Goal: Complete application form

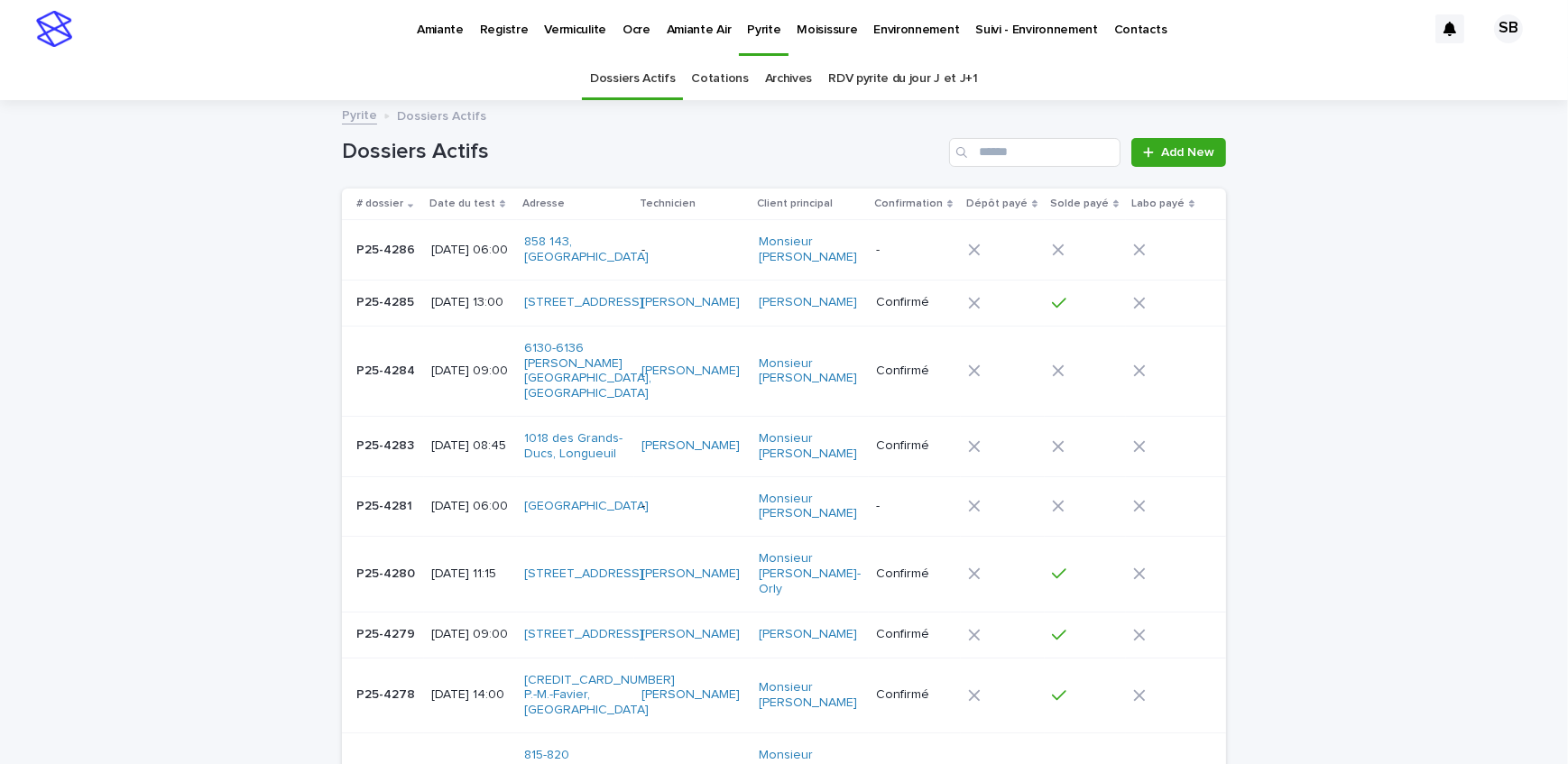
drag, startPoint x: 250, startPoint y: 96, endPoint x: 261, endPoint y: 48, distance: 49.2
click at [250, 96] on div "Dossiers Actifs Cotations Archives RDV pyrite du jour J et J+1" at bounding box center [784, 79] width 1568 height 42
click at [559, 23] on p "Vermiculite" at bounding box center [575, 18] width 62 height 38
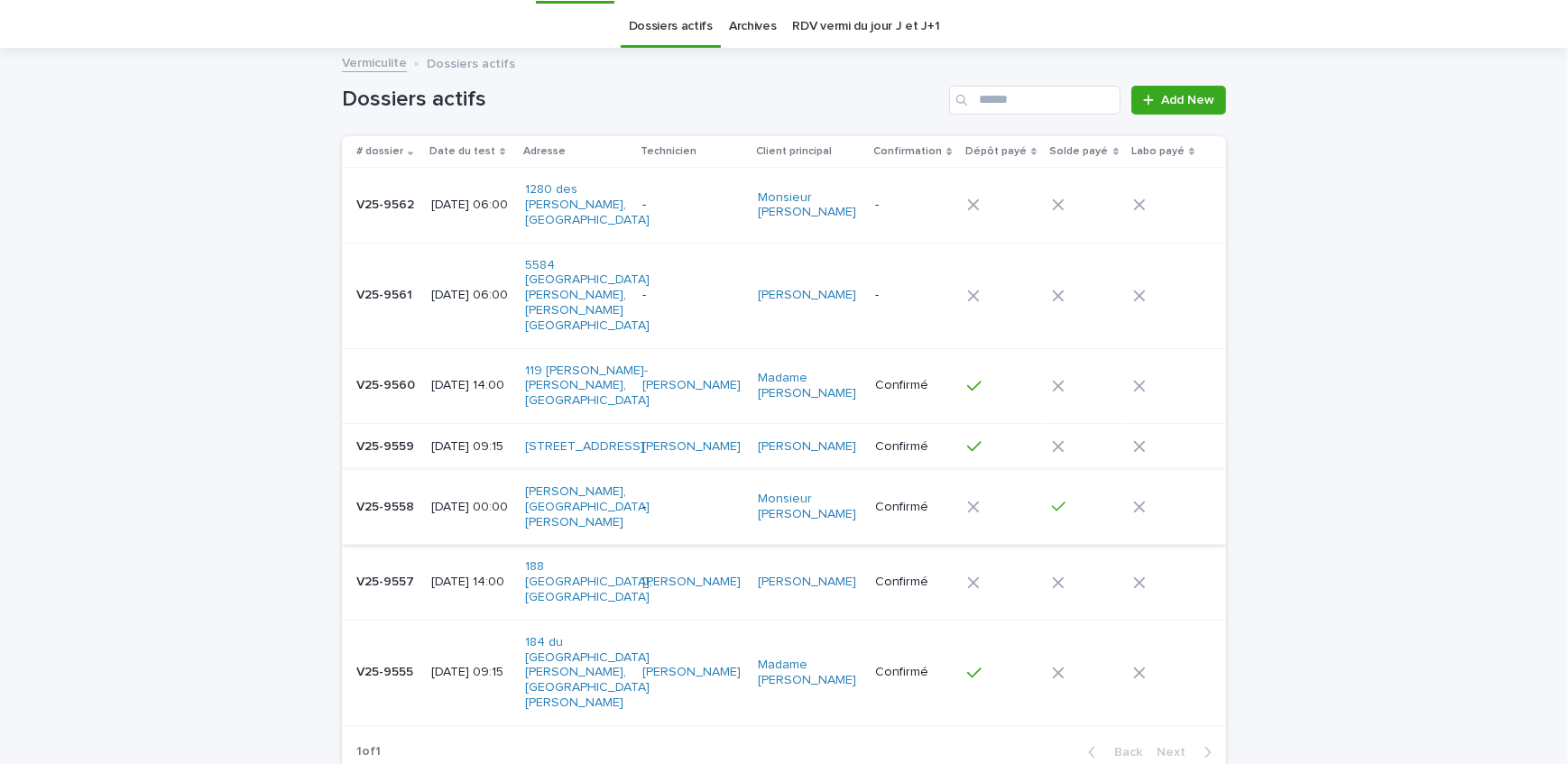
scroll to position [155, 0]
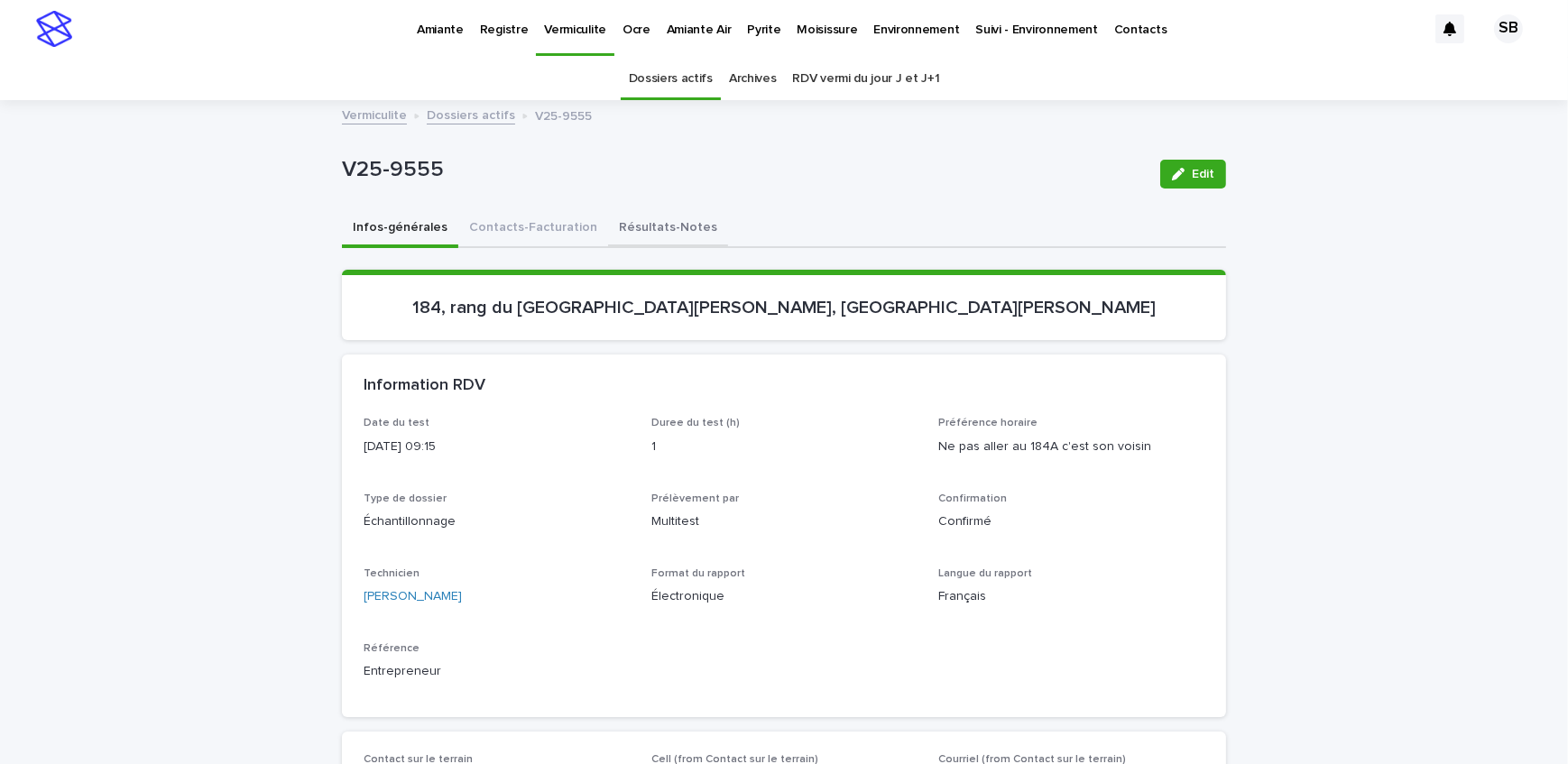
click at [617, 235] on button "Résultats-Notes" at bounding box center [668, 228] width 120 height 38
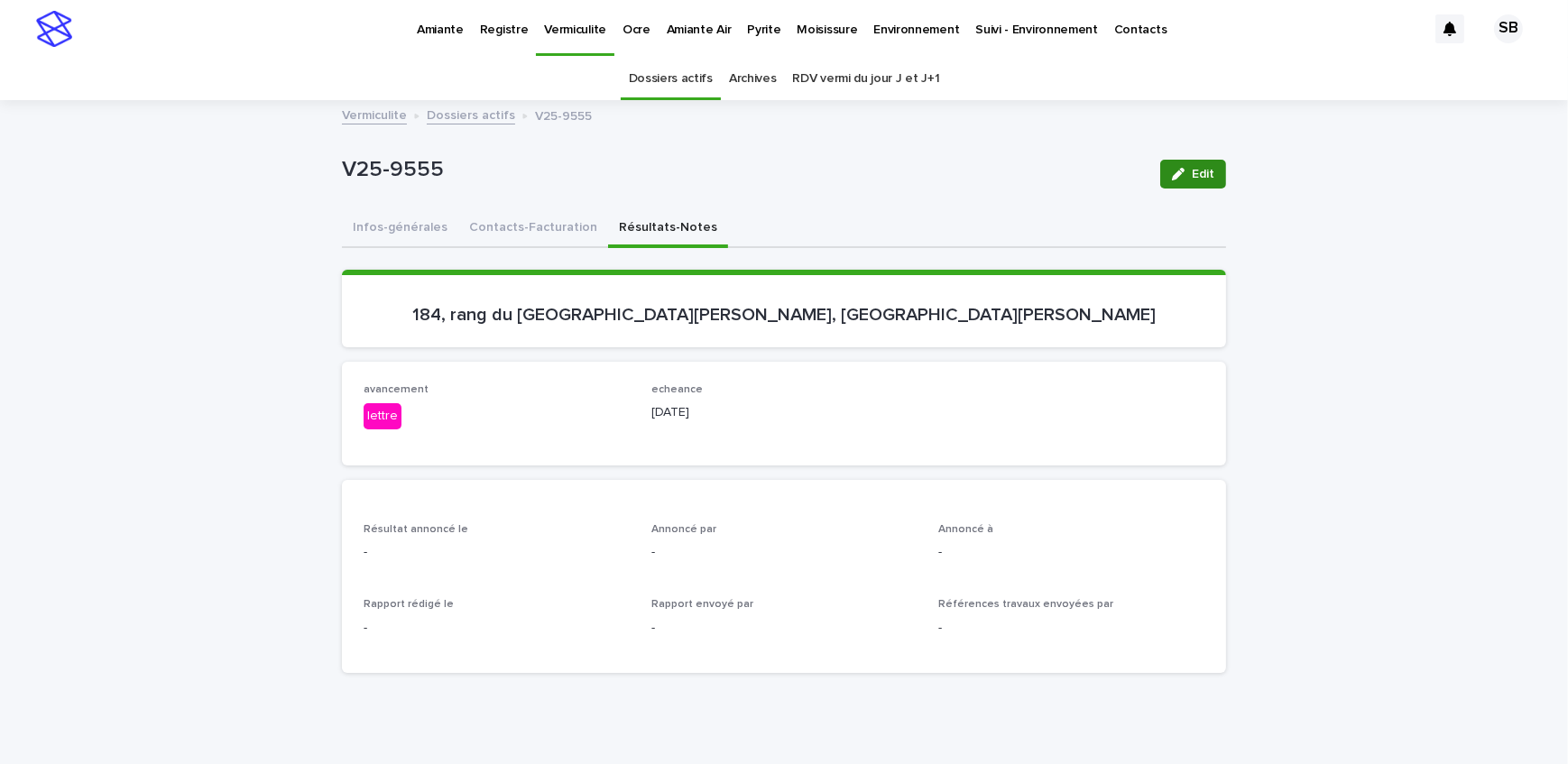
click at [1191, 173] on span "Edit" at bounding box center [1202, 174] width 23 height 13
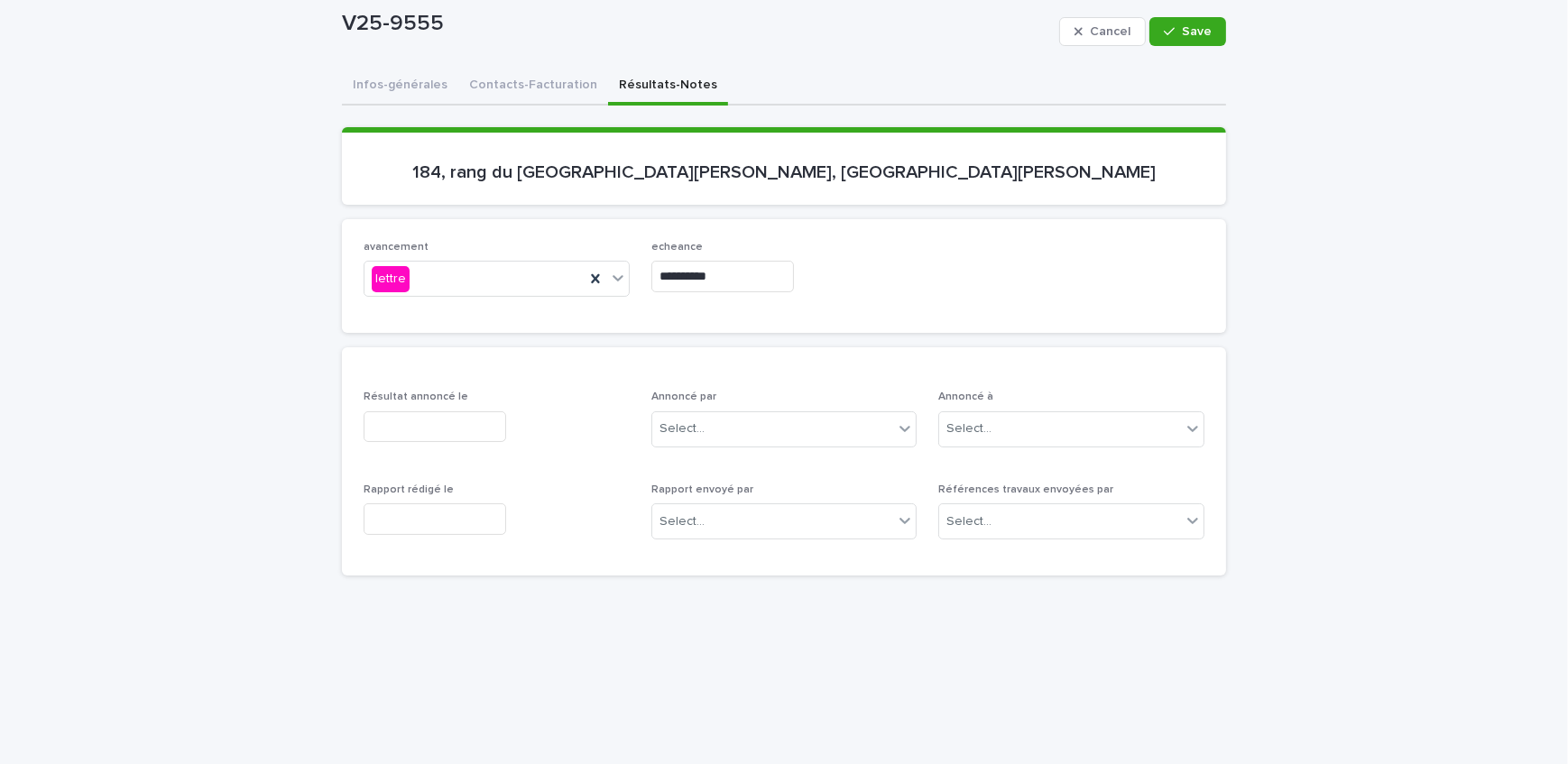
scroll to position [163, 0]
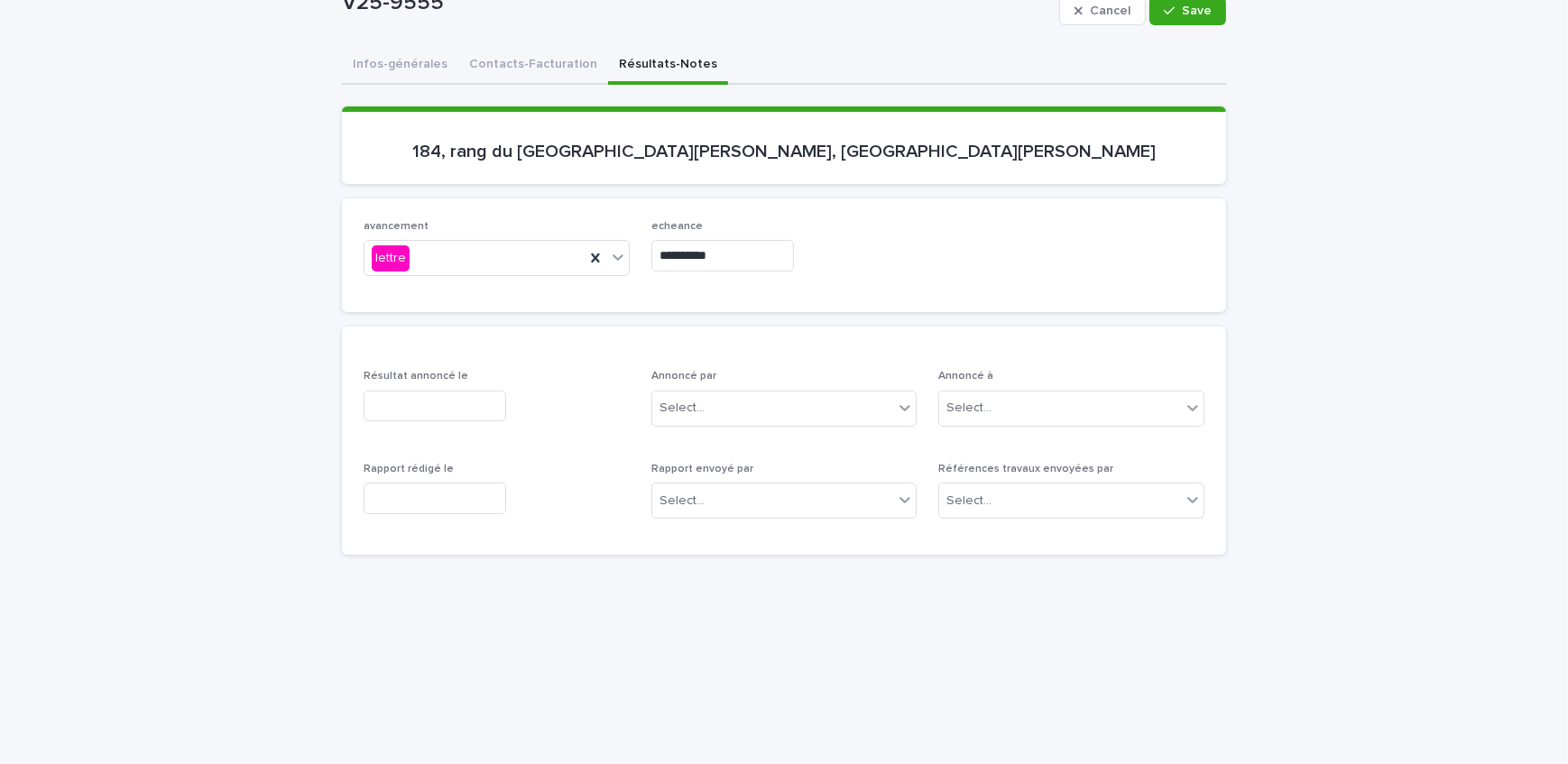
click at [437, 404] on input "text" at bounding box center [434, 406] width 142 height 31
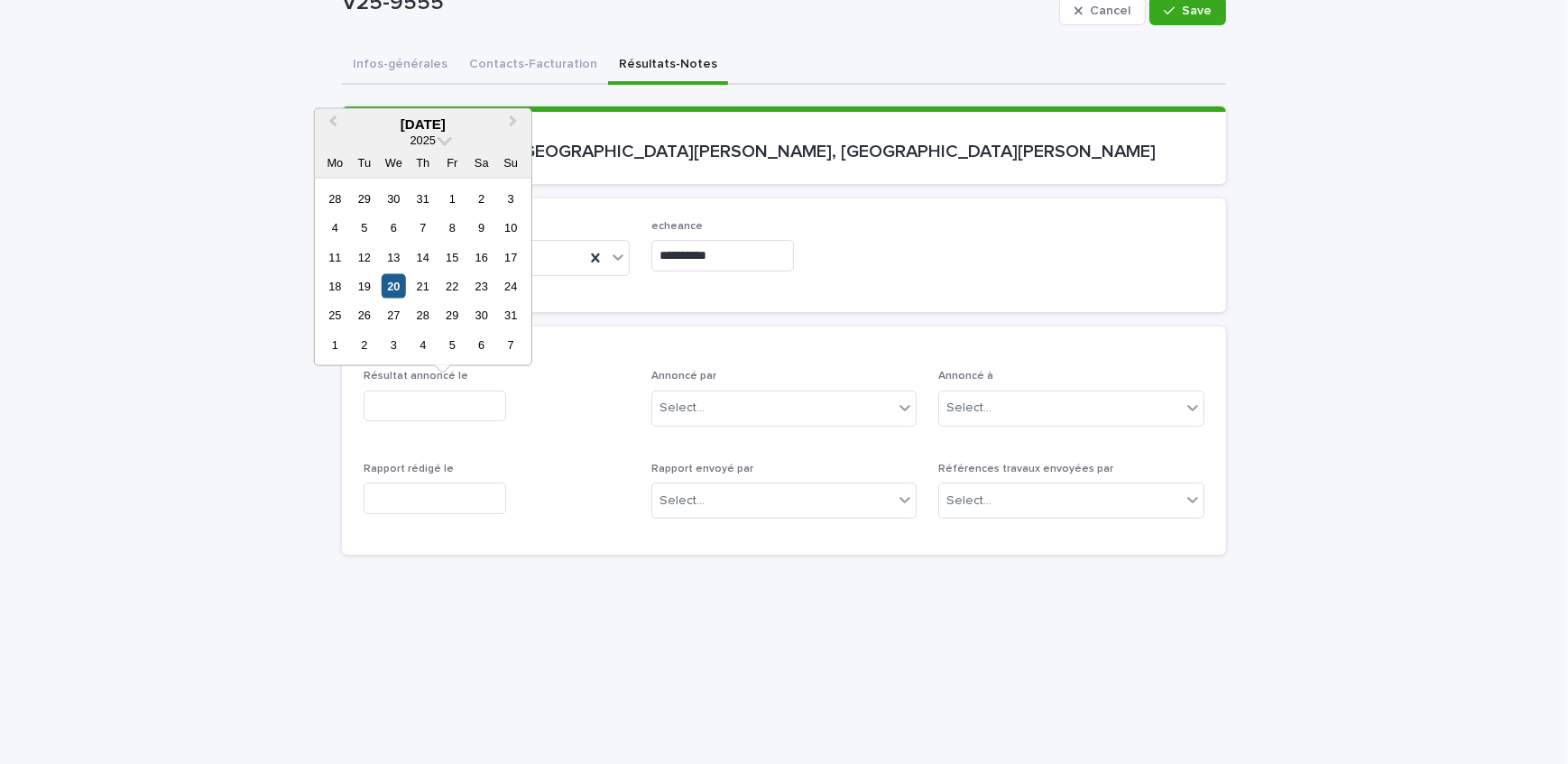
click at [391, 288] on div "20" at bounding box center [393, 286] width 25 height 25
type input "**********"
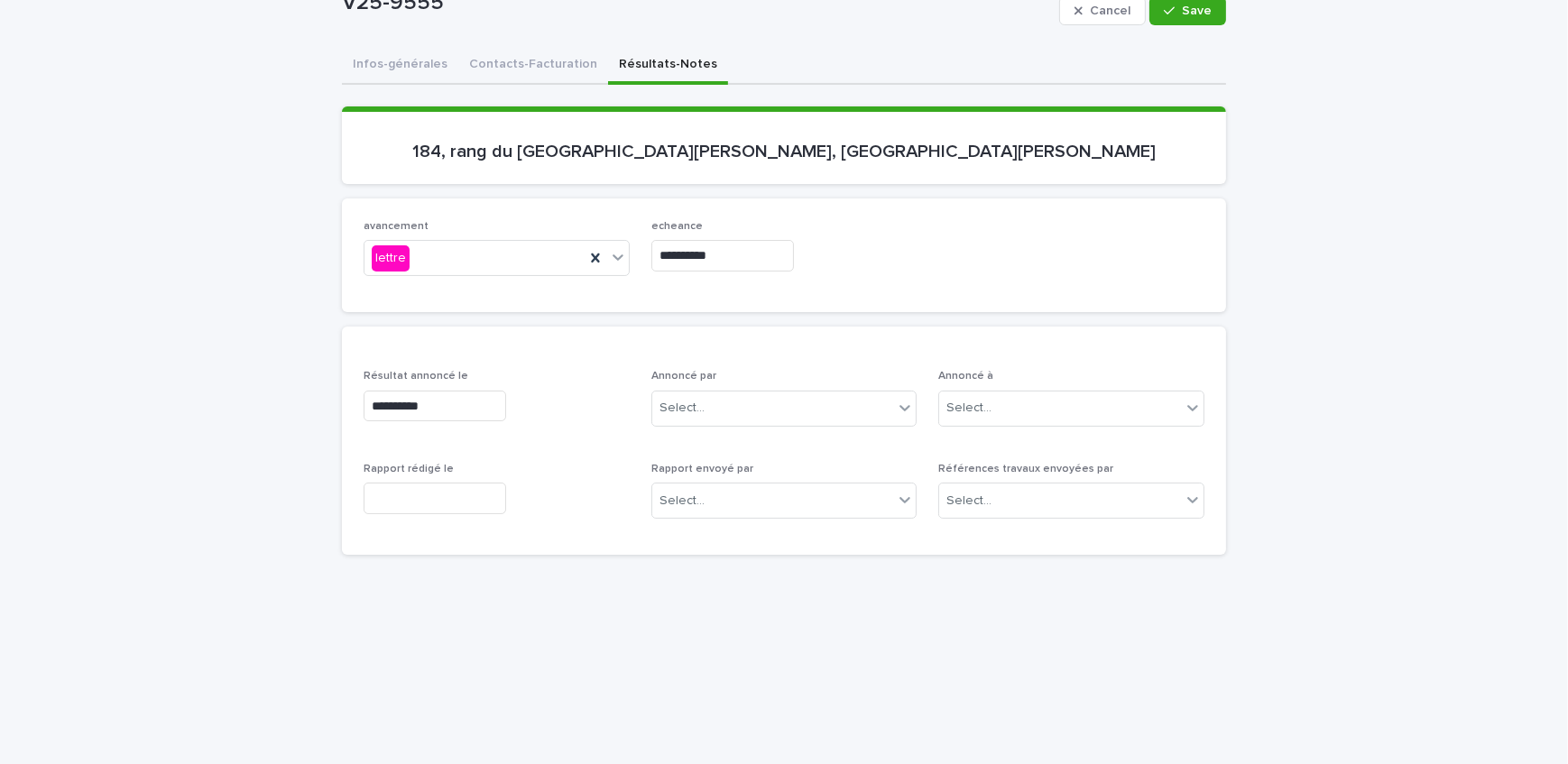
click at [423, 486] on input "text" at bounding box center [434, 498] width 142 height 31
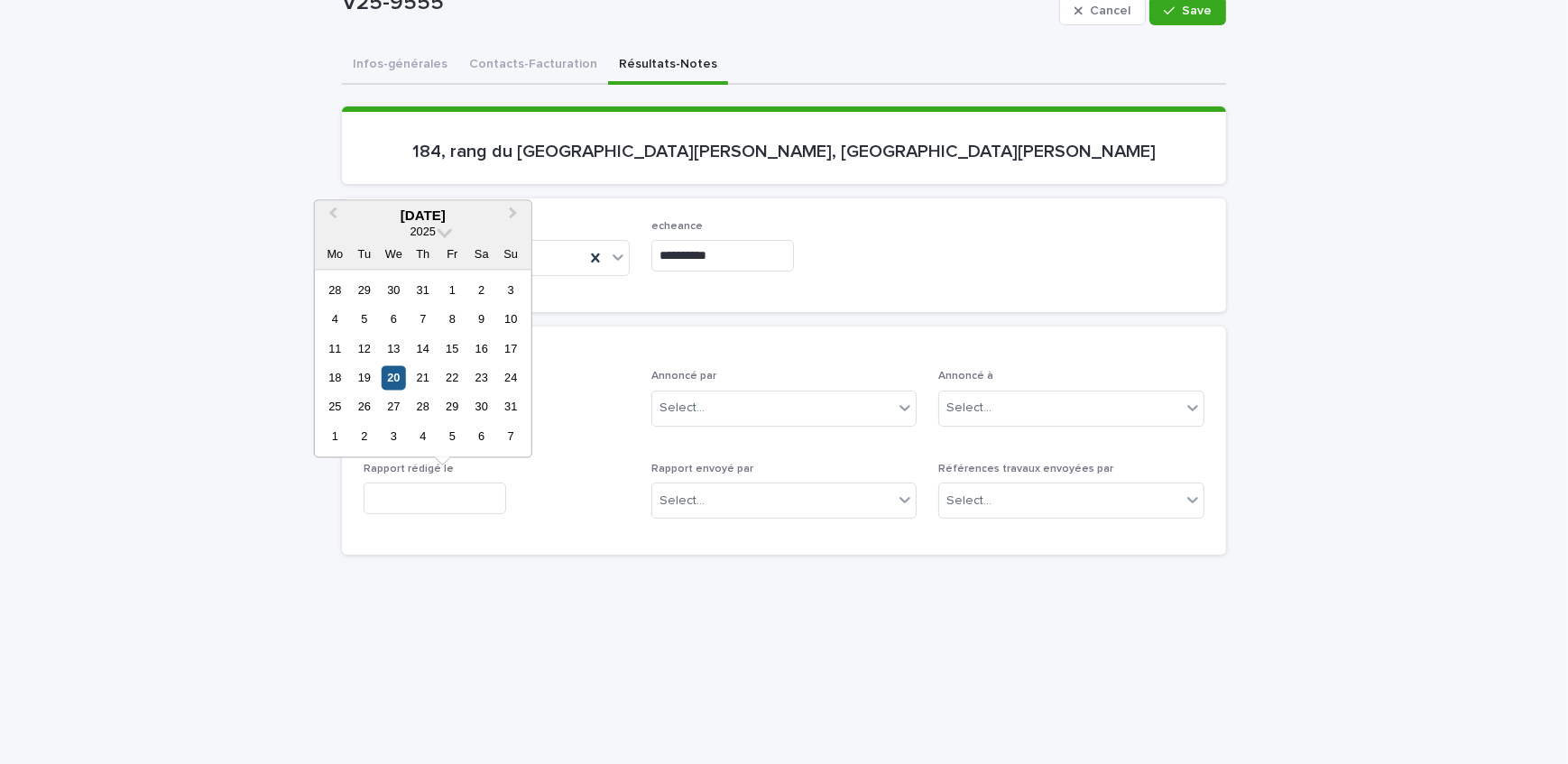
click at [395, 377] on div "20" at bounding box center [393, 377] width 25 height 25
type input "**********"
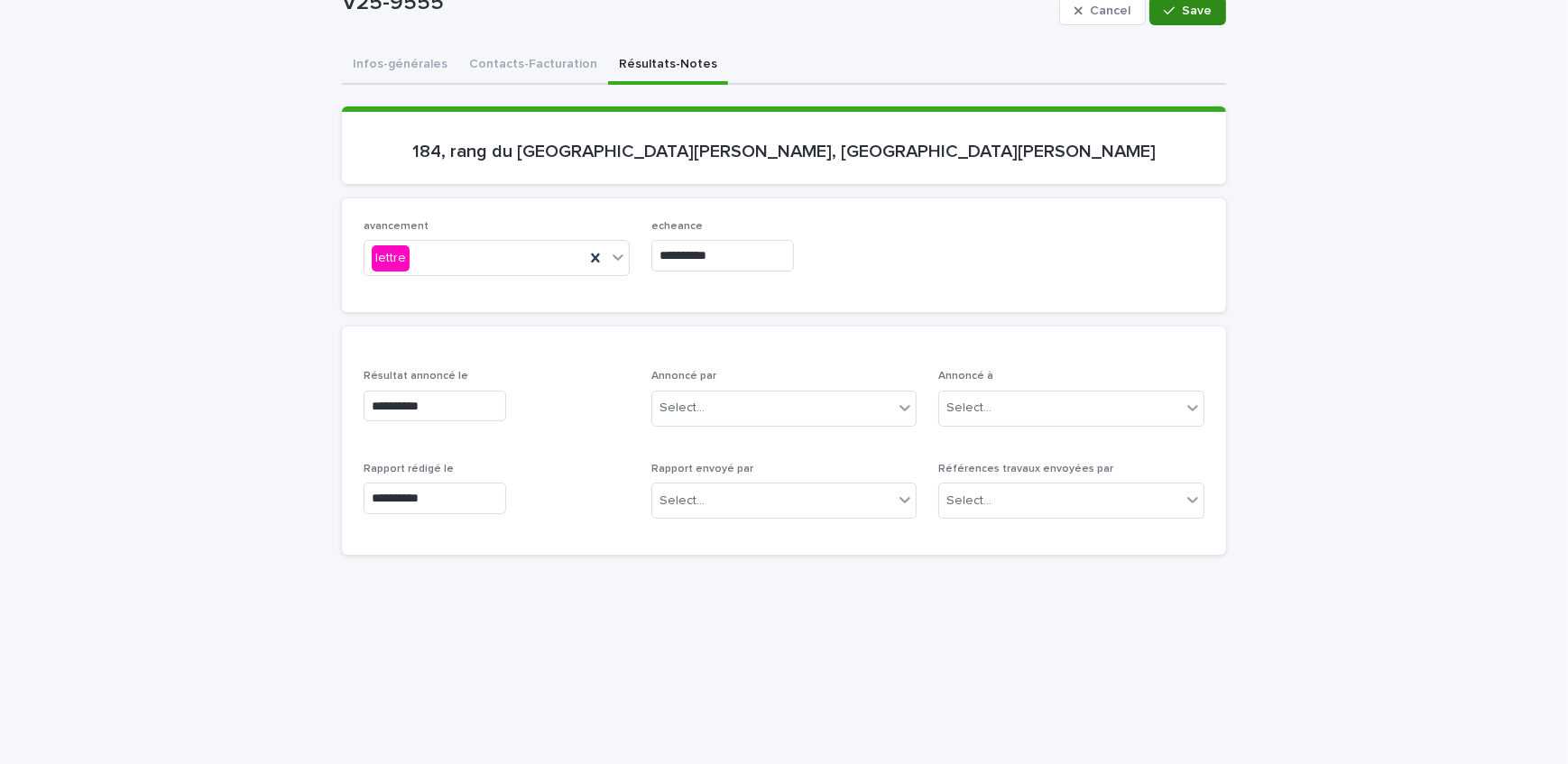
click at [1195, 14] on span "Save" at bounding box center [1197, 11] width 29 height 13
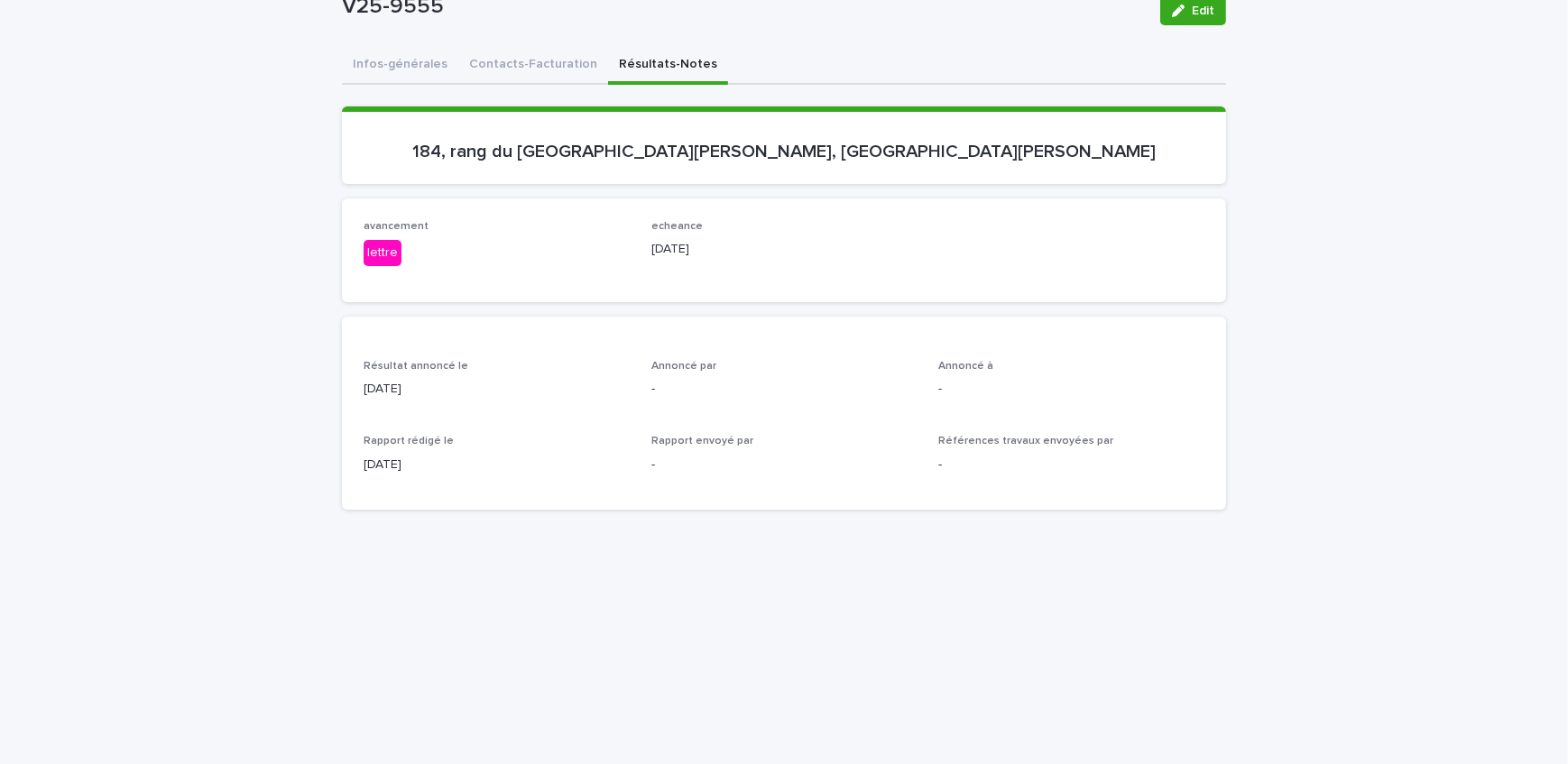
scroll to position [141, 0]
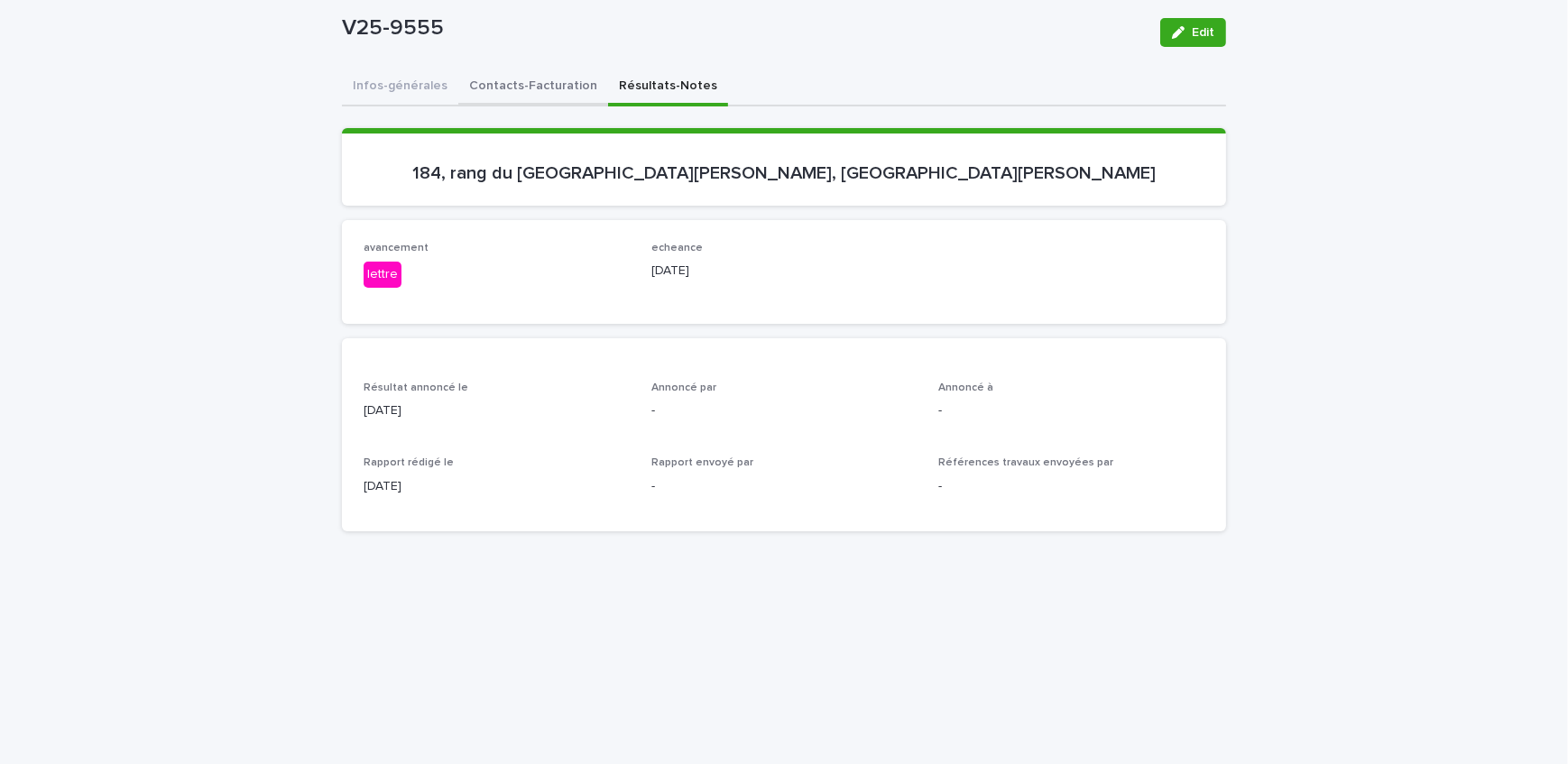
click at [505, 90] on div "Infos-générales Contacts-Facturation Résultats-Notes Can't display tree at inde…" at bounding box center [784, 654] width 884 height 1171
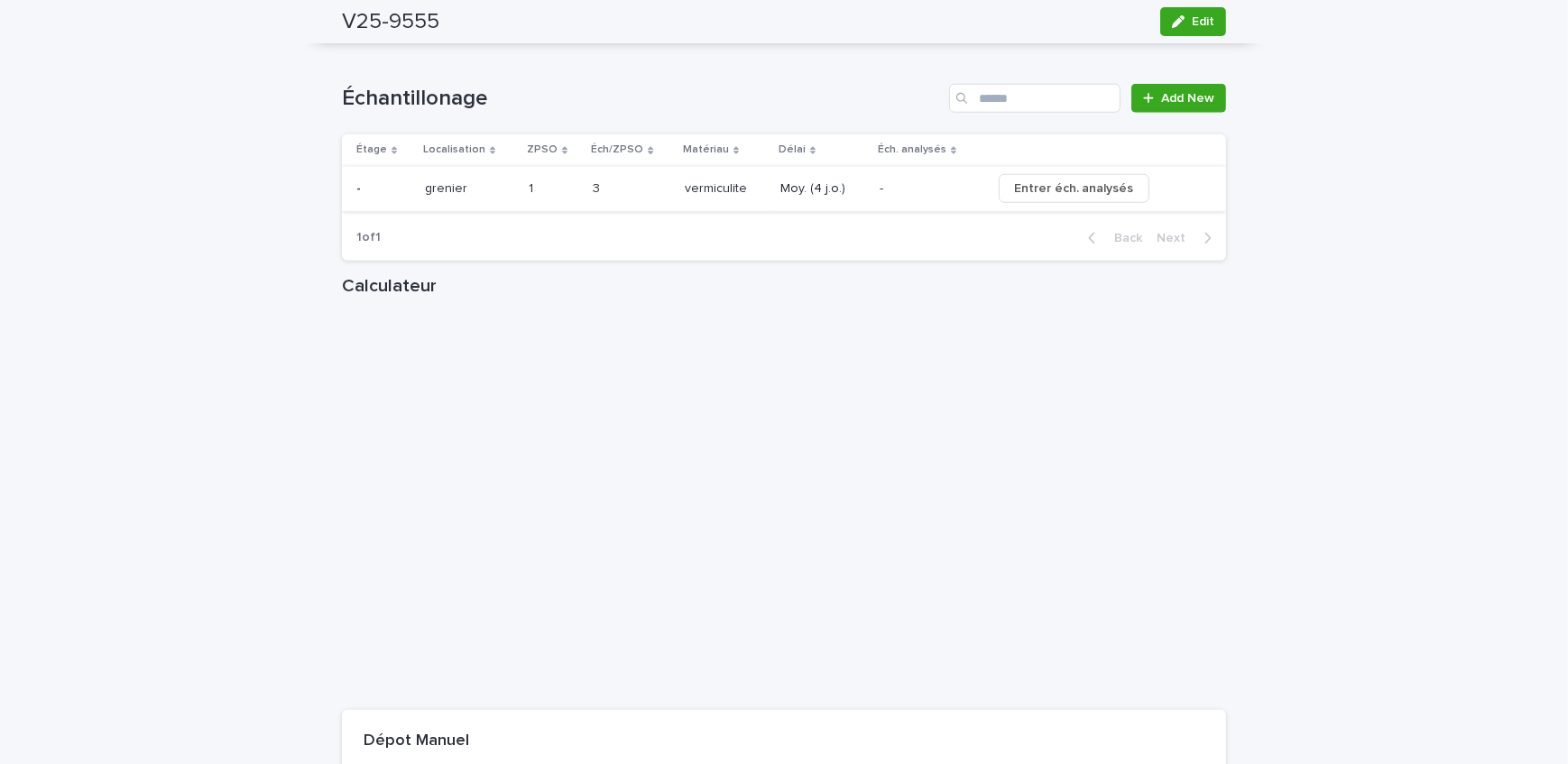
scroll to position [1868, 0]
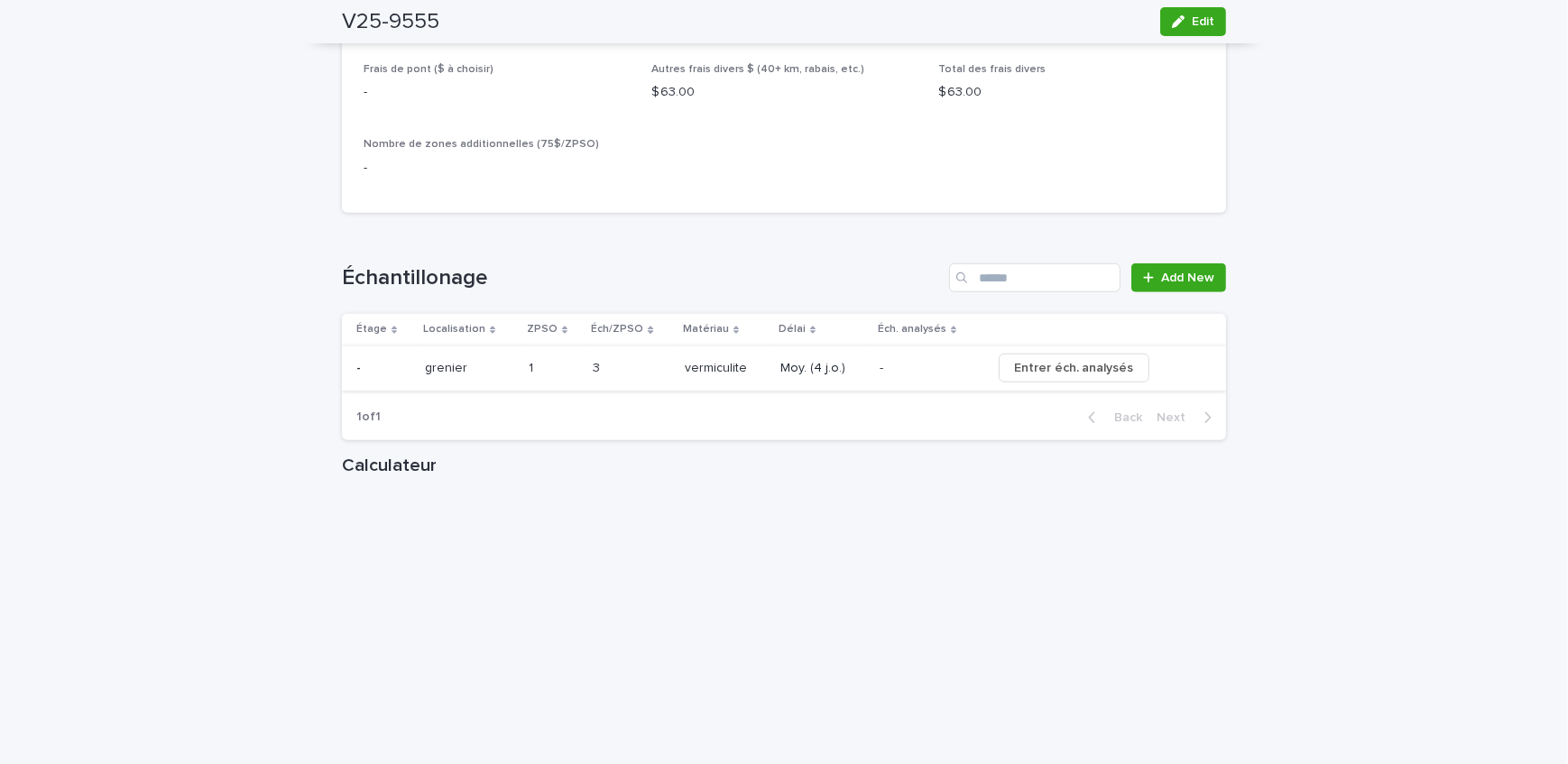
click at [1040, 366] on span "Entrer éch. analysés" at bounding box center [1074, 369] width 120 height 18
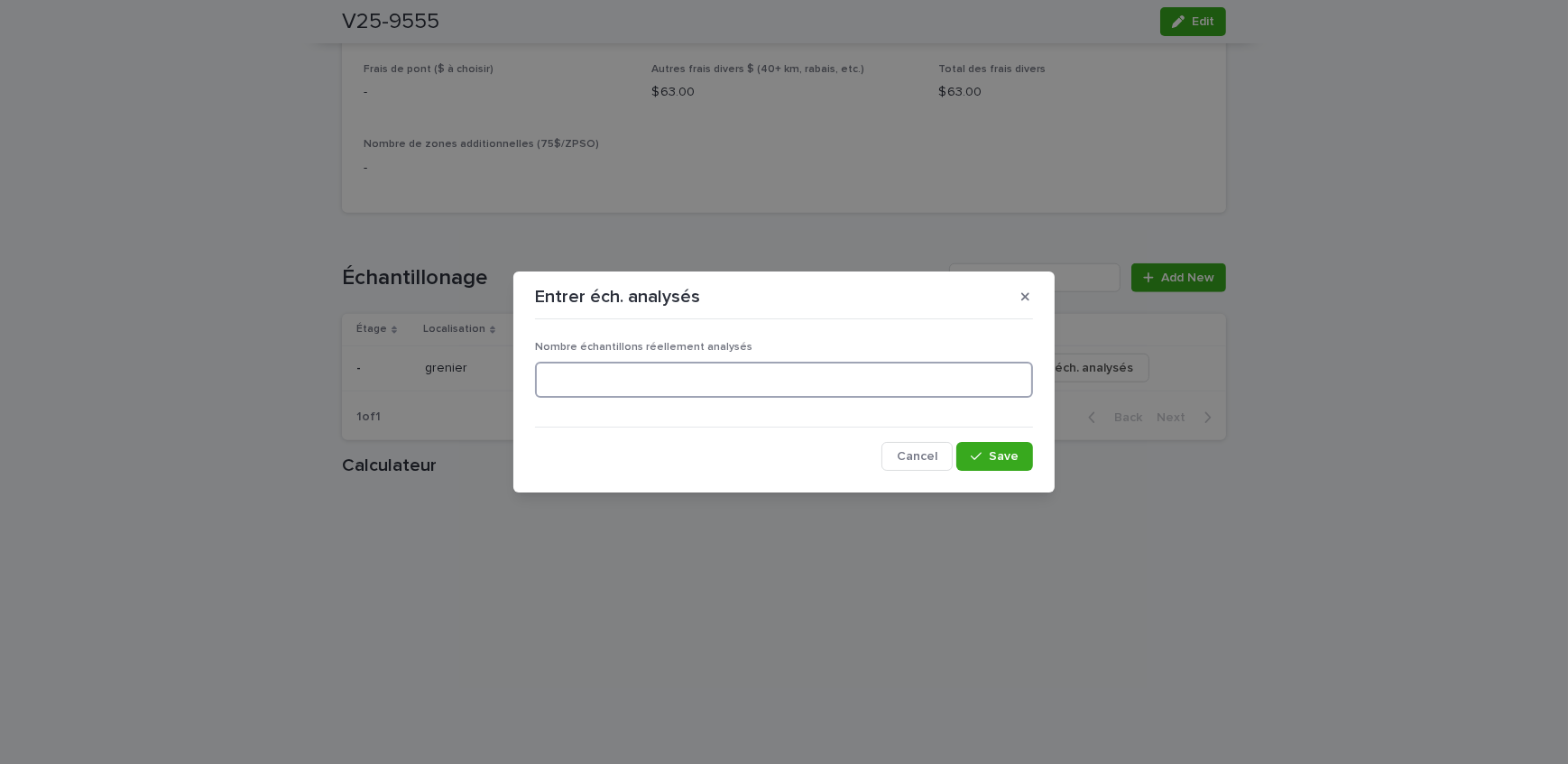
click at [823, 388] on input at bounding box center [783, 379] width 498 height 36
type input "*"
click at [1007, 467] on button "Save" at bounding box center [995, 456] width 77 height 28
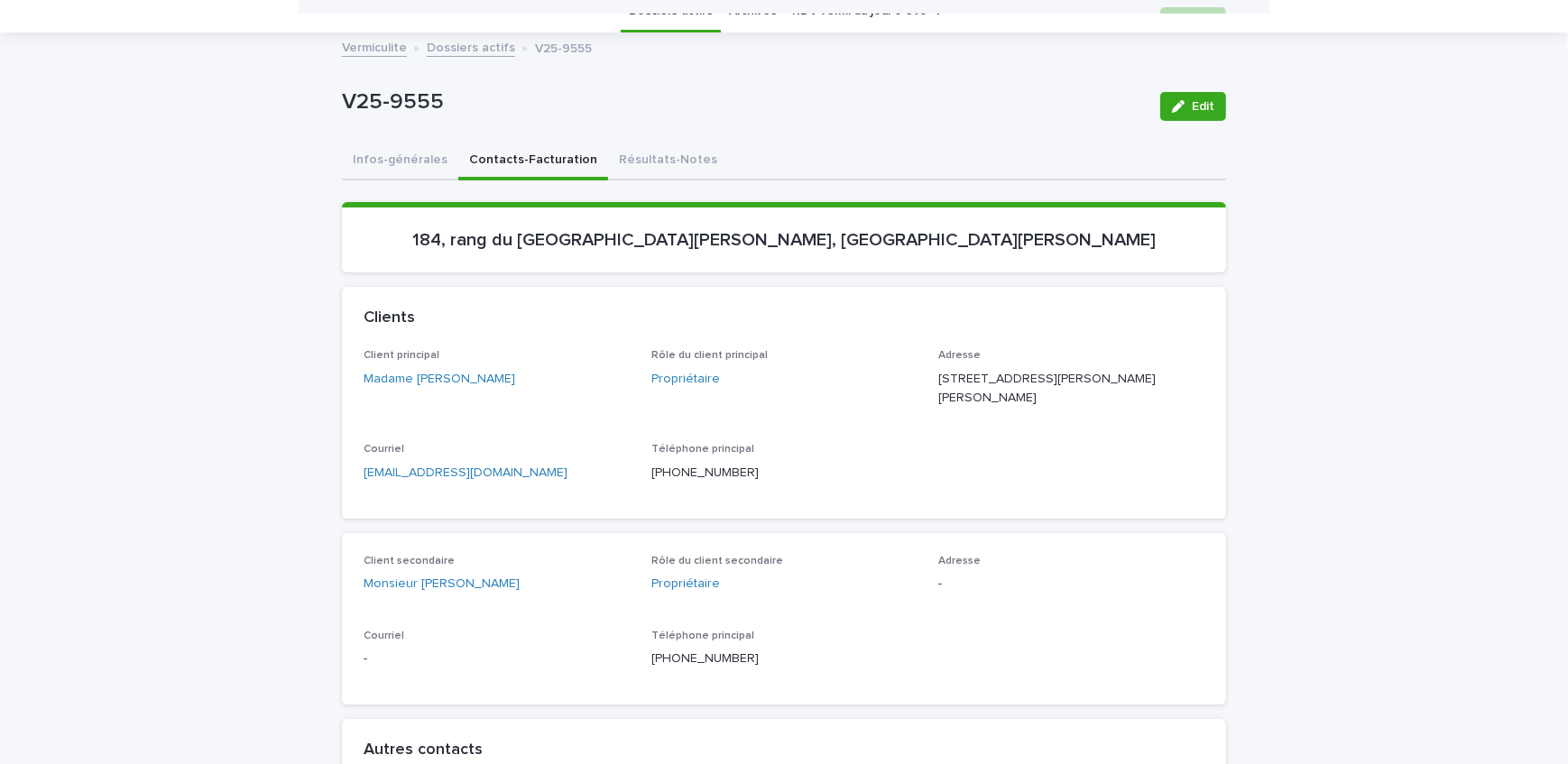
scroll to position [0, 0]
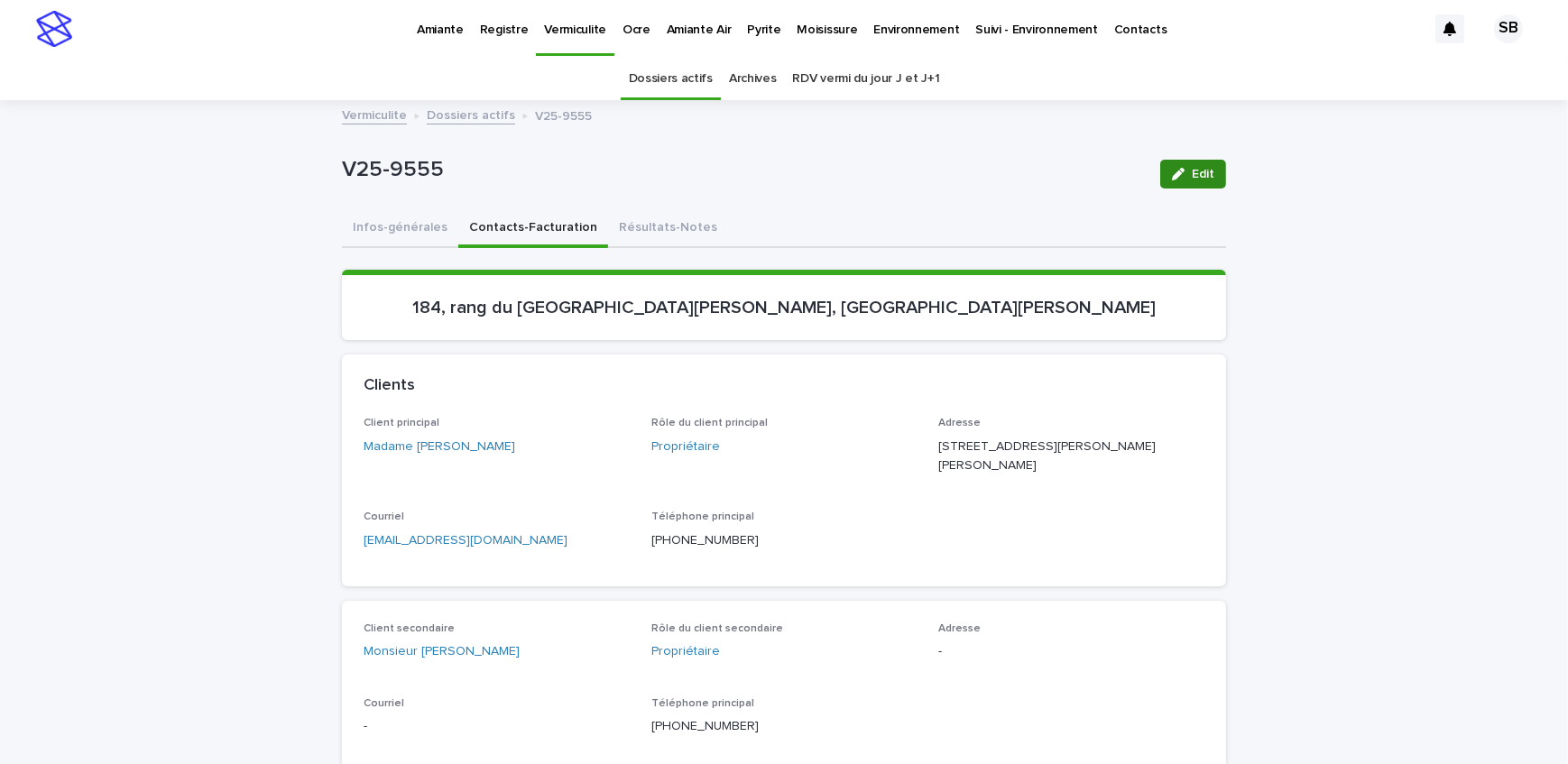
click at [649, 232] on button "Résultats-Notes" at bounding box center [668, 228] width 120 height 38
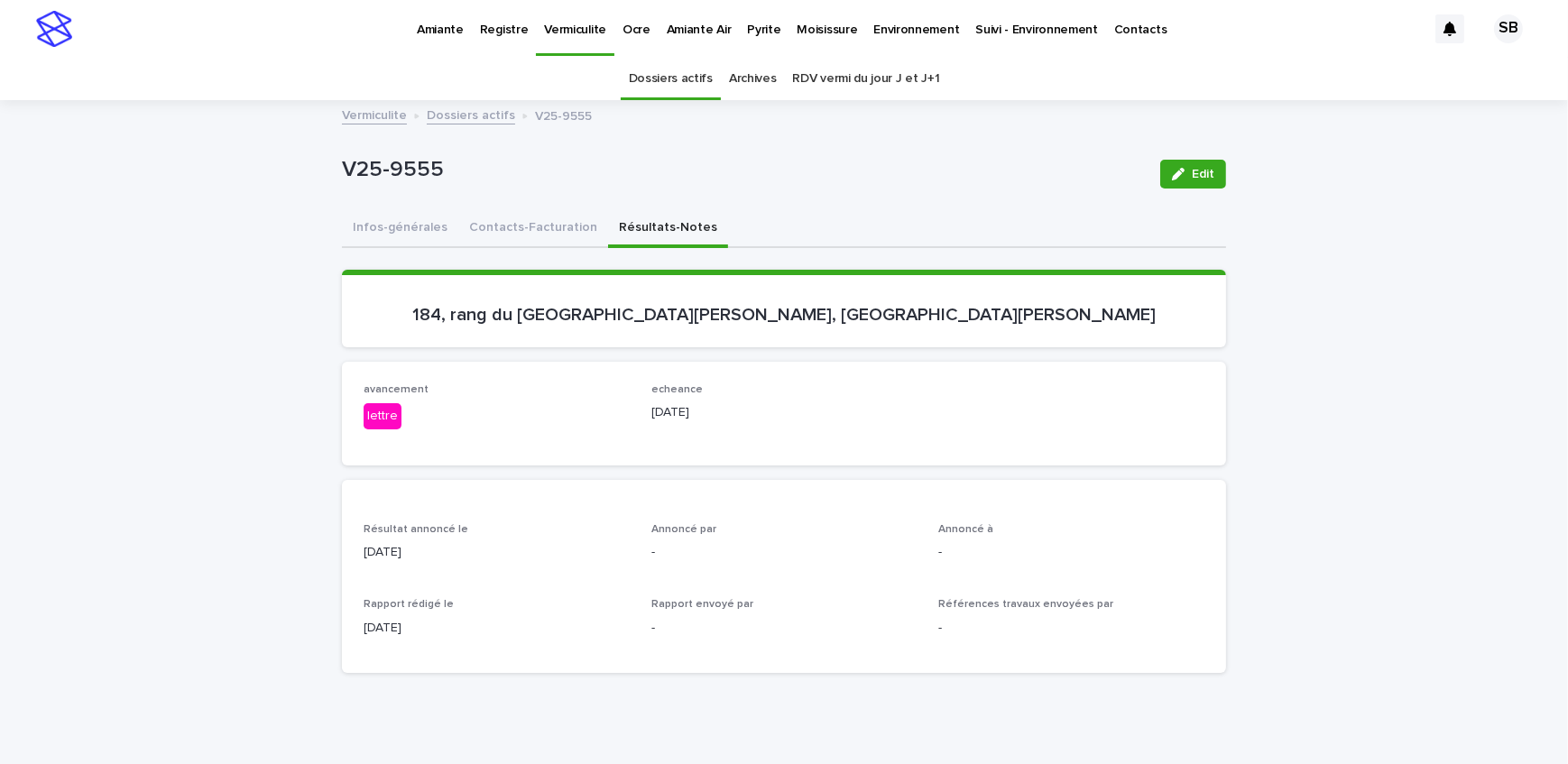
click at [457, 113] on link "Dossiers actifs" at bounding box center [470, 114] width 88 height 21
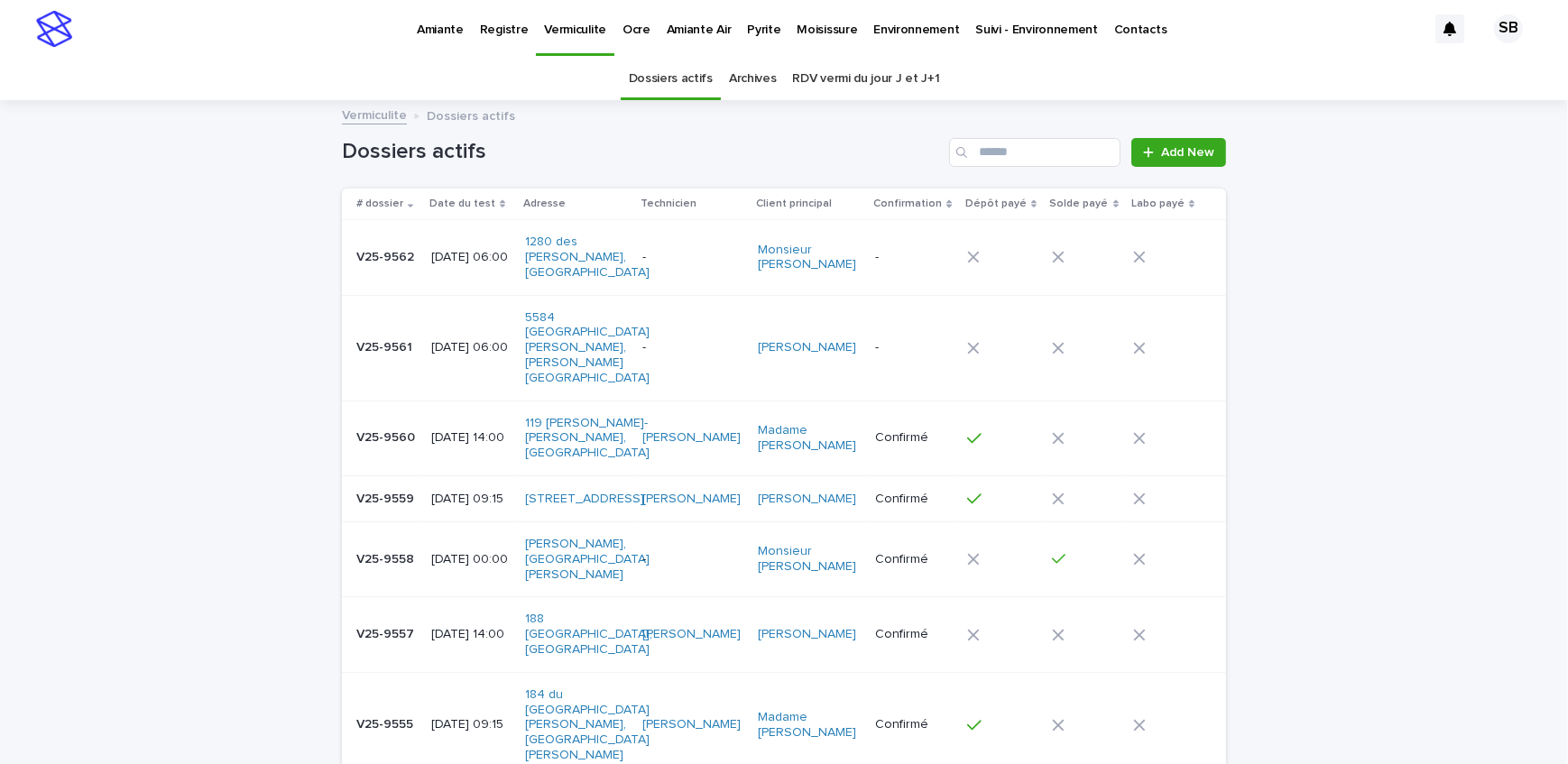
scroll to position [57, 0]
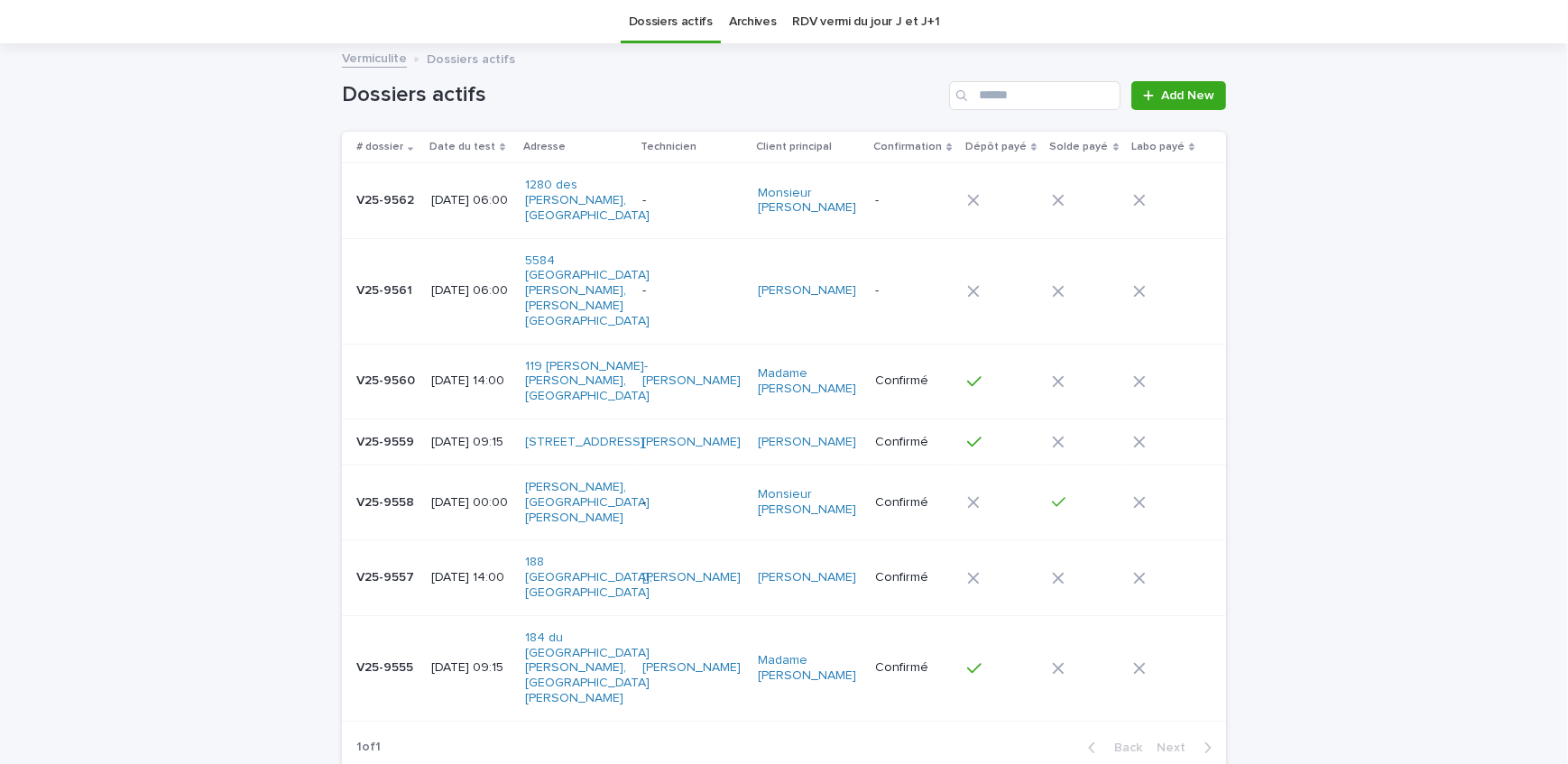
click at [407, 492] on p "V25-9558" at bounding box center [387, 501] width 61 height 19
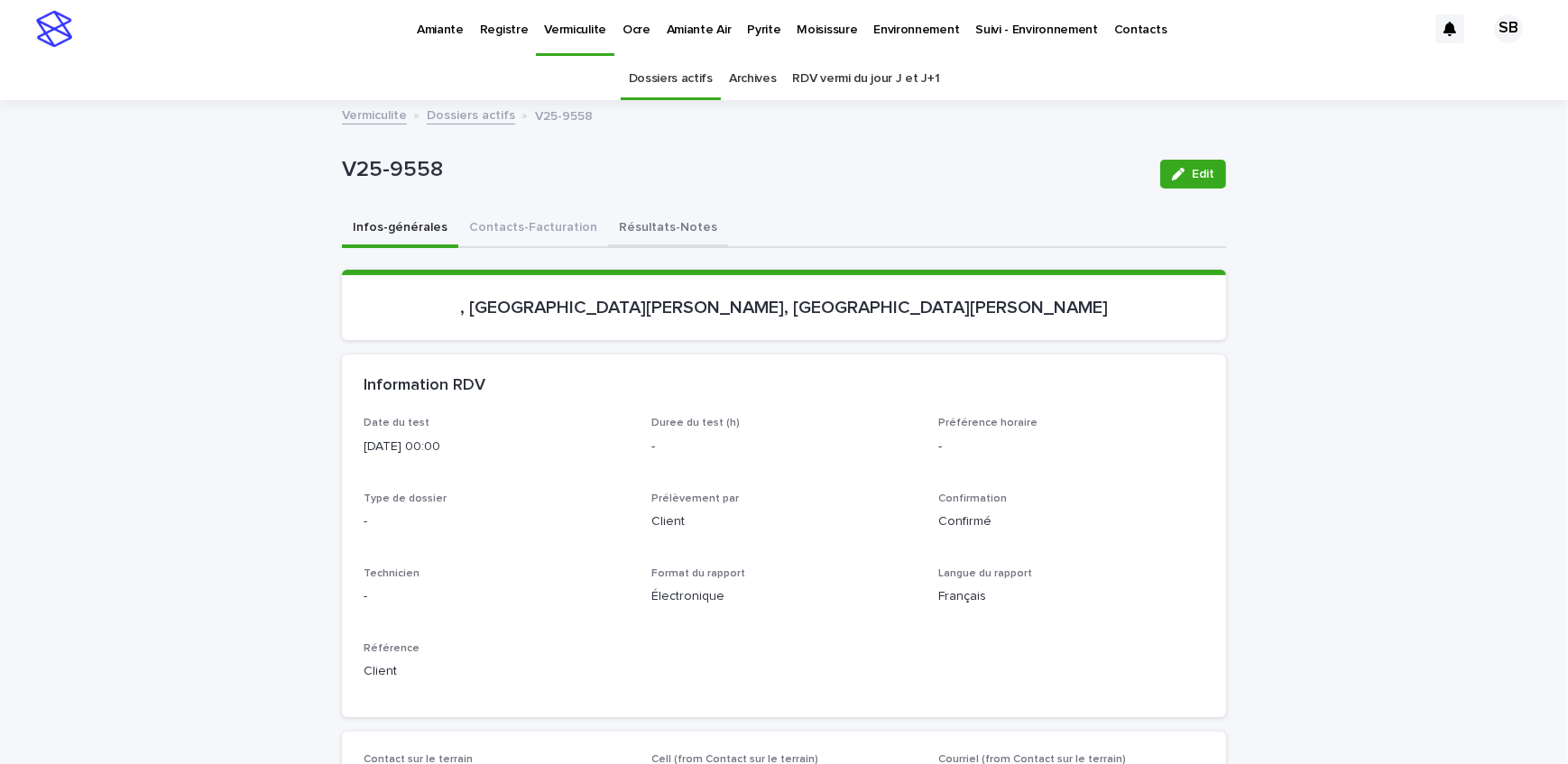
click at [660, 218] on button "Résultats-Notes" at bounding box center [668, 228] width 120 height 38
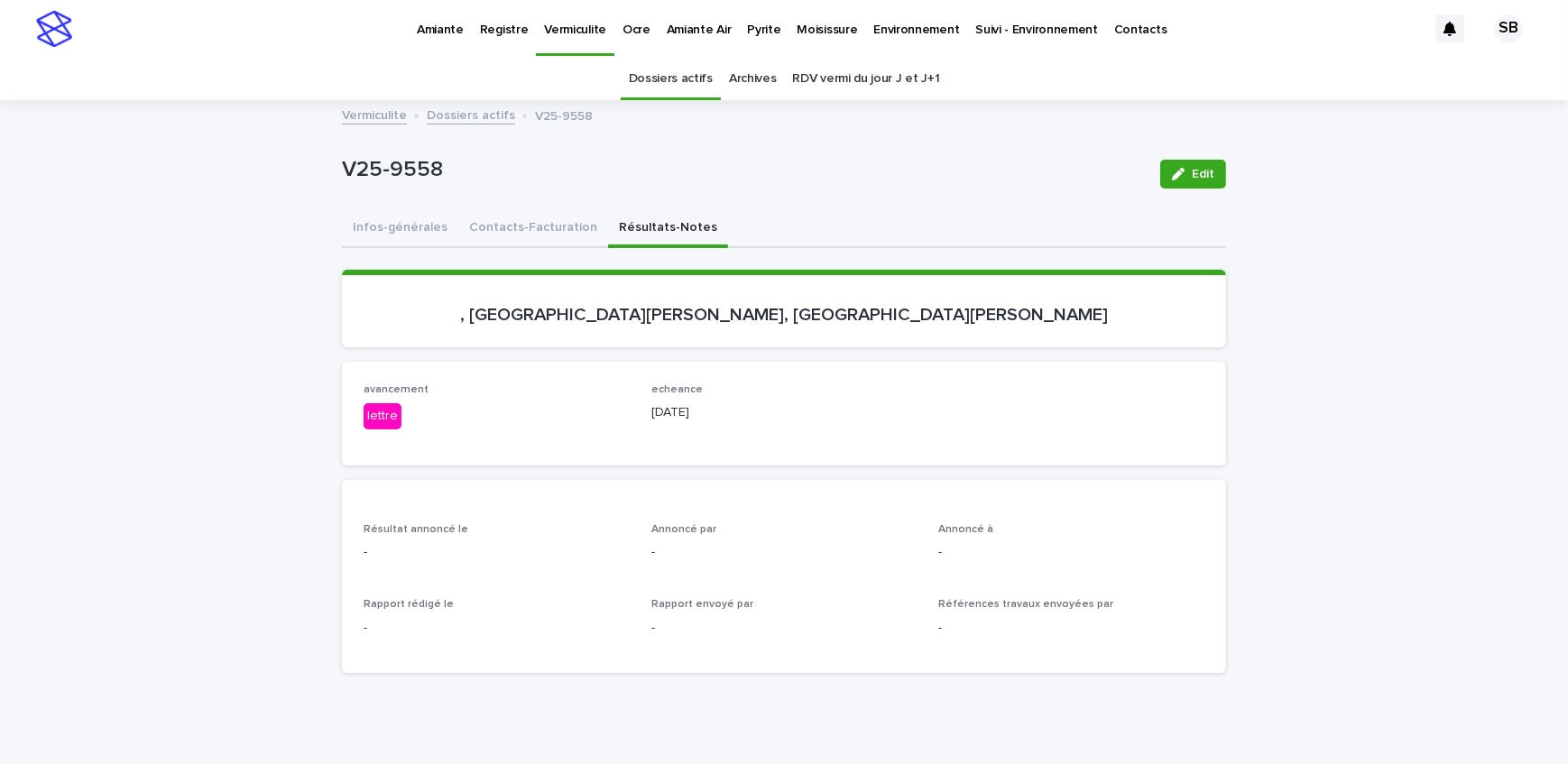
drag, startPoint x: 1189, startPoint y: 166, endPoint x: 574, endPoint y: 623, distance: 766.2
click at [1189, 166] on button "Edit" at bounding box center [1193, 173] width 66 height 28
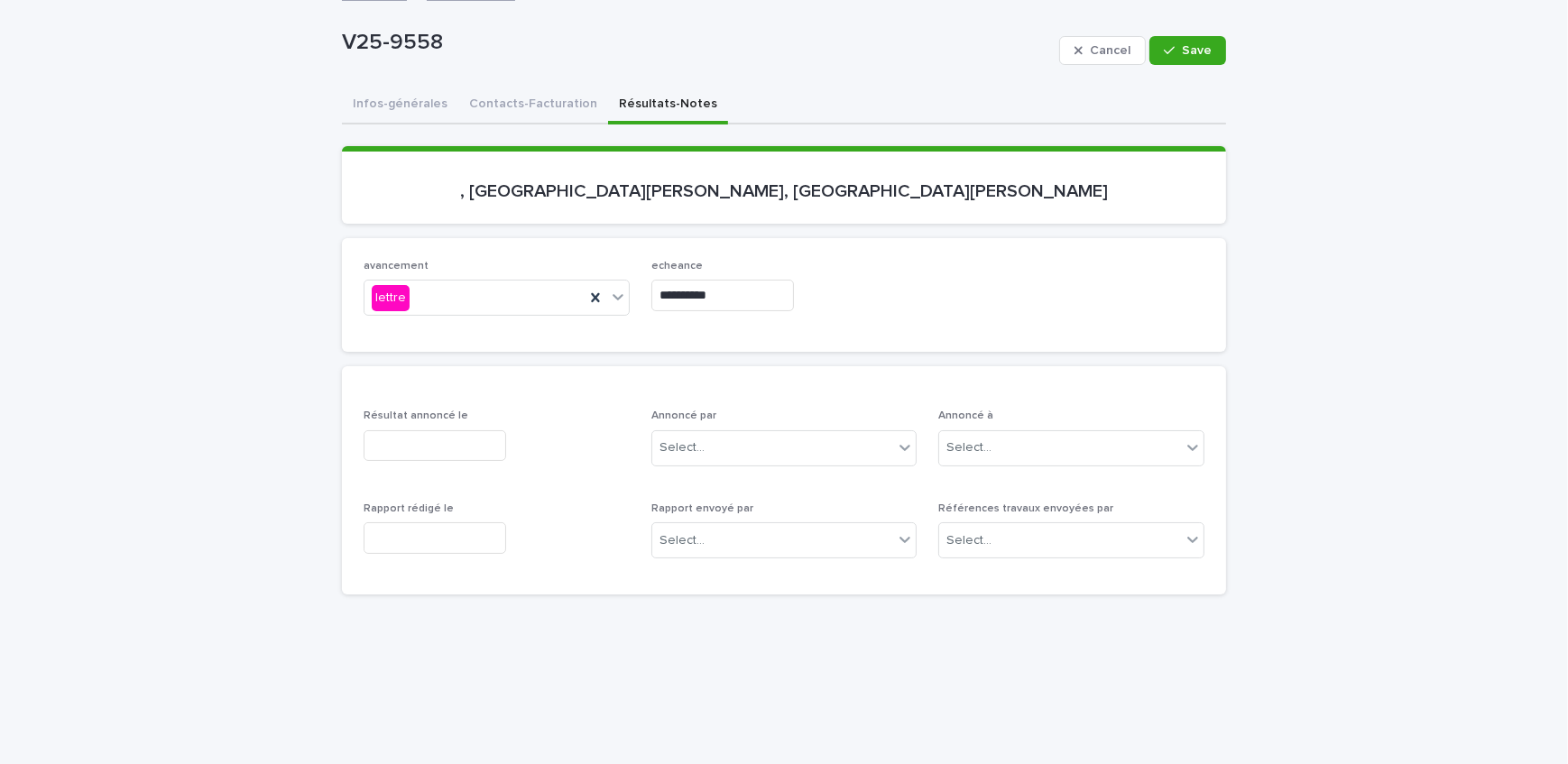
scroll to position [163, 0]
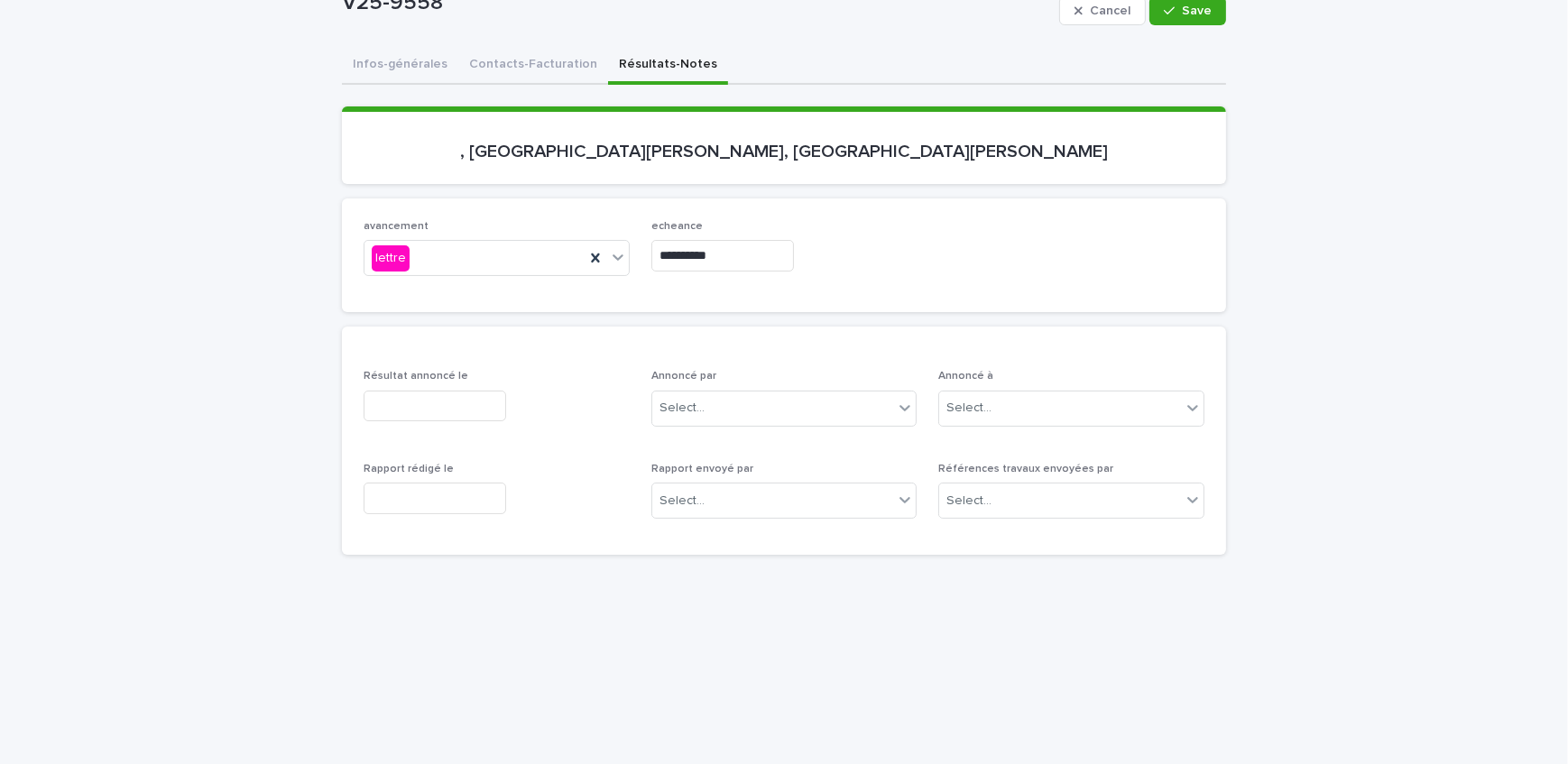
click at [462, 404] on input "text" at bounding box center [434, 406] width 142 height 31
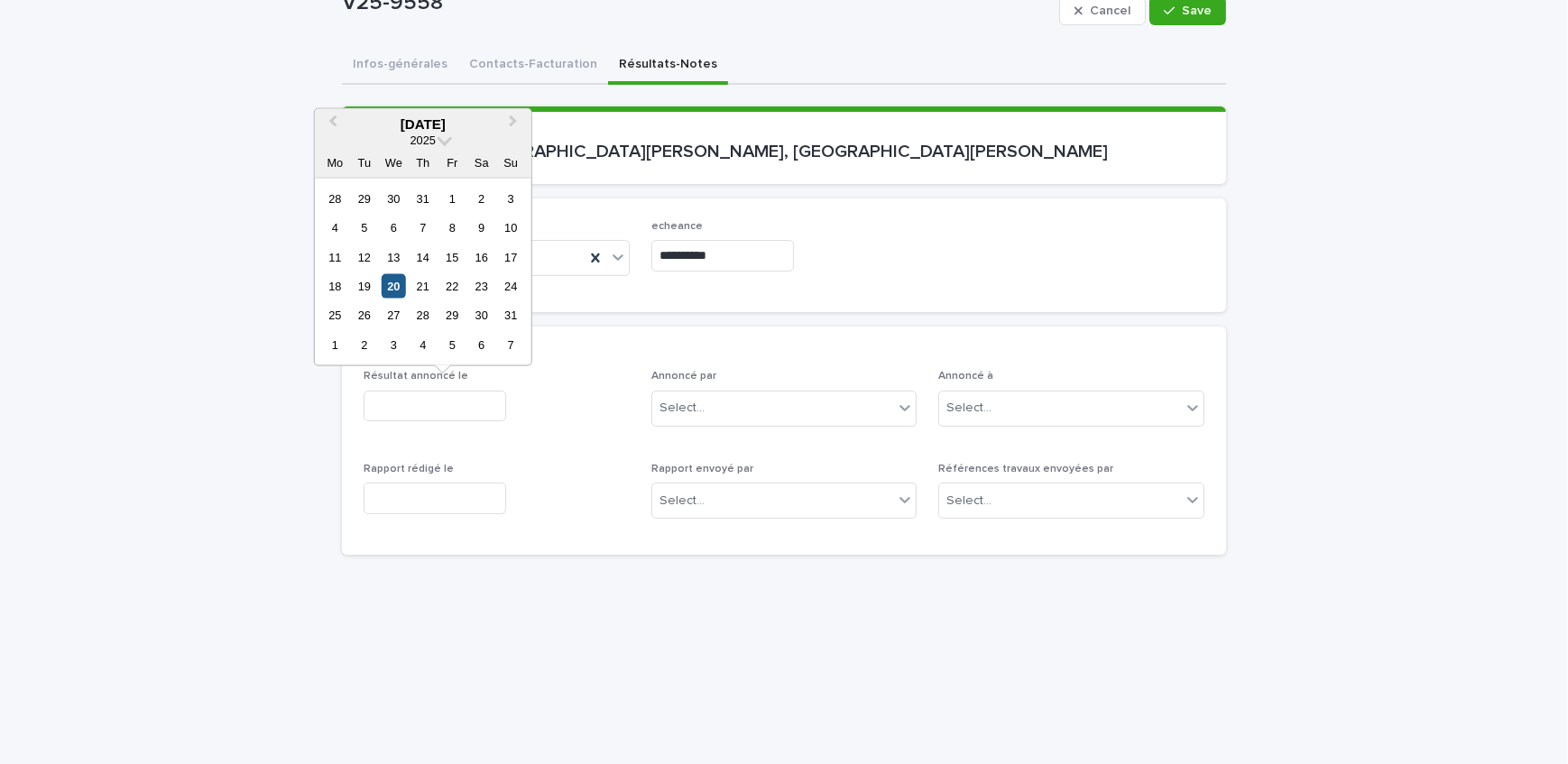
click at [385, 290] on div "20" at bounding box center [393, 286] width 25 height 25
type input "**********"
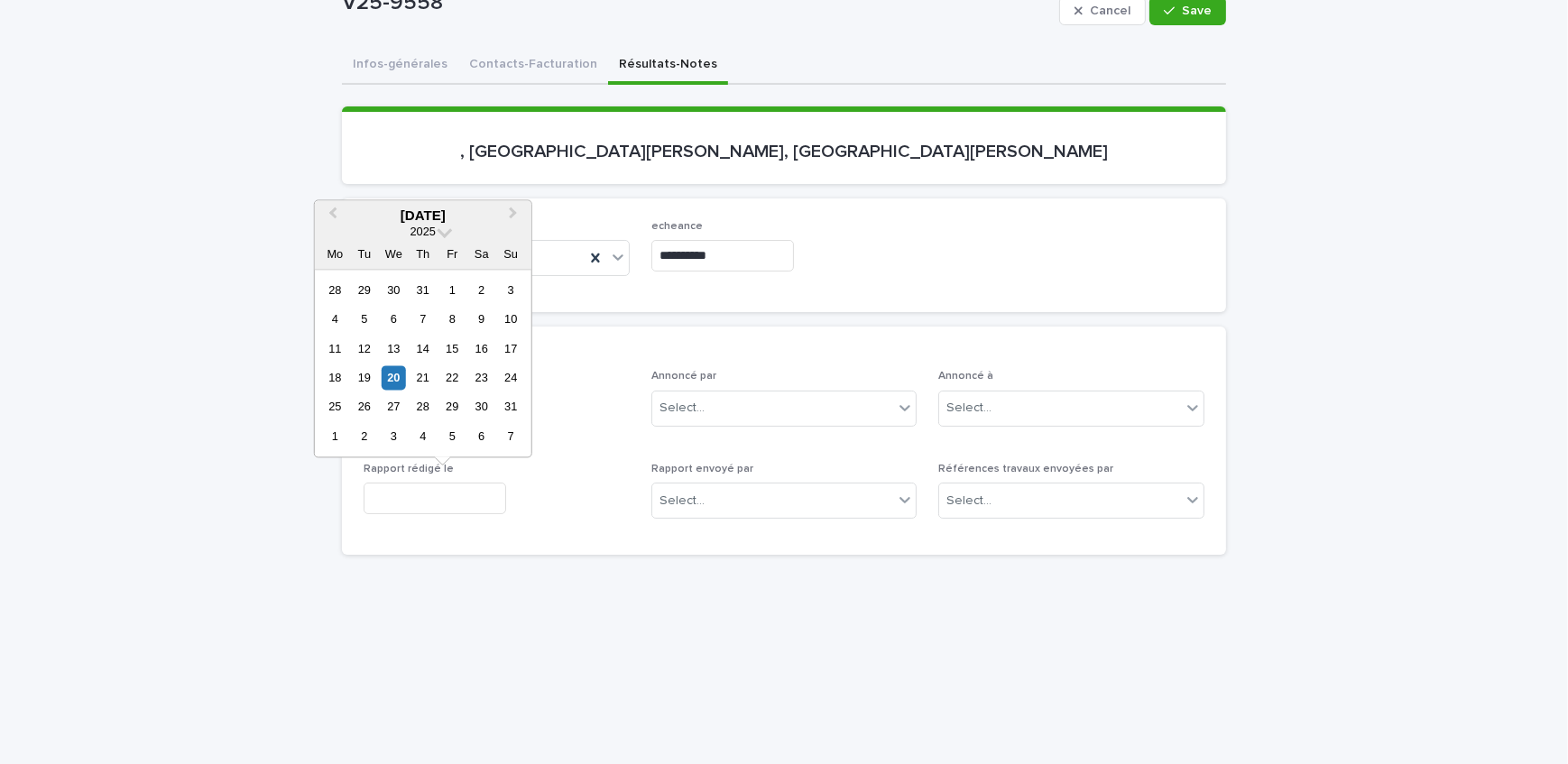
click at [410, 494] on input "text" at bounding box center [434, 498] width 142 height 31
click at [404, 380] on div "20" at bounding box center [393, 377] width 25 height 25
type input "**********"
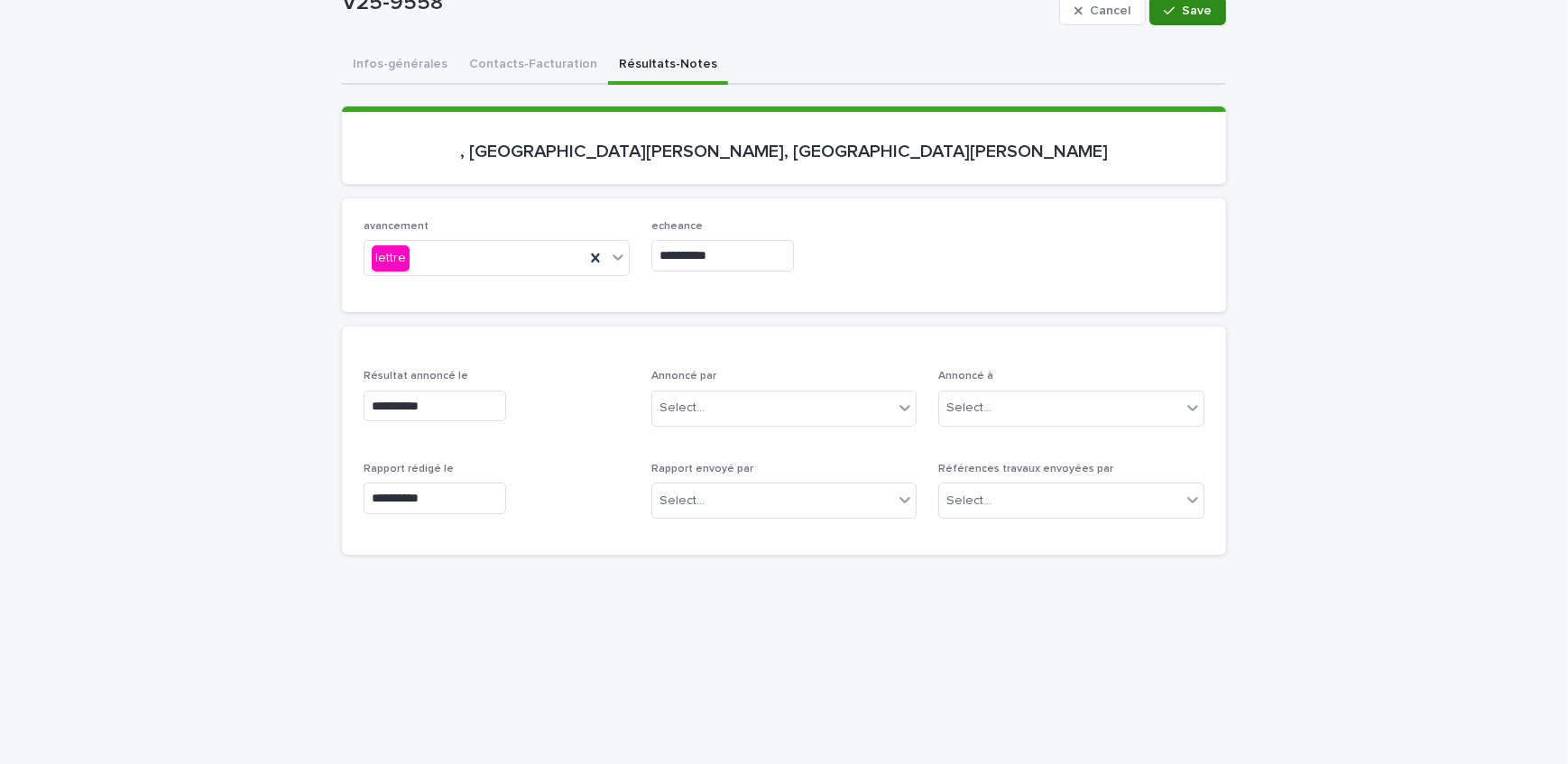
click at [1205, 13] on button "Save" at bounding box center [1187, 10] width 77 height 28
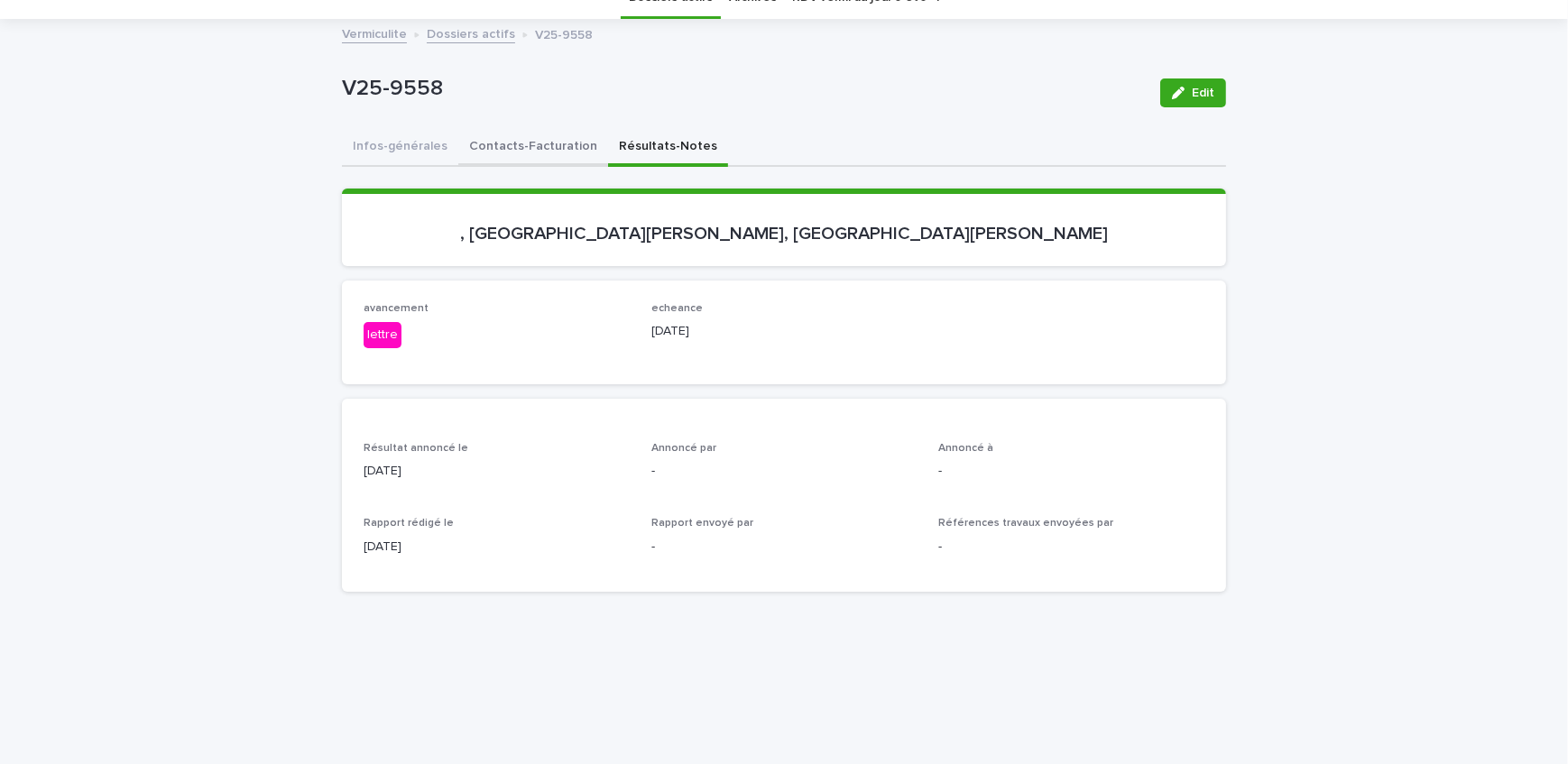
click at [551, 144] on button "Contacts-Facturation" at bounding box center [533, 148] width 149 height 38
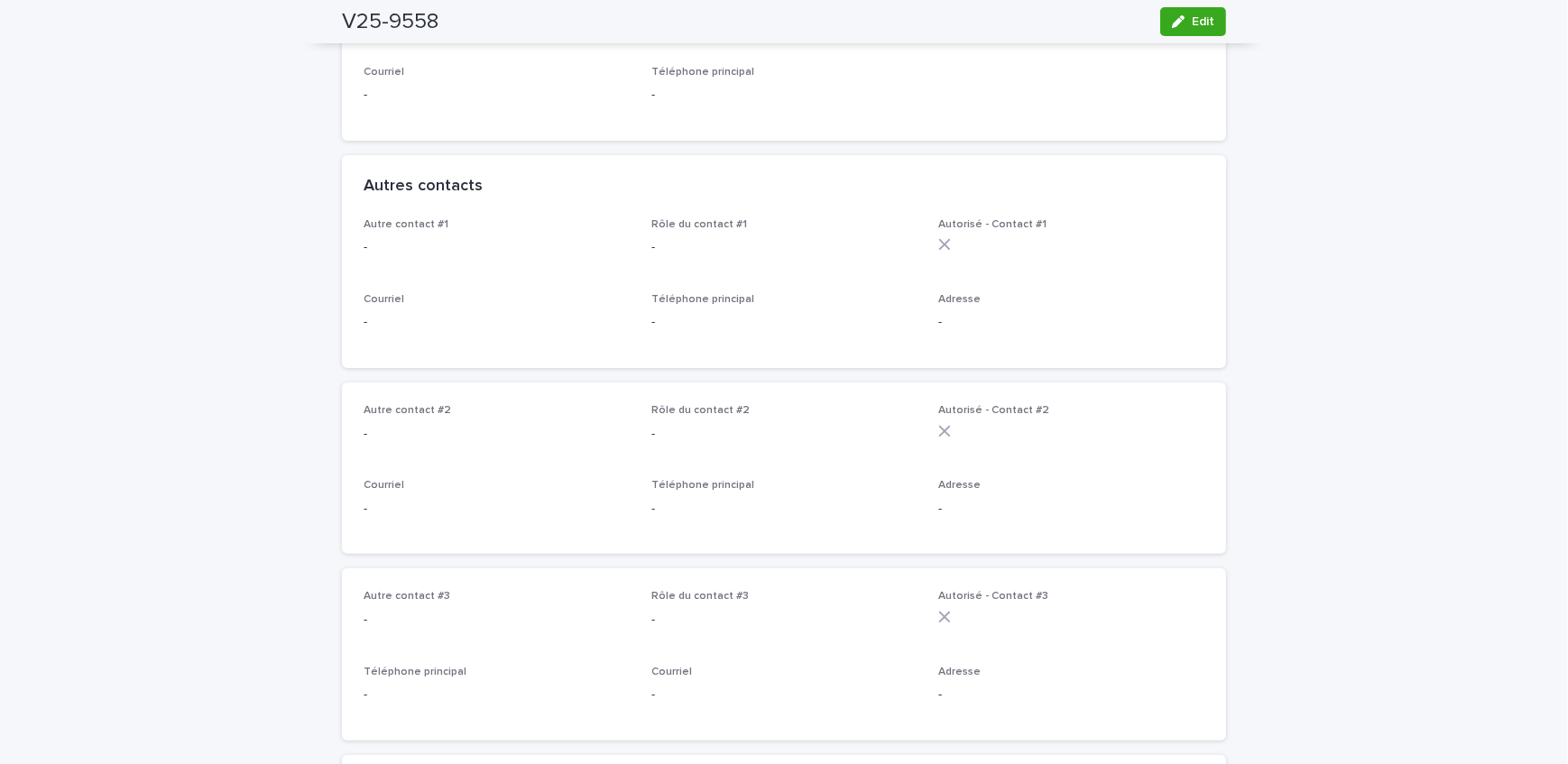
scroll to position [574, 0]
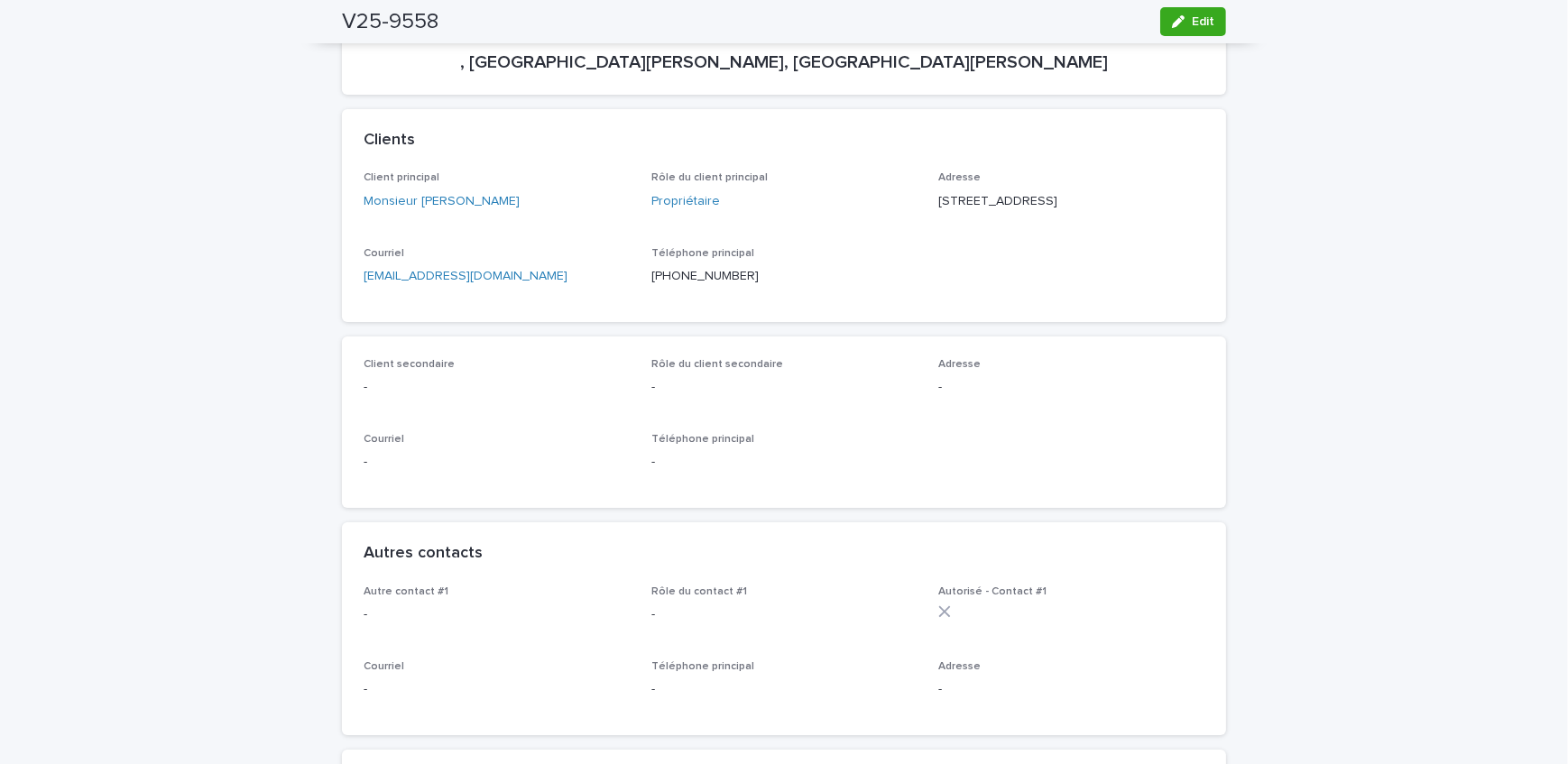
scroll to position [0, 0]
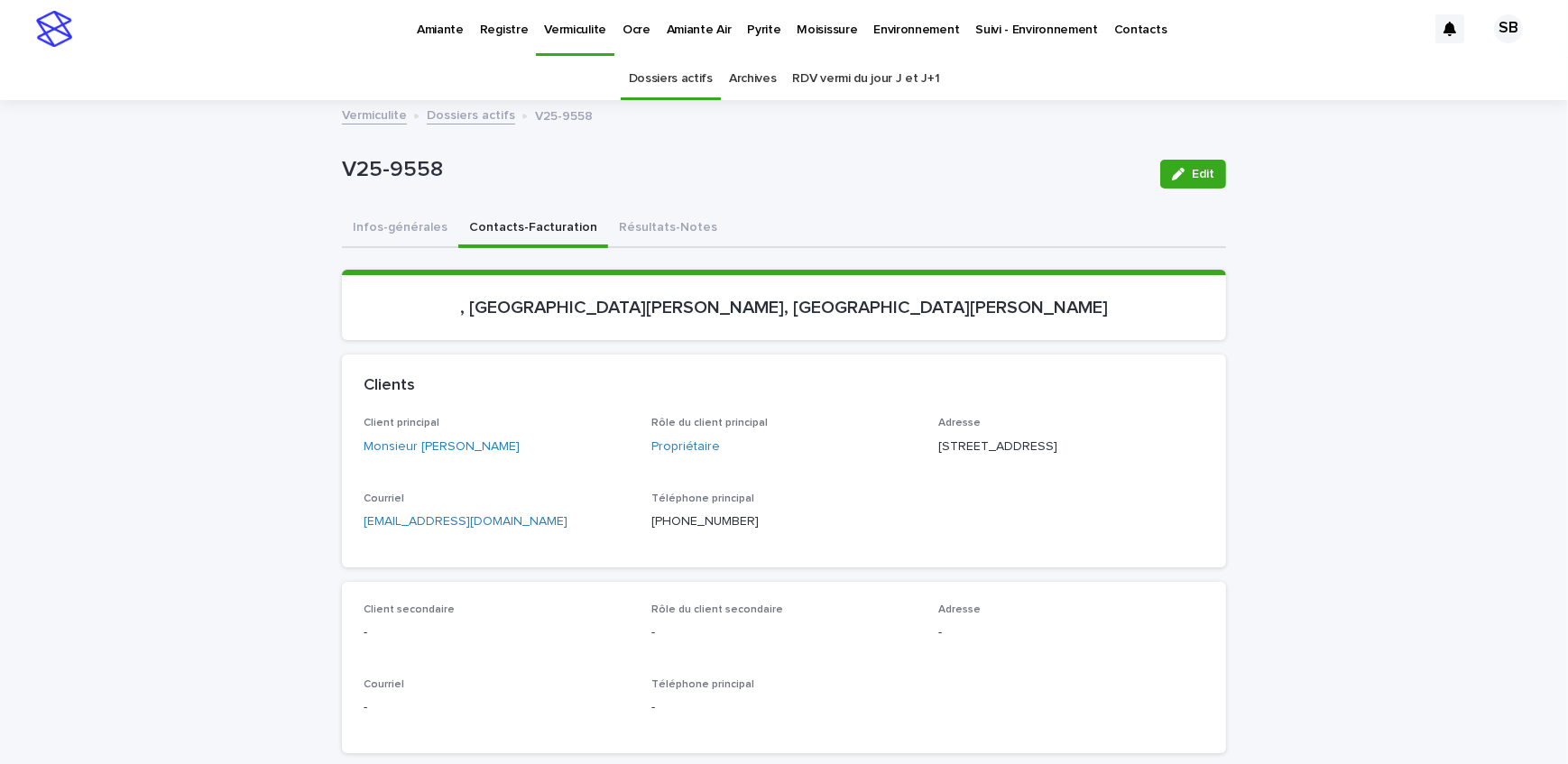
click at [466, 111] on link "Dossiers actifs" at bounding box center [470, 114] width 88 height 21
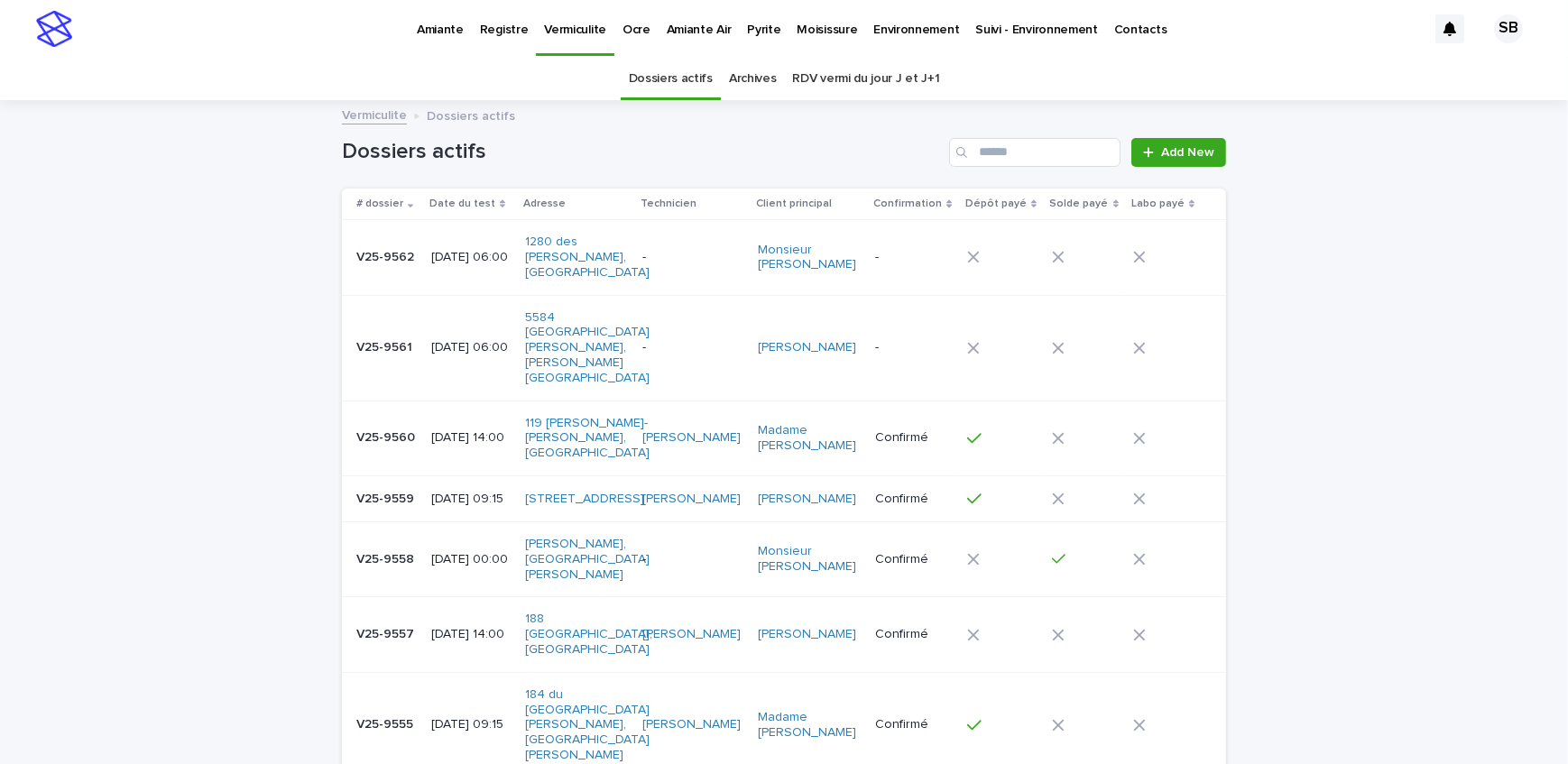
click at [746, 36] on p "Pyrite" at bounding box center [763, 18] width 33 height 38
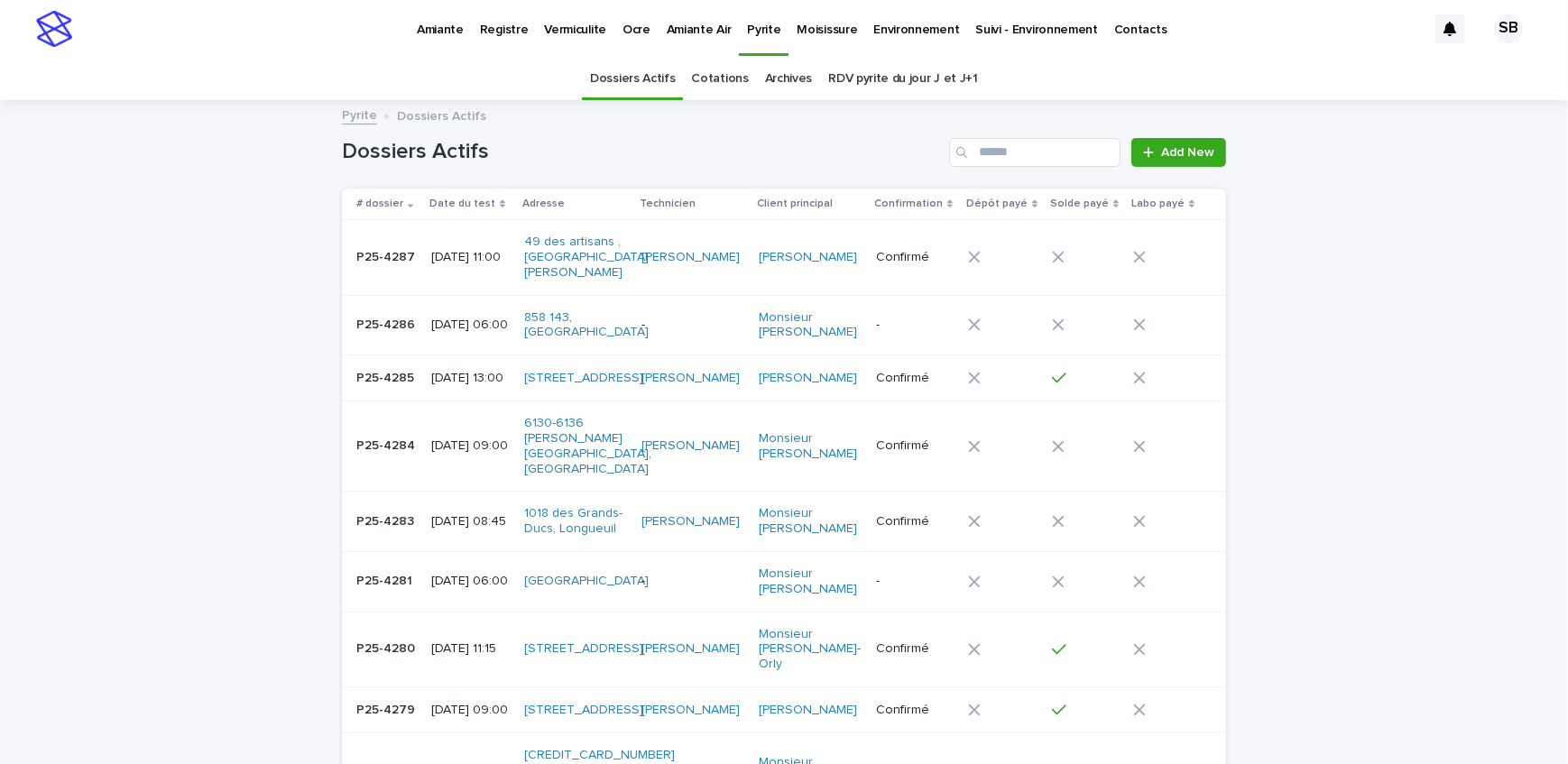
click at [585, 32] on p "Vermiculite" at bounding box center [575, 18] width 62 height 38
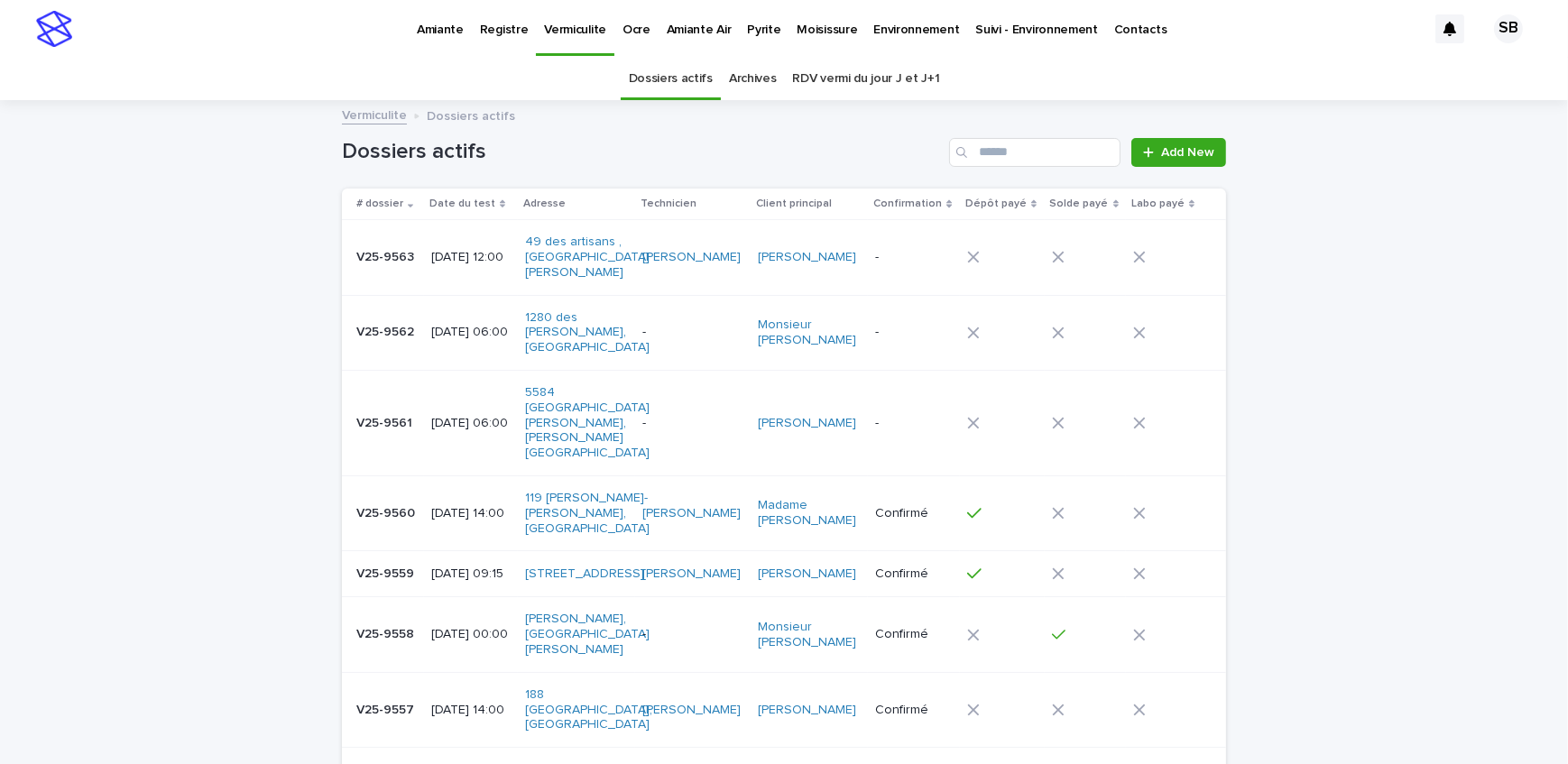
click at [401, 265] on div "V25-9563 V25-9563" at bounding box center [387, 258] width 61 height 29
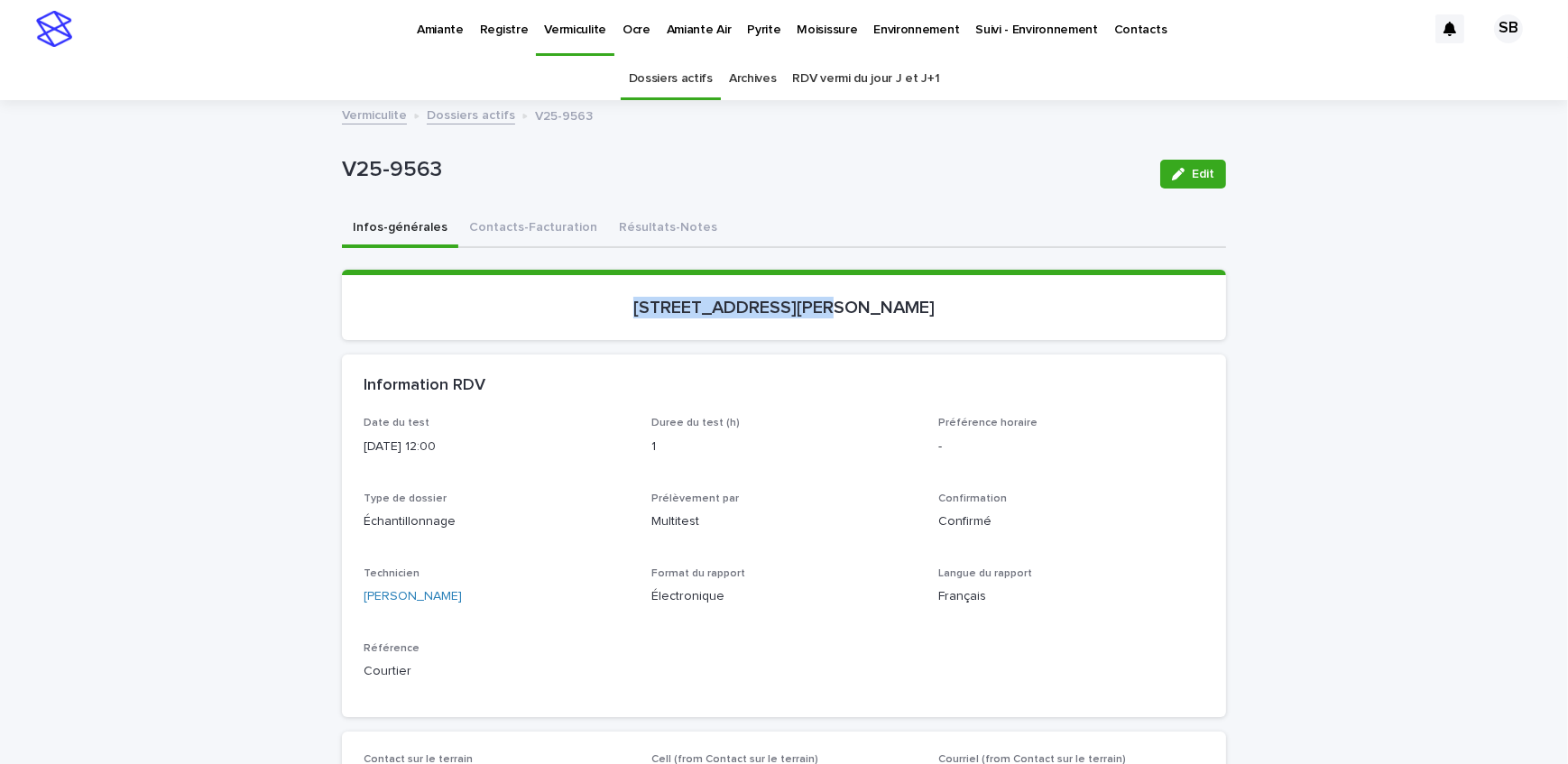
drag, startPoint x: 569, startPoint y: 316, endPoint x: 751, endPoint y: 323, distance: 182.1
click at [751, 323] on section "[STREET_ADDRESS][PERSON_NAME]" at bounding box center [784, 304] width 884 height 71
copy p "[STREET_ADDRESS]"
drag, startPoint x: 452, startPoint y: 169, endPoint x: 260, endPoint y: 192, distance: 193.4
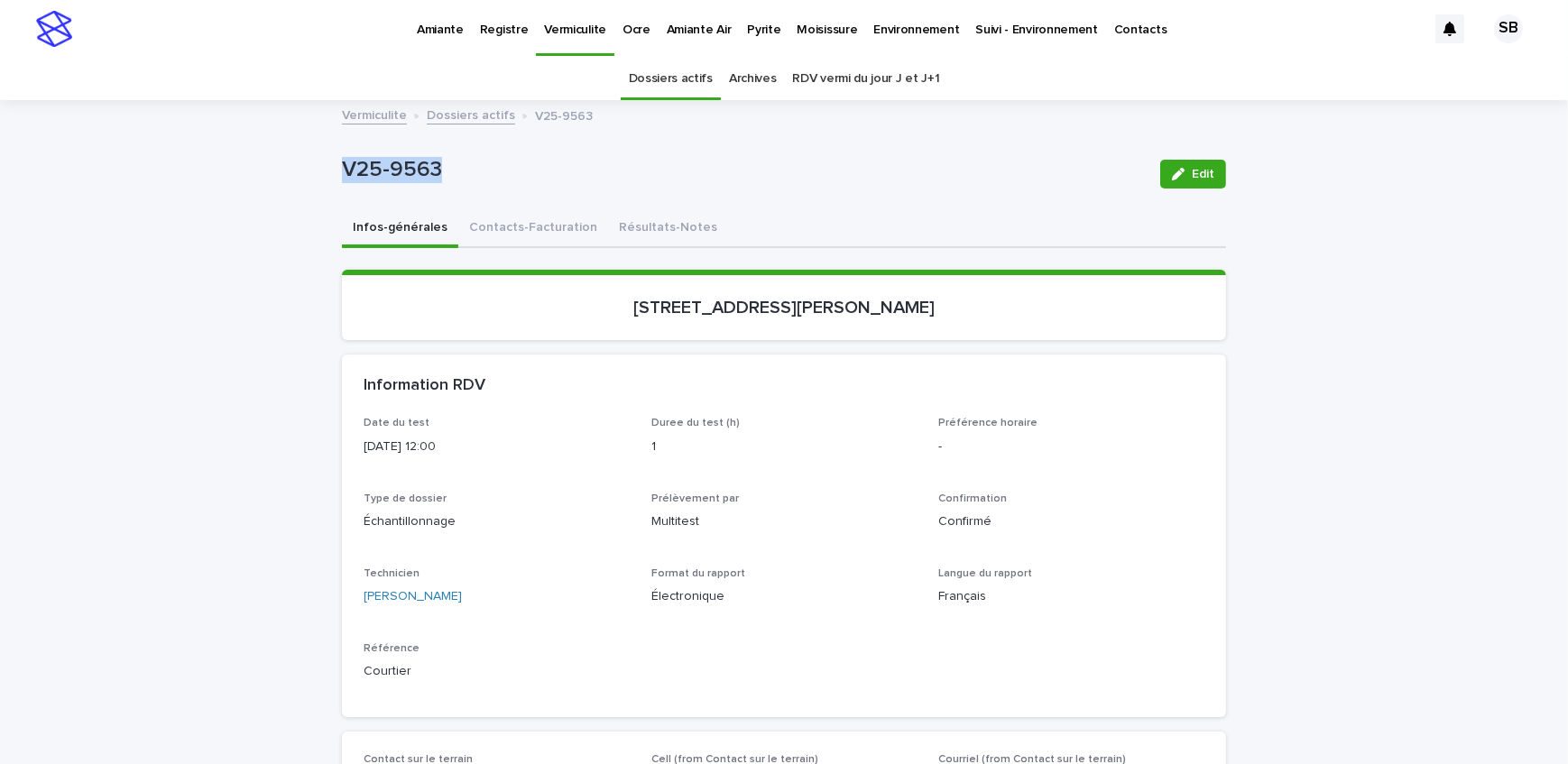
copy p "V25-9563"
click at [762, 34] on p "Pyrite" at bounding box center [763, 18] width 33 height 38
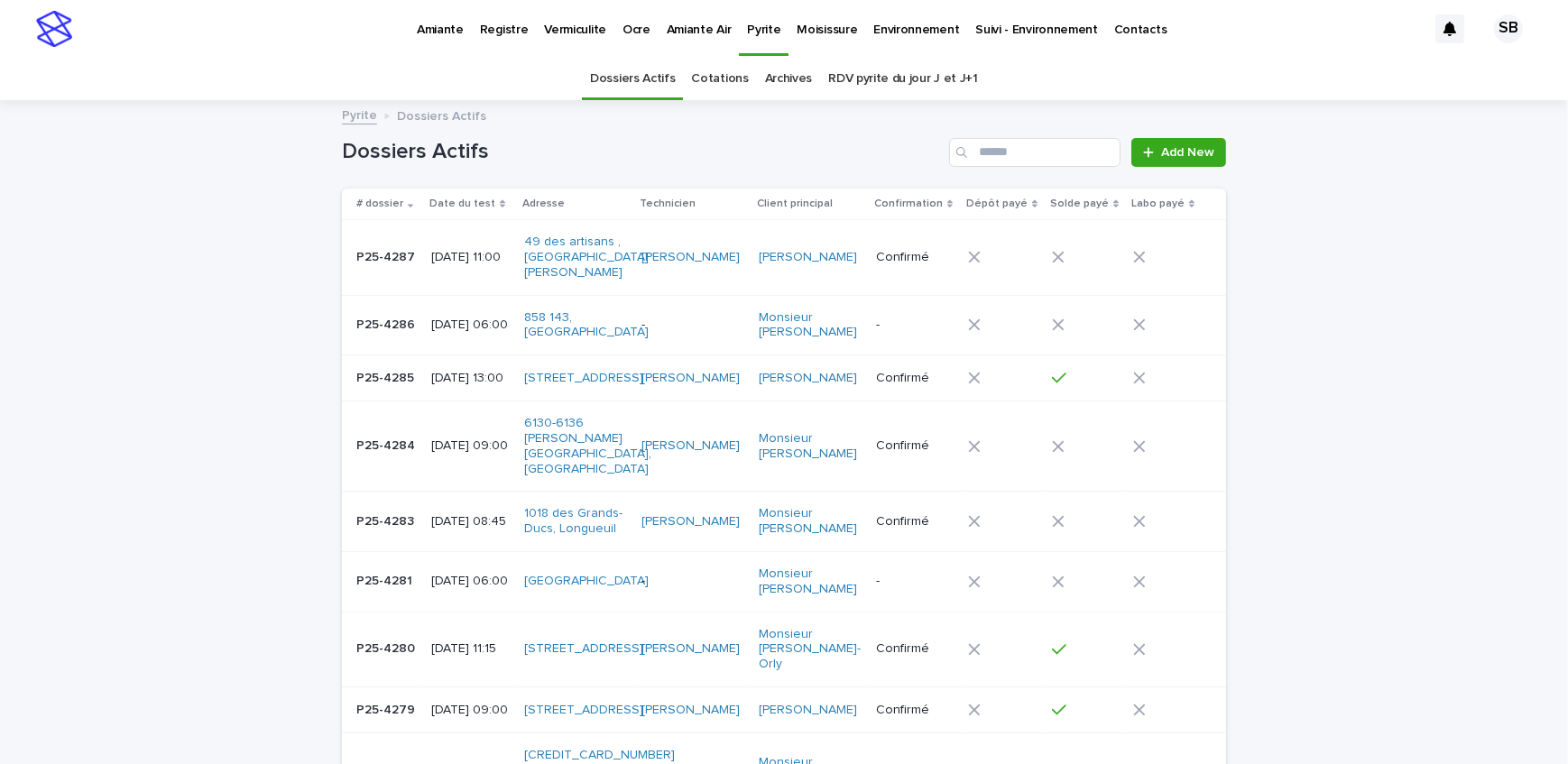
click at [384, 252] on p "P25-4287" at bounding box center [388, 256] width 62 height 19
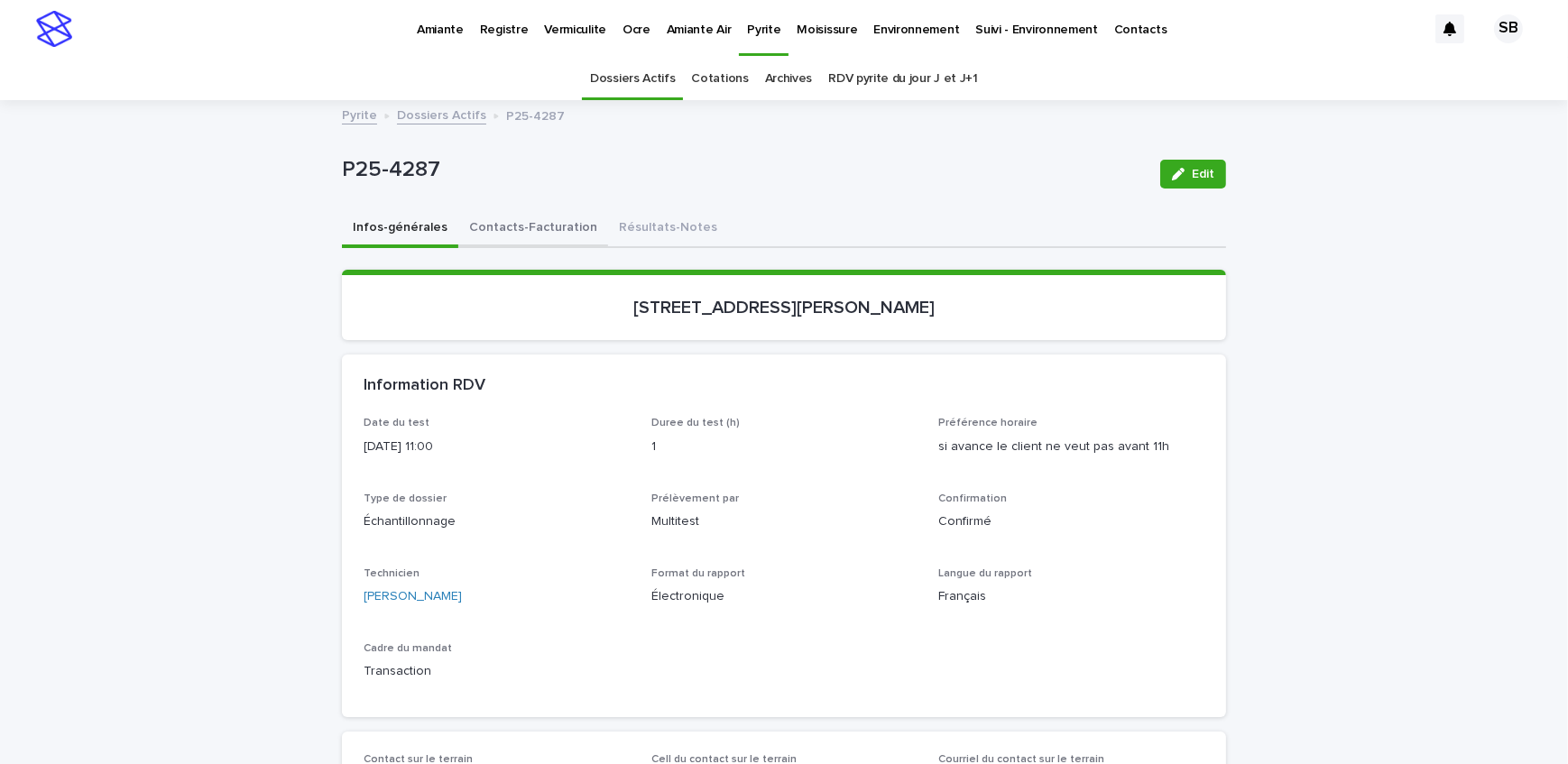
click at [530, 246] on button "Contacts-Facturation" at bounding box center [533, 228] width 149 height 38
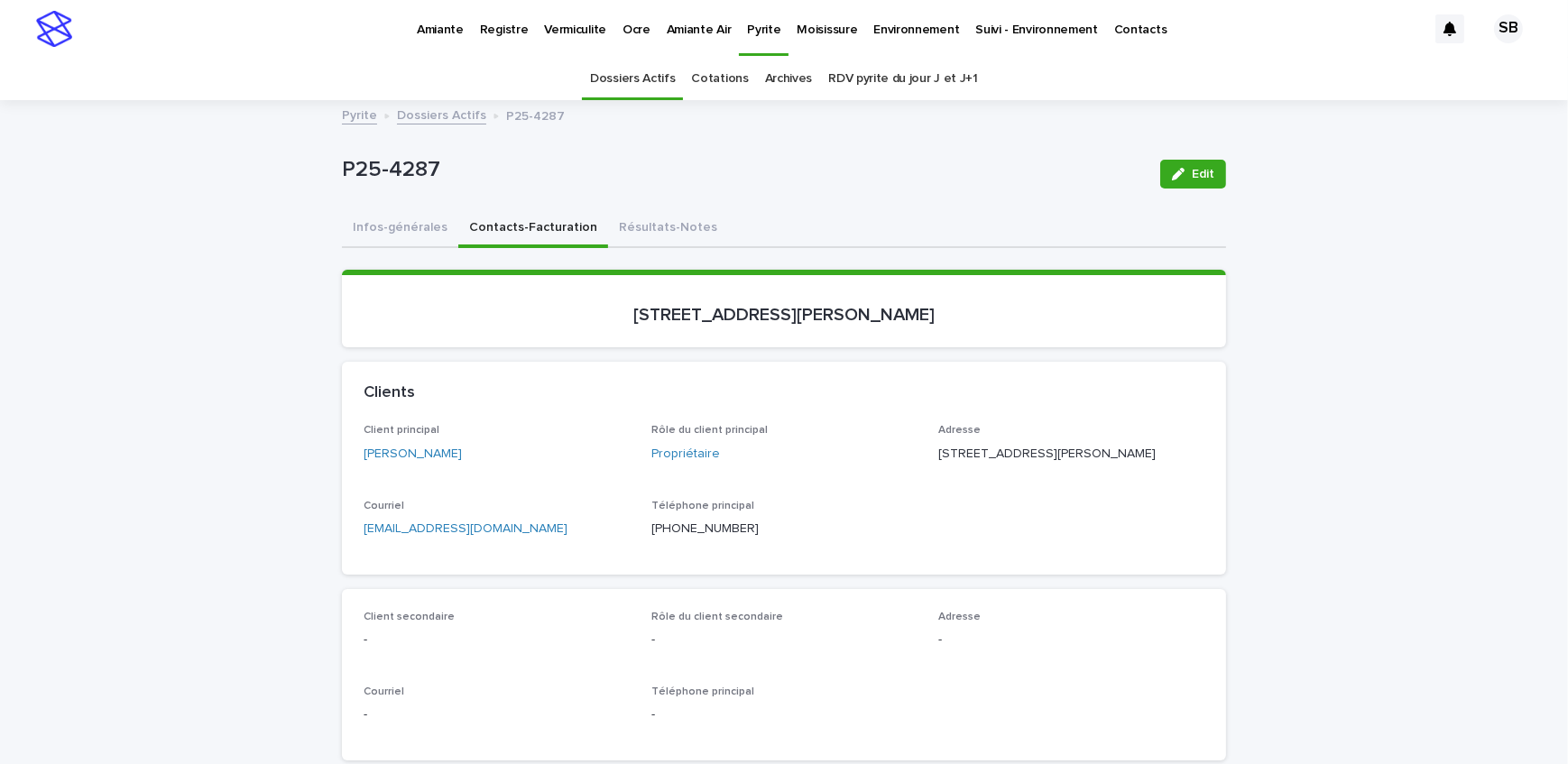
drag, startPoint x: 482, startPoint y: 460, endPoint x: 349, endPoint y: 448, distance: 133.5
click at [349, 448] on div "Client principal [PERSON_NAME] Rôle du client principal Propriétaire Adresse [S…" at bounding box center [784, 498] width 884 height 149
copy link "[PERSON_NAME]"
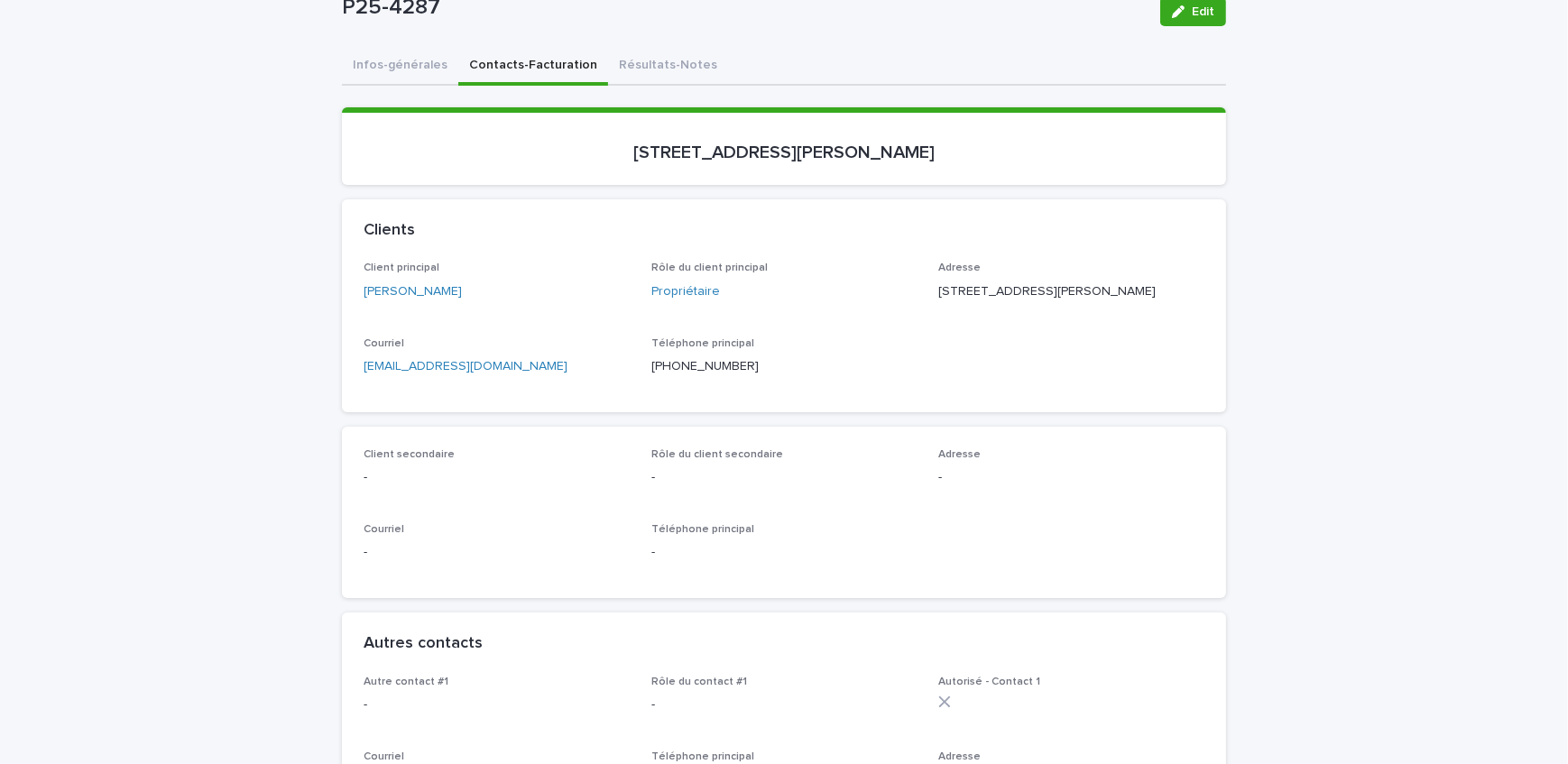
scroll to position [163, 0]
drag, startPoint x: 1060, startPoint y: 283, endPoint x: 921, endPoint y: 287, distance: 139.1
click at [921, 287] on div "Client principal [PERSON_NAME] Rôle du client principal Propriétaire Adresse [S…" at bounding box center [783, 325] width 841 height 128
copy p "[STREET_ADDRESS]"
drag, startPoint x: 1065, startPoint y: 306, endPoint x: 274, endPoint y: 330, distance: 791.4
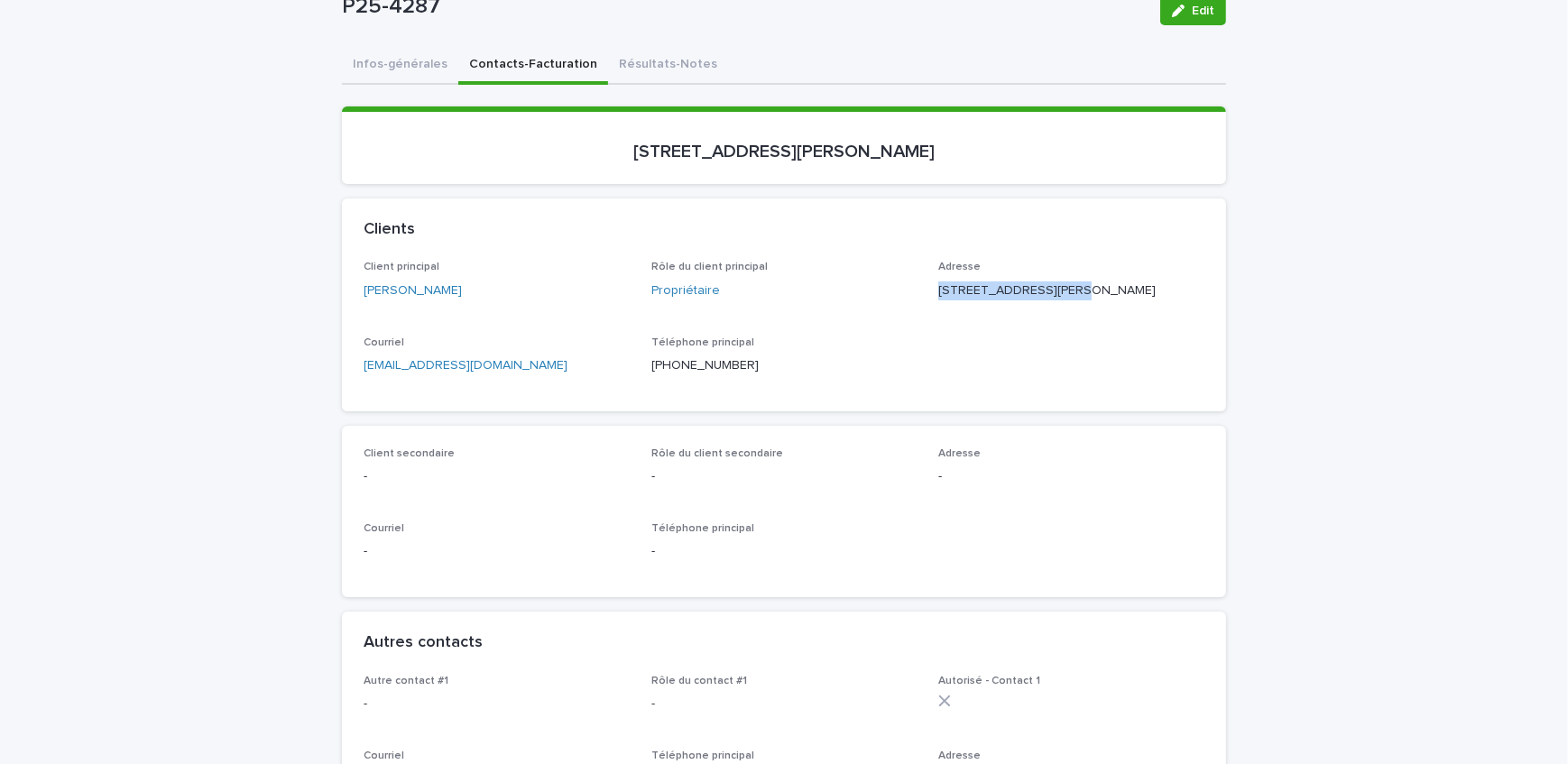
click at [929, 301] on div "Client principal [PERSON_NAME] Rôle du client principal Propriétaire Adresse [S…" at bounding box center [783, 325] width 841 height 128
copy p "[GEOGRAPHIC_DATA][PERSON_NAME]"
drag, startPoint x: 1140, startPoint y: 311, endPoint x: 1087, endPoint y: 311, distance: 53.0
click at [1087, 301] on p "[STREET_ADDRESS][PERSON_NAME]" at bounding box center [1071, 291] width 266 height 19
copy p "J2W 1S4"
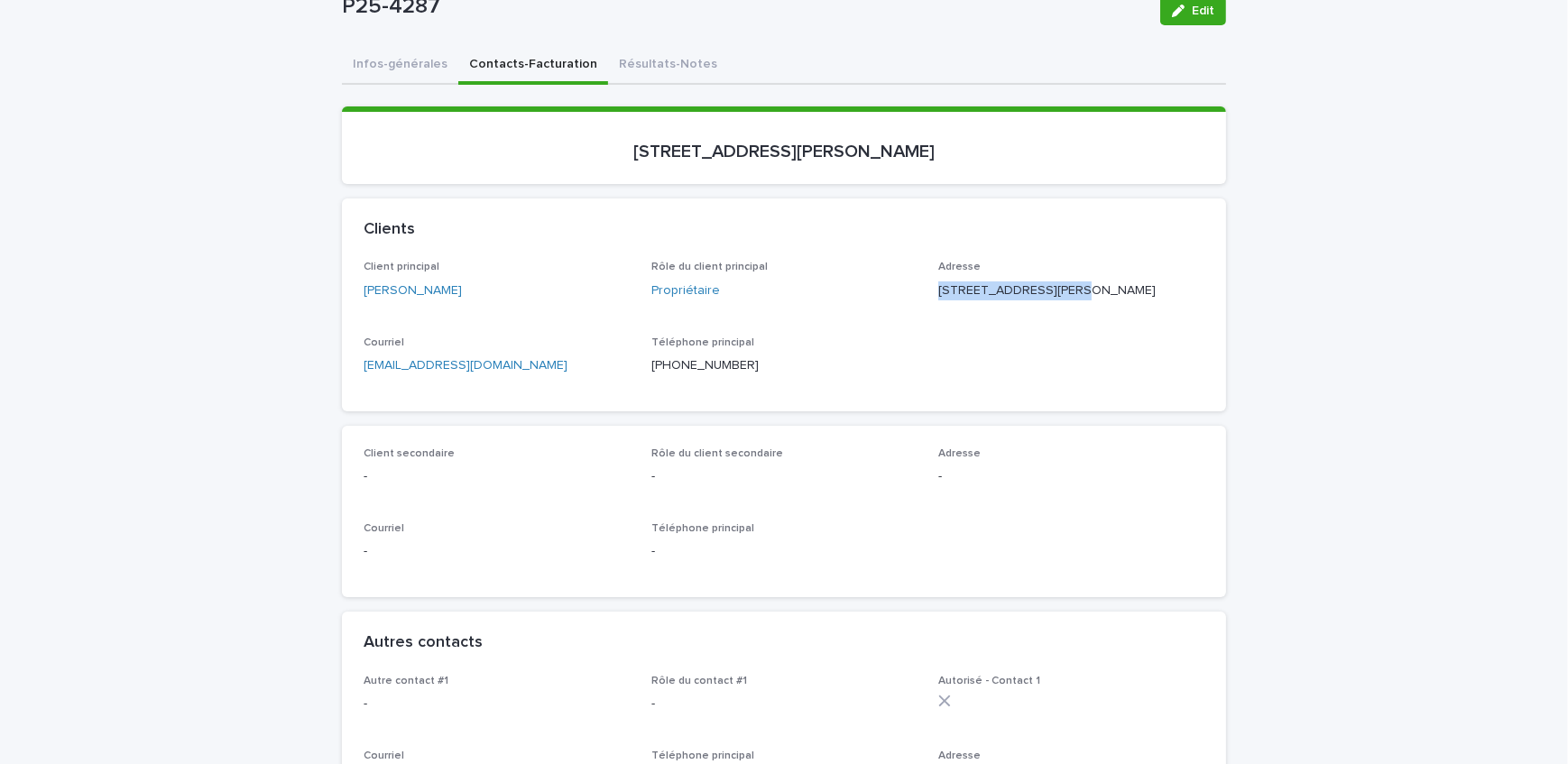
drag, startPoint x: 1004, startPoint y: 142, endPoint x: 558, endPoint y: 152, distance: 446.1
click at [558, 152] on p "[STREET_ADDRESS][PERSON_NAME]" at bounding box center [783, 151] width 841 height 22
copy p "[STREET_ADDRESS][PERSON_NAME]"
drag, startPoint x: 357, startPoint y: 17, endPoint x: 296, endPoint y: 19, distance: 61.0
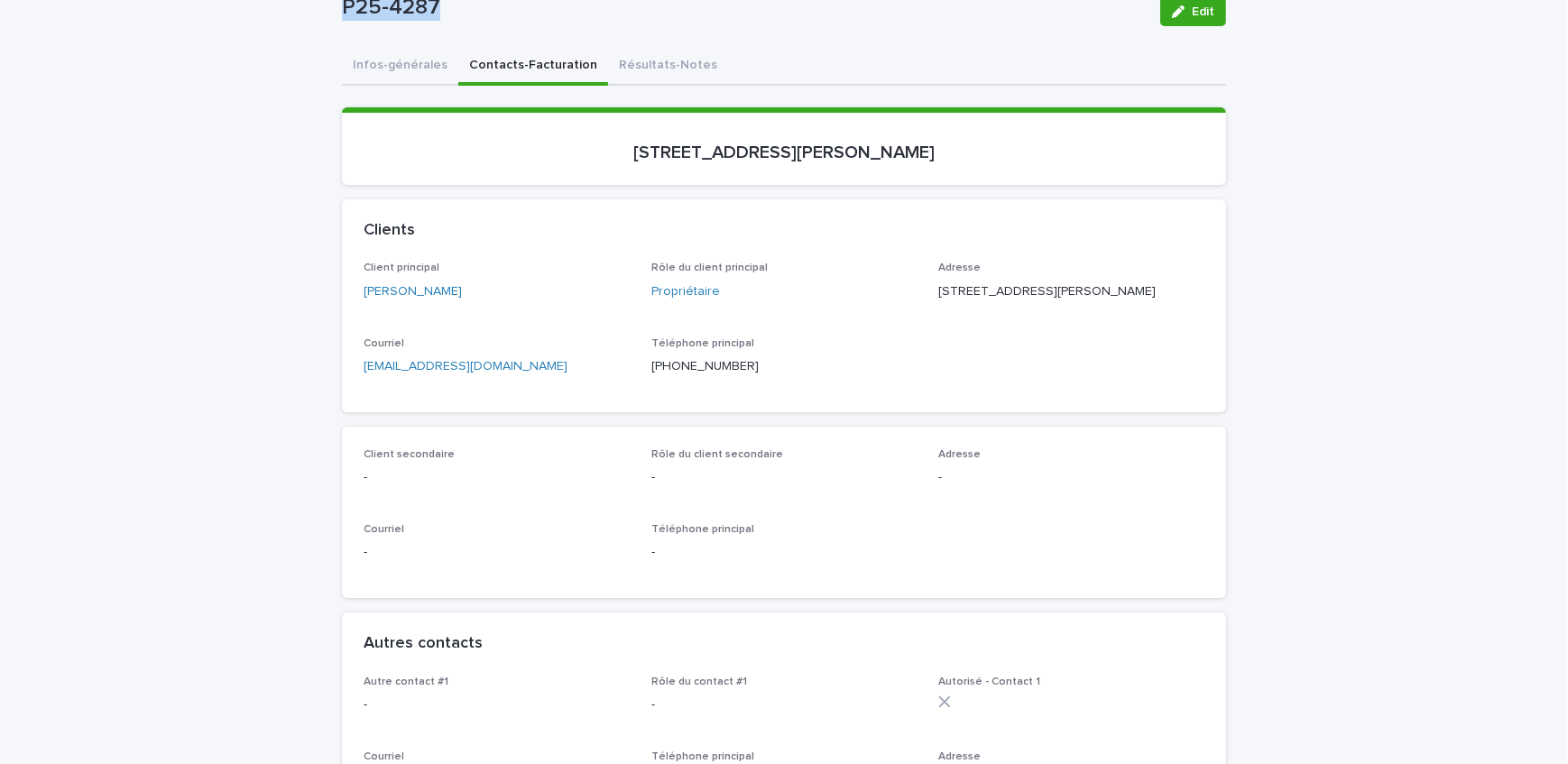
copy p "P25-4287"
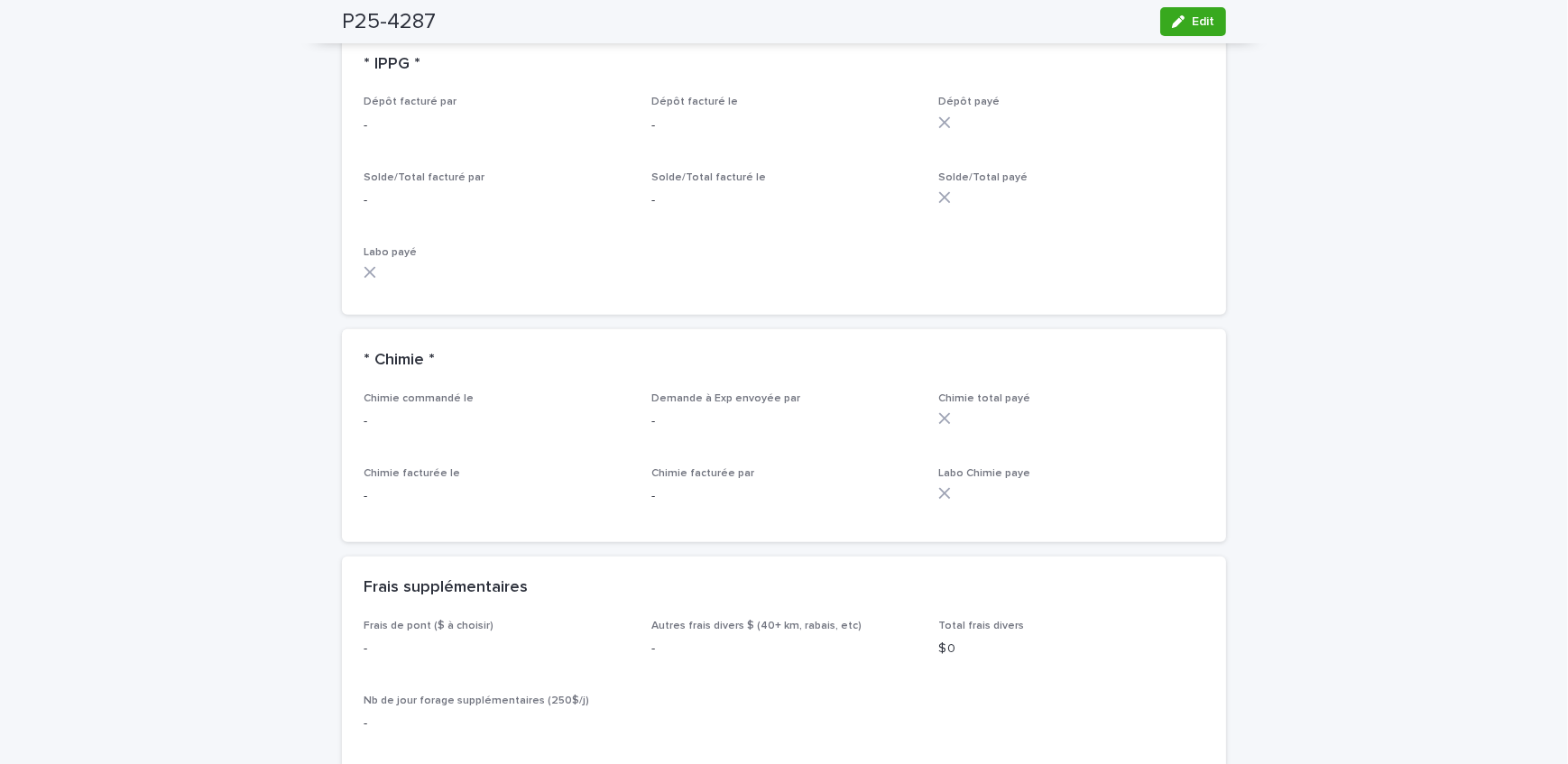
scroll to position [1474, 0]
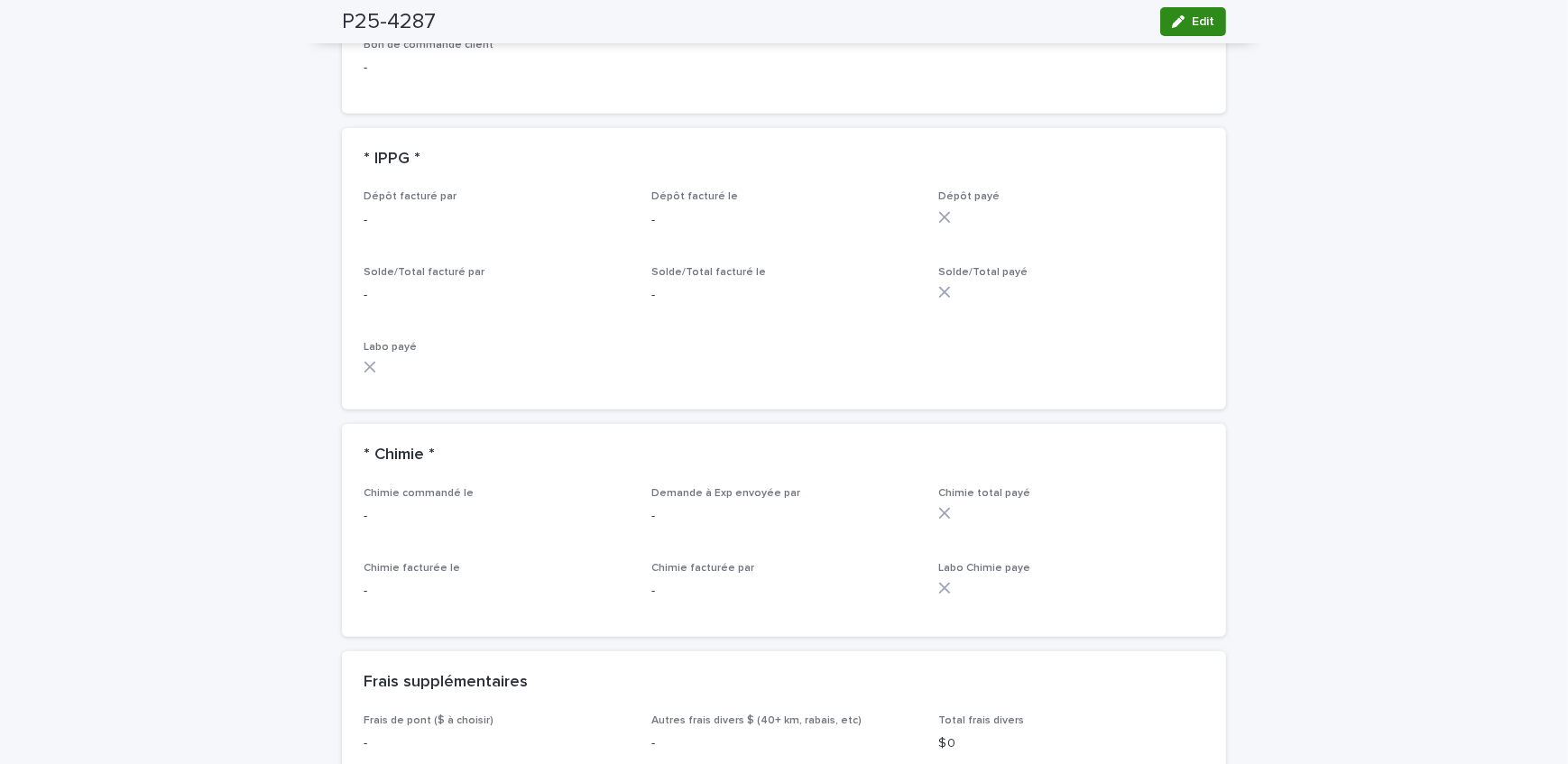
click at [1178, 26] on icon "button" at bounding box center [1178, 22] width 13 height 13
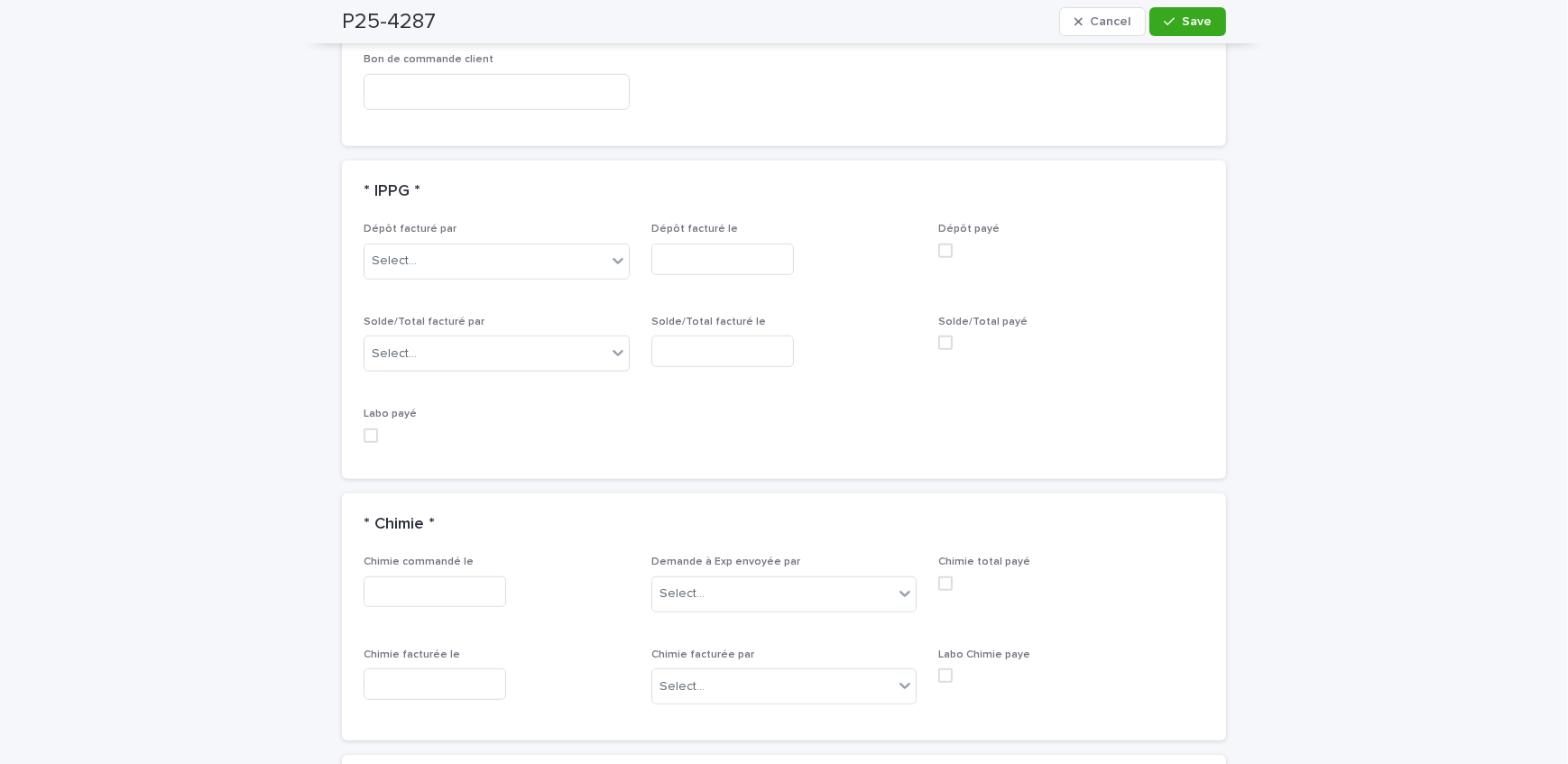
scroll to position [1611, 0]
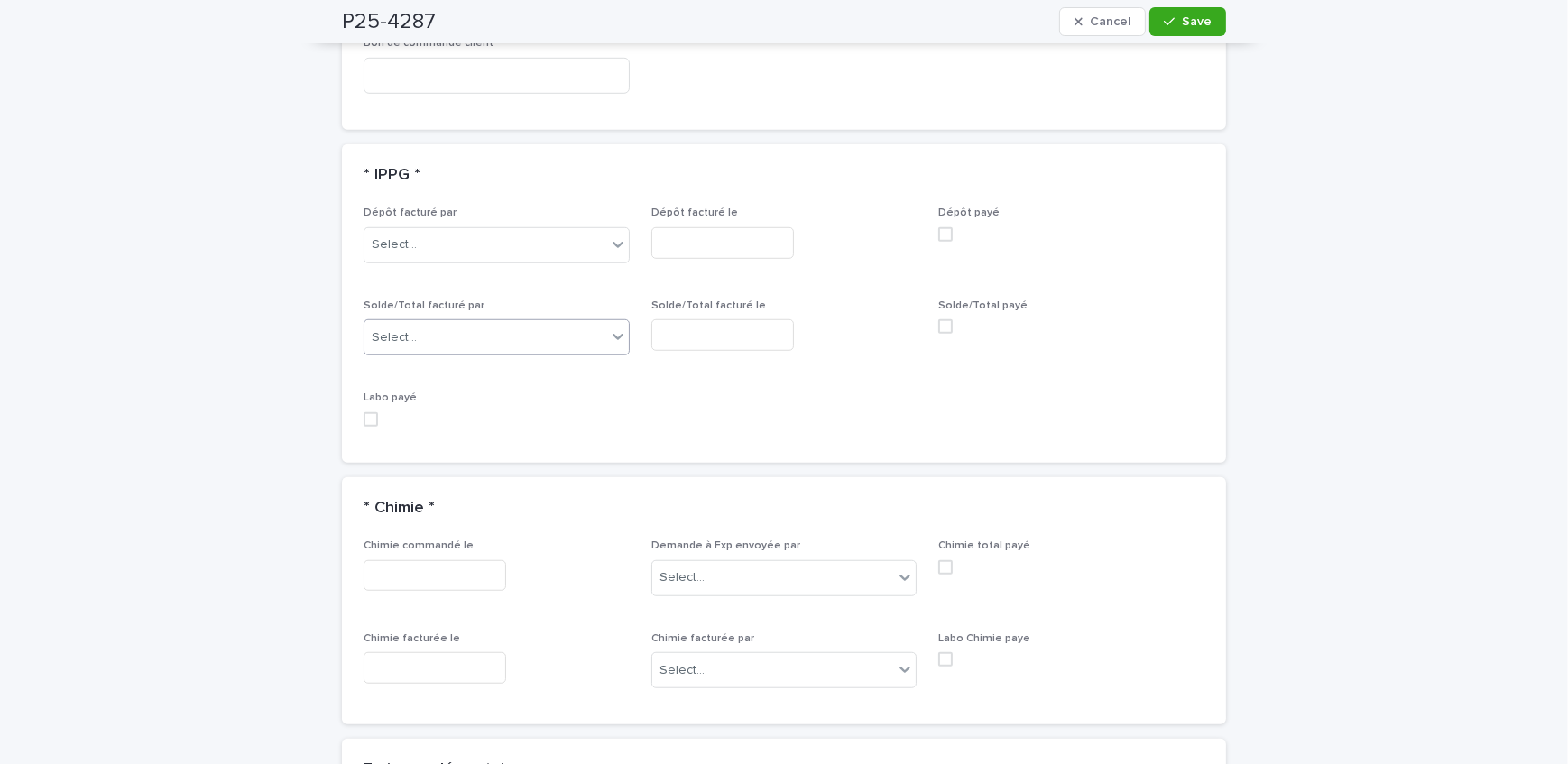
click at [461, 351] on div "Select..." at bounding box center [485, 338] width 242 height 29
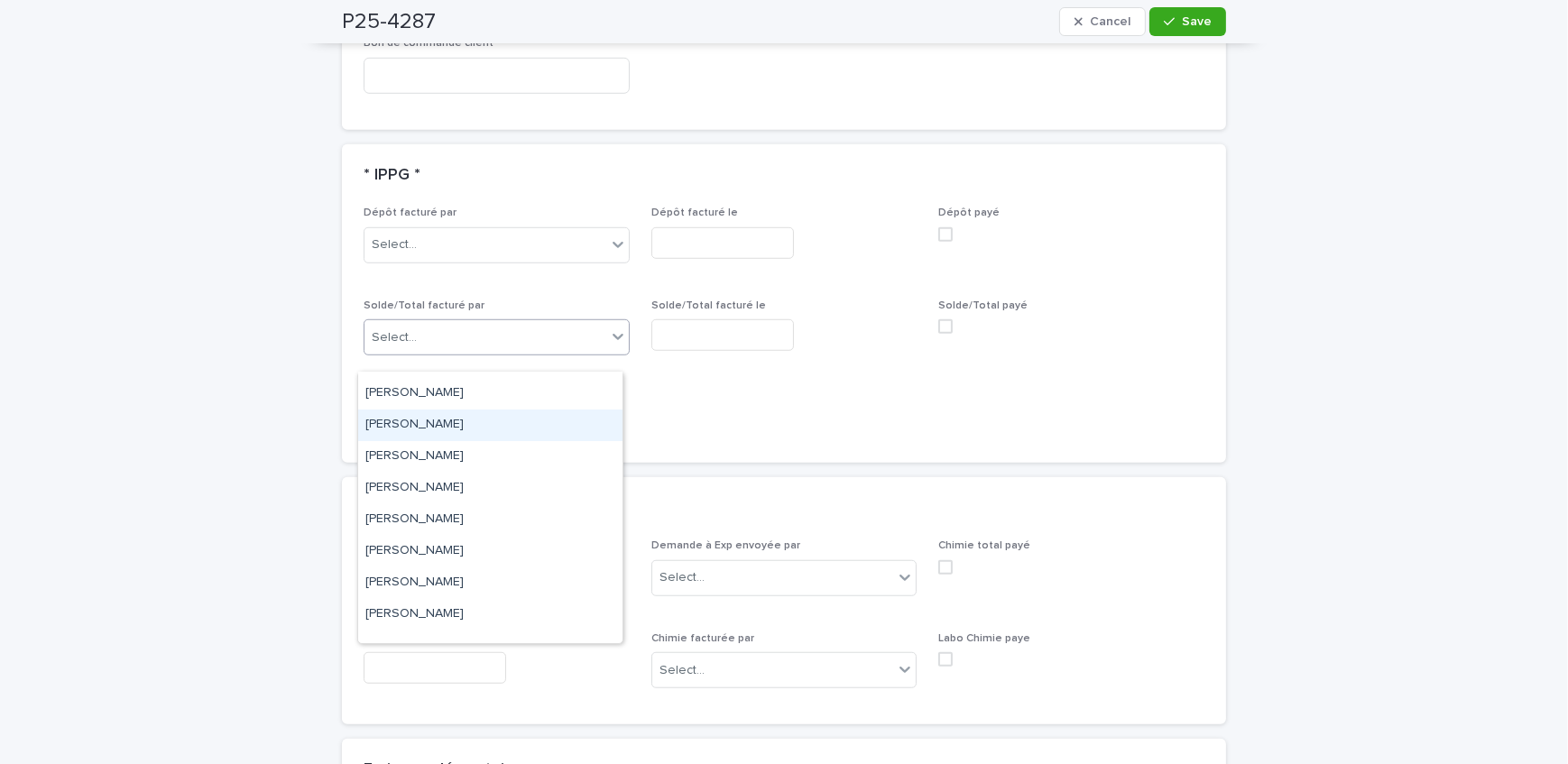
scroll to position [298, 0]
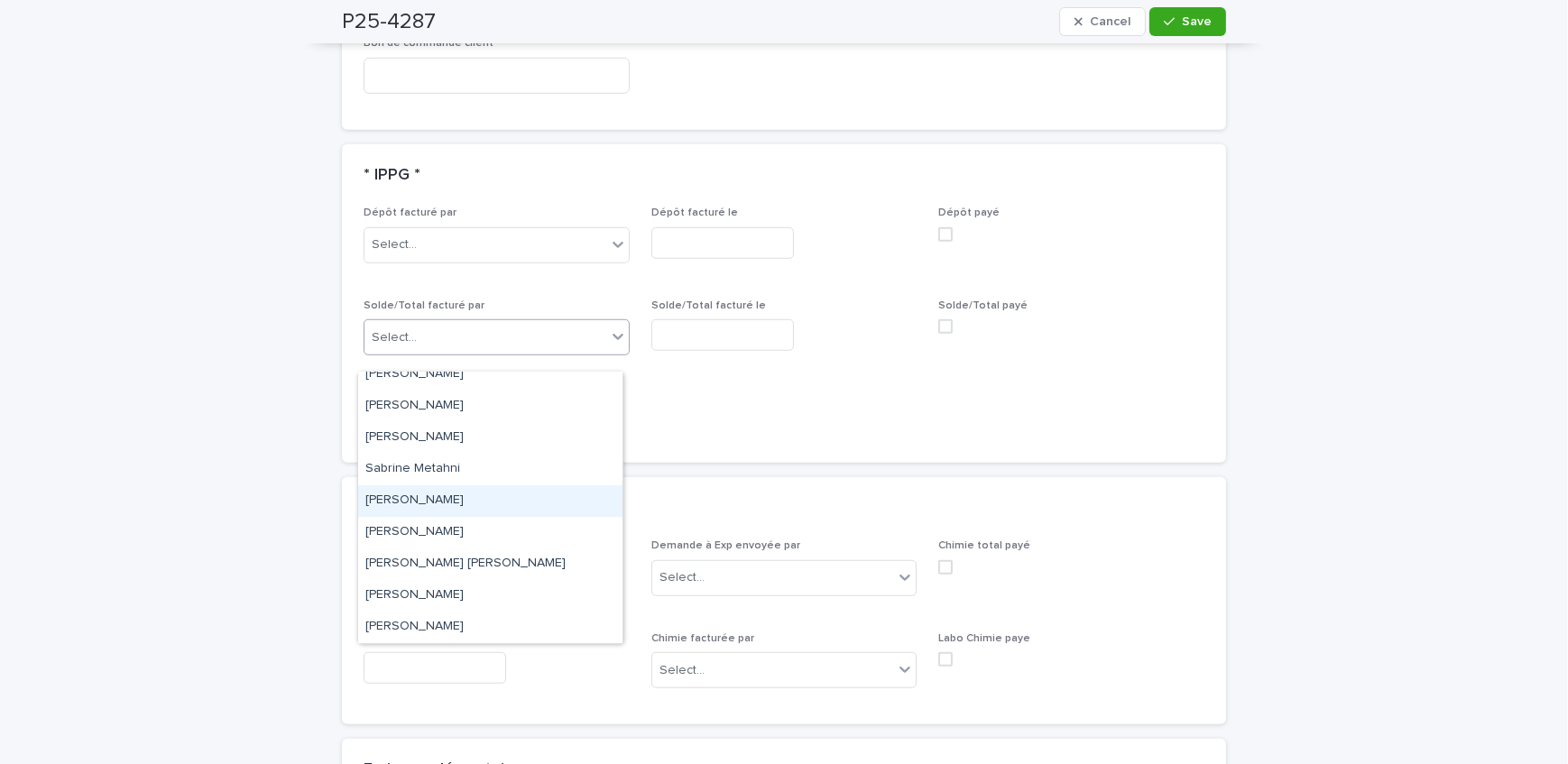
click at [454, 496] on div "[PERSON_NAME]" at bounding box center [491, 501] width 264 height 31
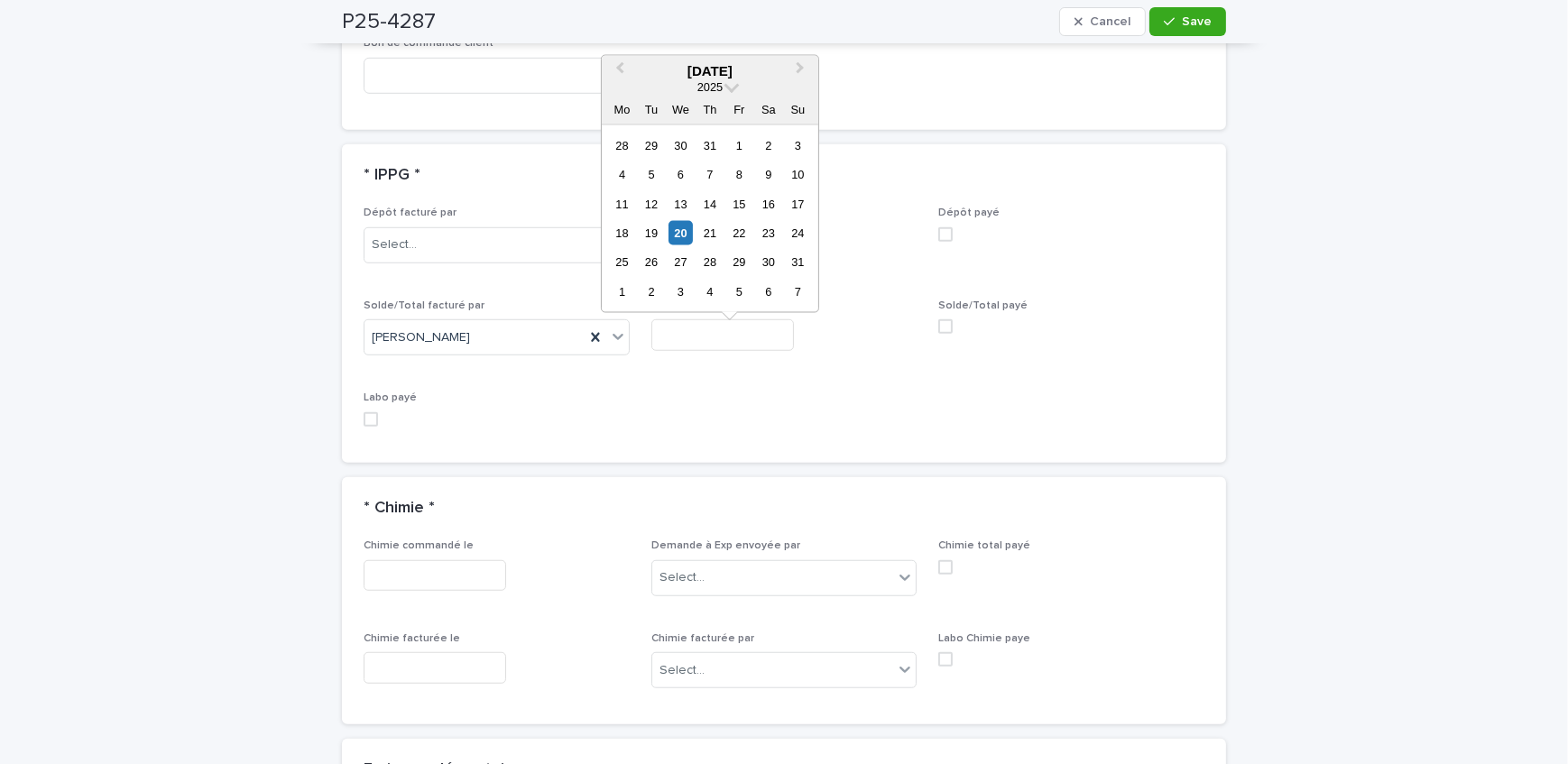
click at [718, 349] on input "text" at bounding box center [722, 335] width 142 height 31
click at [673, 231] on div "20" at bounding box center [680, 233] width 25 height 25
type input "**********"
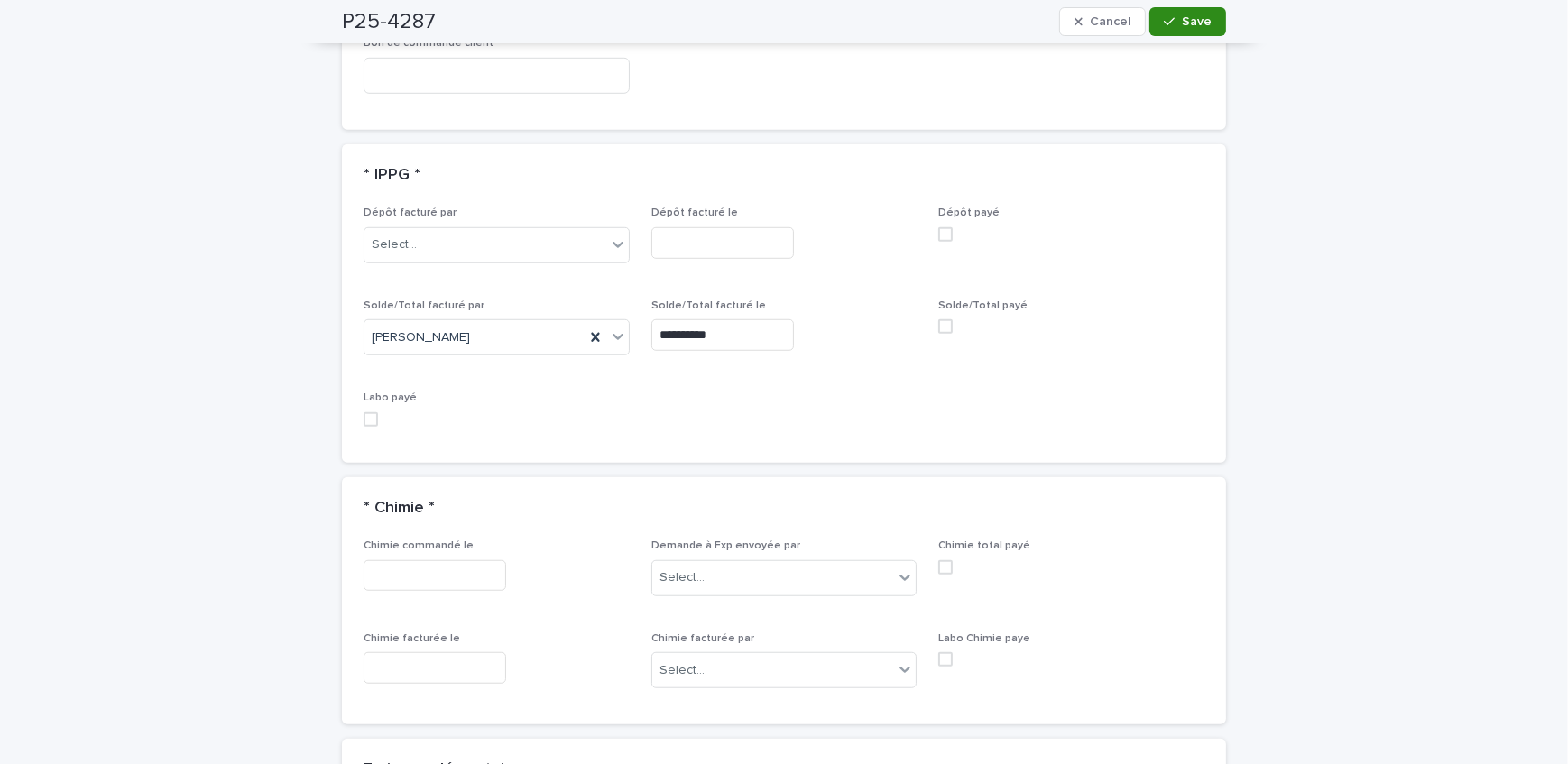
click at [1151, 22] on button "Save" at bounding box center [1187, 21] width 77 height 28
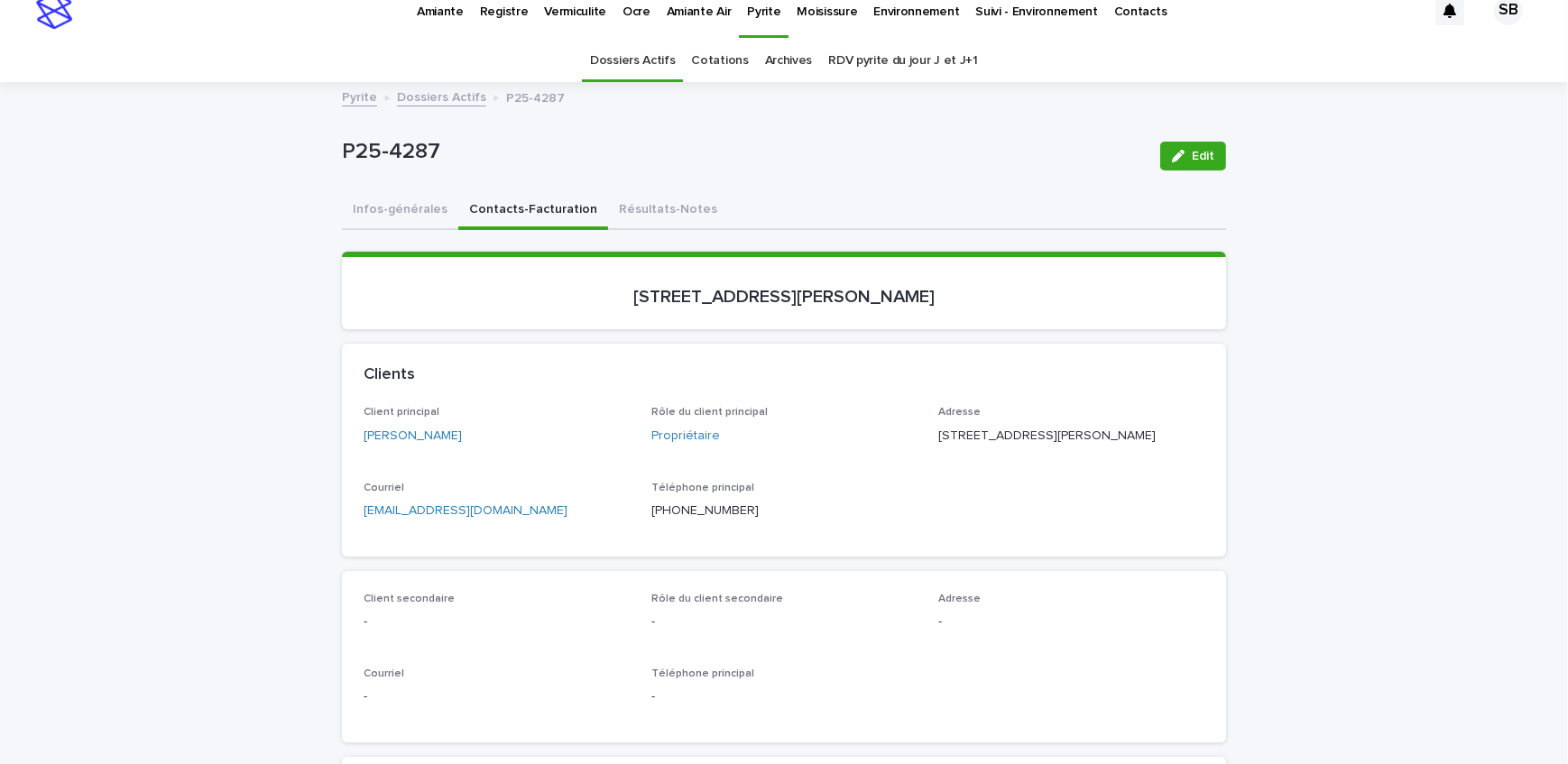
scroll to position [0, 0]
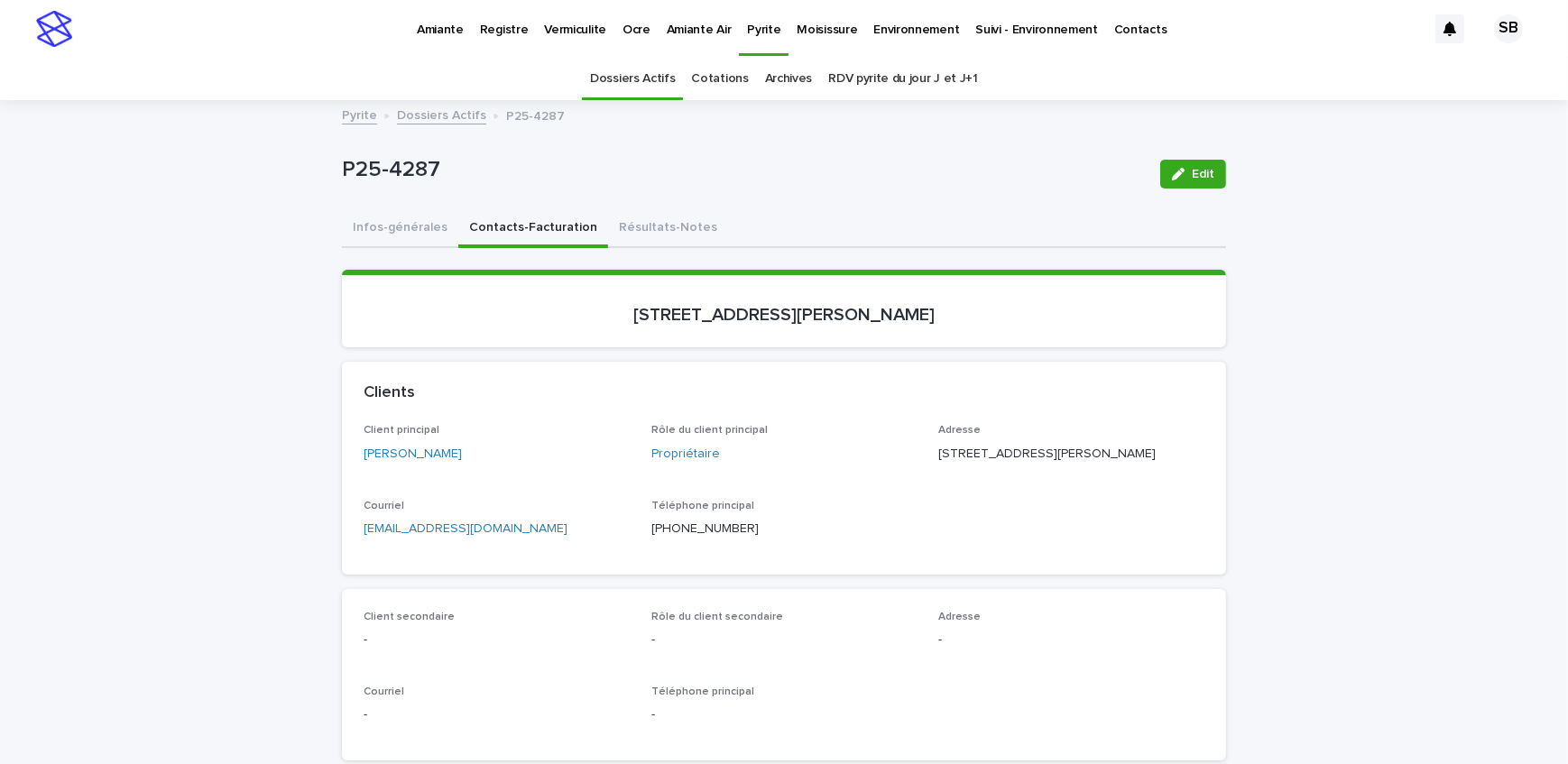
click at [599, 28] on div "Vermiculite" at bounding box center [575, 18] width 79 height 38
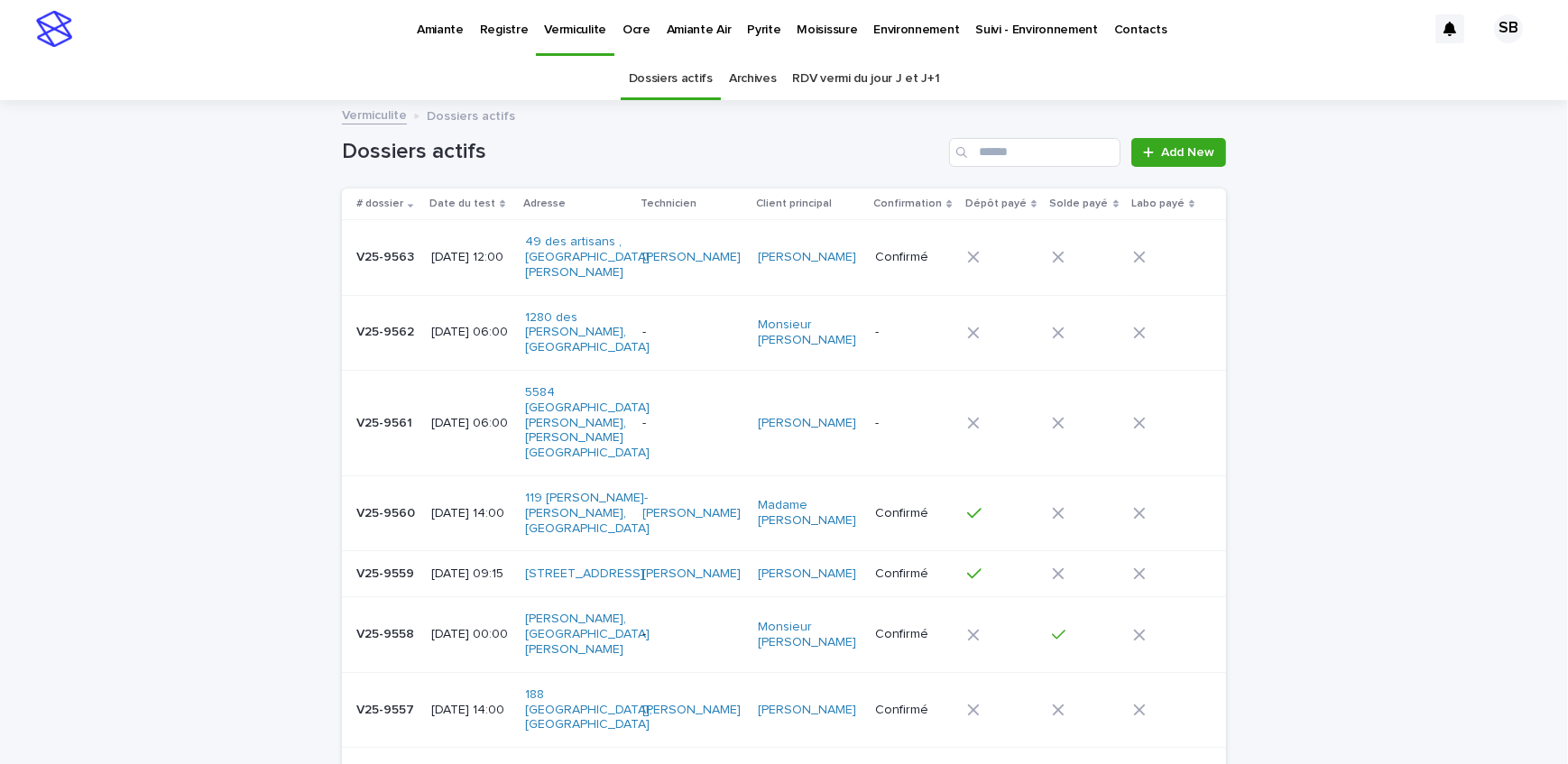
click at [406, 255] on p "V25-9563" at bounding box center [387, 256] width 61 height 19
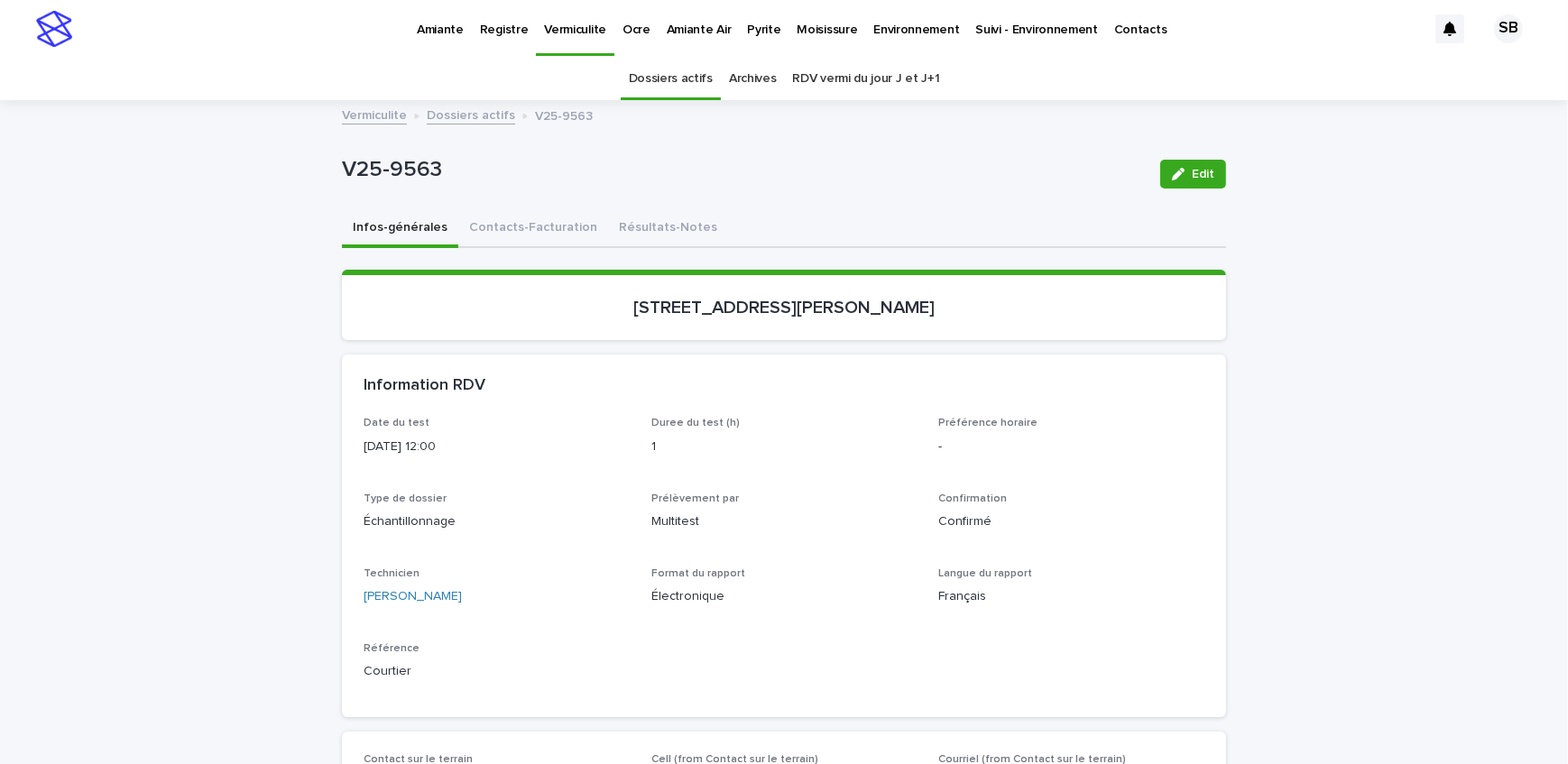
scroll to position [57, 0]
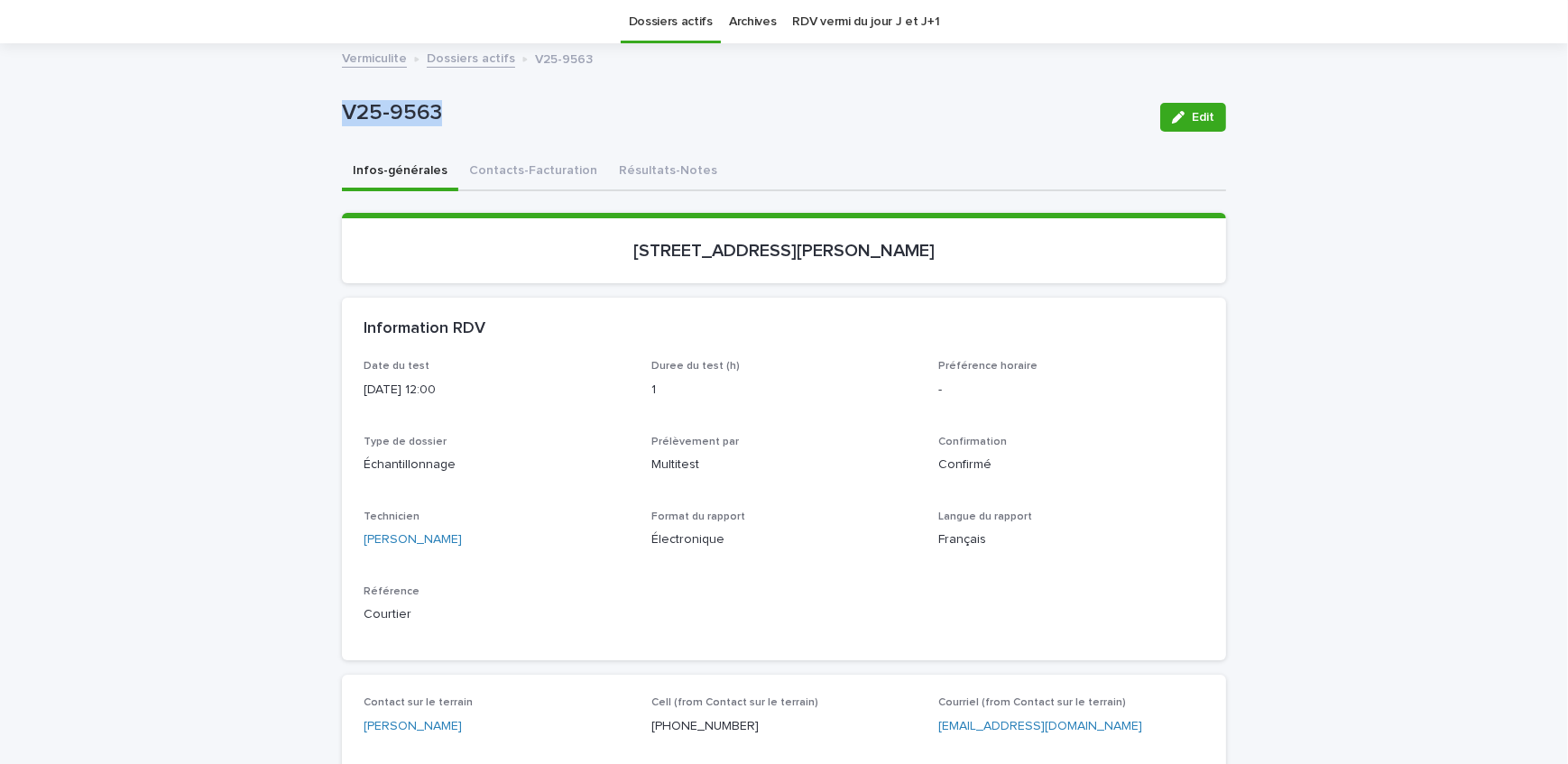
drag, startPoint x: 466, startPoint y: 98, endPoint x: 304, endPoint y: 118, distance: 163.2
copy p "V25-9563"
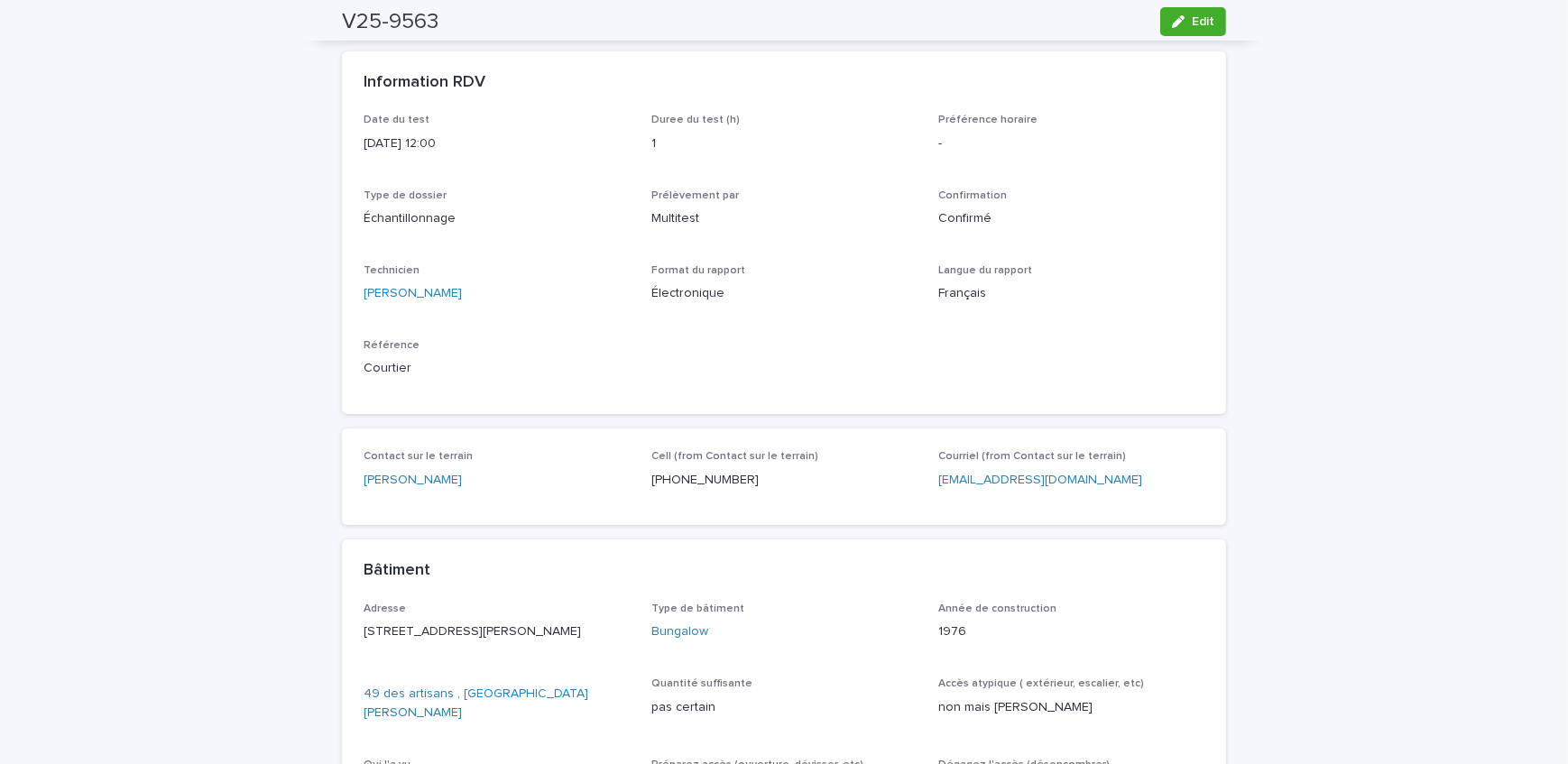
scroll to position [138, 0]
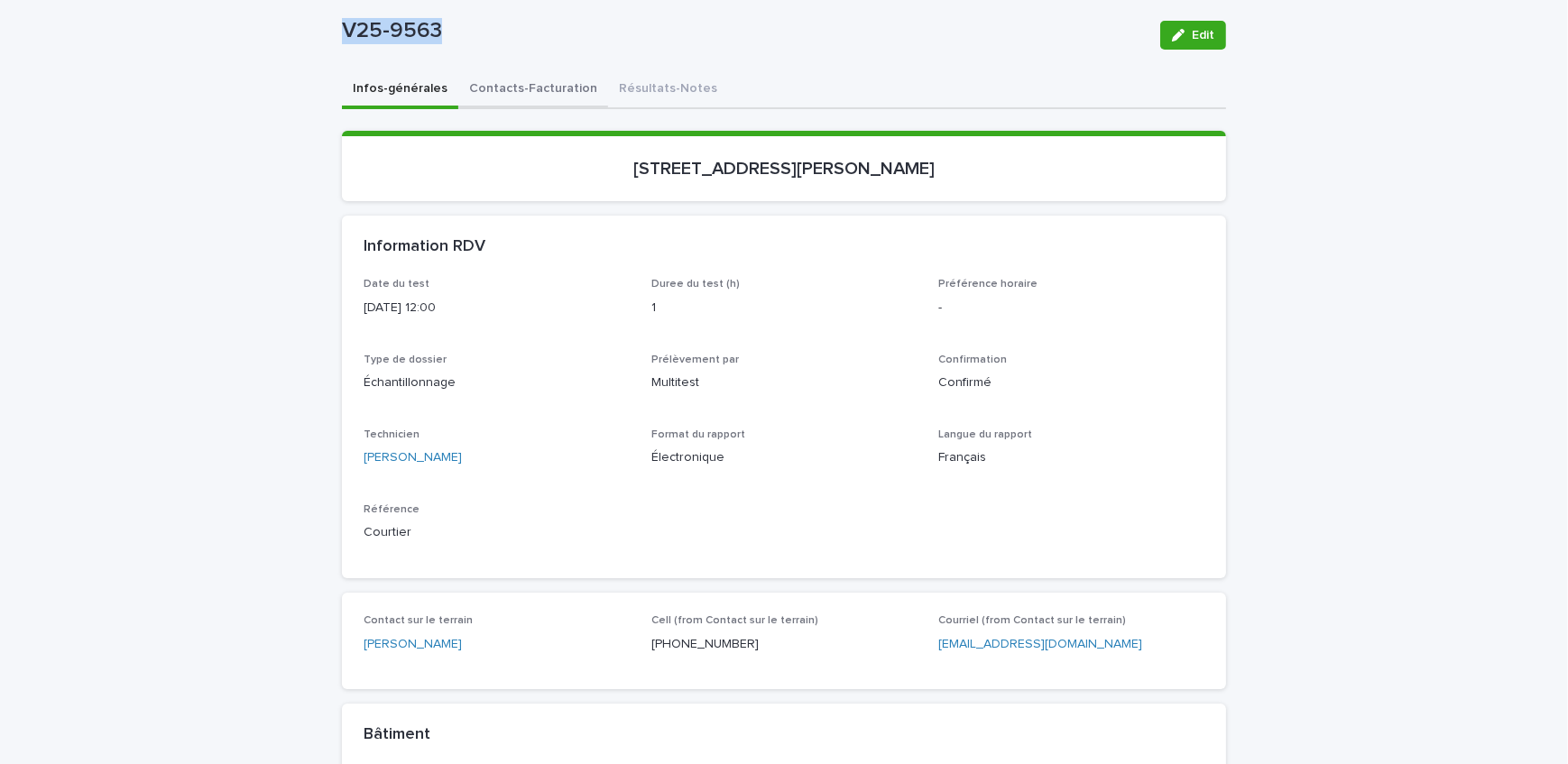
click at [494, 84] on div "Infos-générales Contacts-Facturation Résultats-Notes Loading... Saving… Loading…" at bounding box center [784, 740] width 884 height 1338
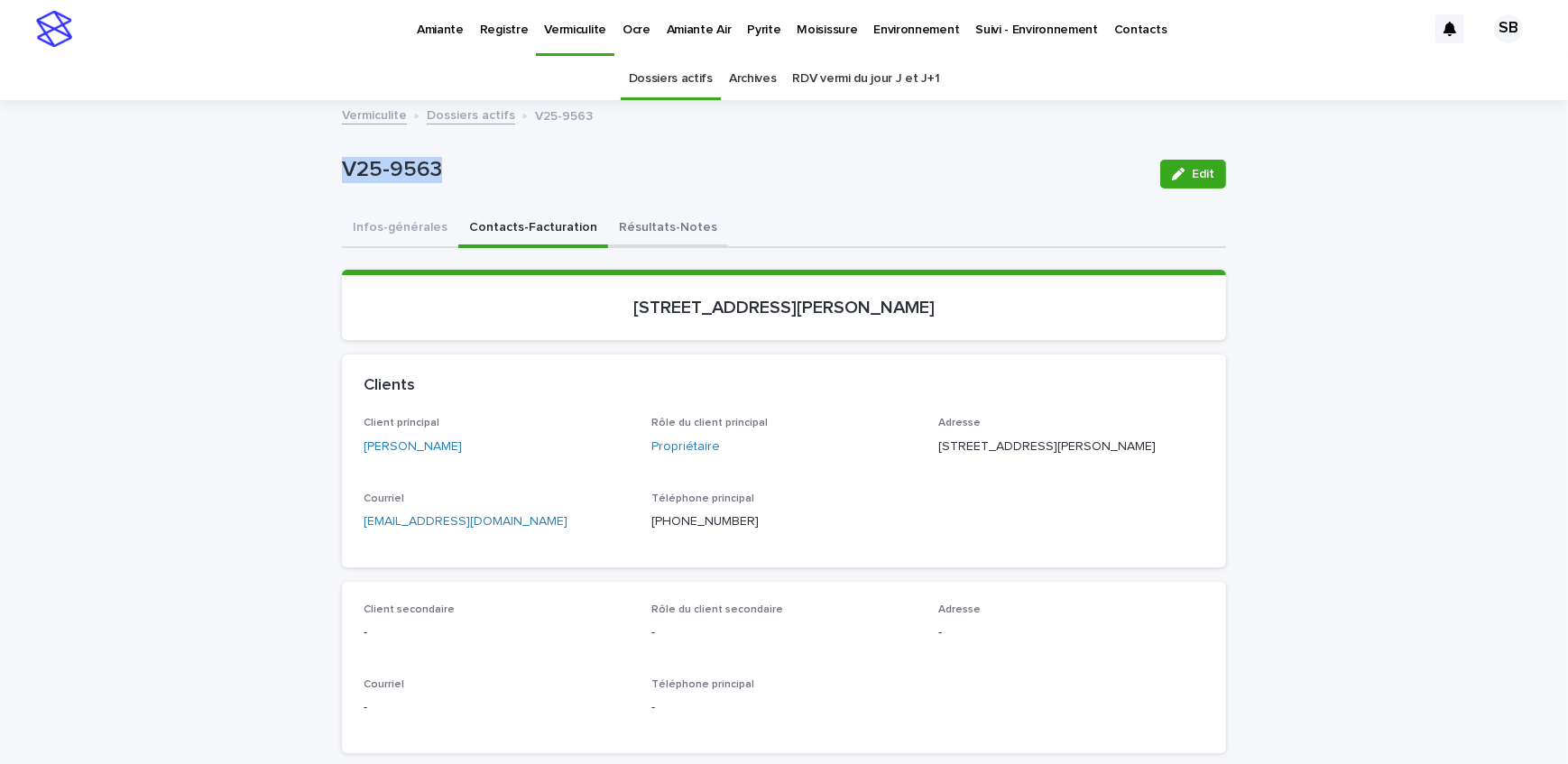
drag, startPoint x: 640, startPoint y: 206, endPoint x: 646, endPoint y: 218, distance: 13.4
click at [646, 218] on button "Résultats-Notes" at bounding box center [668, 228] width 120 height 38
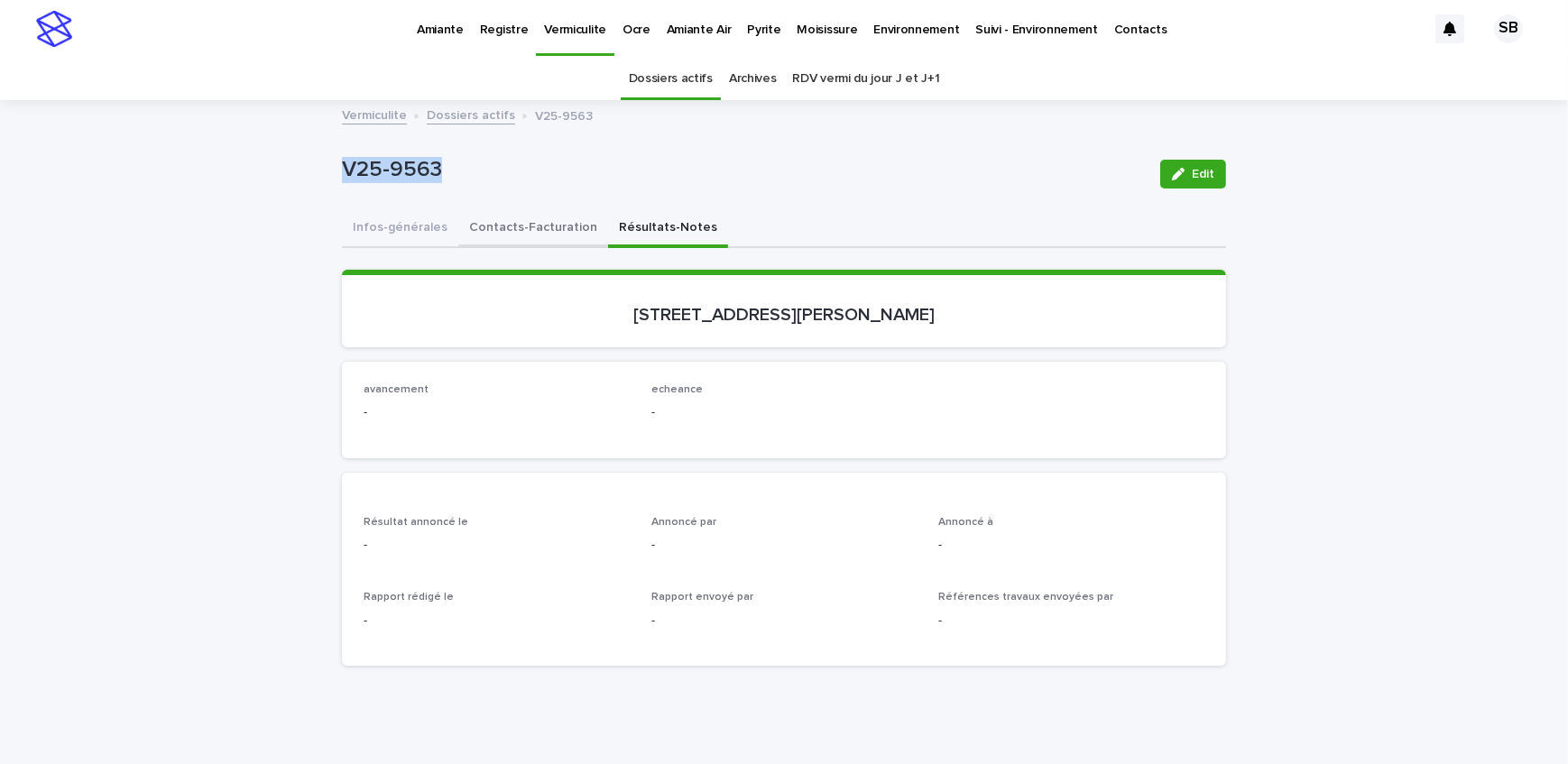
click at [532, 238] on button "Contacts-Facturation" at bounding box center [533, 228] width 149 height 38
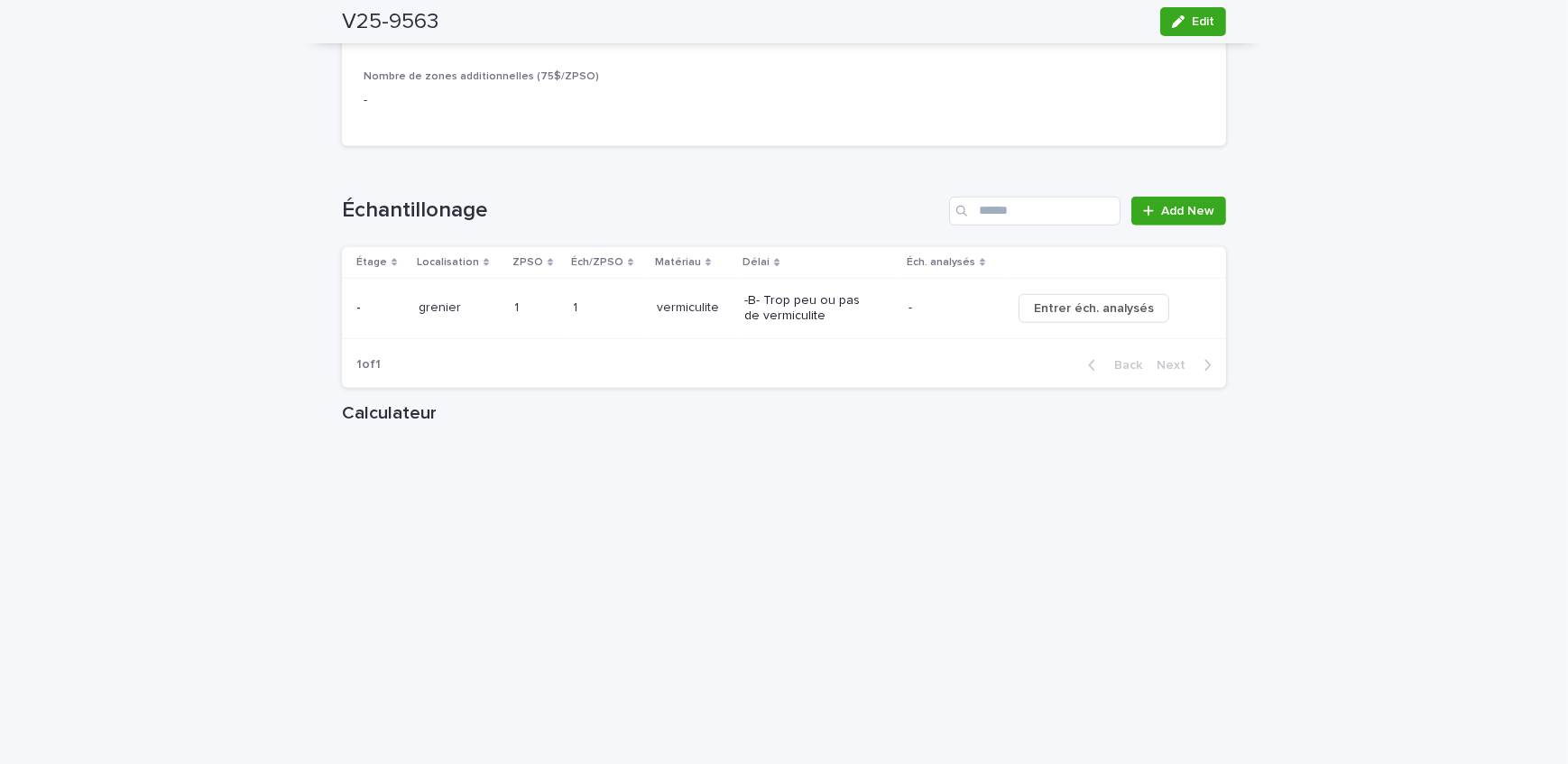
scroll to position [2050, 0]
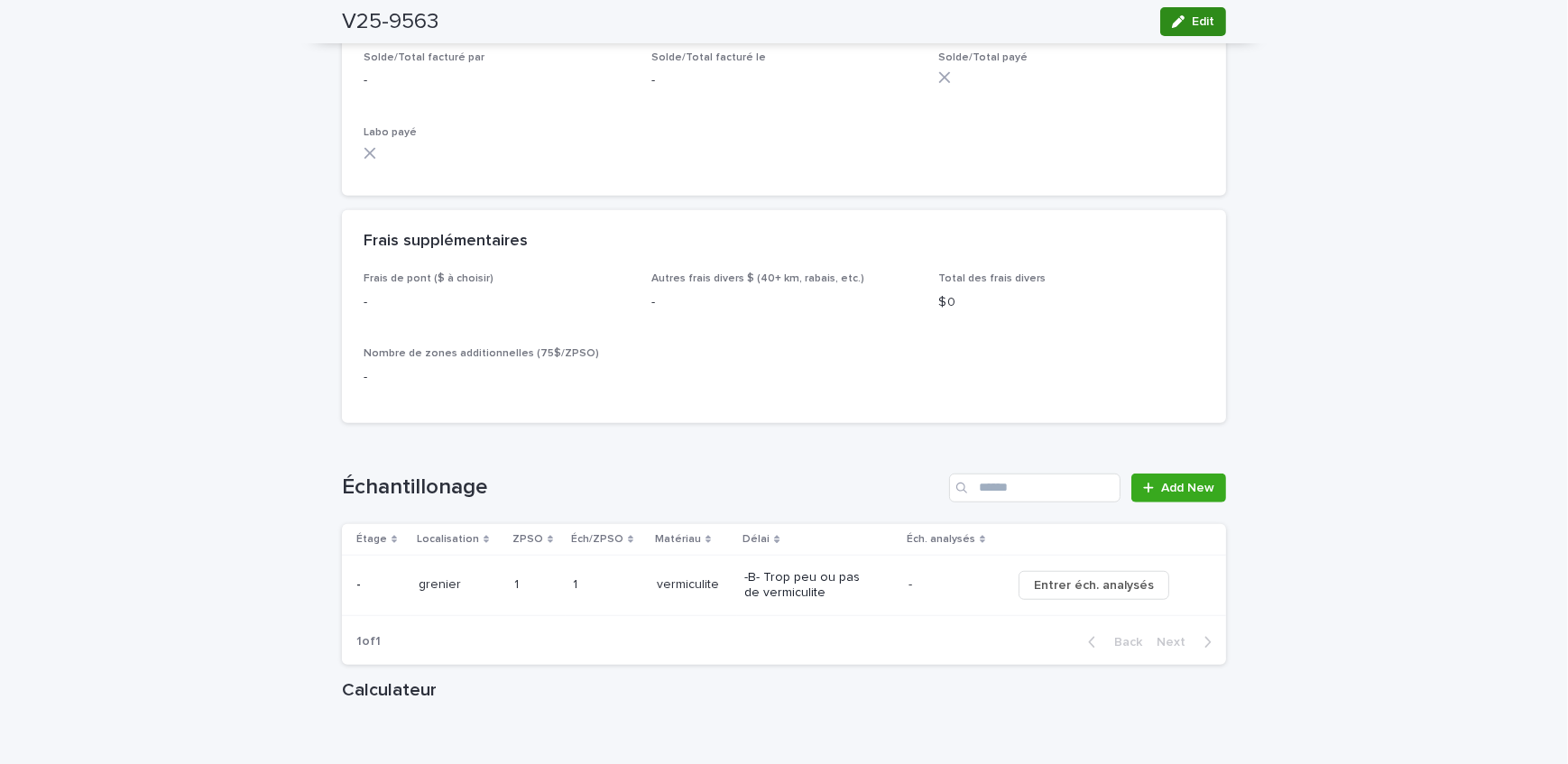
click at [1213, 29] on button "Edit" at bounding box center [1193, 21] width 66 height 28
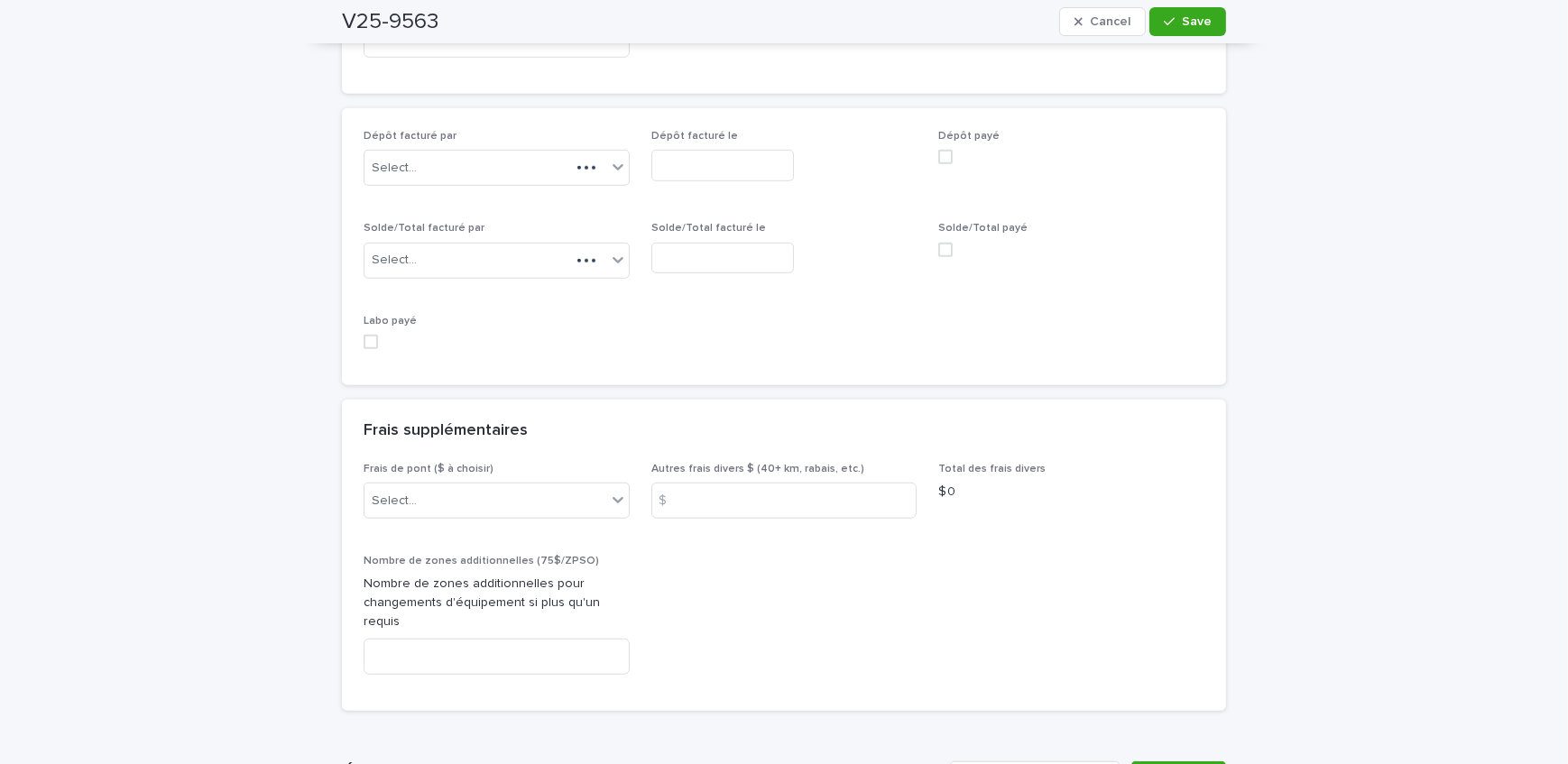
scroll to position [1700, 0]
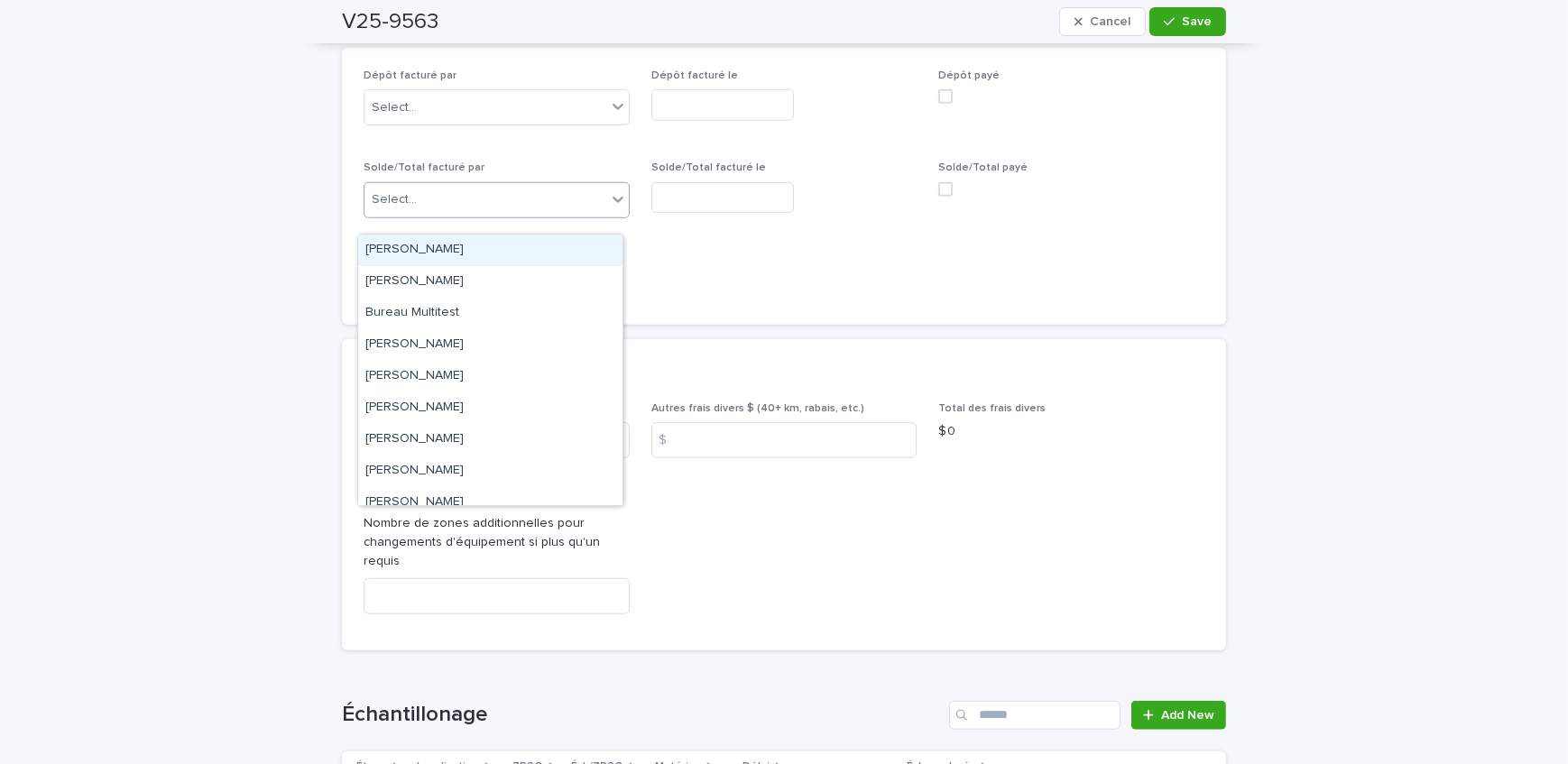
click at [491, 215] on div "Select..." at bounding box center [485, 200] width 242 height 29
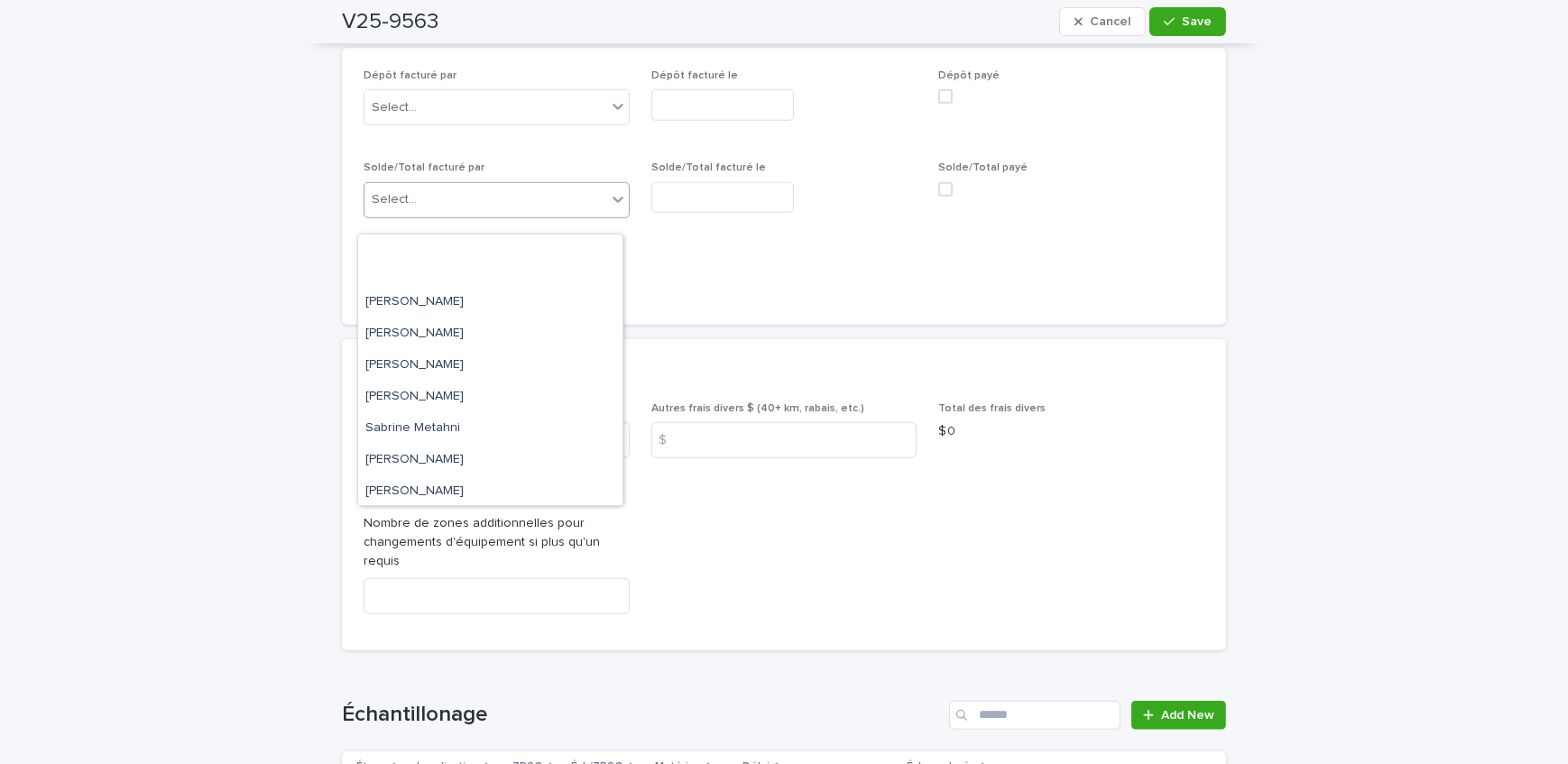
scroll to position [298, 0]
click at [458, 352] on div "[PERSON_NAME]" at bounding box center [491, 363] width 264 height 31
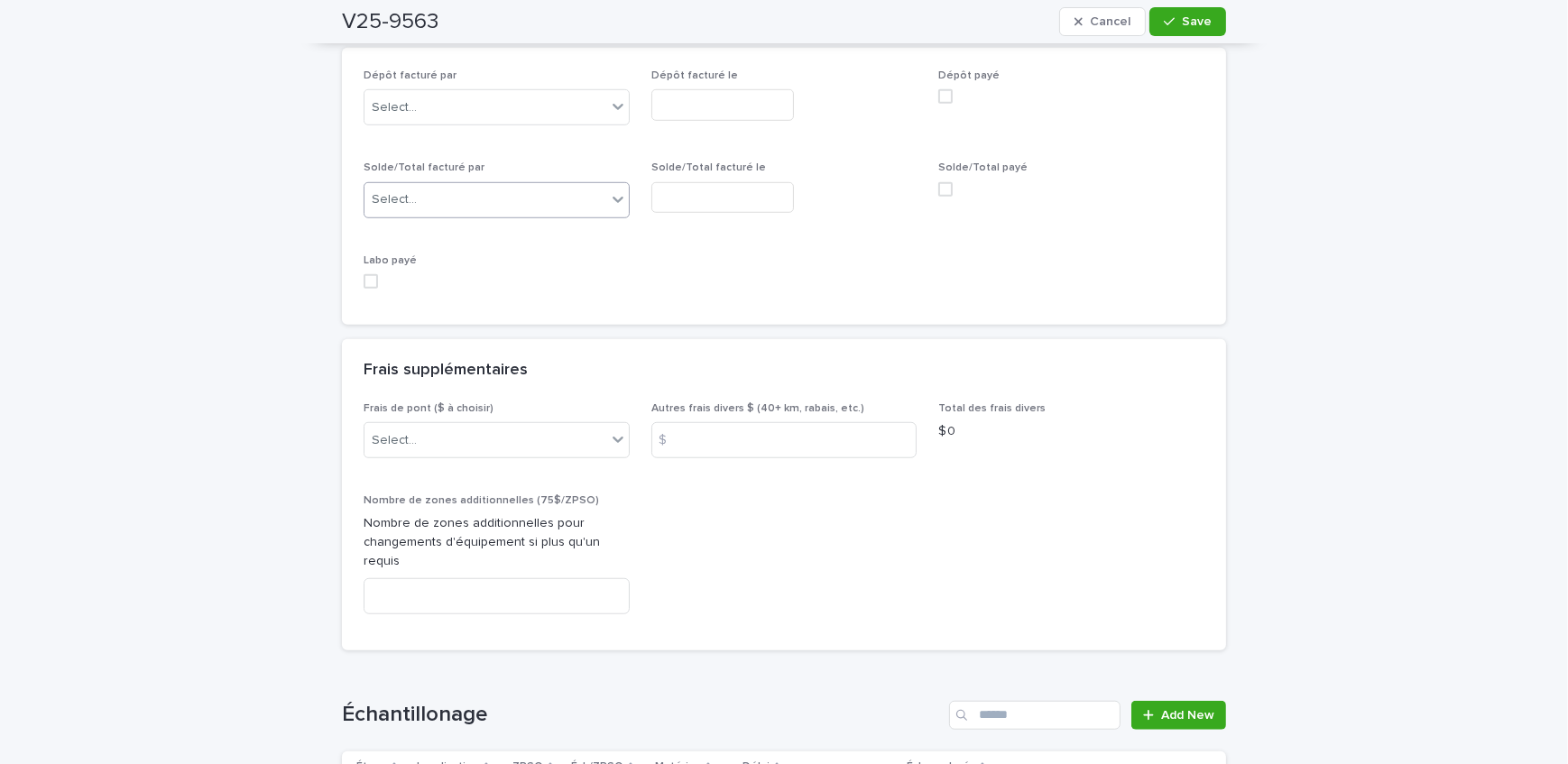
click at [719, 214] on input "text" at bounding box center [722, 198] width 142 height 31
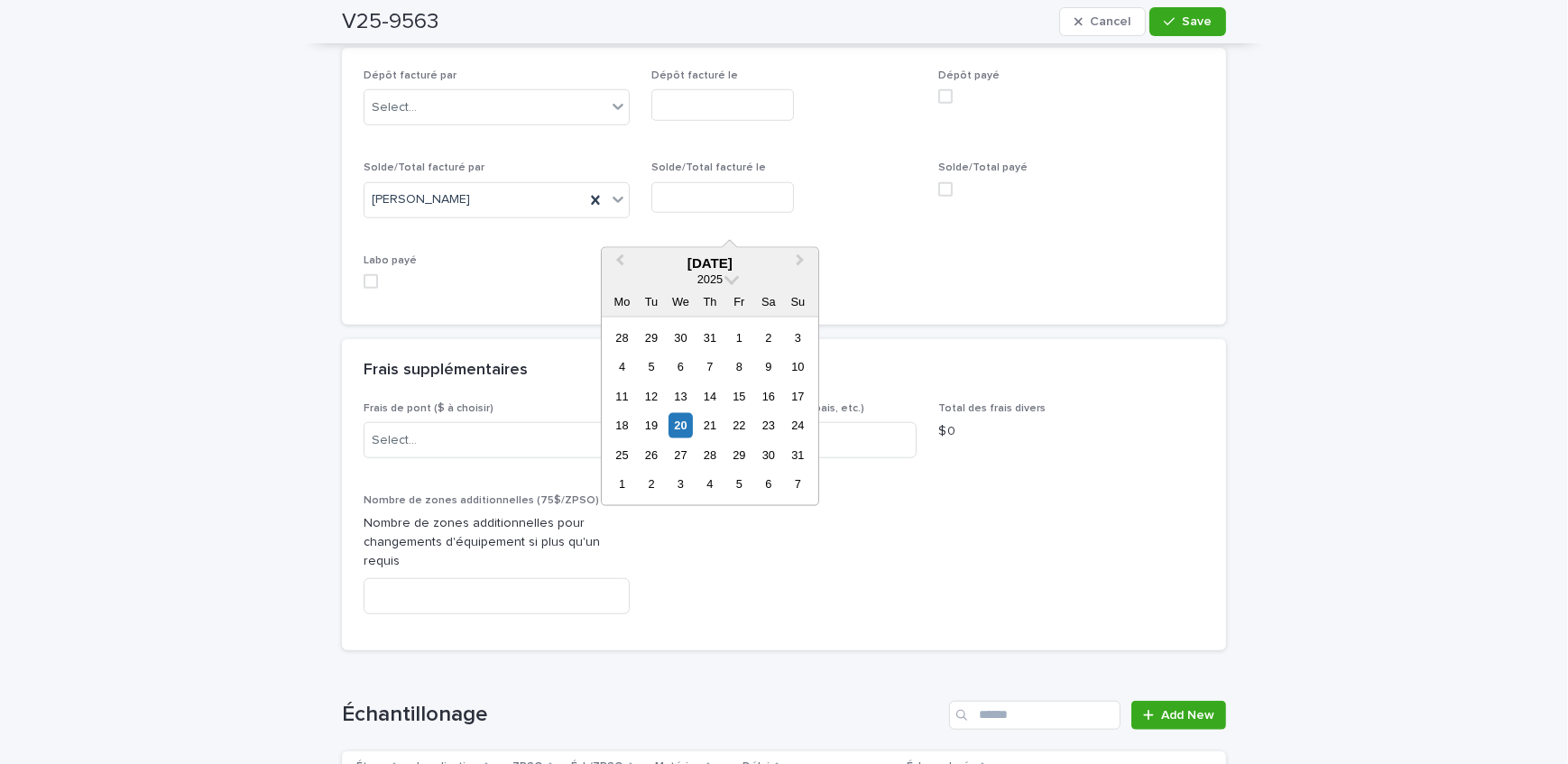
click at [678, 419] on div "20" at bounding box center [680, 426] width 25 height 25
type input "**********"
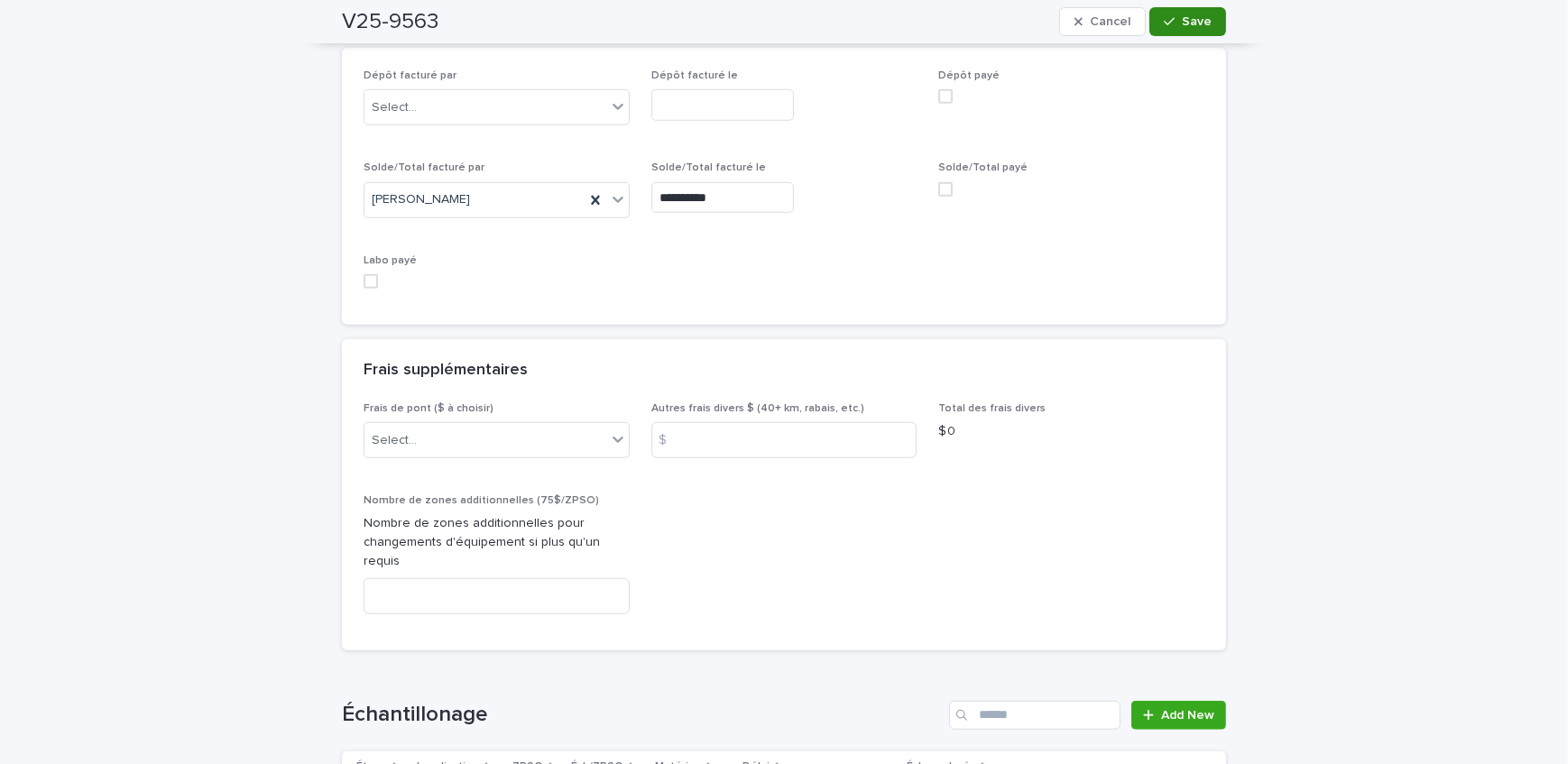
click at [1165, 30] on button "Save" at bounding box center [1187, 21] width 77 height 28
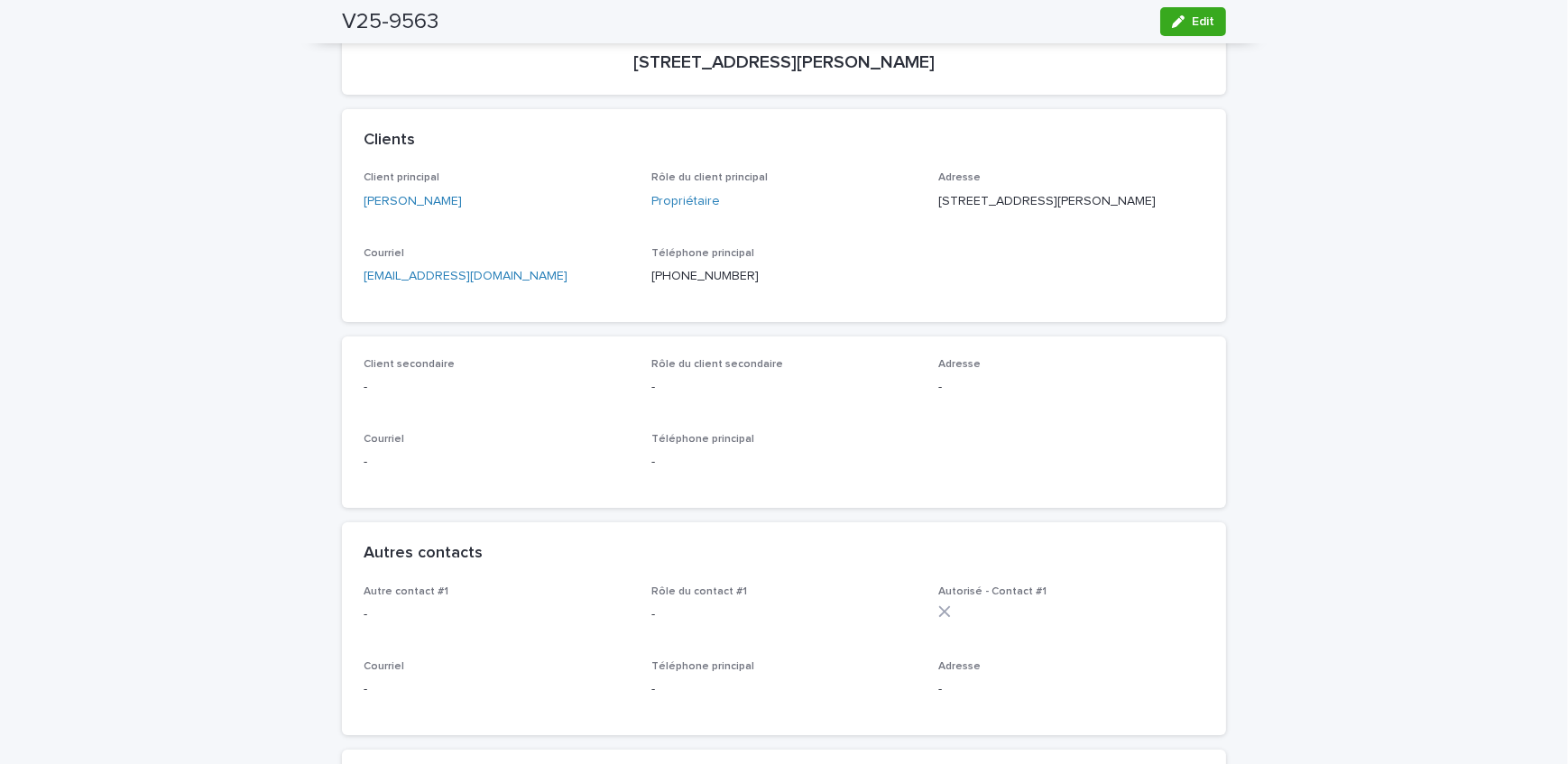
scroll to position [0, 0]
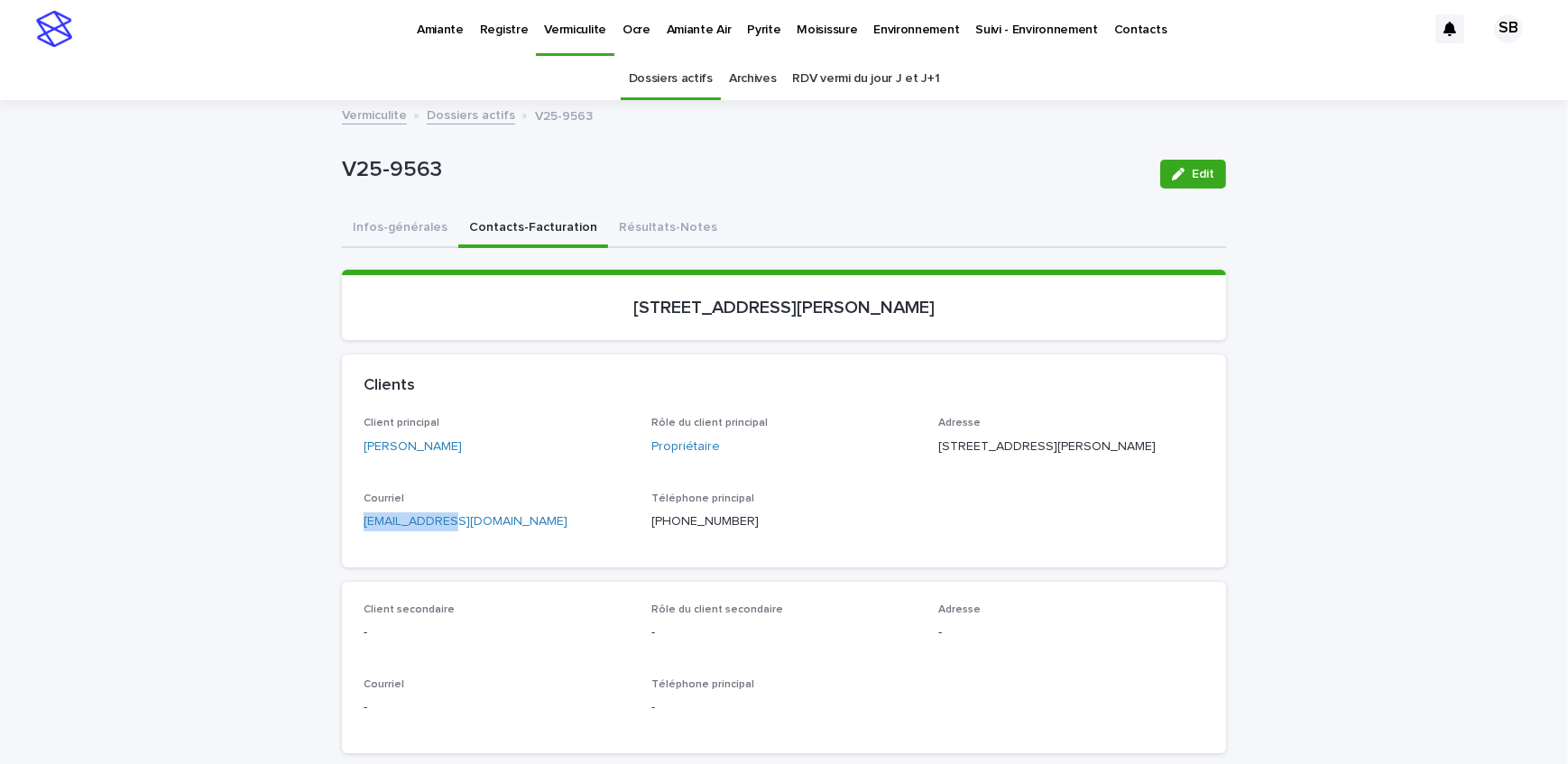
drag, startPoint x: 457, startPoint y: 559, endPoint x: 288, endPoint y: 581, distance: 170.4
click at [414, 232] on button "Infos-générales" at bounding box center [400, 228] width 116 height 38
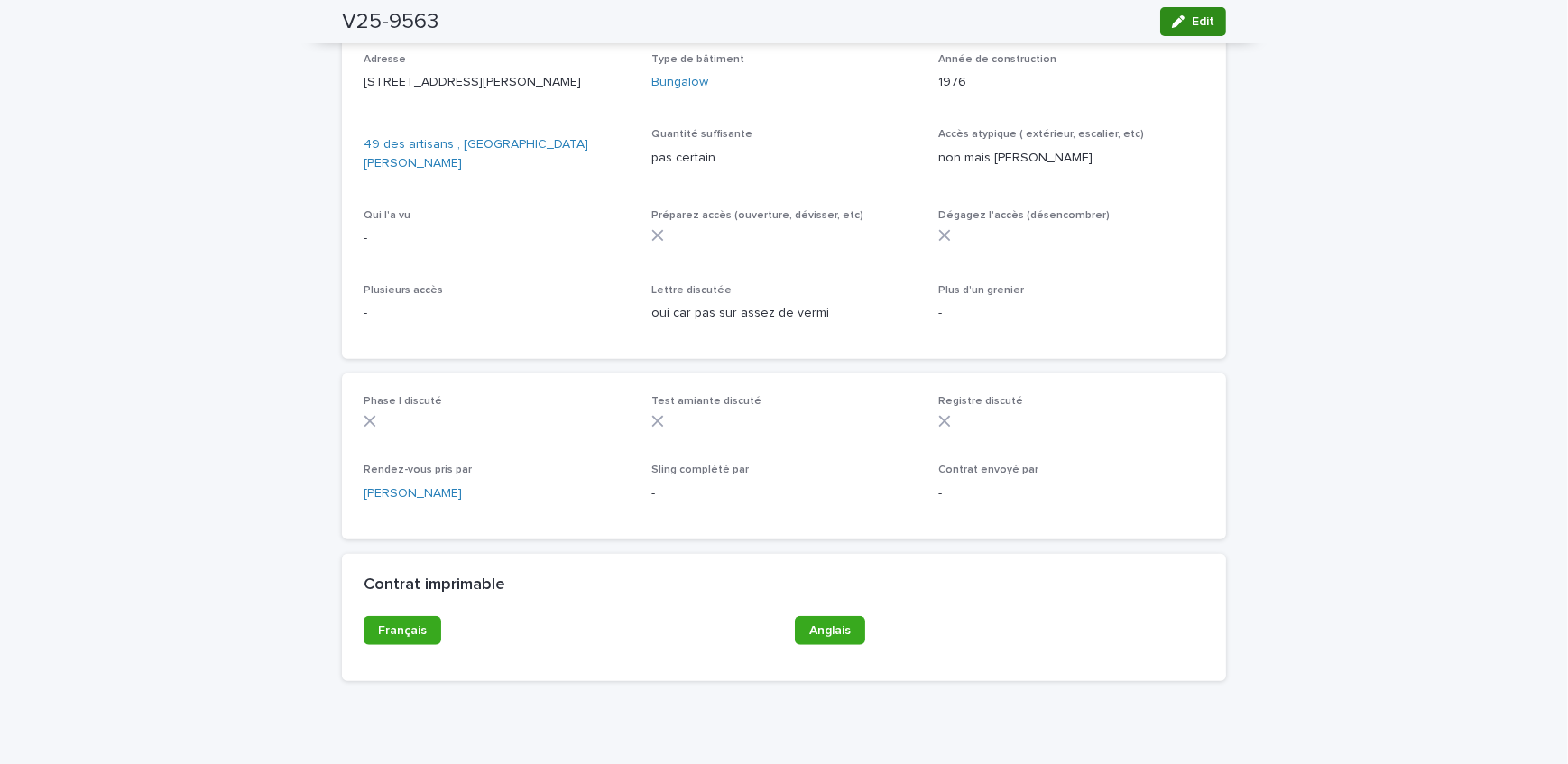
scroll to position [937, 0]
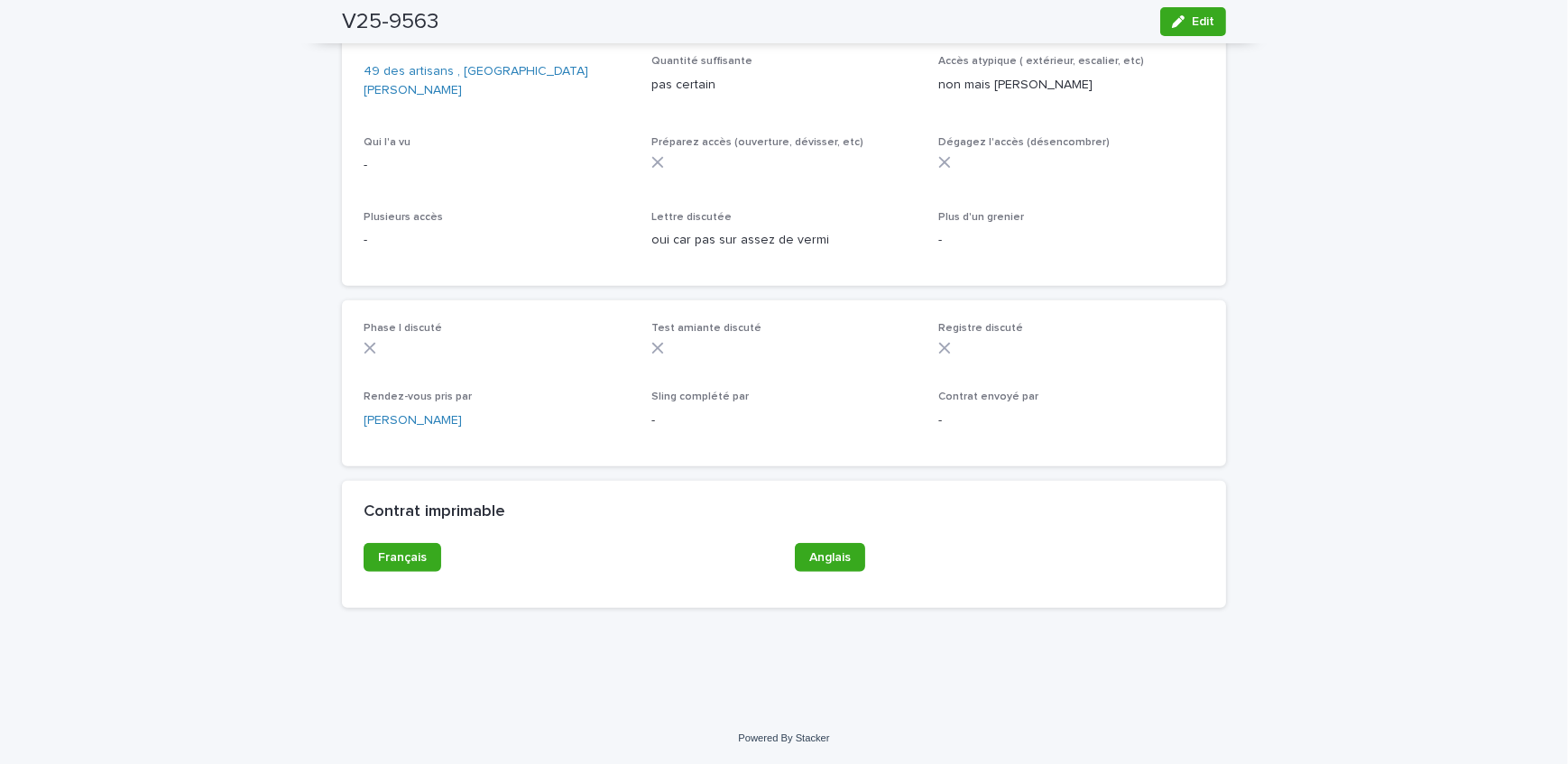
drag, startPoint x: 1180, startPoint y: 17, endPoint x: 1089, endPoint y: 448, distance: 440.5
click at [1180, 17] on div "button" at bounding box center [1182, 22] width 20 height 13
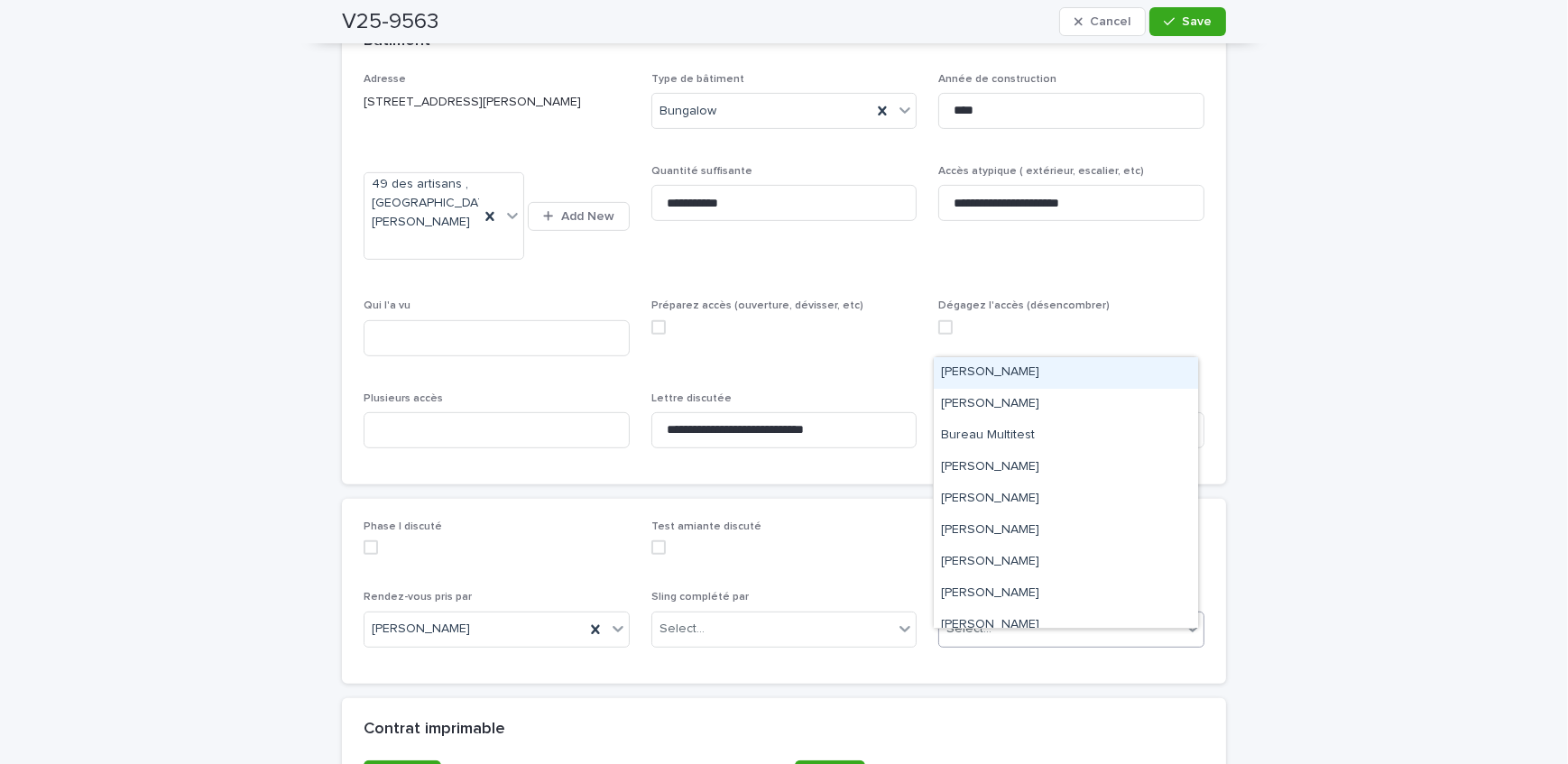
click at [1037, 644] on div "Select..." at bounding box center [1060, 629] width 242 height 29
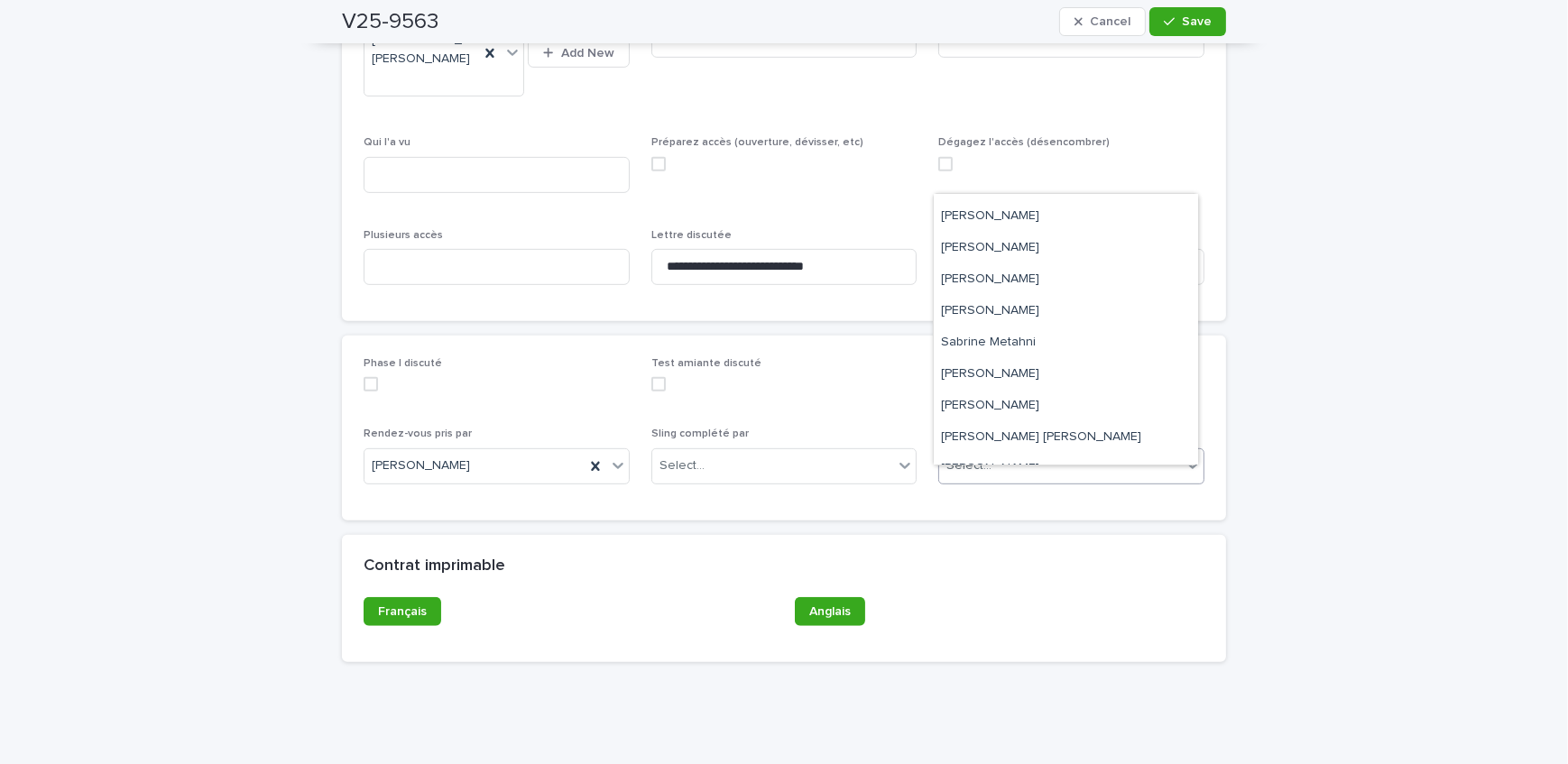
scroll to position [298, 0]
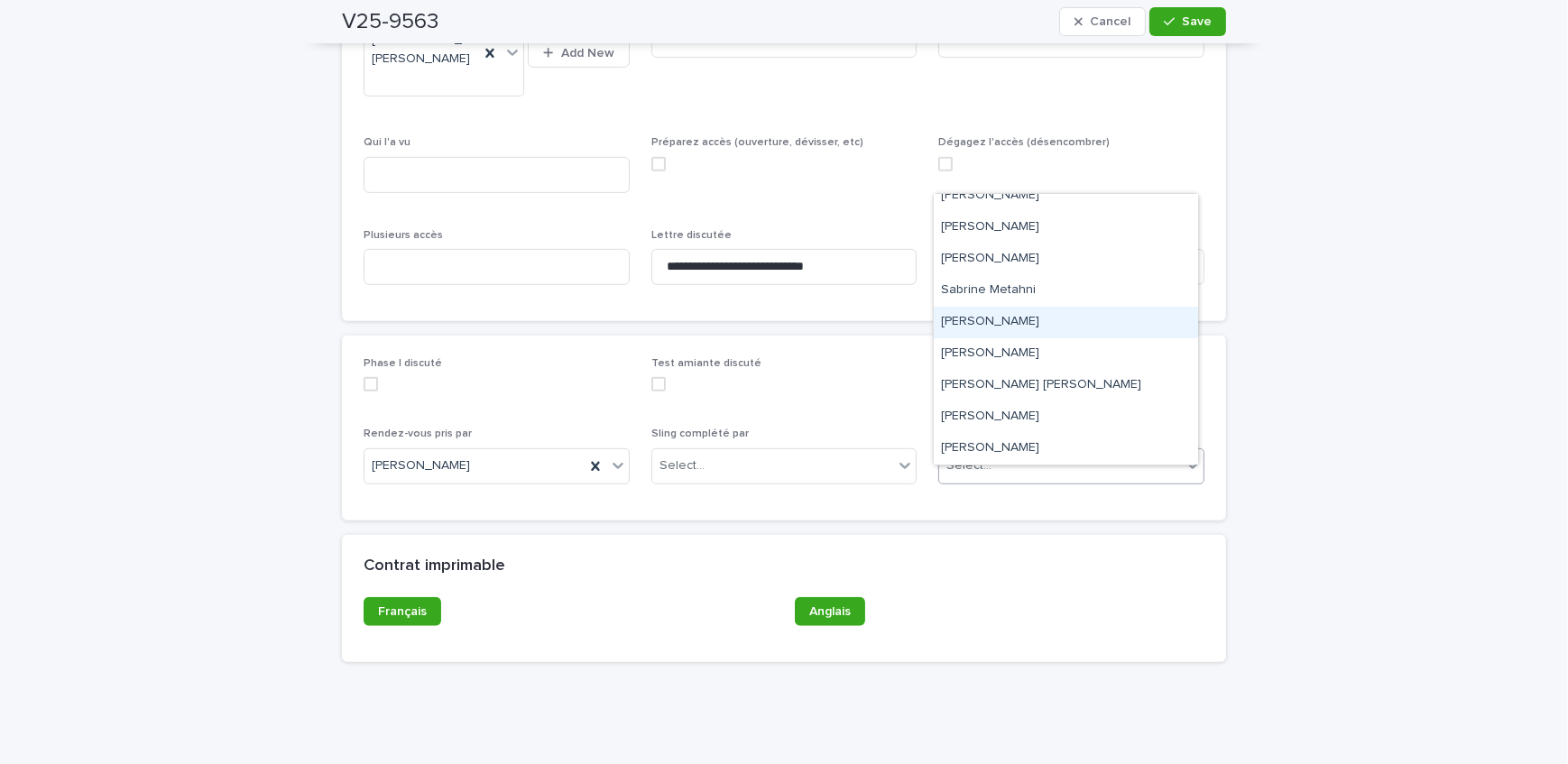
click at [1026, 319] on div "[PERSON_NAME]" at bounding box center [1066, 322] width 264 height 31
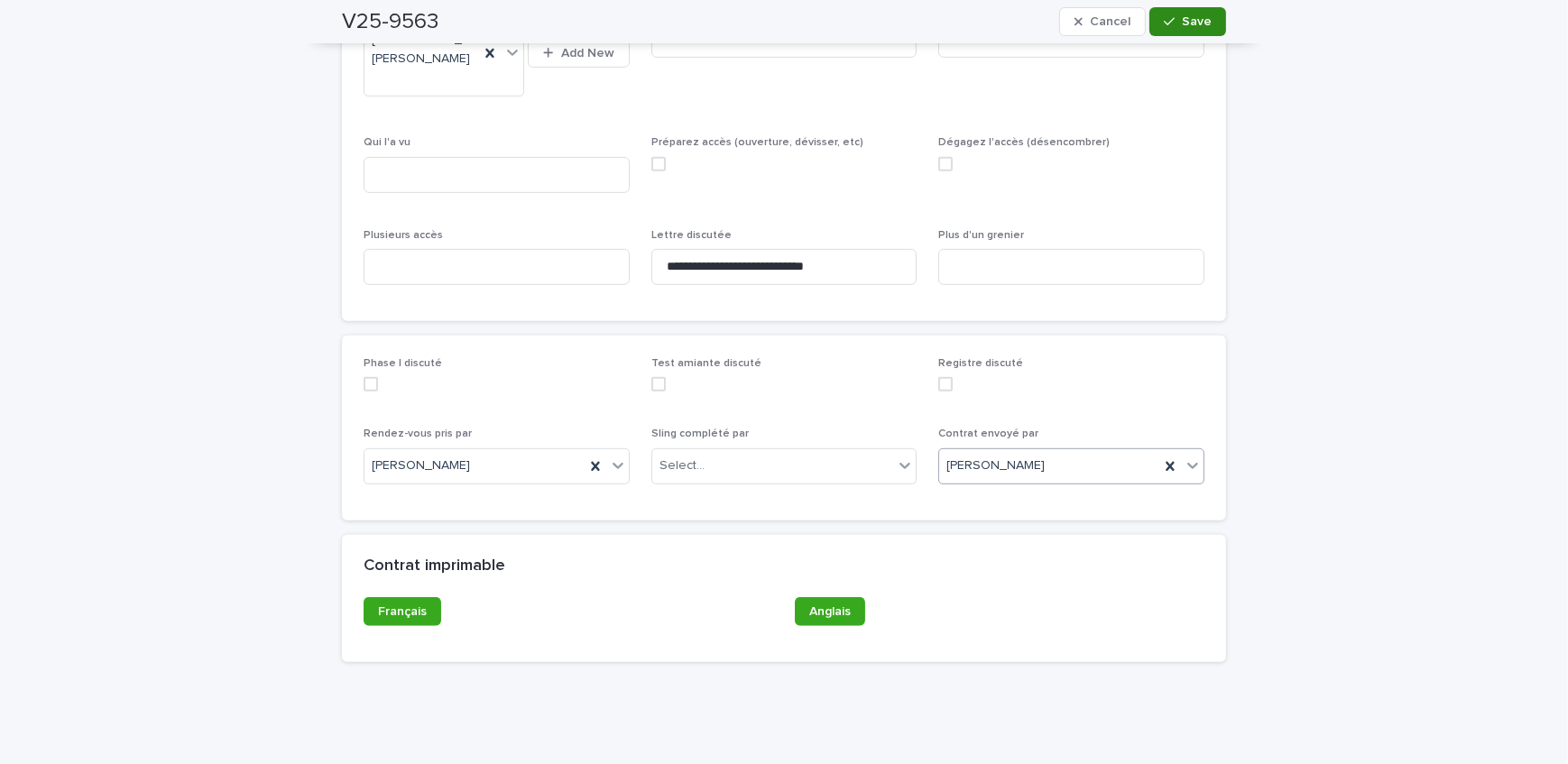
click at [1183, 31] on button "Save" at bounding box center [1187, 21] width 77 height 28
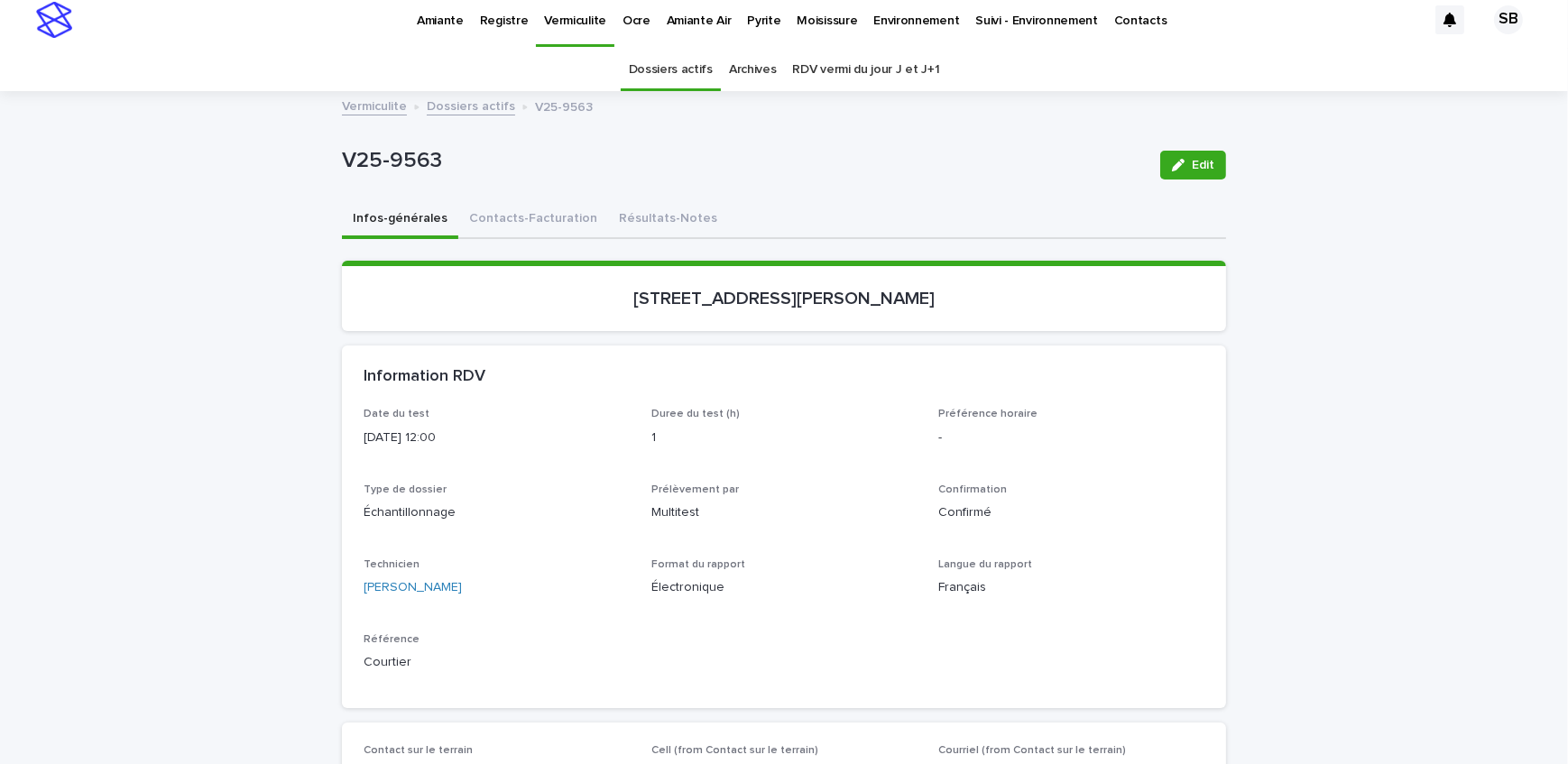
scroll to position [0, 0]
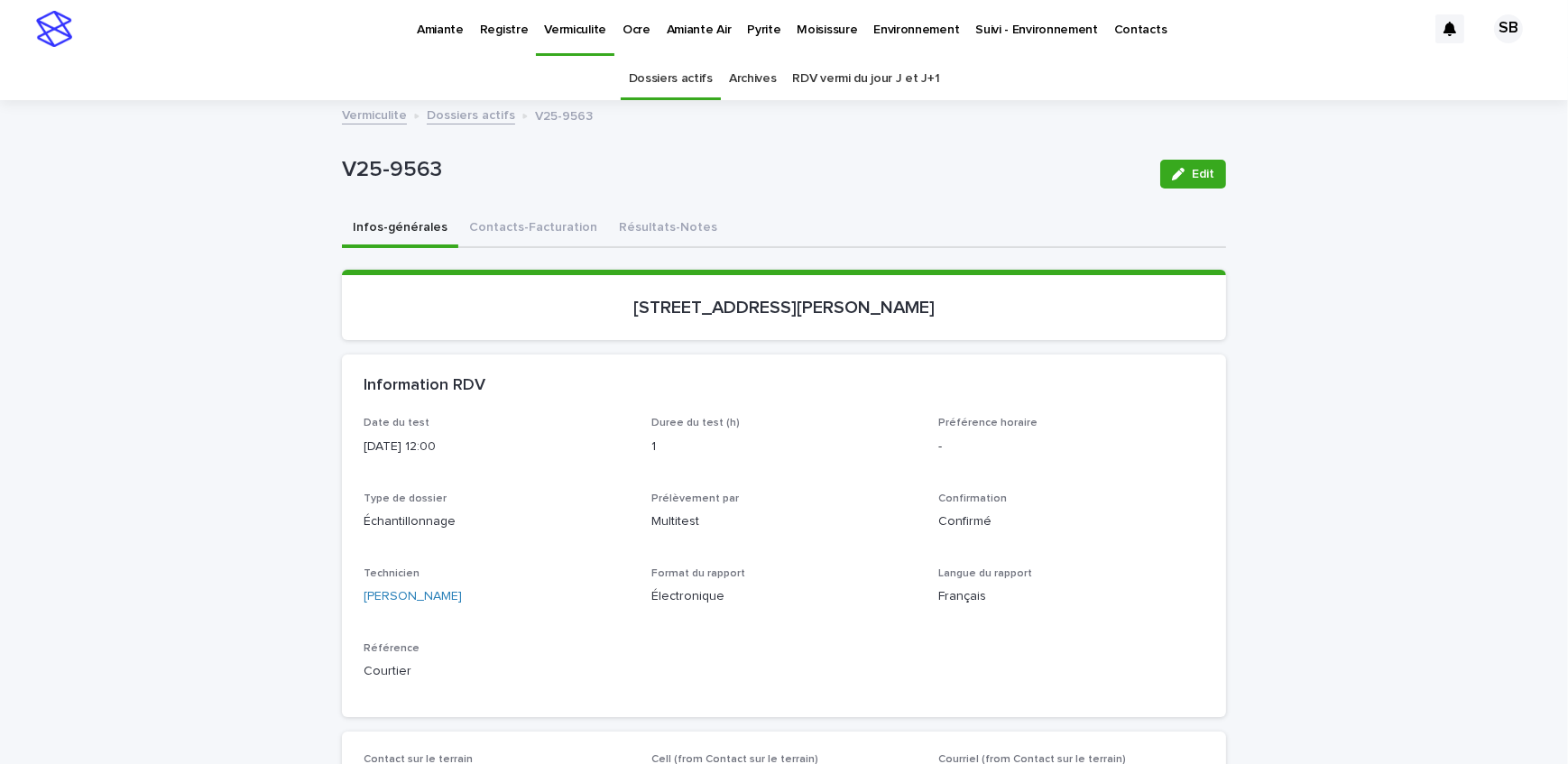
click at [449, 120] on link "Dossiers actifs" at bounding box center [470, 114] width 88 height 21
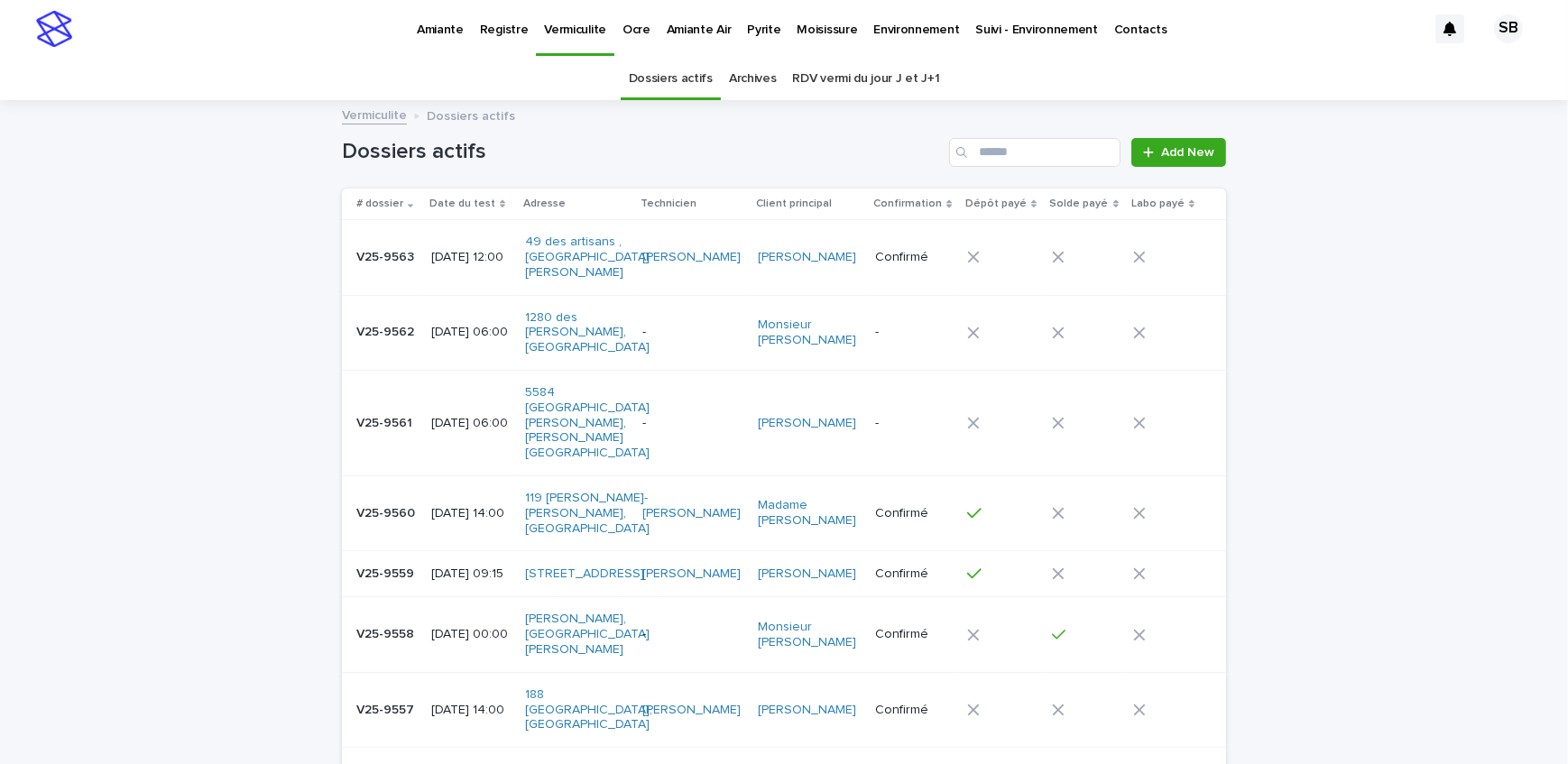
click at [252, 231] on div "Loading... Saving… Loading... Saving… Dossiers actifs Add New # dossier Date du…" at bounding box center [784, 554] width 1568 height 905
click at [746, 35] on p "Pyrite" at bounding box center [763, 18] width 33 height 38
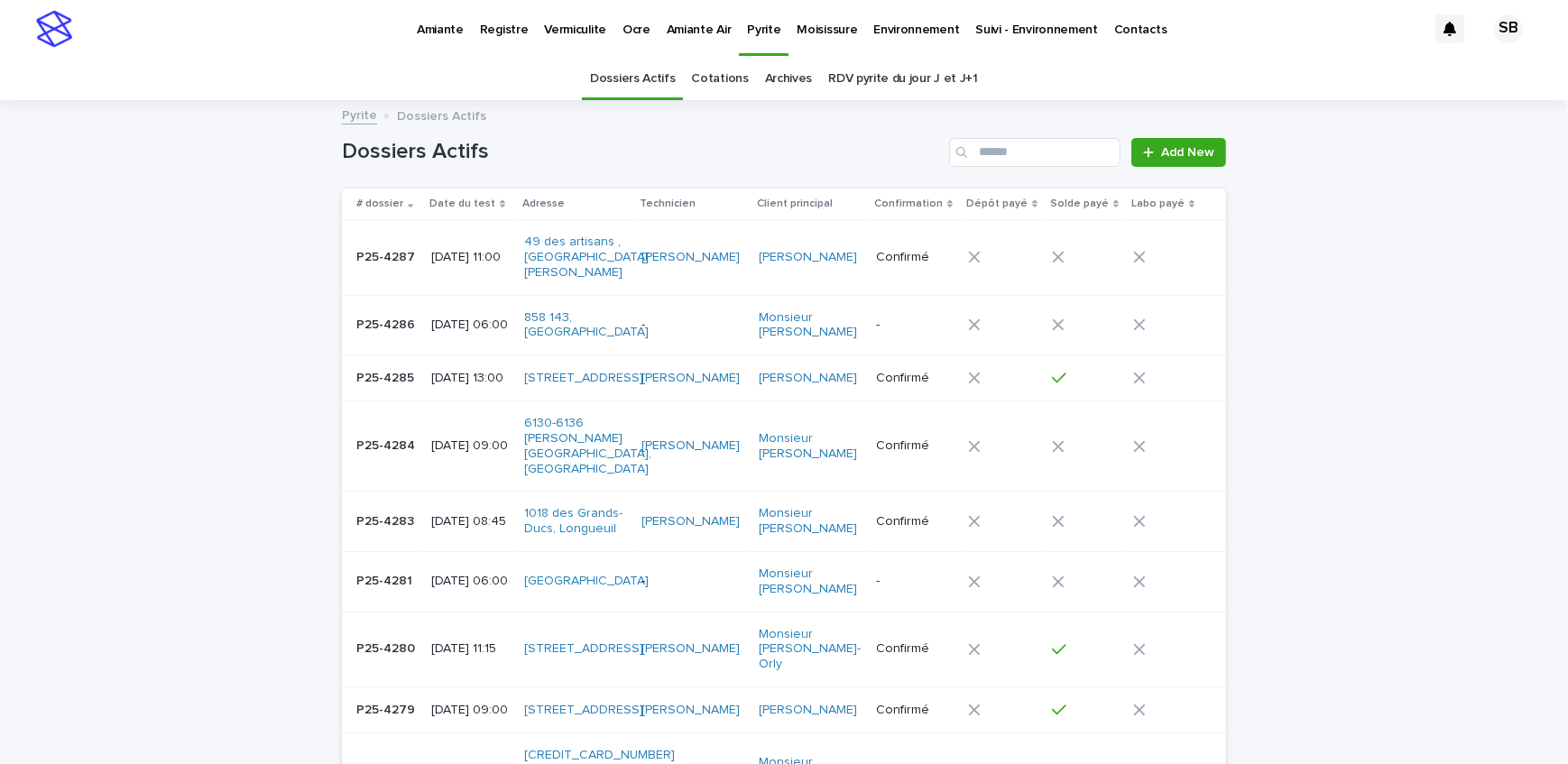
click at [1147, 163] on link "Add New" at bounding box center [1178, 152] width 94 height 28
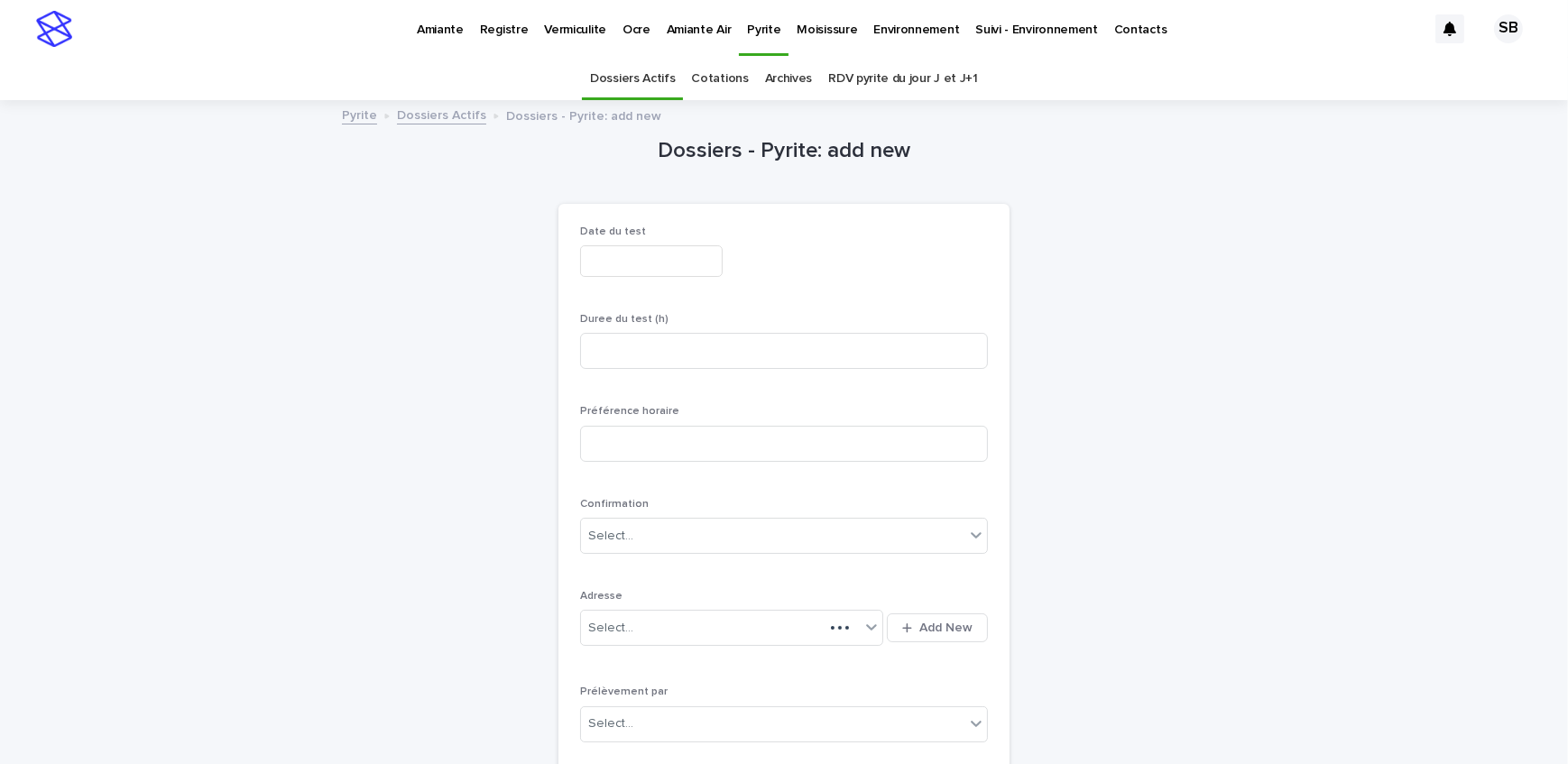
scroll to position [57, 0]
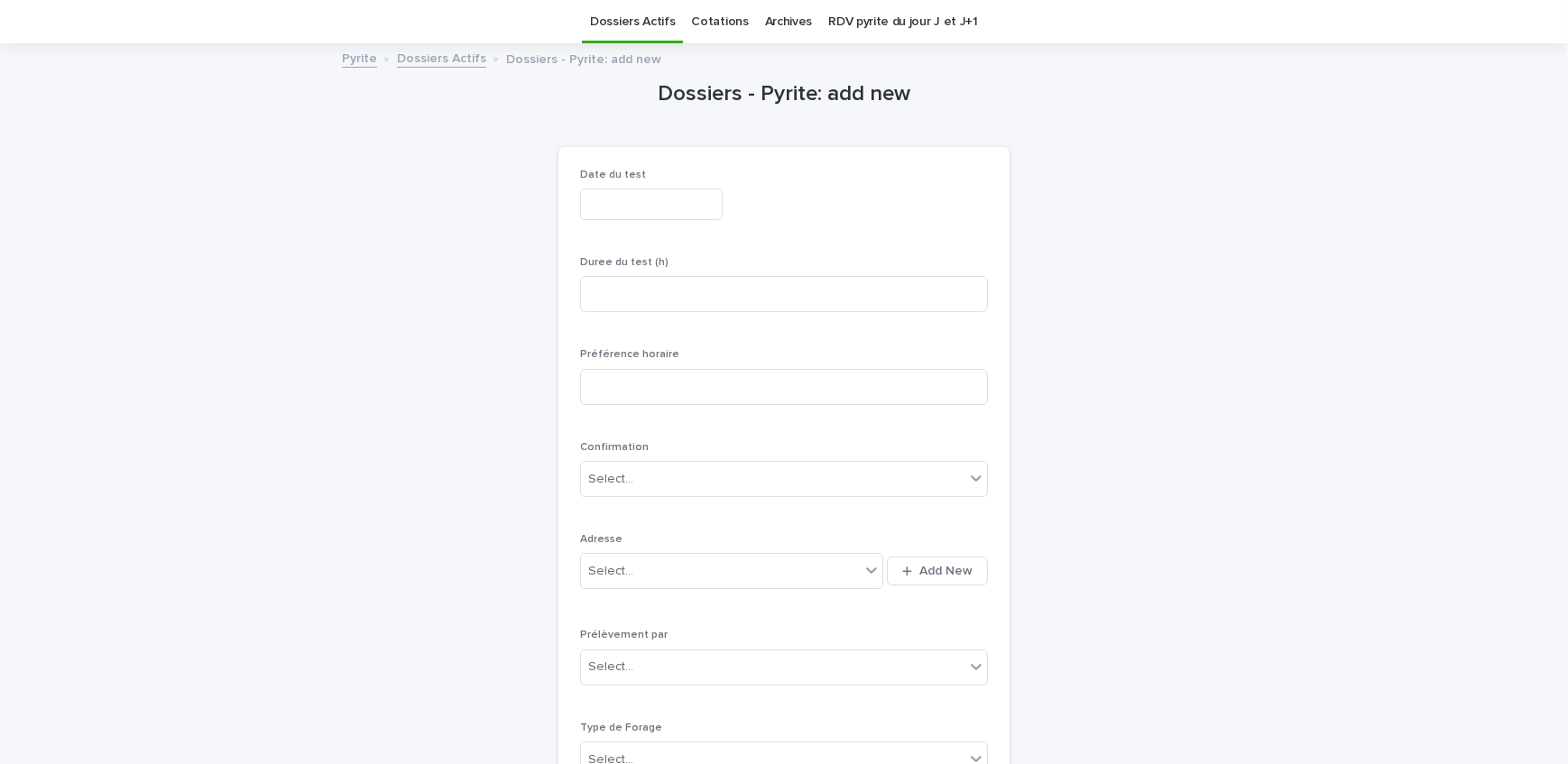
click at [661, 213] on input "text" at bounding box center [651, 205] width 142 height 31
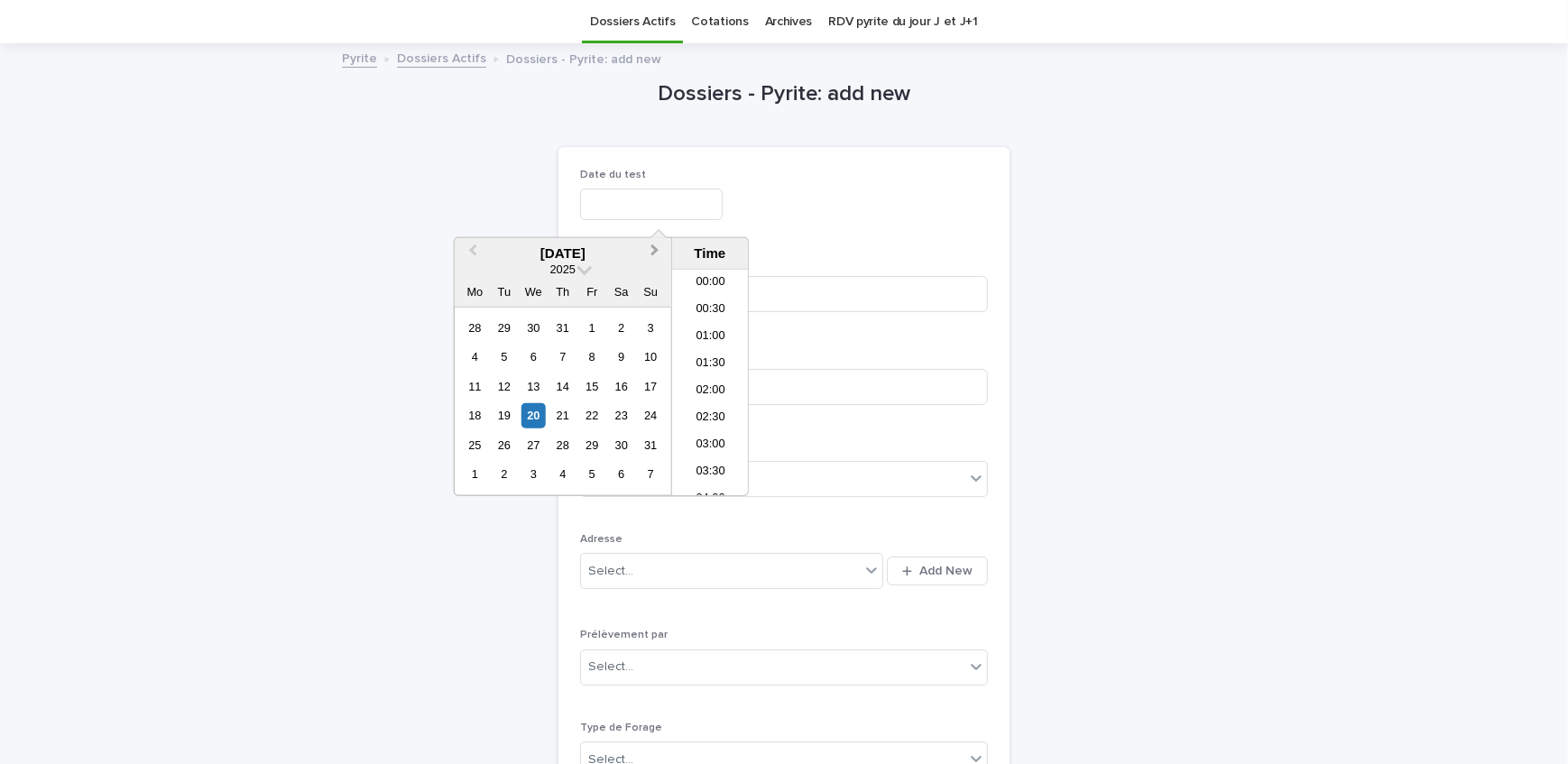
scroll to position [686, 0]
click at [483, 445] on div "25" at bounding box center [475, 445] width 25 height 25
click at [716, 332] on li "06:00" at bounding box center [711, 333] width 77 height 28
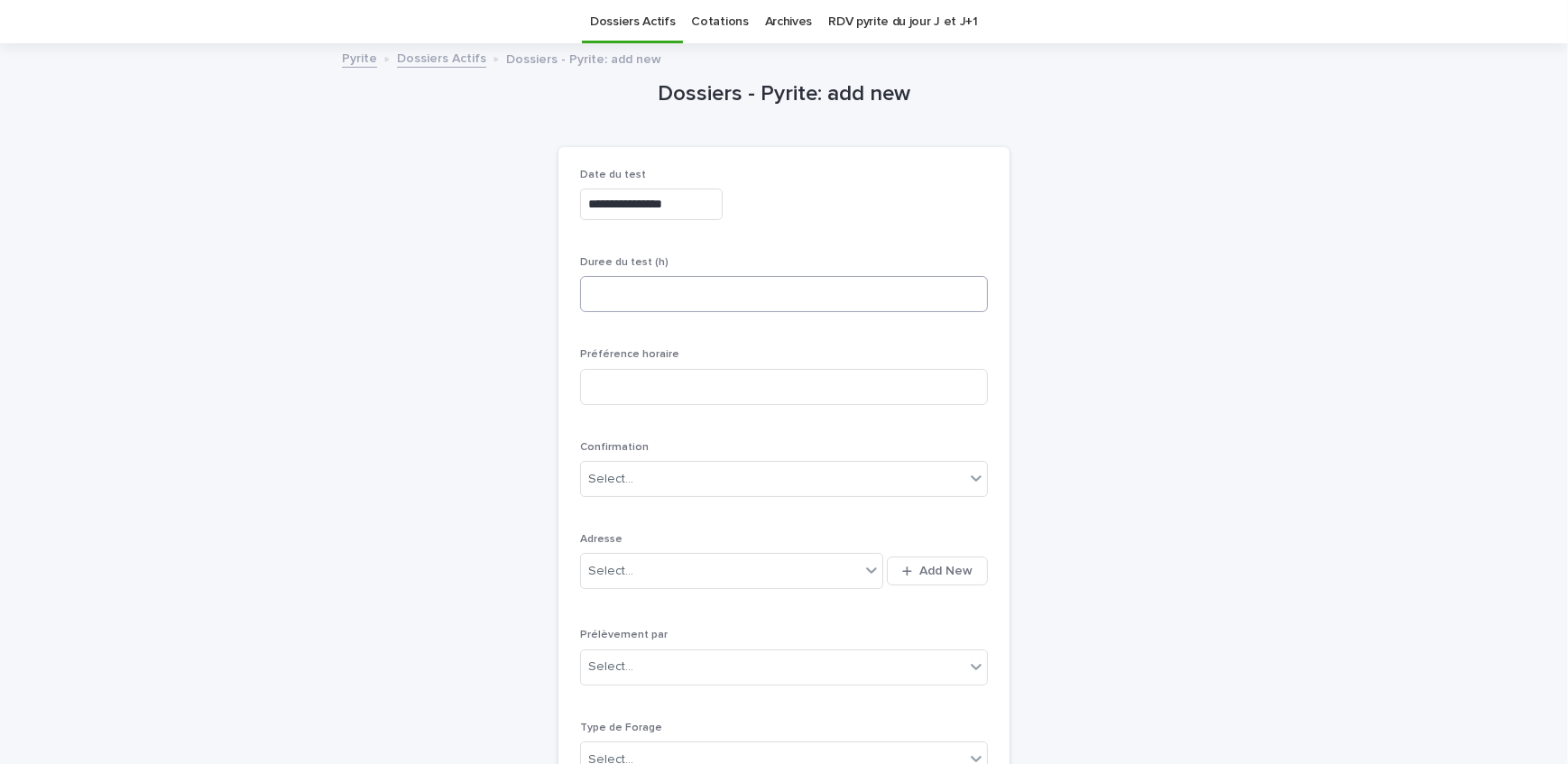
type input "**********"
click at [688, 303] on input at bounding box center [784, 293] width 408 height 36
type input "*"
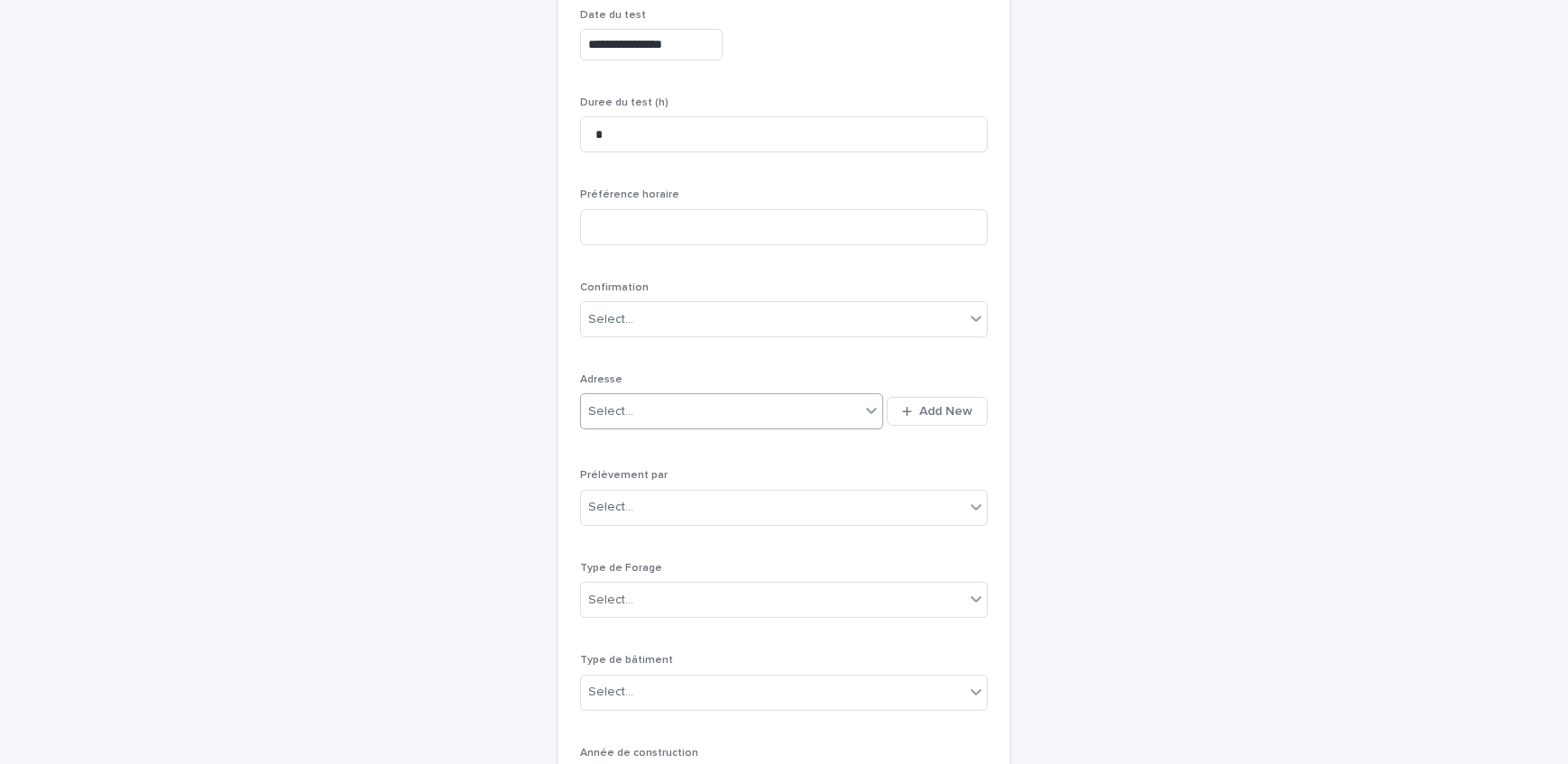
scroll to position [221, 0]
click at [907, 402] on icon "button" at bounding box center [907, 407] width 10 height 12
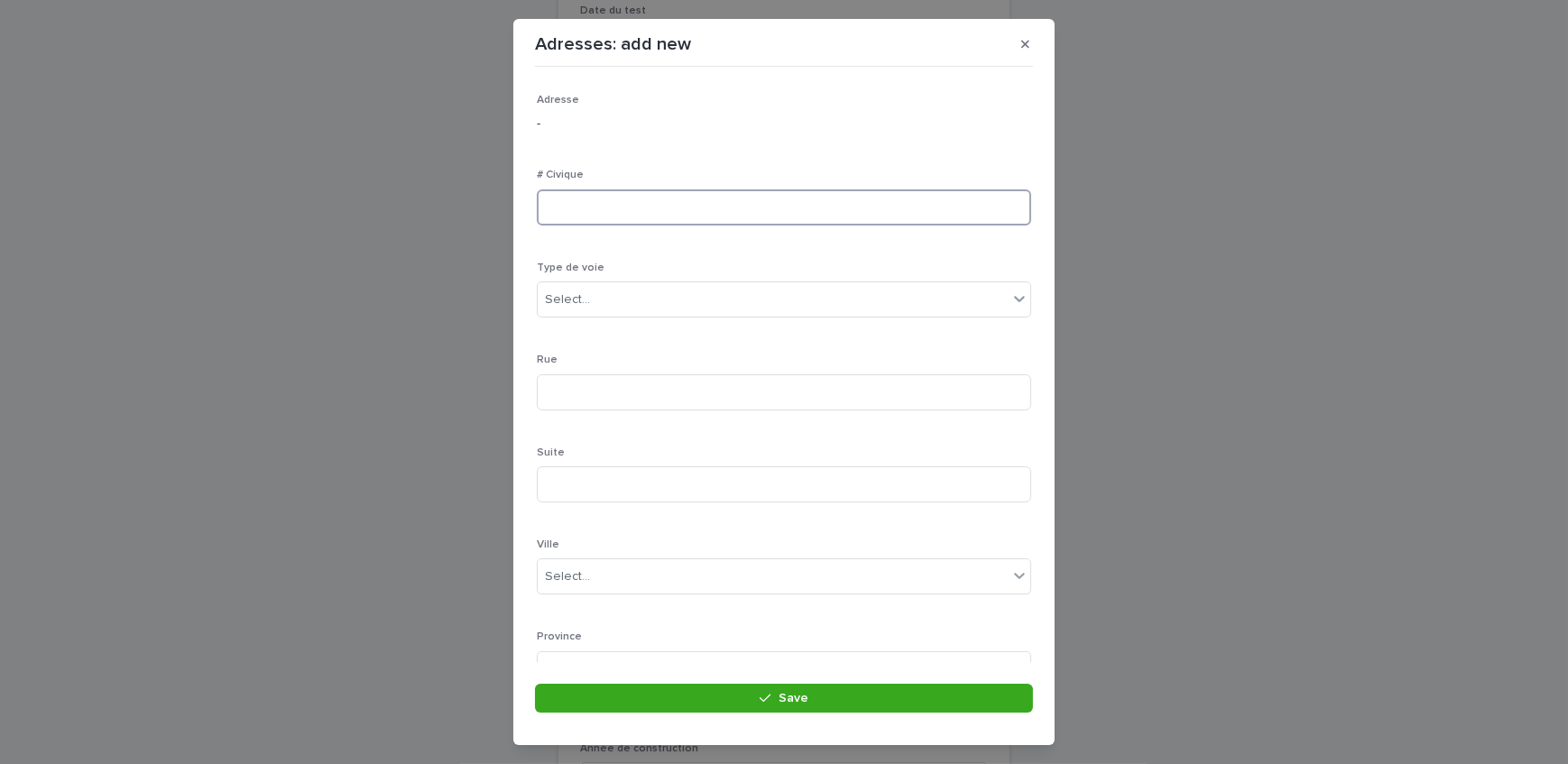
click at [624, 216] on input at bounding box center [783, 207] width 494 height 36
type input "***"
click at [640, 285] on div "Select..." at bounding box center [772, 300] width 469 height 29
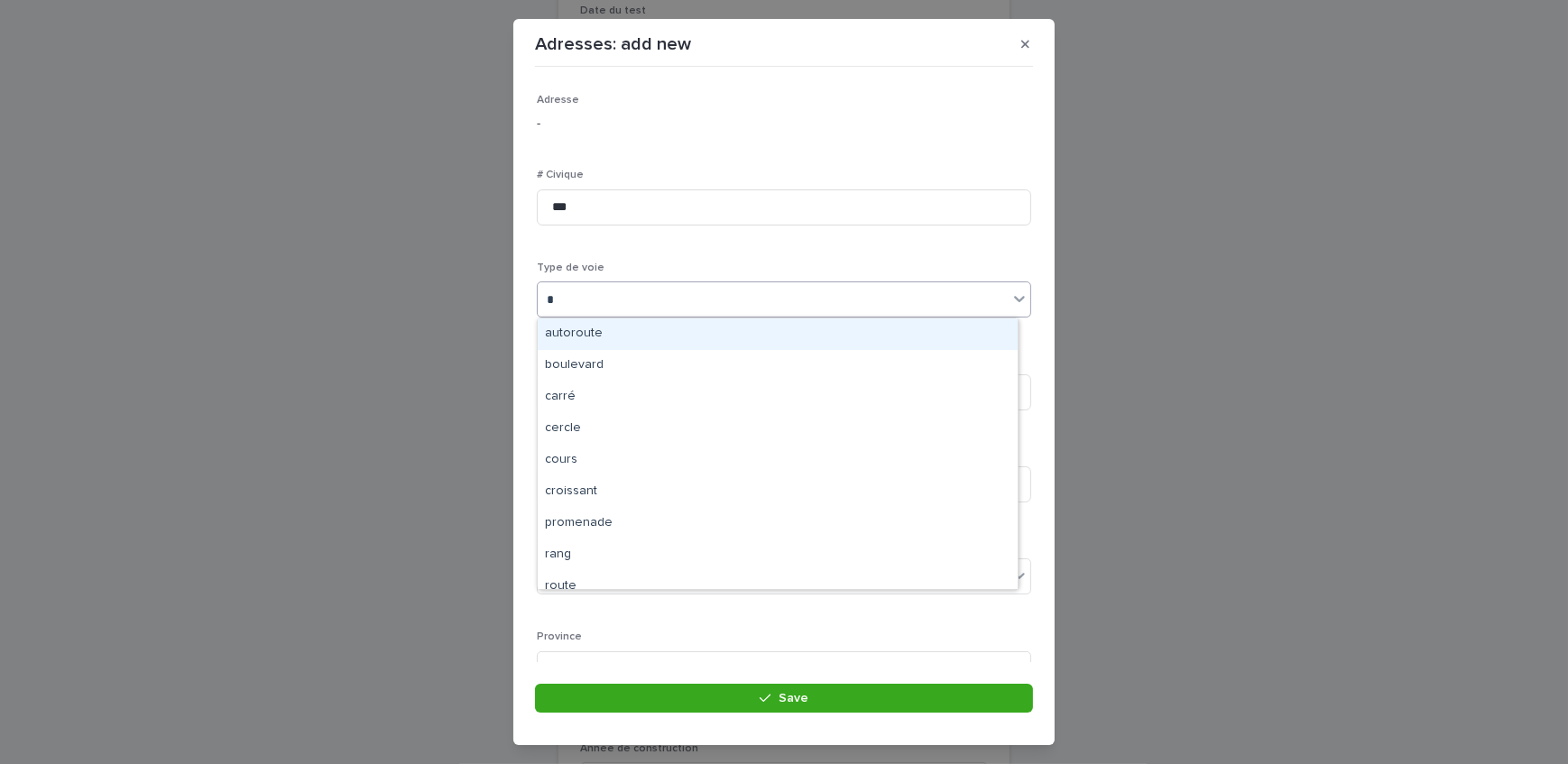
type input "**"
click at [644, 327] on div "rue" at bounding box center [777, 334] width 480 height 31
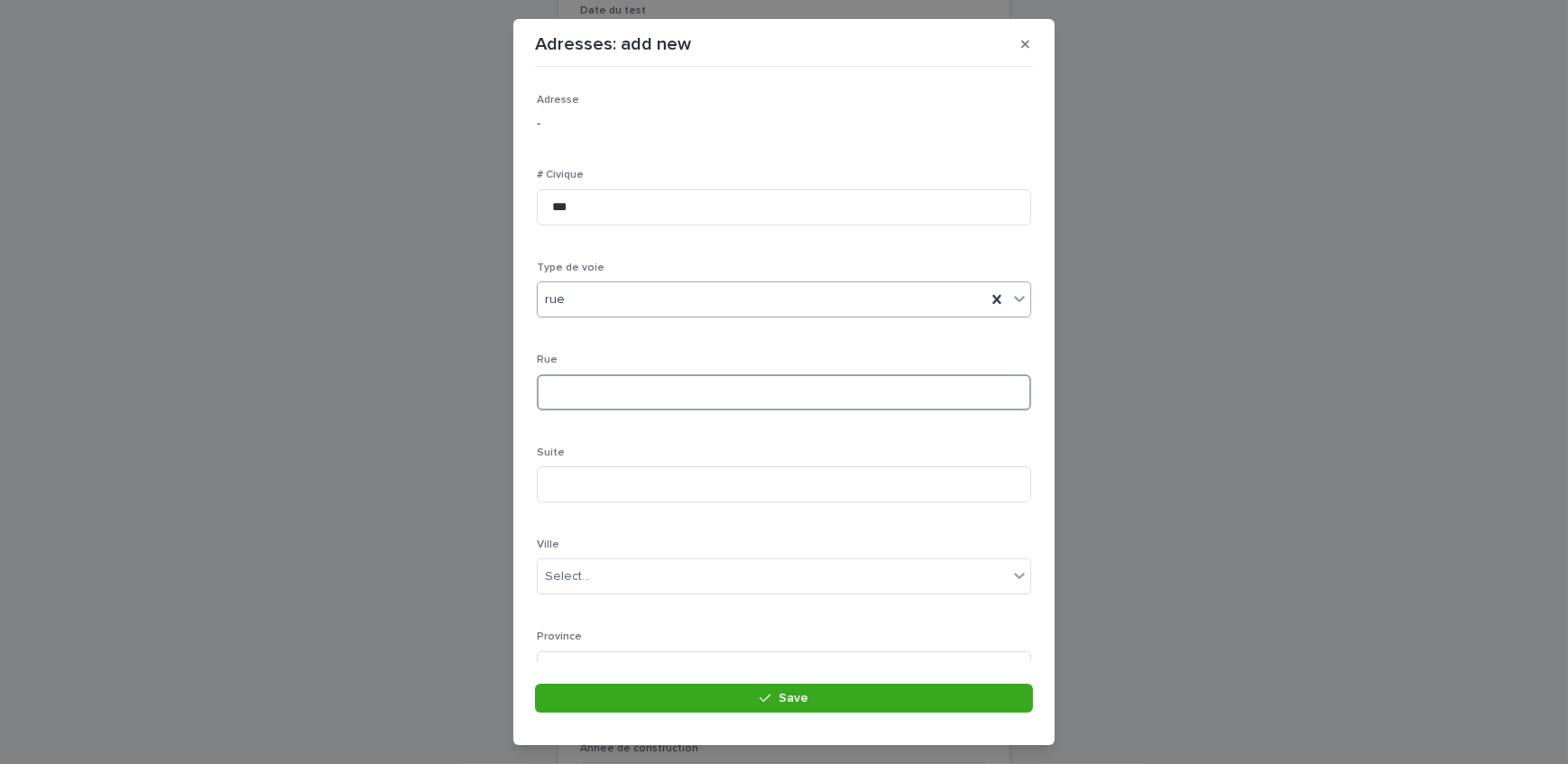
click at [635, 409] on input at bounding box center [783, 392] width 494 height 36
type input "*****"
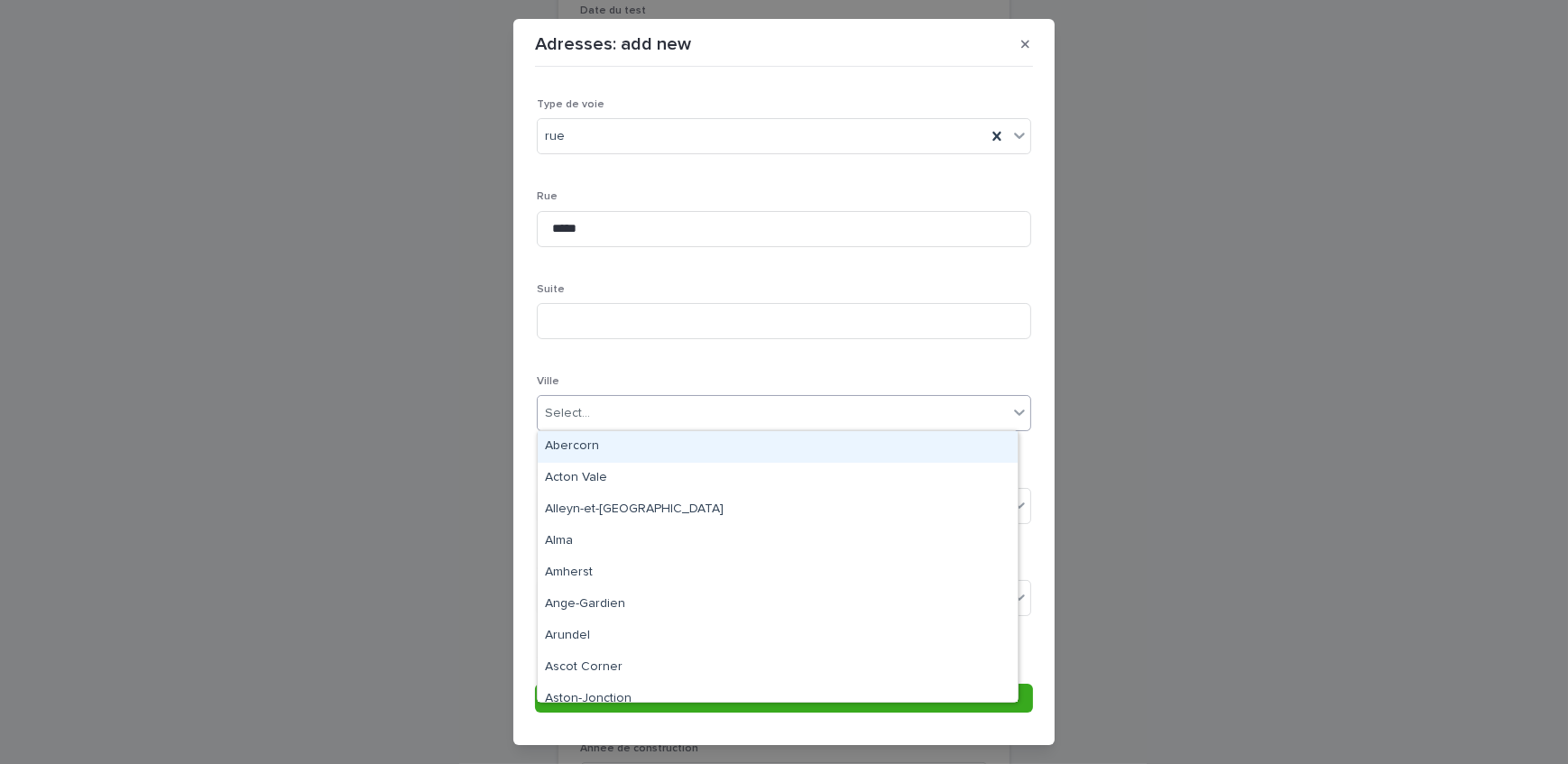
click at [642, 400] on div "Select..." at bounding box center [772, 414] width 469 height 29
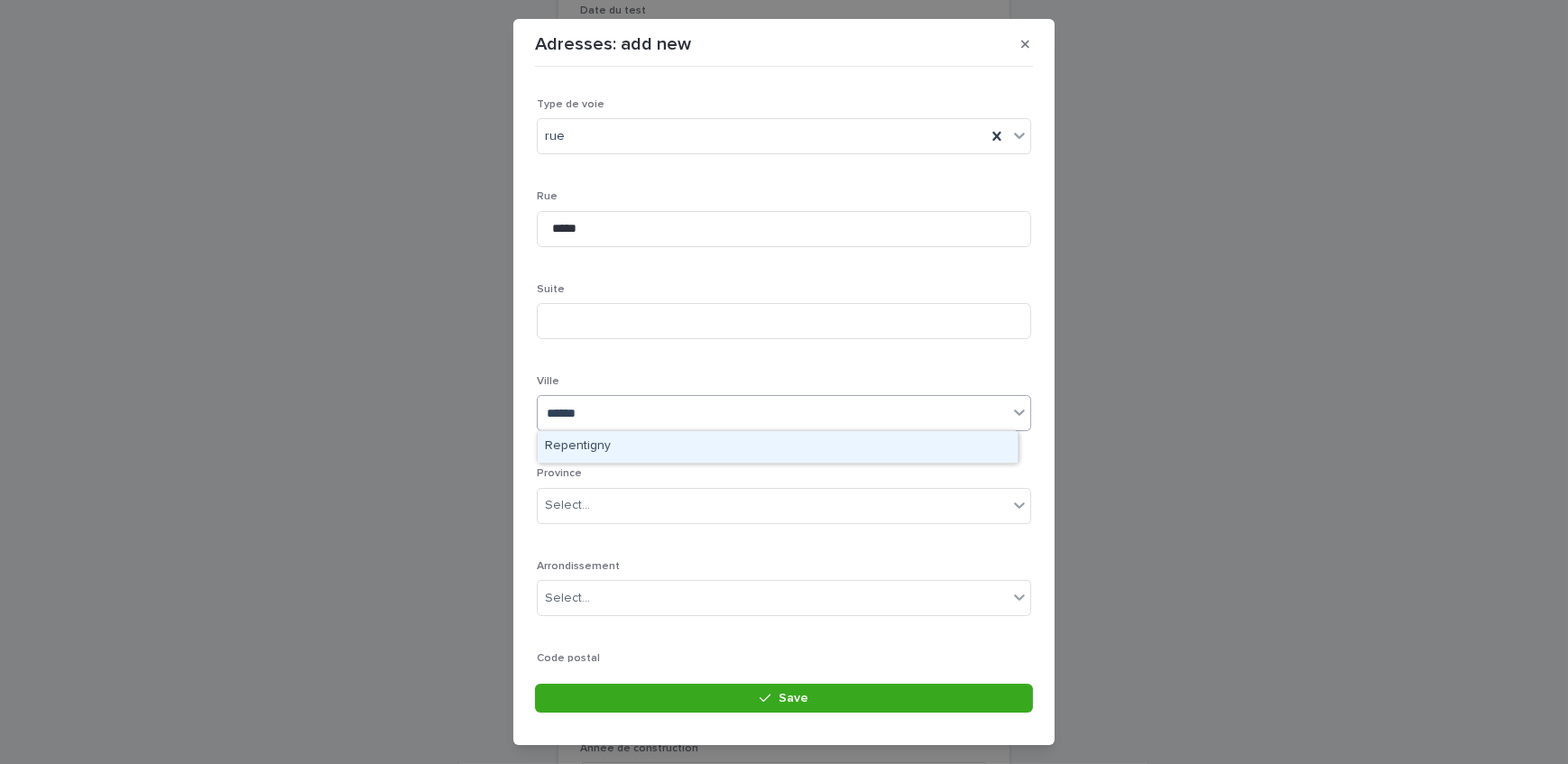
type input "*******"
click at [644, 441] on div "Repentigny" at bounding box center [777, 447] width 480 height 31
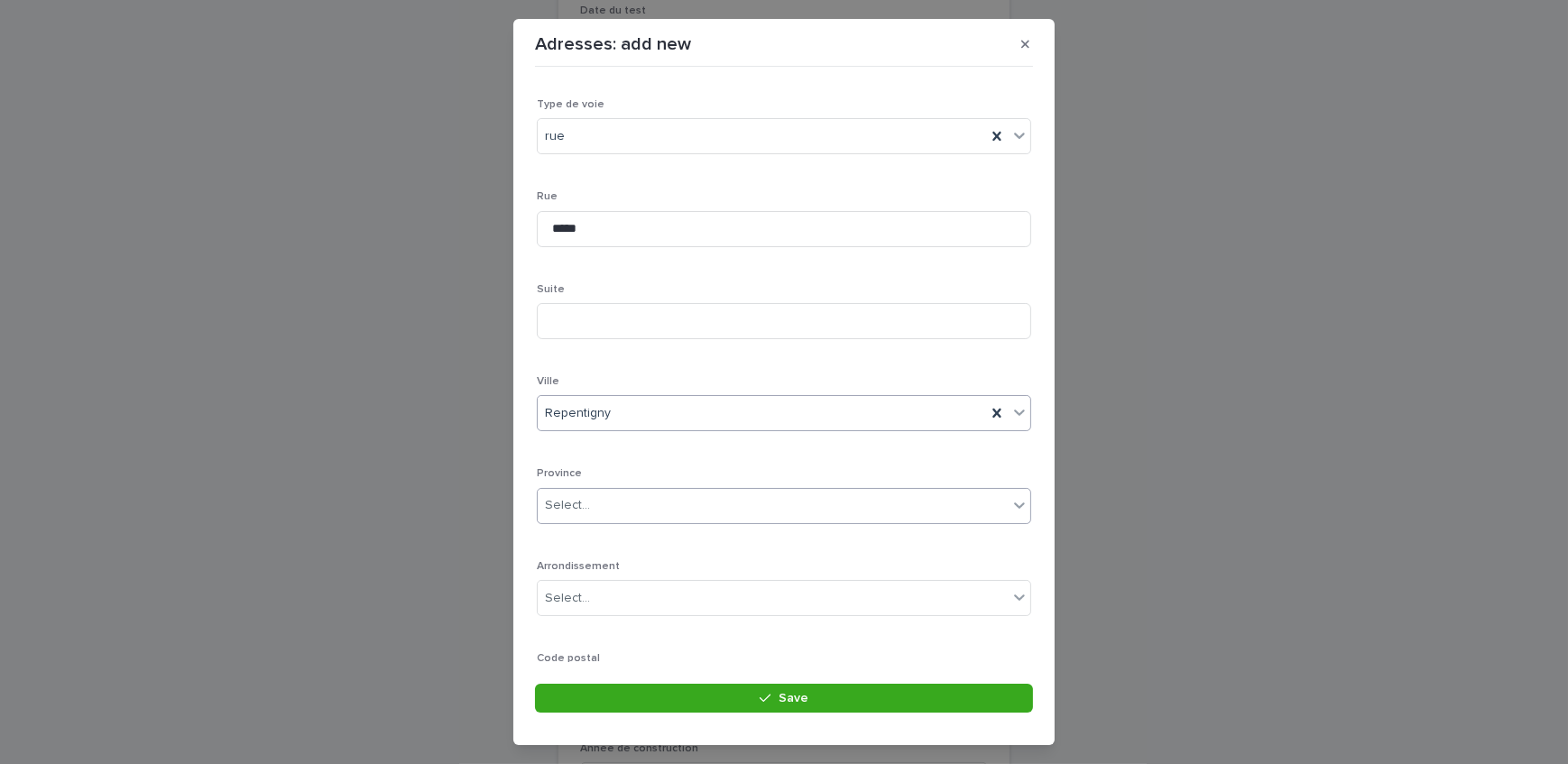
click at [647, 510] on div "Select..." at bounding box center [772, 505] width 469 height 29
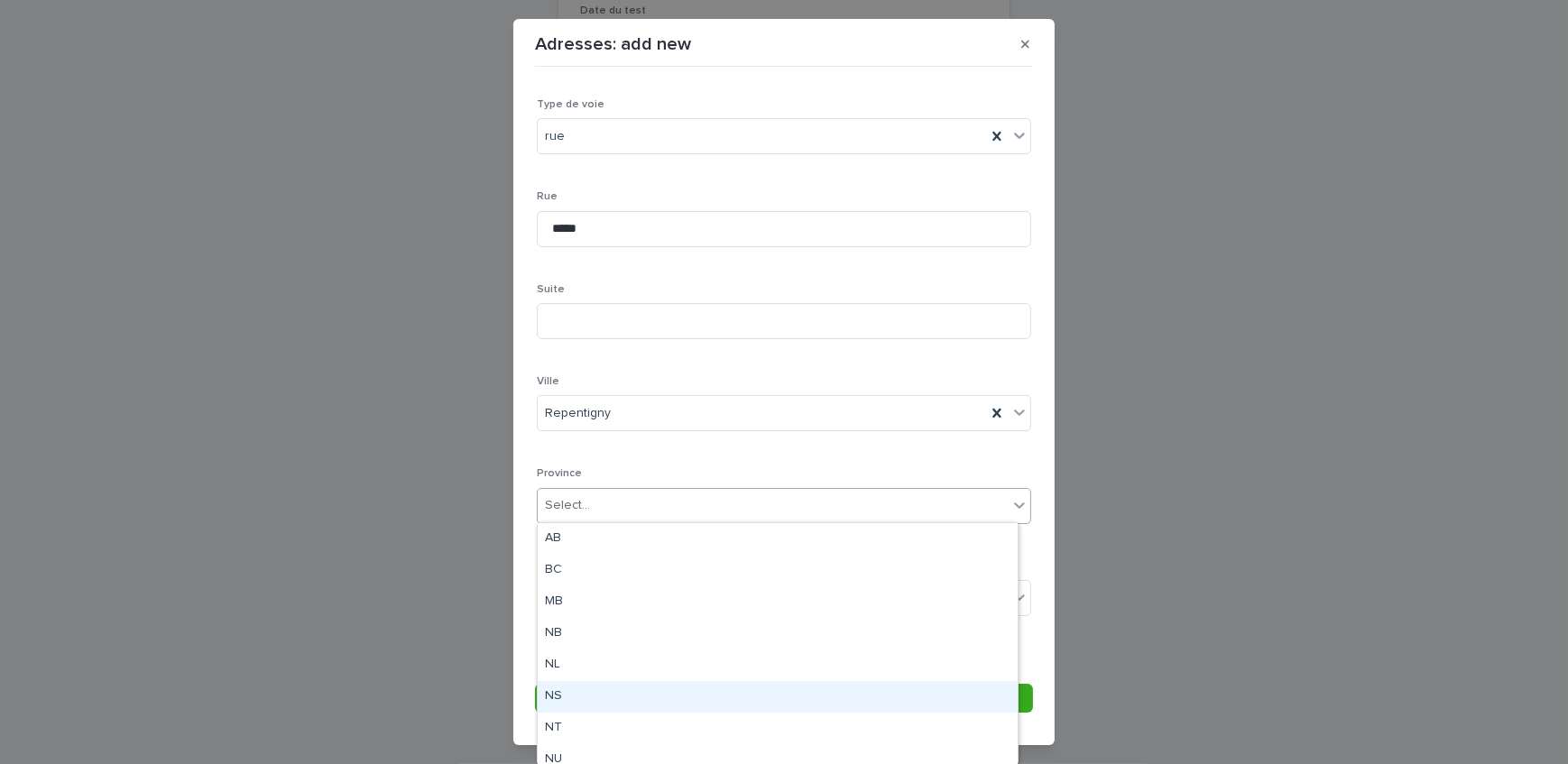
scroll to position [169, 0]
click at [586, 694] on div "QC" at bounding box center [777, 686] width 480 height 31
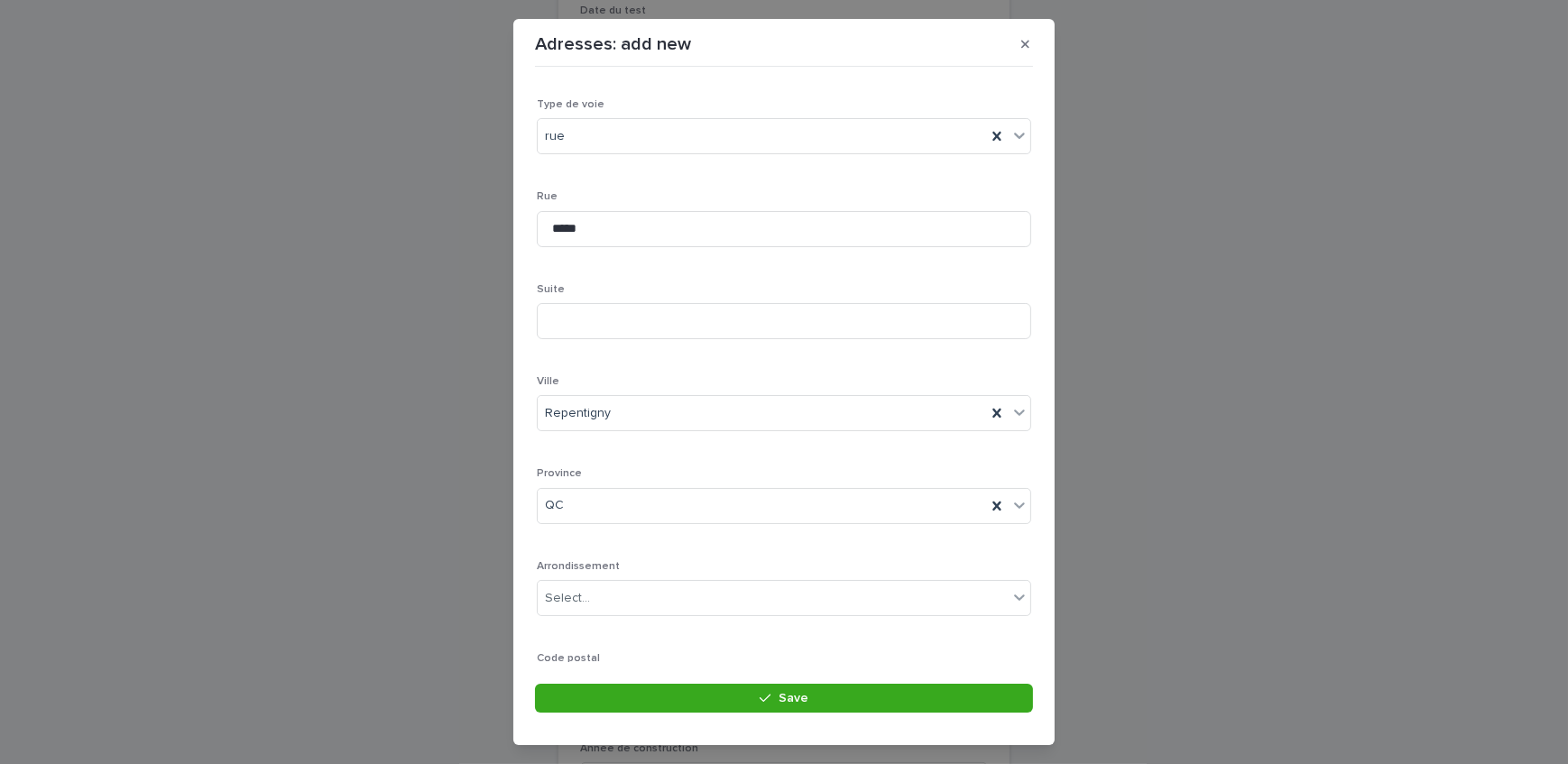
scroll to position [263, 0]
click at [598, 602] on input at bounding box center [783, 591] width 494 height 36
paste input "*******"
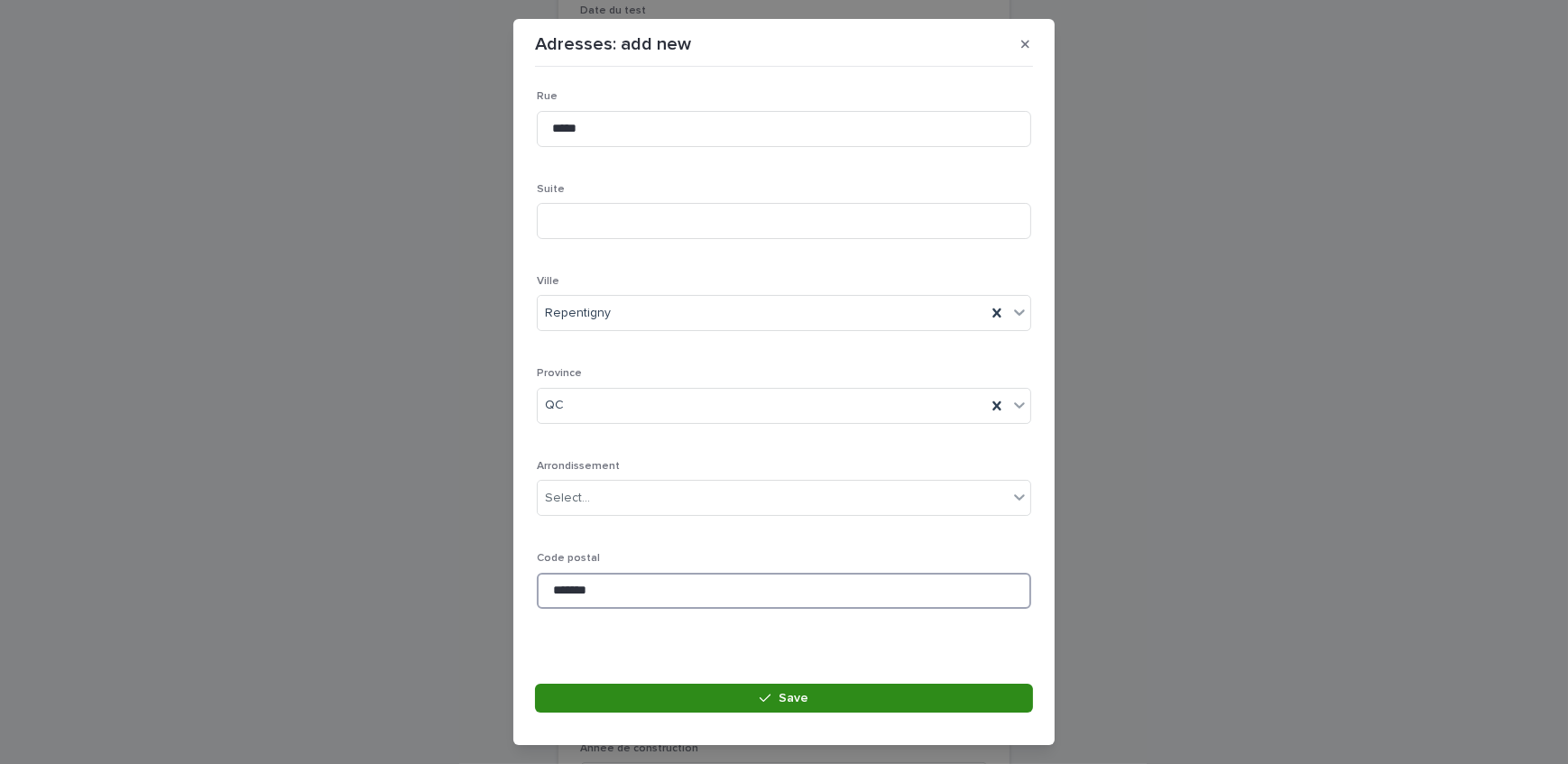
type input "*******"
click at [585, 702] on button "Save" at bounding box center [783, 698] width 498 height 28
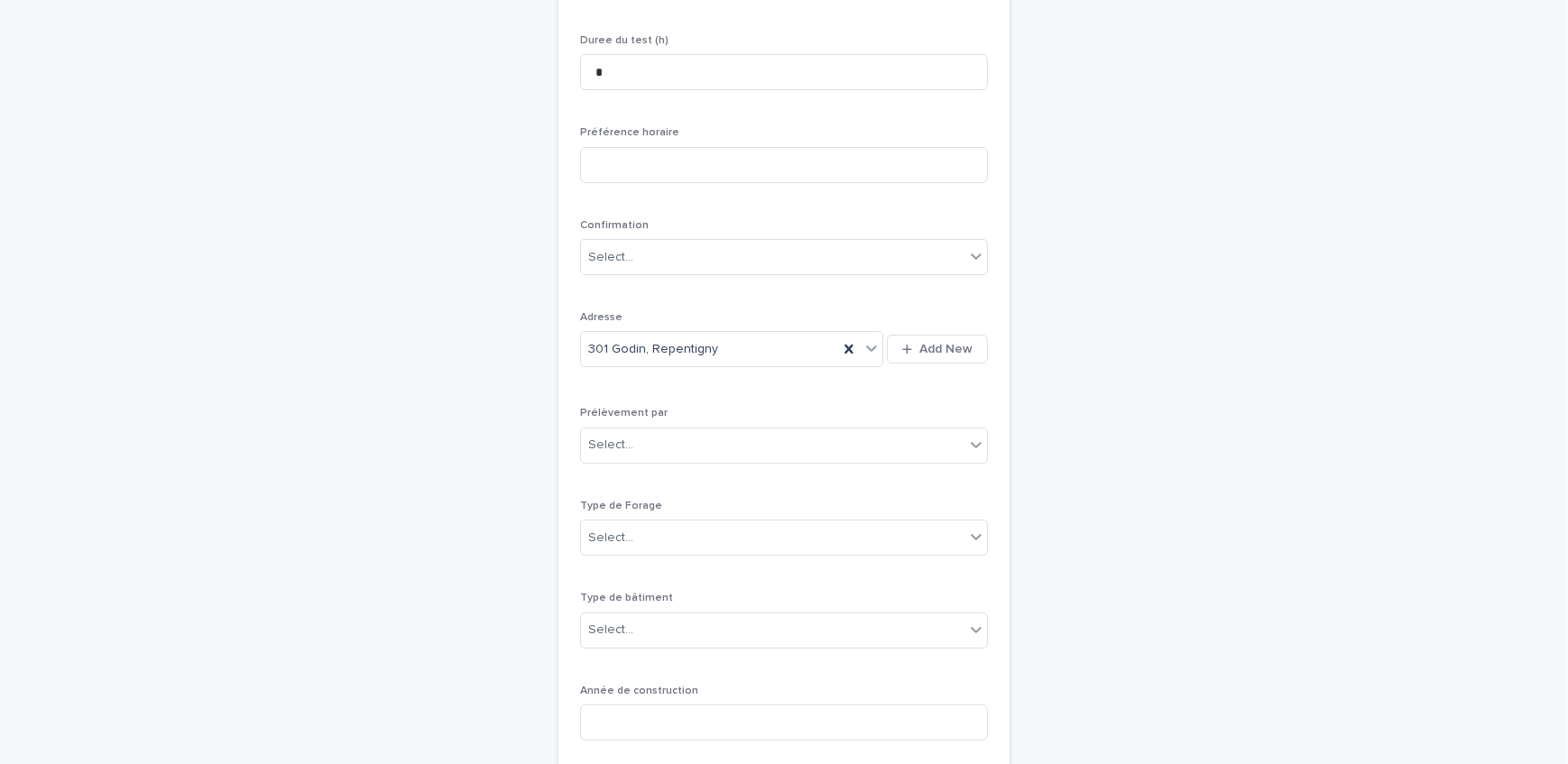
scroll to position [304, 0]
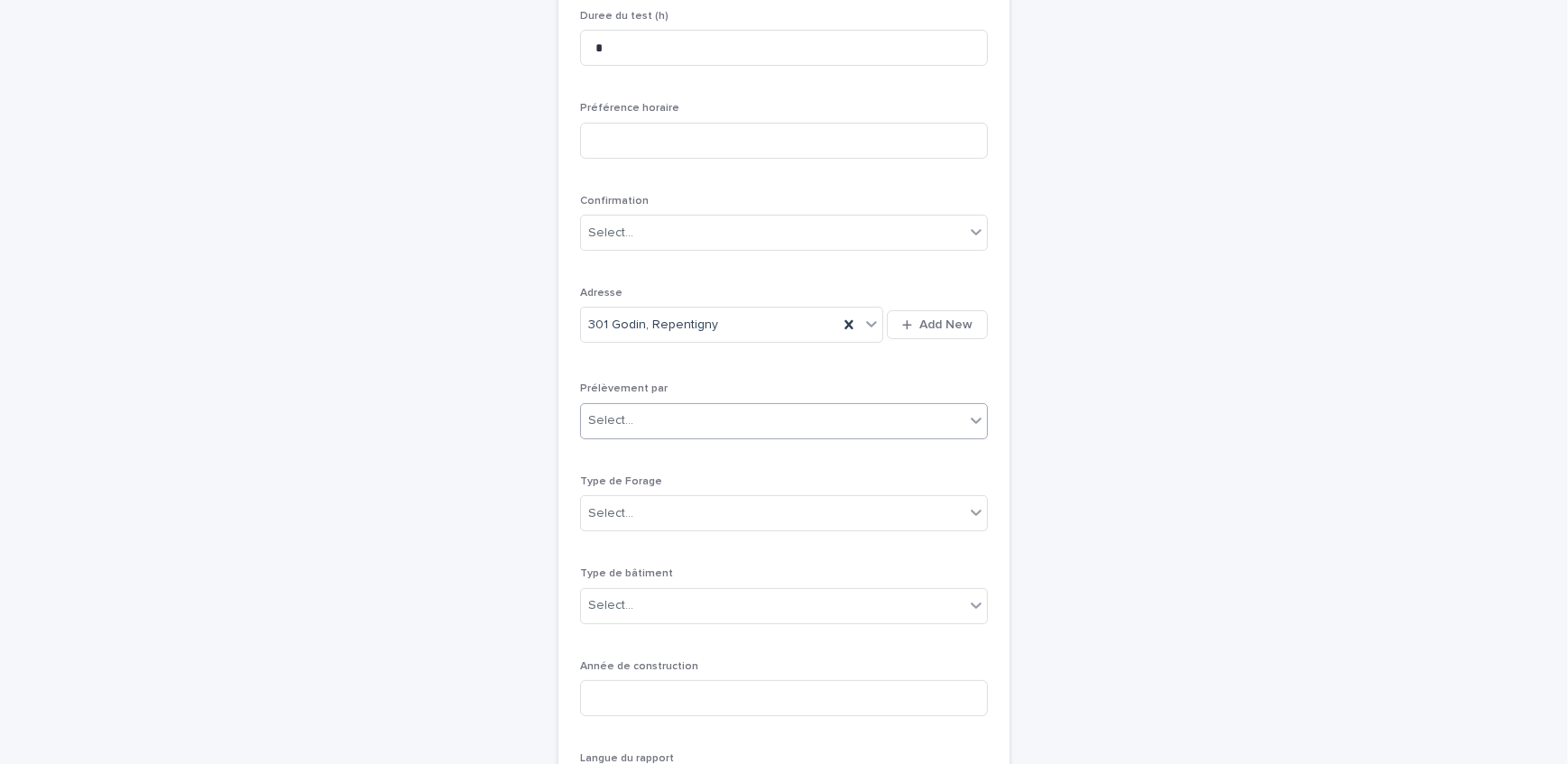
click at [694, 415] on div "Select..." at bounding box center [772, 421] width 383 height 29
click at [693, 455] on div "Multitest" at bounding box center [778, 454] width 406 height 31
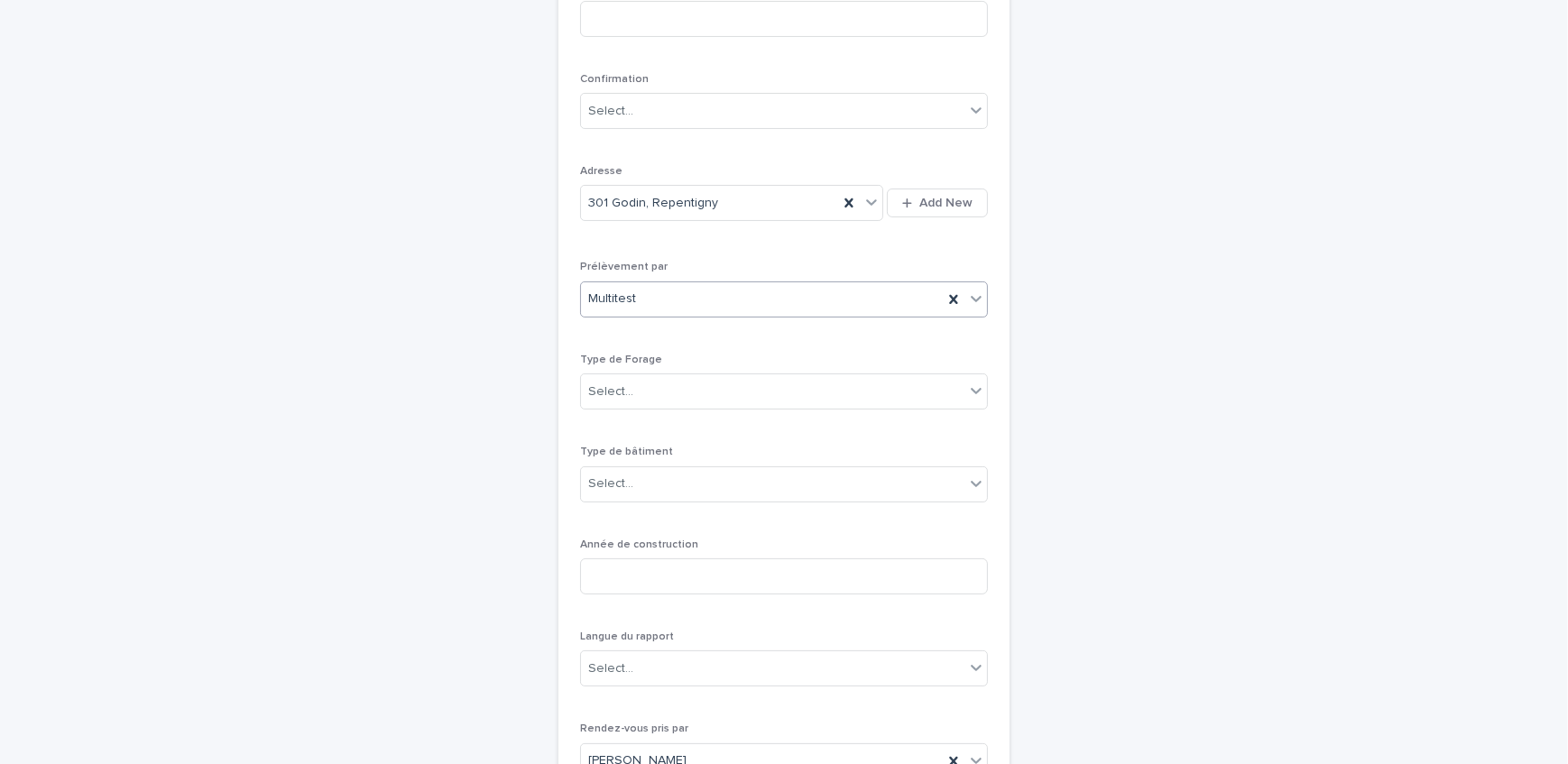
scroll to position [468, 0]
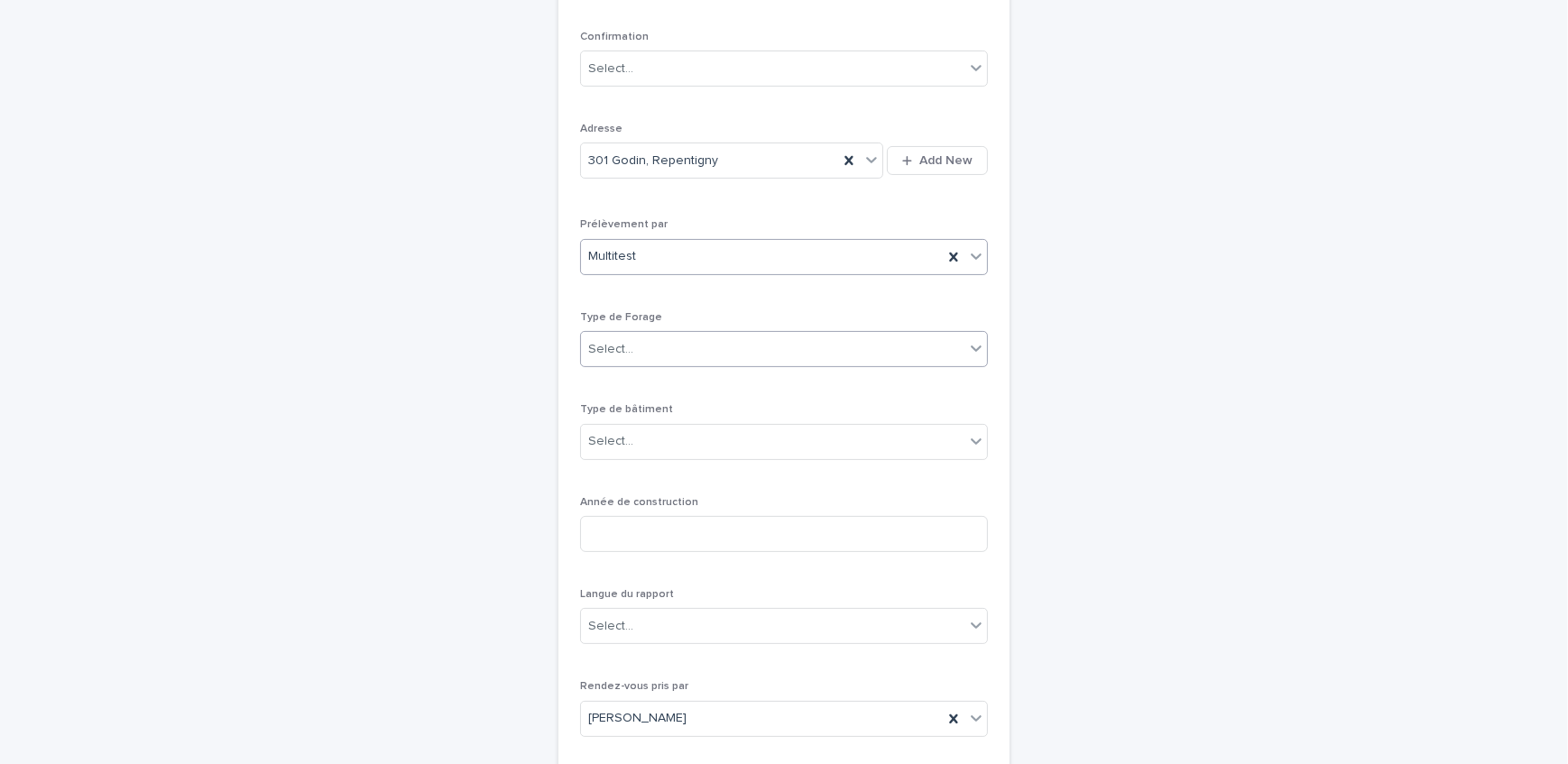
click at [669, 351] on div "Select..." at bounding box center [772, 349] width 383 height 29
click at [671, 387] on div "1- Residentiel" at bounding box center [778, 382] width 406 height 31
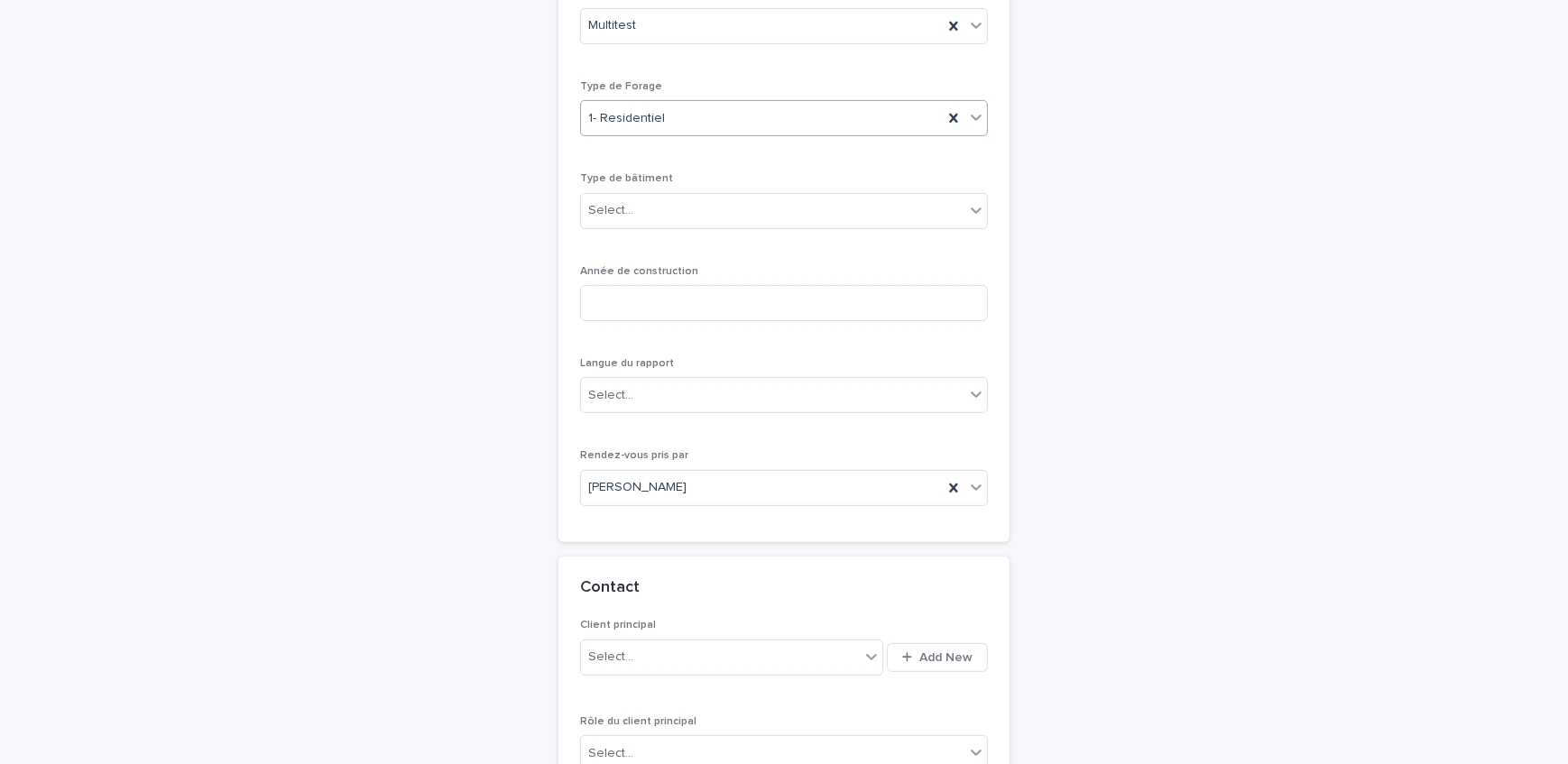
scroll to position [713, 0]
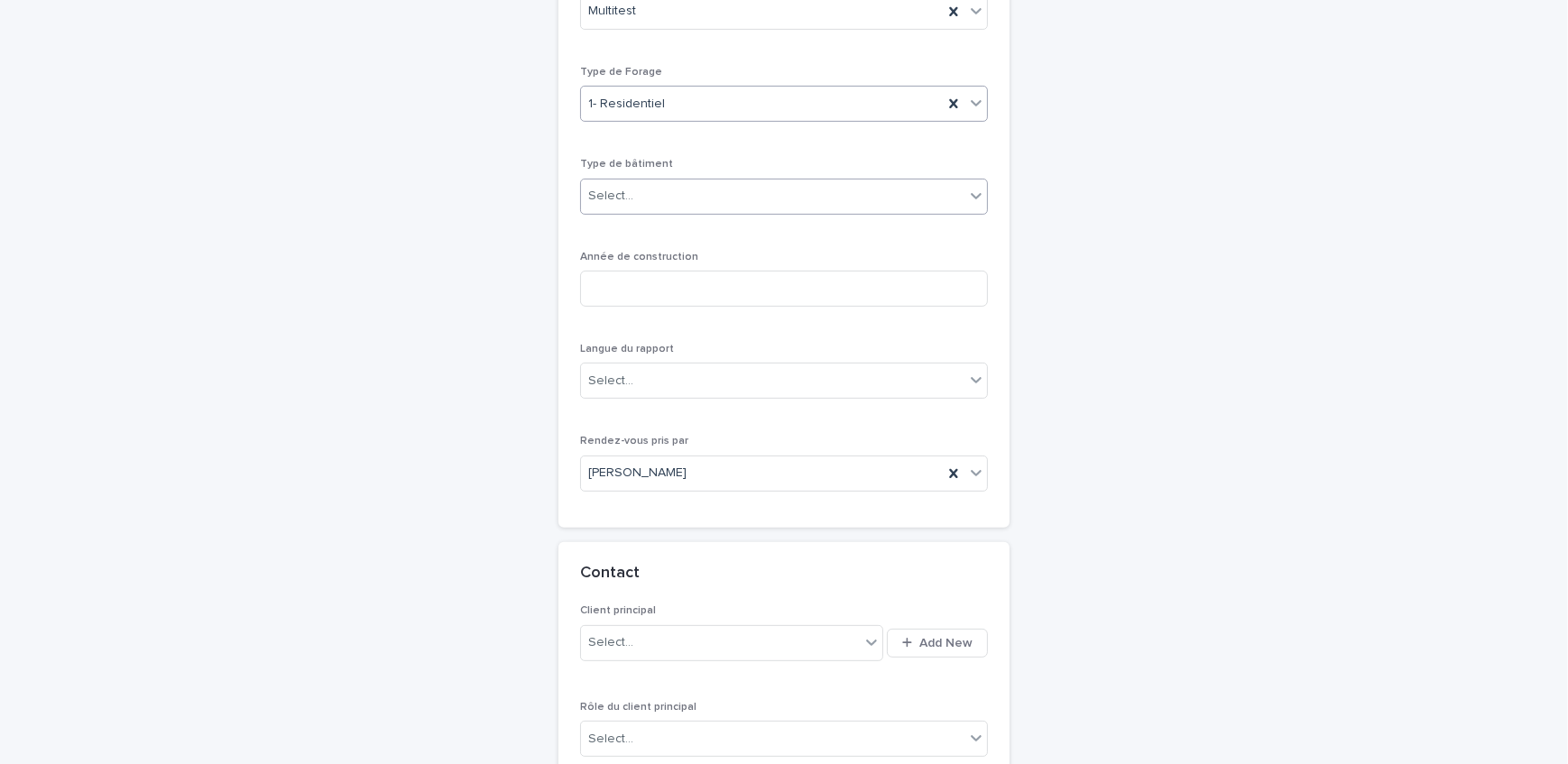
click at [660, 188] on div "Select..." at bounding box center [772, 196] width 383 height 29
click at [624, 200] on div "Select..." at bounding box center [610, 196] width 45 height 19
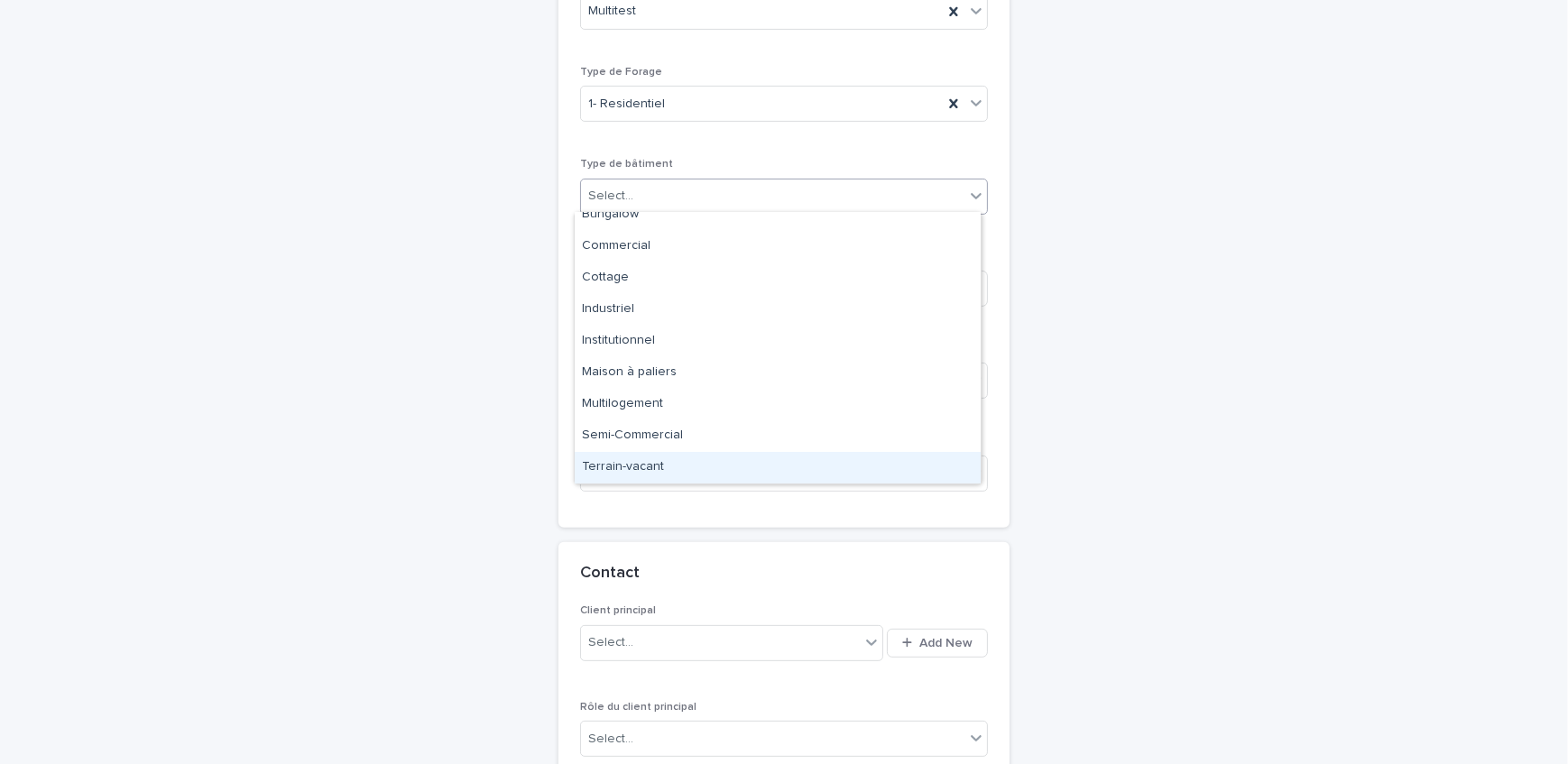
scroll to position [0, 0]
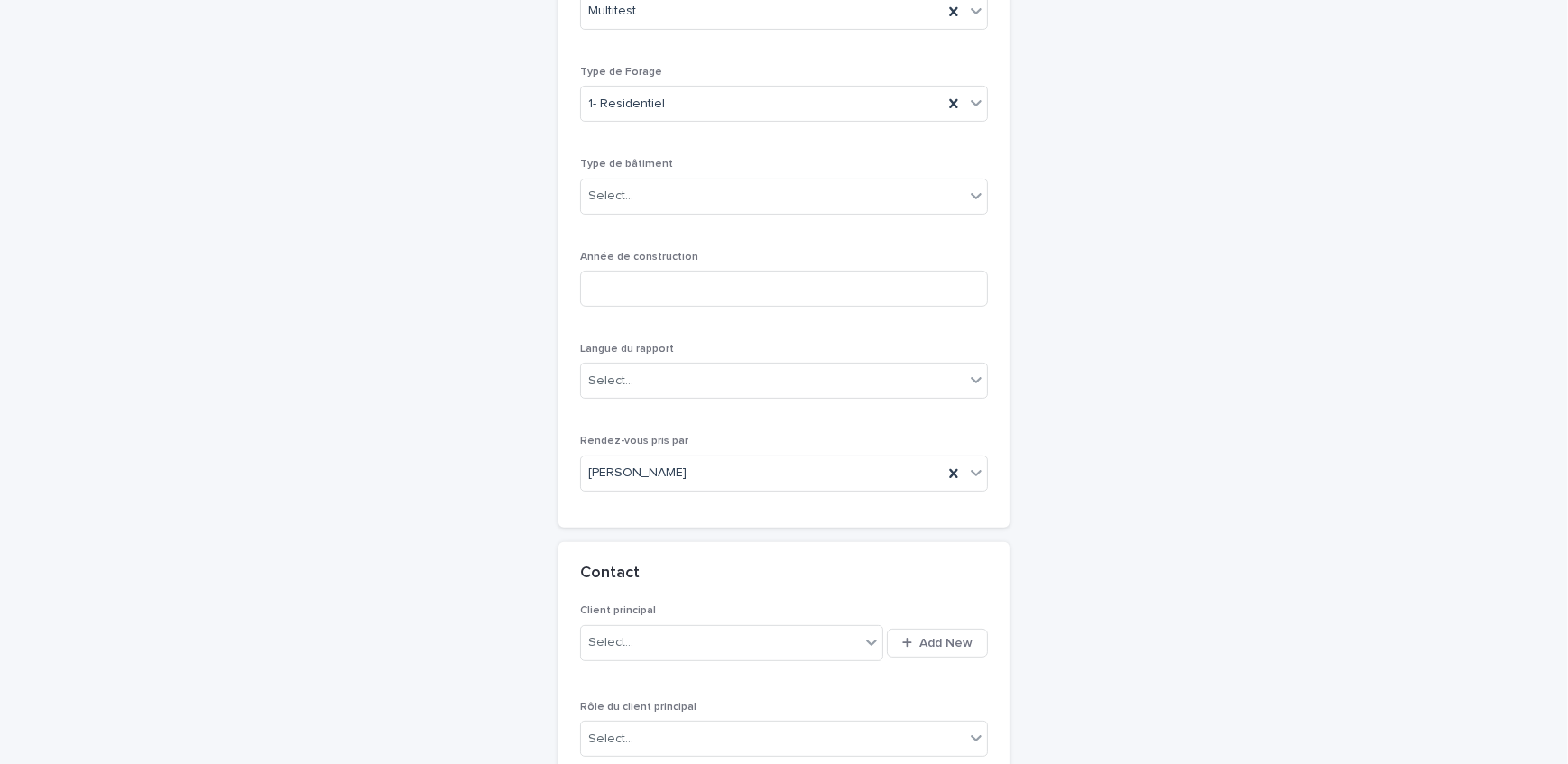
click at [662, 163] on p "Type de bâtiment" at bounding box center [784, 164] width 408 height 13
click at [670, 280] on input at bounding box center [784, 288] width 408 height 36
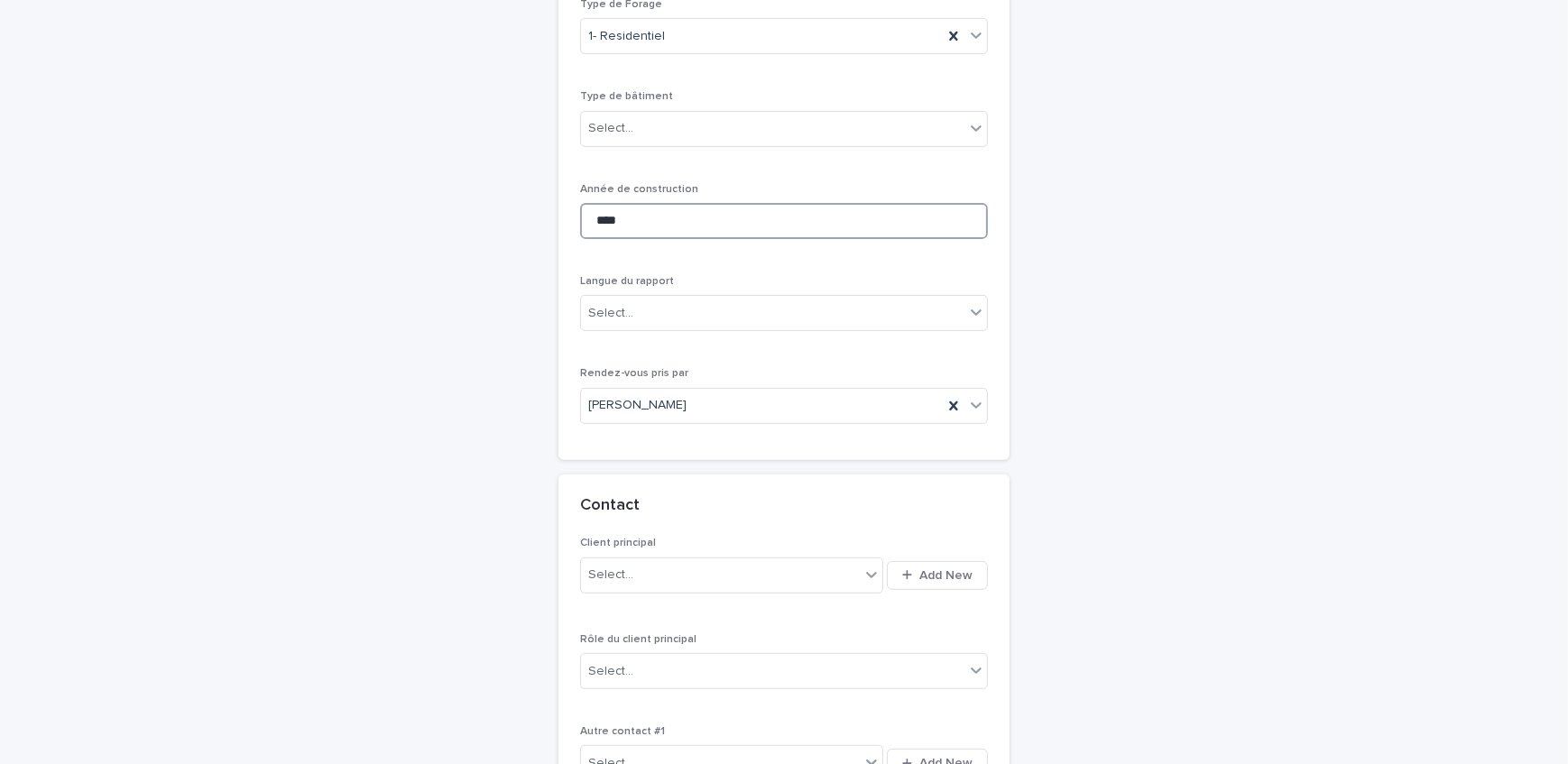
scroll to position [877, 0]
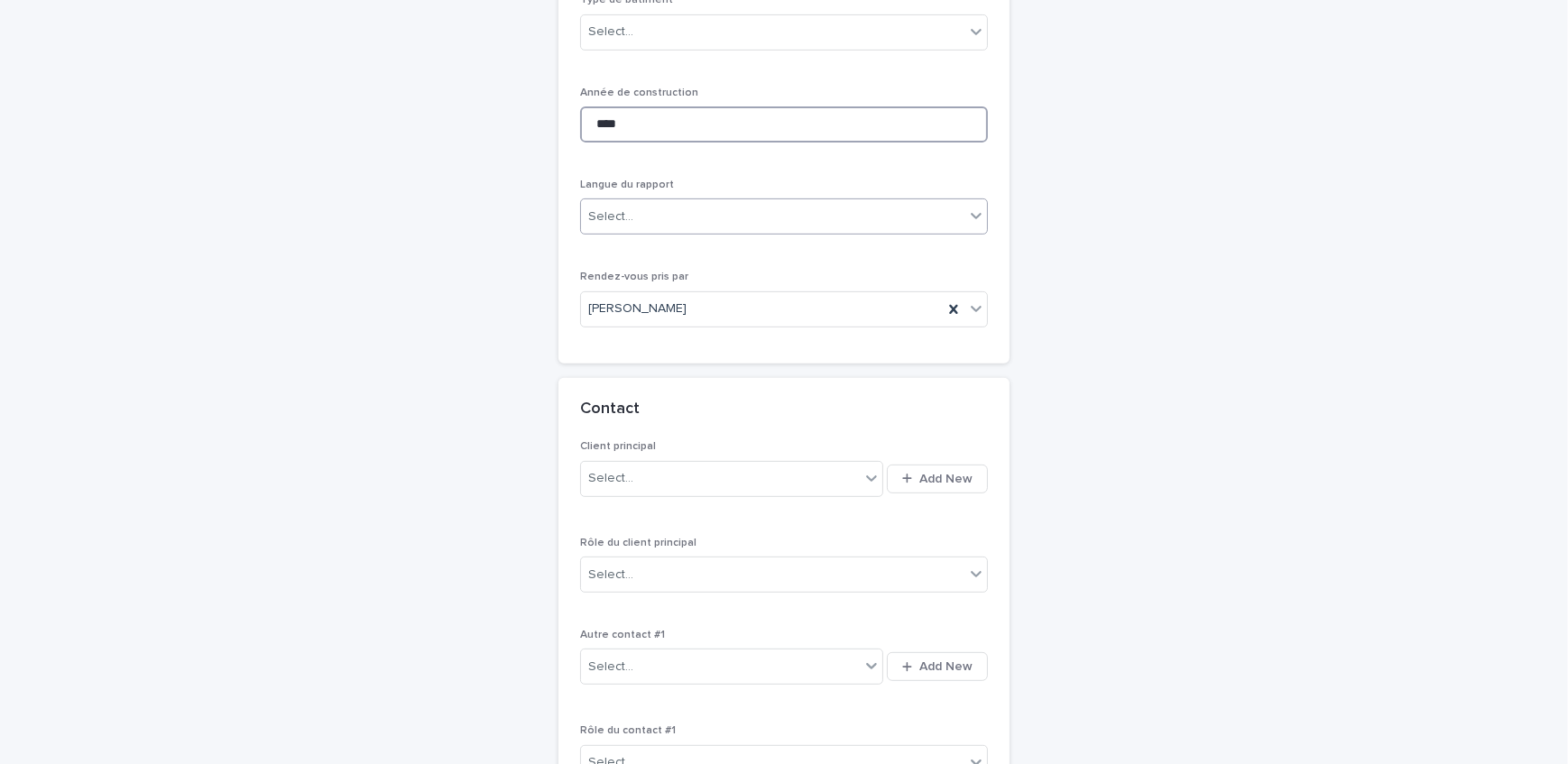
type input "****"
click at [685, 216] on div "Select..." at bounding box center [772, 216] width 383 height 29
click at [674, 204] on div "Select..." at bounding box center [772, 216] width 383 height 29
click at [652, 249] on div "Français" at bounding box center [778, 249] width 406 height 31
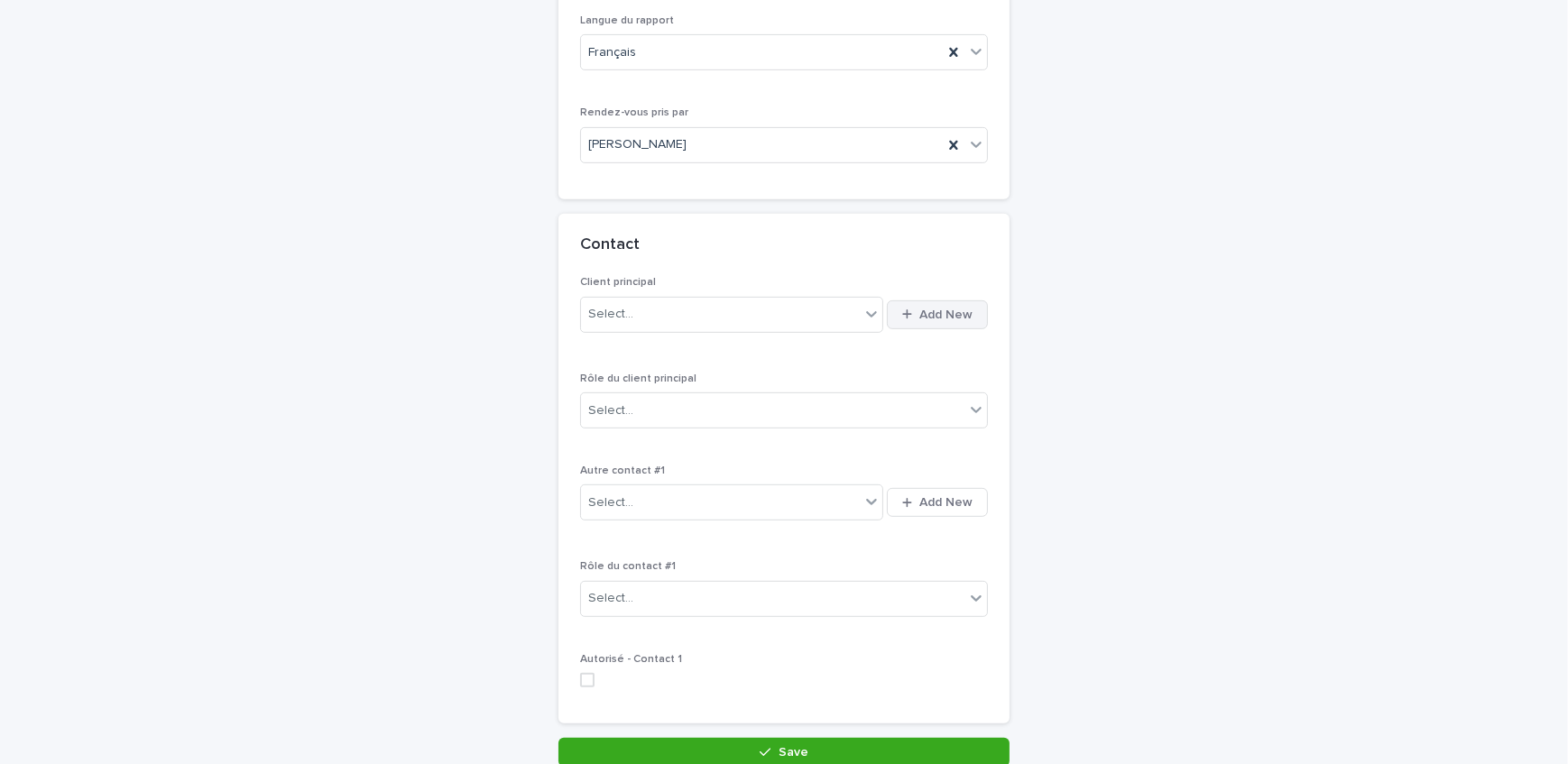
click at [919, 308] on span "Add New" at bounding box center [945, 315] width 53 height 13
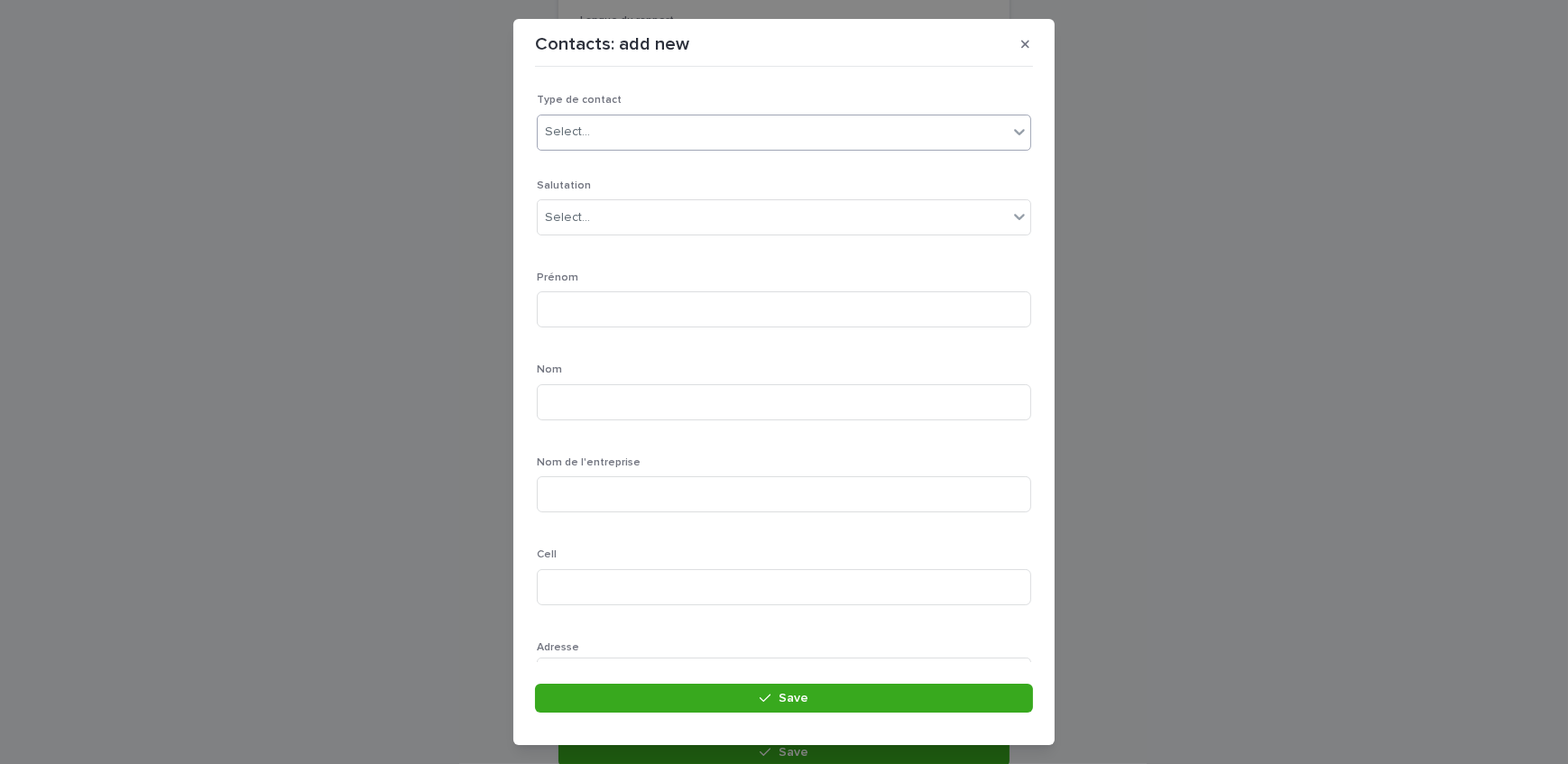
click at [580, 131] on div "Select..." at bounding box center [567, 132] width 45 height 19
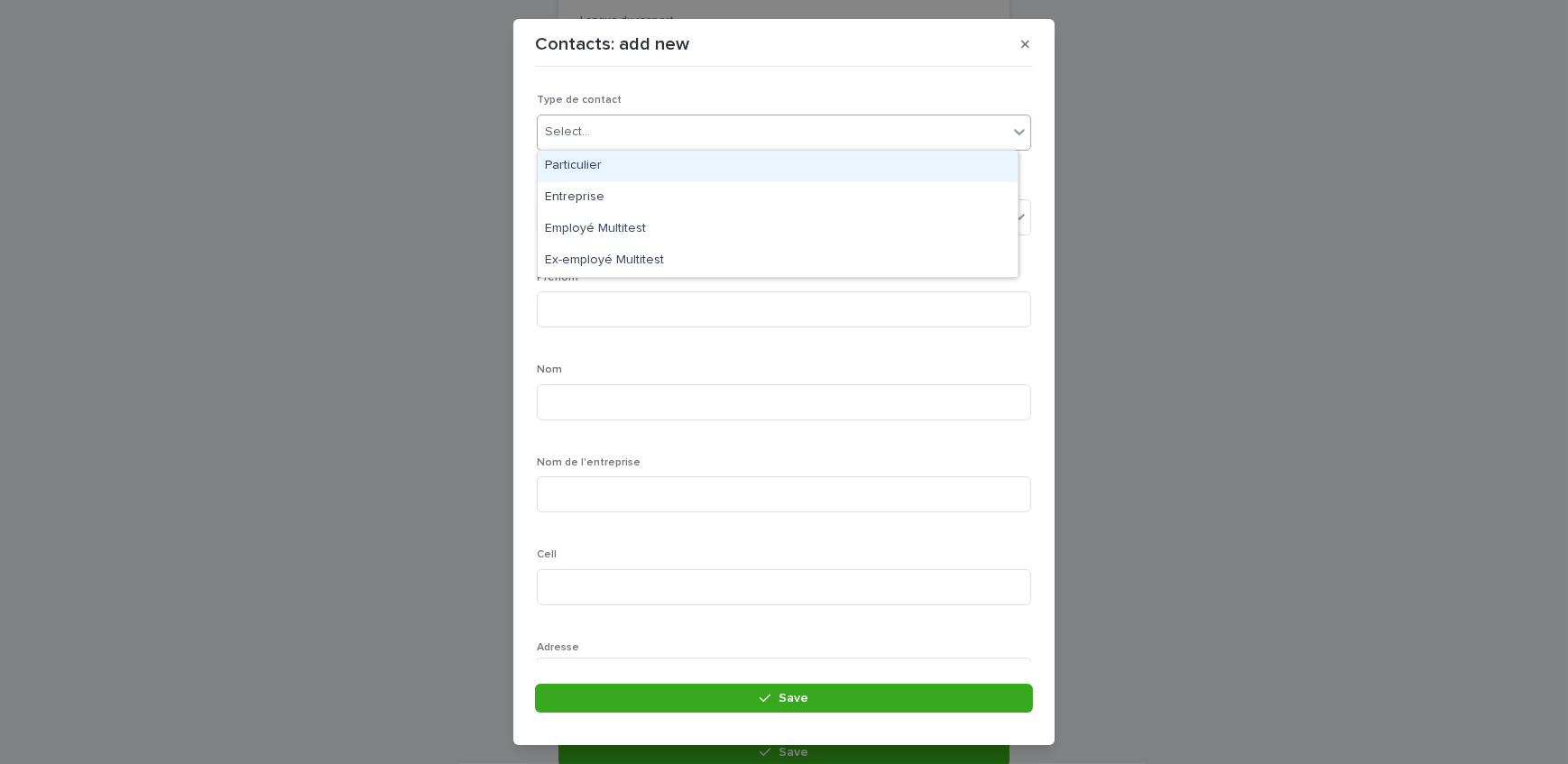
click at [594, 171] on div "Particulier" at bounding box center [777, 166] width 480 height 31
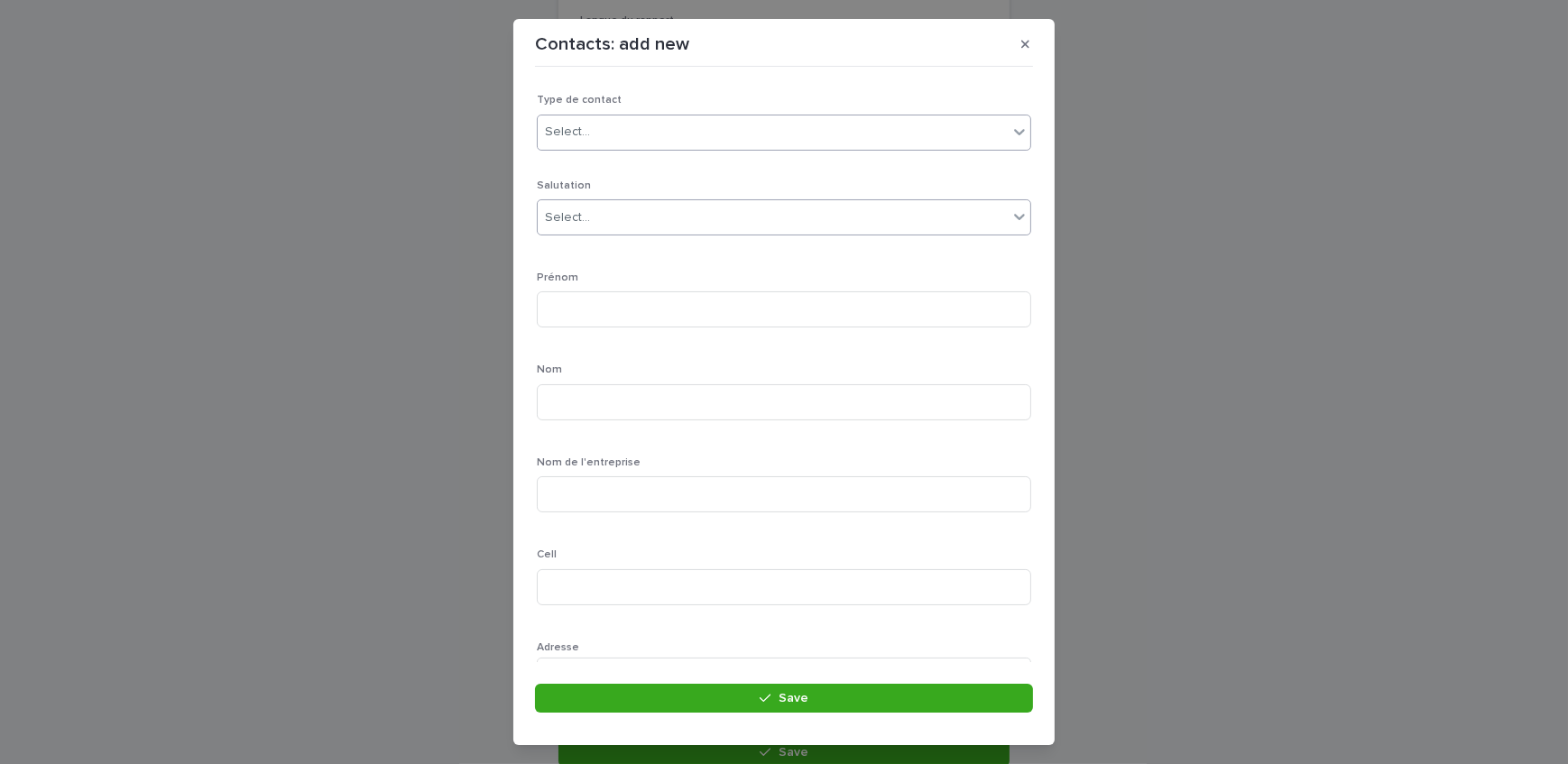
click at [594, 223] on div "Select..." at bounding box center [772, 217] width 469 height 29
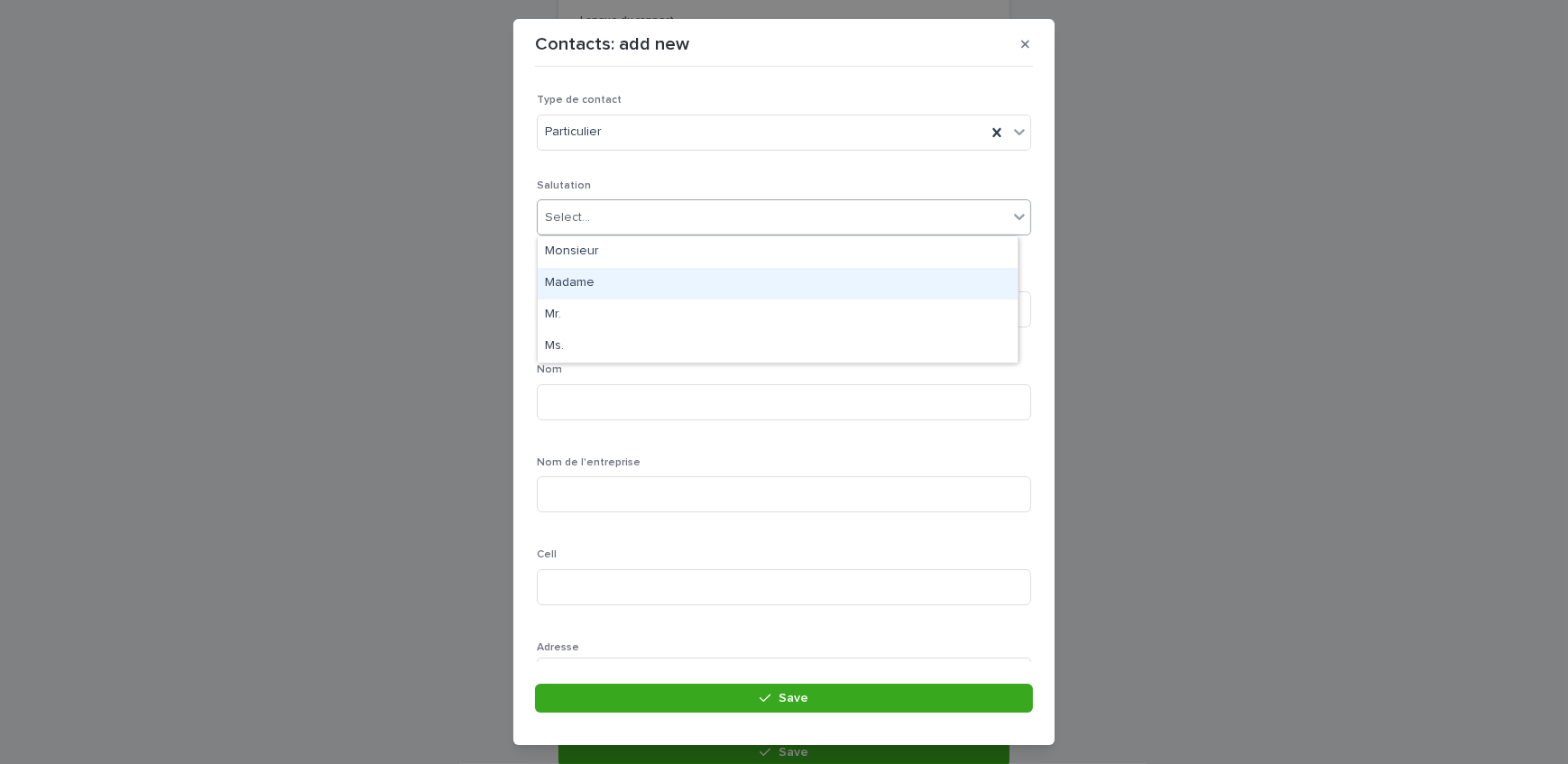
click at [604, 280] on div "Madame" at bounding box center [777, 283] width 480 height 31
drag, startPoint x: 616, startPoint y: 303, endPoint x: 620, endPoint y: 316, distance: 13.6
click at [616, 303] on input at bounding box center [783, 309] width 494 height 36
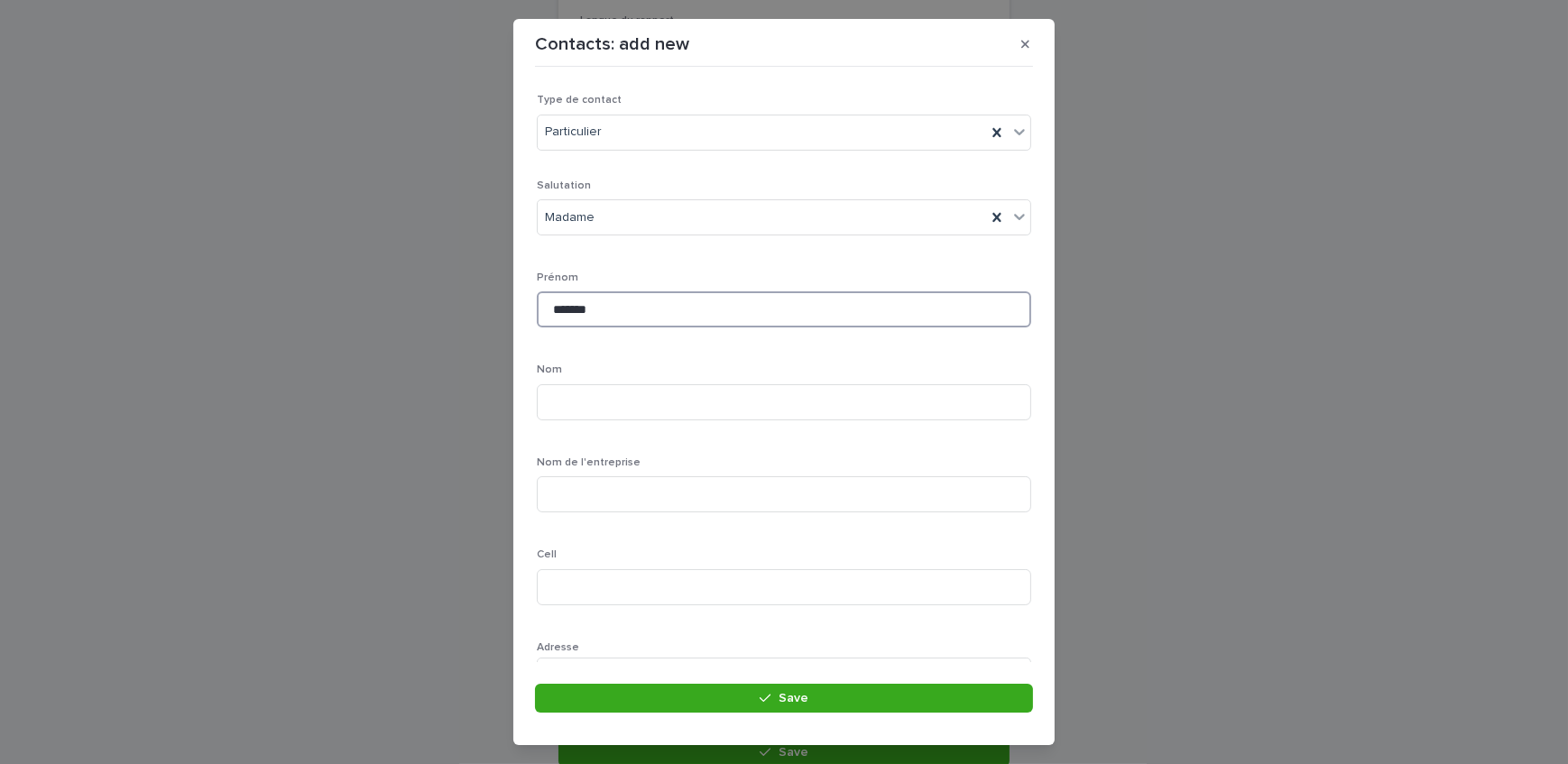
type input "*******"
type input "******"
click at [614, 434] on input at bounding box center [783, 424] width 494 height 36
click at [651, 425] on input "********" at bounding box center [783, 424] width 494 height 36
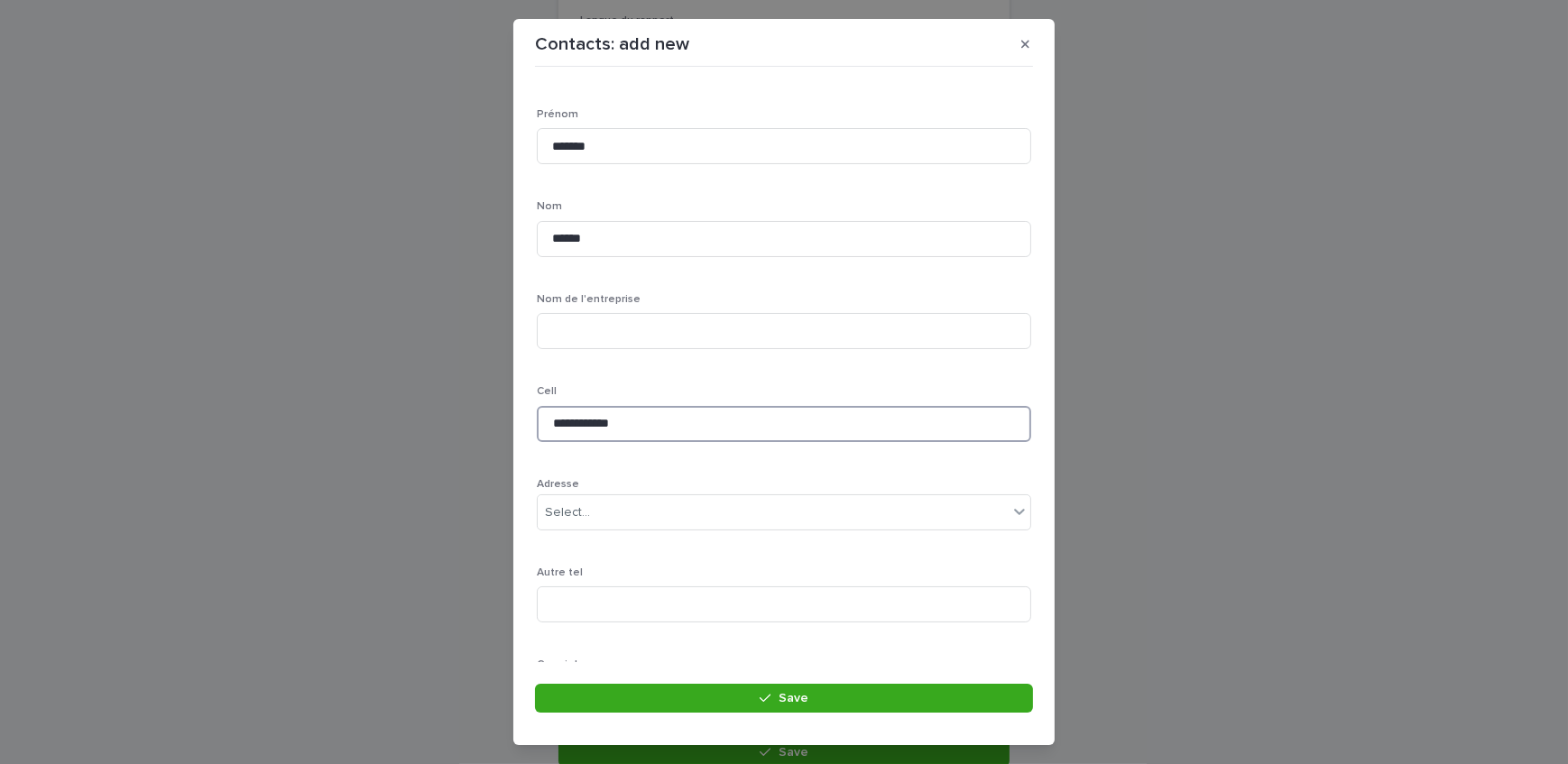
scroll to position [246, 0]
type input "**********"
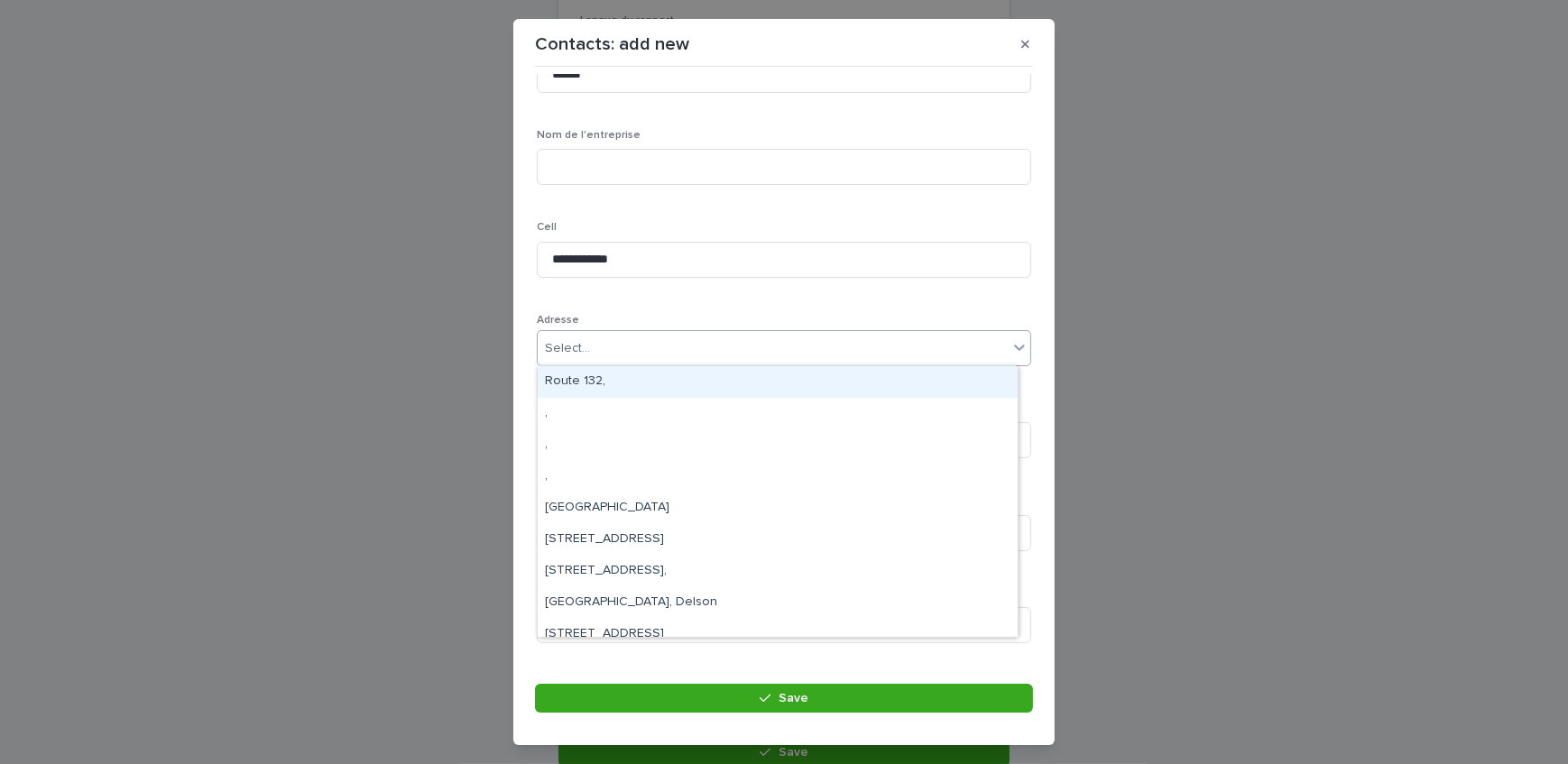
click at [625, 350] on div "Select..." at bounding box center [772, 349] width 469 height 29
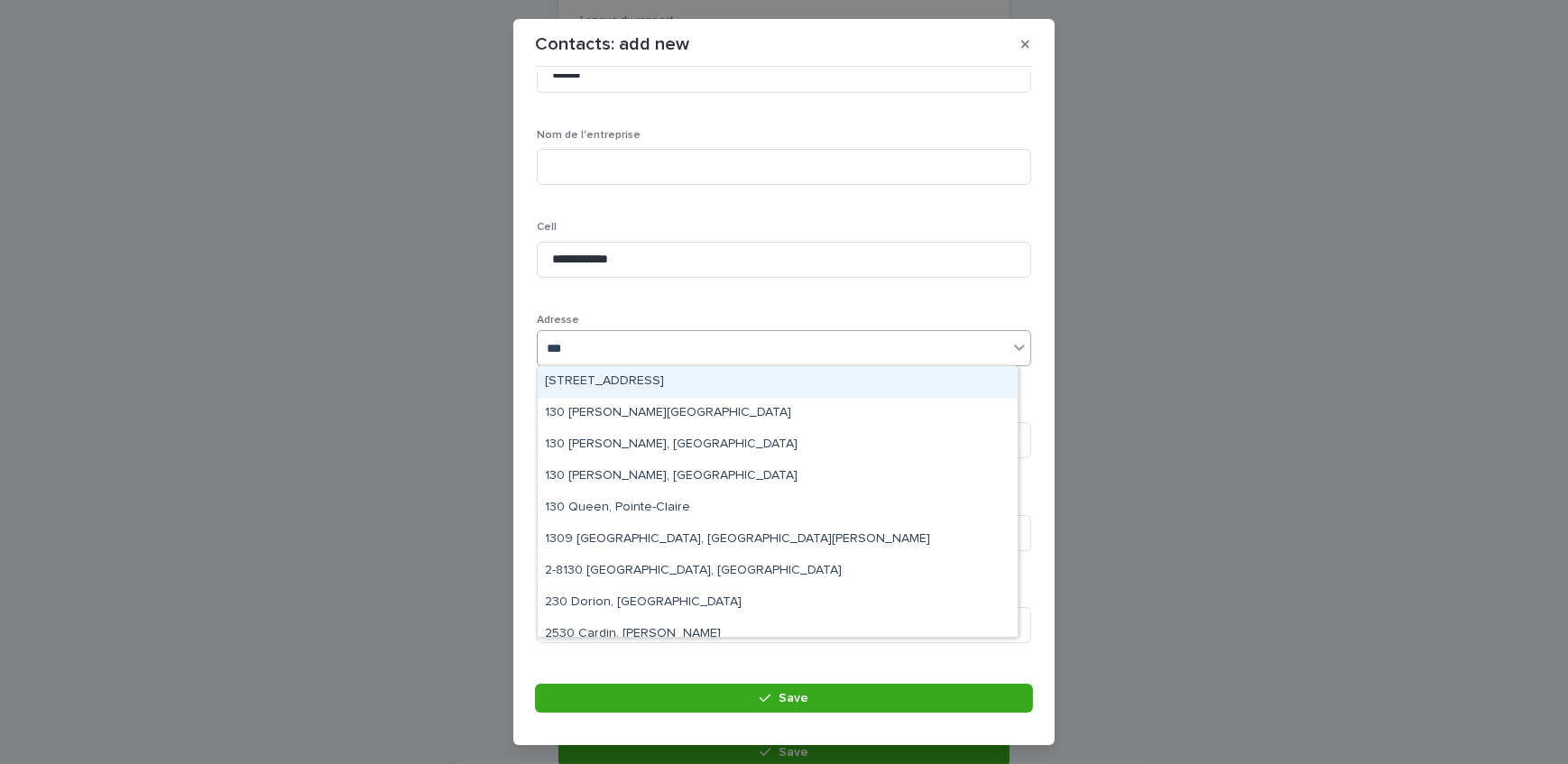
type input "***"
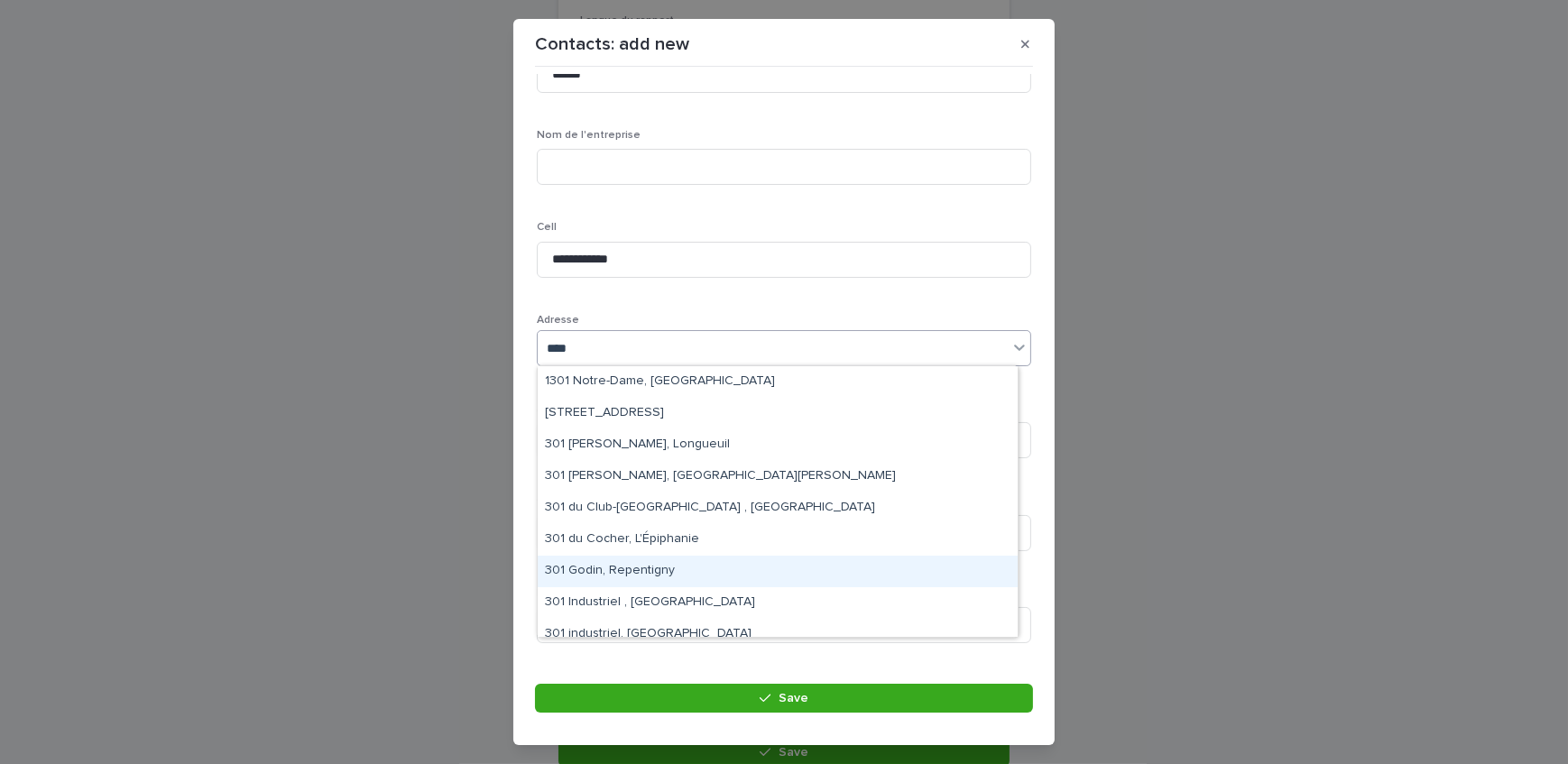
click at [674, 565] on div "301 Godin, Repentigny" at bounding box center [777, 571] width 480 height 31
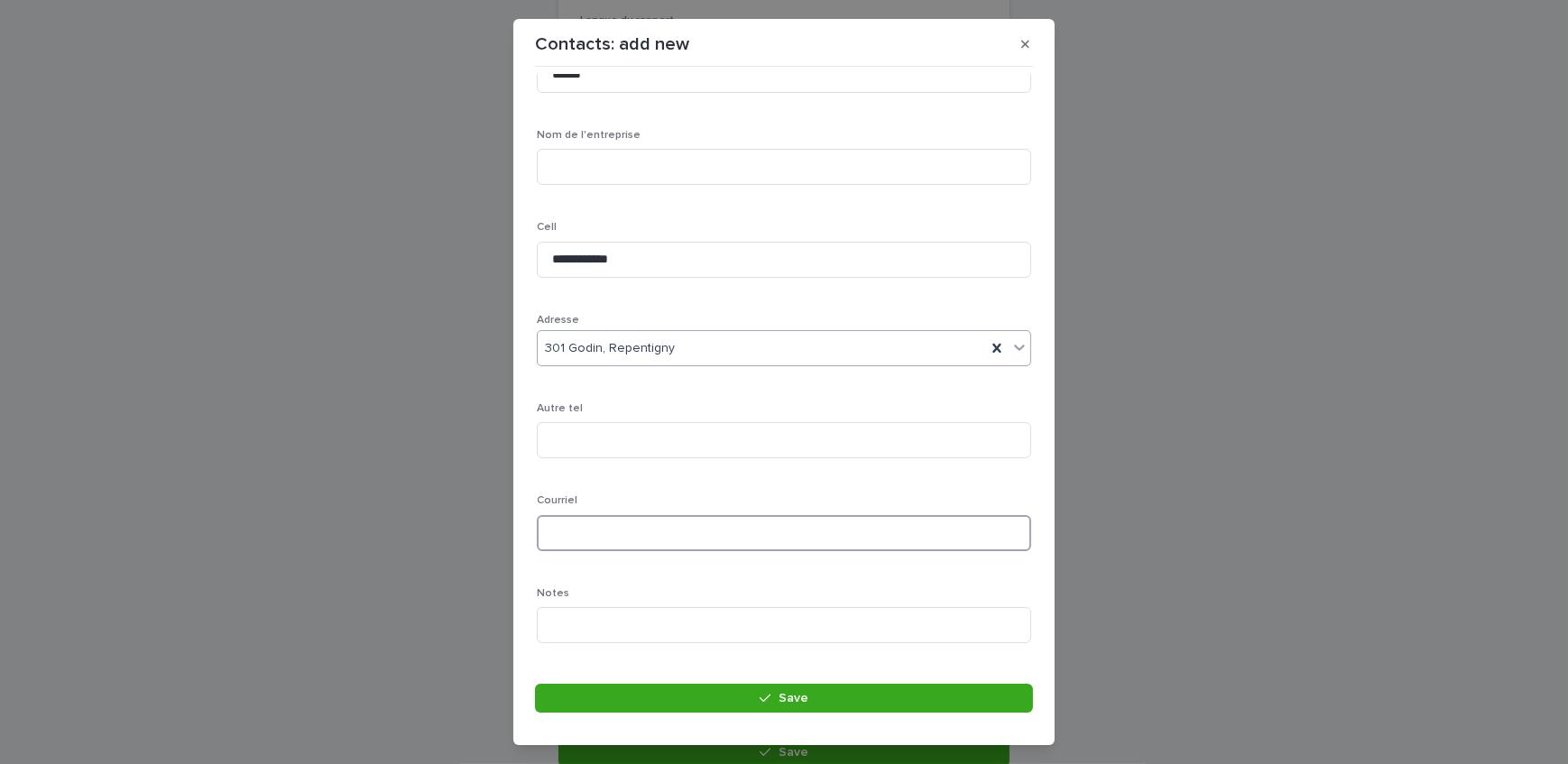
click at [677, 532] on input at bounding box center [783, 533] width 494 height 36
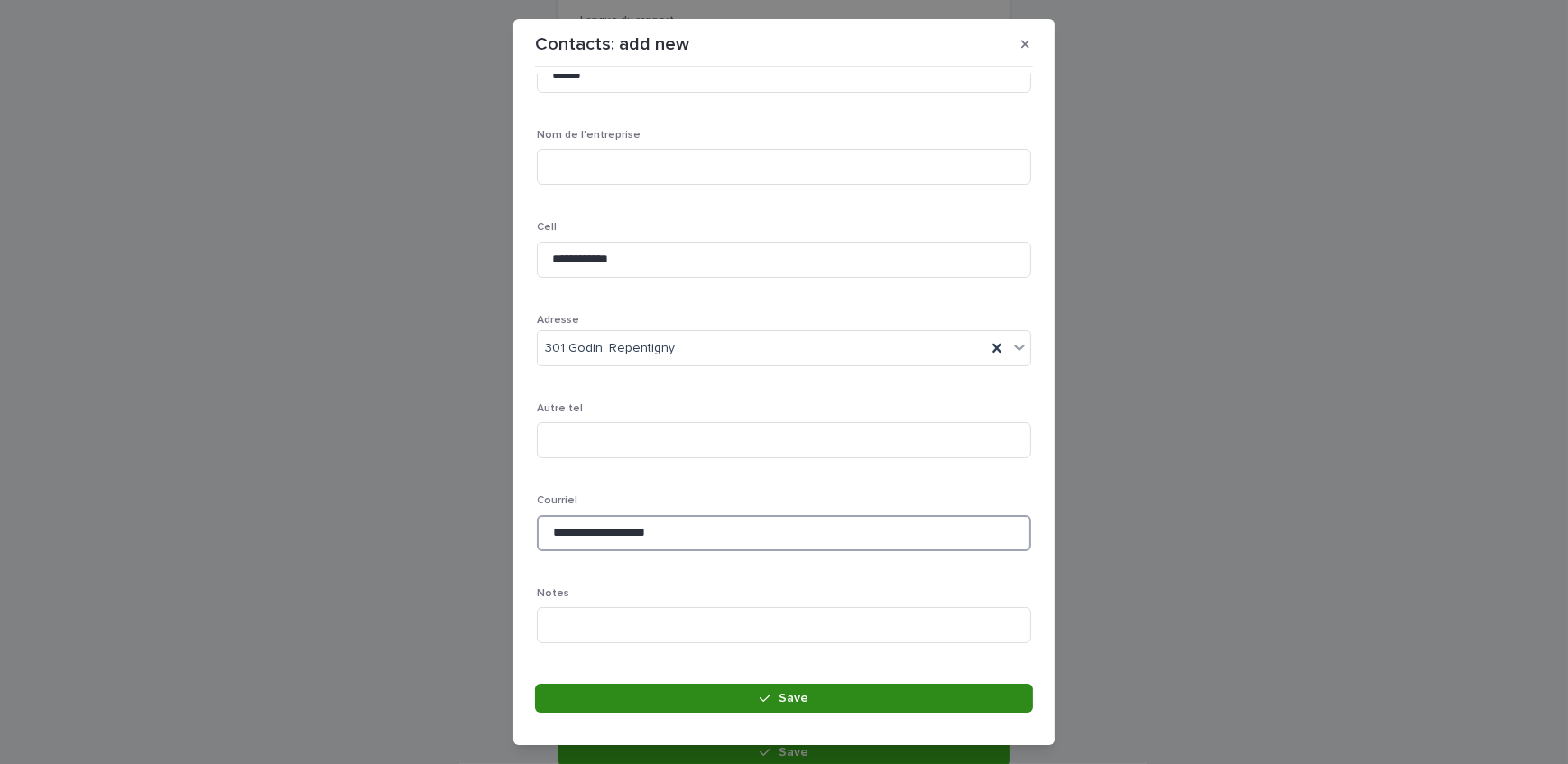
type input "**********"
click at [639, 699] on button "Save" at bounding box center [783, 698] width 498 height 28
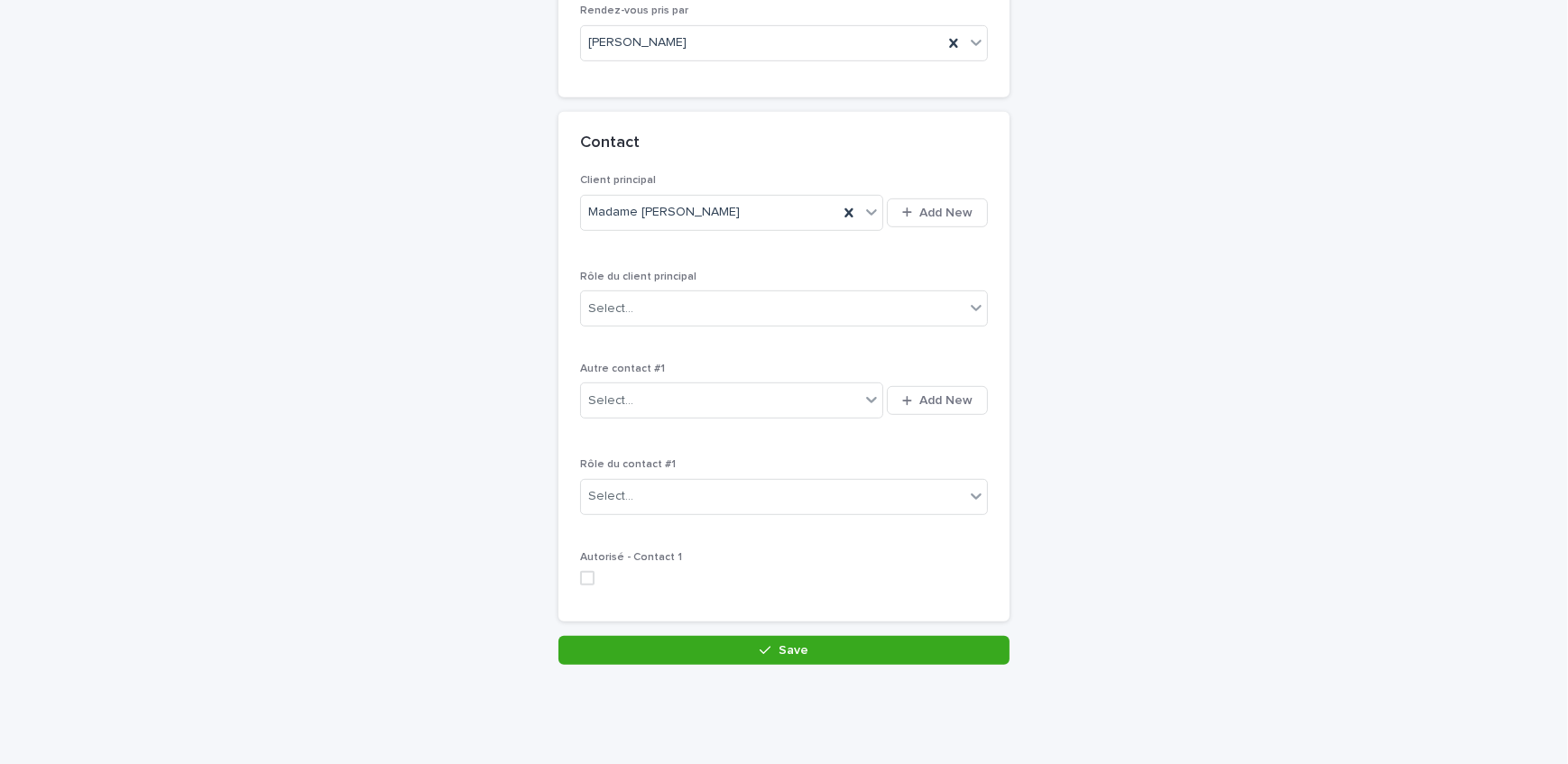
scroll to position [1182, 0]
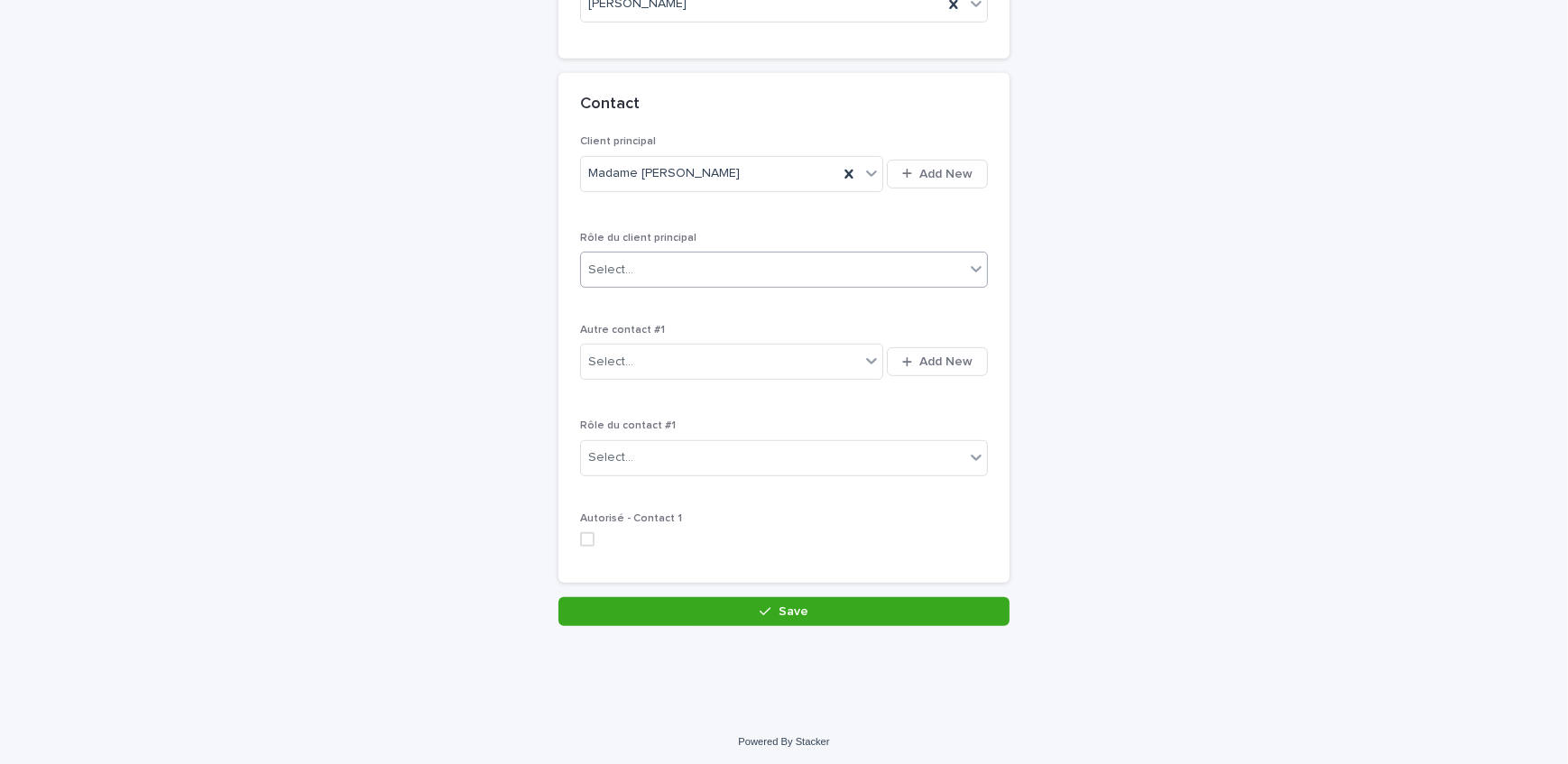
click at [678, 251] on div "Select..." at bounding box center [784, 269] width 408 height 36
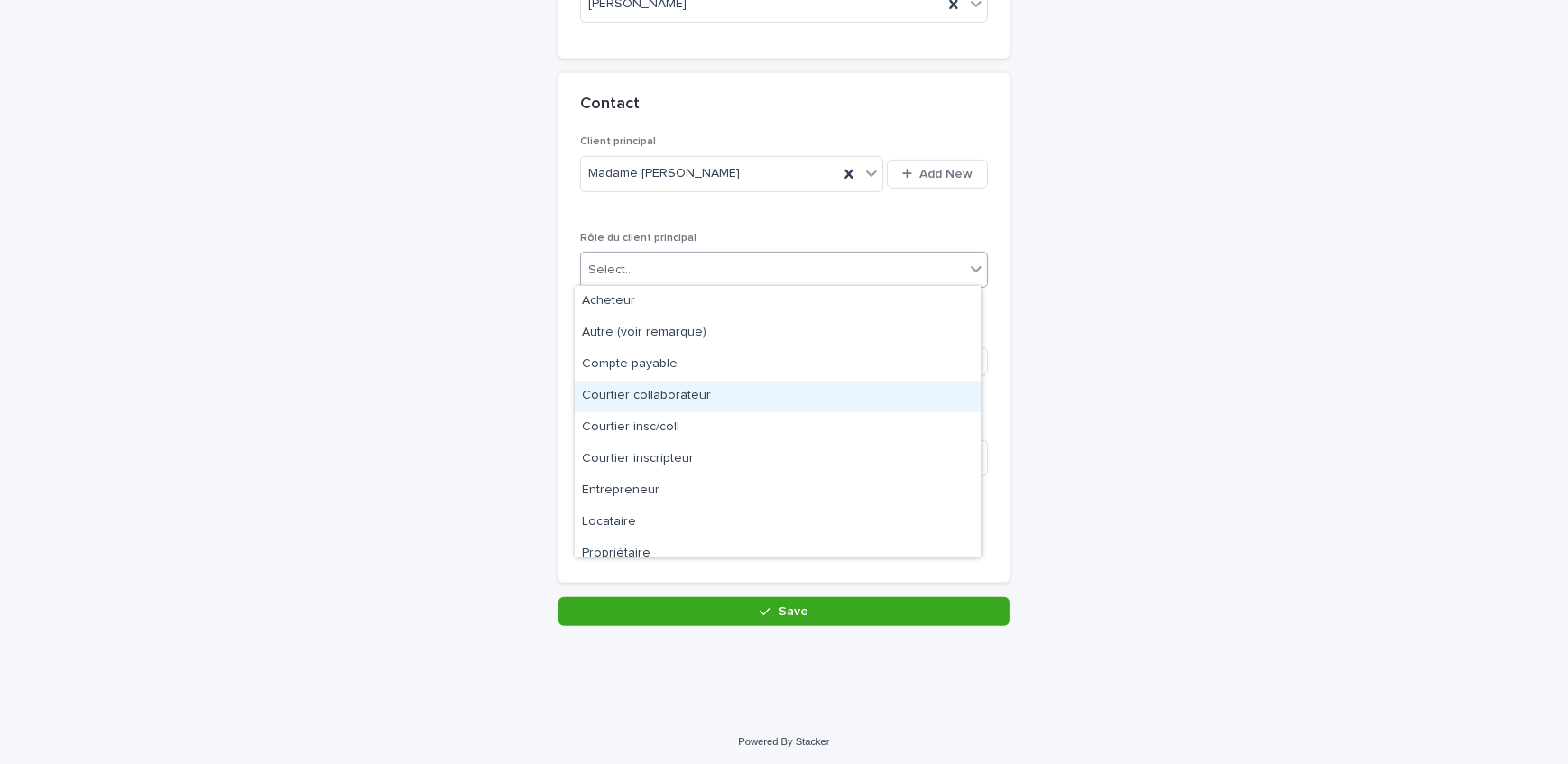
scroll to position [45, 0]
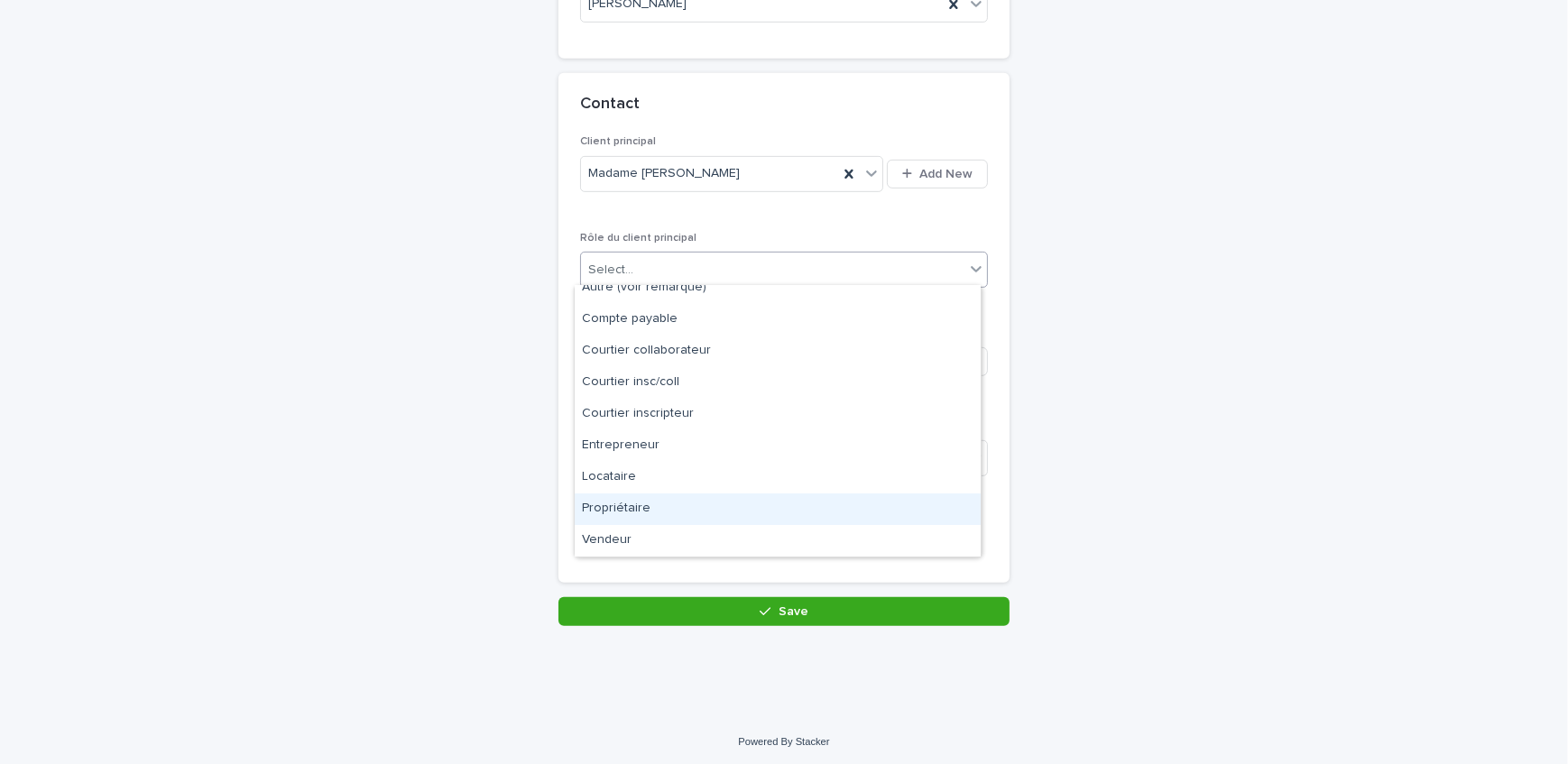
click at [653, 504] on div "Propriétaire" at bounding box center [778, 509] width 406 height 31
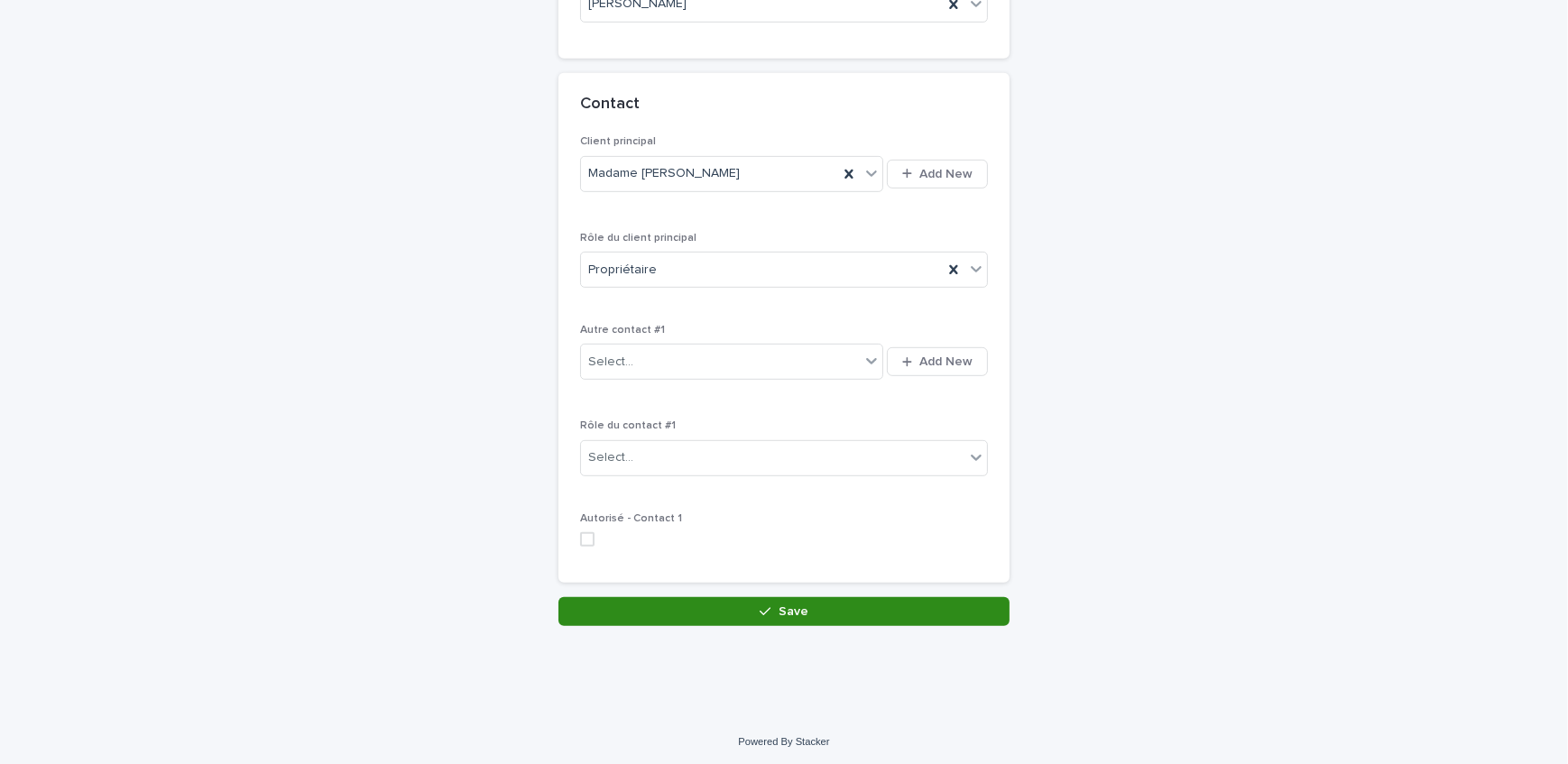
click at [767, 618] on button "Save" at bounding box center [784, 611] width 451 height 28
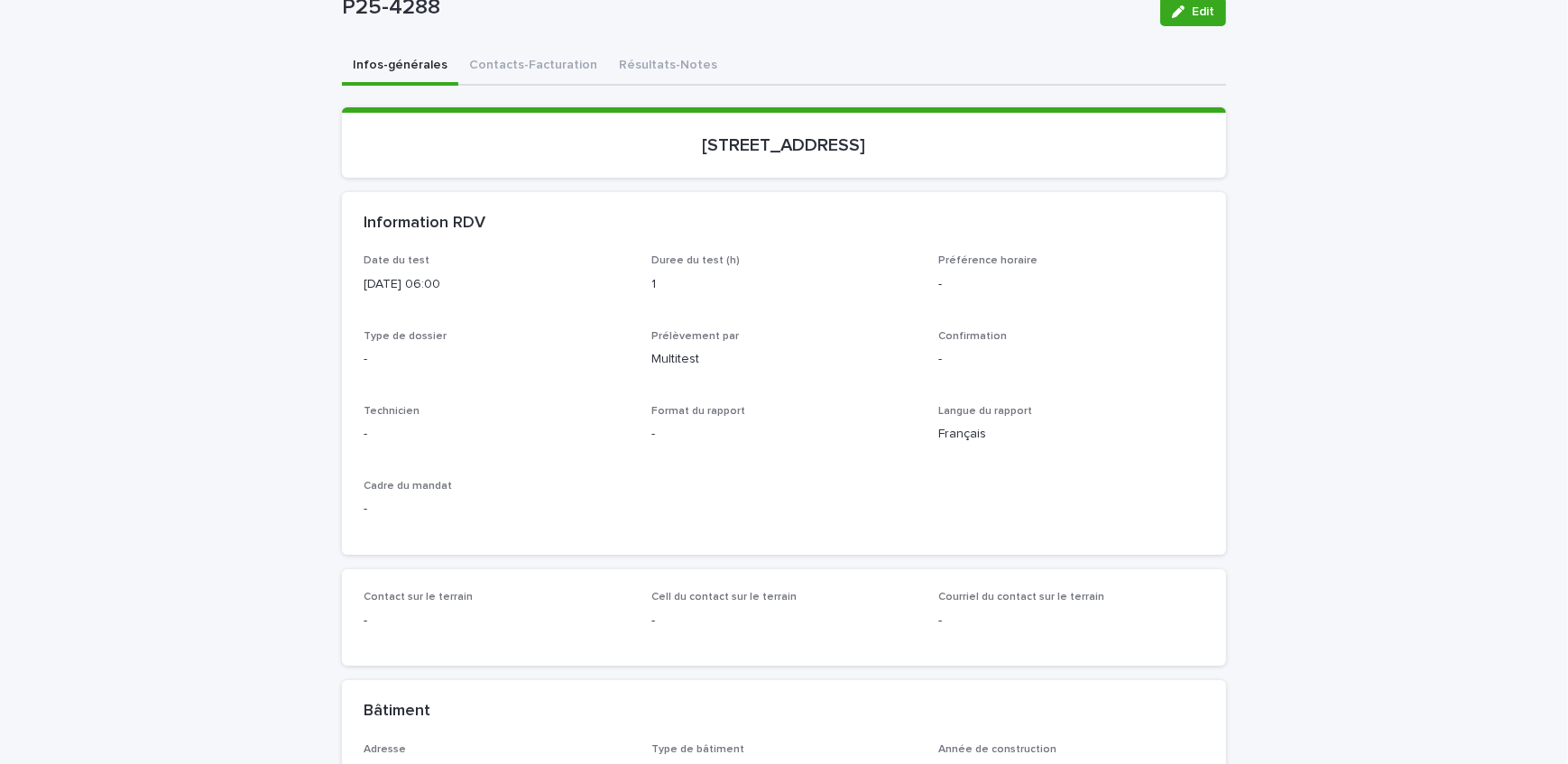
scroll to position [163, 0]
click at [1191, 15] on span "Edit" at bounding box center [1202, 11] width 23 height 13
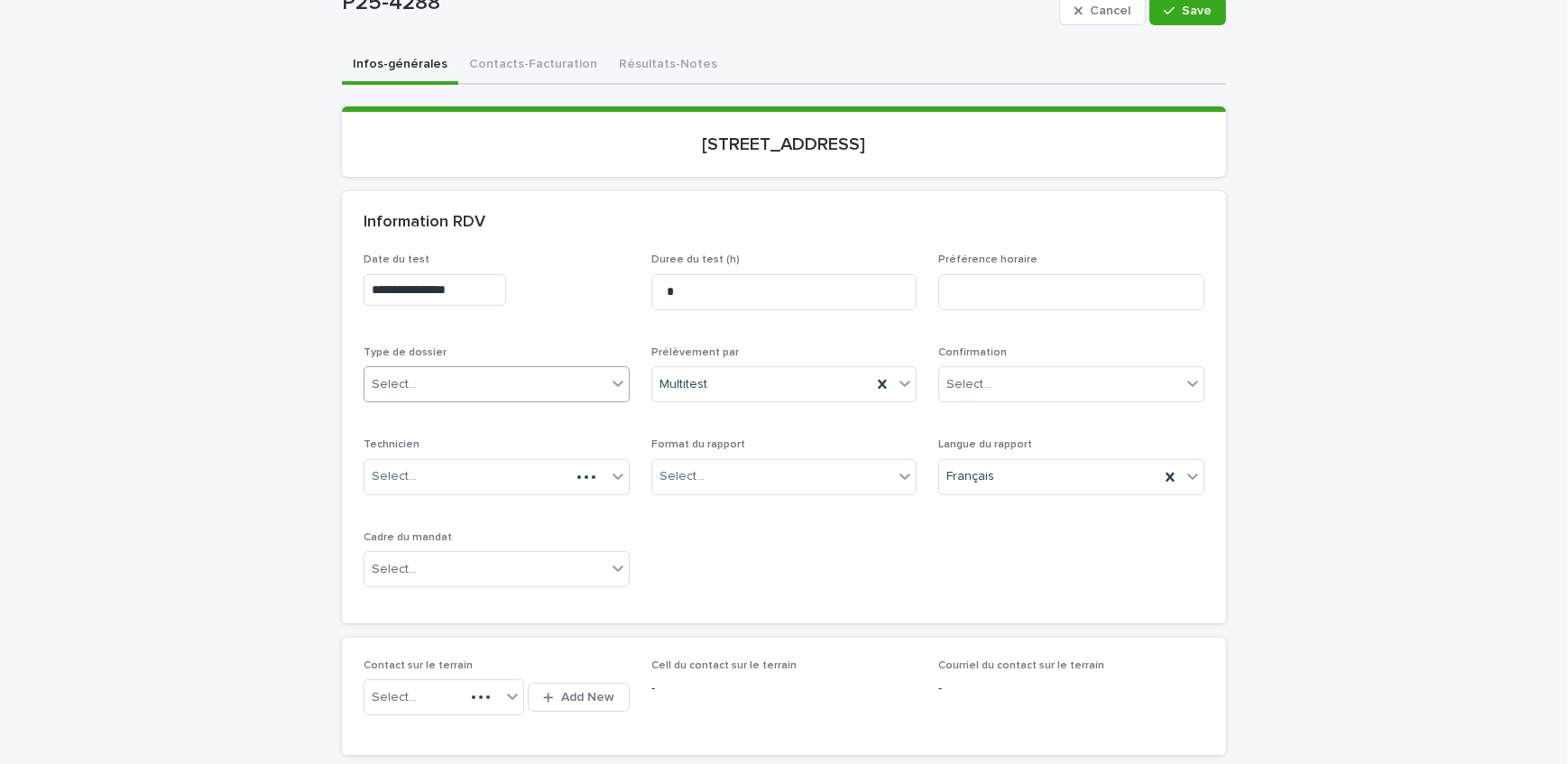
scroll to position [246, 0]
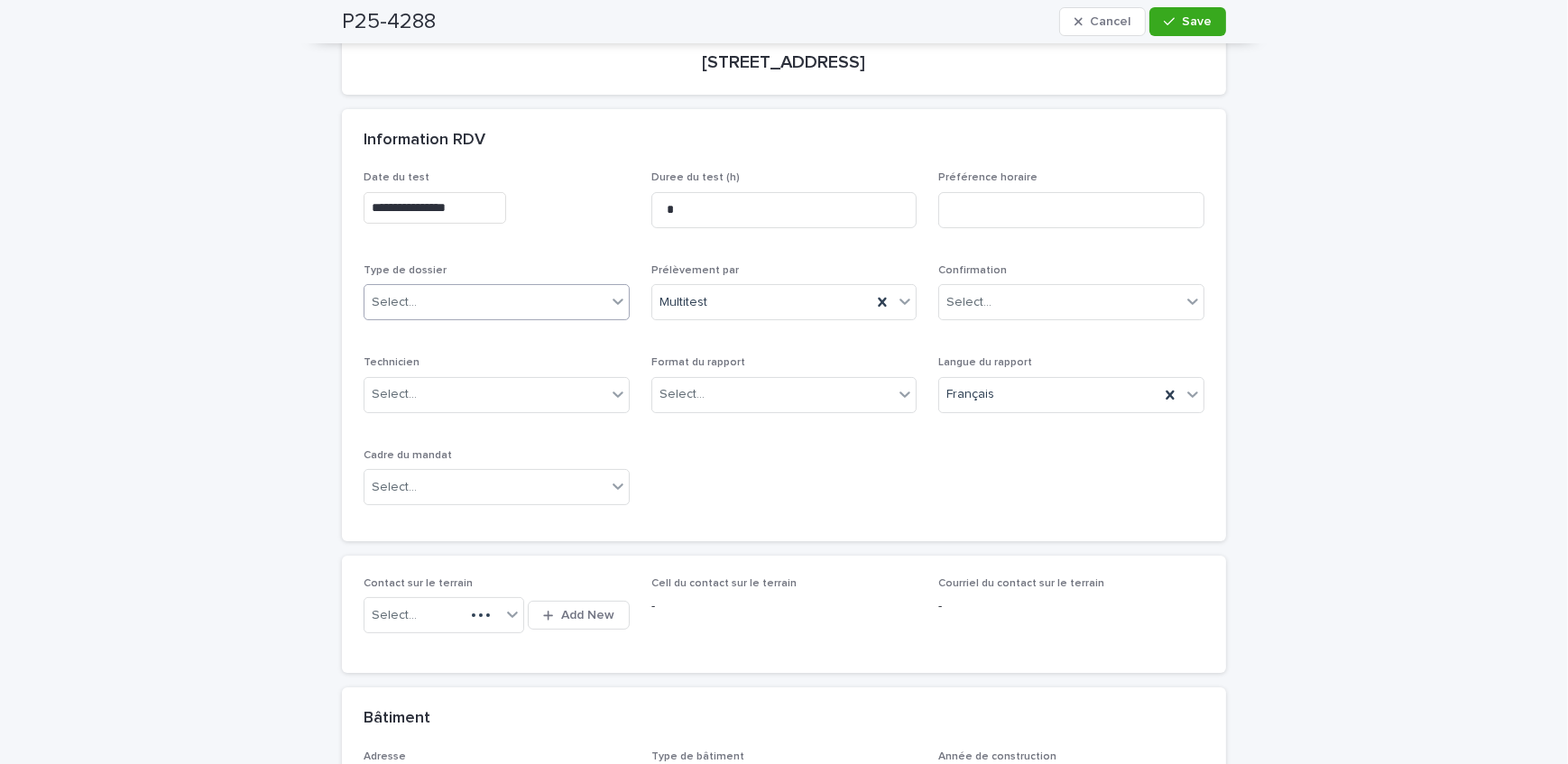
click at [434, 304] on div "Select..." at bounding box center [485, 303] width 242 height 29
click at [442, 338] on div "Échantillonnage" at bounding box center [491, 335] width 264 height 31
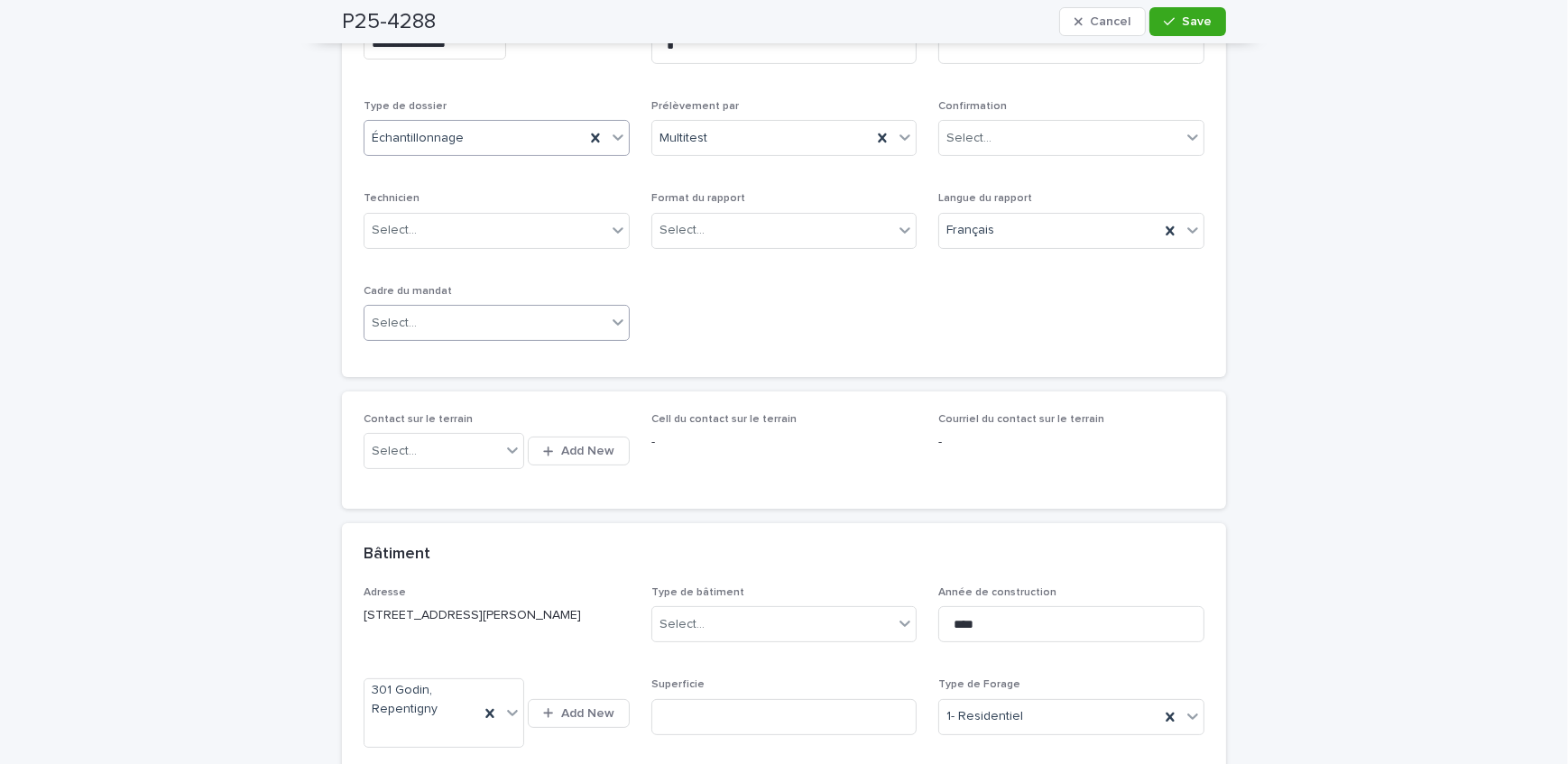
click at [459, 337] on div "Select..." at bounding box center [496, 322] width 266 height 36
click at [459, 364] on div "Informatif" at bounding box center [491, 356] width 264 height 31
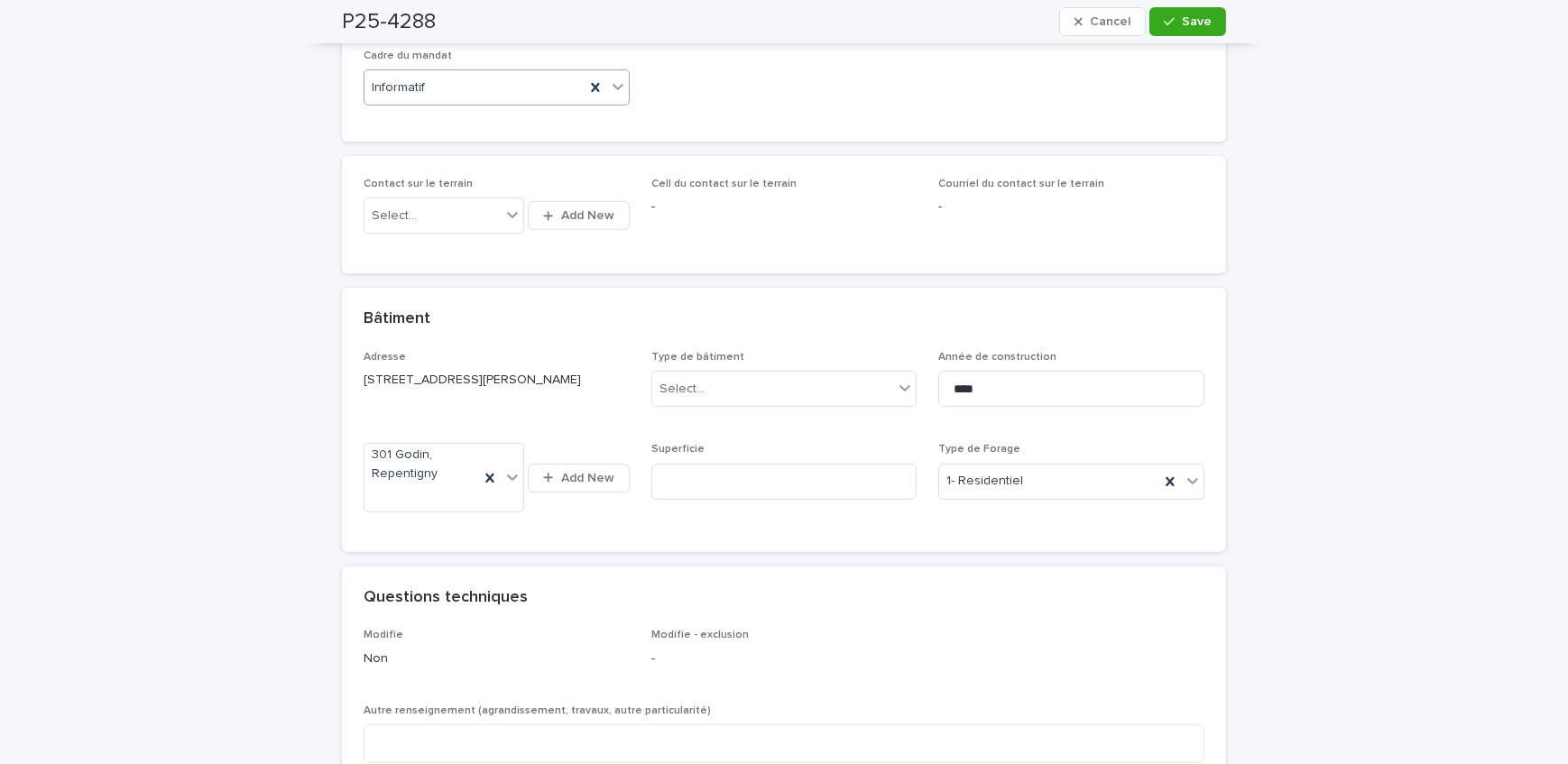
scroll to position [656, 0]
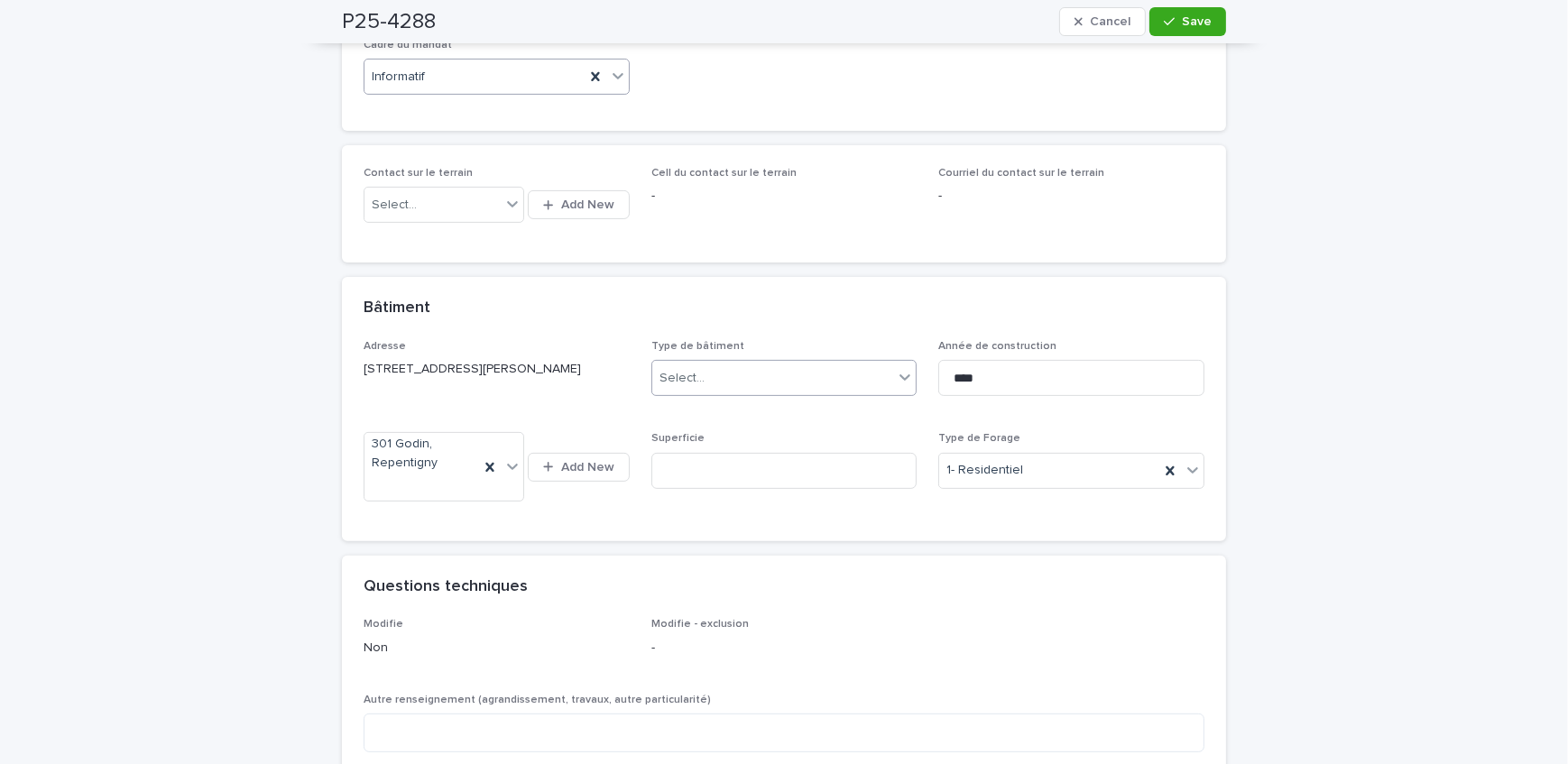
click at [715, 363] on div "Select..." at bounding box center [773, 378] width 242 height 29
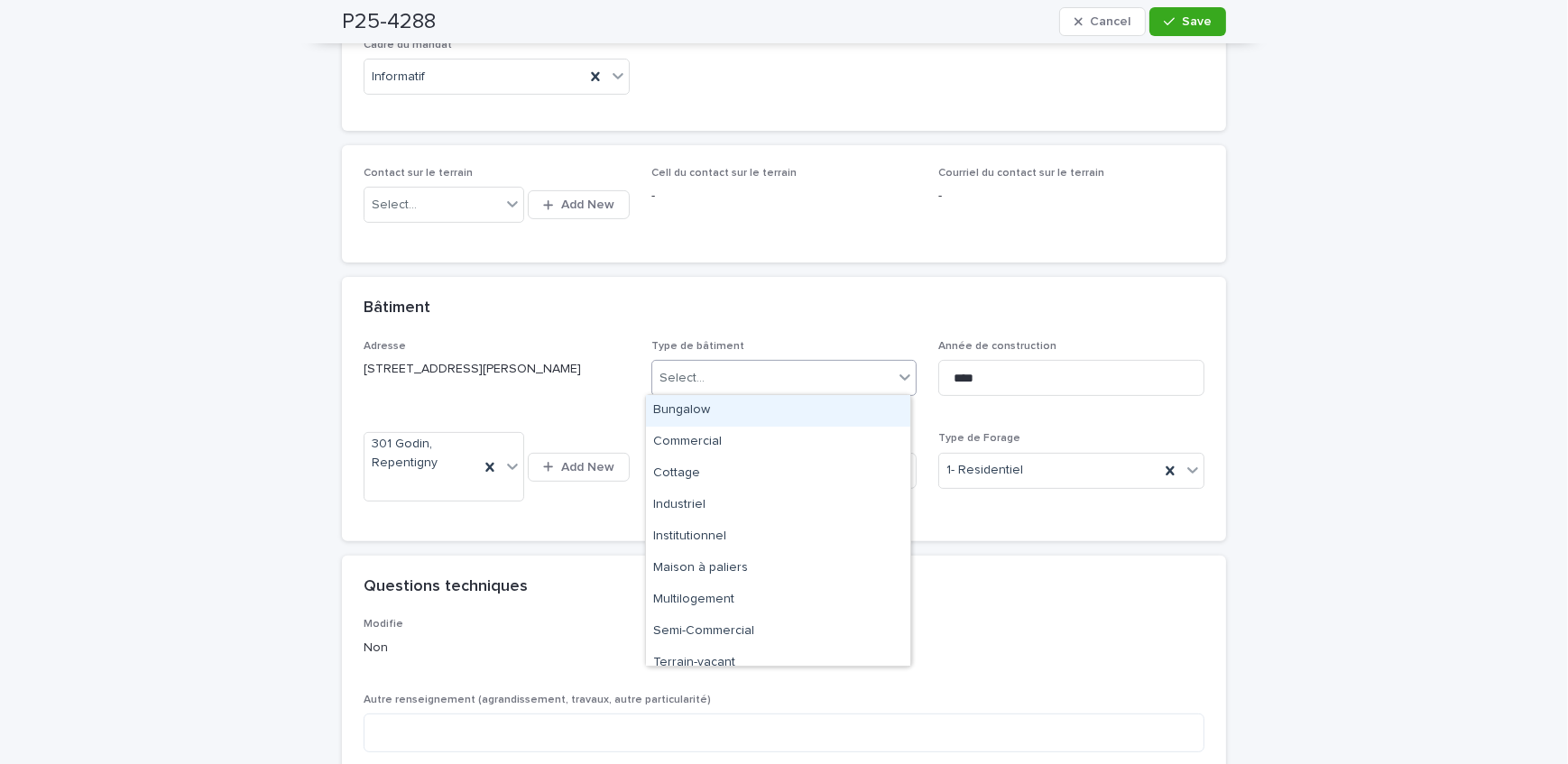
click at [736, 415] on div "Bungalow" at bounding box center [778, 411] width 264 height 31
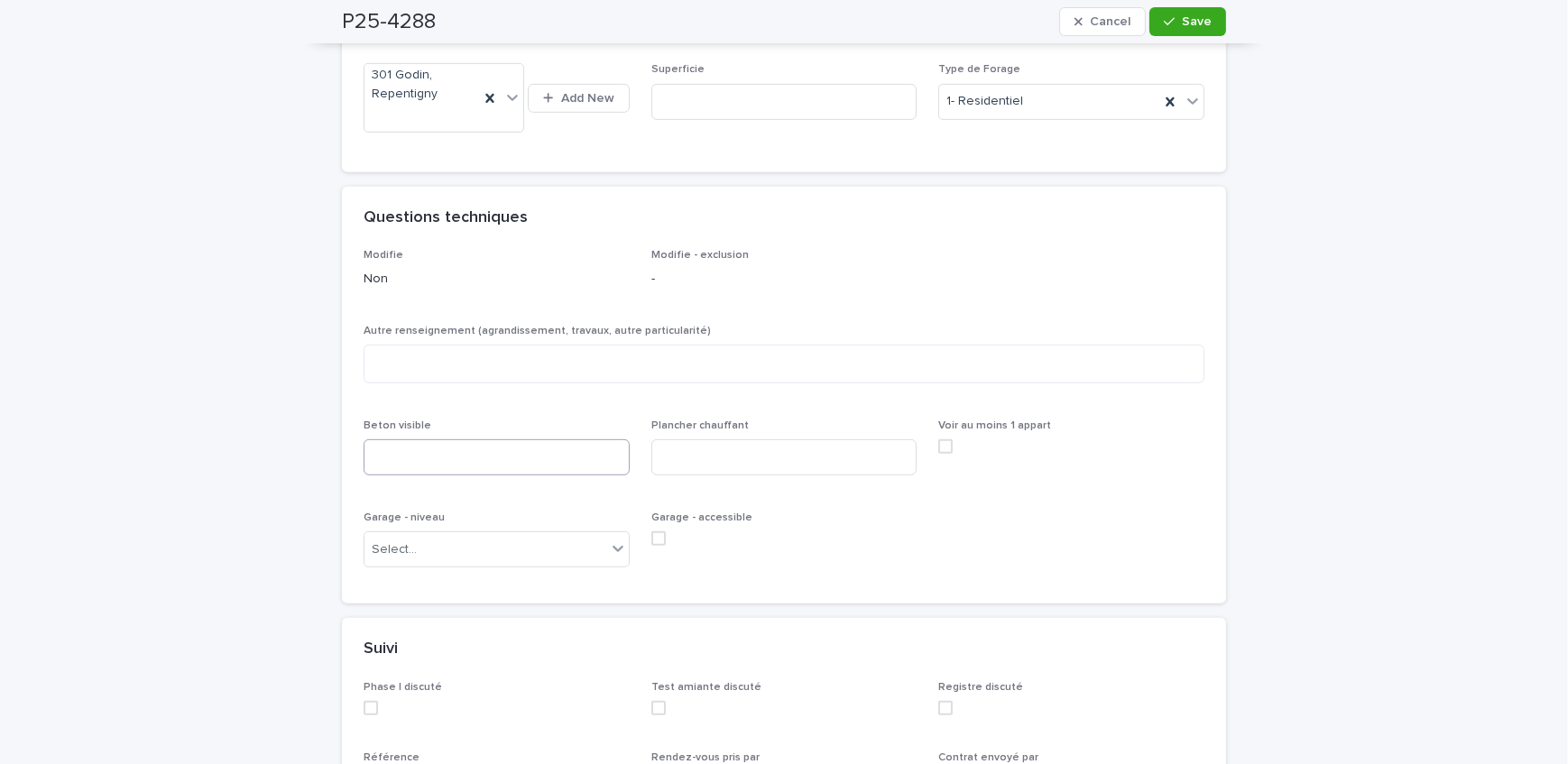
scroll to position [1066, 0]
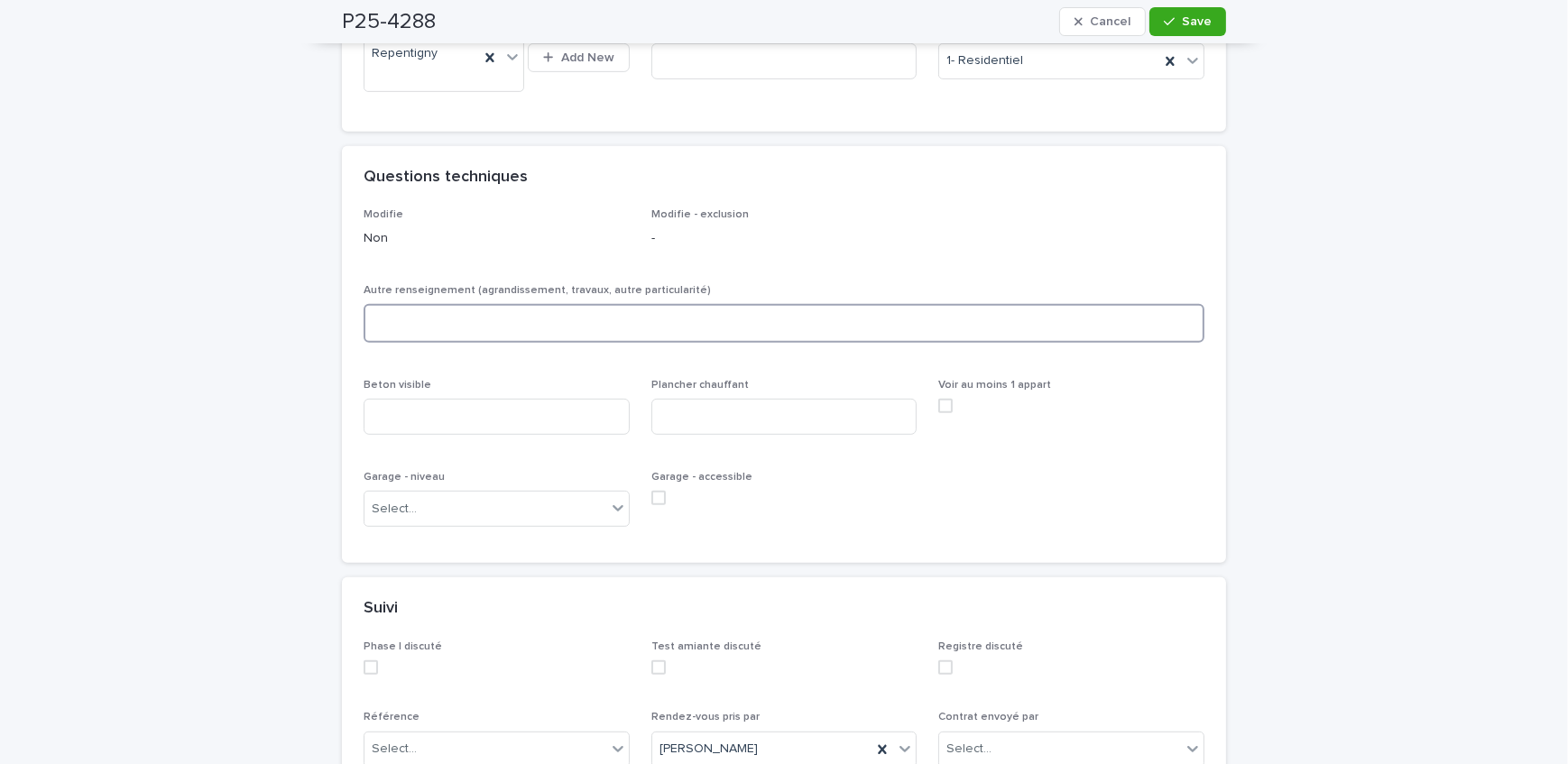
click at [489, 306] on textarea at bounding box center [783, 323] width 841 height 39
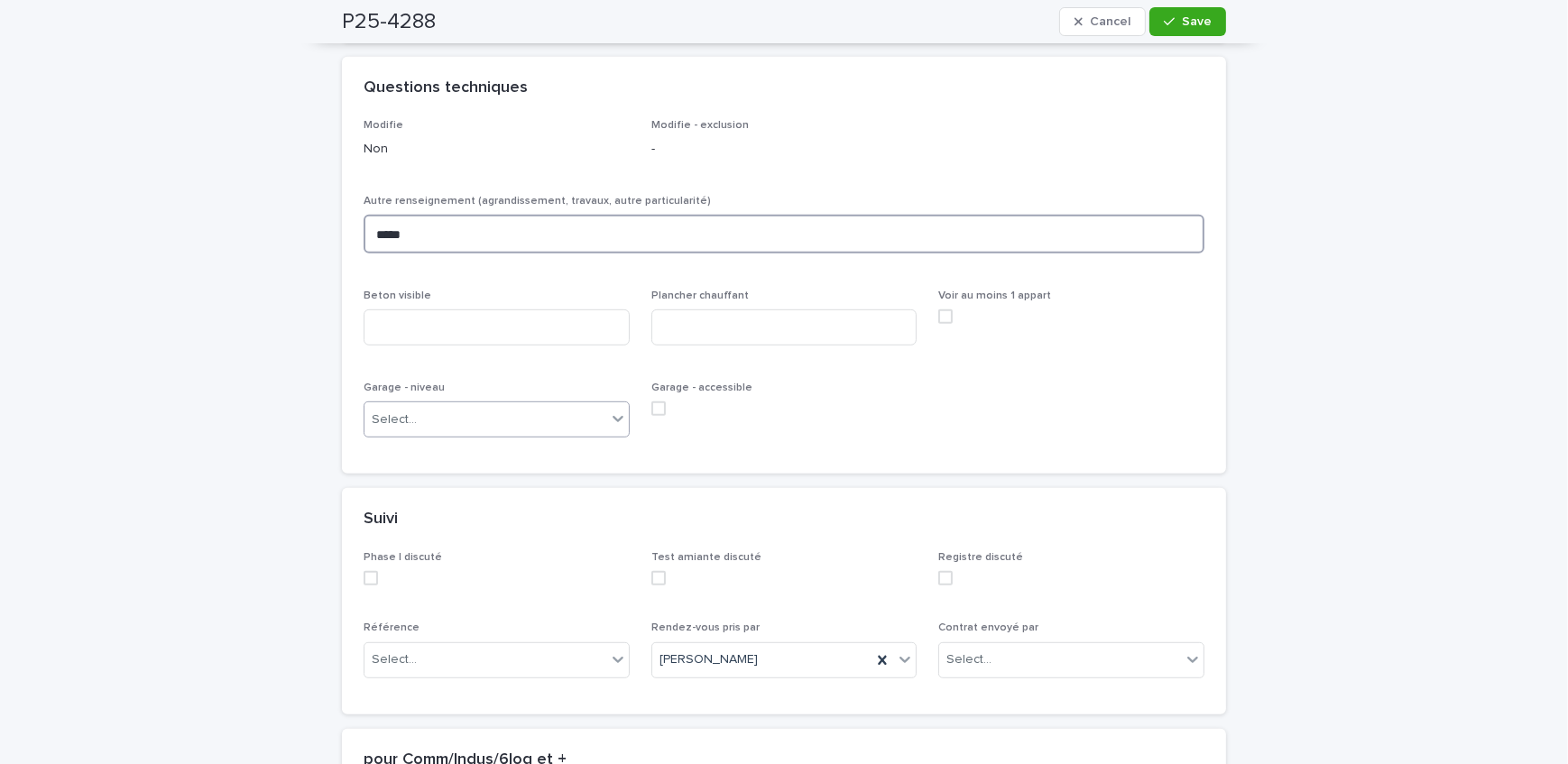
scroll to position [1230, 0]
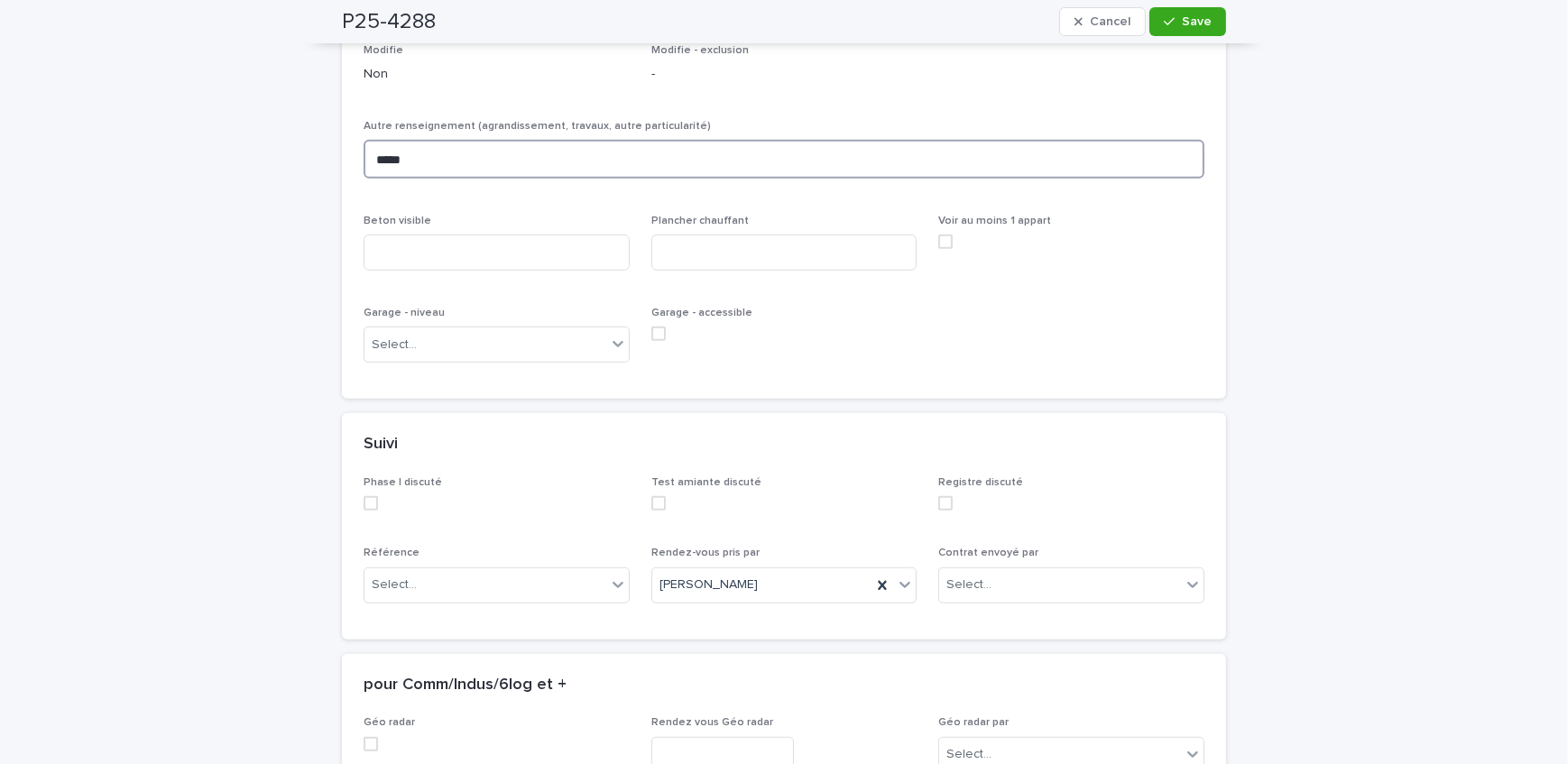
type textarea "*****"
click at [458, 227] on div "Beton visible" at bounding box center [496, 249] width 266 height 71
click at [460, 261] on input at bounding box center [496, 252] width 266 height 36
click at [422, 346] on div "Select..." at bounding box center [485, 345] width 242 height 29
click at [438, 495] on div "Sous-sol" at bounding box center [491, 504] width 264 height 31
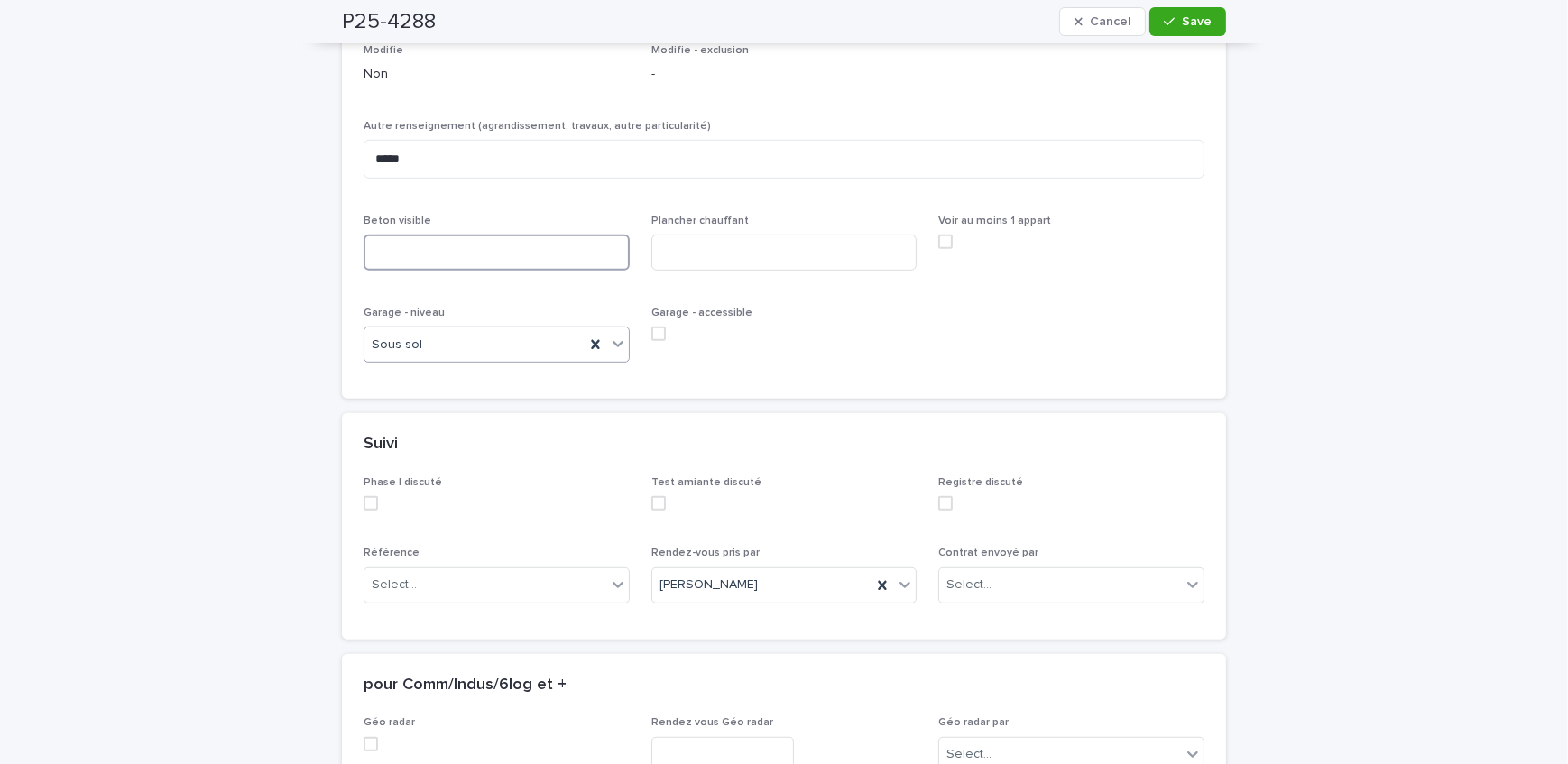
click at [444, 252] on input at bounding box center [496, 252] width 266 height 36
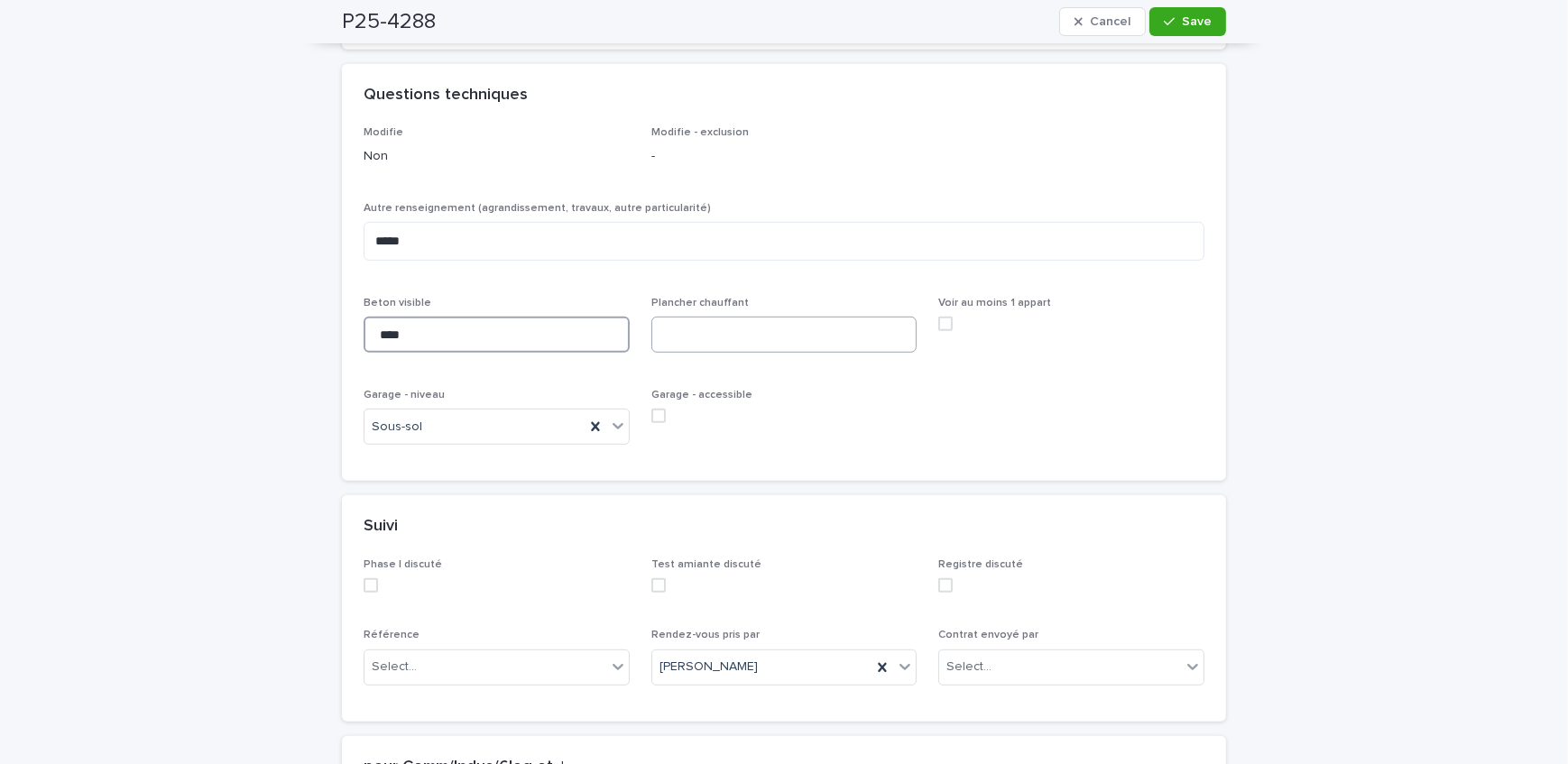
type input "***"
click at [760, 333] on input at bounding box center [784, 334] width 266 height 36
type input "***"
click at [651, 404] on div "Garage - accessible" at bounding box center [784, 413] width 266 height 49
click at [658, 415] on label at bounding box center [784, 416] width 266 height 15
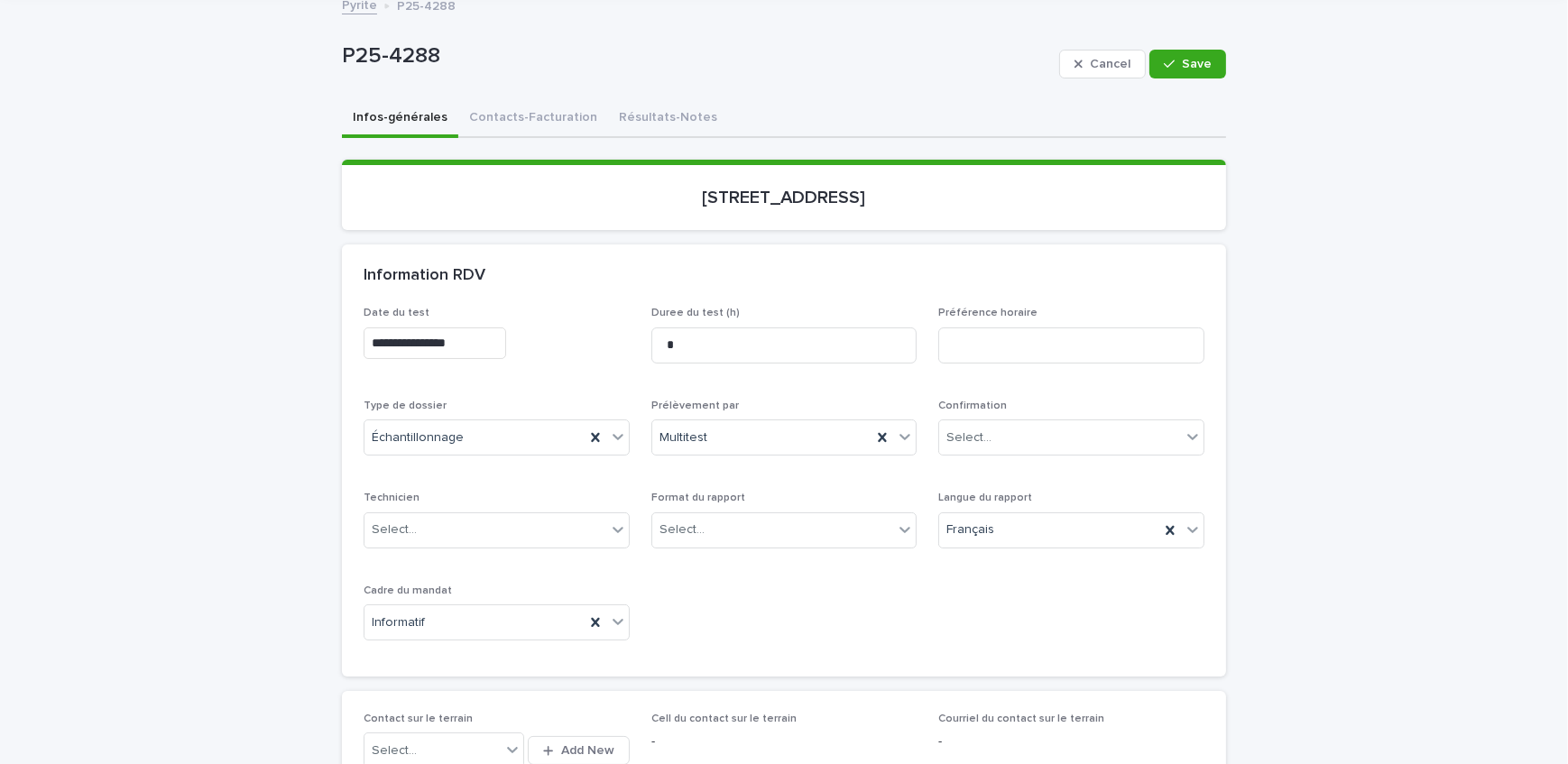
scroll to position [82, 0]
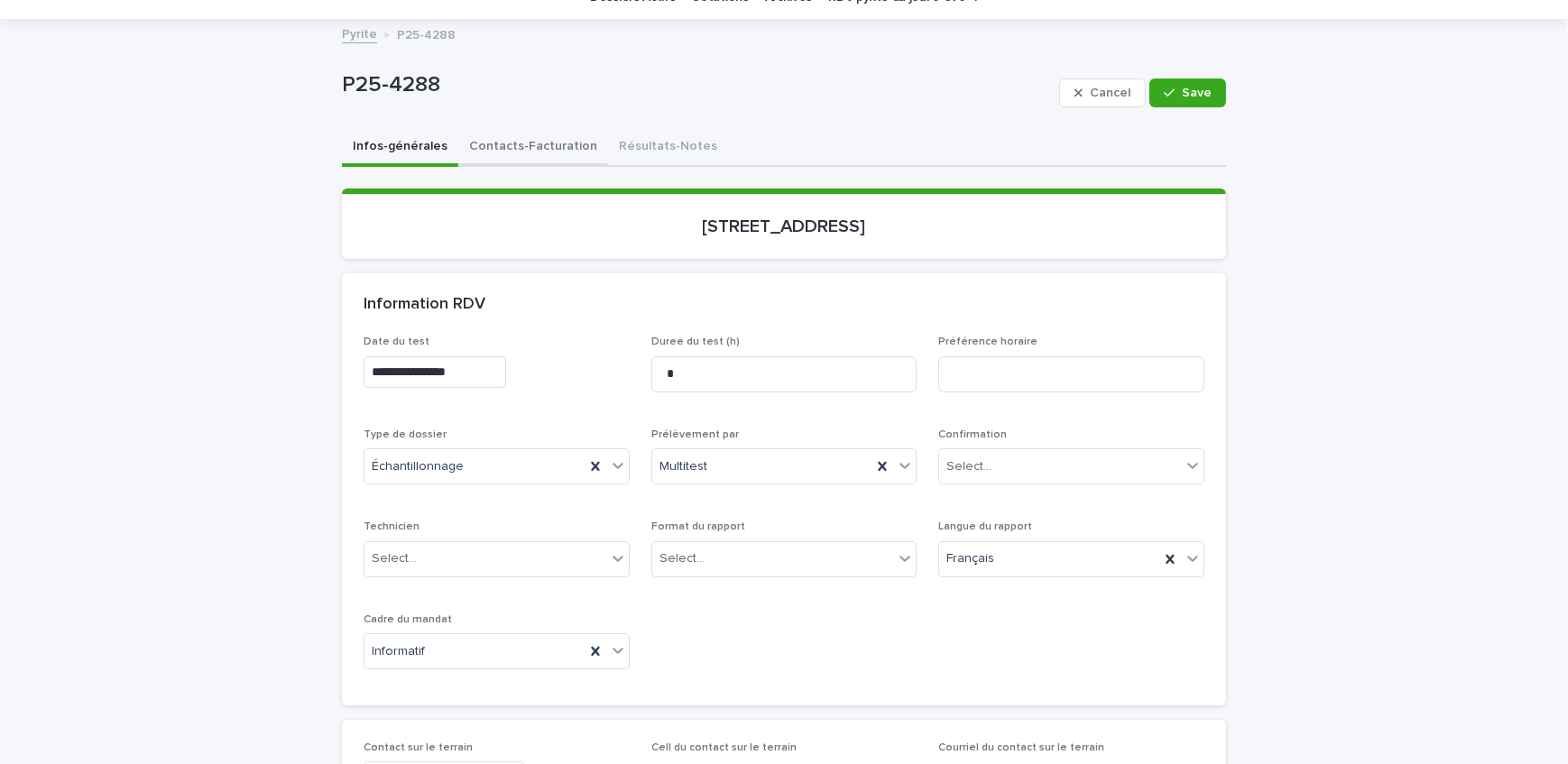
click at [491, 135] on button "Contacts-Facturation" at bounding box center [533, 148] width 149 height 38
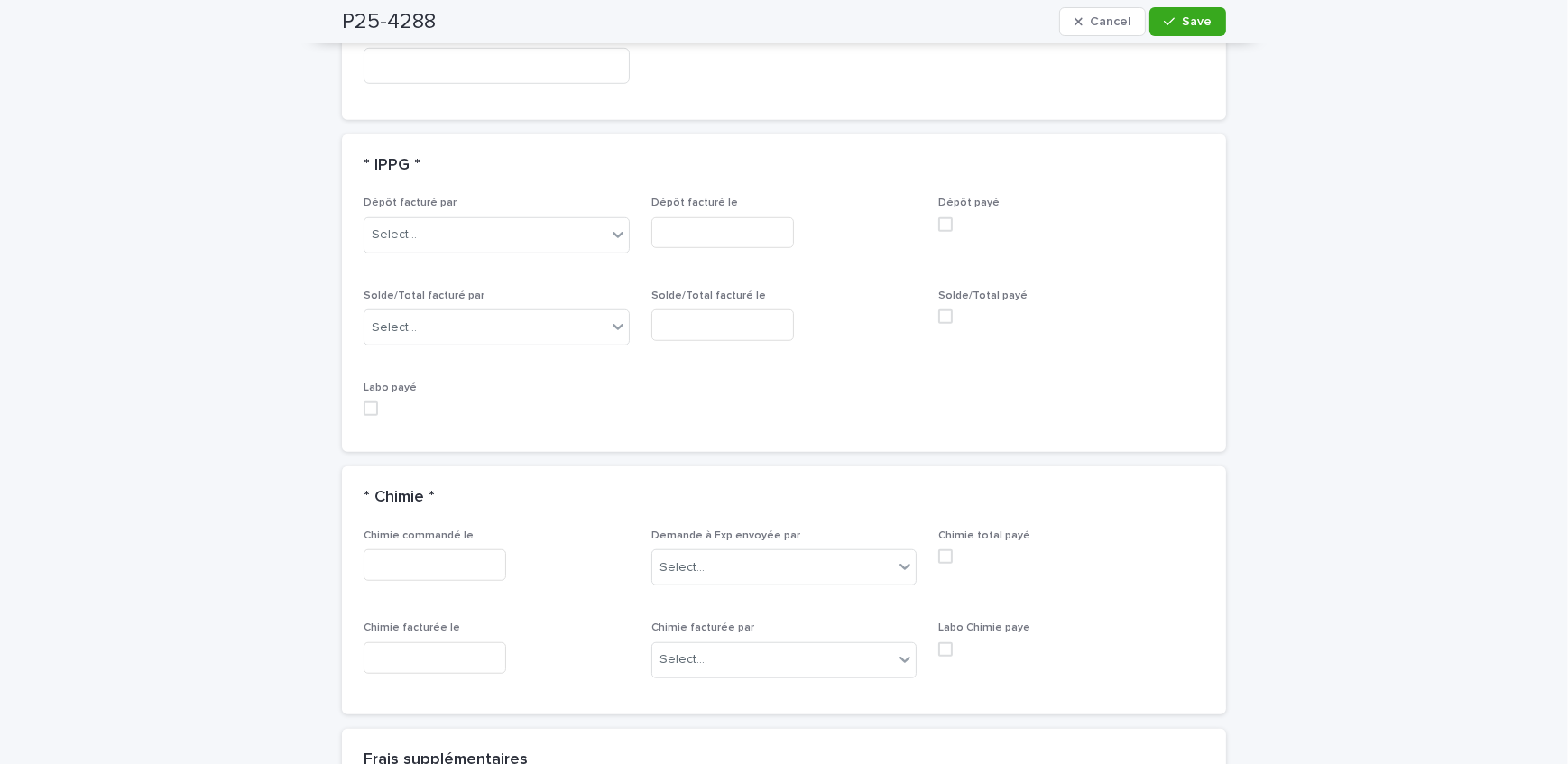
scroll to position [1230, 0]
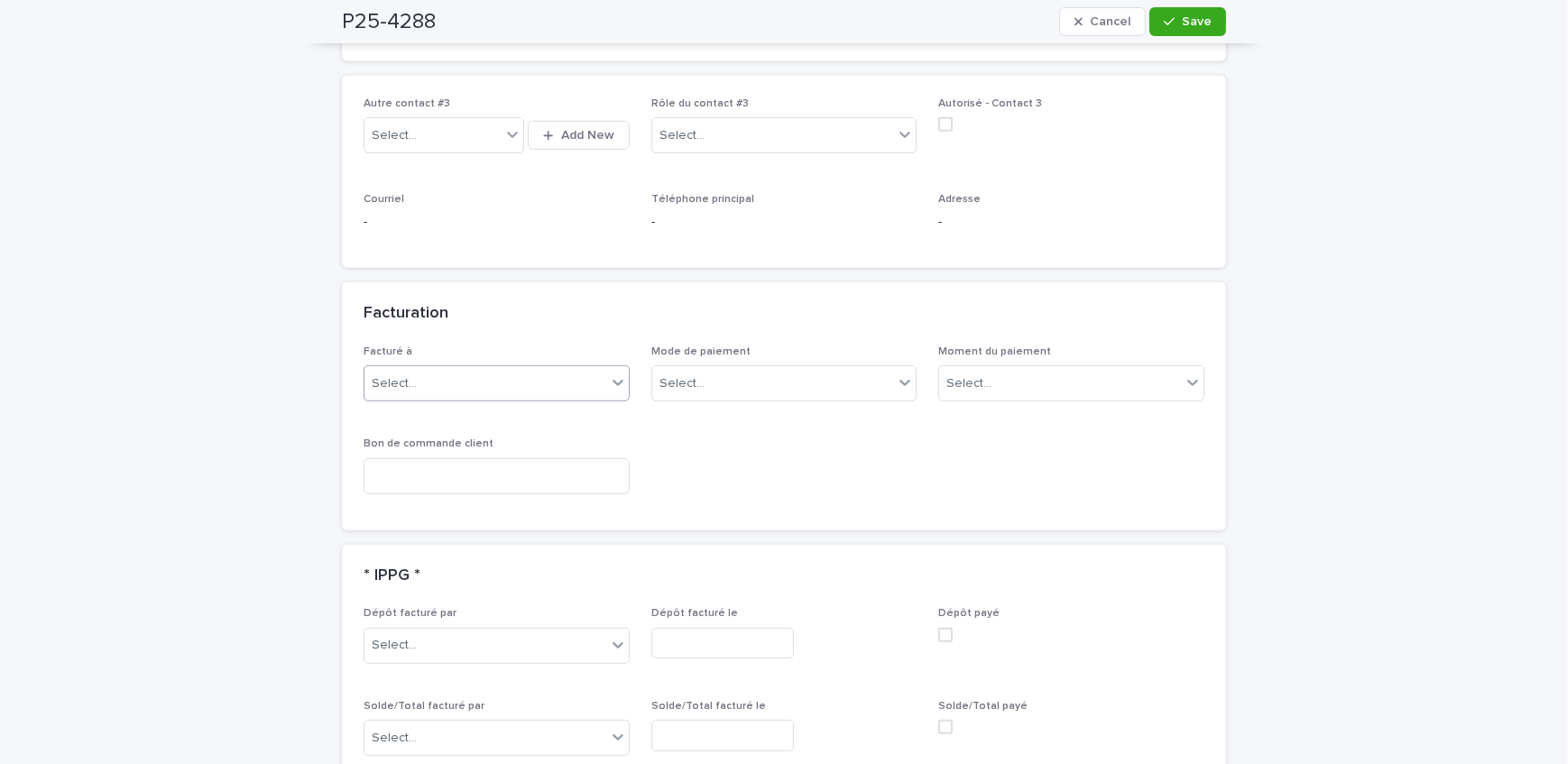
click at [474, 365] on div "Select..." at bounding box center [496, 382] width 266 height 36
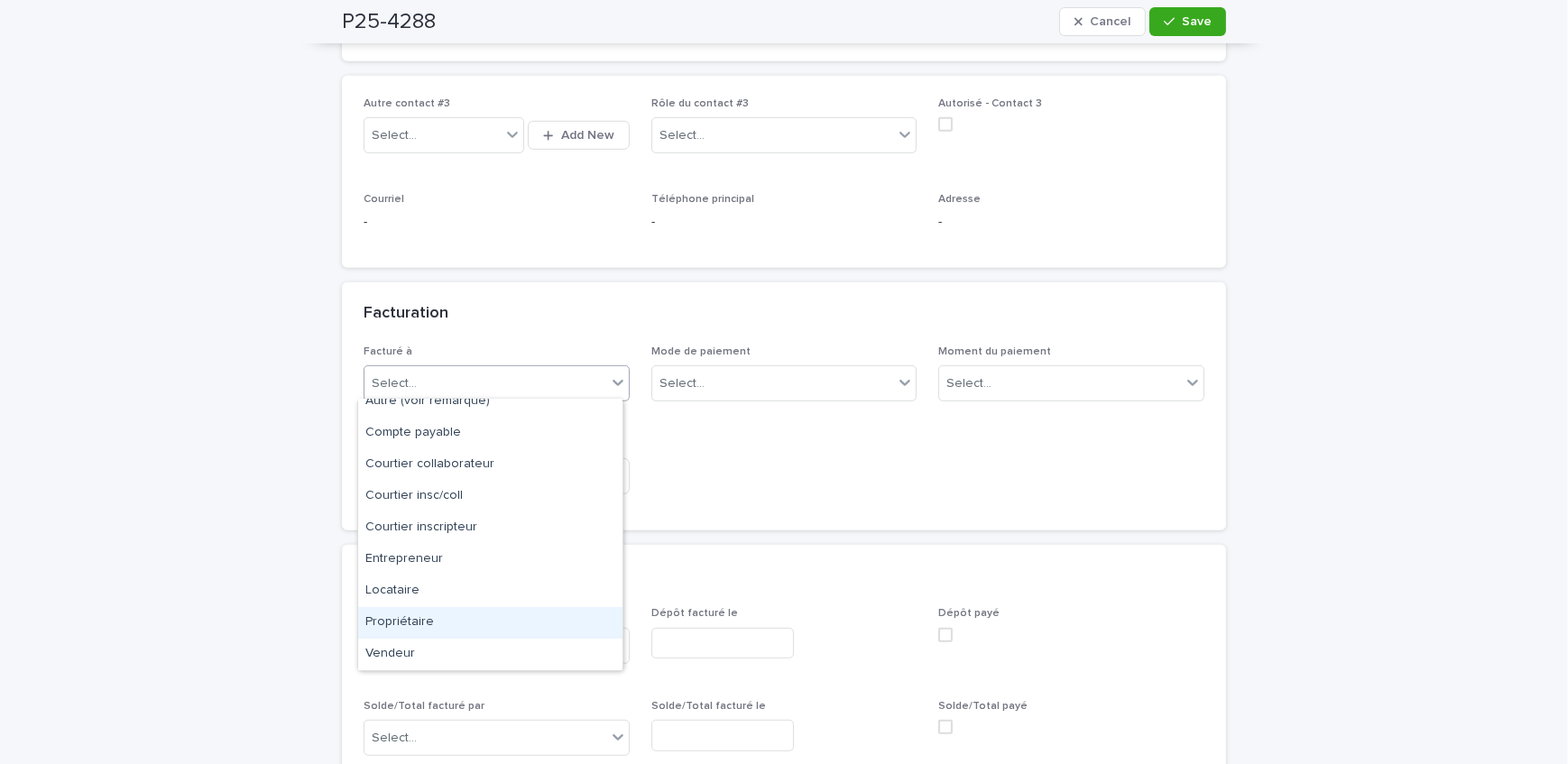
click at [452, 627] on div "Propriétaire" at bounding box center [491, 623] width 264 height 31
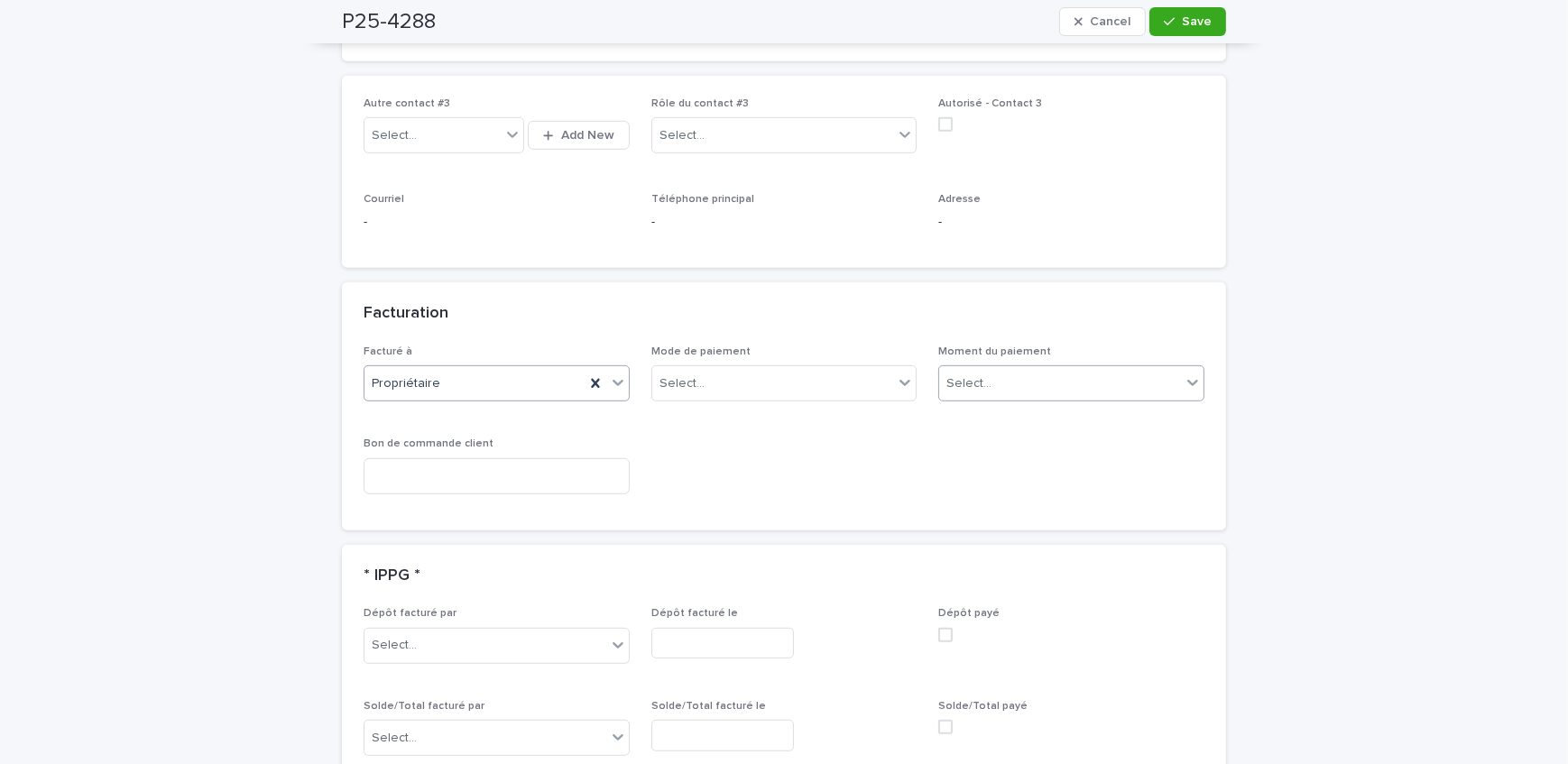
click at [994, 390] on div "Select..." at bounding box center [1060, 383] width 242 height 29
click at [1007, 424] on div "Au sondage" at bounding box center [1066, 415] width 264 height 31
click at [1168, 27] on icon "button" at bounding box center [1169, 22] width 11 height 13
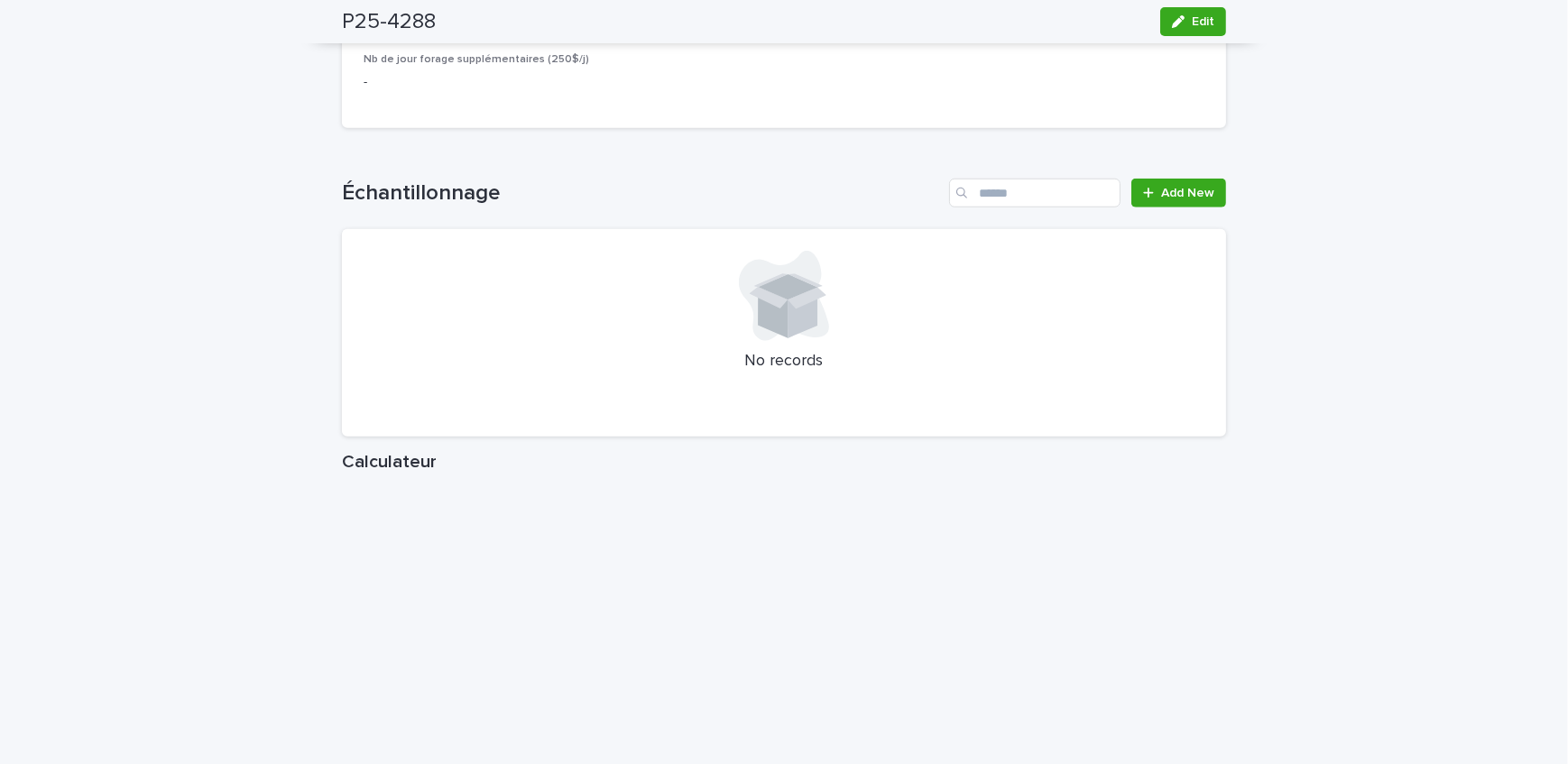
scroll to position [2050, 0]
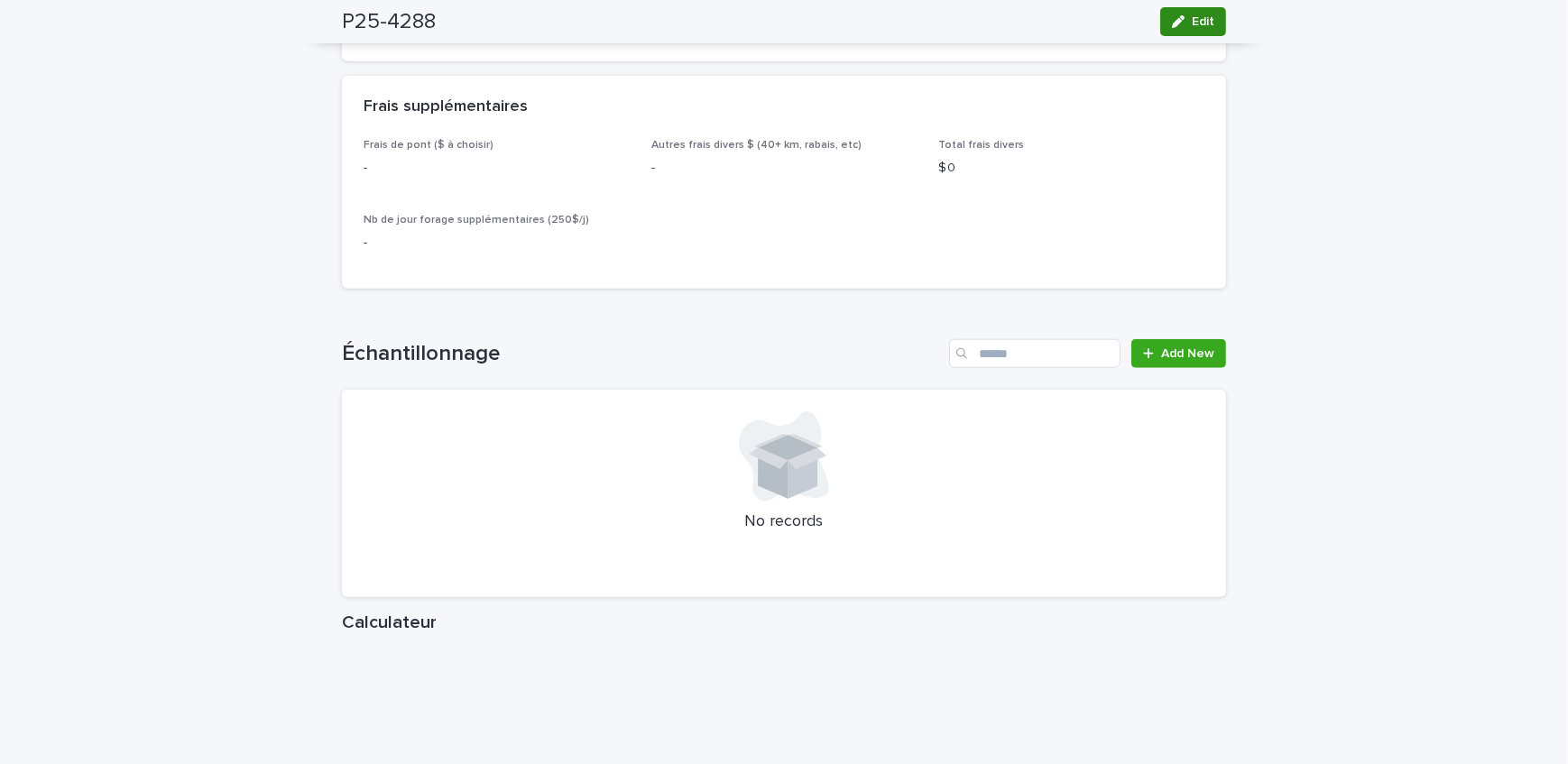
click at [1188, 10] on button "Edit" at bounding box center [1193, 21] width 66 height 28
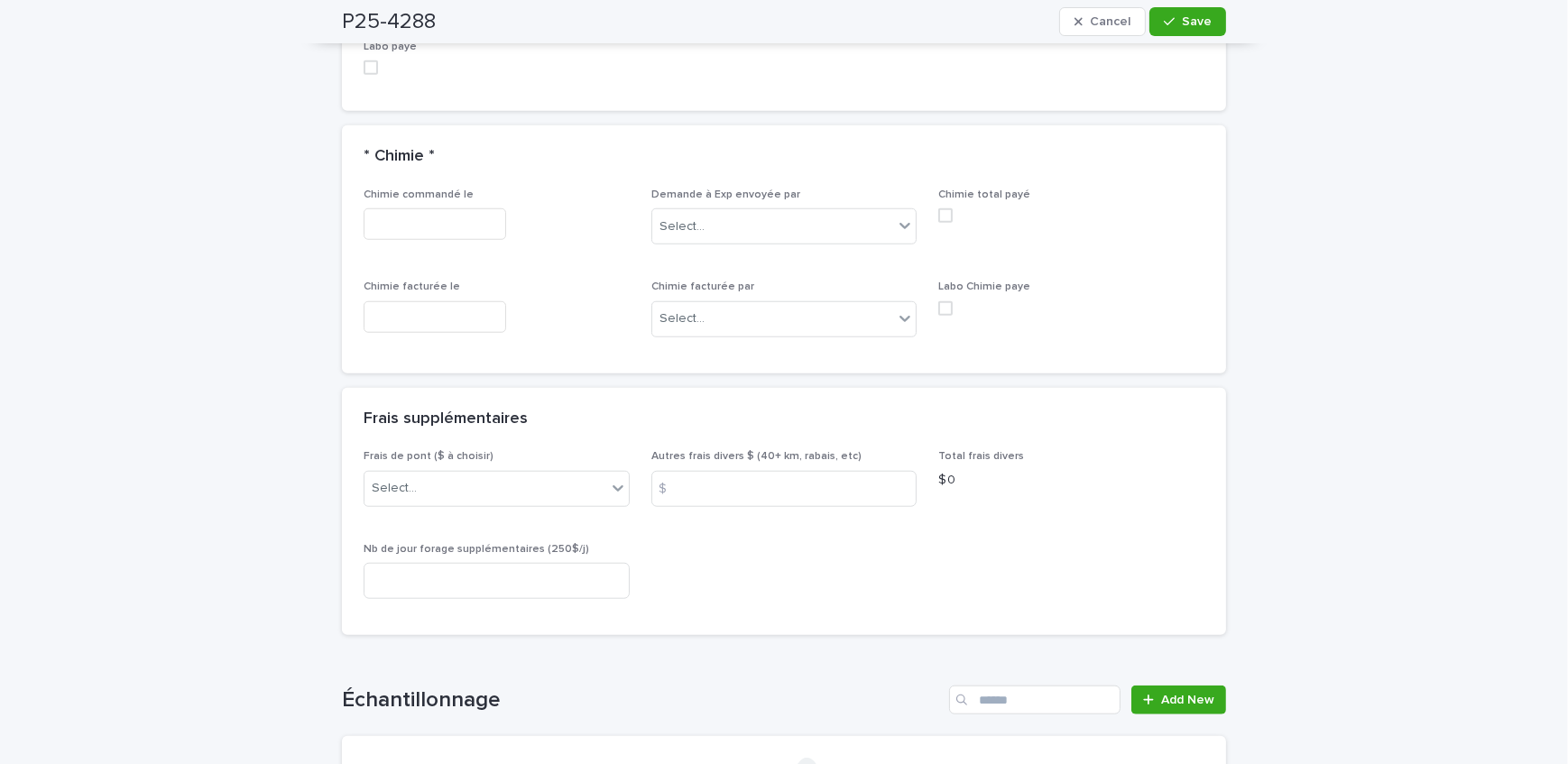
scroll to position [2131, 0]
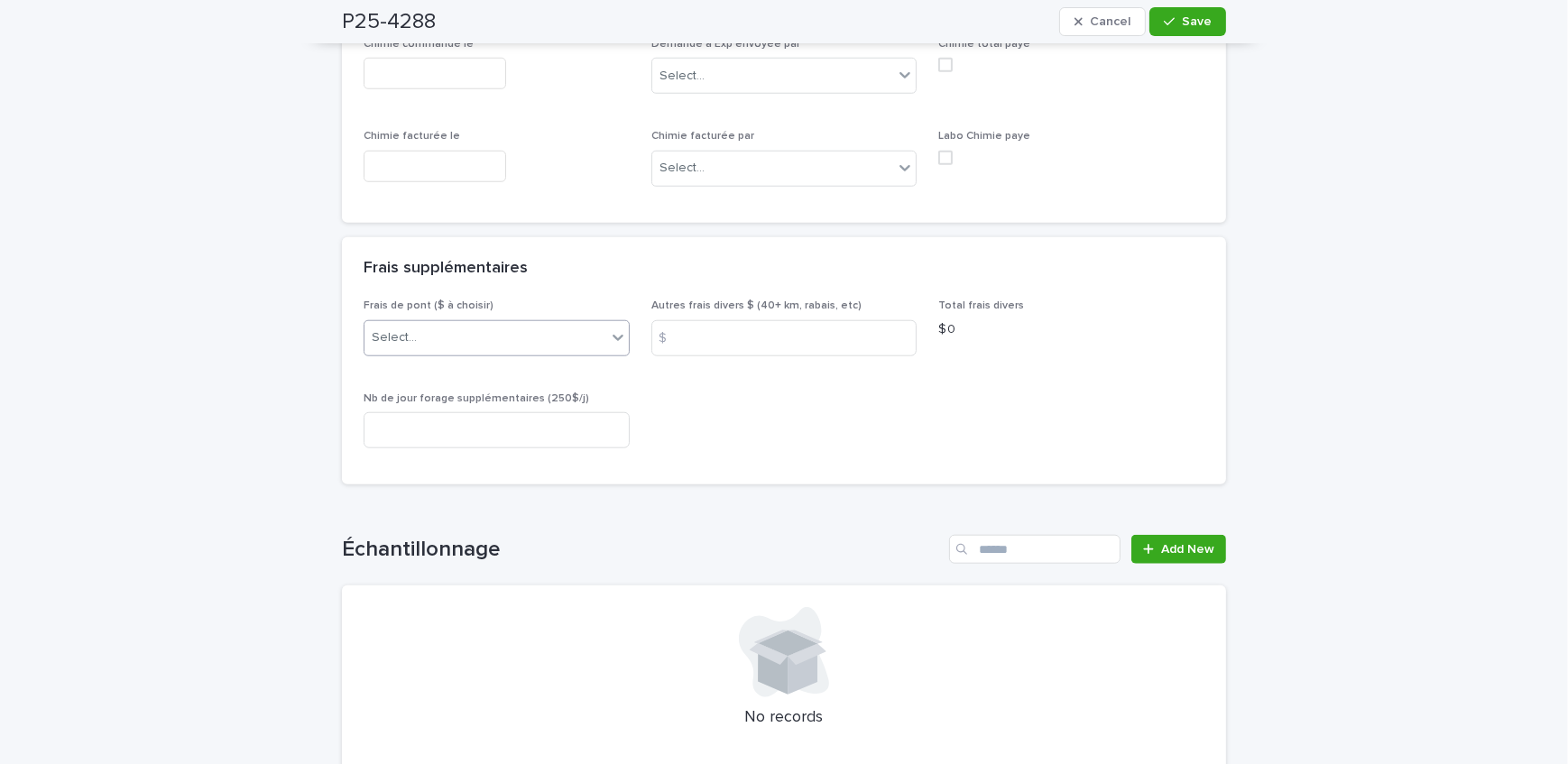
click at [483, 334] on div "Select..." at bounding box center [485, 338] width 242 height 29
click at [480, 389] on div "B) [GEOGRAPHIC_DATA] et Ouest ([GEOGRAPHIC_DATA], etc.) 2024: 25$" at bounding box center [491, 400] width 264 height 31
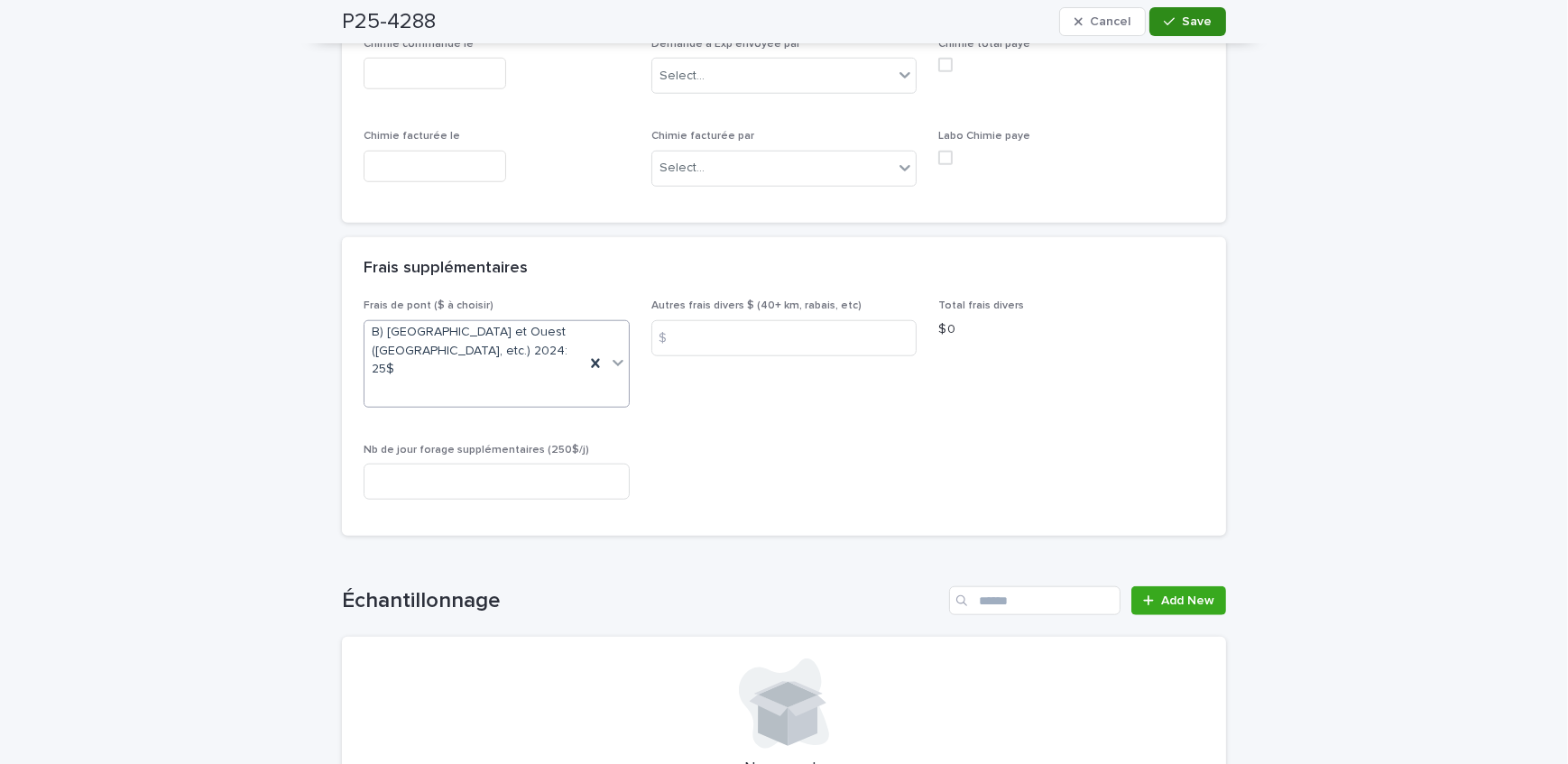
click at [1165, 16] on icon "button" at bounding box center [1169, 22] width 11 height 13
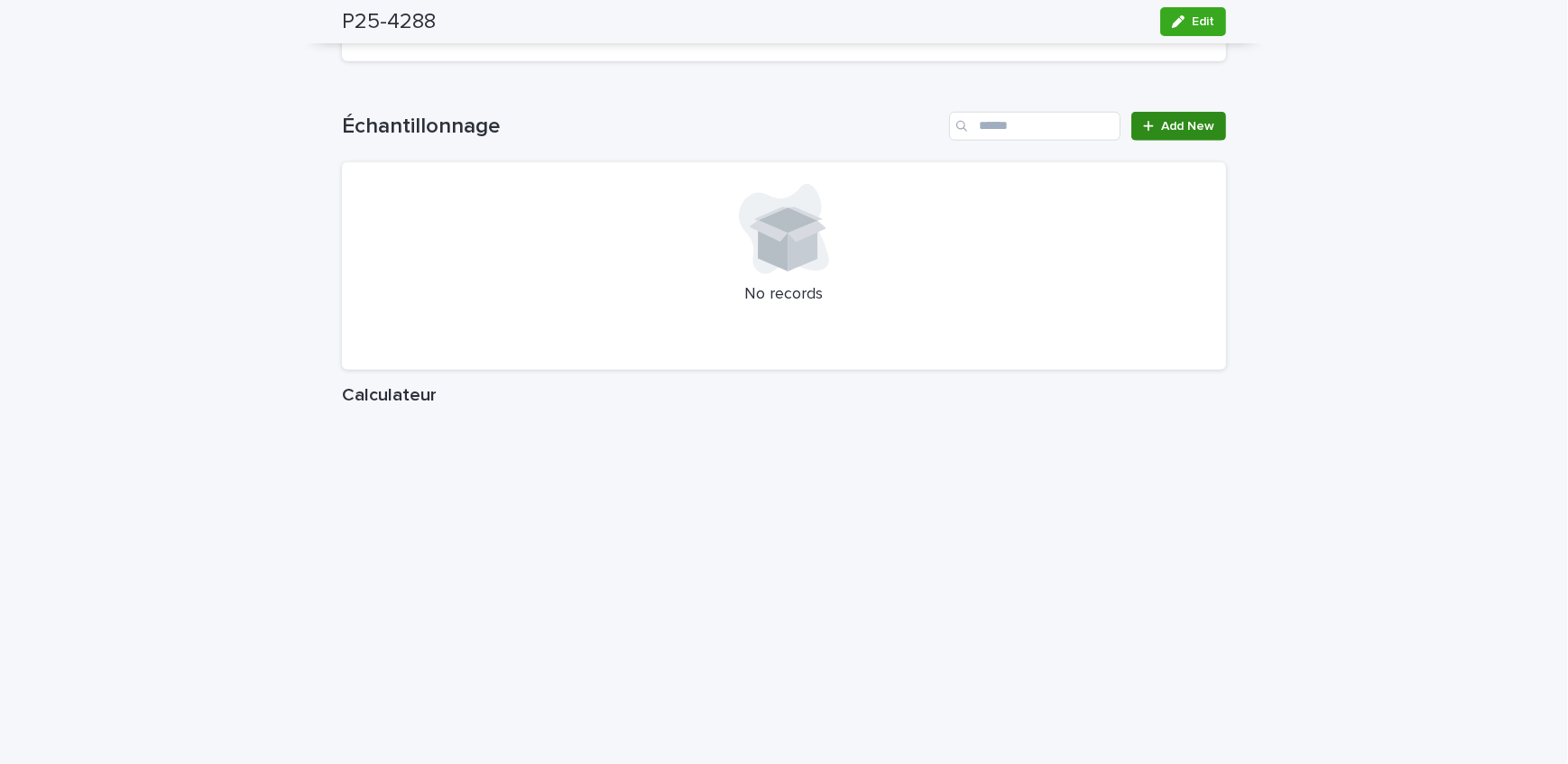
click at [1174, 133] on span "Add New" at bounding box center [1187, 127] width 53 height 13
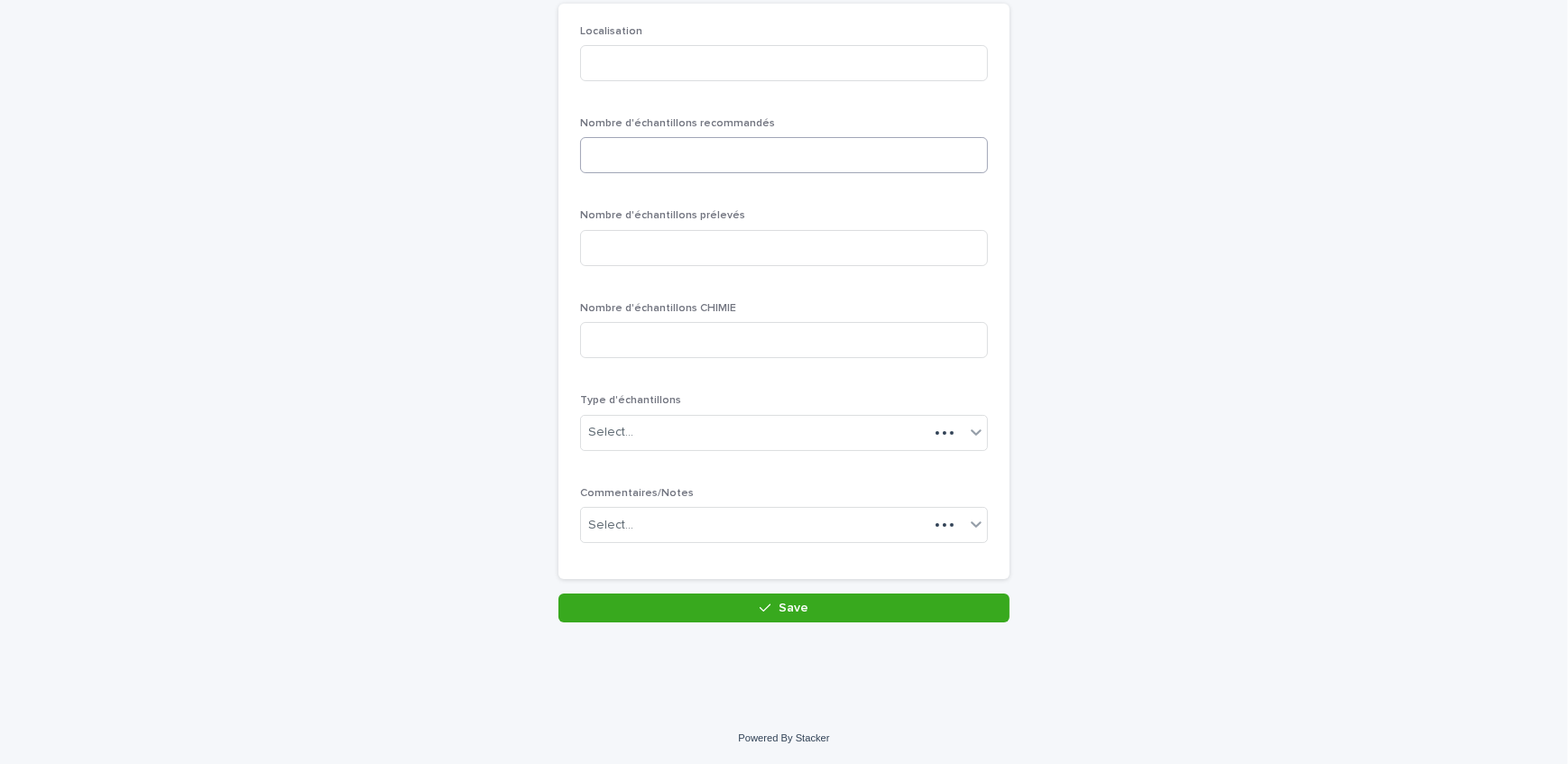
scroll to position [156, 0]
click at [665, 55] on input at bounding box center [784, 64] width 408 height 36
type input "******"
click at [731, 143] on input at bounding box center [784, 156] width 408 height 36
type input "*"
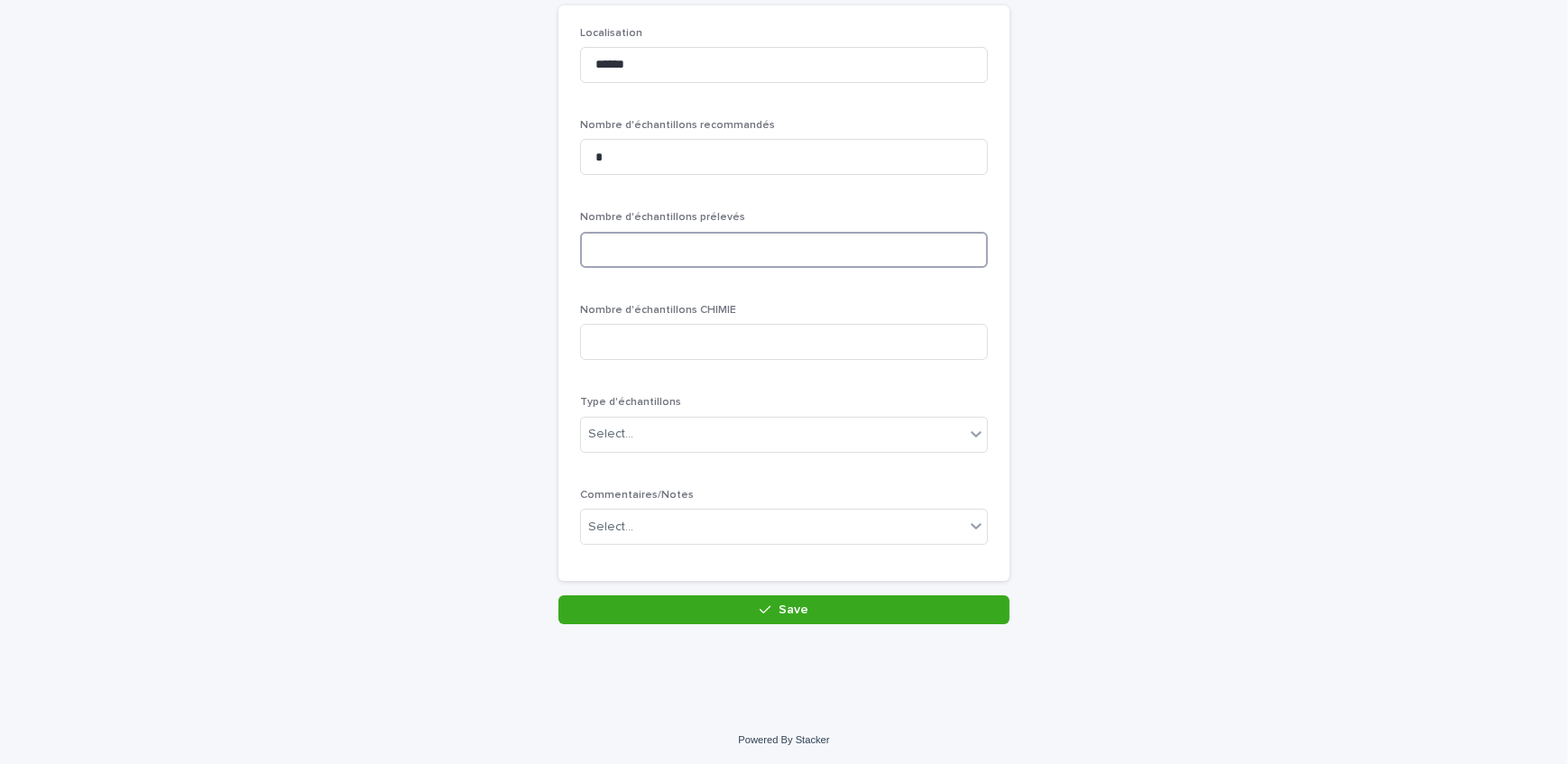
click at [682, 236] on input at bounding box center [784, 249] width 408 height 36
type input "*"
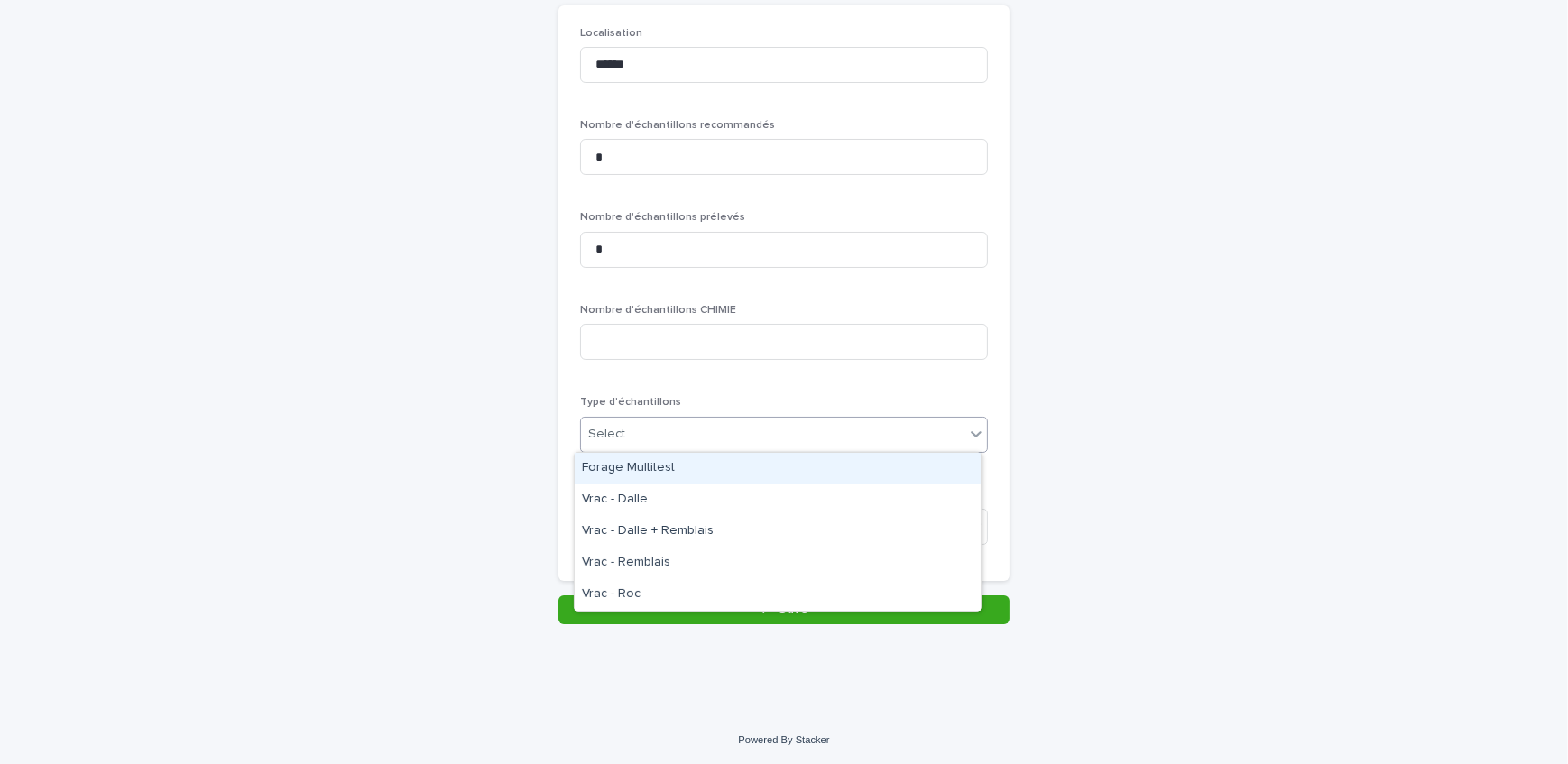
click at [697, 433] on div "Select..." at bounding box center [772, 434] width 383 height 29
click at [694, 471] on div "Forage Multitest" at bounding box center [778, 469] width 406 height 31
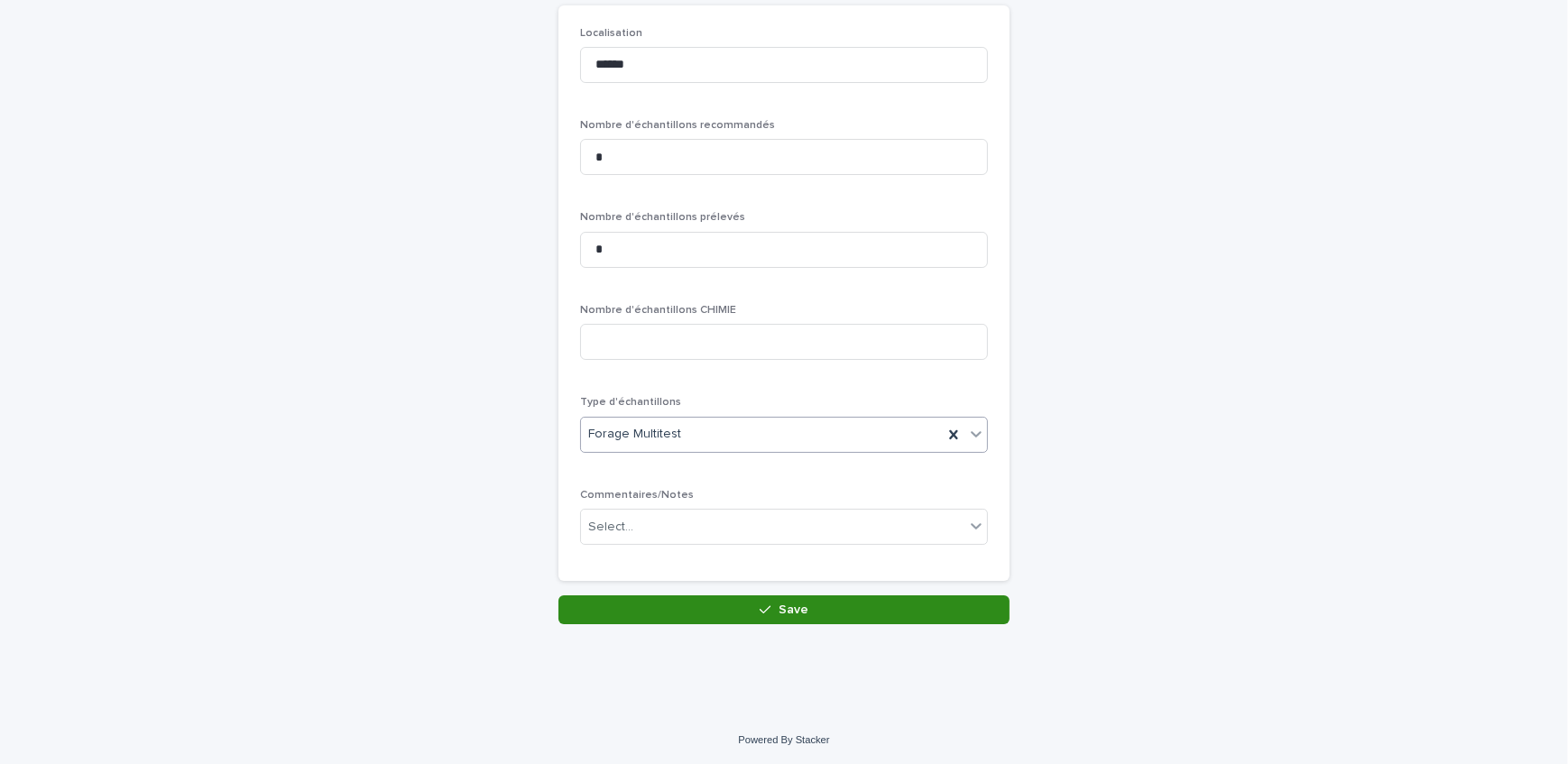
drag, startPoint x: 710, startPoint y: 612, endPoint x: 253, endPoint y: 523, distance: 465.6
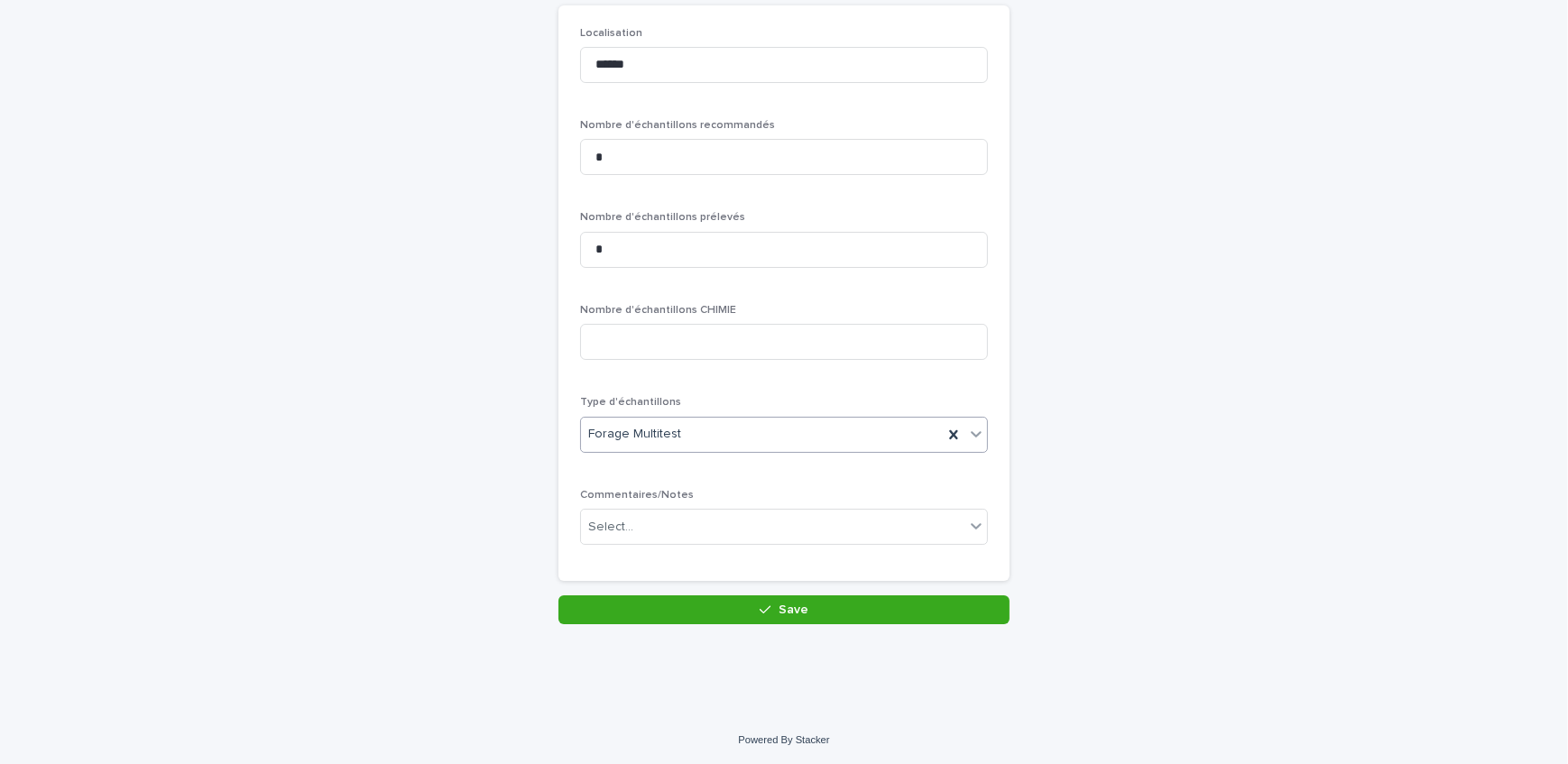
click at [711, 612] on button "Save" at bounding box center [784, 609] width 451 height 28
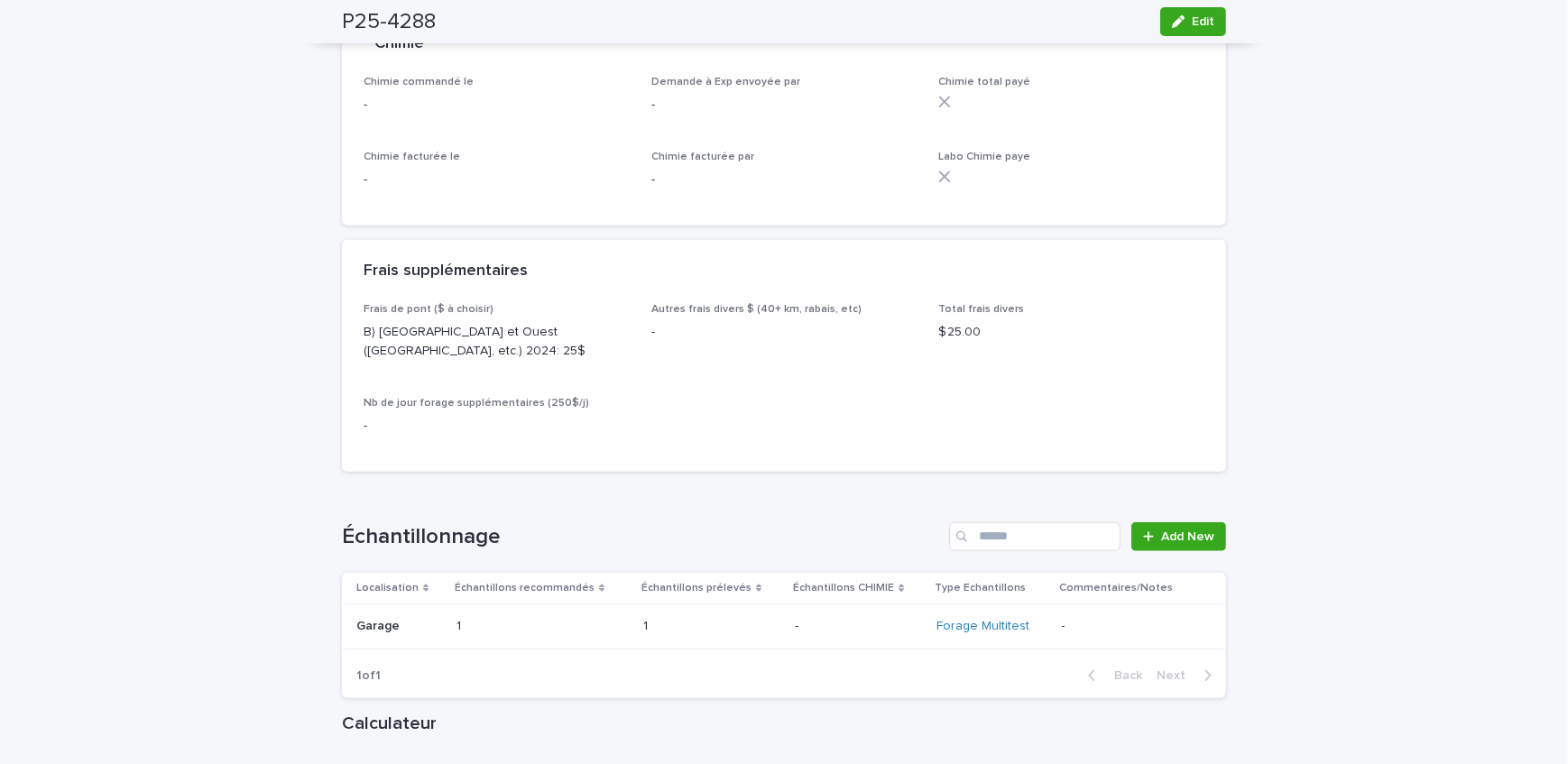
scroll to position [2214, 0]
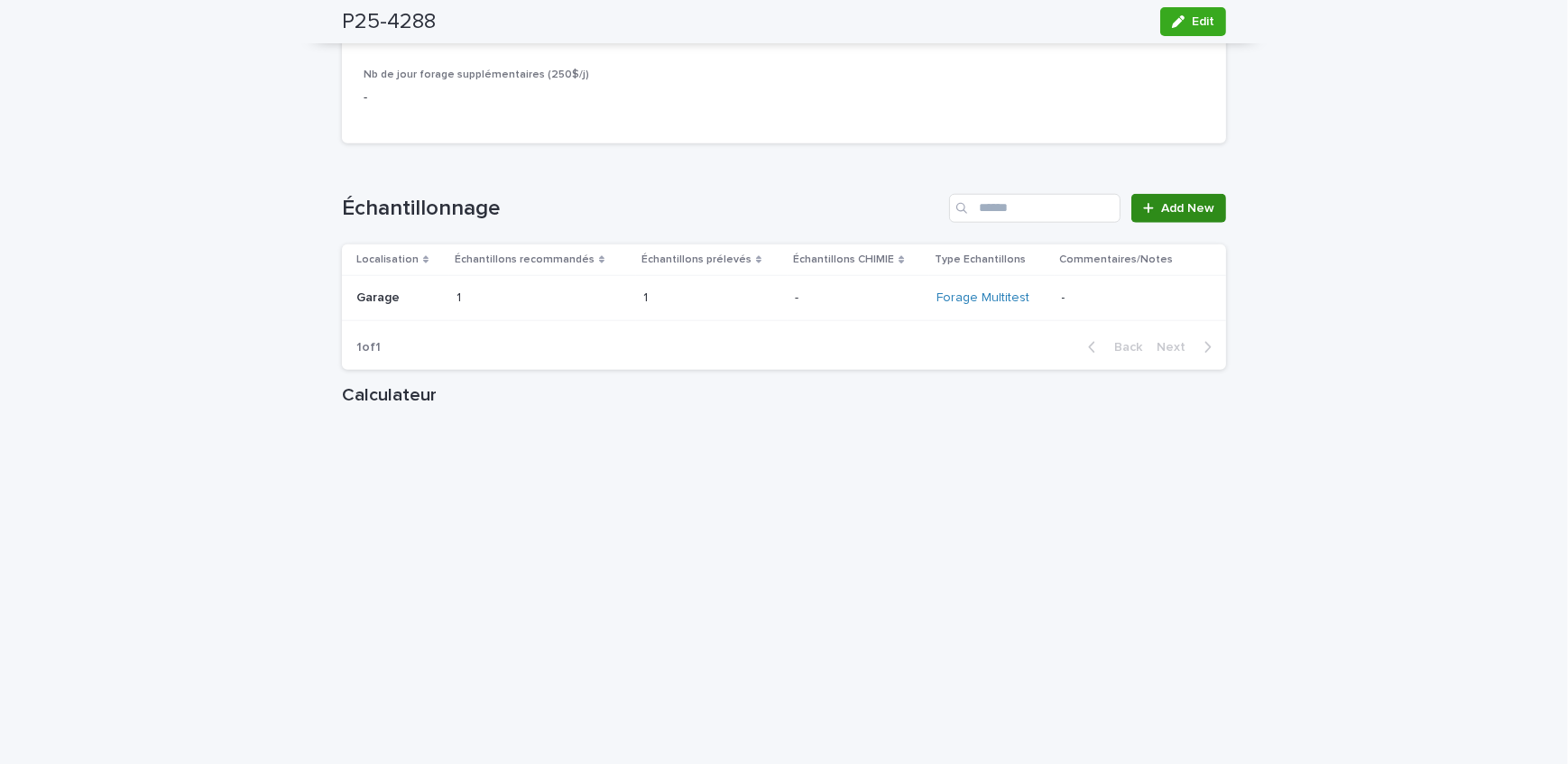
click at [1186, 215] on link "Add New" at bounding box center [1178, 207] width 94 height 28
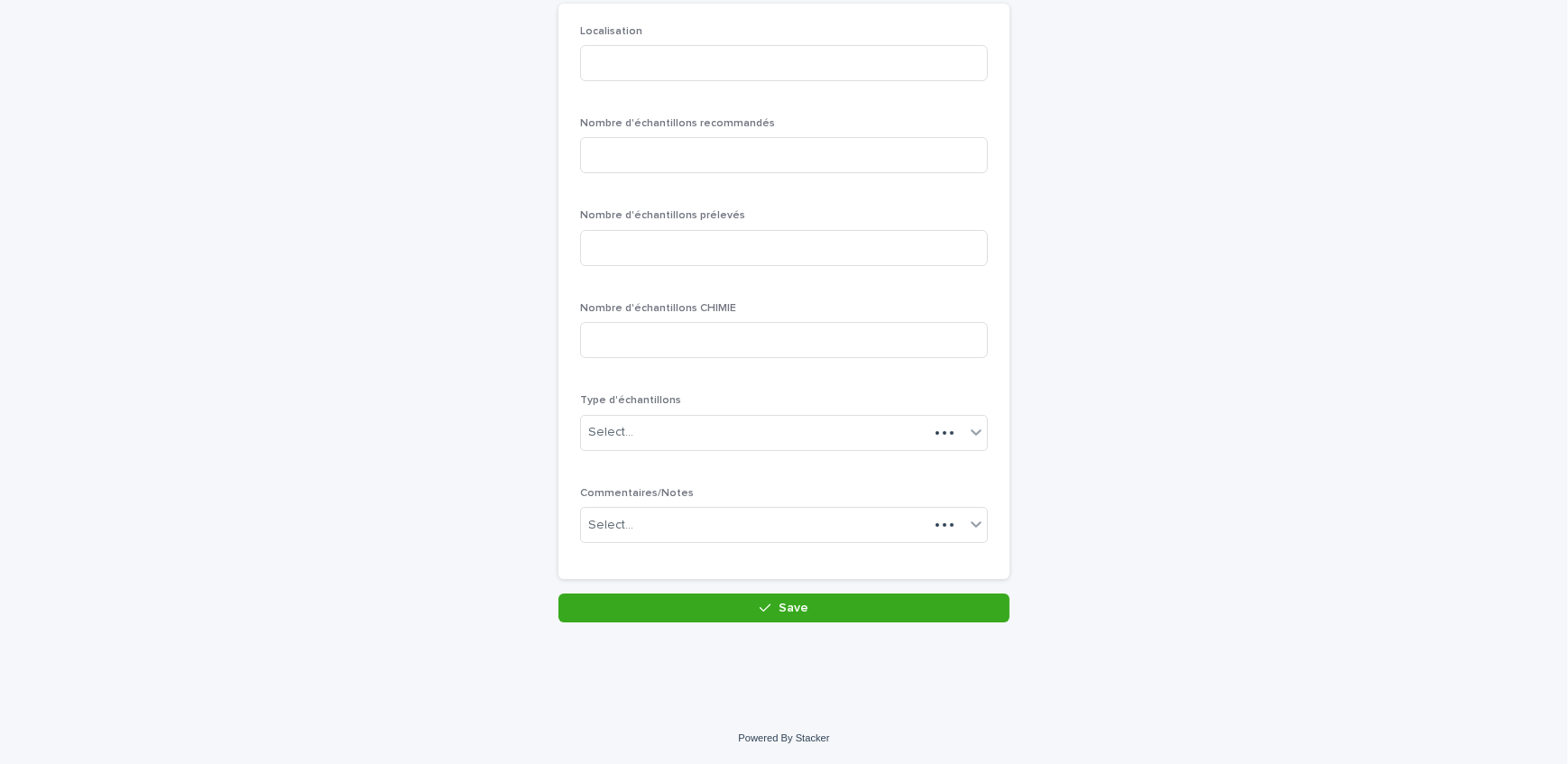
scroll to position [156, 0]
click at [627, 63] on input at bounding box center [784, 64] width 408 height 36
type input "********"
click at [721, 162] on input at bounding box center [784, 156] width 408 height 36
type input "*"
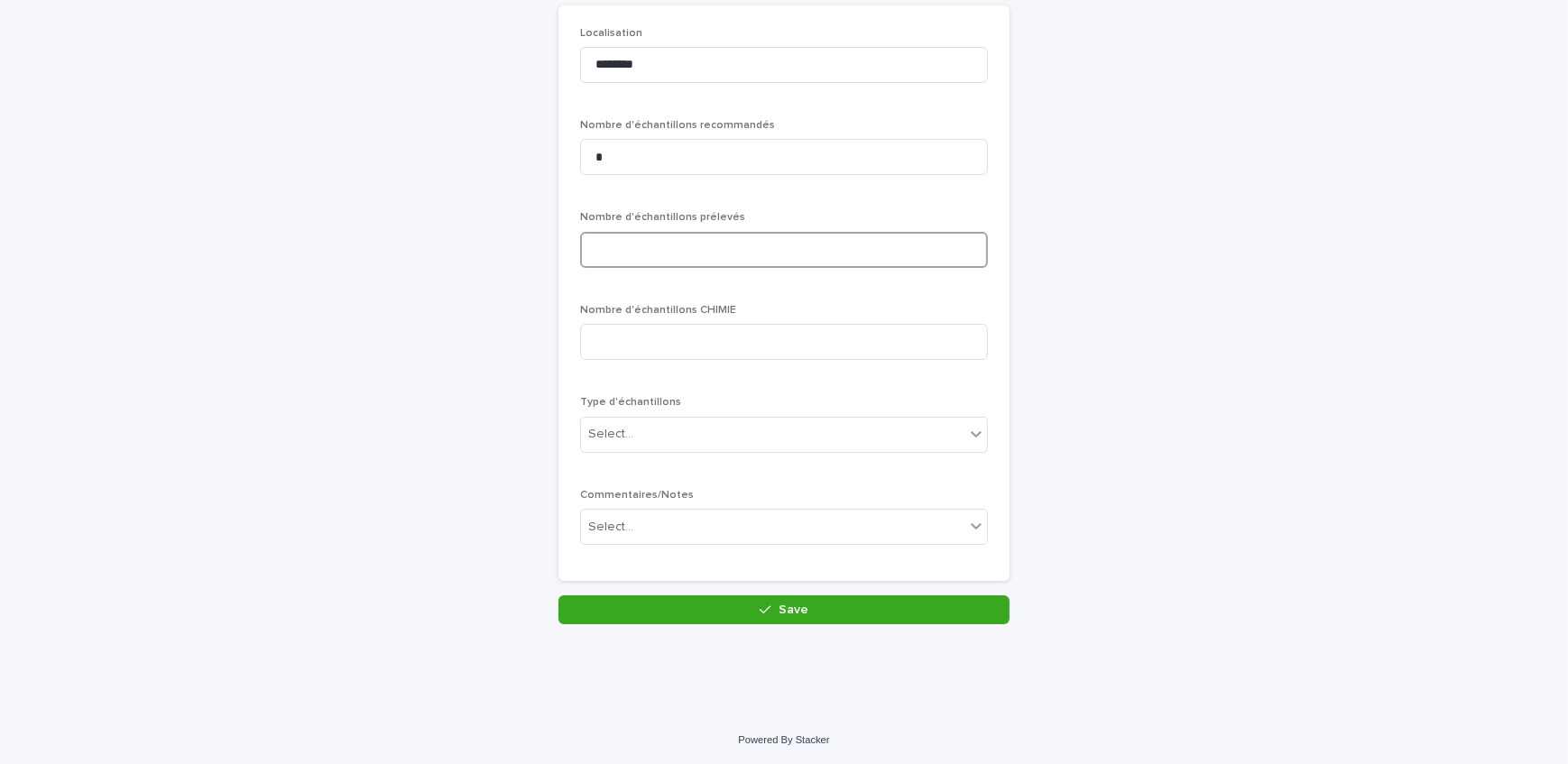
click at [722, 265] on input at bounding box center [784, 249] width 408 height 36
type input "*"
click at [687, 432] on div "Select..." at bounding box center [772, 434] width 383 height 29
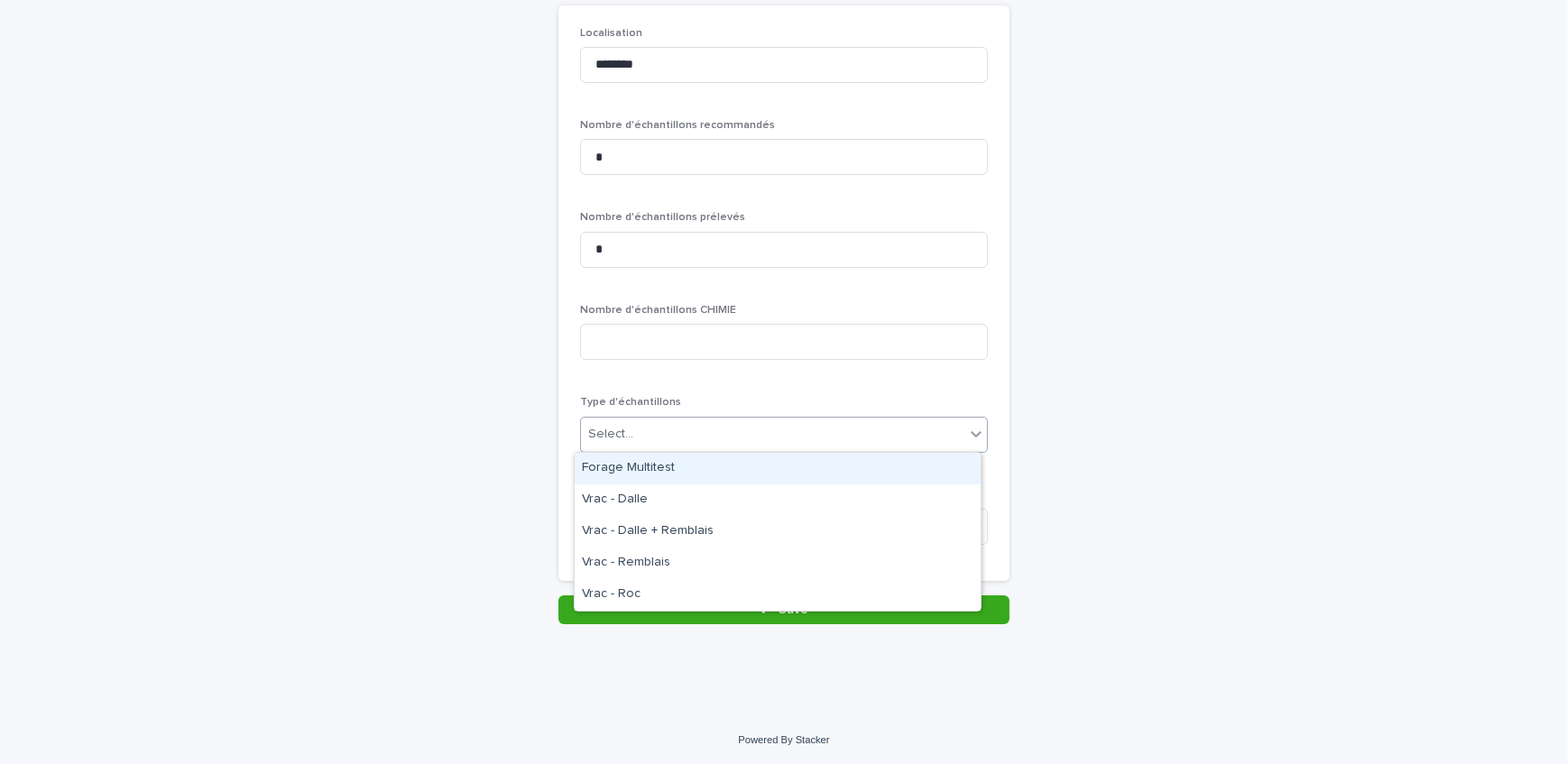
click at [696, 476] on div "Forage Multitest" at bounding box center [778, 469] width 406 height 31
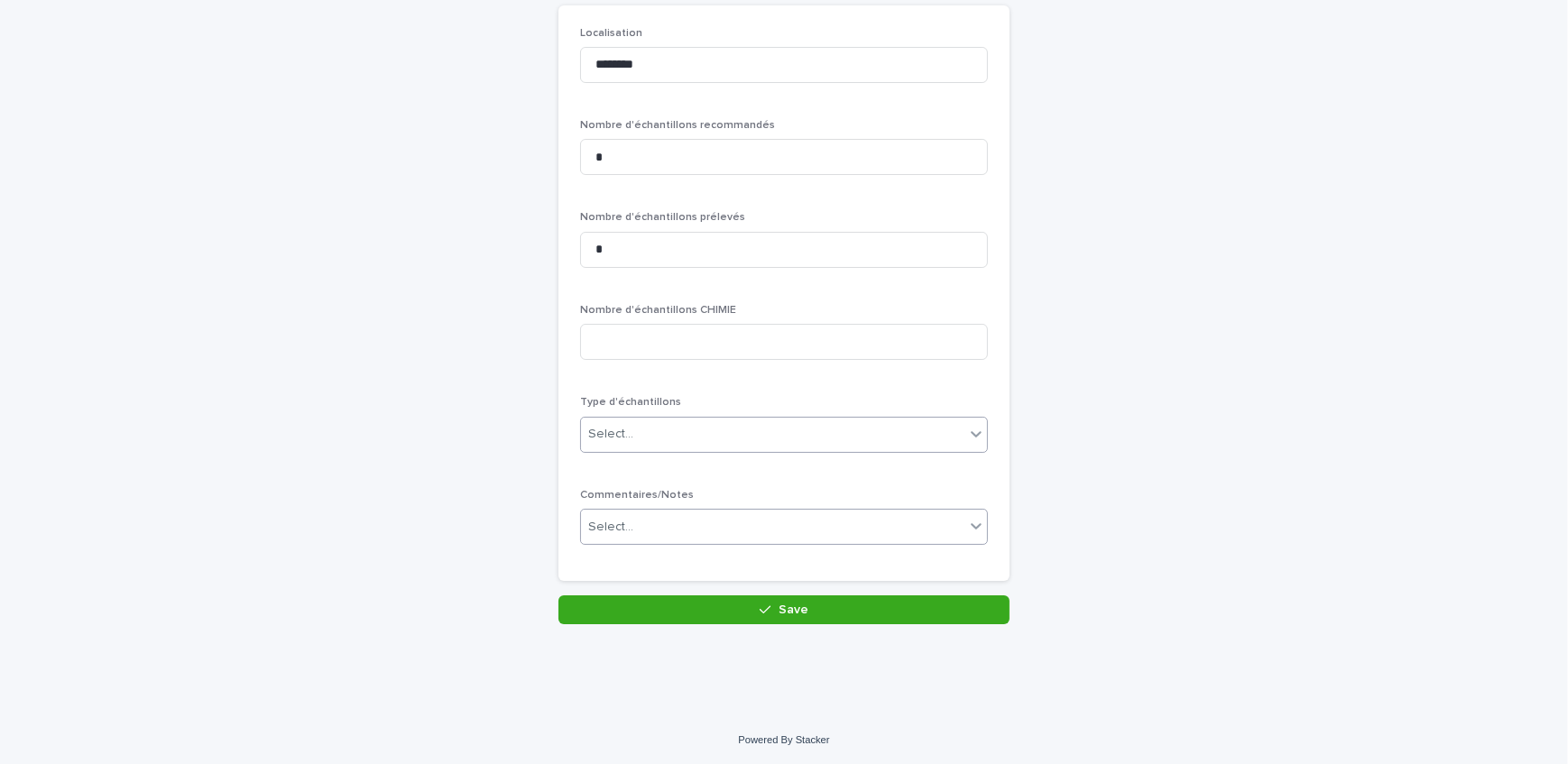
click at [705, 527] on div "Select..." at bounding box center [772, 527] width 383 height 29
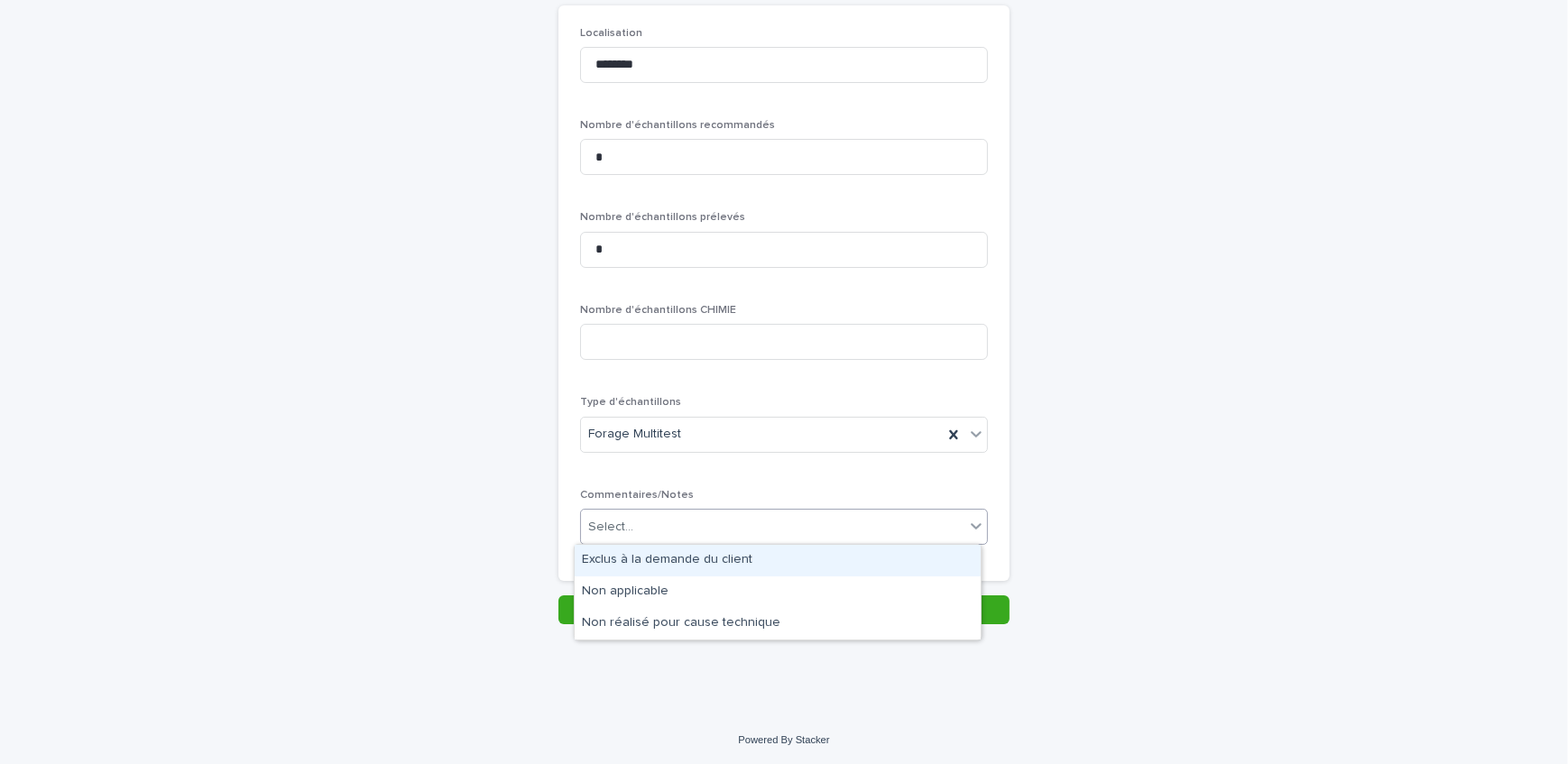
click at [715, 527] on div "Select..." at bounding box center [772, 527] width 383 height 29
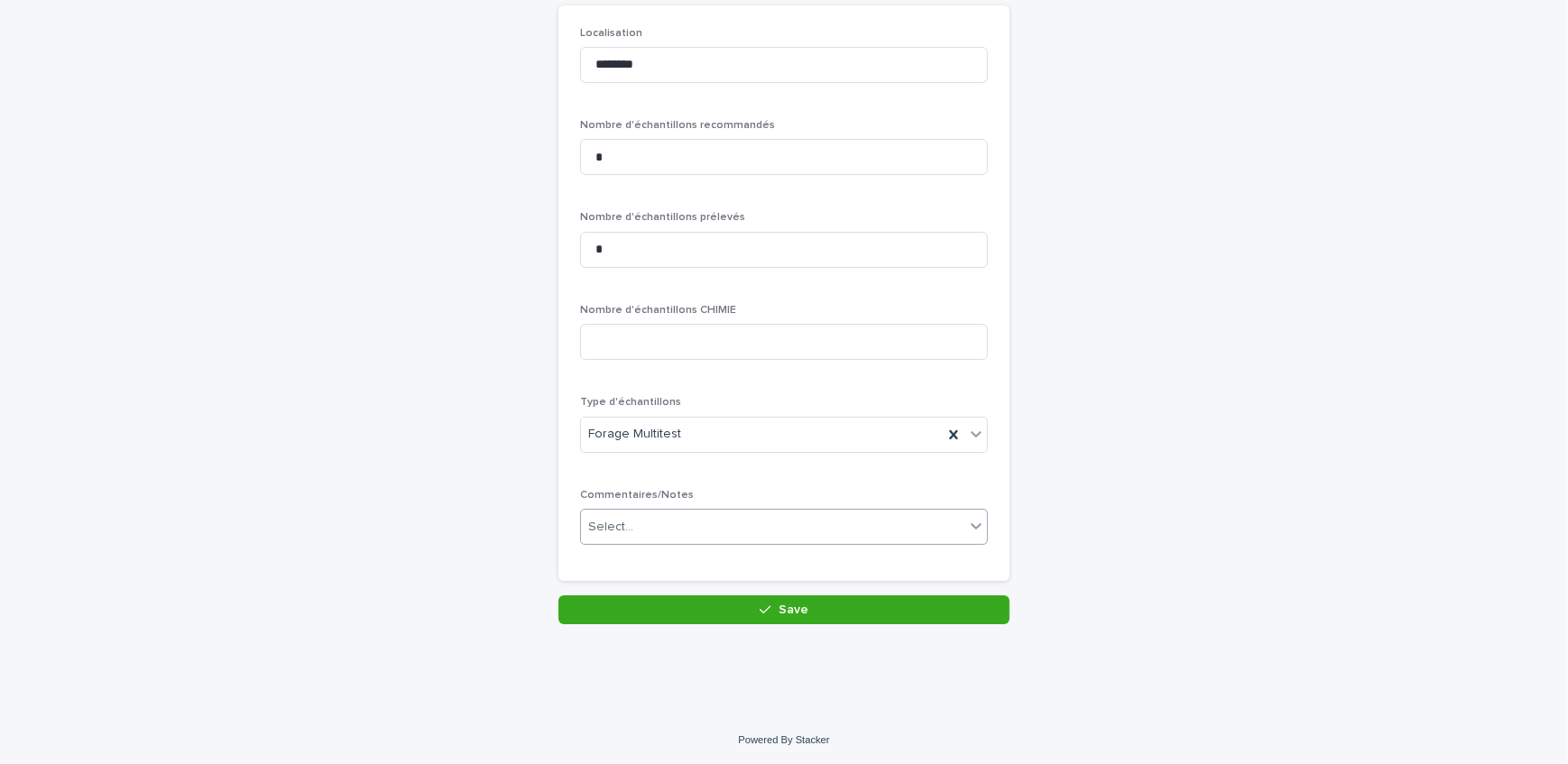
click at [717, 532] on div "Select..." at bounding box center [772, 527] width 383 height 29
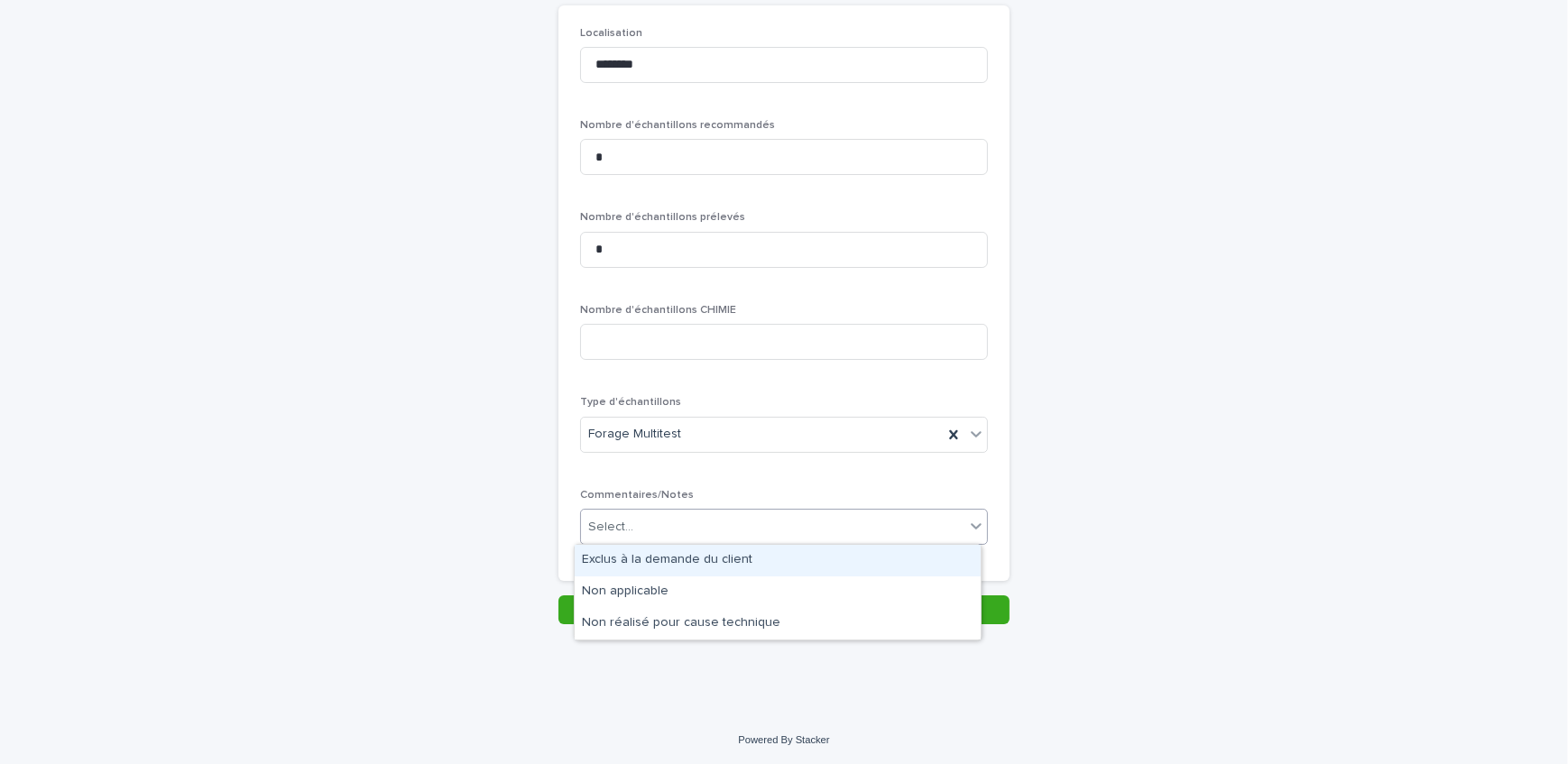
click at [718, 559] on div "Exclus à la demande du client" at bounding box center [778, 560] width 406 height 31
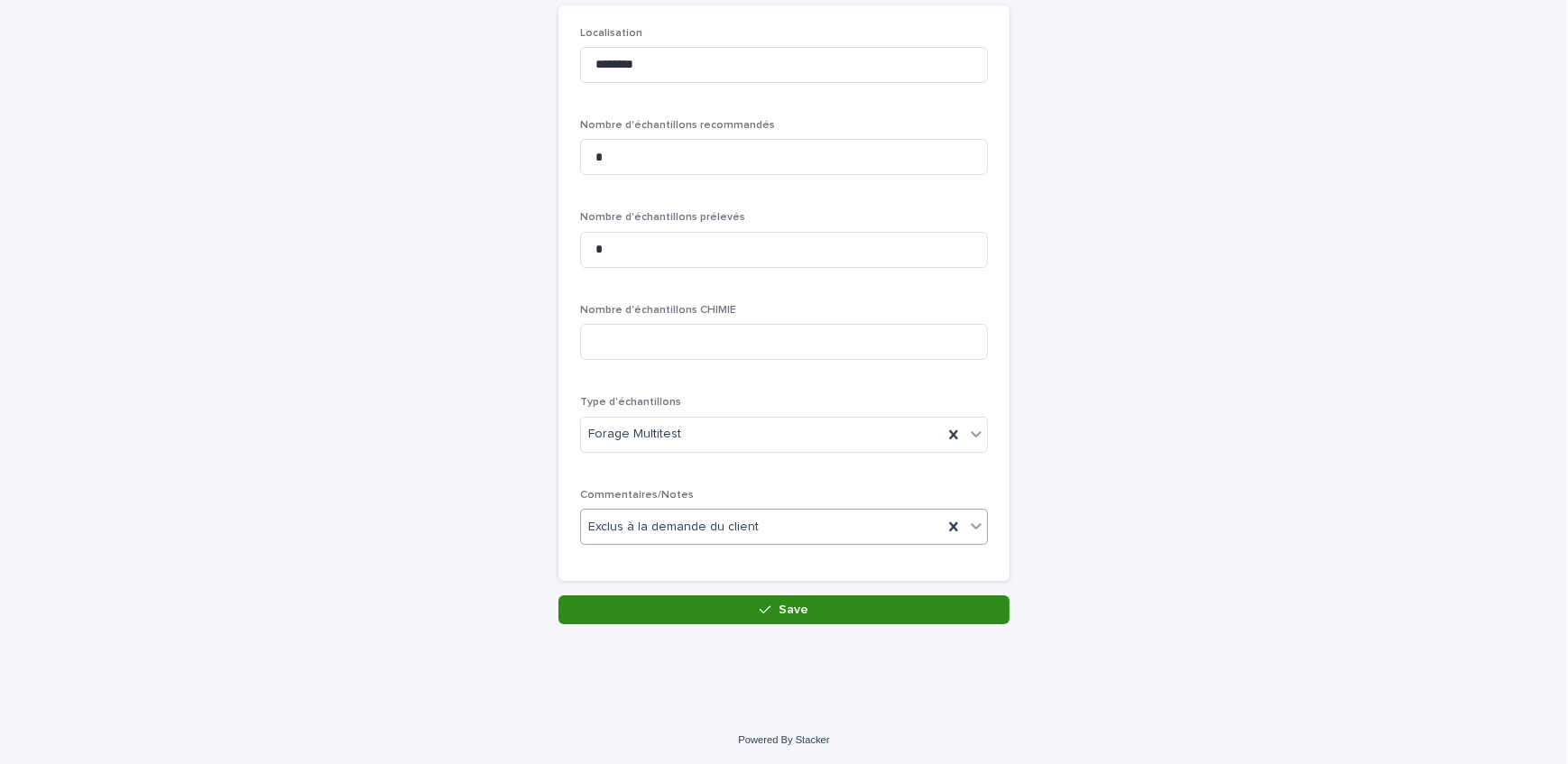
click at [722, 598] on button "Save" at bounding box center [784, 609] width 451 height 28
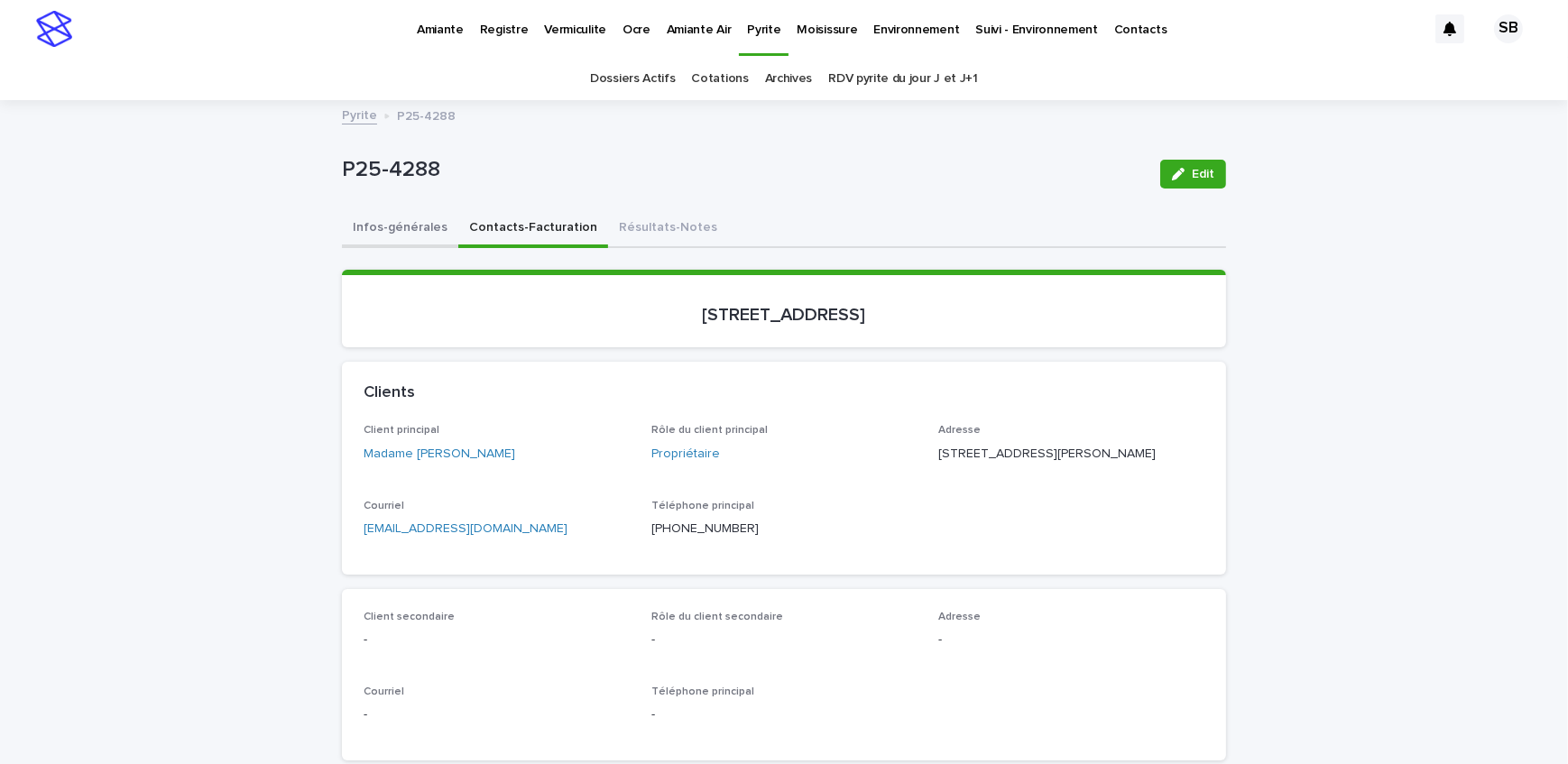
click at [381, 238] on button "Infos-générales" at bounding box center [400, 228] width 116 height 38
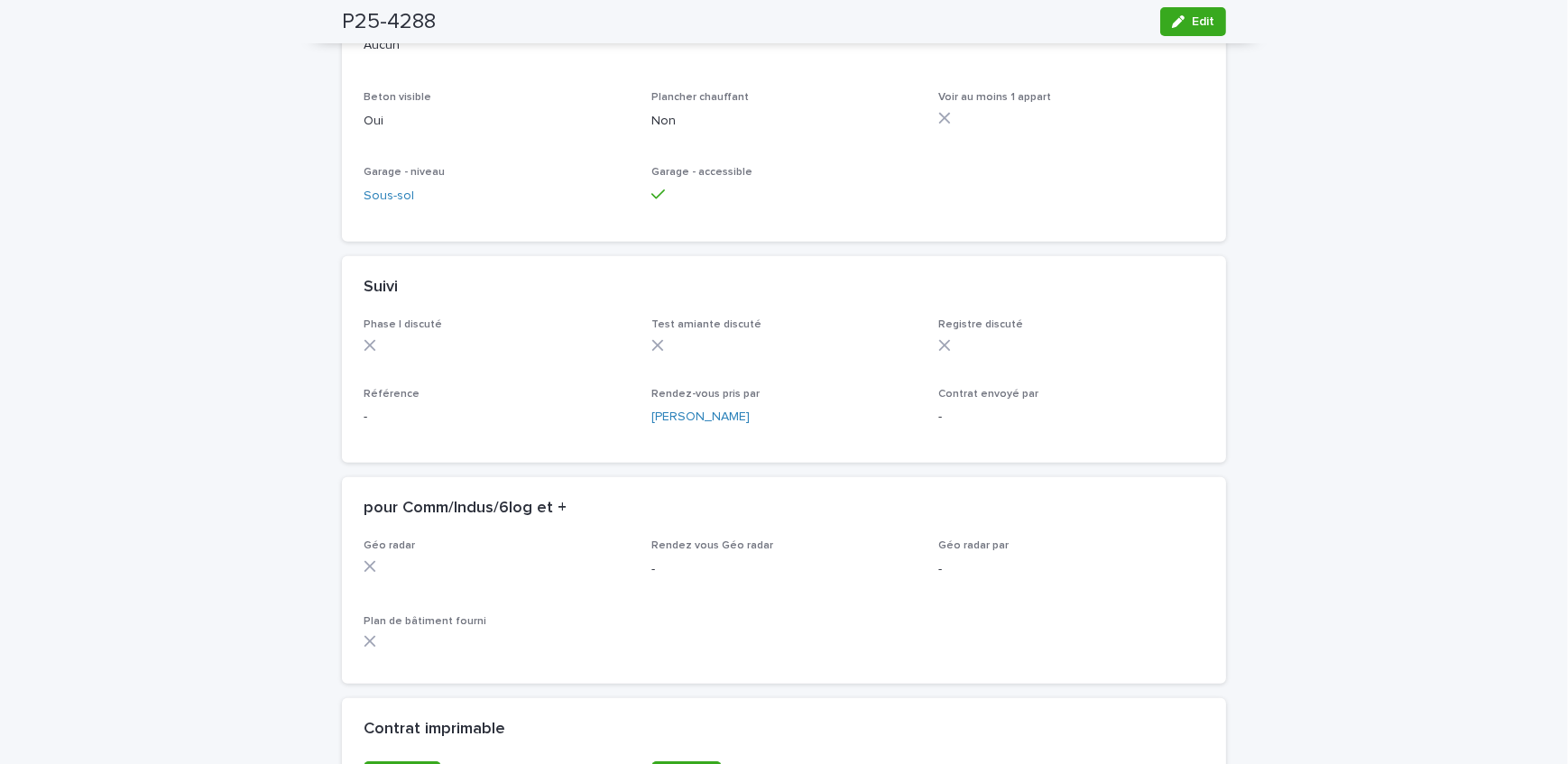
scroll to position [1230, 0]
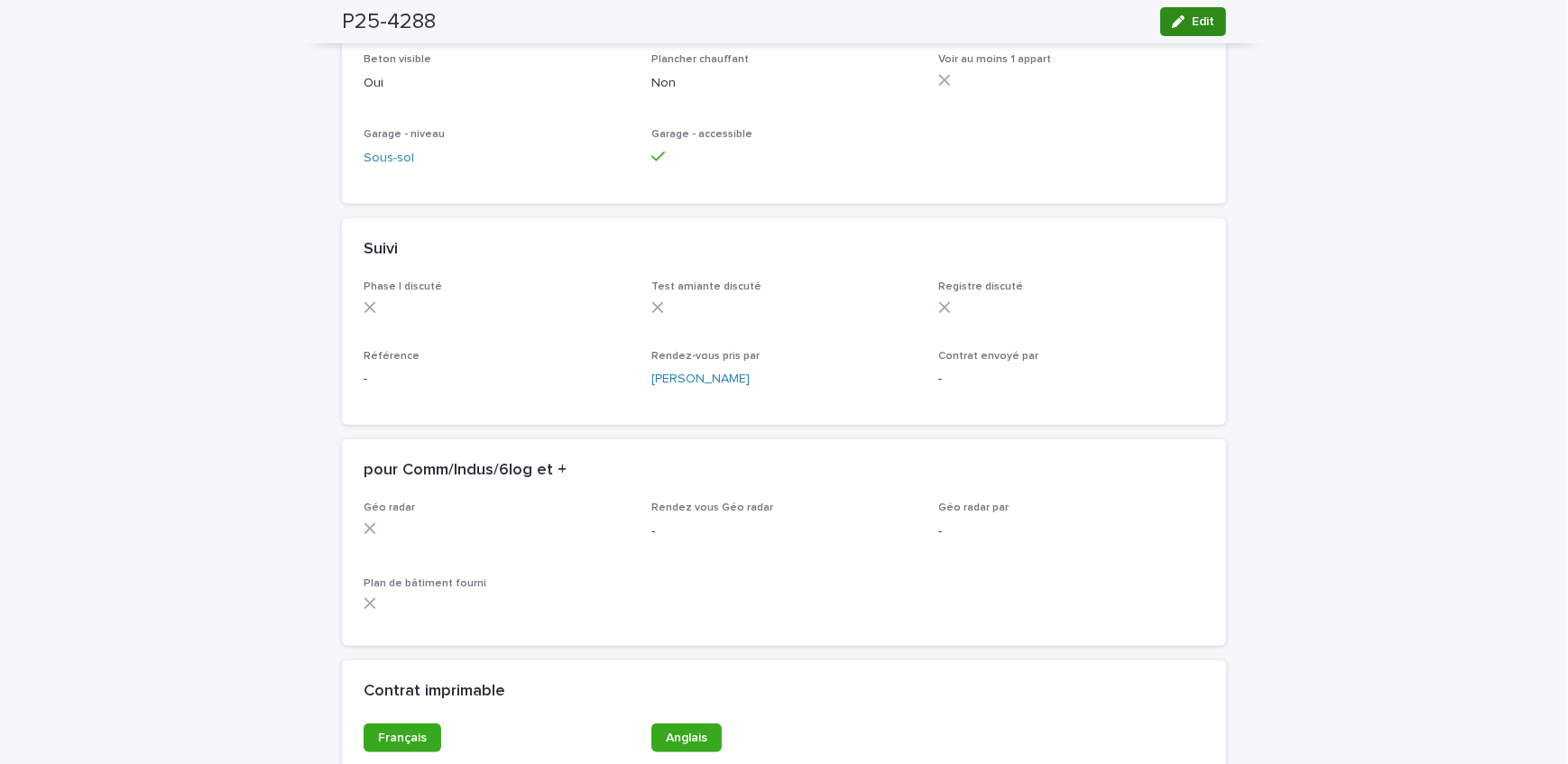
click at [1189, 34] on button "Edit" at bounding box center [1193, 21] width 66 height 28
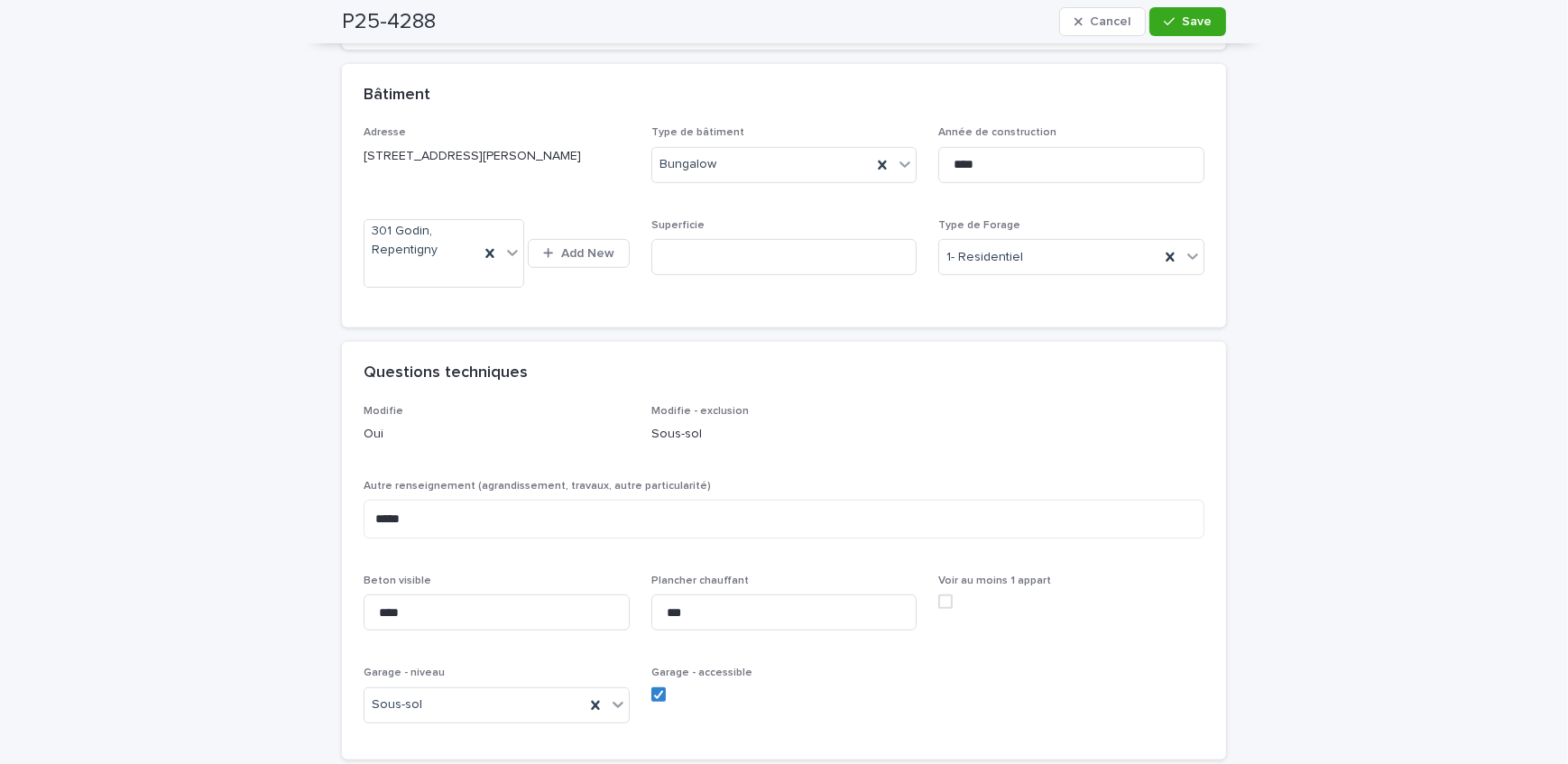
scroll to position [1312, 0]
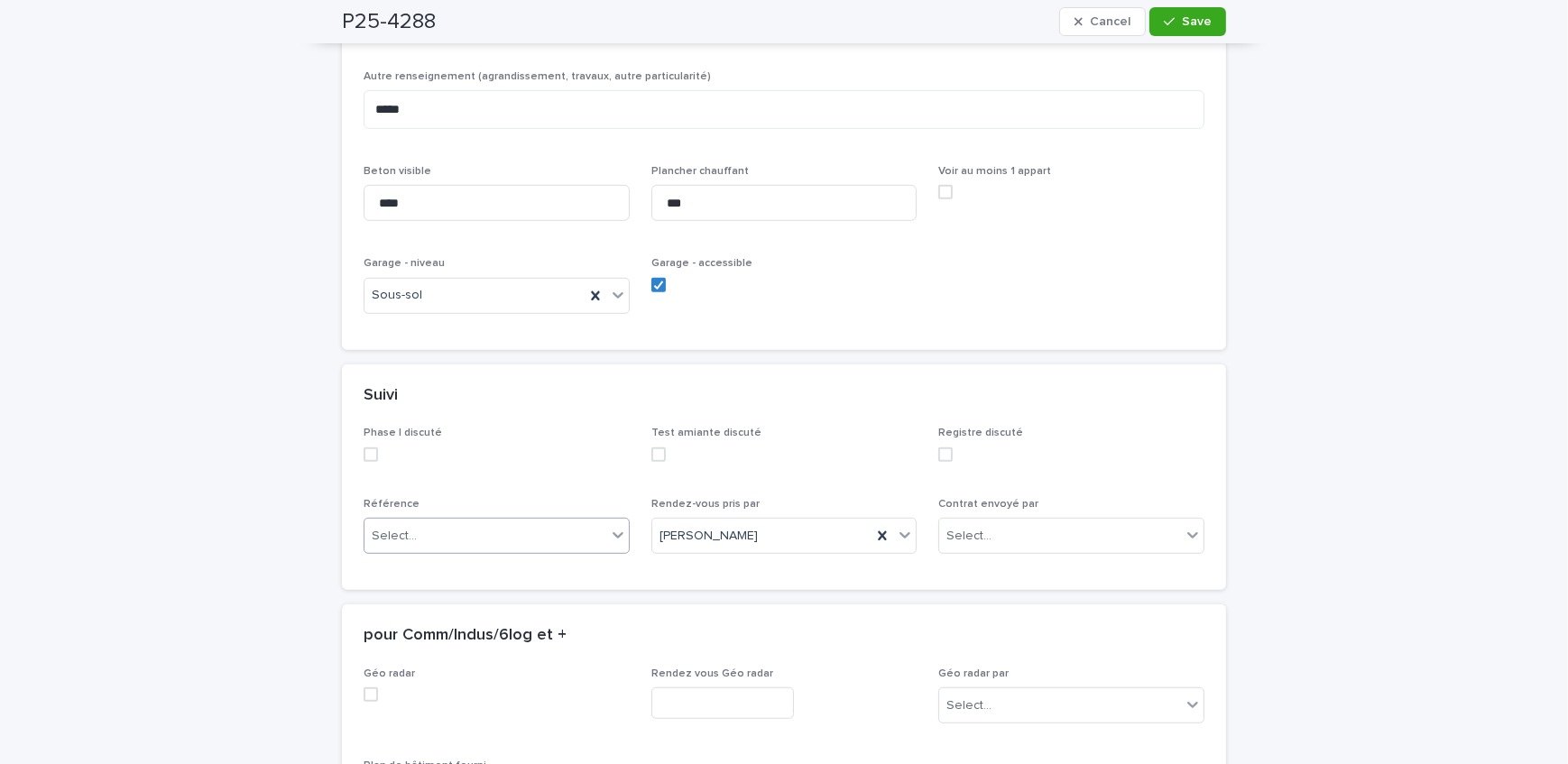
click at [441, 535] on div "Select..." at bounding box center [485, 537] width 242 height 29
click at [463, 626] on div "Courtier" at bounding box center [491, 632] width 264 height 31
click at [1155, 28] on button "Save" at bounding box center [1187, 21] width 77 height 28
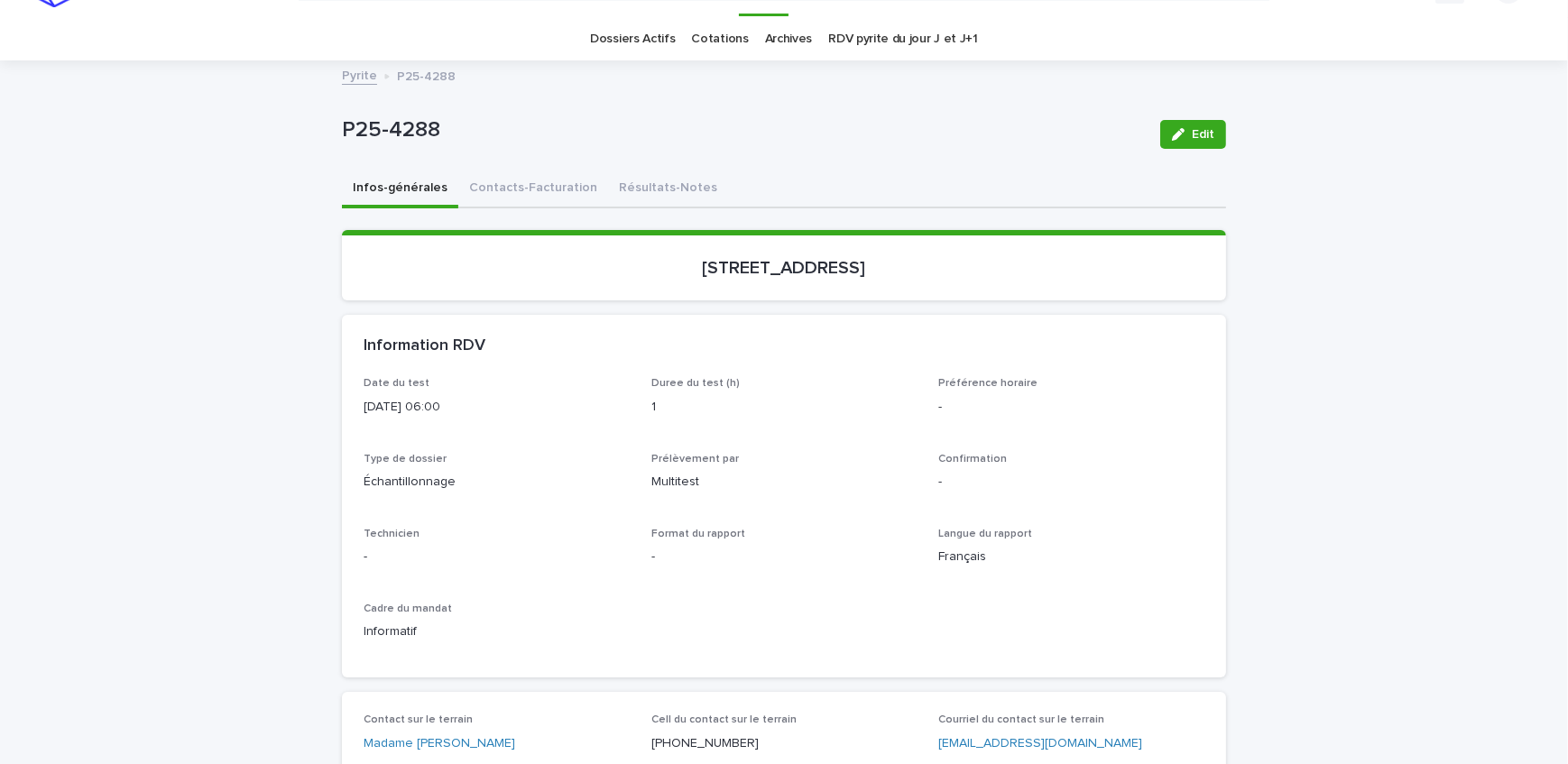
scroll to position [39, 0]
click at [510, 192] on button "Contacts-Facturation" at bounding box center [533, 190] width 149 height 38
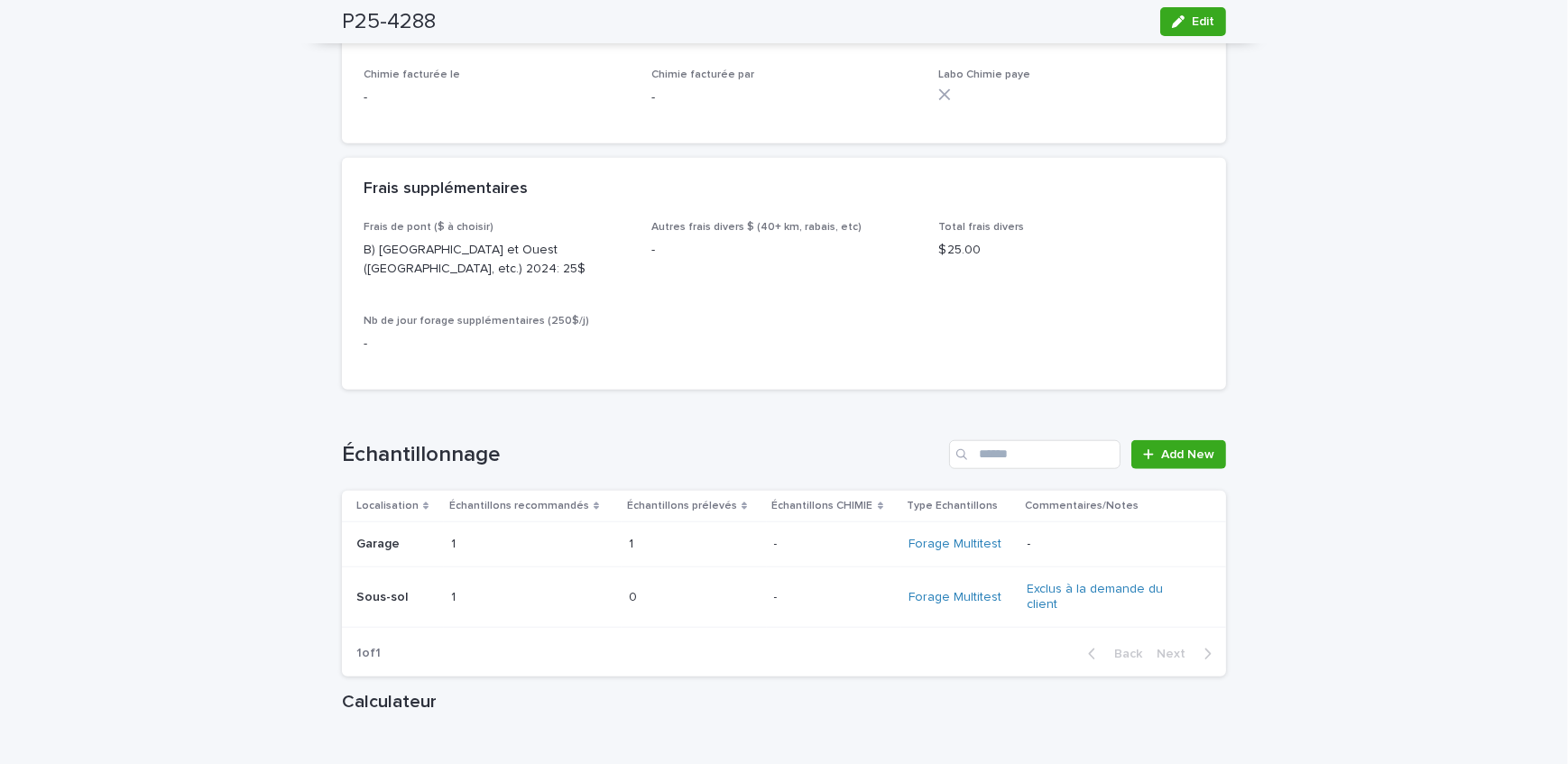
scroll to position [1722, 0]
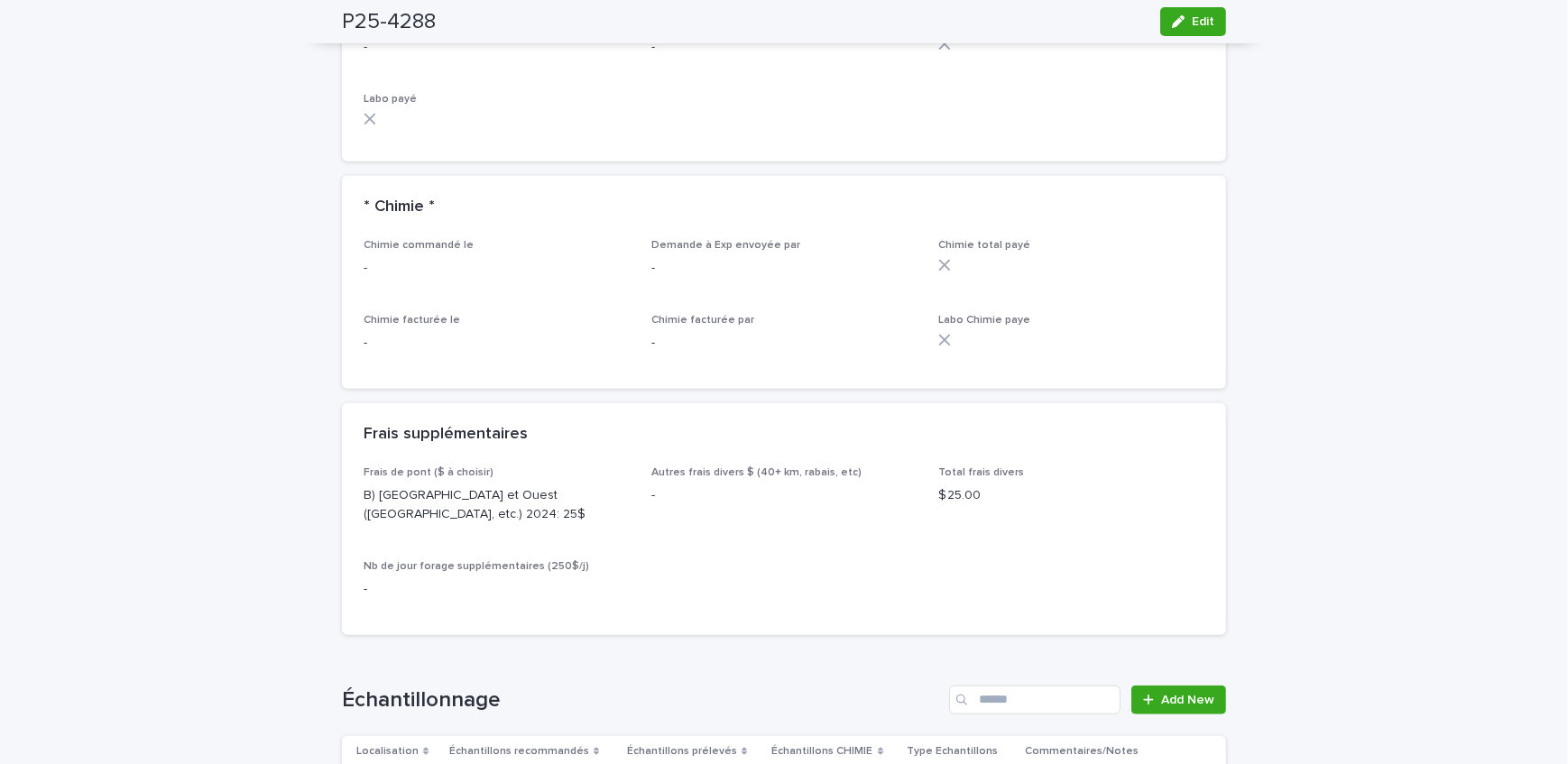
drag, startPoint x: 190, startPoint y: 169, endPoint x: 226, endPoint y: 180, distance: 37.6
click at [190, 169] on div "Loading... Saving… Loading... Saving… P25-4288 Edit P25-4288 Edit Sorry, there …" at bounding box center [784, 169] width 1568 height 3579
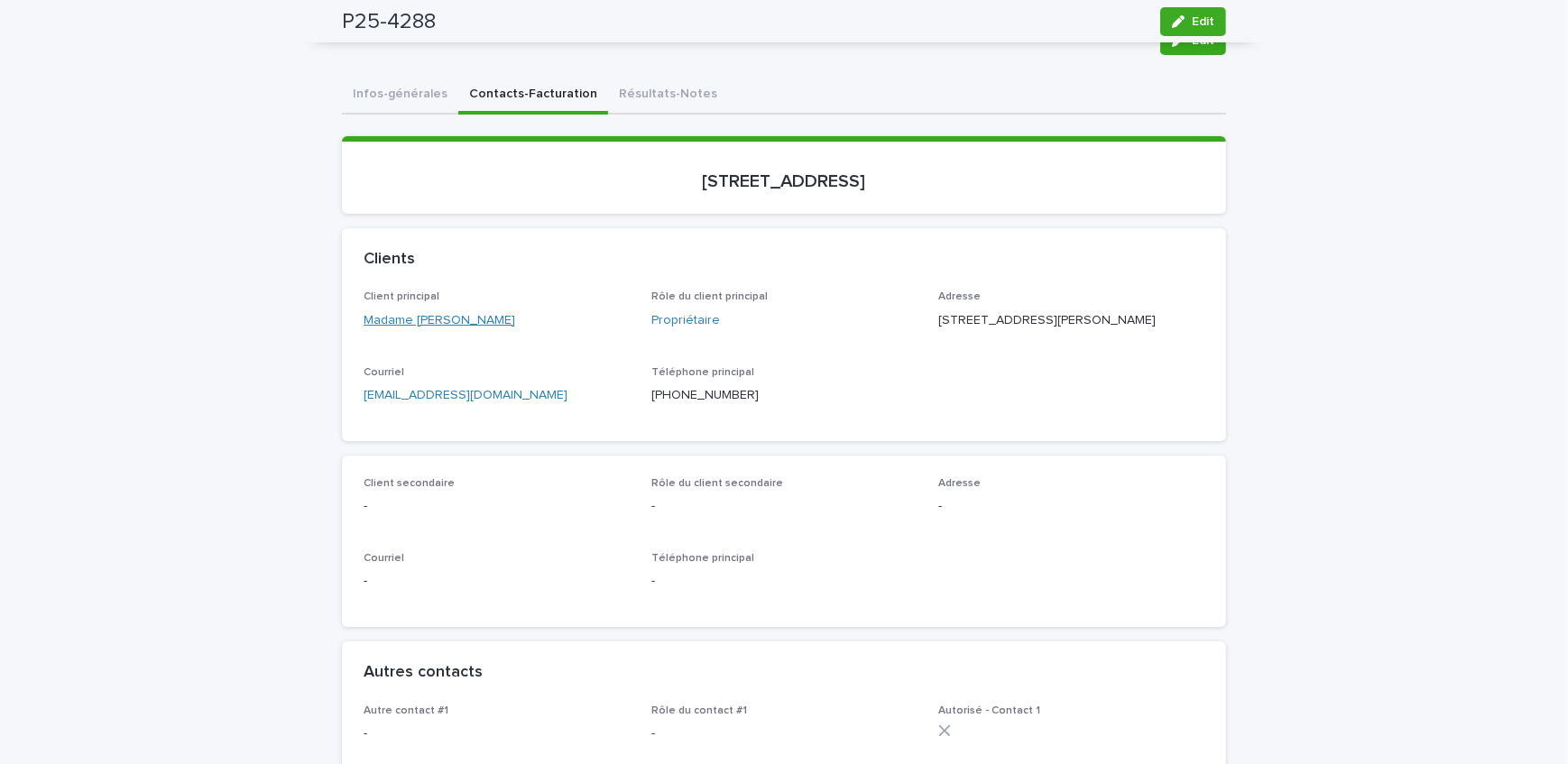
scroll to position [0, 0]
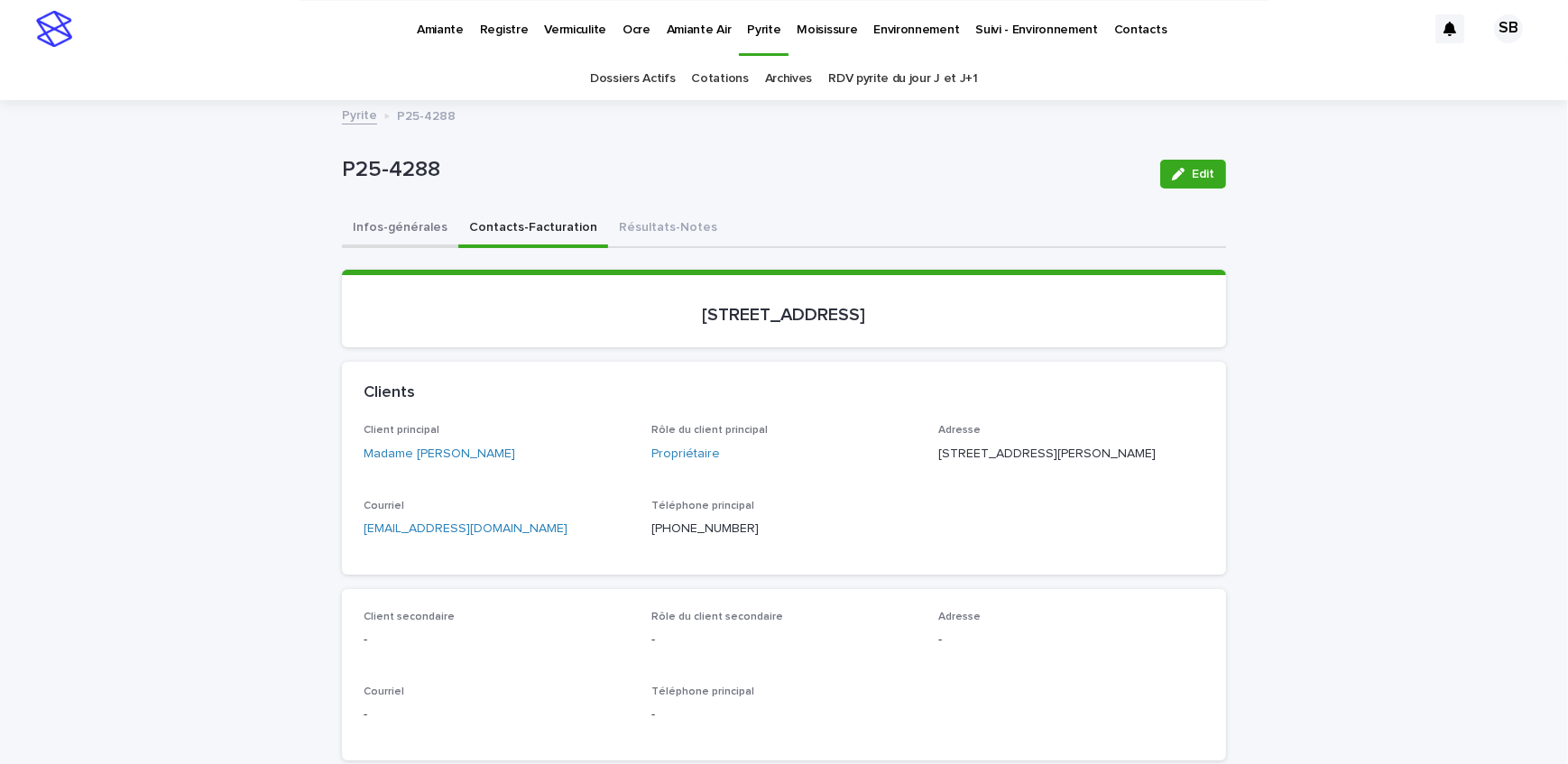
click at [395, 235] on button "Infos-générales" at bounding box center [400, 228] width 116 height 38
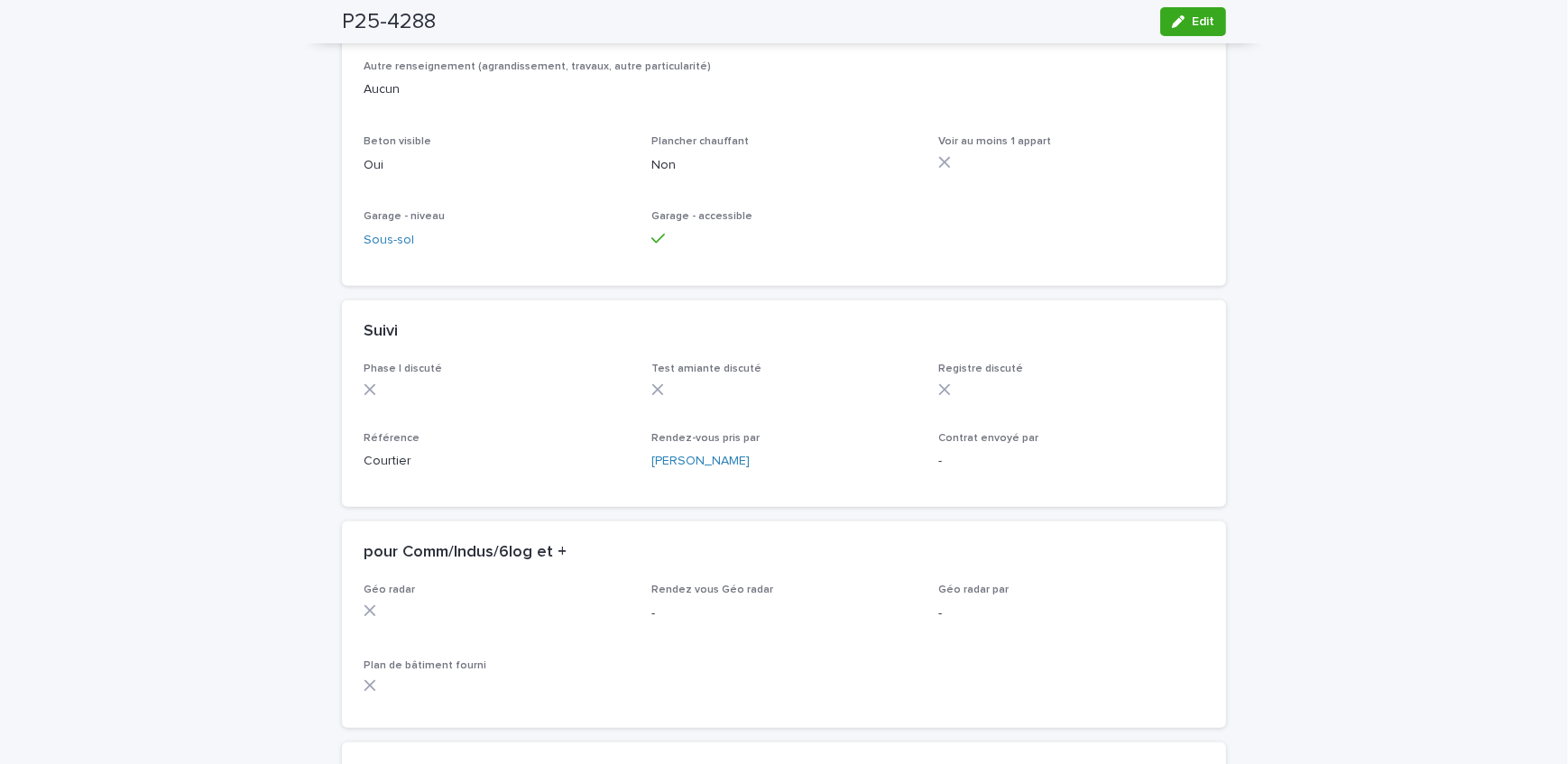
scroll to position [1426, 0]
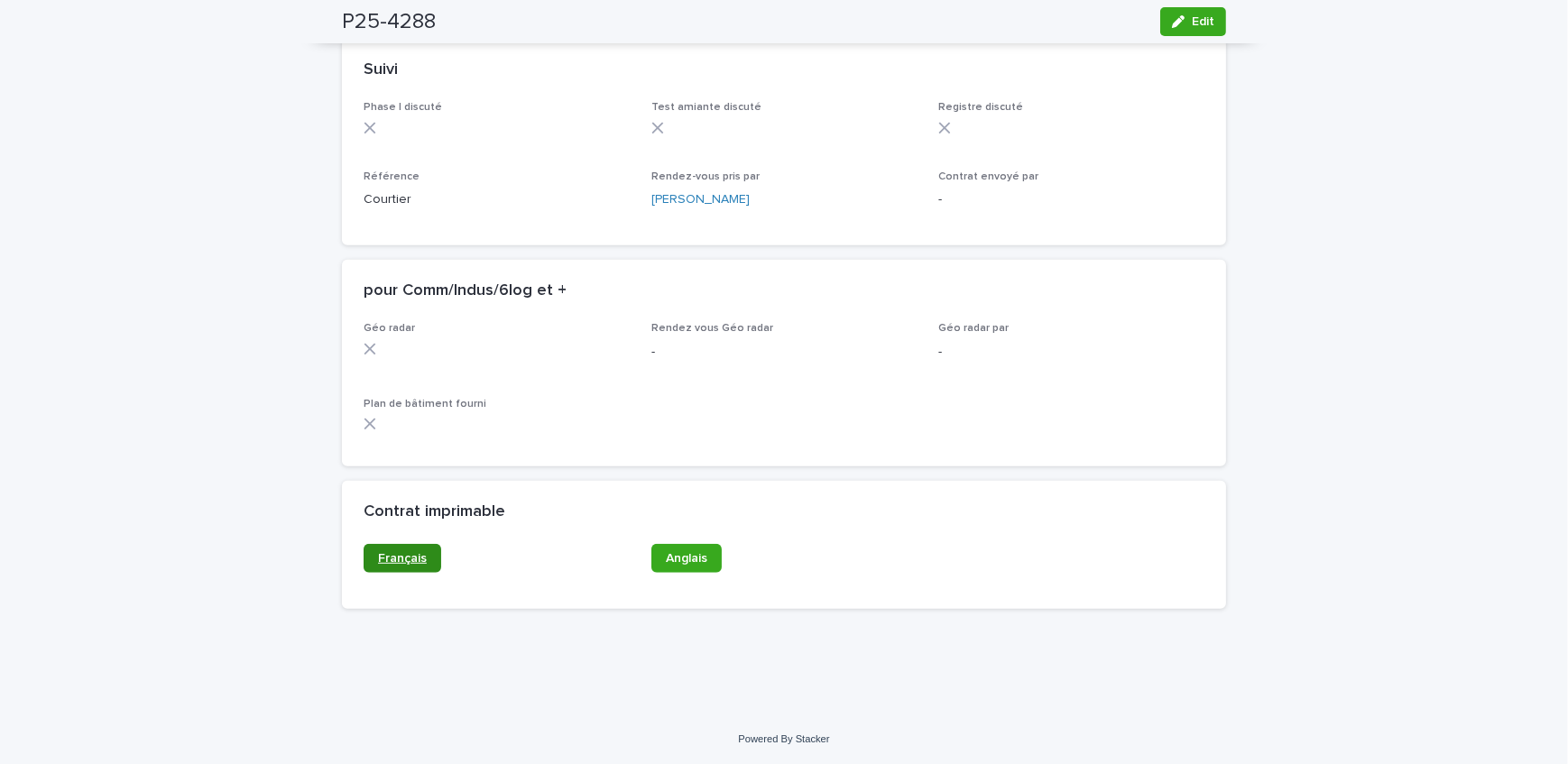
click at [423, 557] on link "Français" at bounding box center [402, 558] width 78 height 28
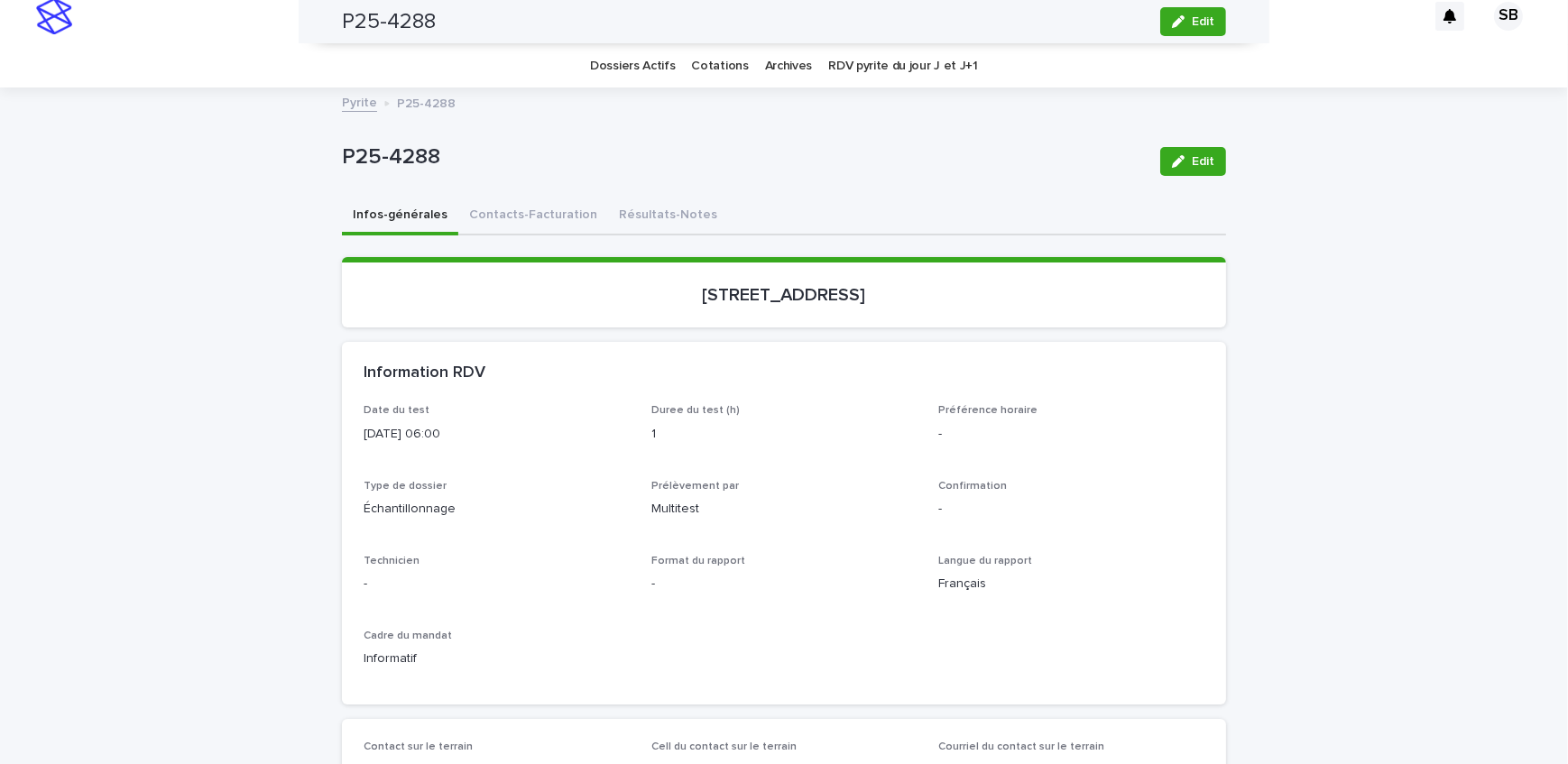
scroll to position [0, 0]
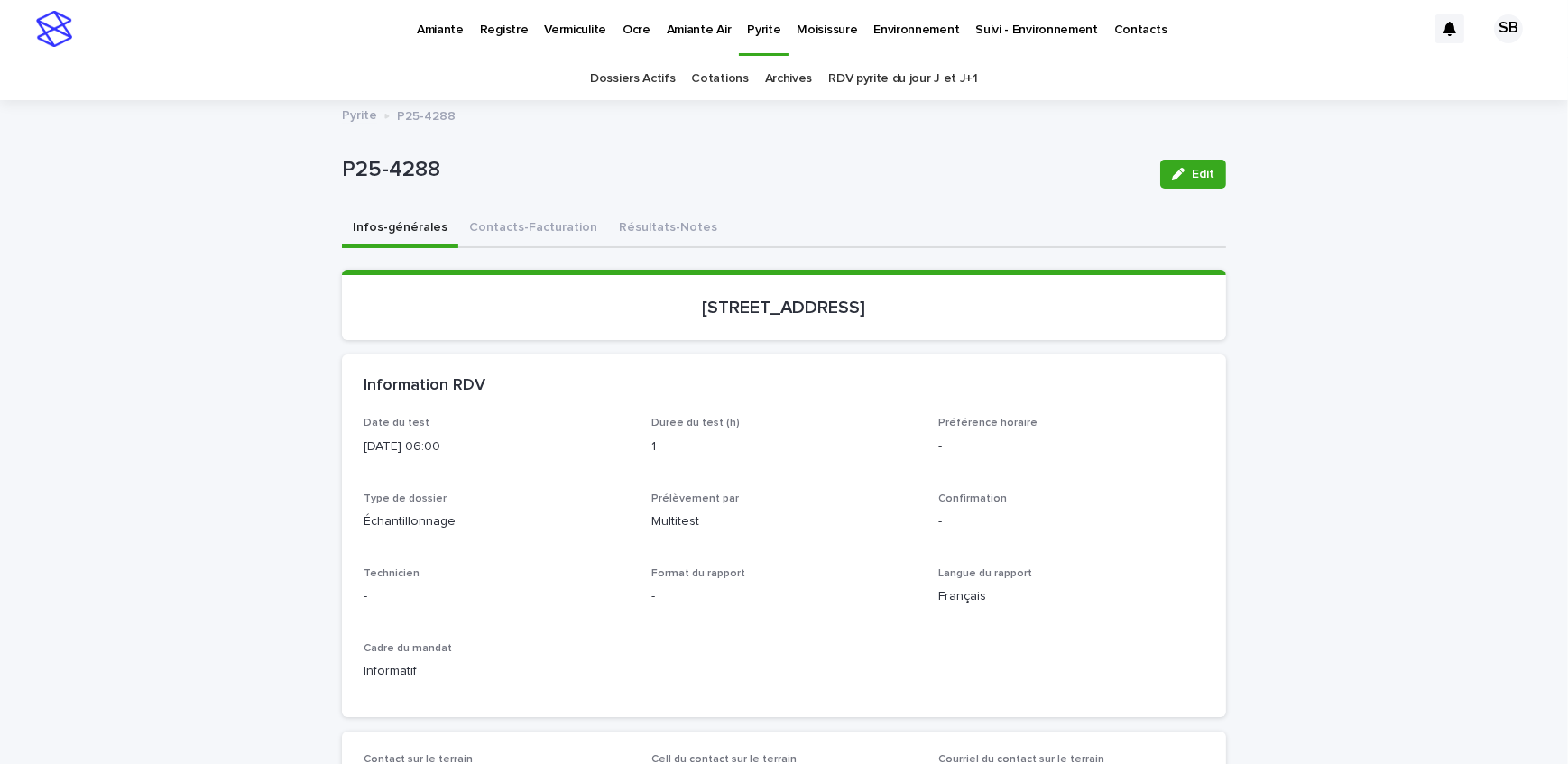
click at [354, 116] on link "Pyrite" at bounding box center [359, 114] width 35 height 21
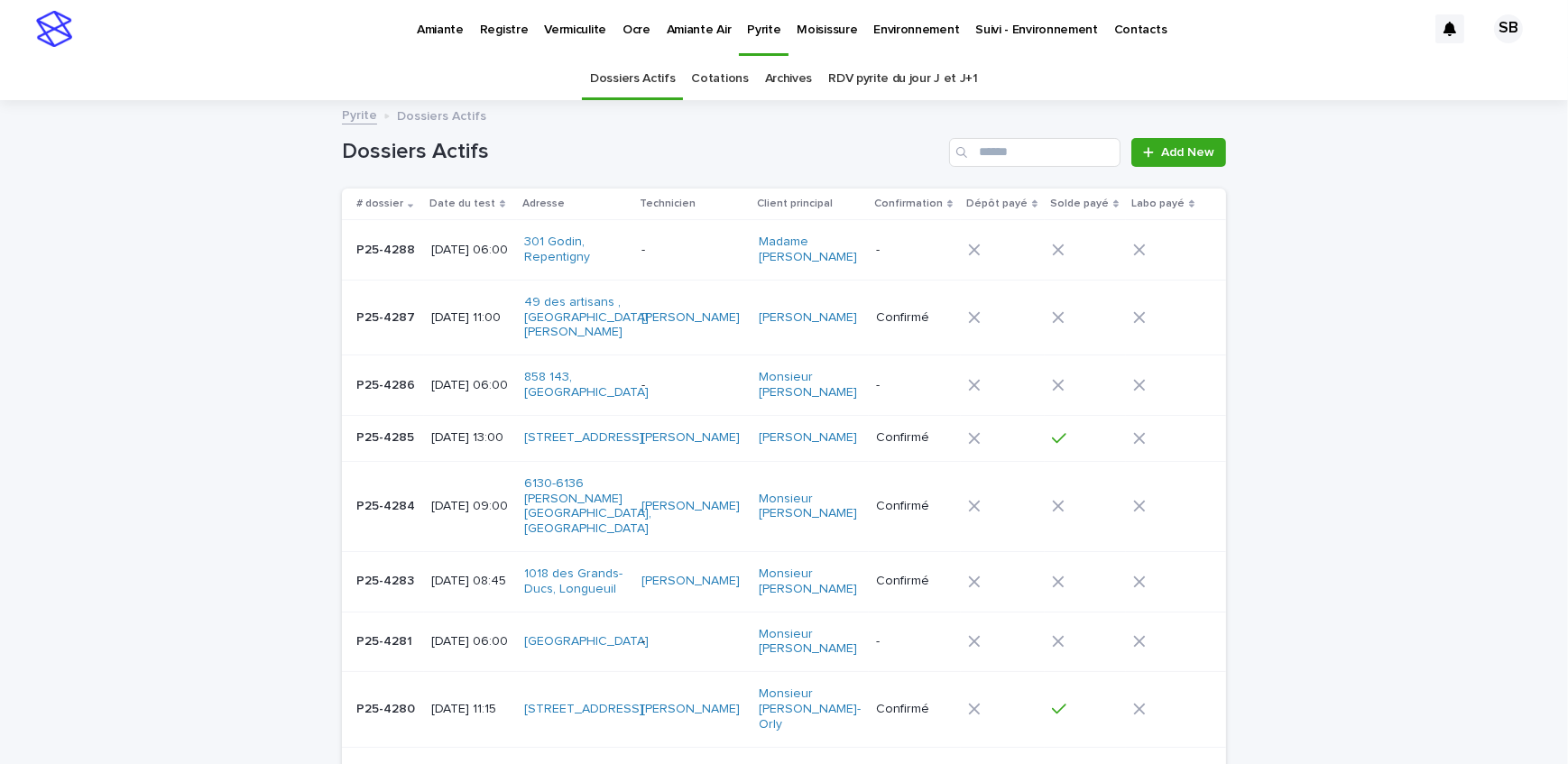
click at [574, 36] on p "Vermiculite" at bounding box center [575, 18] width 62 height 38
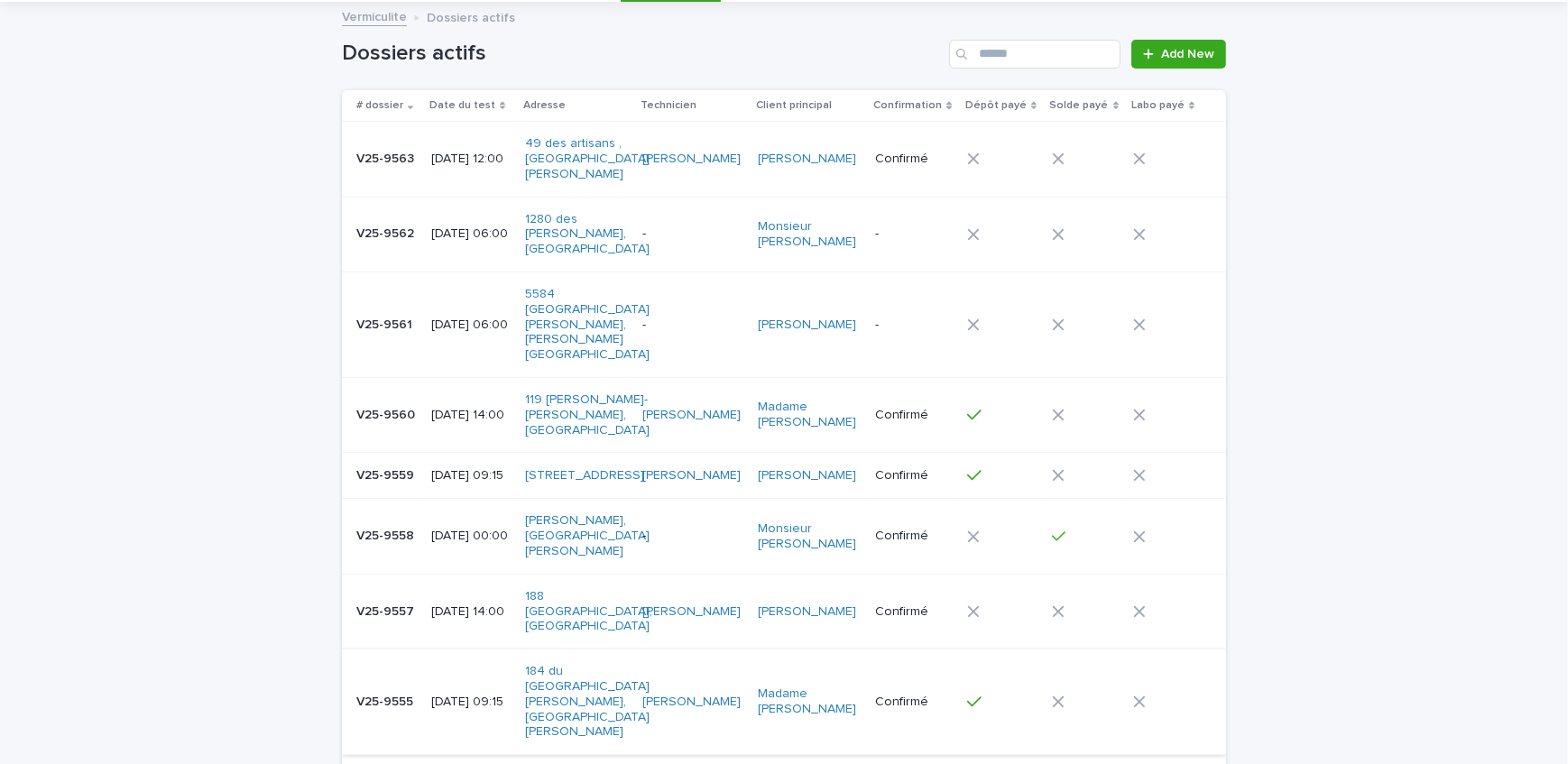
scroll to position [231, 0]
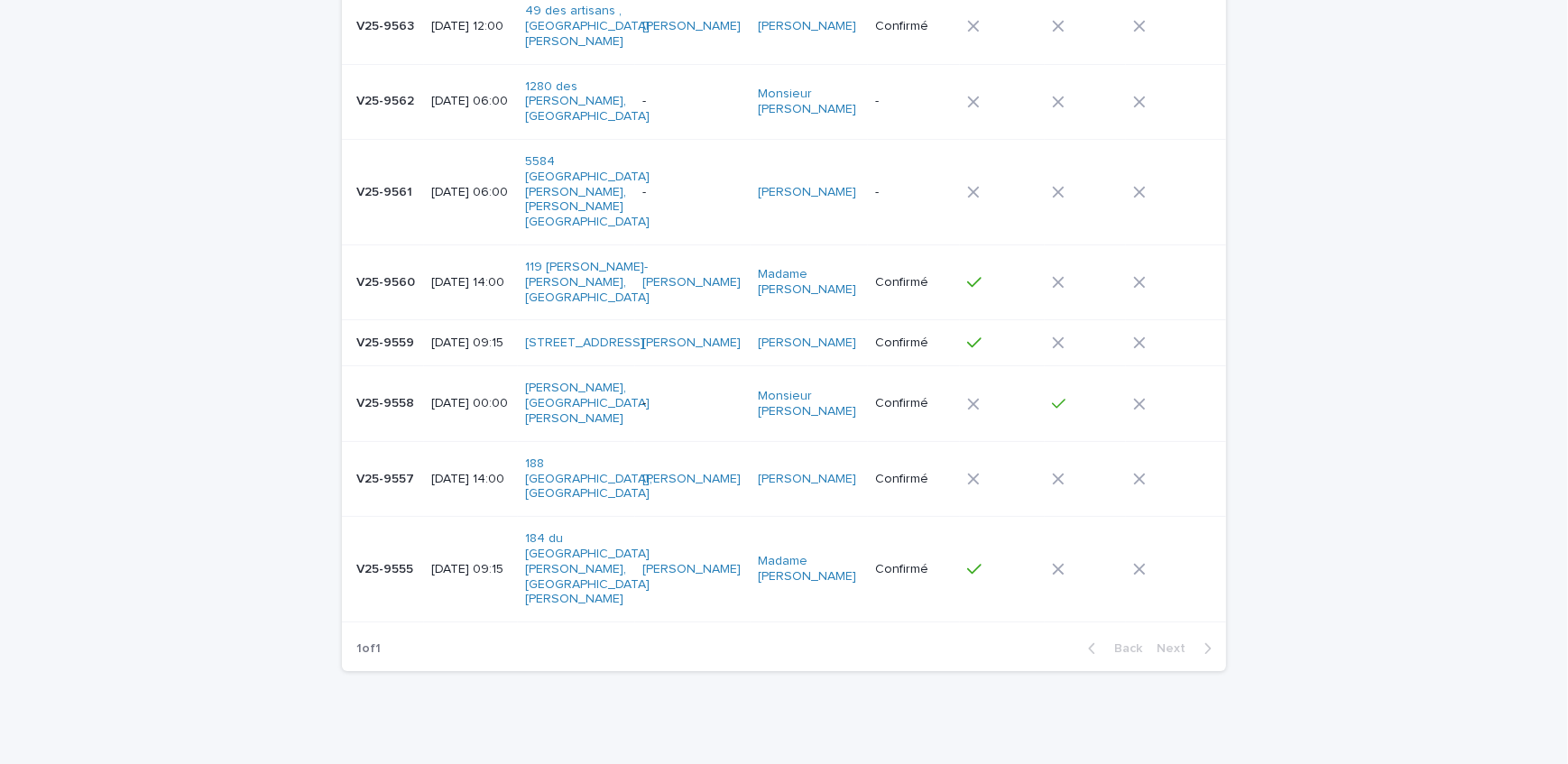
click at [431, 562] on p "[DATE] 09:15" at bounding box center [470, 570] width 80 height 16
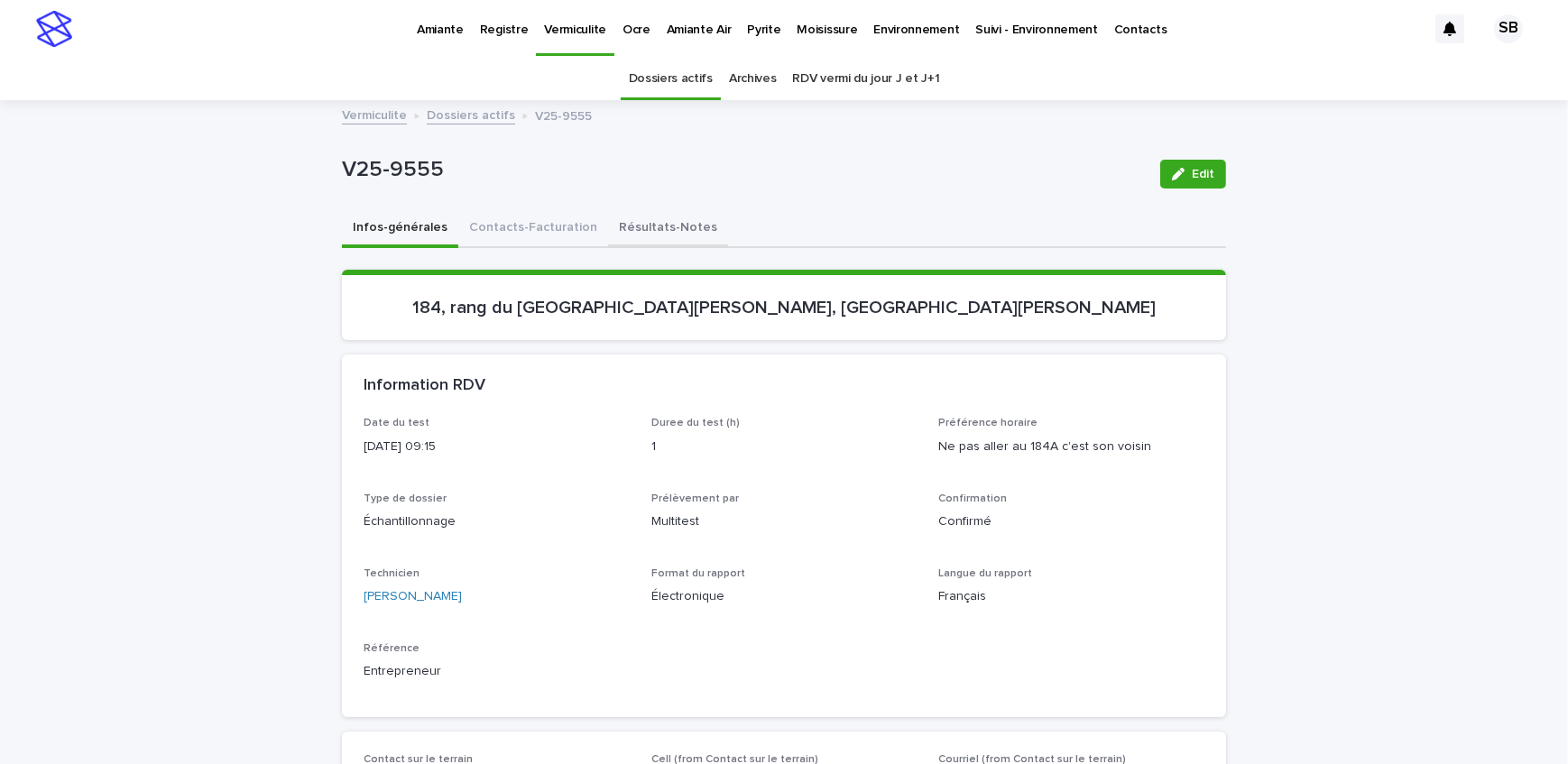
click at [670, 238] on button "Résultats-Notes" at bounding box center [668, 228] width 120 height 38
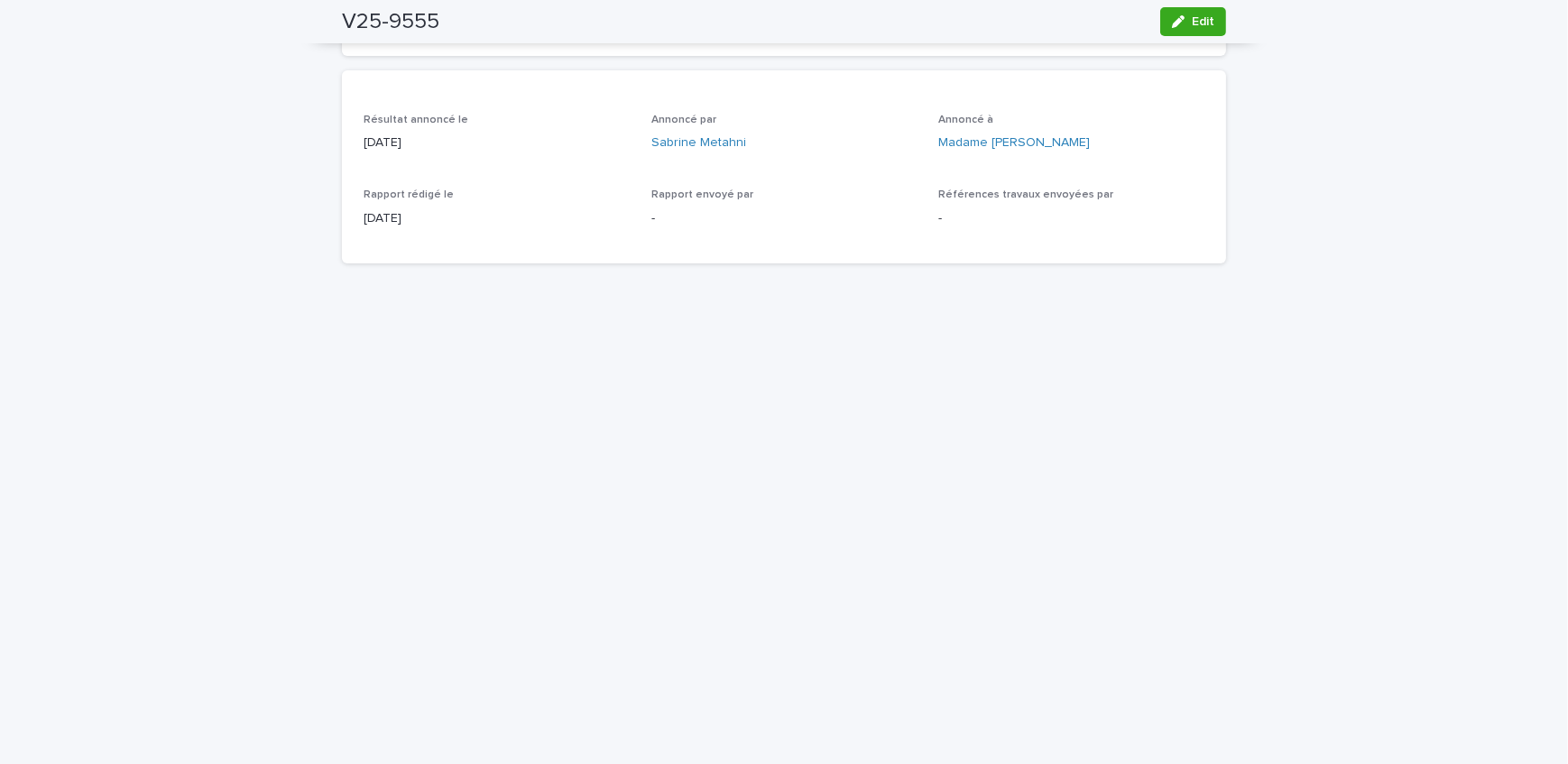
scroll to position [492, 0]
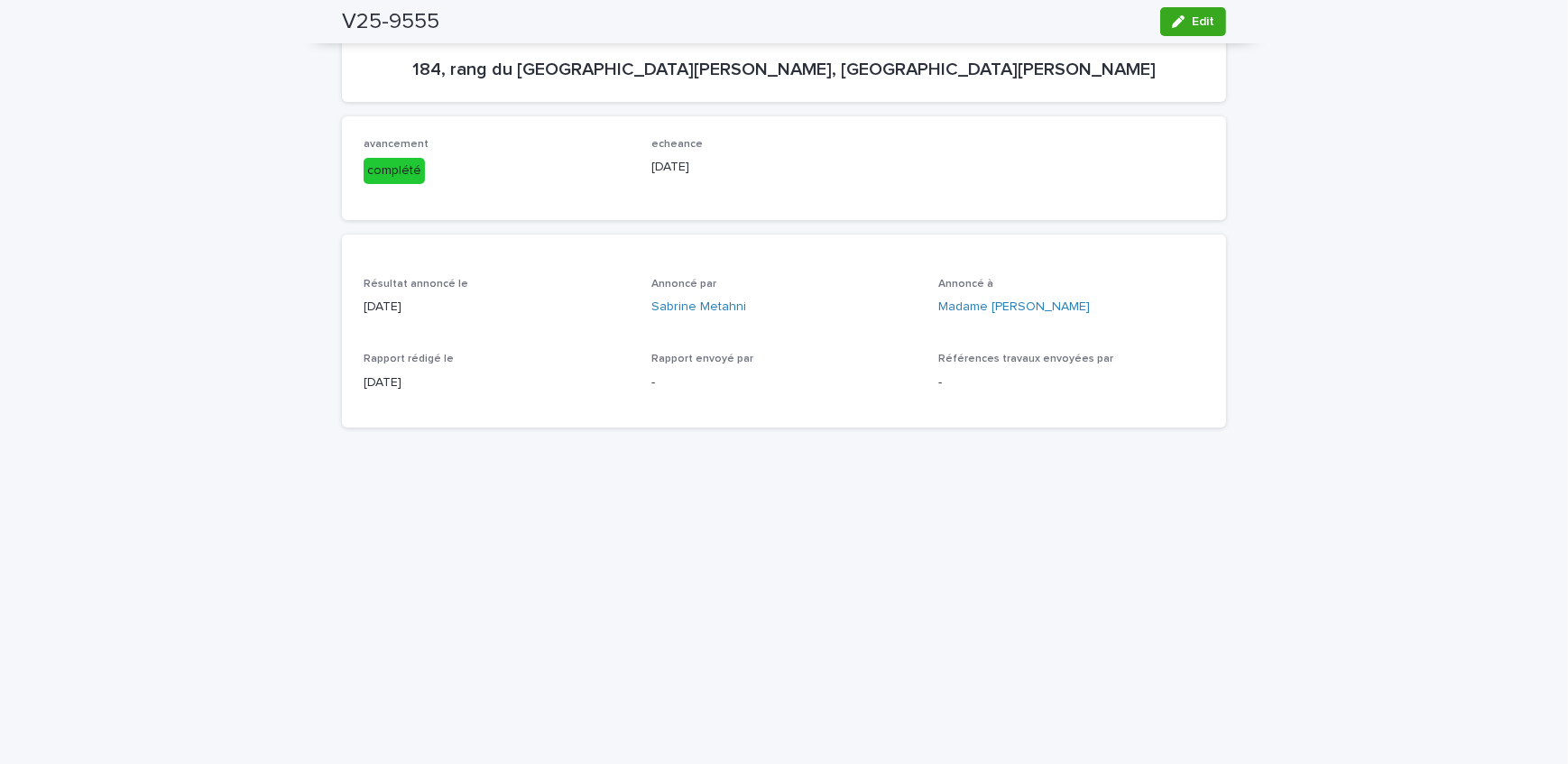
drag, startPoint x: 1178, startPoint y: 11, endPoint x: 925, endPoint y: 206, distance: 319.4
click at [1178, 11] on button "Edit" at bounding box center [1193, 21] width 66 height 28
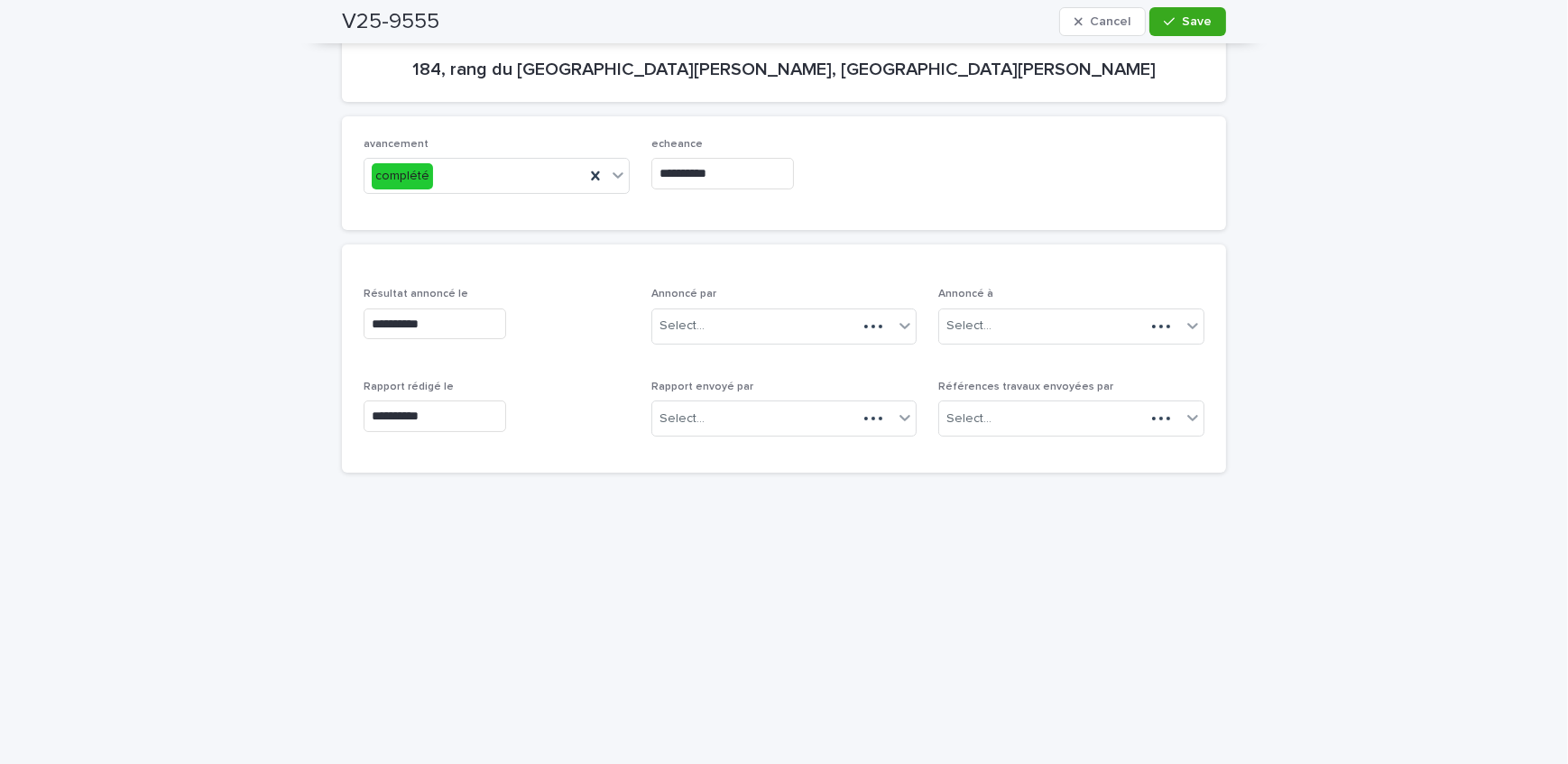
scroll to position [268, 0]
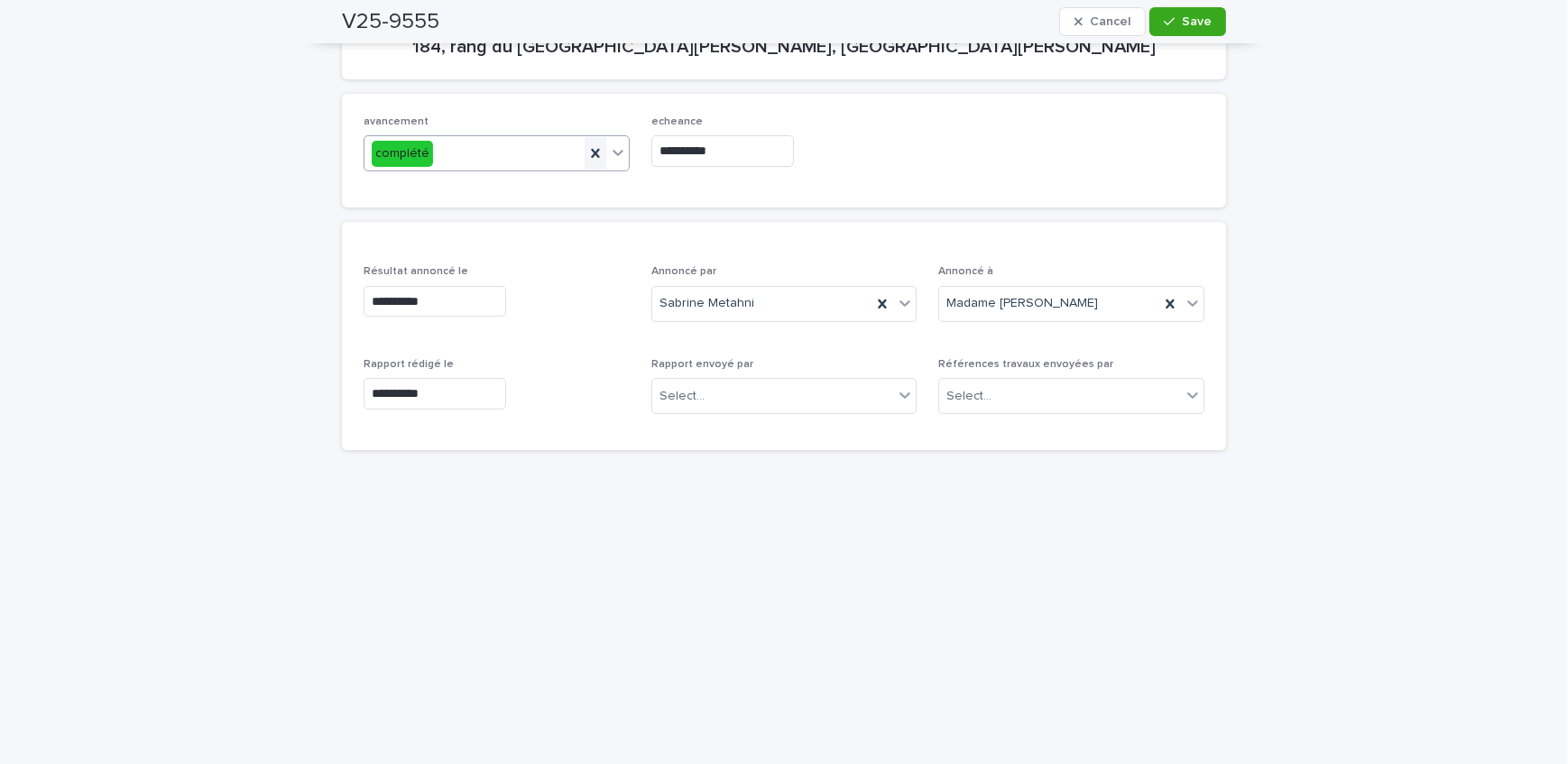
click at [591, 153] on icon at bounding box center [594, 153] width 8 height 9
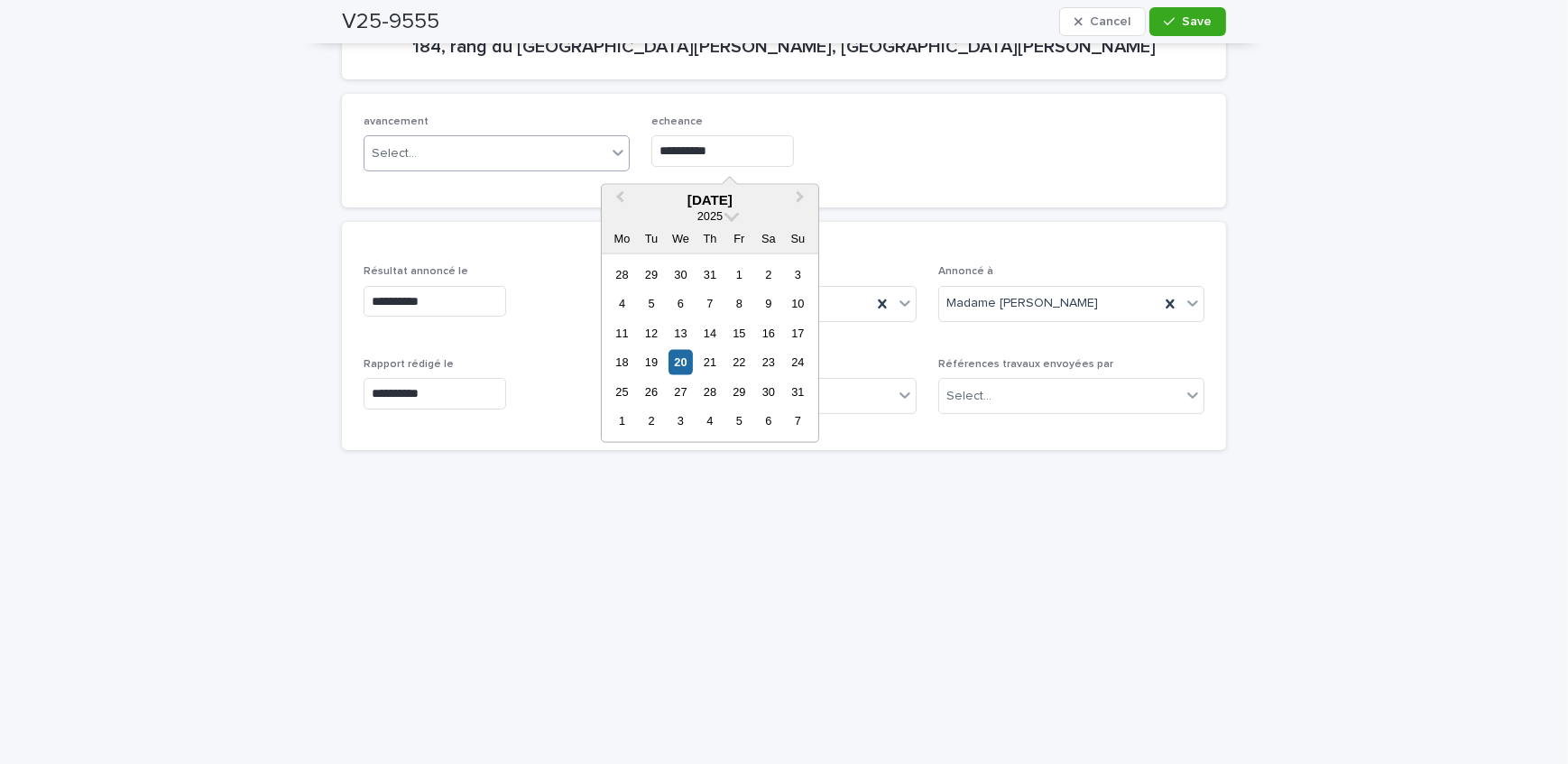
drag, startPoint x: 713, startPoint y: 146, endPoint x: 491, endPoint y: 161, distance: 222.5
click at [491, 161] on div "**********" at bounding box center [783, 150] width 841 height 71
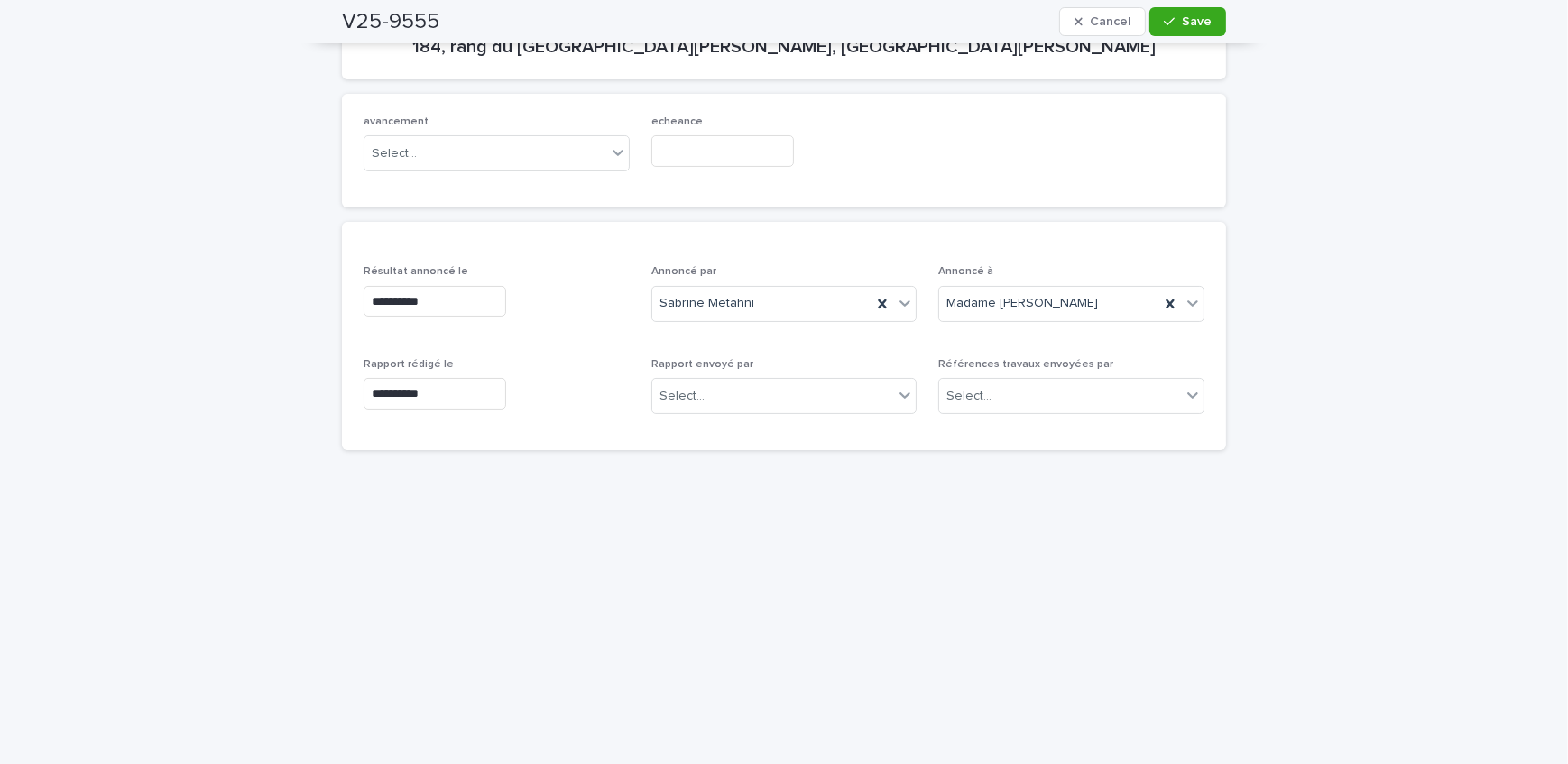
click at [947, 162] on div "avancement Select... echeance" at bounding box center [783, 150] width 841 height 71
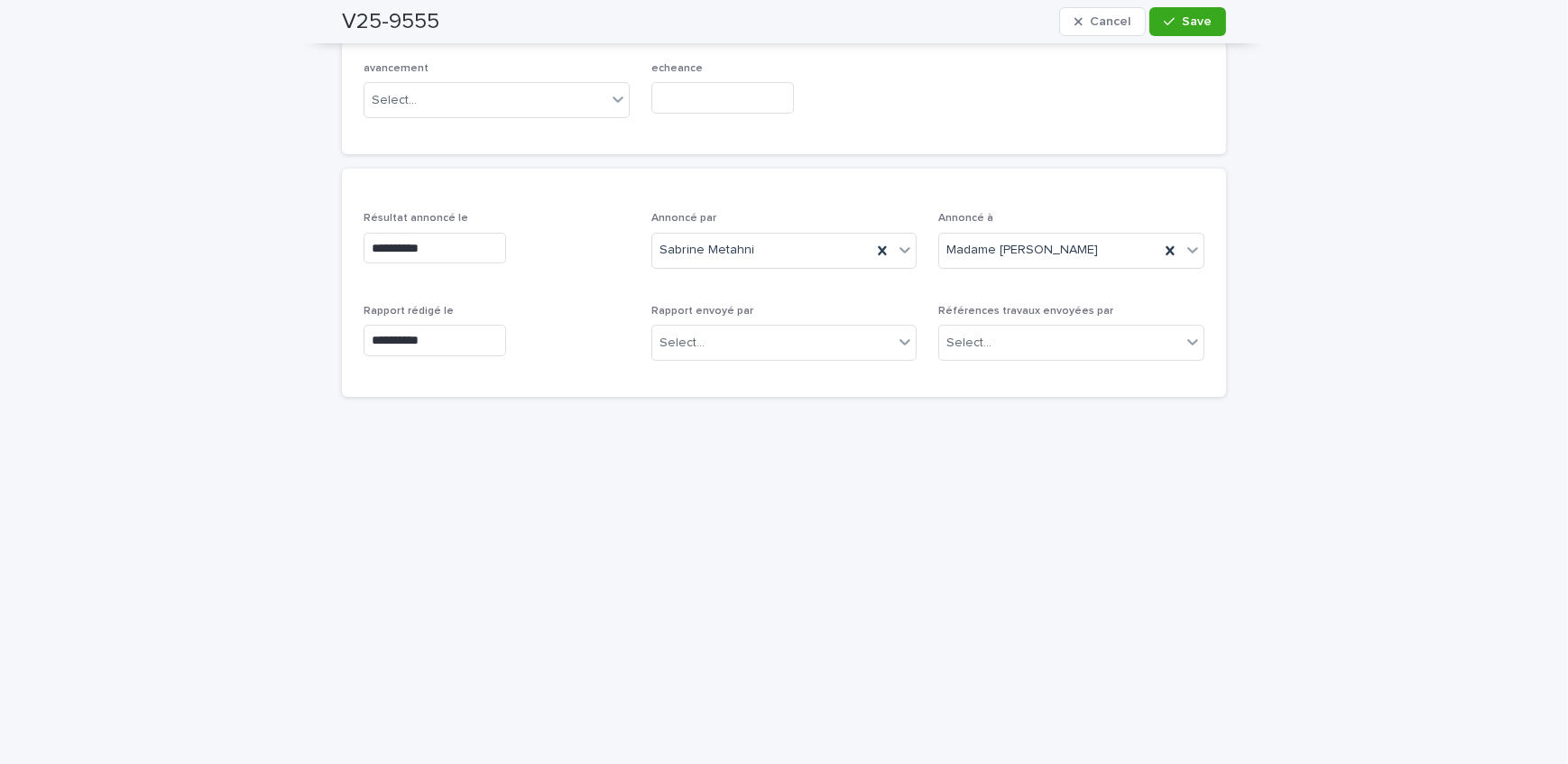
scroll to position [350, 0]
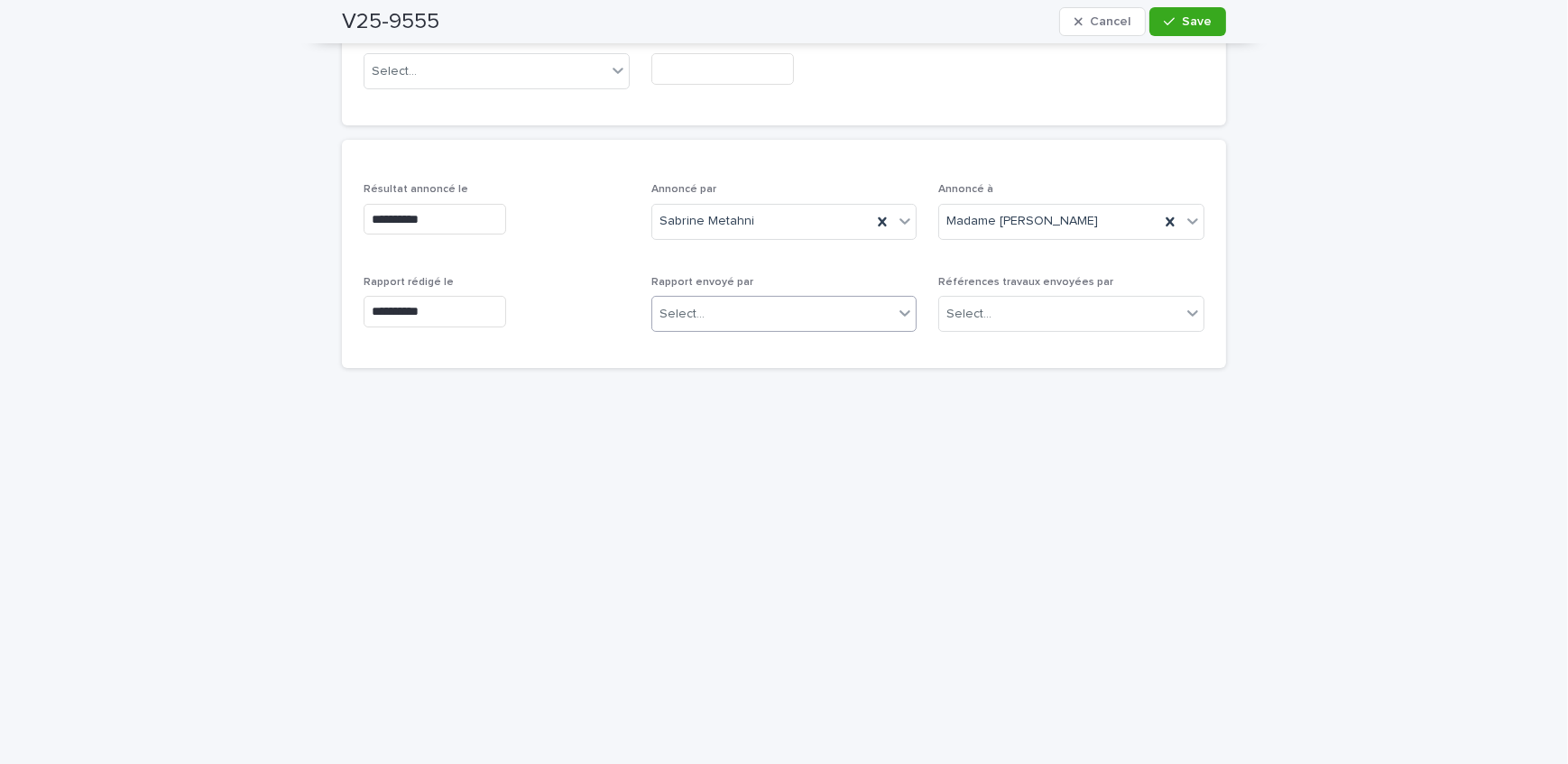
click at [801, 321] on div "Select..." at bounding box center [773, 315] width 242 height 29
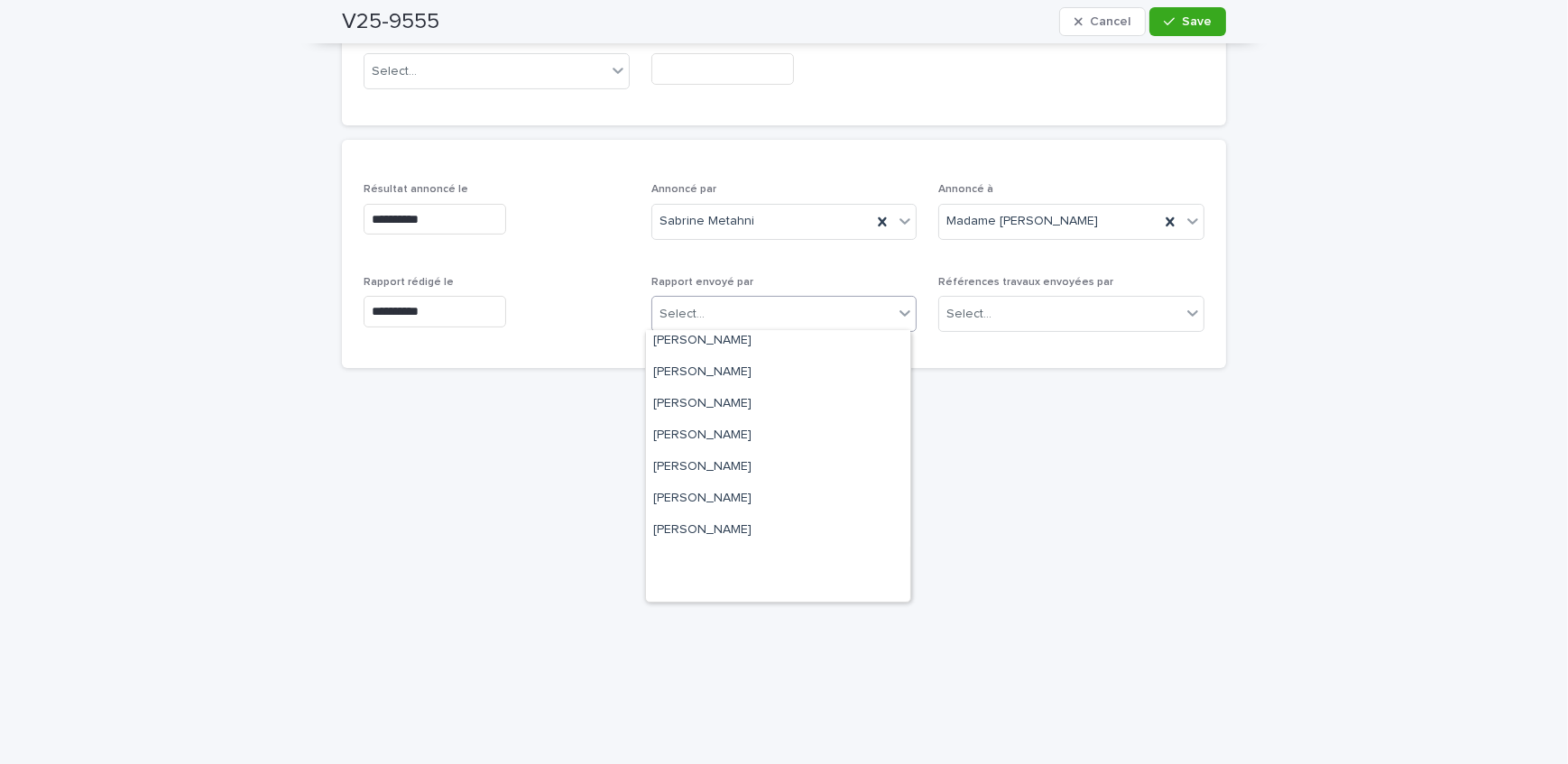
scroll to position [298, 0]
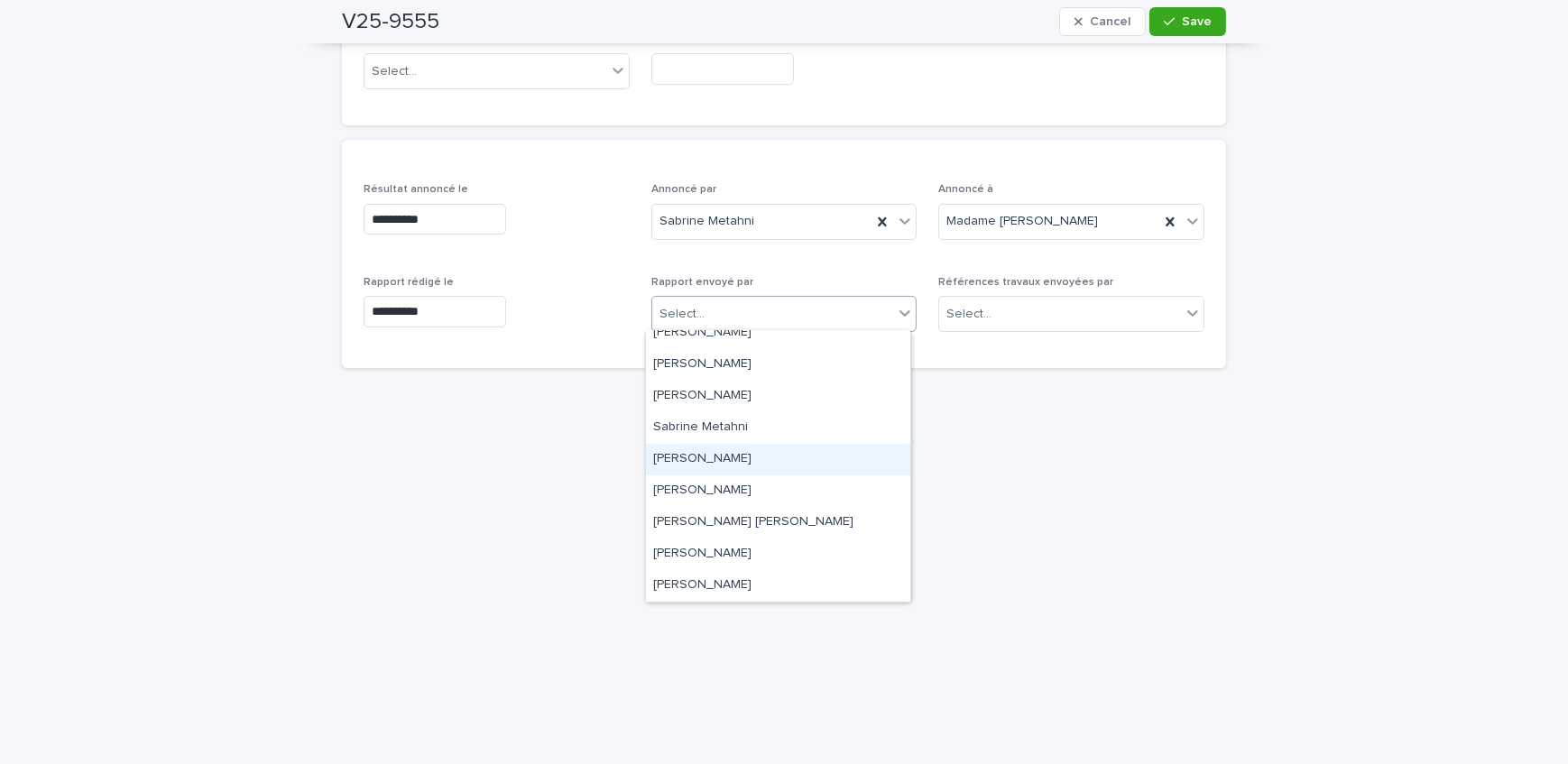
click at [783, 455] on div "[PERSON_NAME]" at bounding box center [778, 460] width 264 height 31
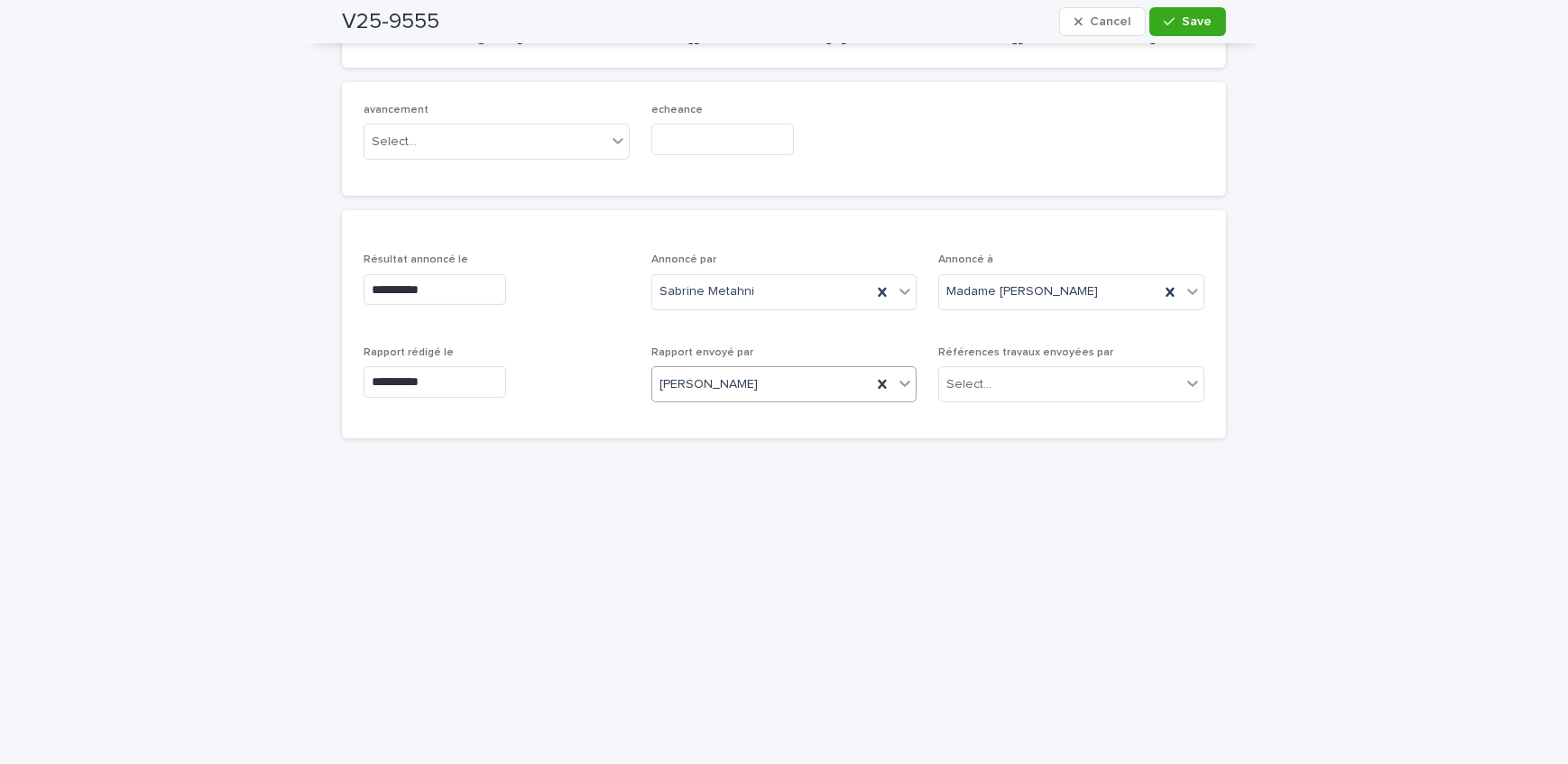
scroll to position [186, 0]
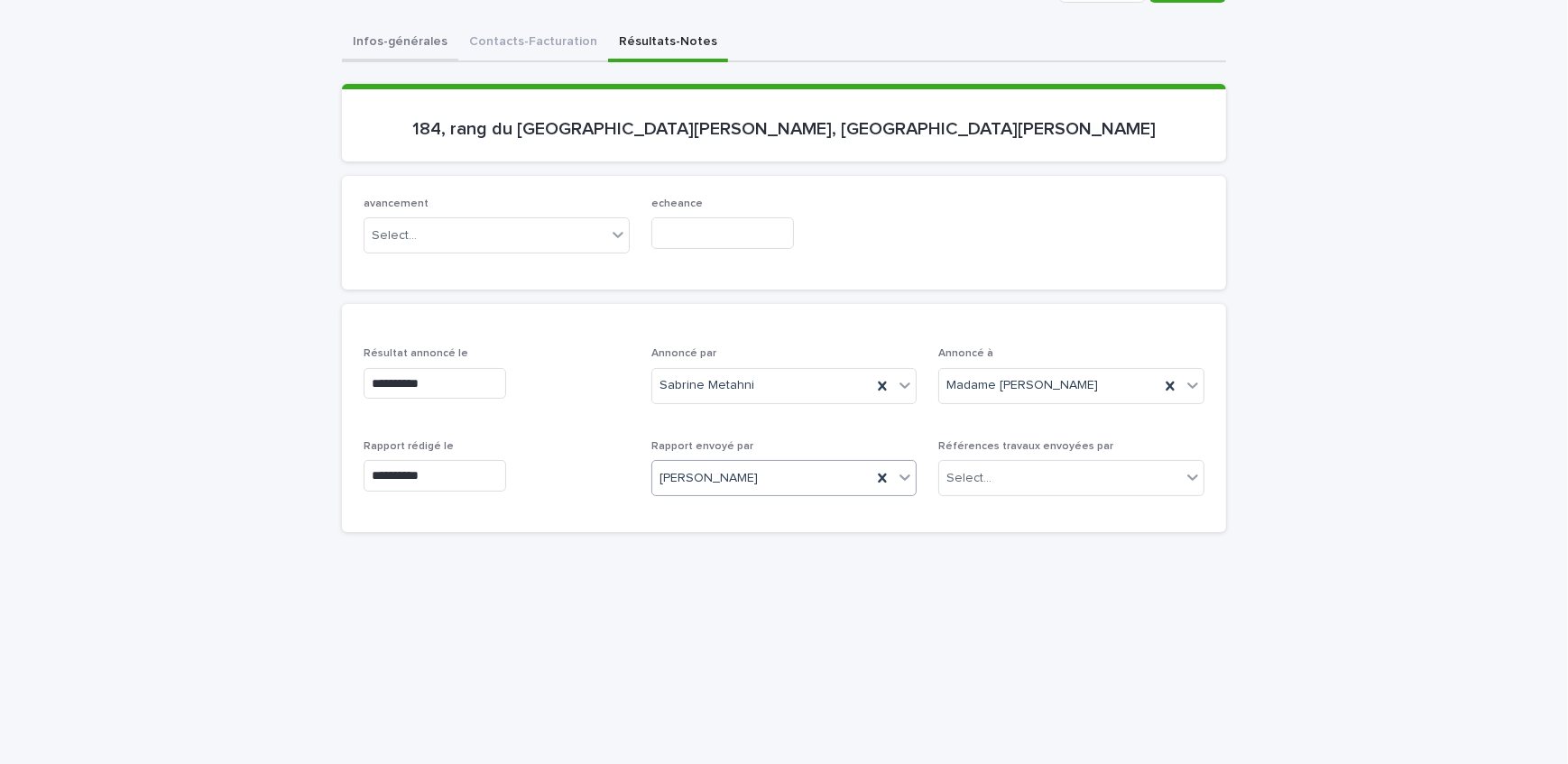
click at [401, 48] on div "**********" at bounding box center [784, 632] width 884 height 1215
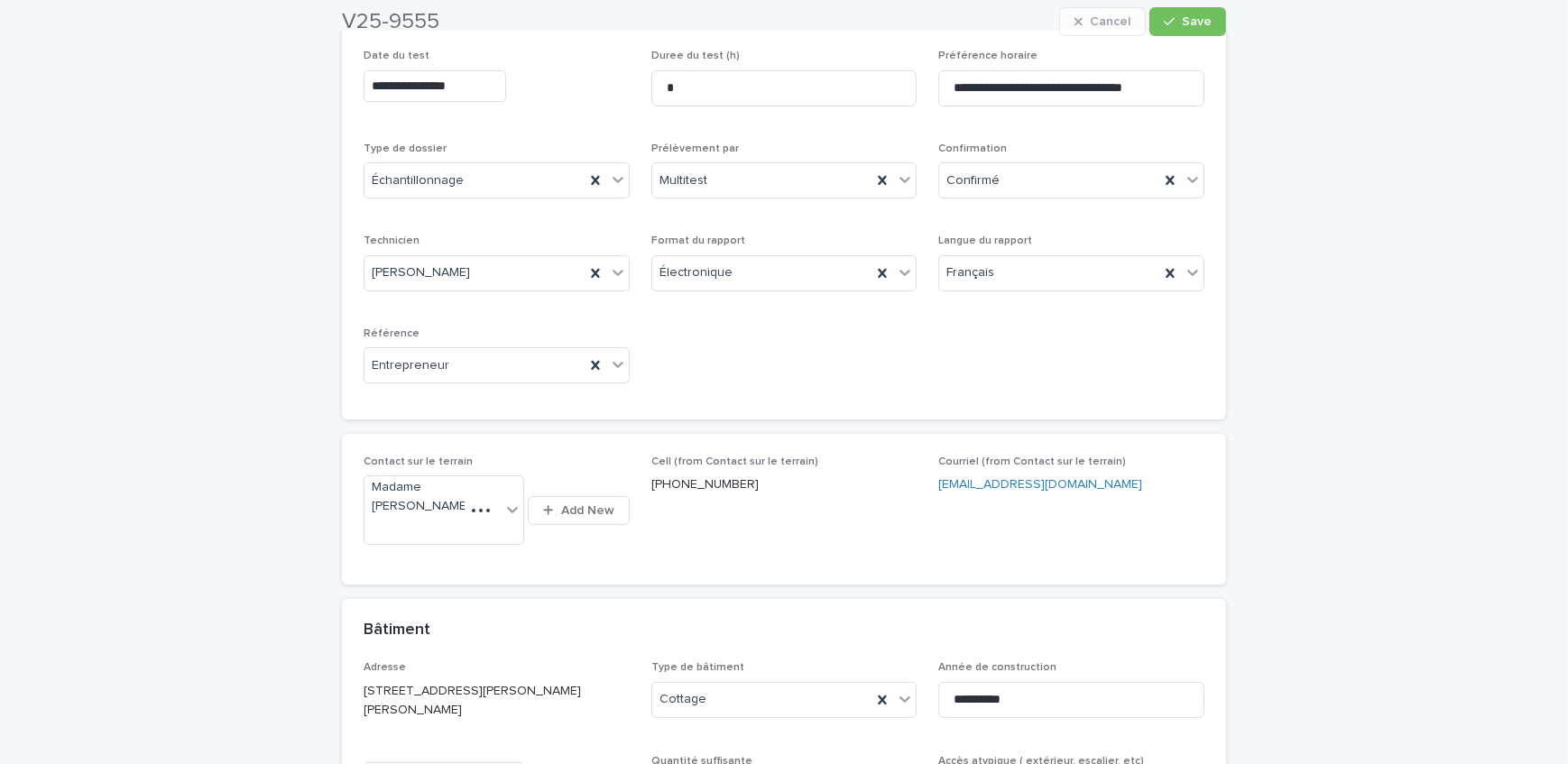
scroll to position [379, 0]
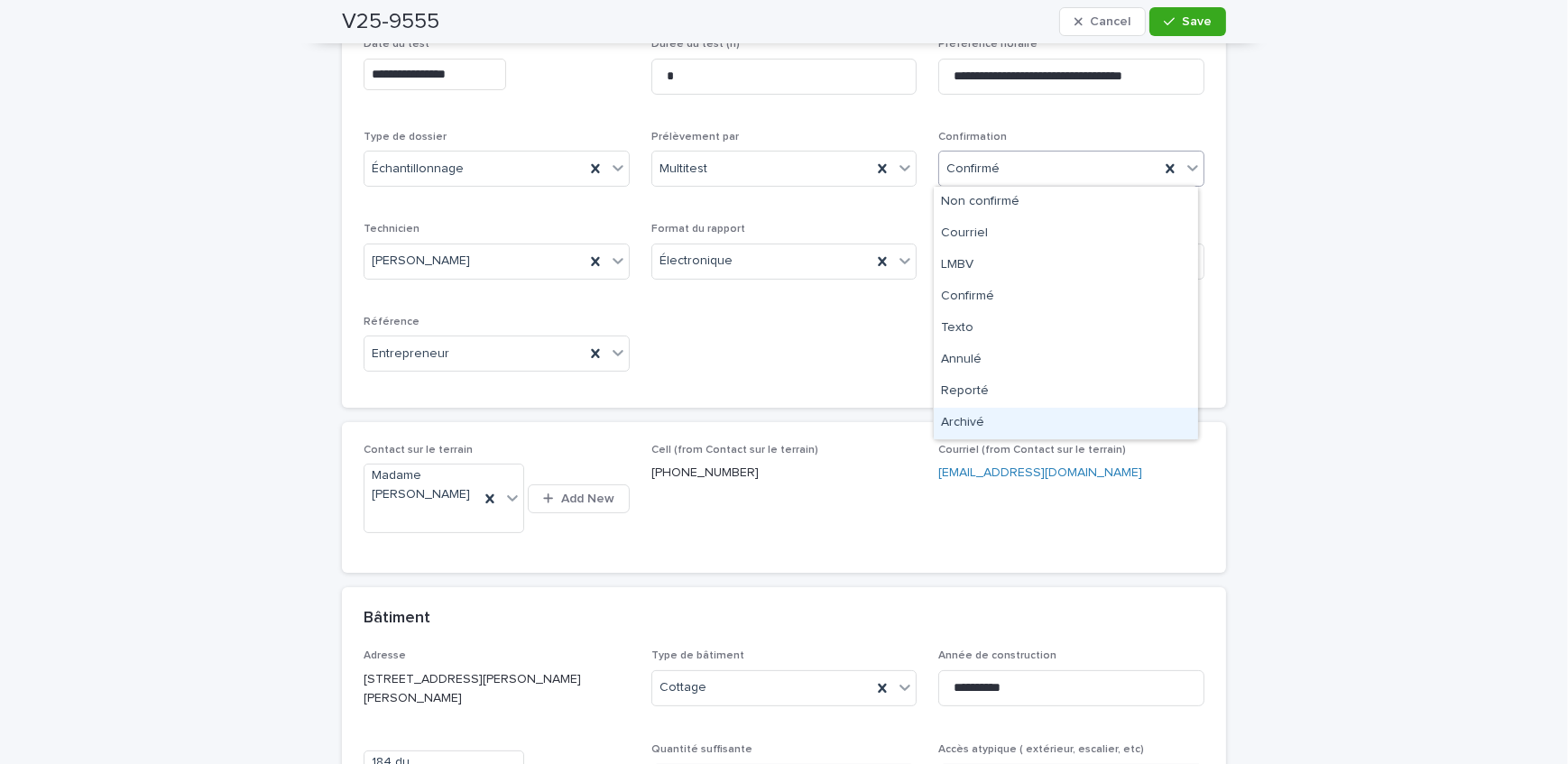
click at [997, 416] on div "Archivé" at bounding box center [1066, 424] width 264 height 31
click at [1182, 22] on span "Save" at bounding box center [1197, 22] width 29 height 13
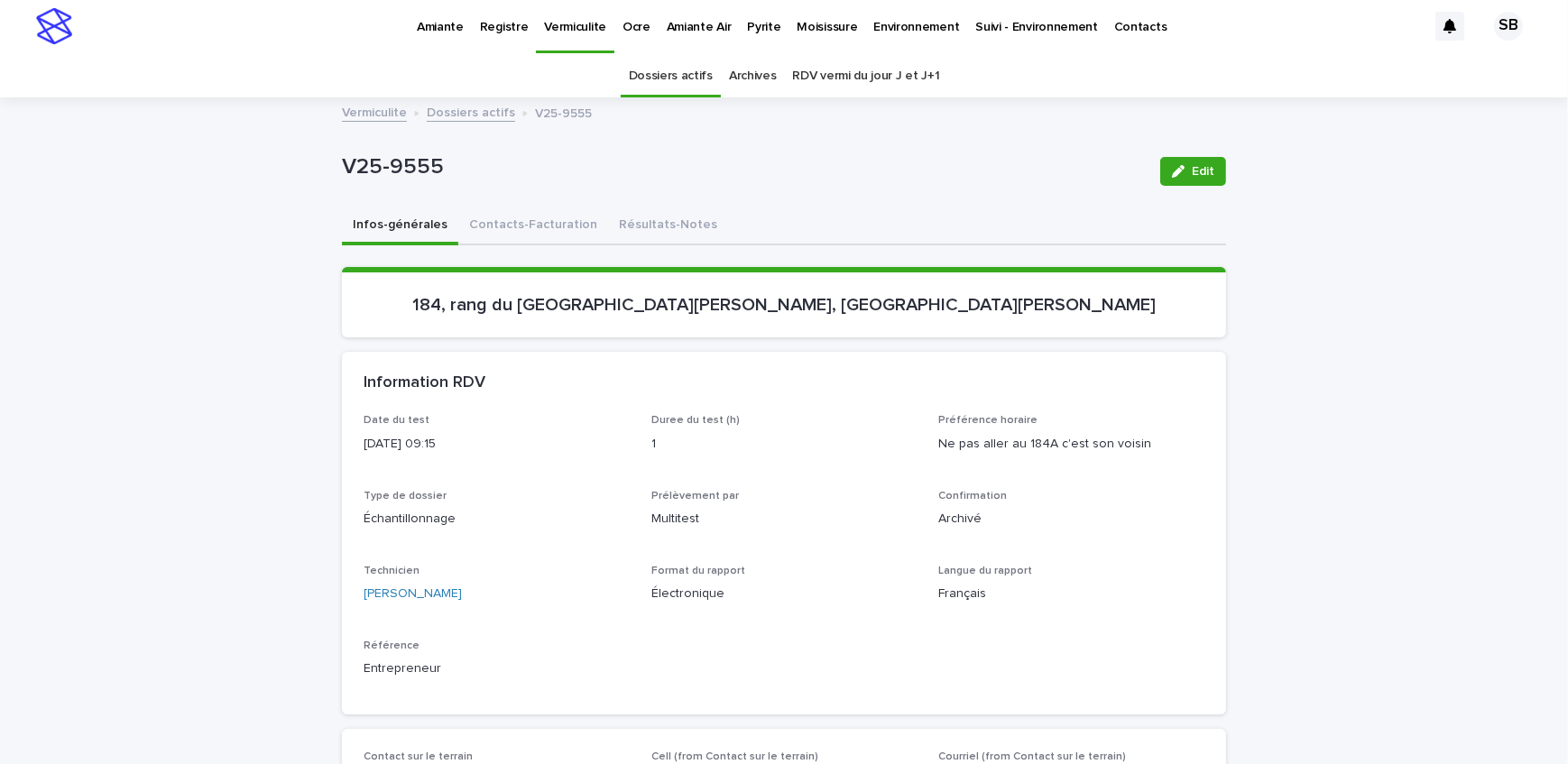
scroll to position [0, 0]
click at [443, 111] on link "Dossiers actifs" at bounding box center [470, 114] width 88 height 21
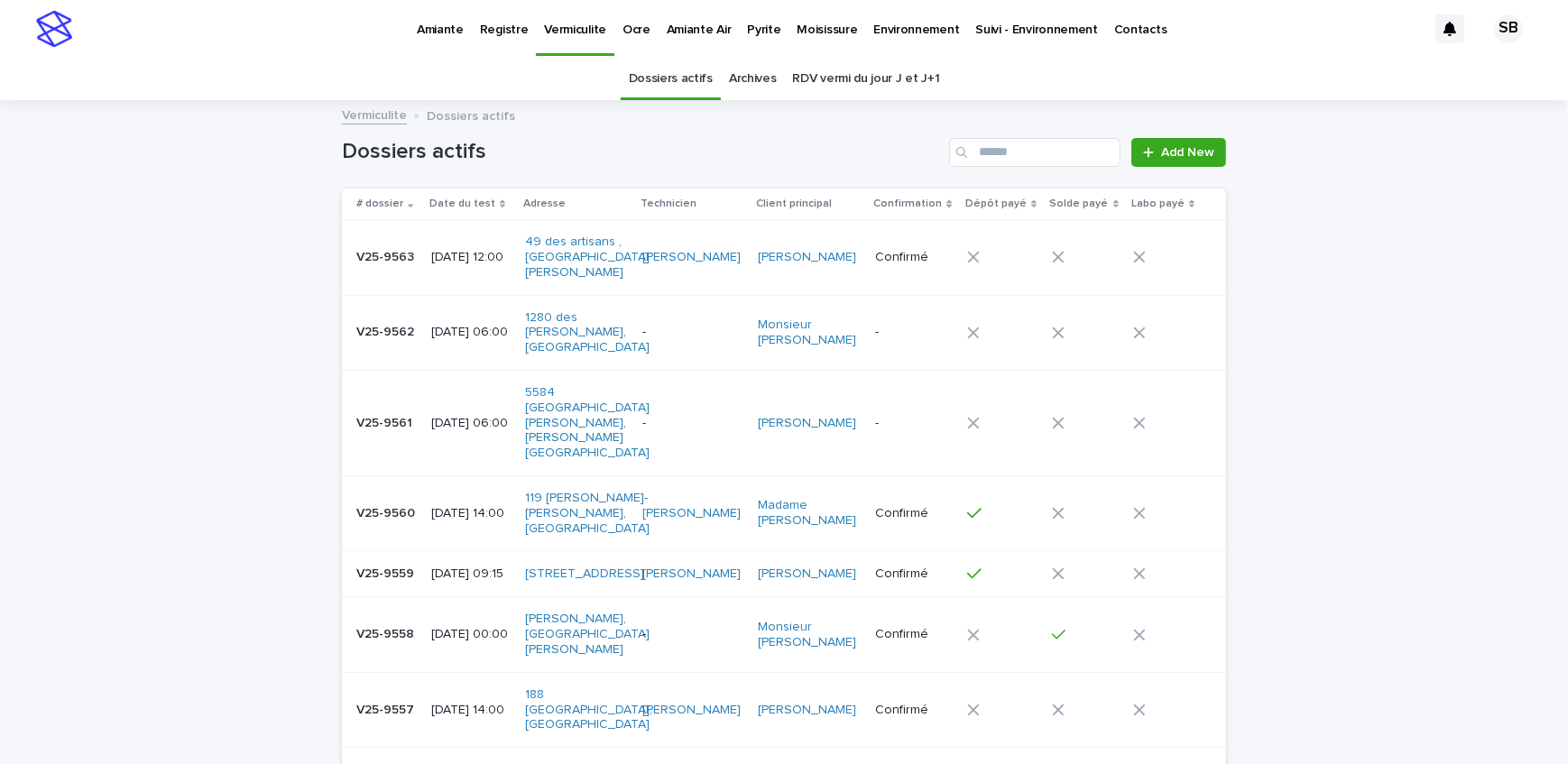
scroll to position [57, 0]
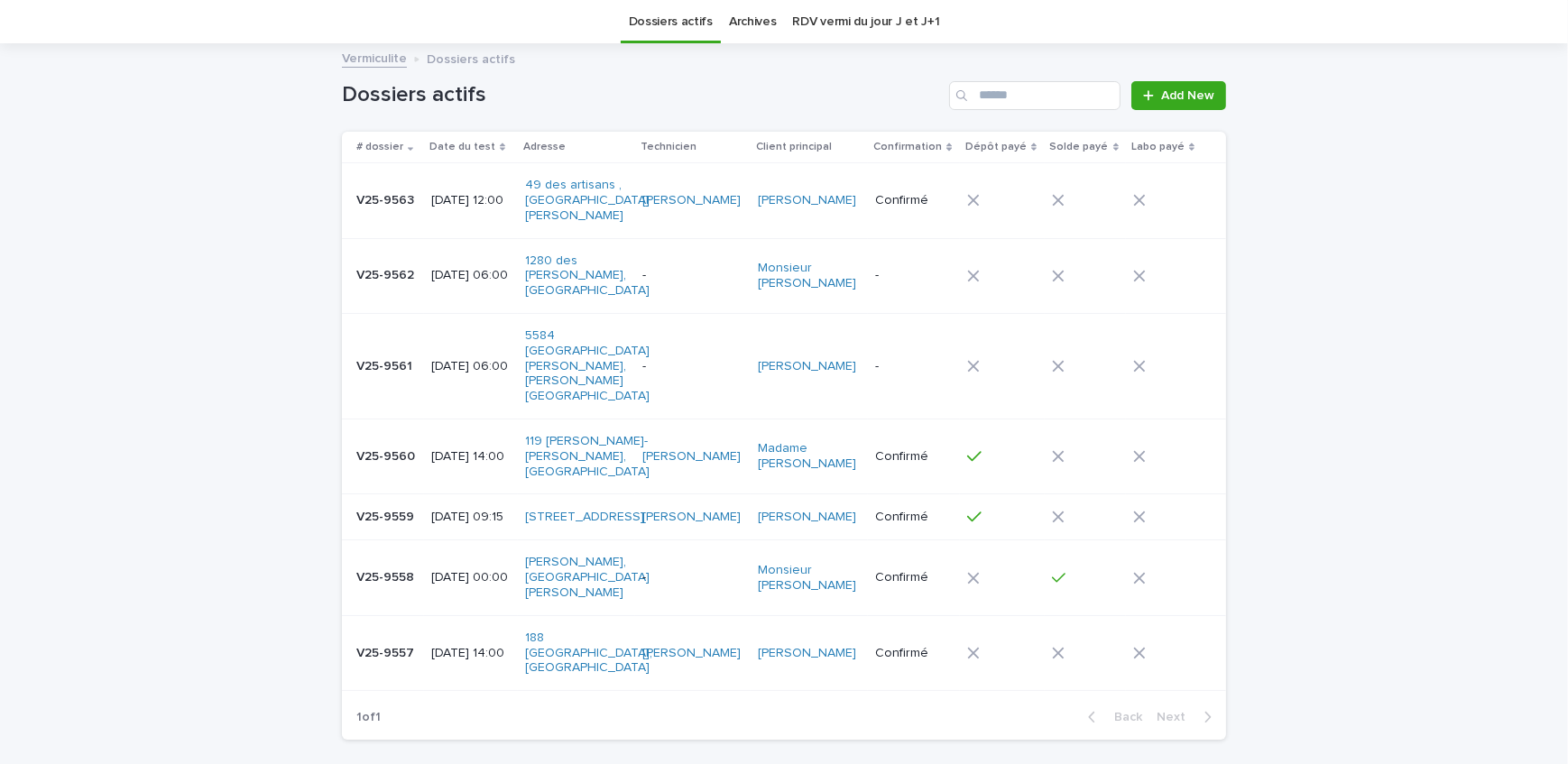
click at [400, 567] on p "V25-9558" at bounding box center [387, 576] width 61 height 19
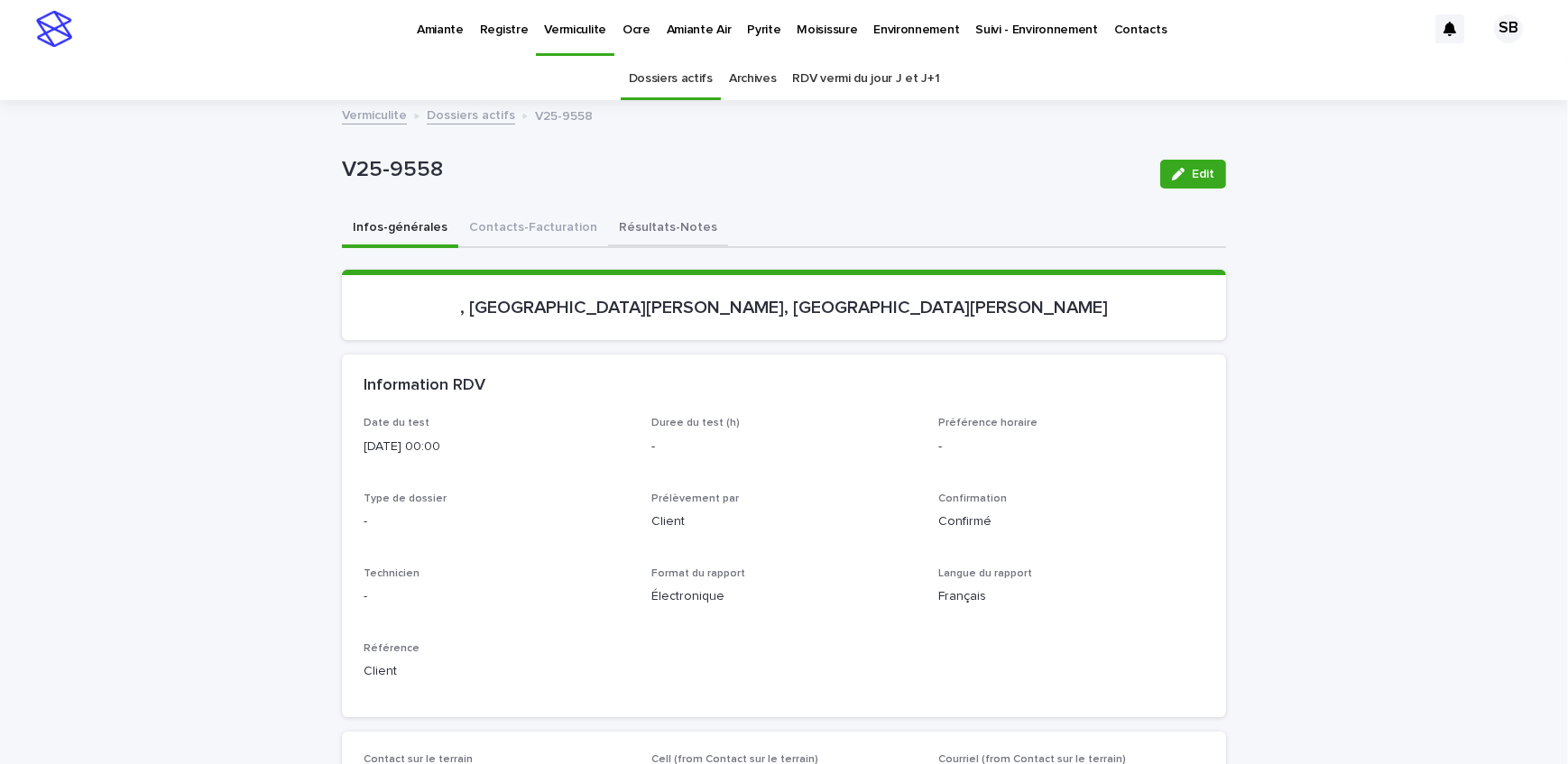
click at [635, 223] on button "Résultats-Notes" at bounding box center [668, 228] width 120 height 38
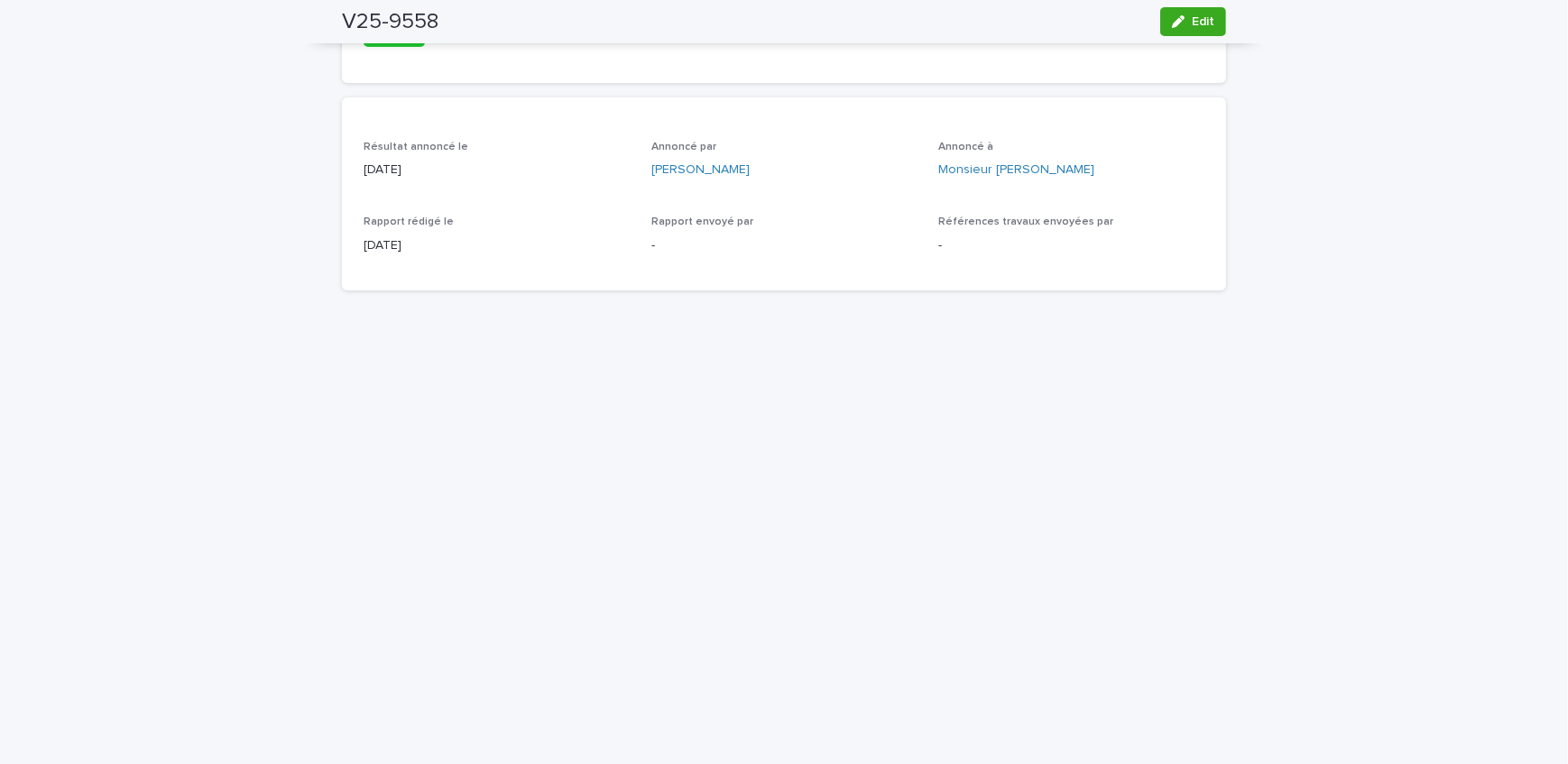
scroll to position [163, 0]
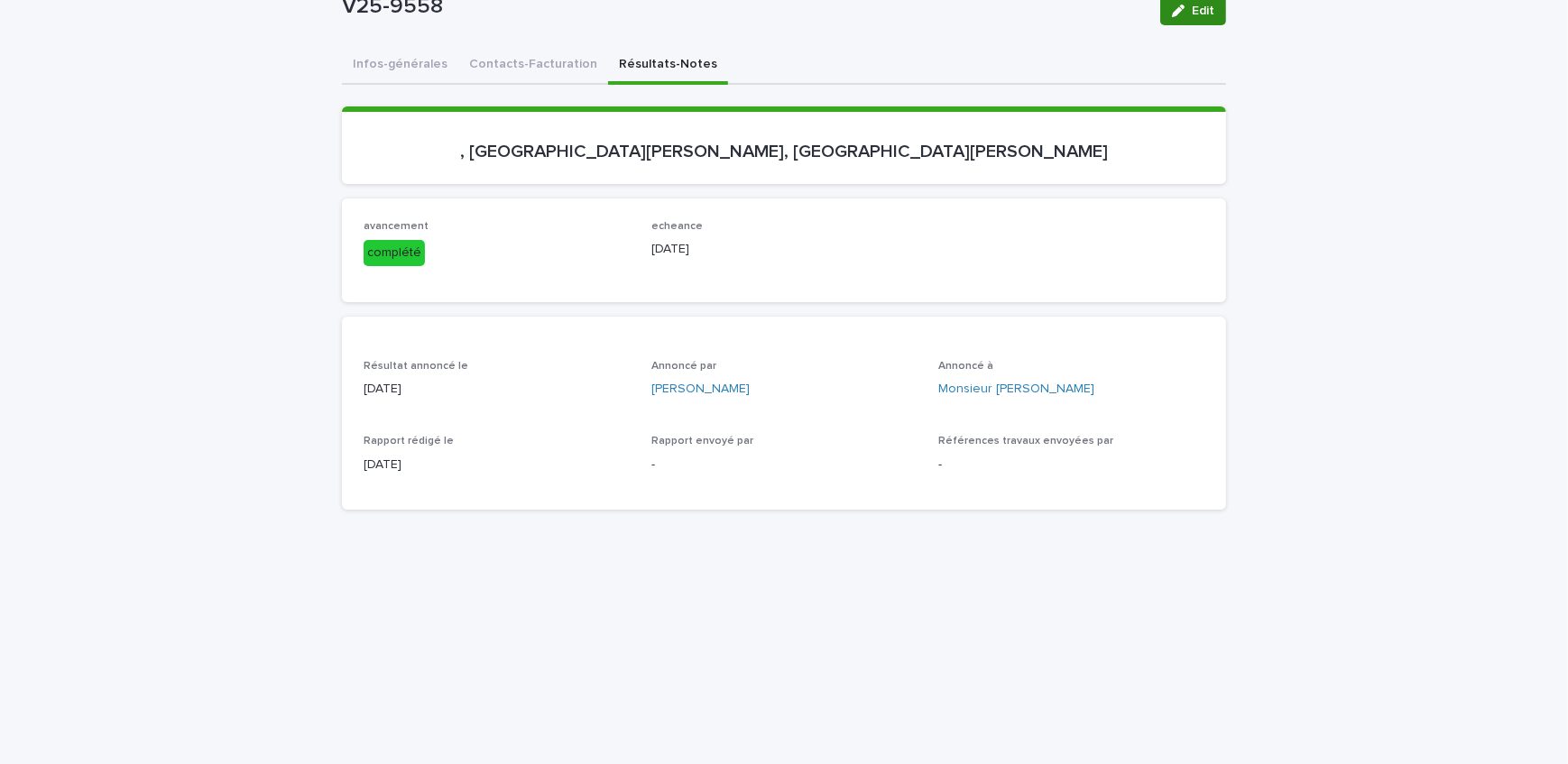
click at [1182, 6] on div "button" at bounding box center [1182, 11] width 20 height 13
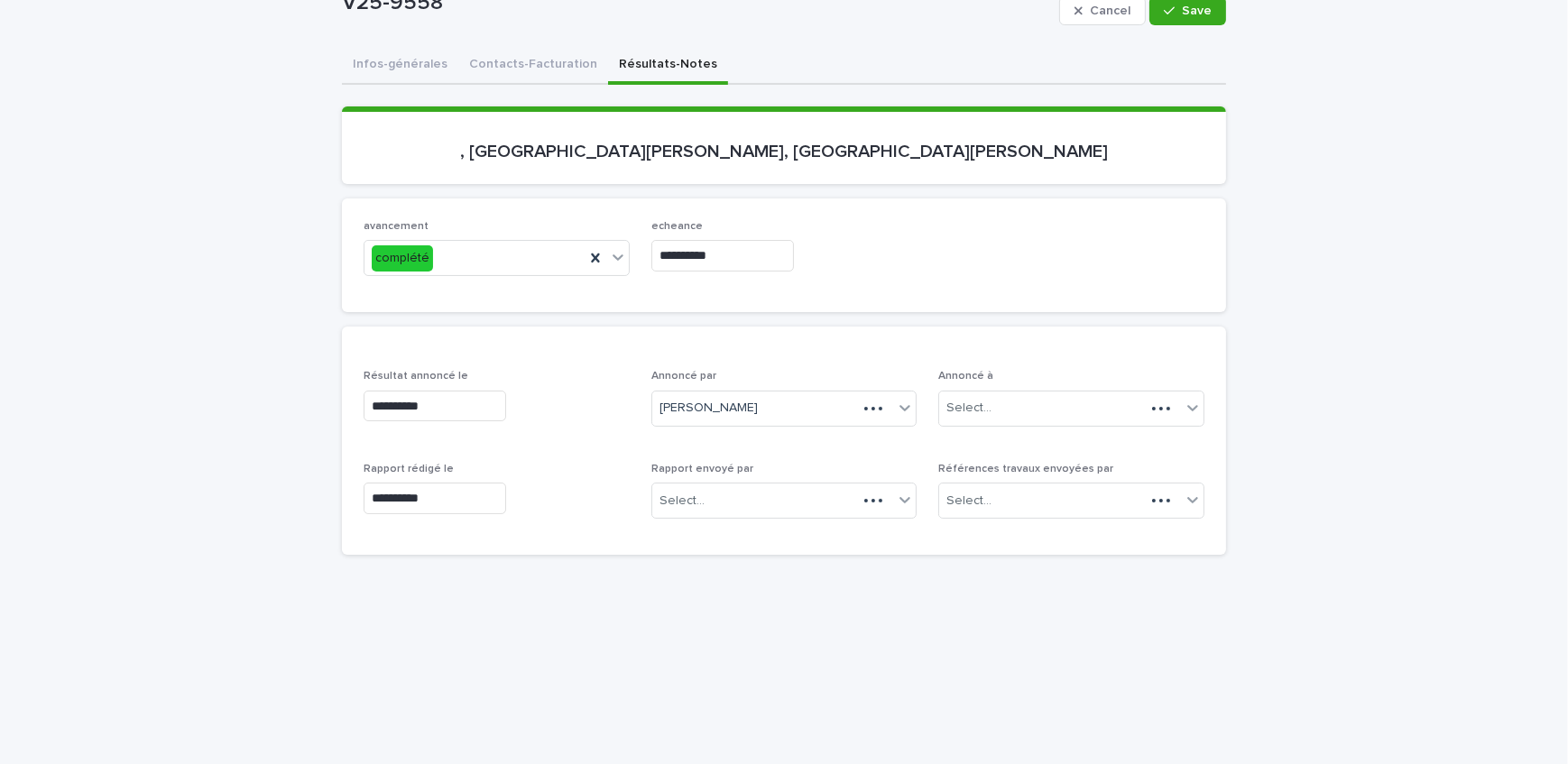
scroll to position [186, 0]
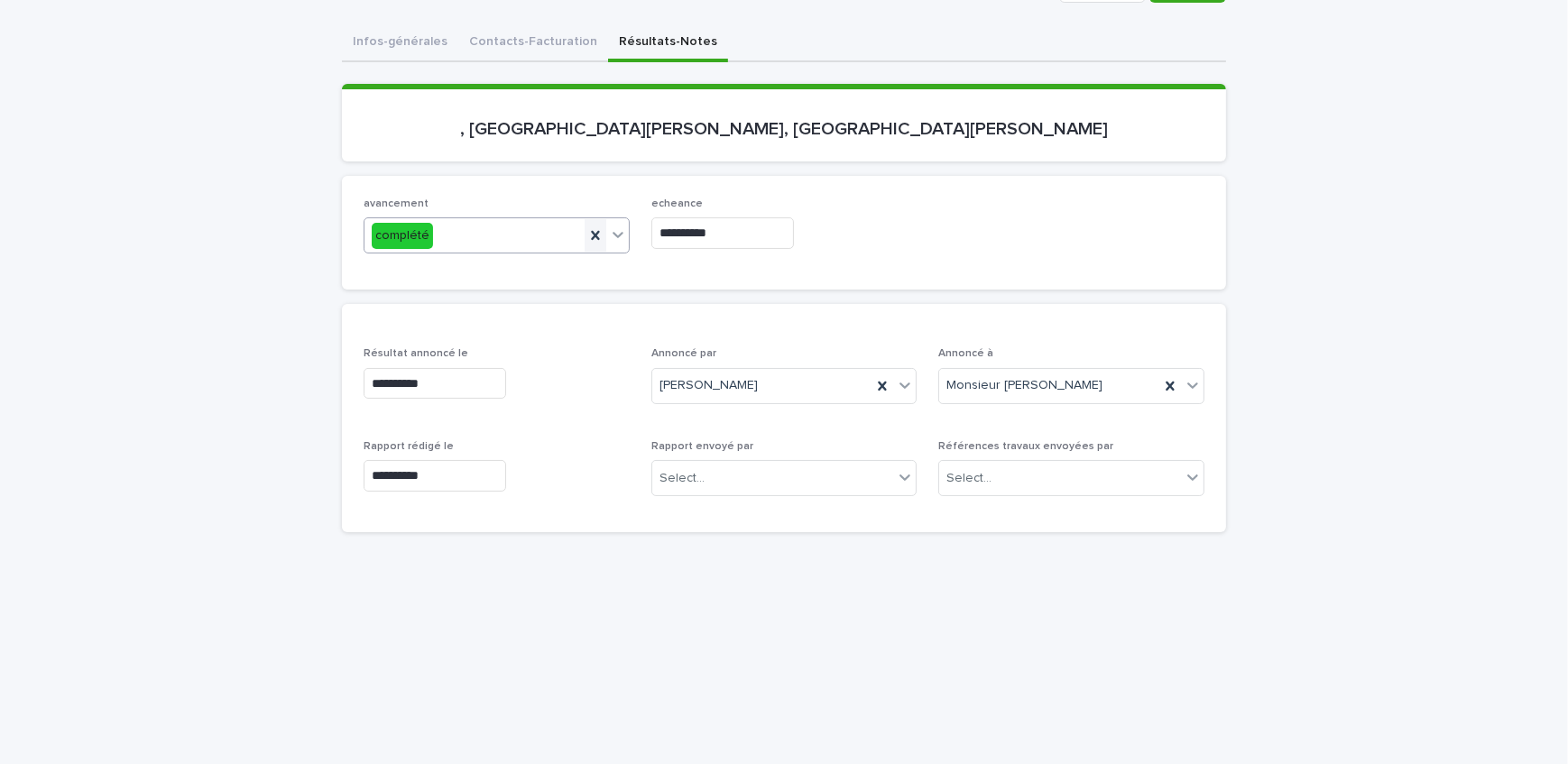
click at [591, 236] on icon at bounding box center [594, 236] width 8 height 9
drag, startPoint x: 733, startPoint y: 234, endPoint x: 441, endPoint y: 264, distance: 293.5
click at [441, 264] on div "**********" at bounding box center [783, 232] width 841 height 71
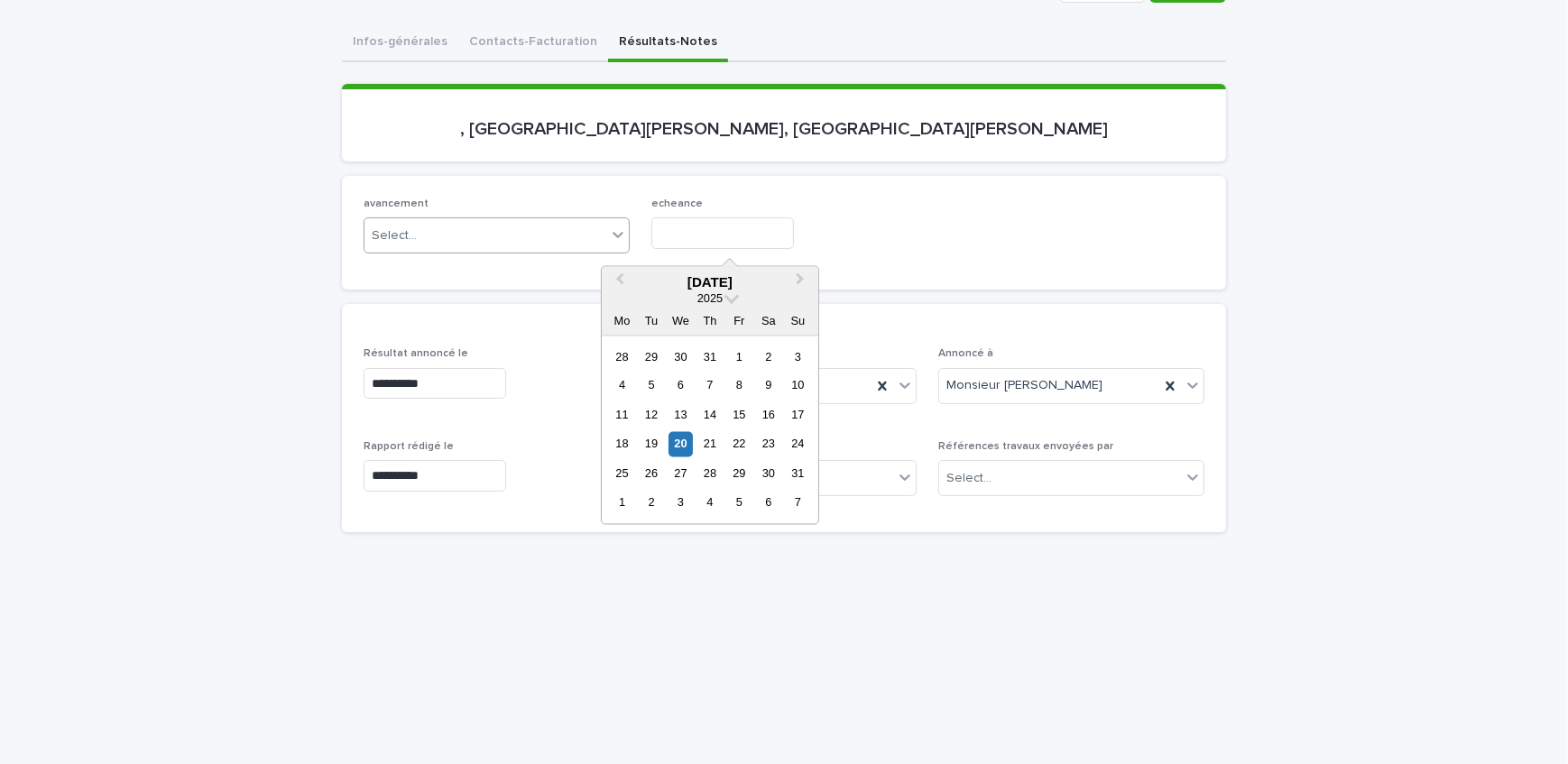
click at [869, 255] on div "echeance" at bounding box center [784, 230] width 266 height 66
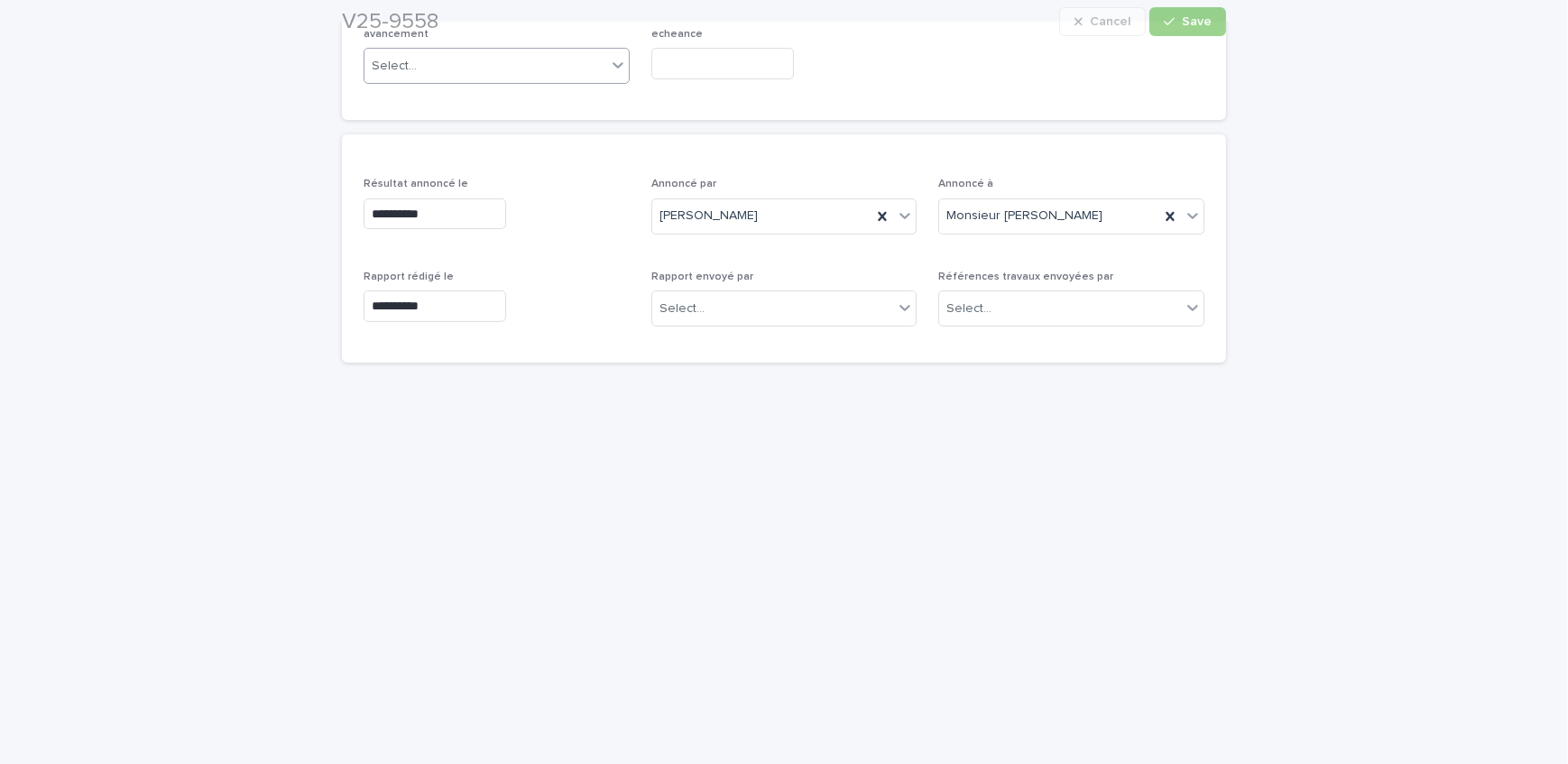
scroll to position [432, 0]
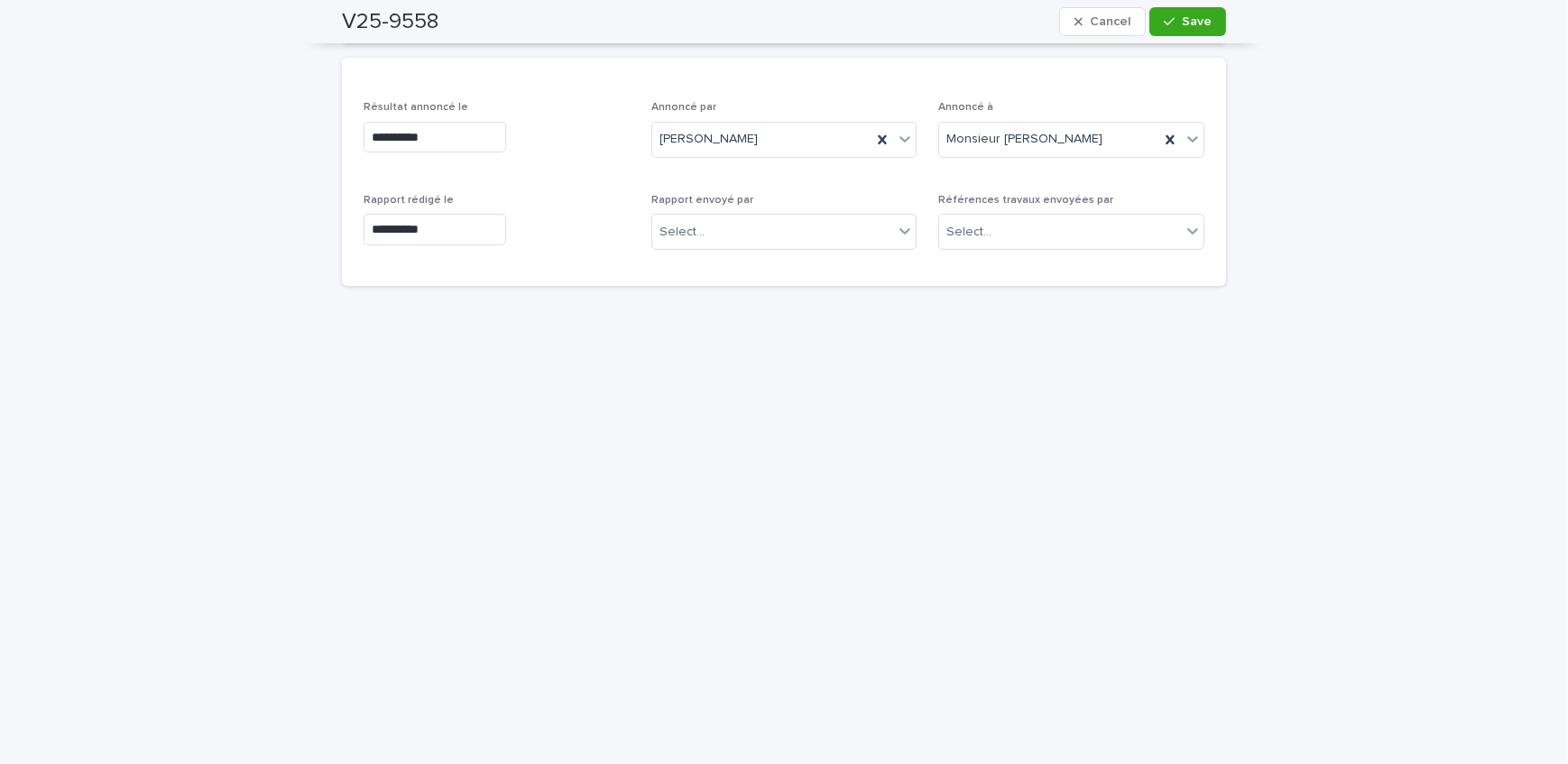
click at [704, 249] on div "Rapport envoyé par Select..." at bounding box center [784, 228] width 266 height 71
click at [708, 242] on div "Select..." at bounding box center [773, 232] width 242 height 29
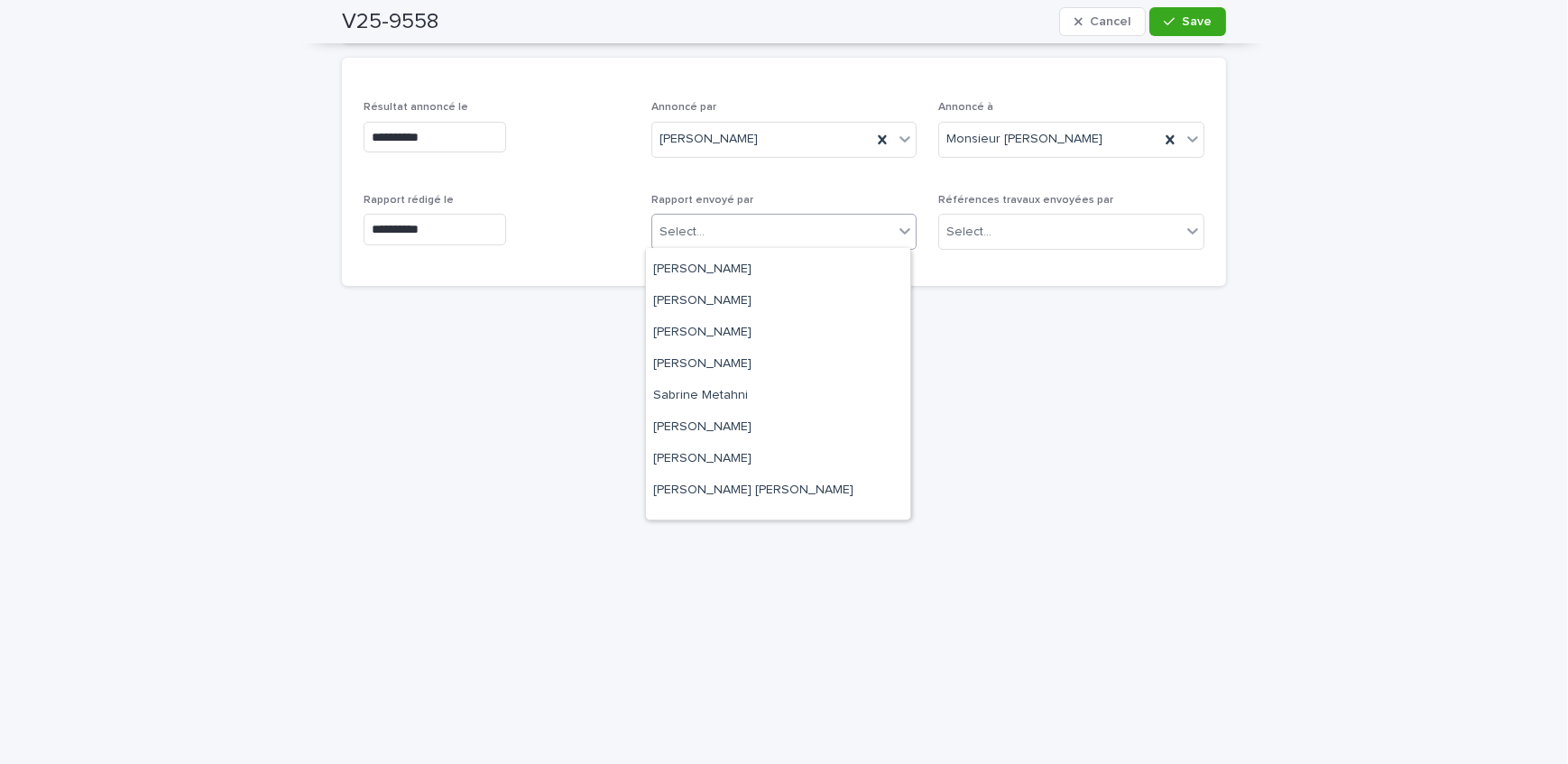
scroll to position [298, 0]
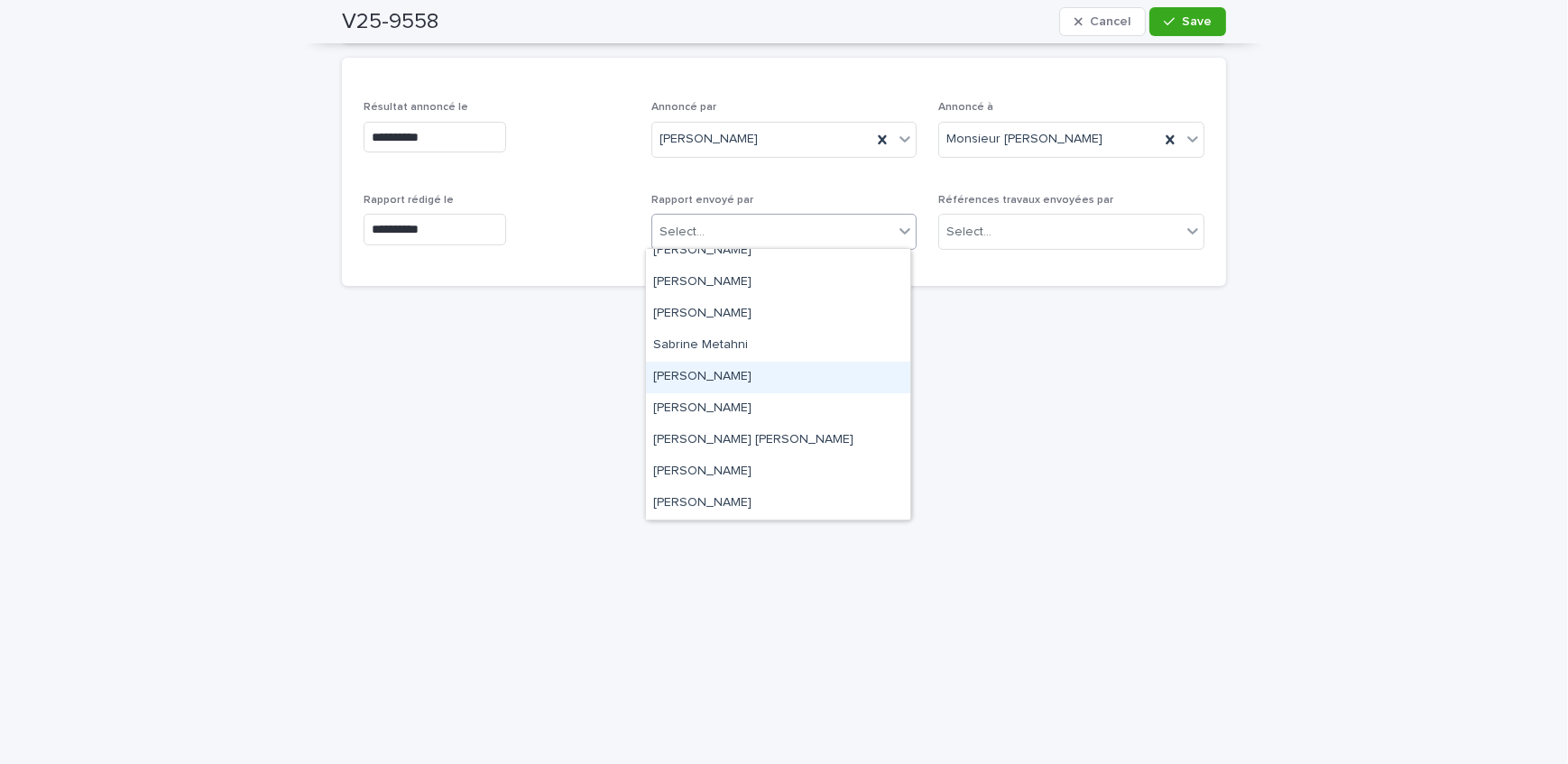
click at [715, 387] on div "[PERSON_NAME]" at bounding box center [778, 377] width 264 height 31
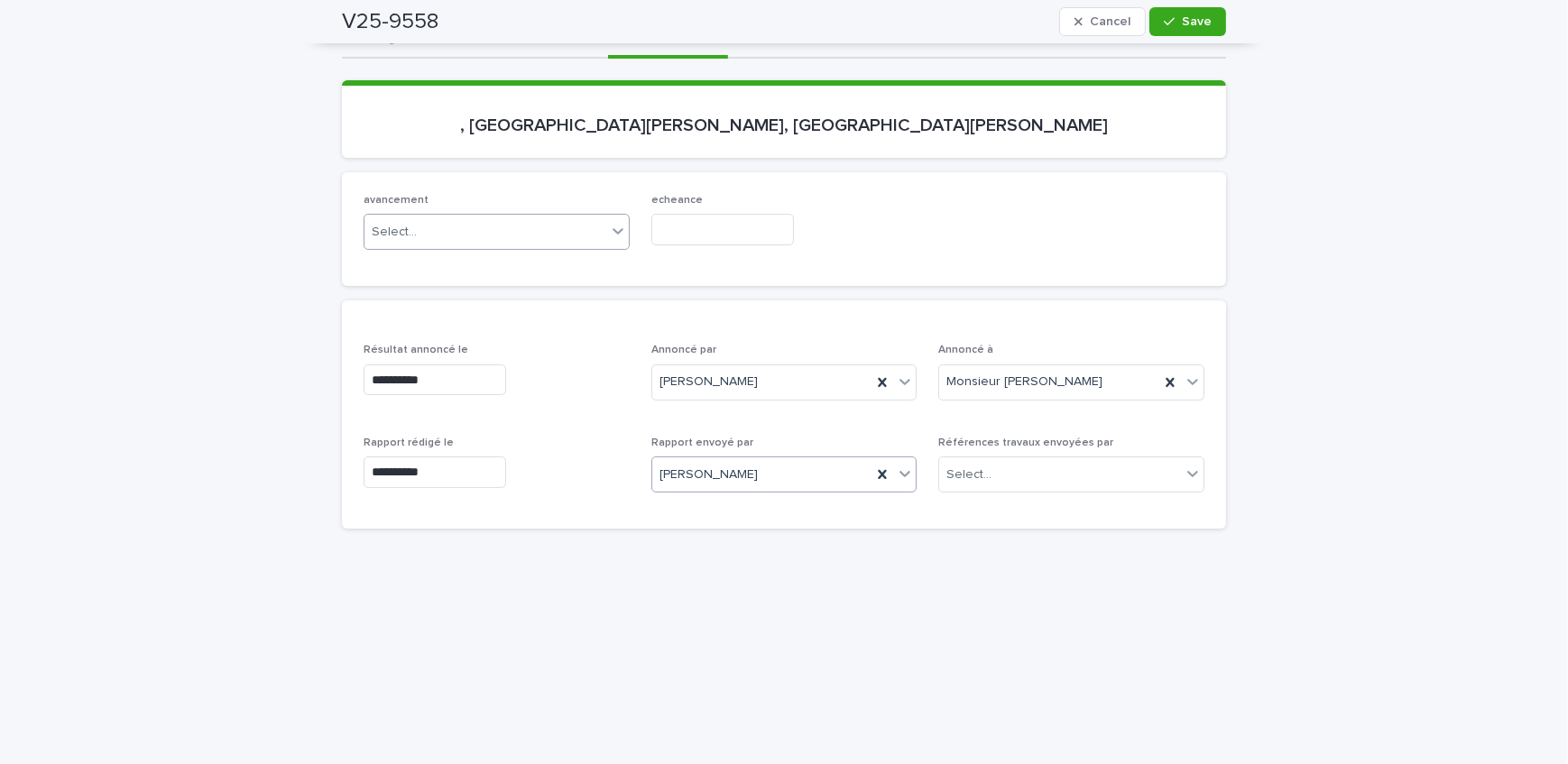
scroll to position [186, 0]
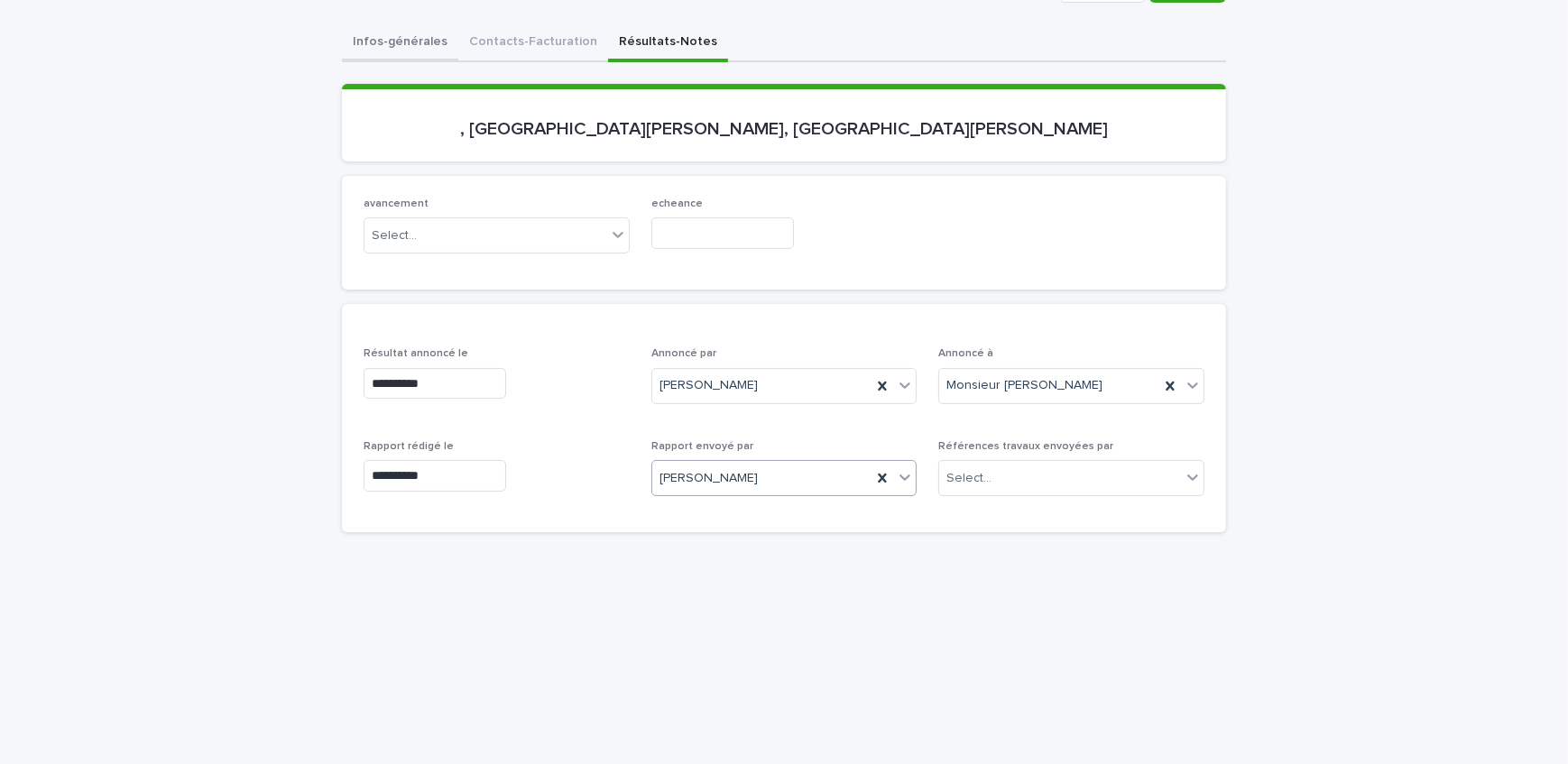
click at [375, 42] on div "**********" at bounding box center [784, 666] width 884 height 1282
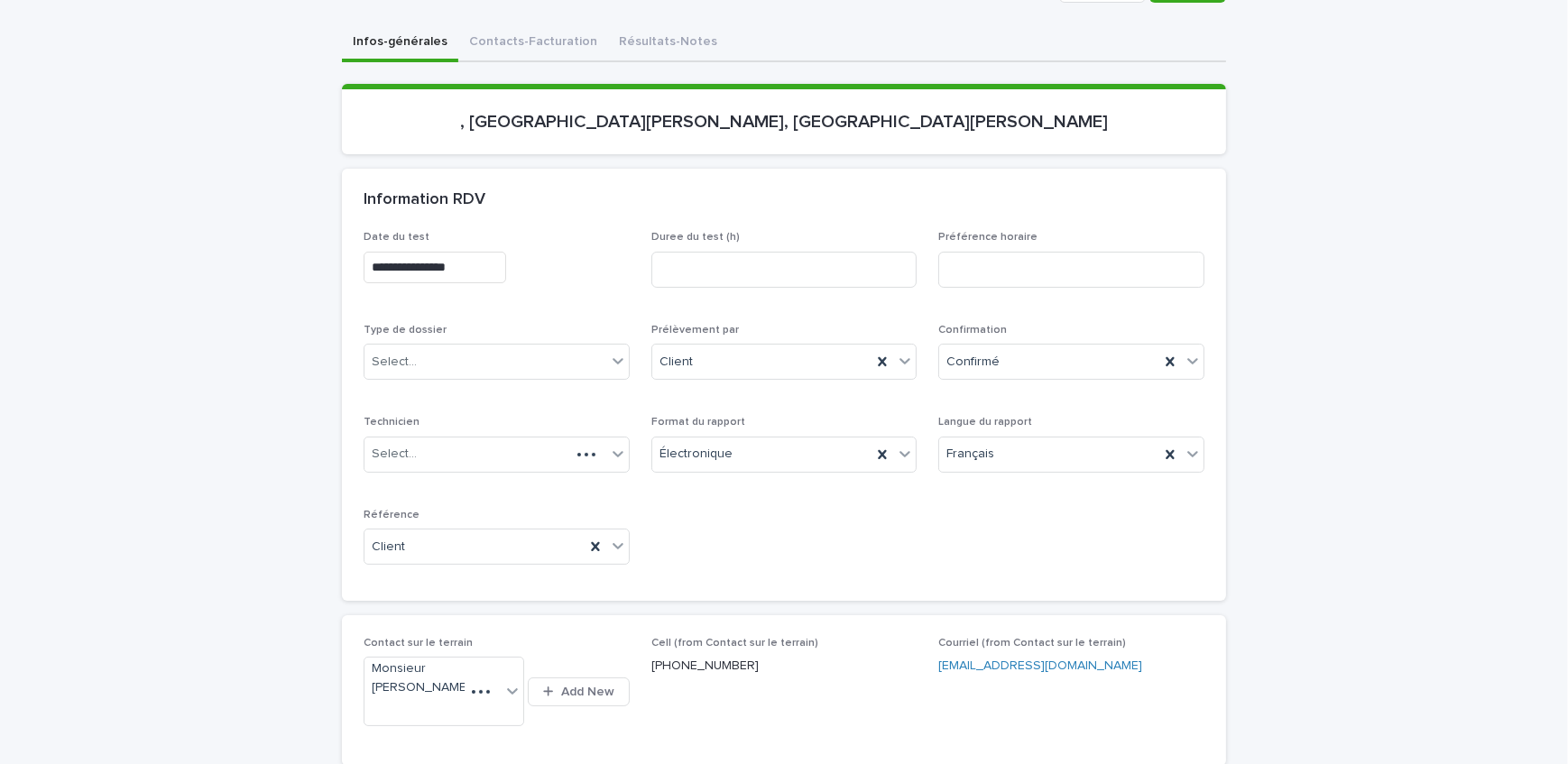
scroll to position [327, 0]
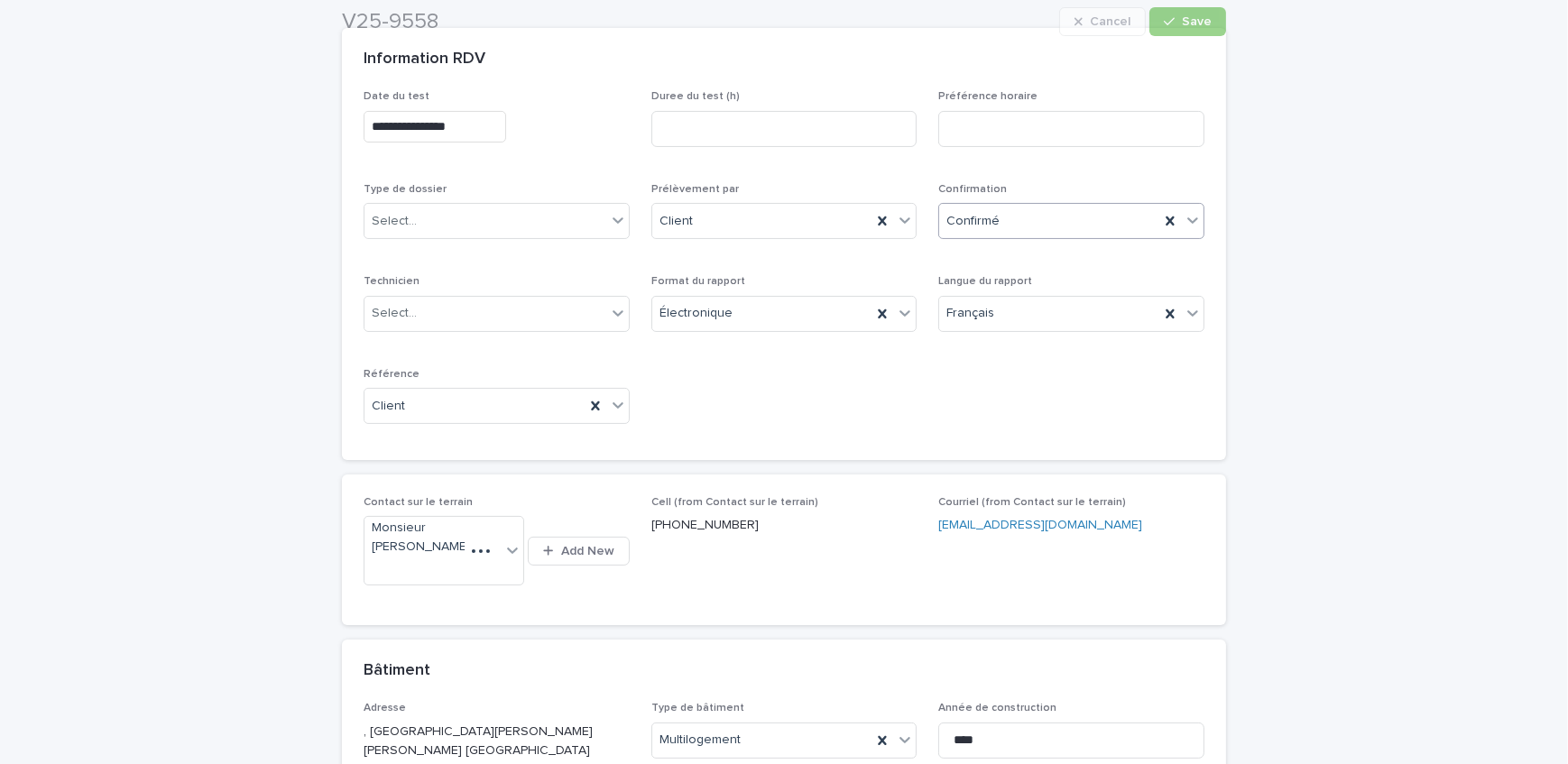
click at [1020, 216] on div "Confirmé" at bounding box center [1049, 221] width 220 height 29
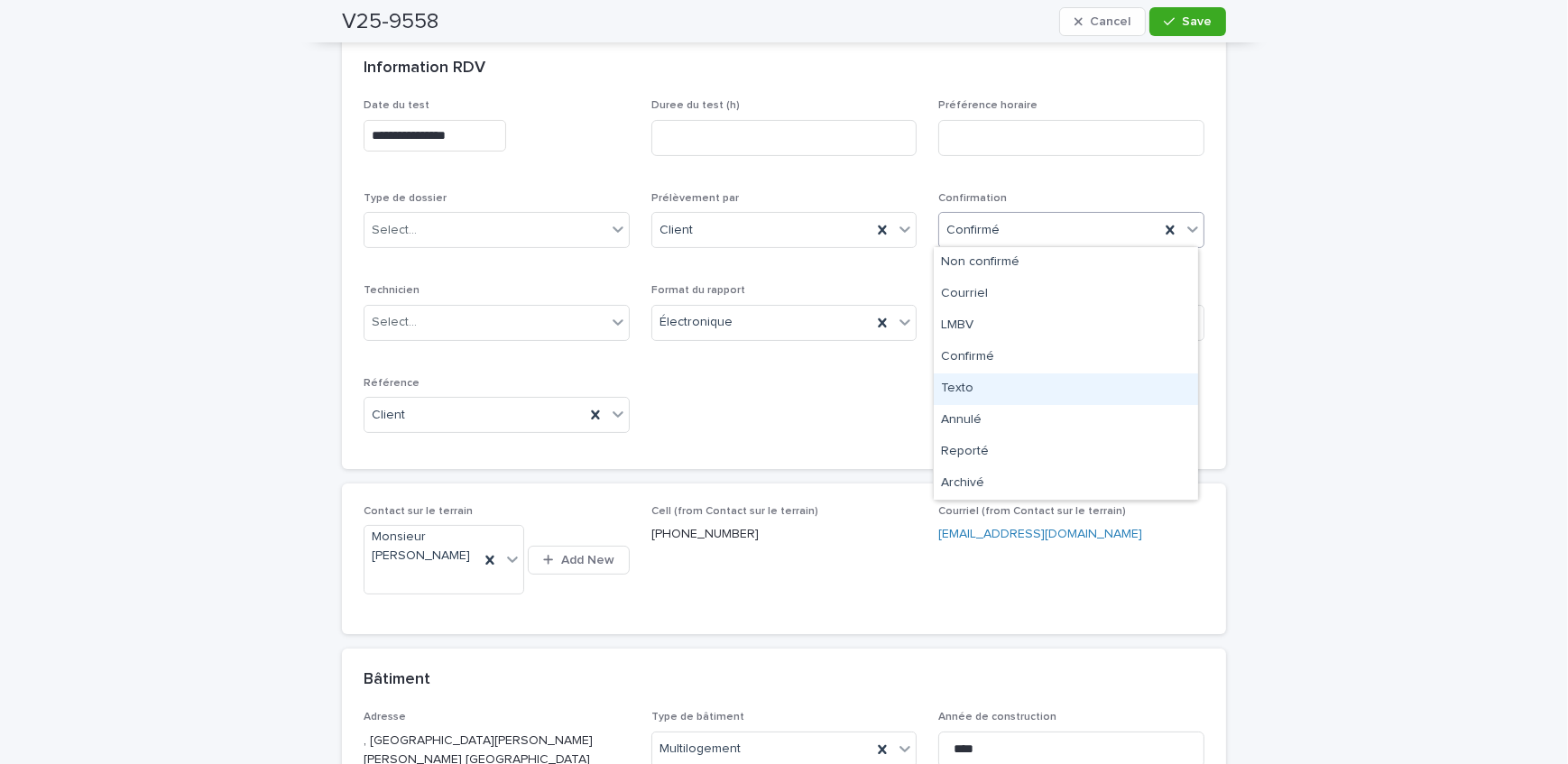
scroll to position [338, 0]
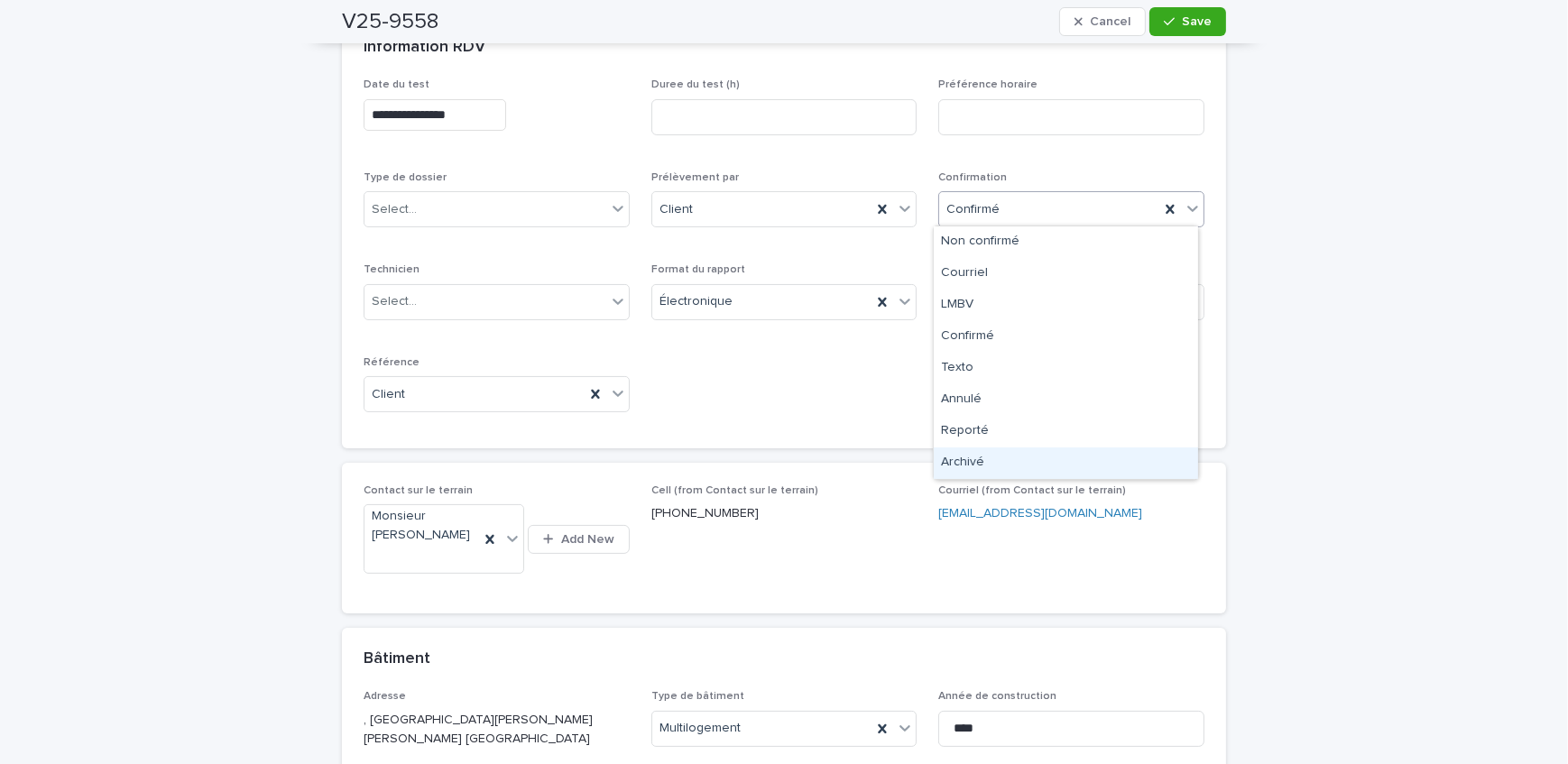
click at [1008, 459] on div "Archivé" at bounding box center [1066, 463] width 264 height 31
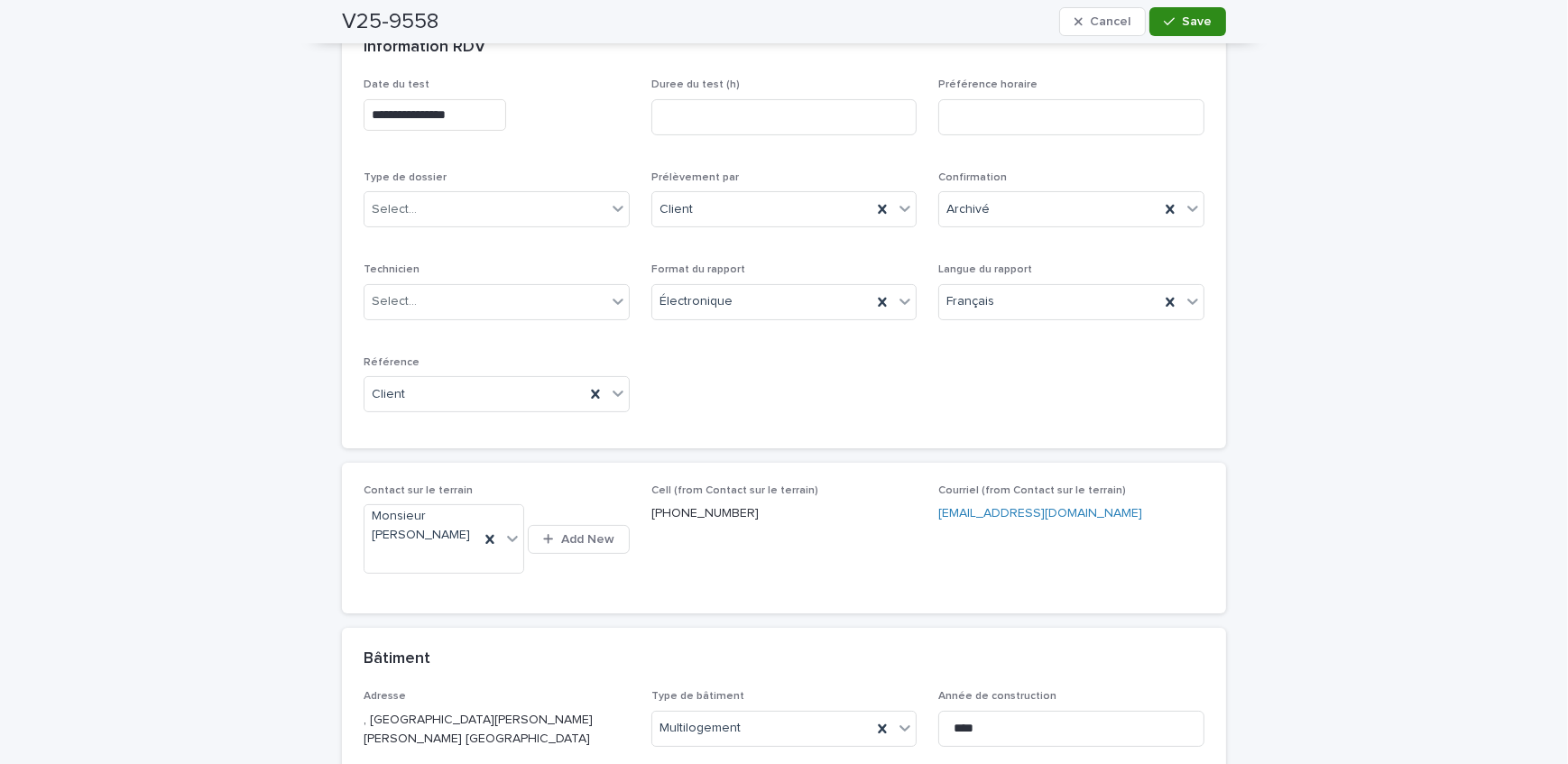
click at [1199, 21] on span "Save" at bounding box center [1197, 22] width 29 height 13
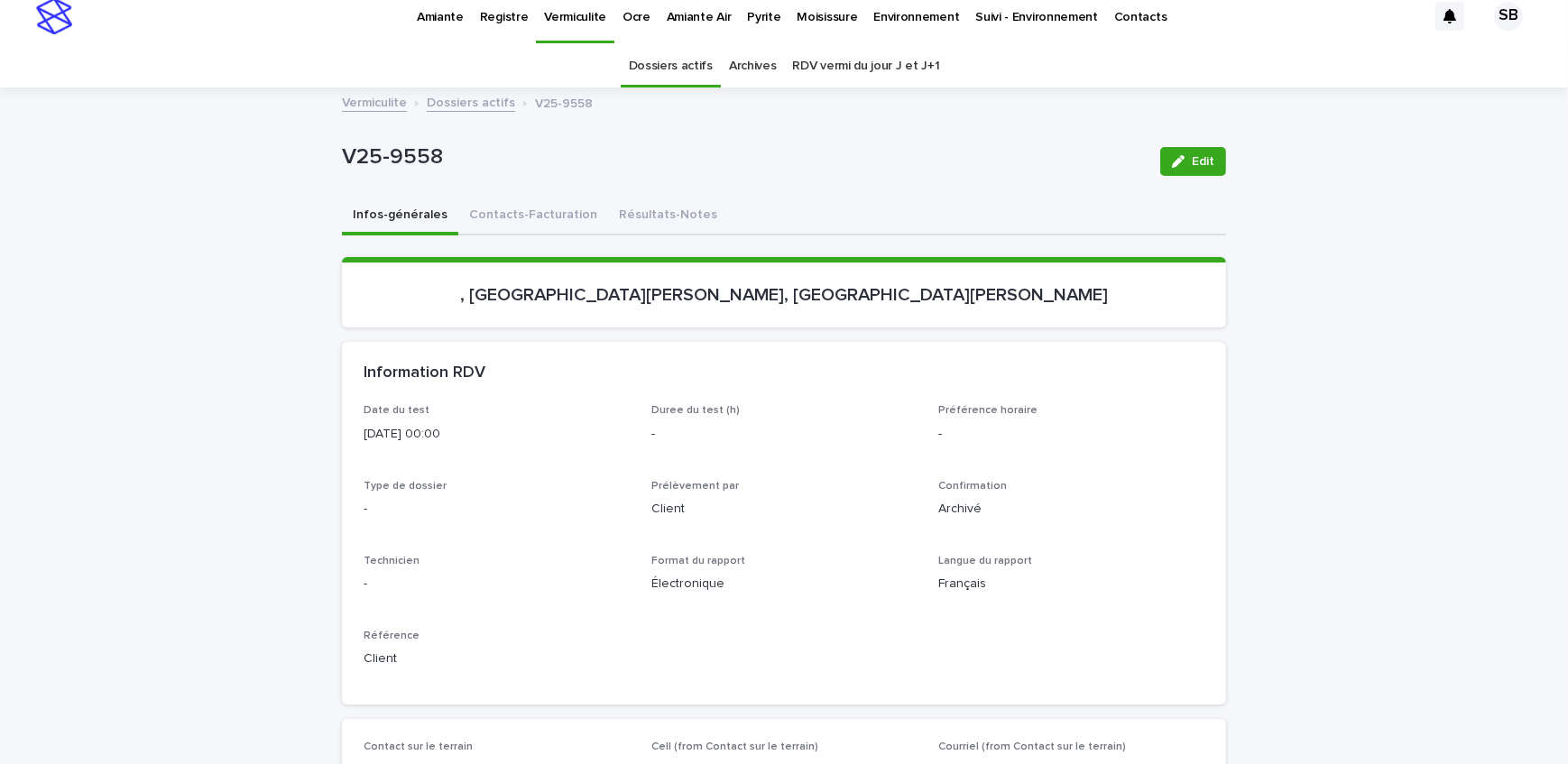
scroll to position [0, 0]
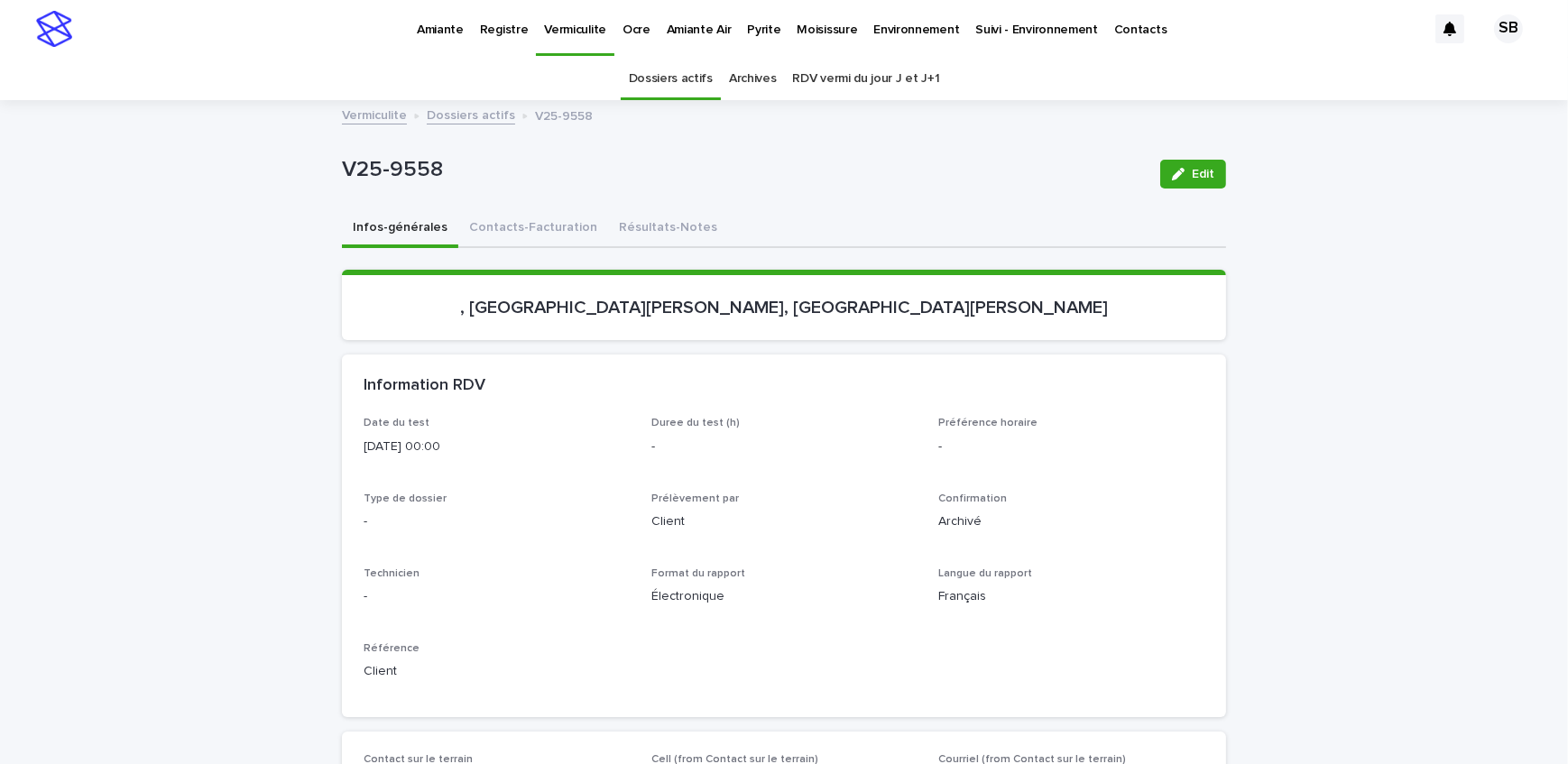
click at [431, 110] on link "Dossiers actifs" at bounding box center [470, 114] width 88 height 21
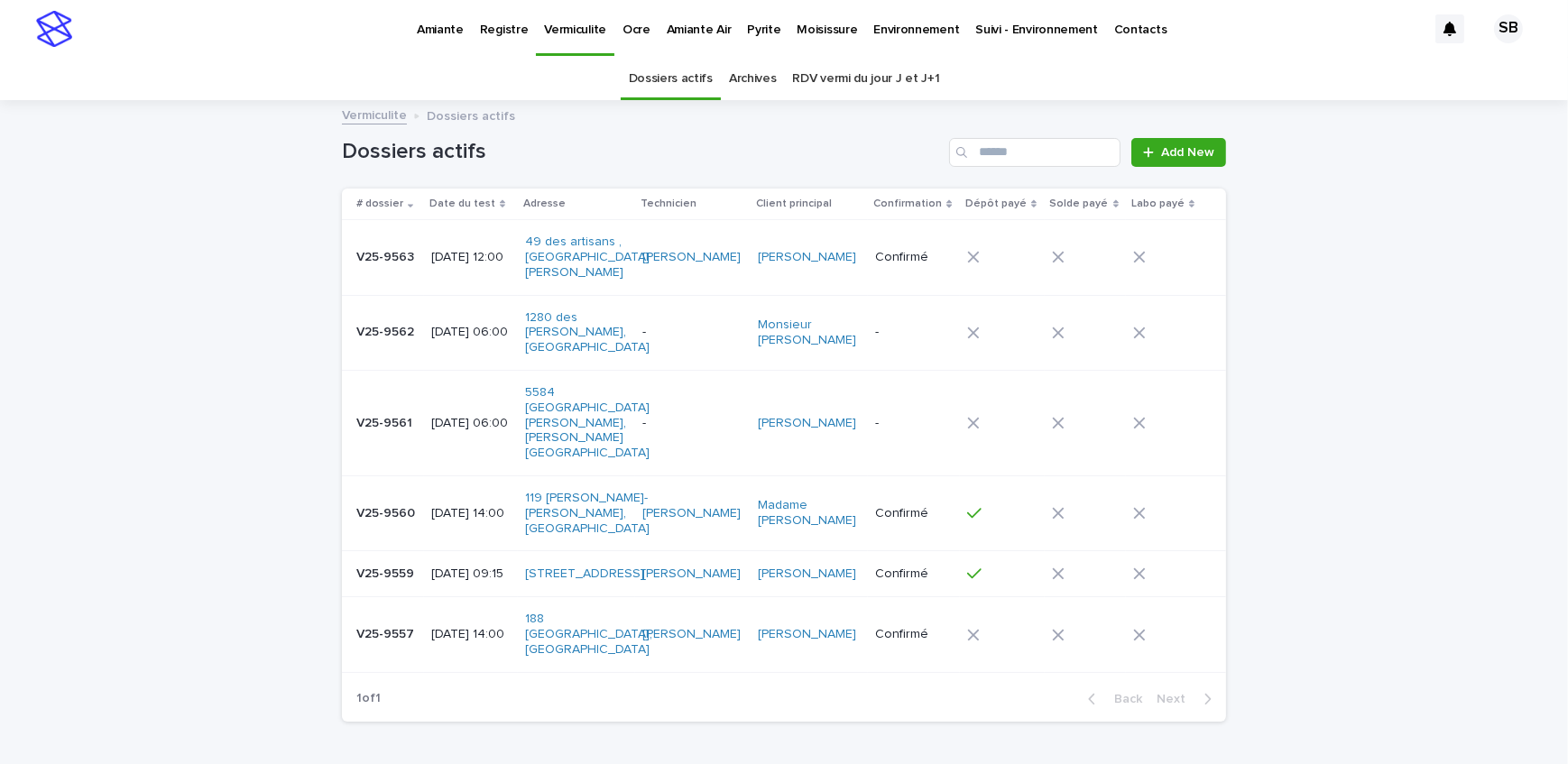
click at [806, 24] on p "Moisissure" at bounding box center [827, 18] width 61 height 38
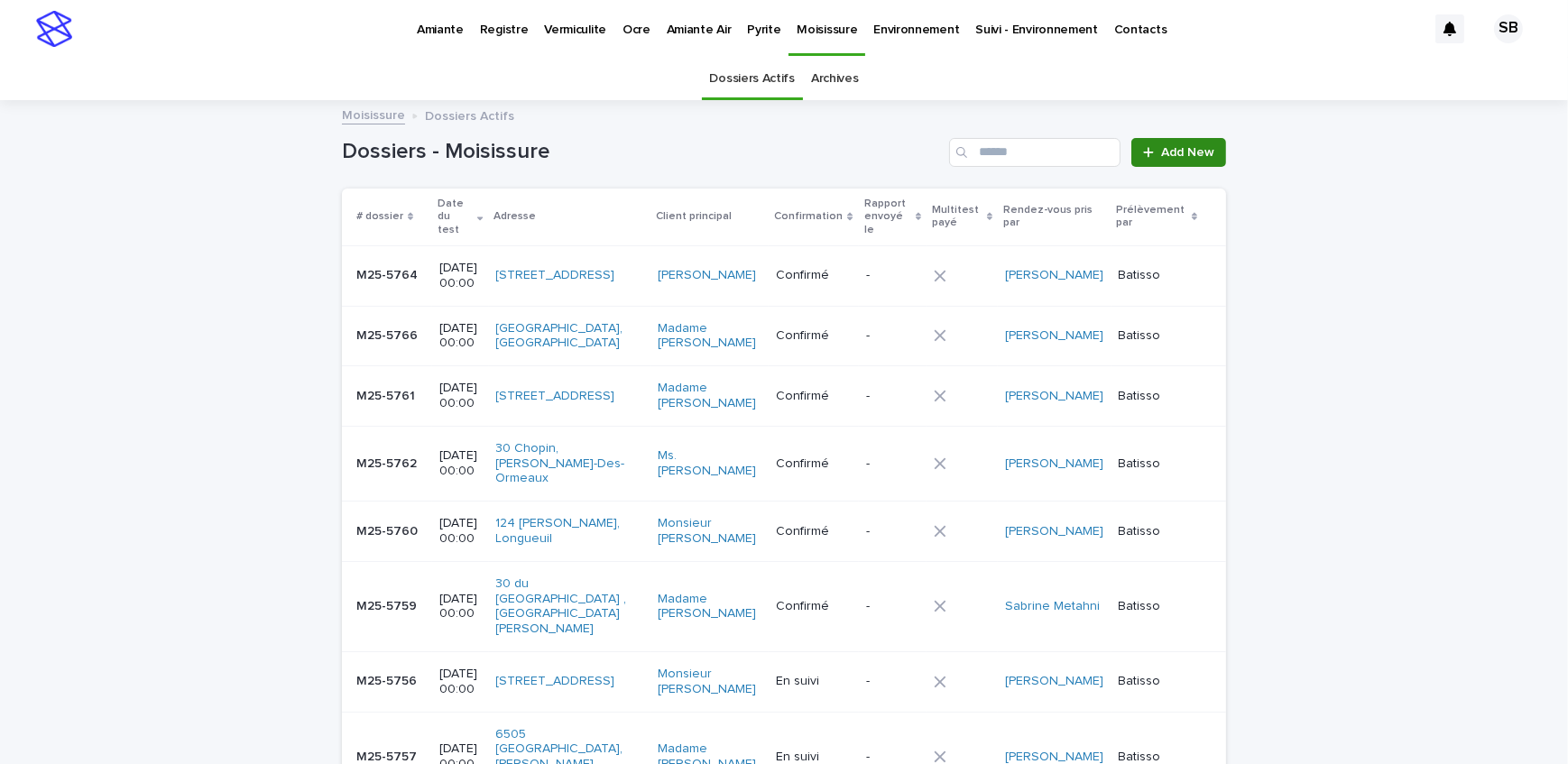
click at [1147, 149] on icon at bounding box center [1148, 152] width 11 height 13
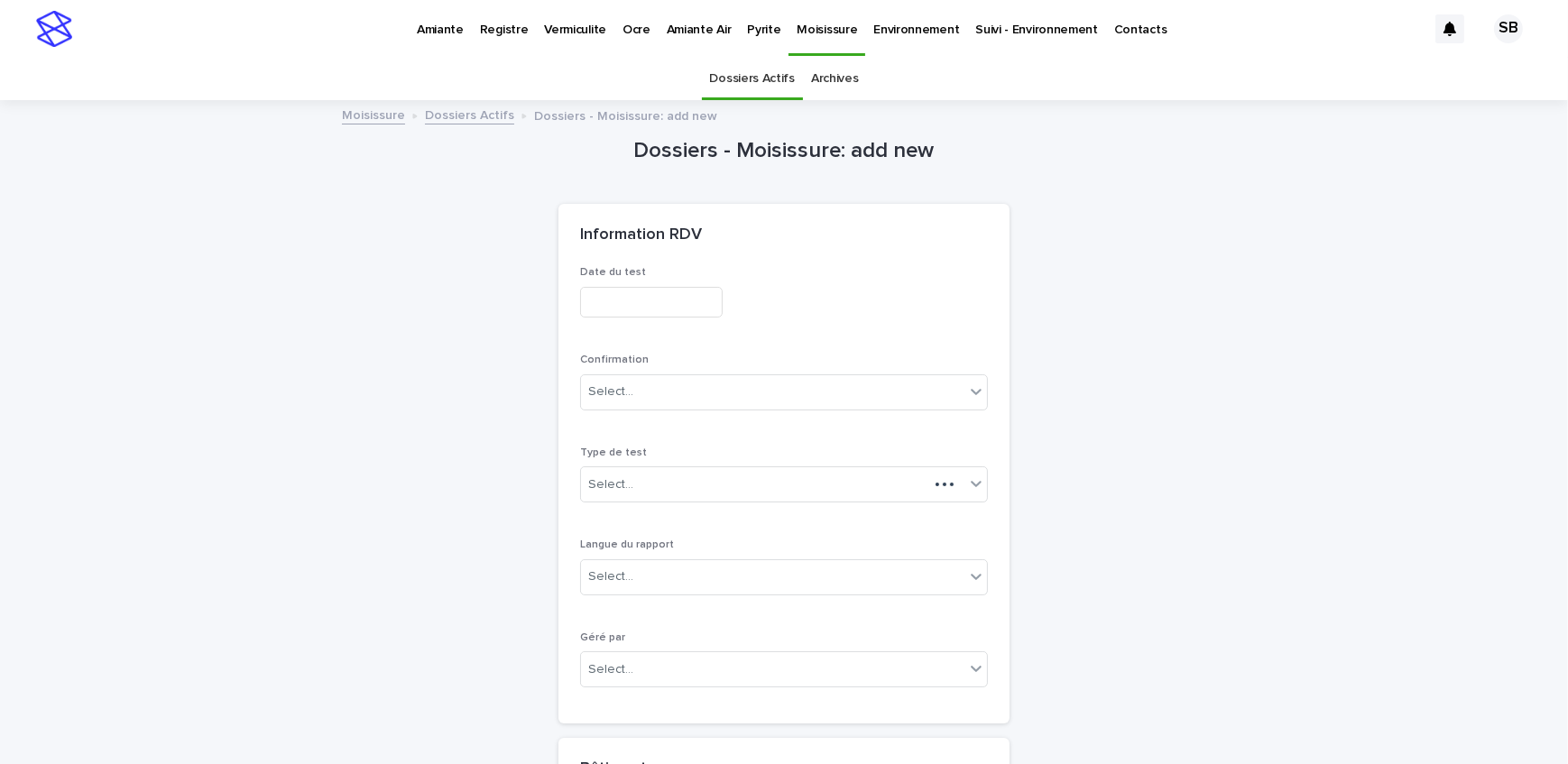
scroll to position [57, 0]
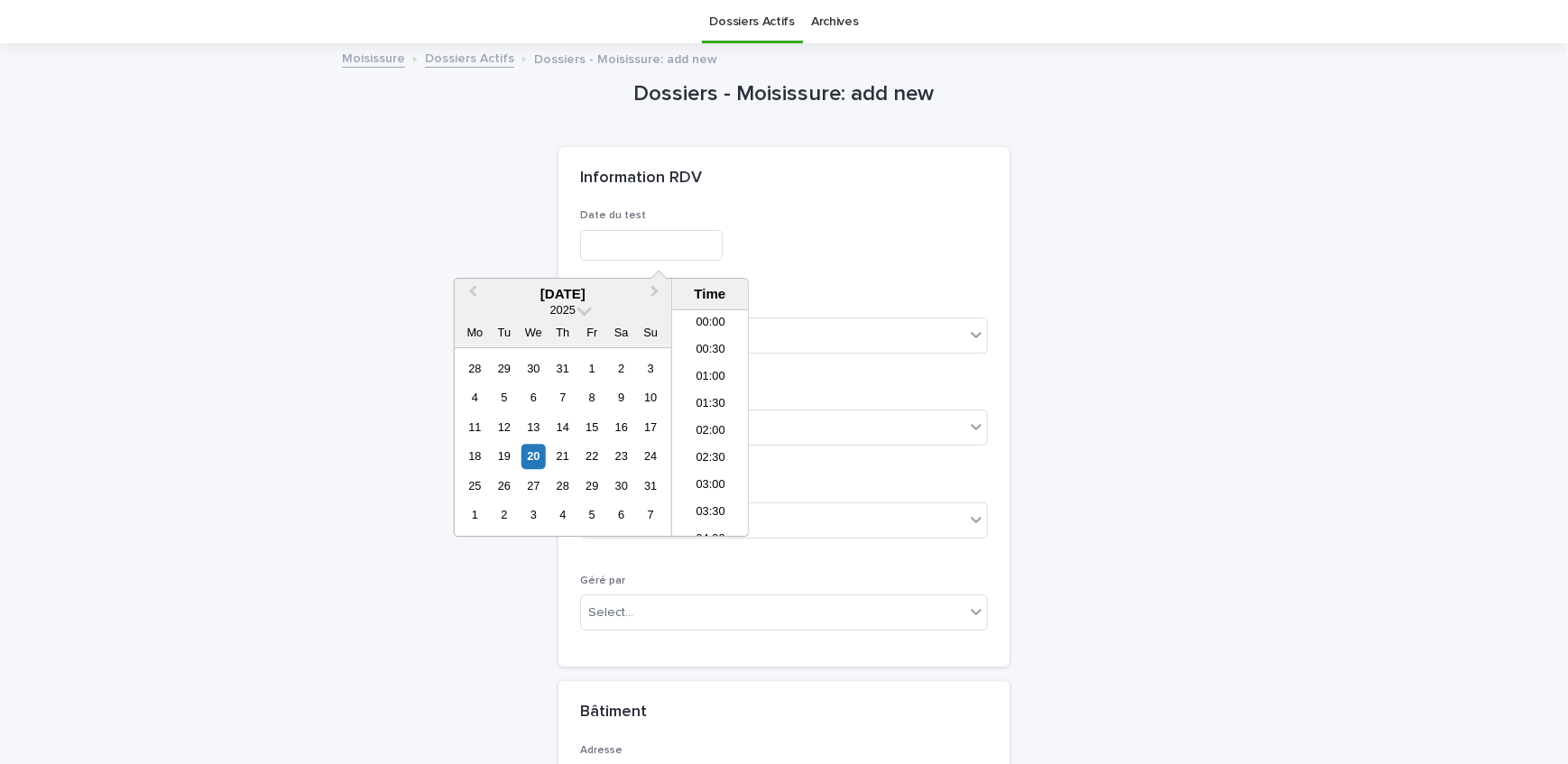
click at [604, 243] on input "text" at bounding box center [651, 246] width 142 height 31
click at [535, 460] on div "20" at bounding box center [534, 457] width 25 height 25
type input "**********"
click at [840, 286] on div "**********" at bounding box center [784, 426] width 408 height 436
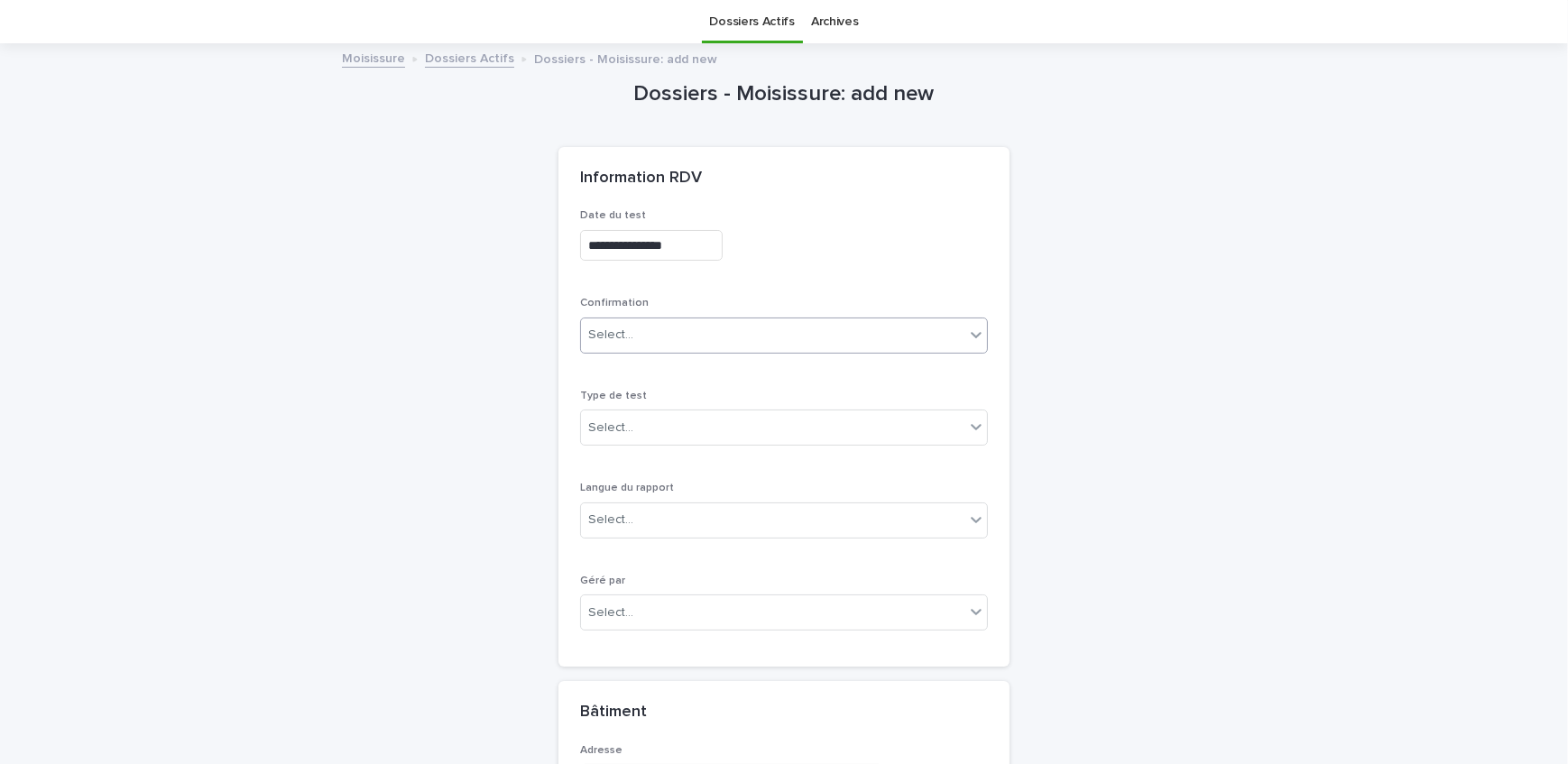
click at [723, 336] on div "Select..." at bounding box center [772, 335] width 383 height 29
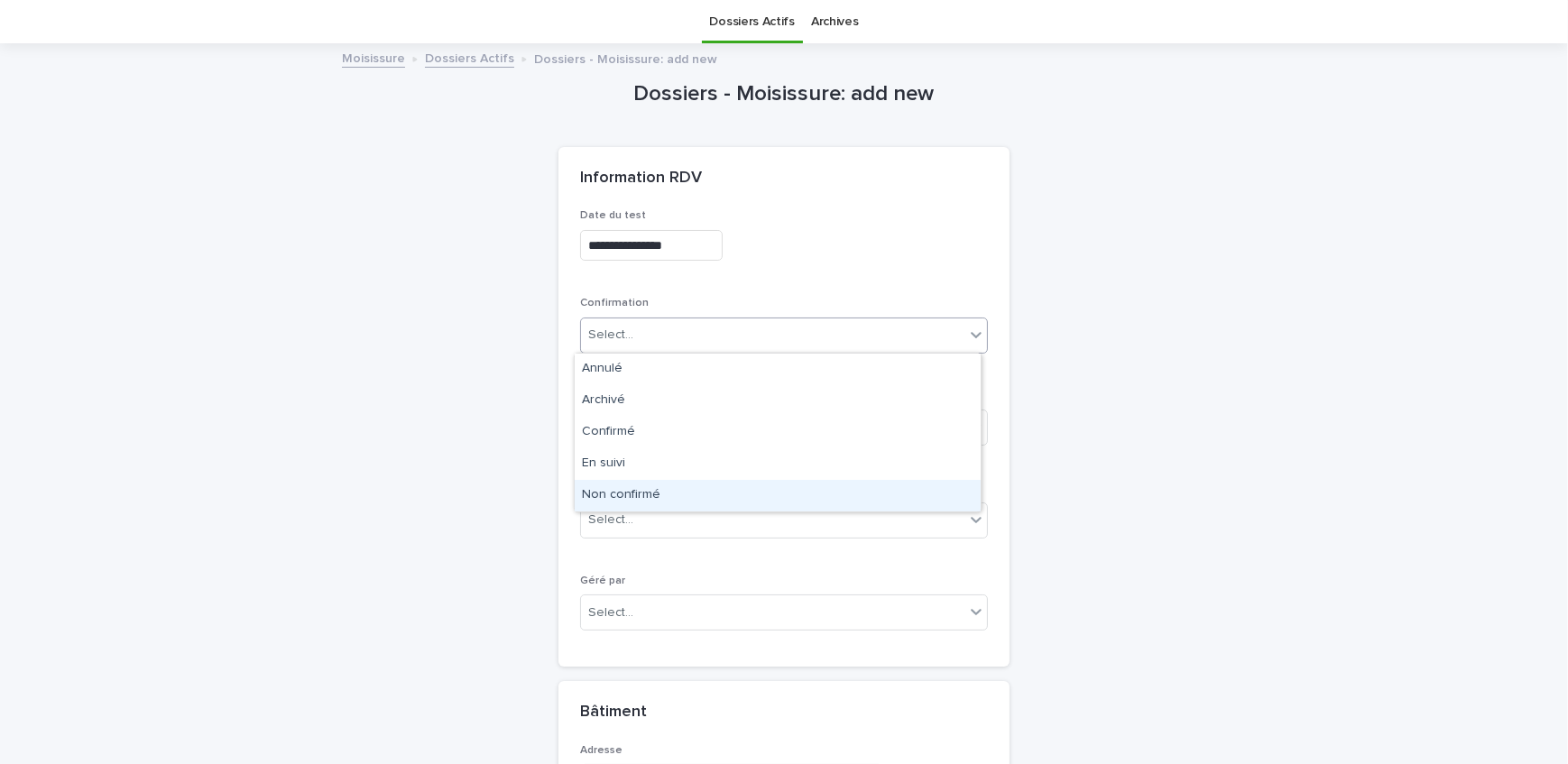
click at [679, 490] on div "Non confirmé" at bounding box center [778, 495] width 406 height 31
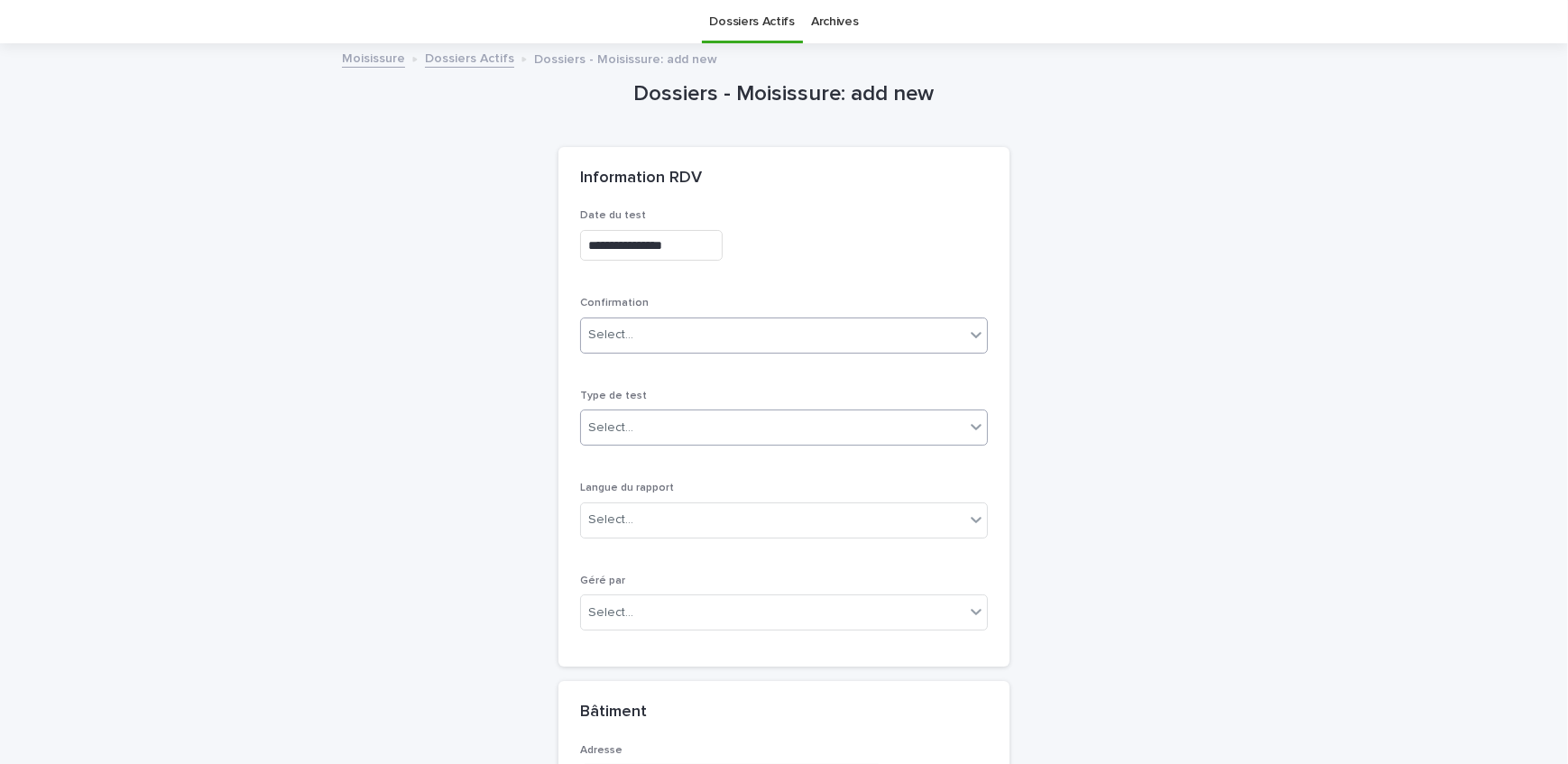
click at [676, 414] on div "Select..." at bounding box center [772, 428] width 383 height 29
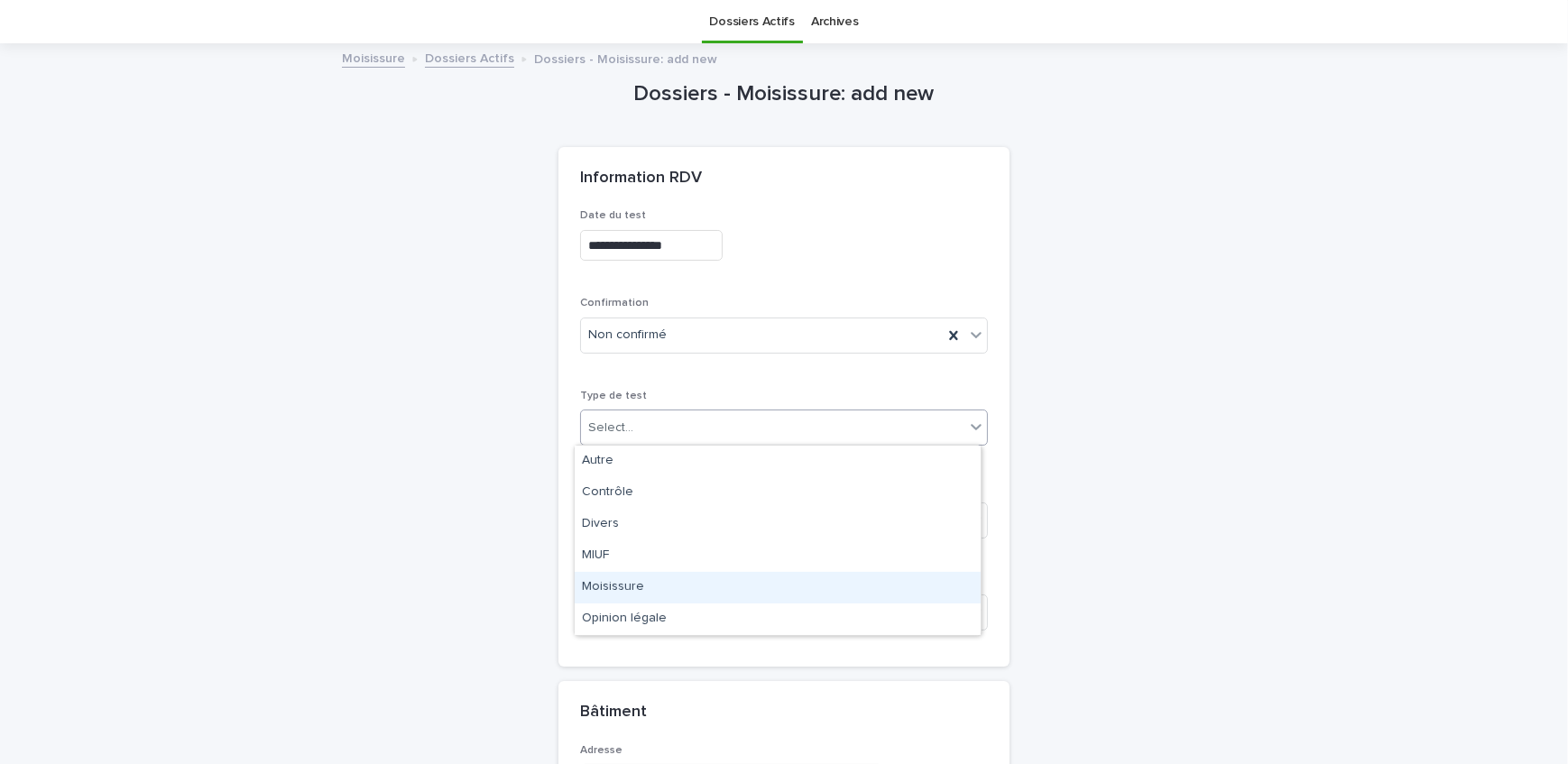
click at [658, 578] on div "Moisissure" at bounding box center [778, 588] width 406 height 31
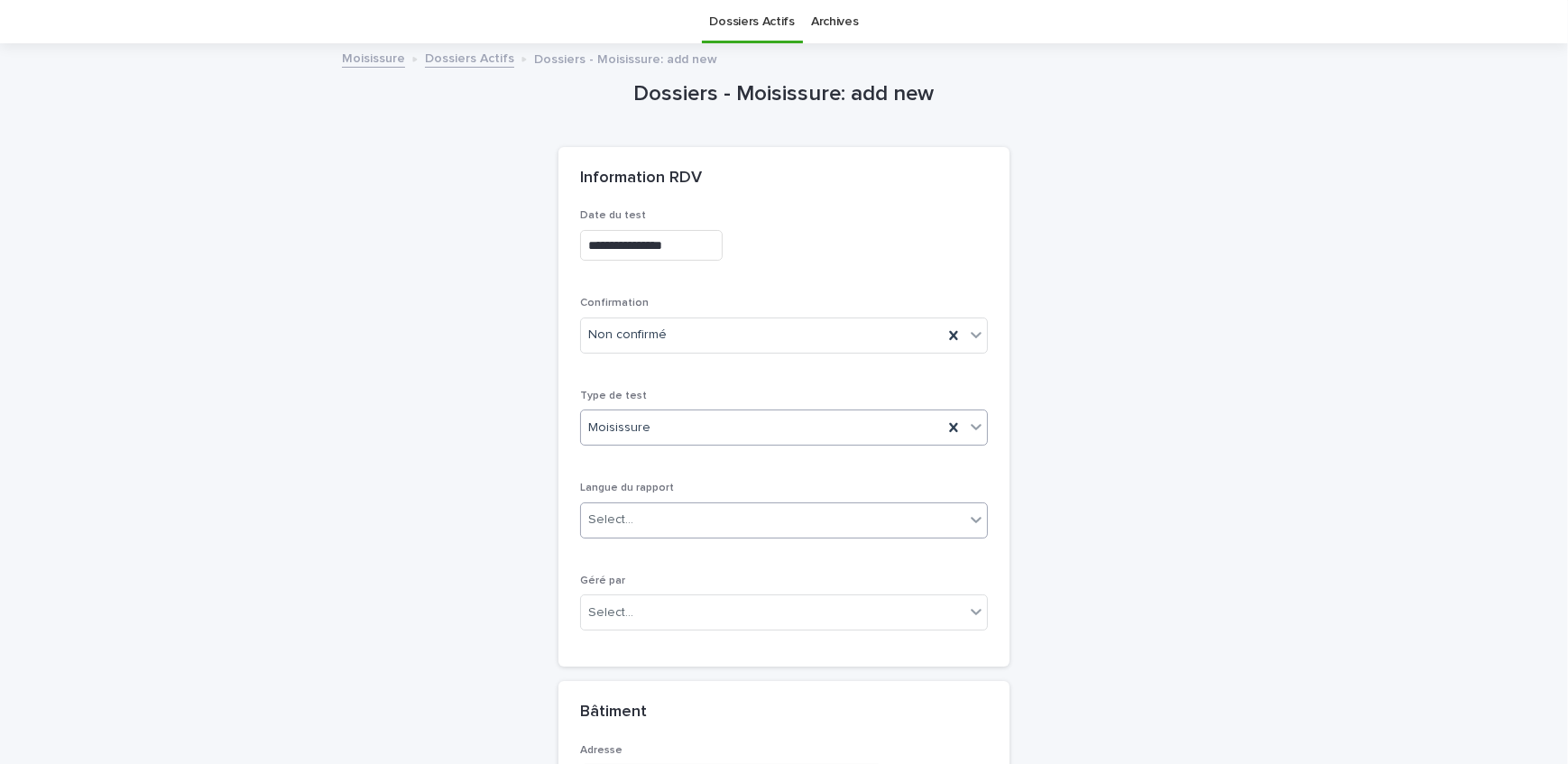
click at [679, 517] on div "Select..." at bounding box center [772, 520] width 383 height 29
click at [683, 563] on div "Français" at bounding box center [778, 553] width 406 height 31
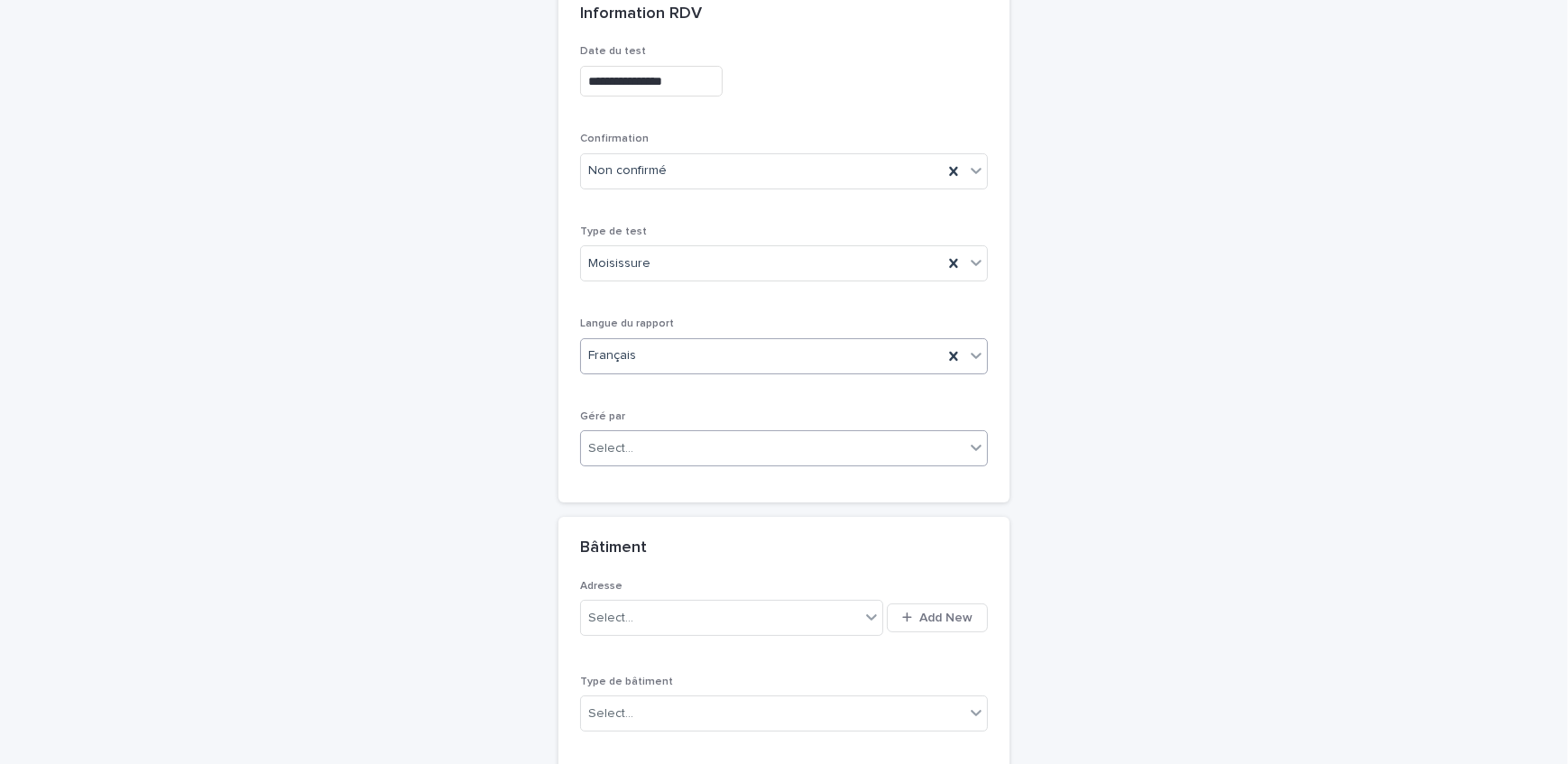
click at [703, 458] on div "Select..." at bounding box center [772, 448] width 383 height 29
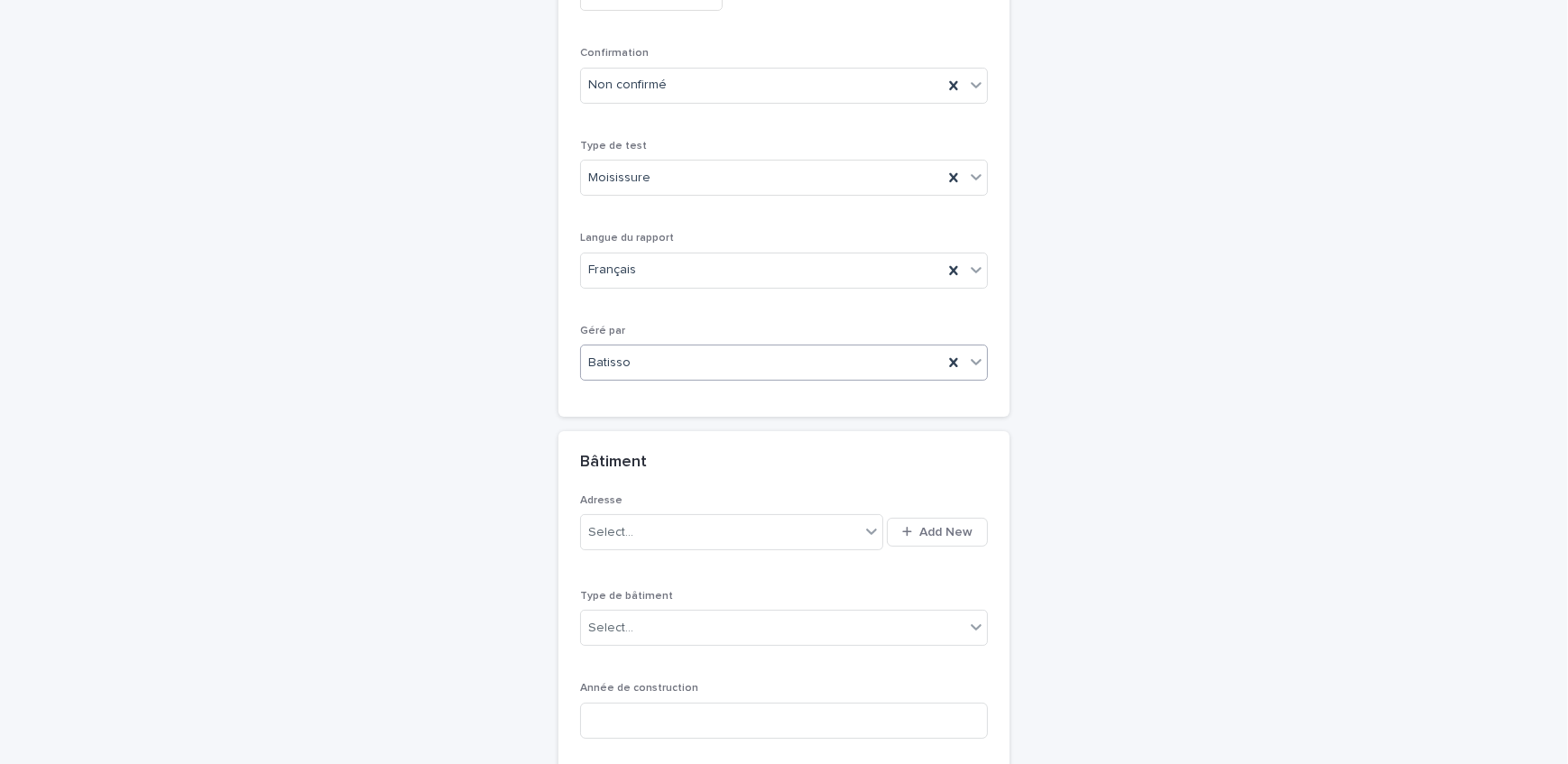
scroll to position [385, 0]
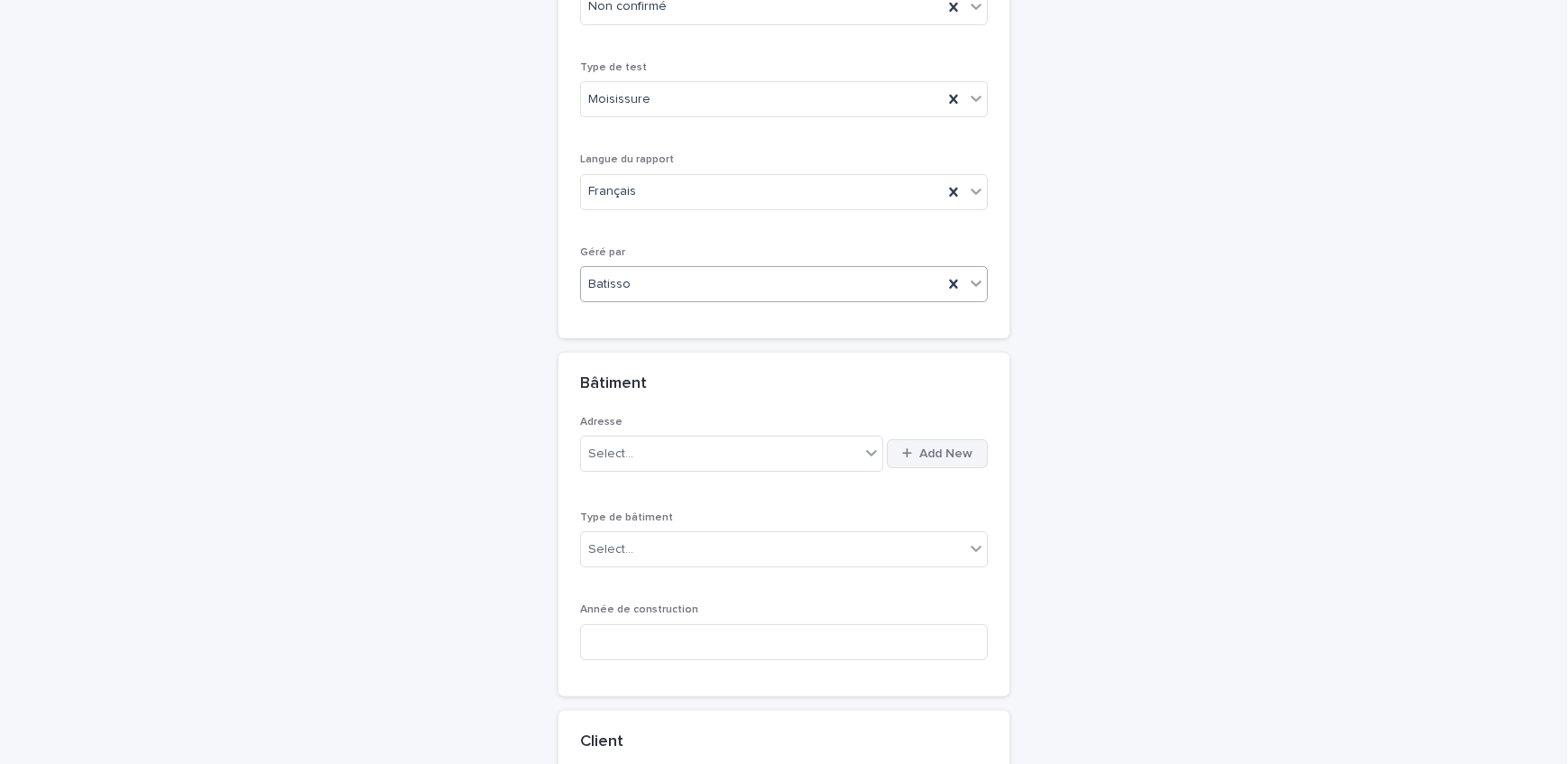
click at [940, 448] on span "Add New" at bounding box center [945, 454] width 53 height 13
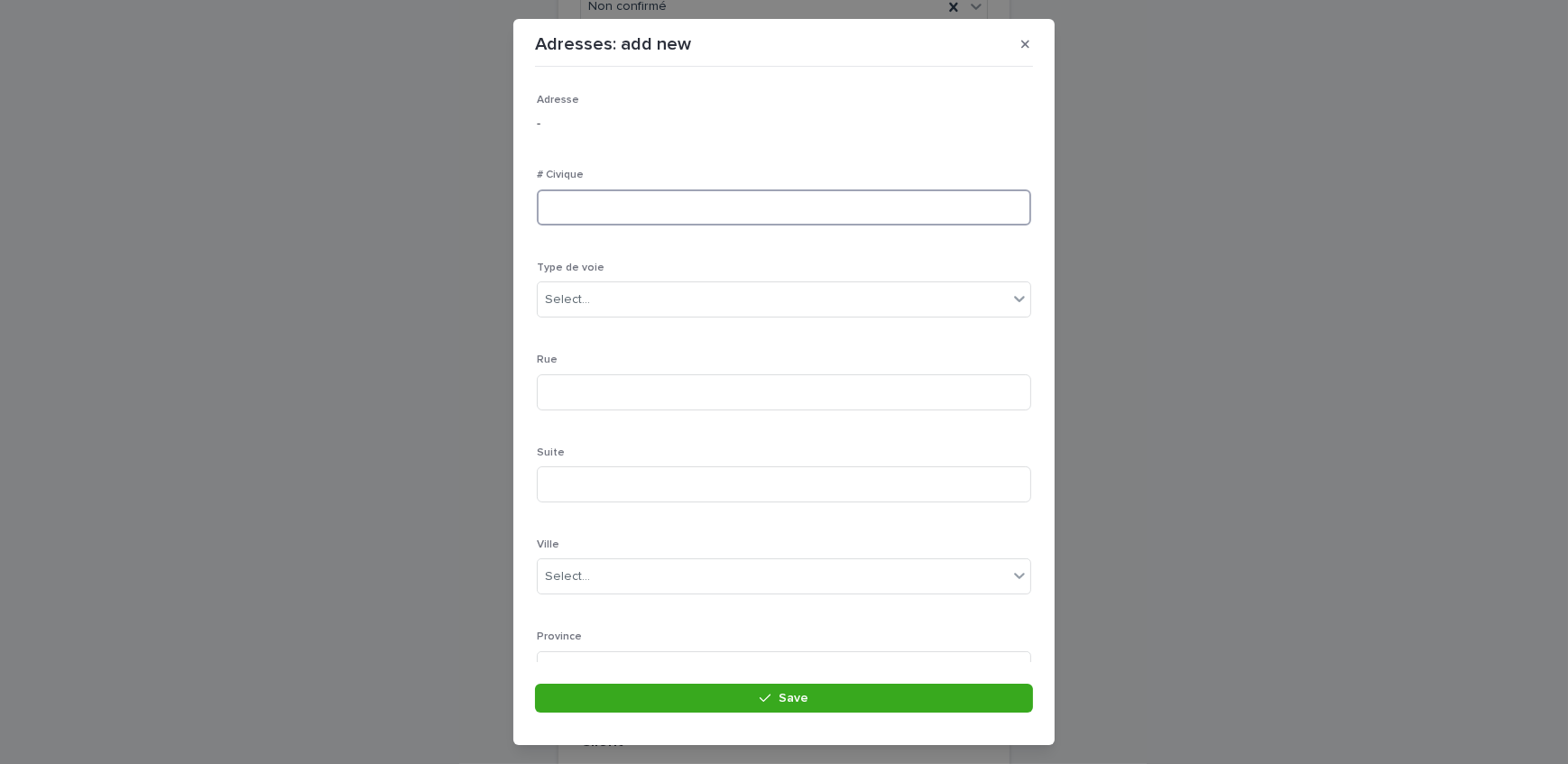
click at [619, 205] on input at bounding box center [783, 207] width 494 height 36
type input "***"
click at [631, 316] on body "**********" at bounding box center [784, 382] width 1568 height 764
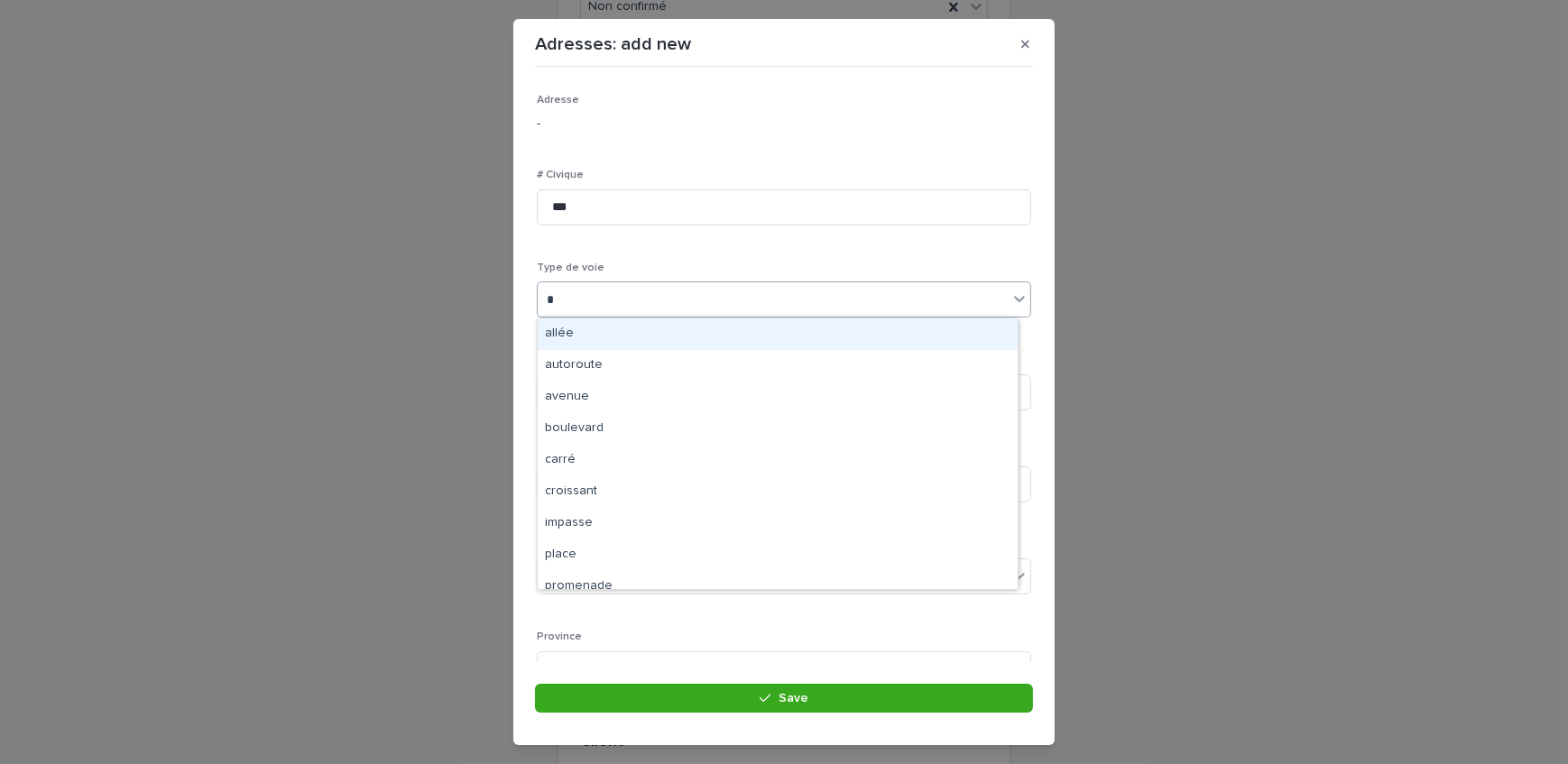
type input "**"
click at [631, 320] on div "avenue" at bounding box center [777, 334] width 480 height 31
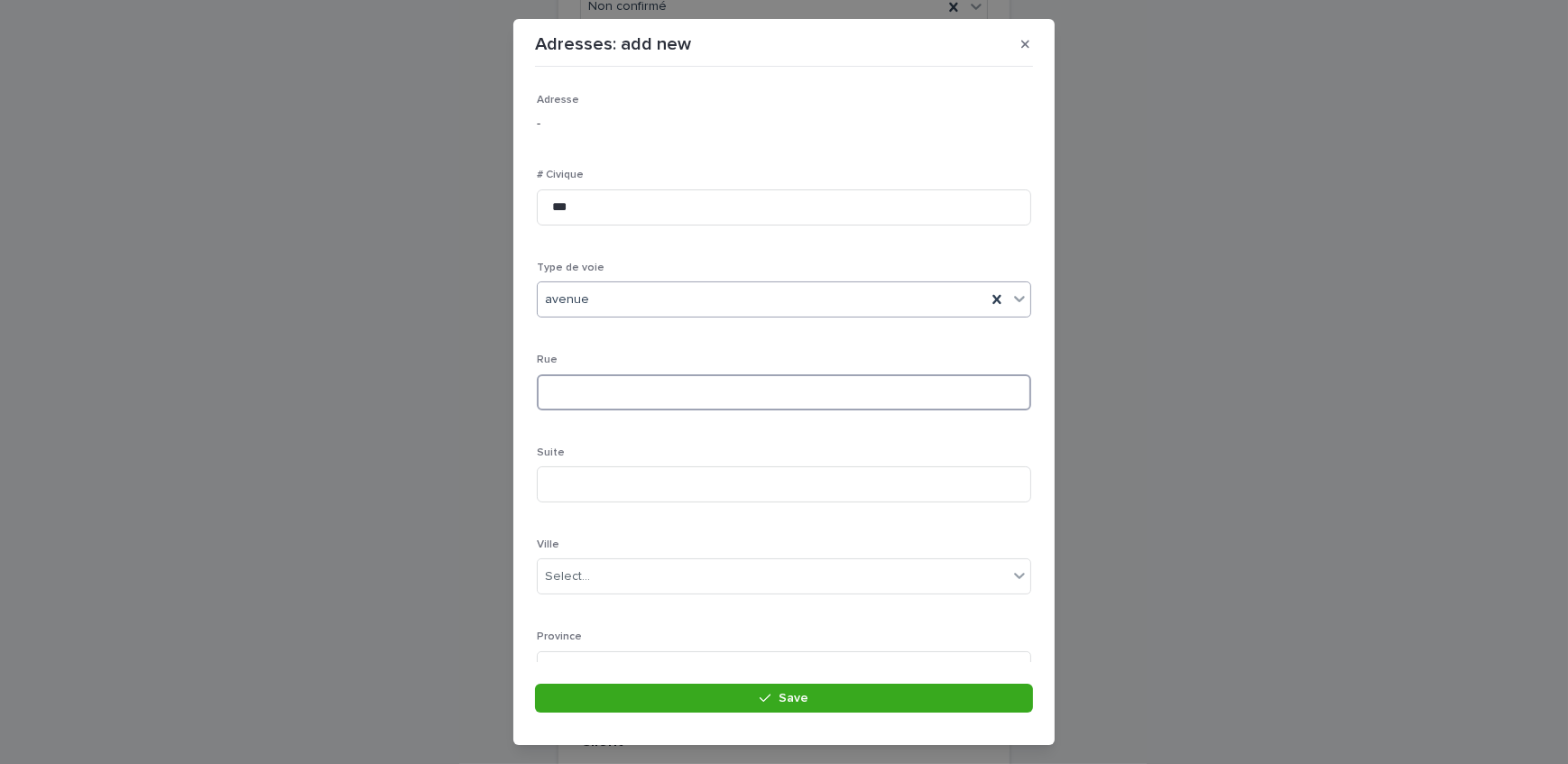
click at [610, 399] on input at bounding box center [783, 392] width 494 height 36
type input "*********"
click at [620, 422] on div "Select..." at bounding box center [772, 414] width 469 height 29
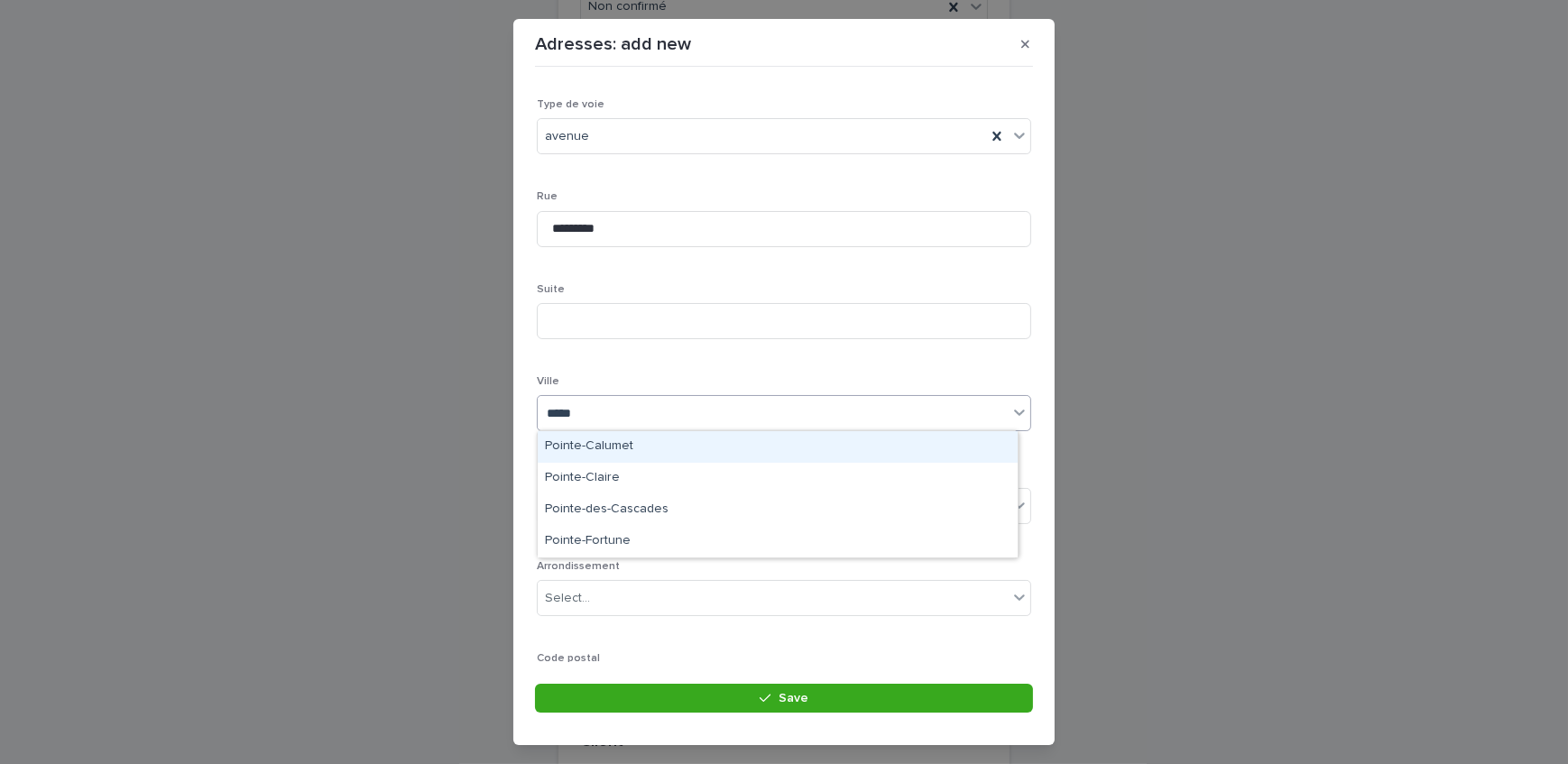
type input "******"
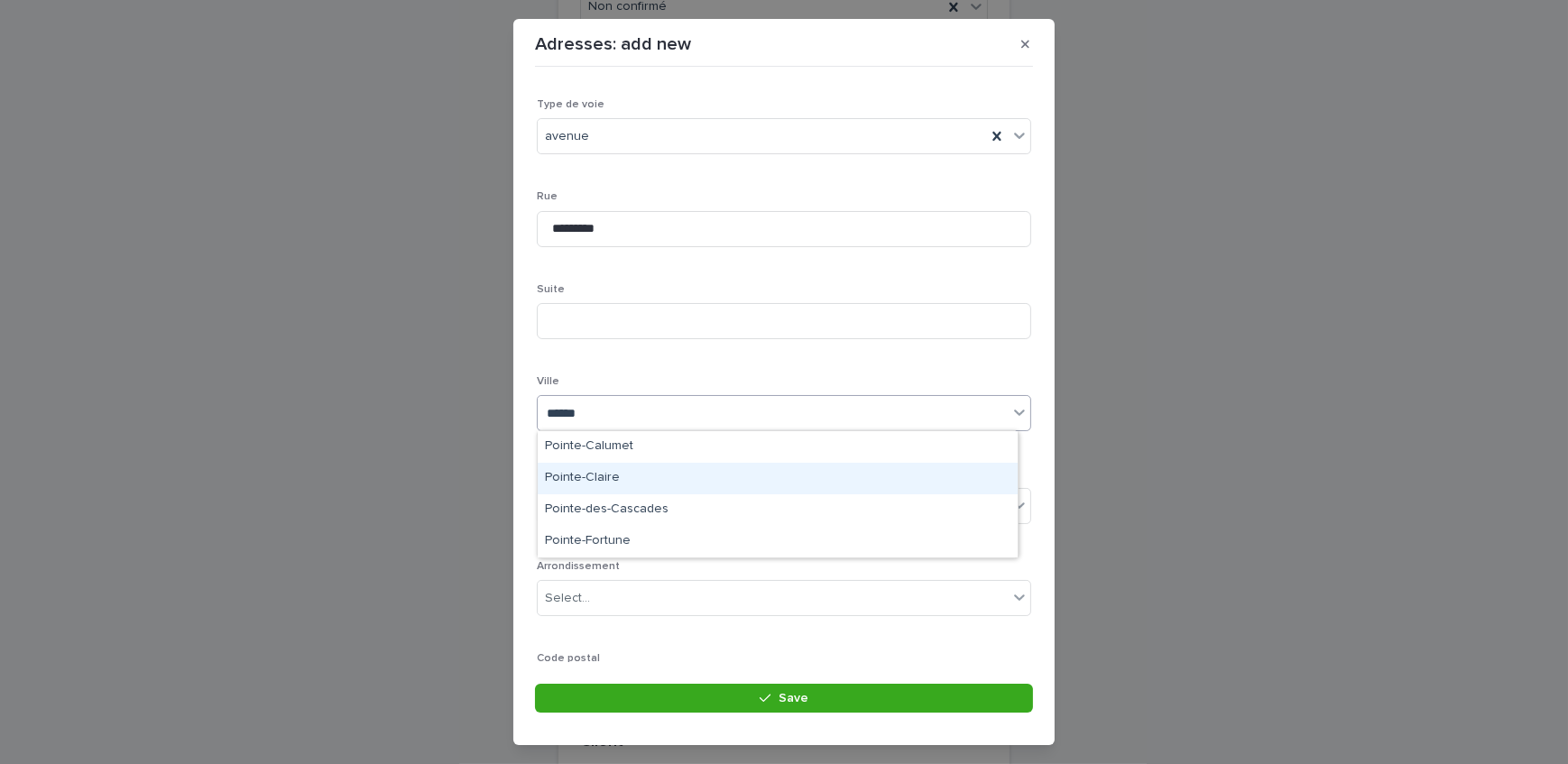
click at [635, 472] on div "Pointe-Claire" at bounding box center [777, 479] width 480 height 31
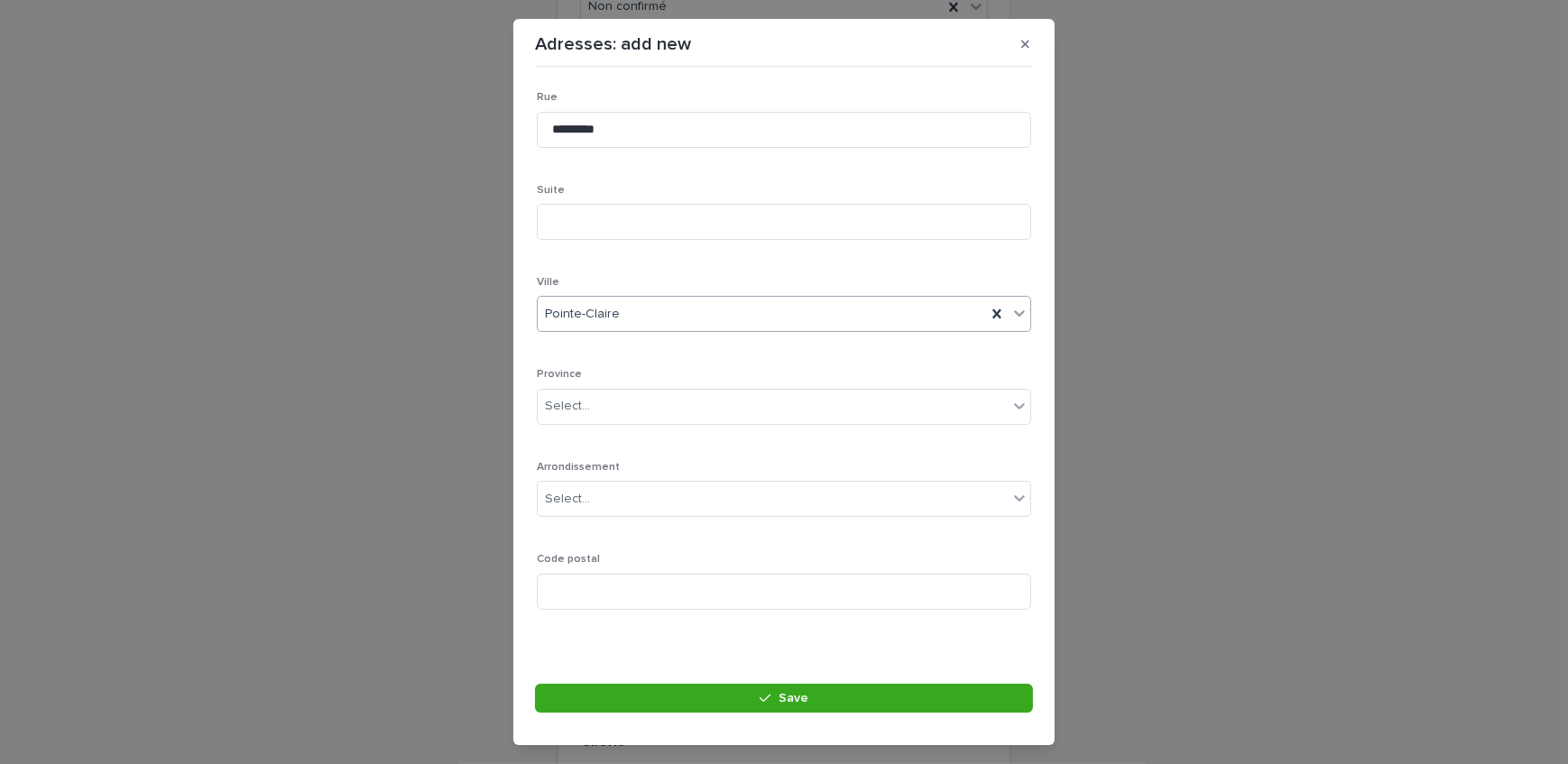
scroll to position [263, 0]
click at [635, 379] on div "Province Select..." at bounding box center [783, 402] width 494 height 71
click at [635, 402] on div "Select..." at bounding box center [772, 405] width 469 height 29
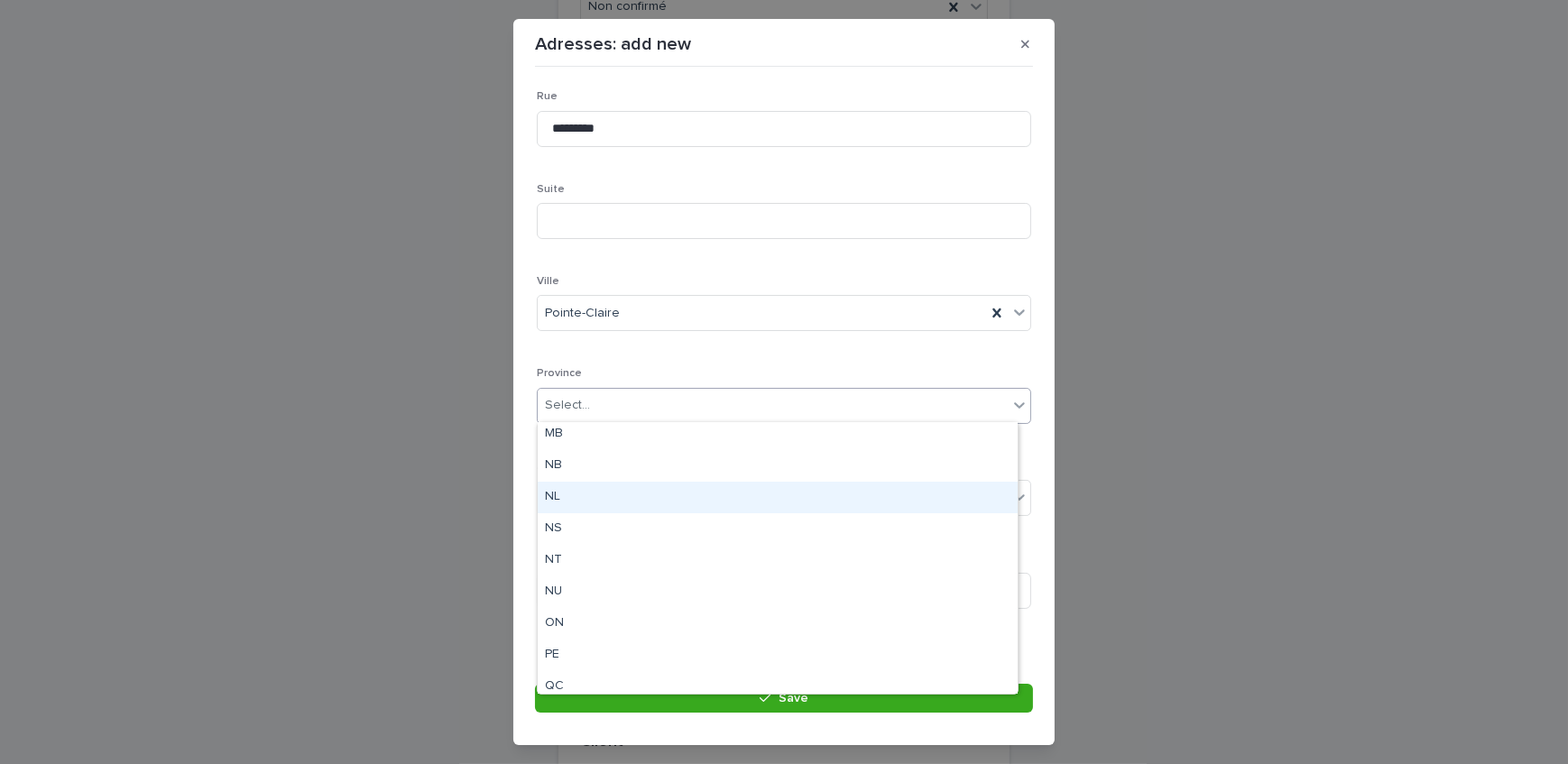
scroll to position [139, 0]
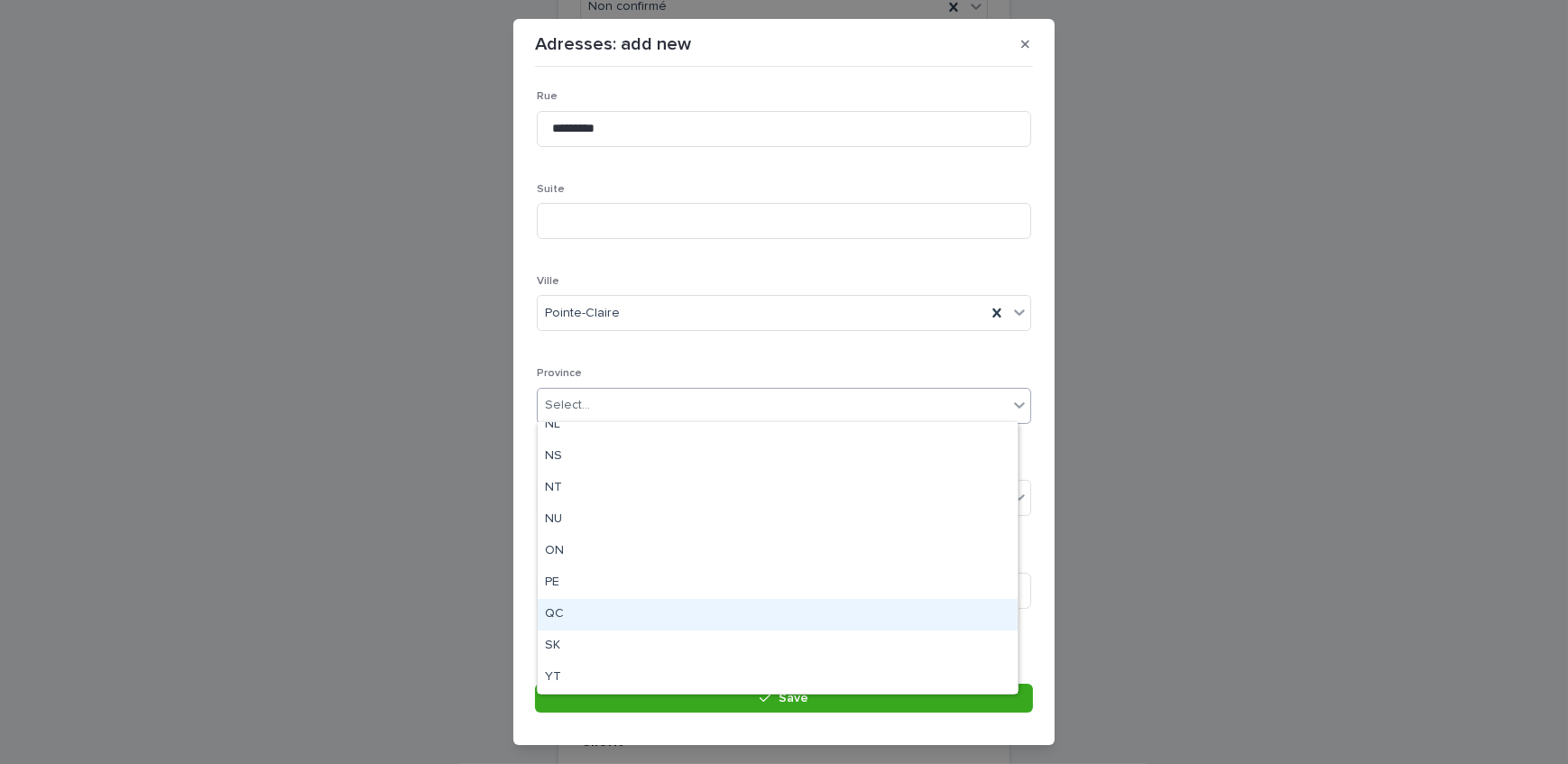
click at [586, 610] on div "QC" at bounding box center [777, 615] width 480 height 31
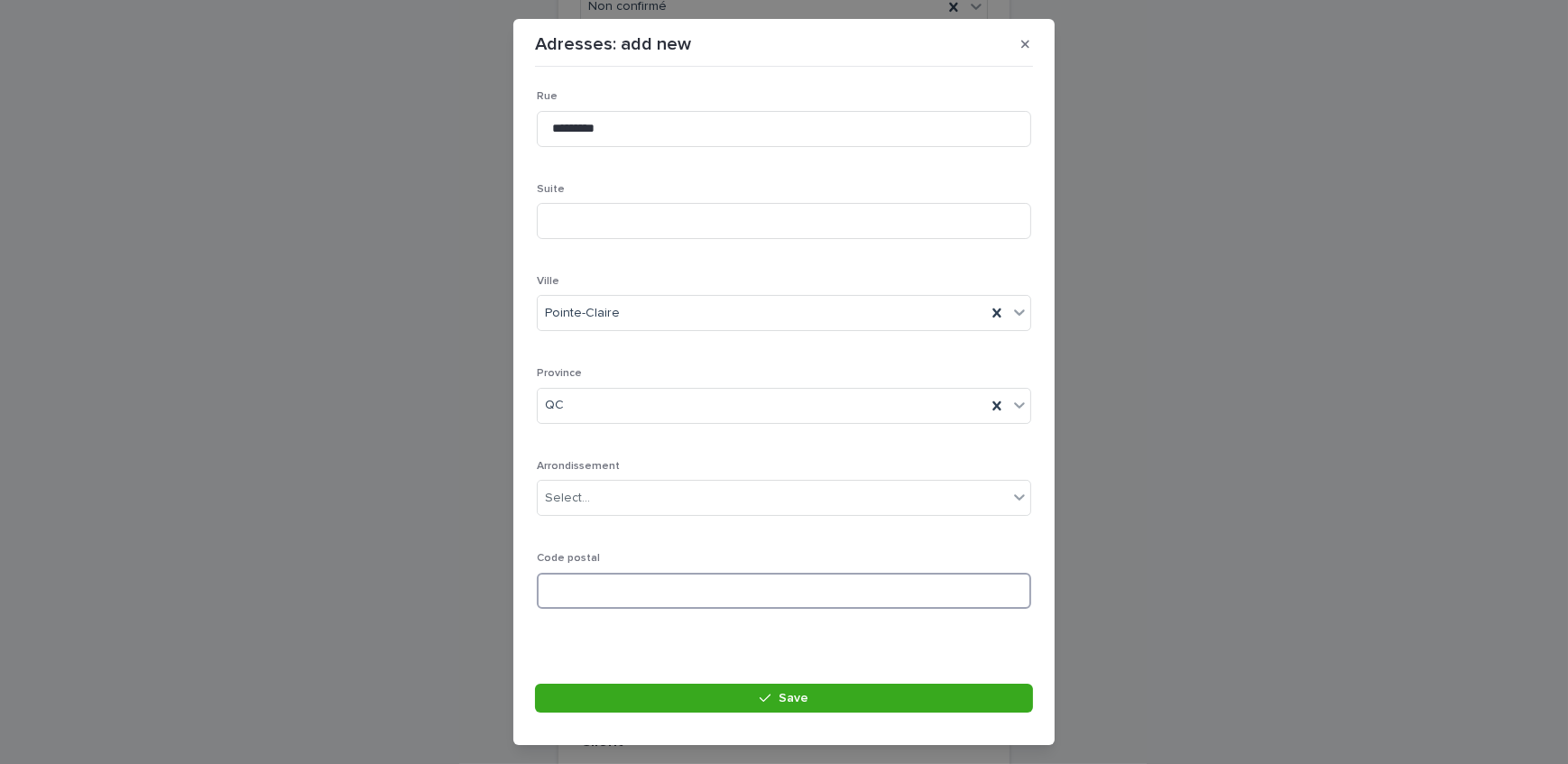
click at [583, 585] on input at bounding box center [783, 591] width 494 height 36
paste input "*******"
type input "*******"
click at [635, 686] on button "Save" at bounding box center [783, 698] width 498 height 28
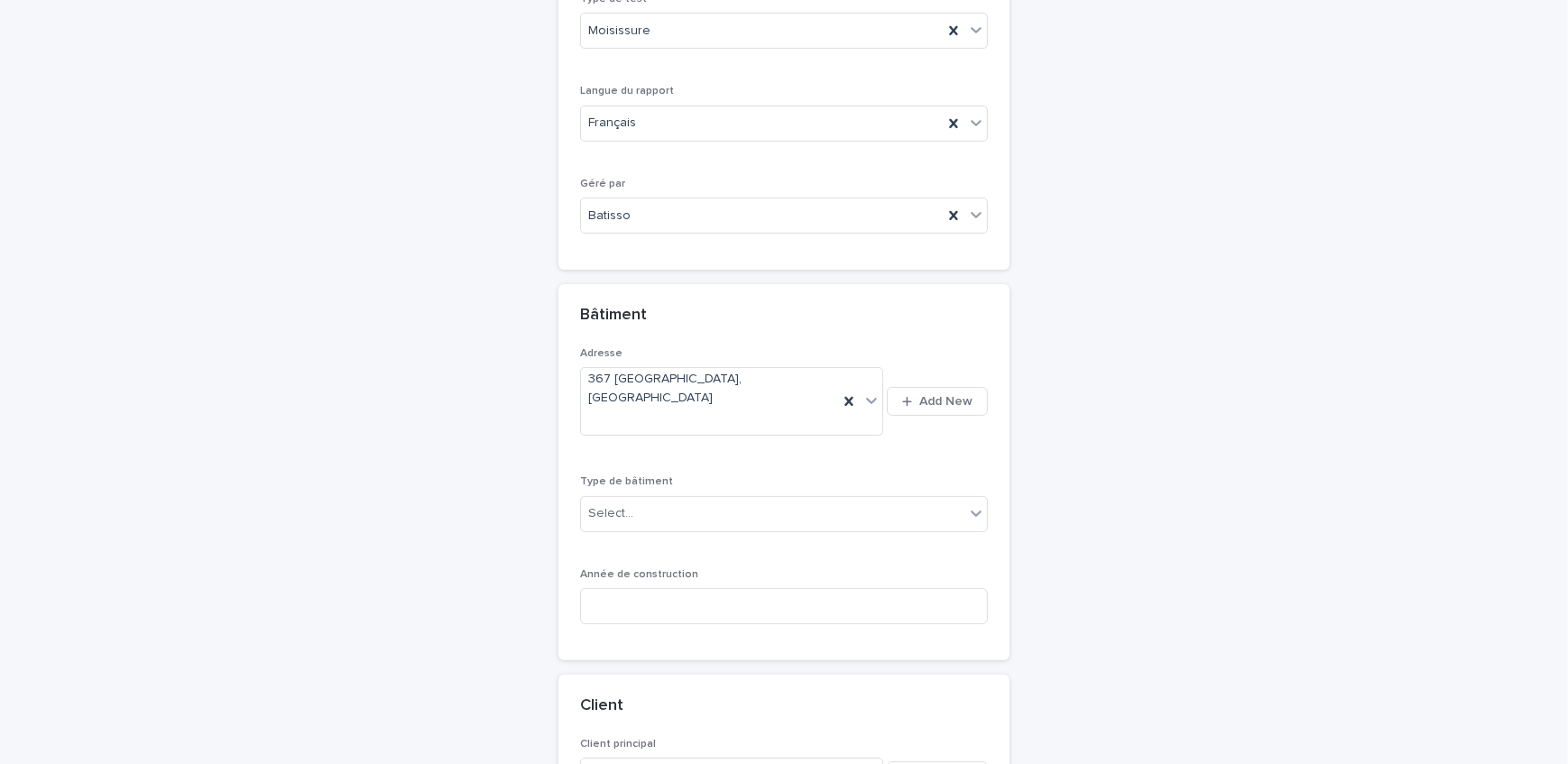
scroll to position [549, 0]
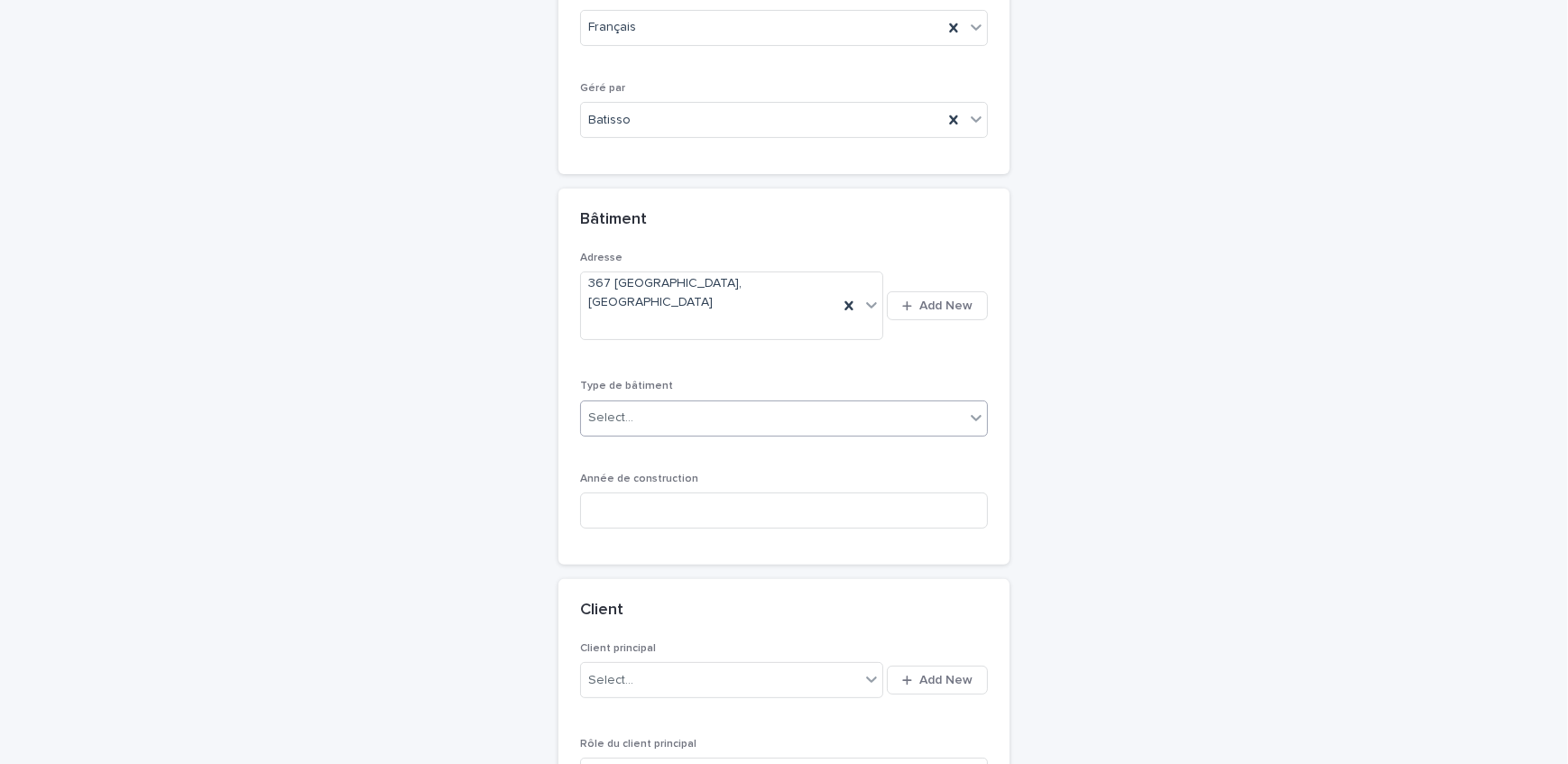
click at [650, 404] on div "Select..." at bounding box center [772, 418] width 383 height 29
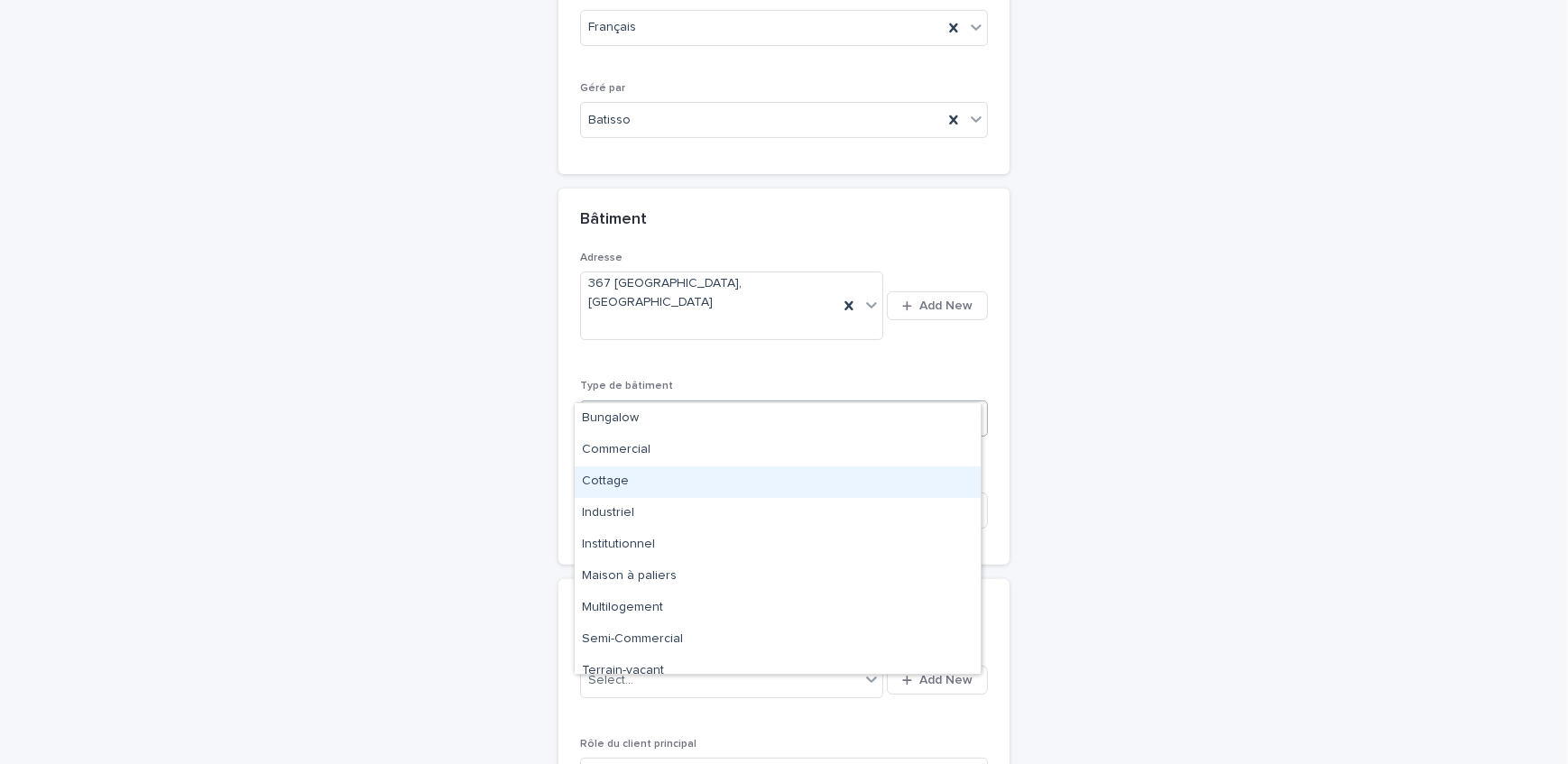
click at [652, 486] on div "Cottage" at bounding box center [778, 482] width 406 height 31
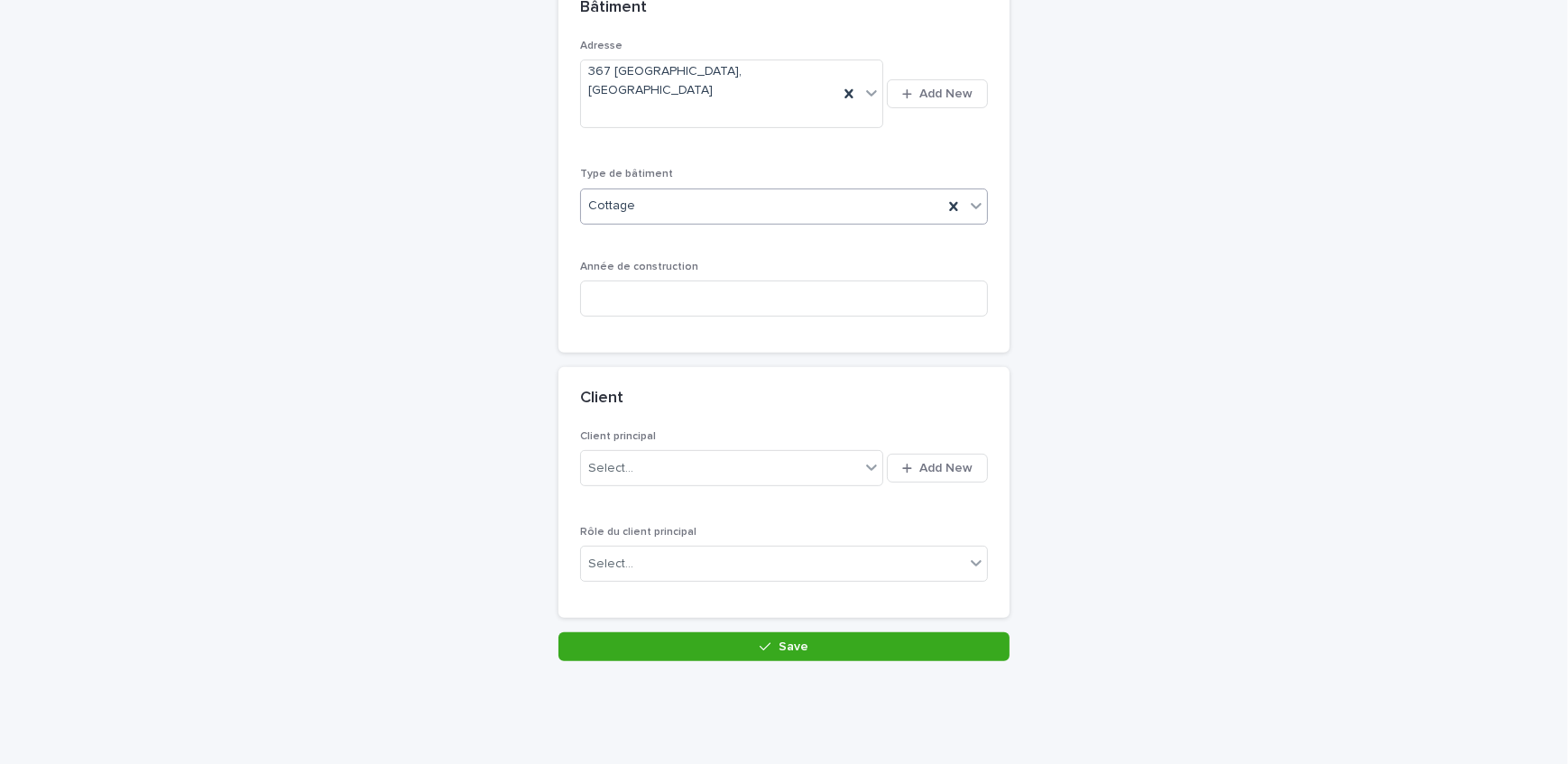
scroll to position [765, 0]
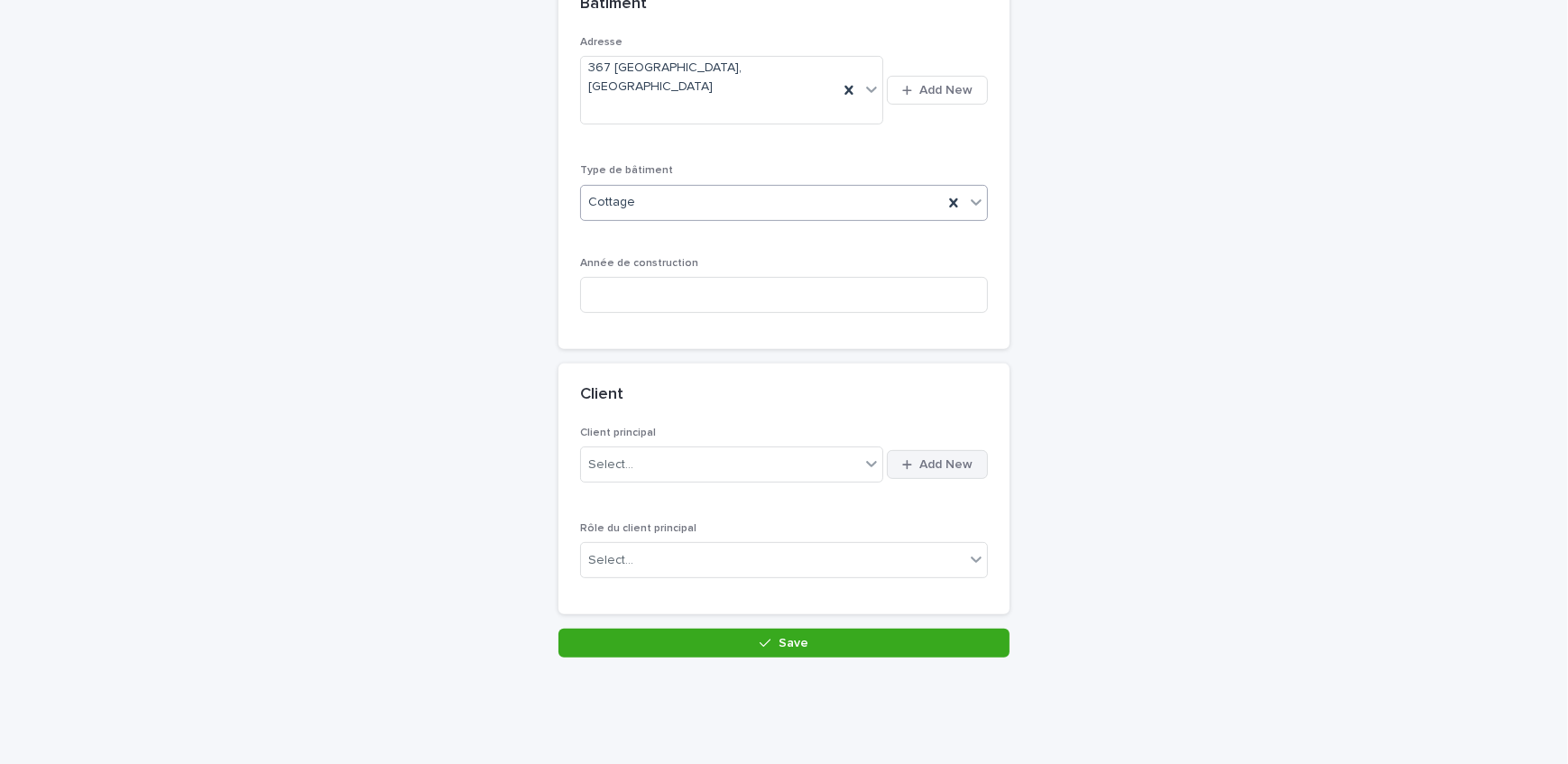
click at [902, 460] on icon "button" at bounding box center [907, 465] width 10 height 10
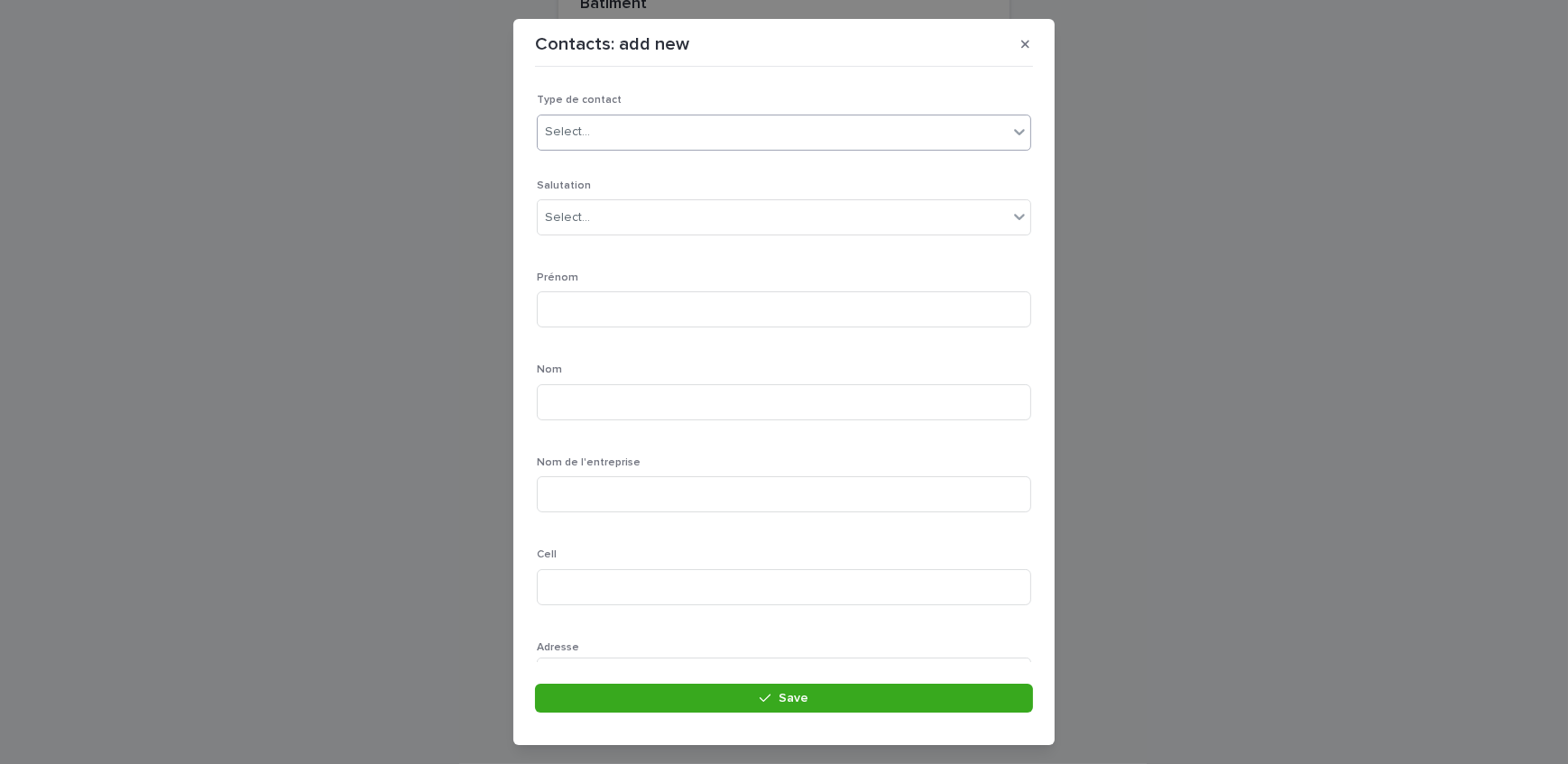
click at [642, 138] on div "Select..." at bounding box center [772, 132] width 469 height 29
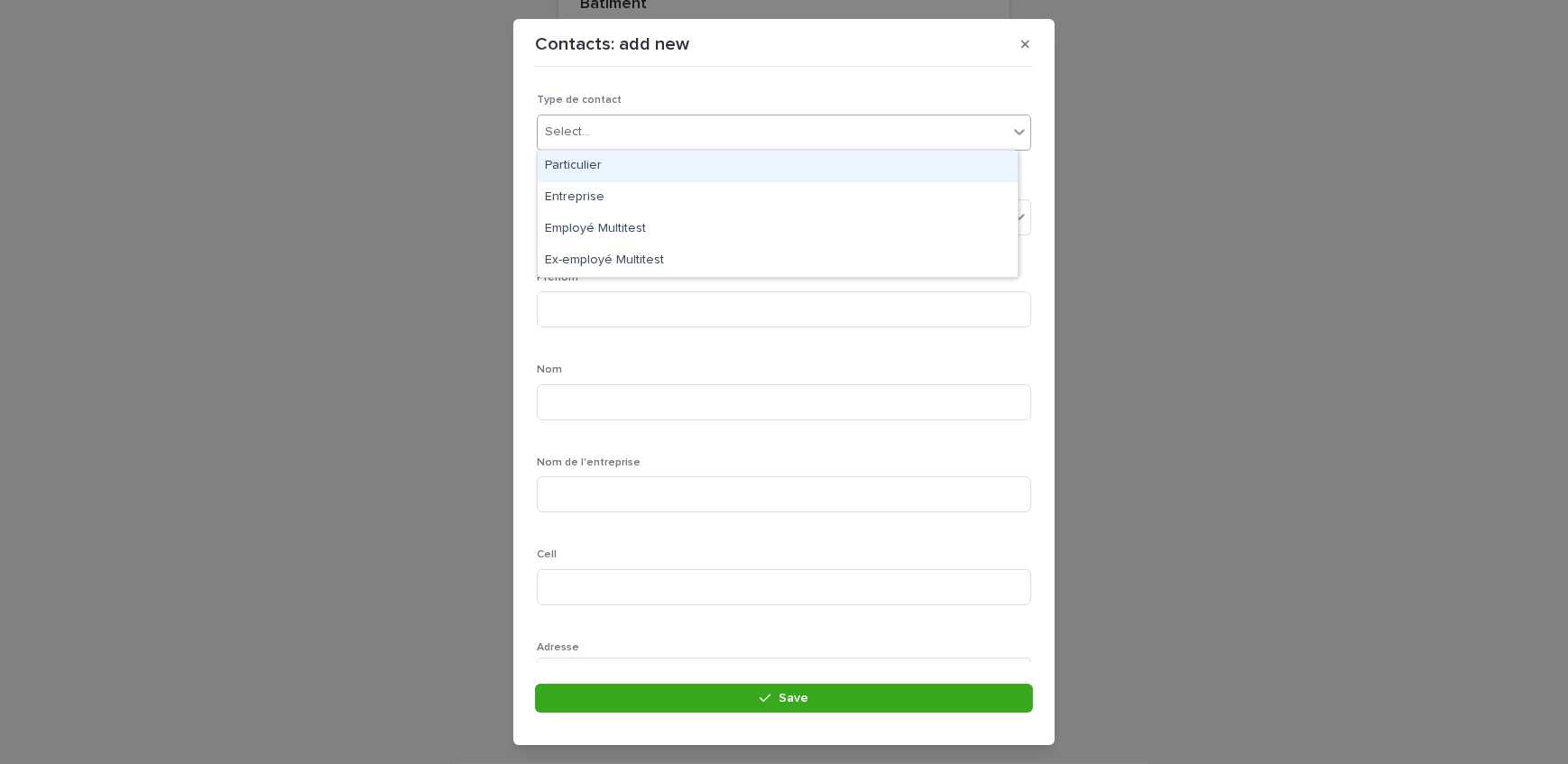
click at [640, 164] on div "Particulier" at bounding box center [777, 166] width 480 height 31
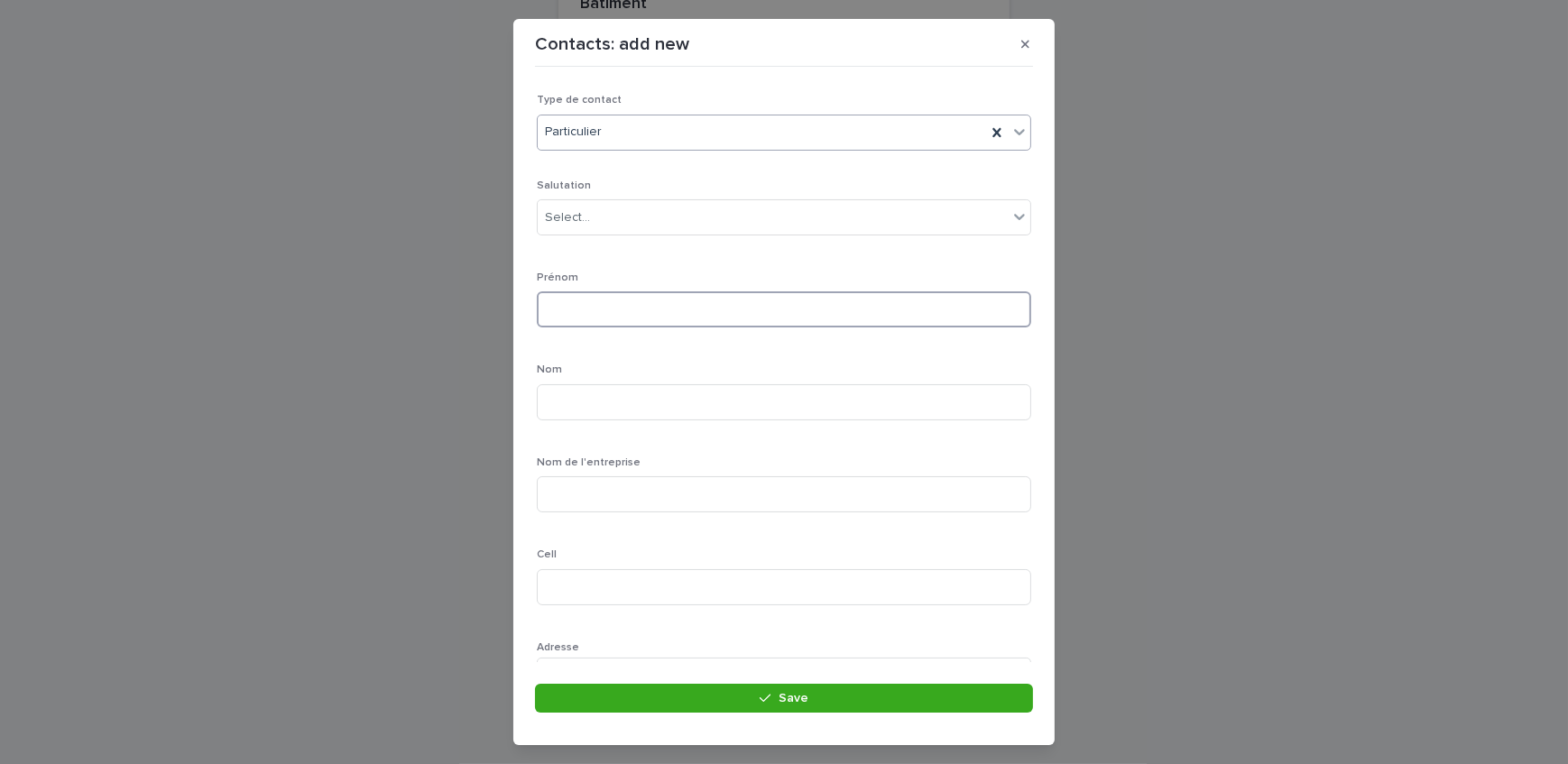
click at [621, 312] on input at bounding box center [783, 309] width 494 height 36
click at [598, 311] on input "*****" at bounding box center [783, 309] width 494 height 36
type input "******"
type input "****"
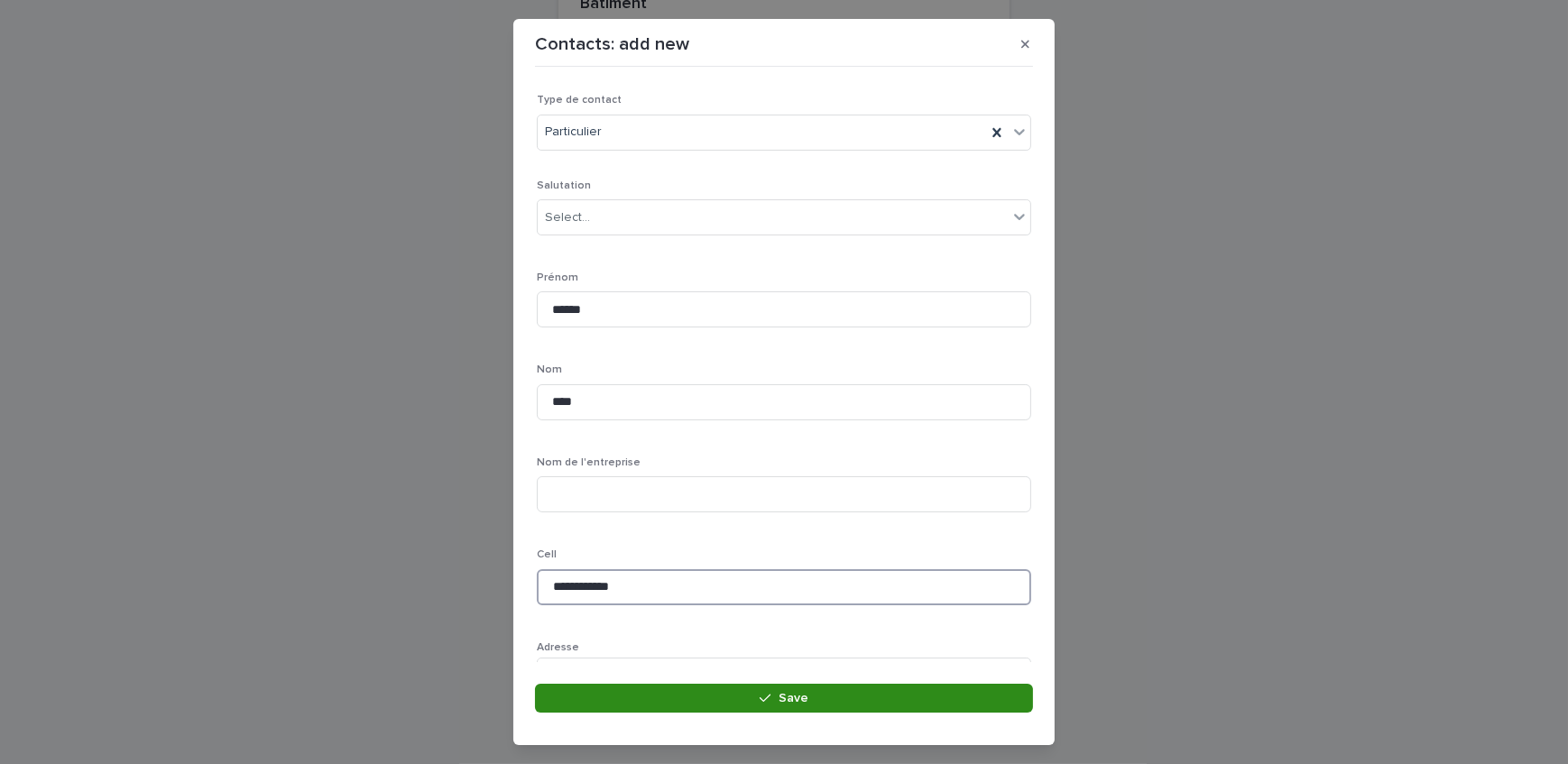
type input "**********"
click at [712, 701] on button "Save" at bounding box center [783, 698] width 498 height 28
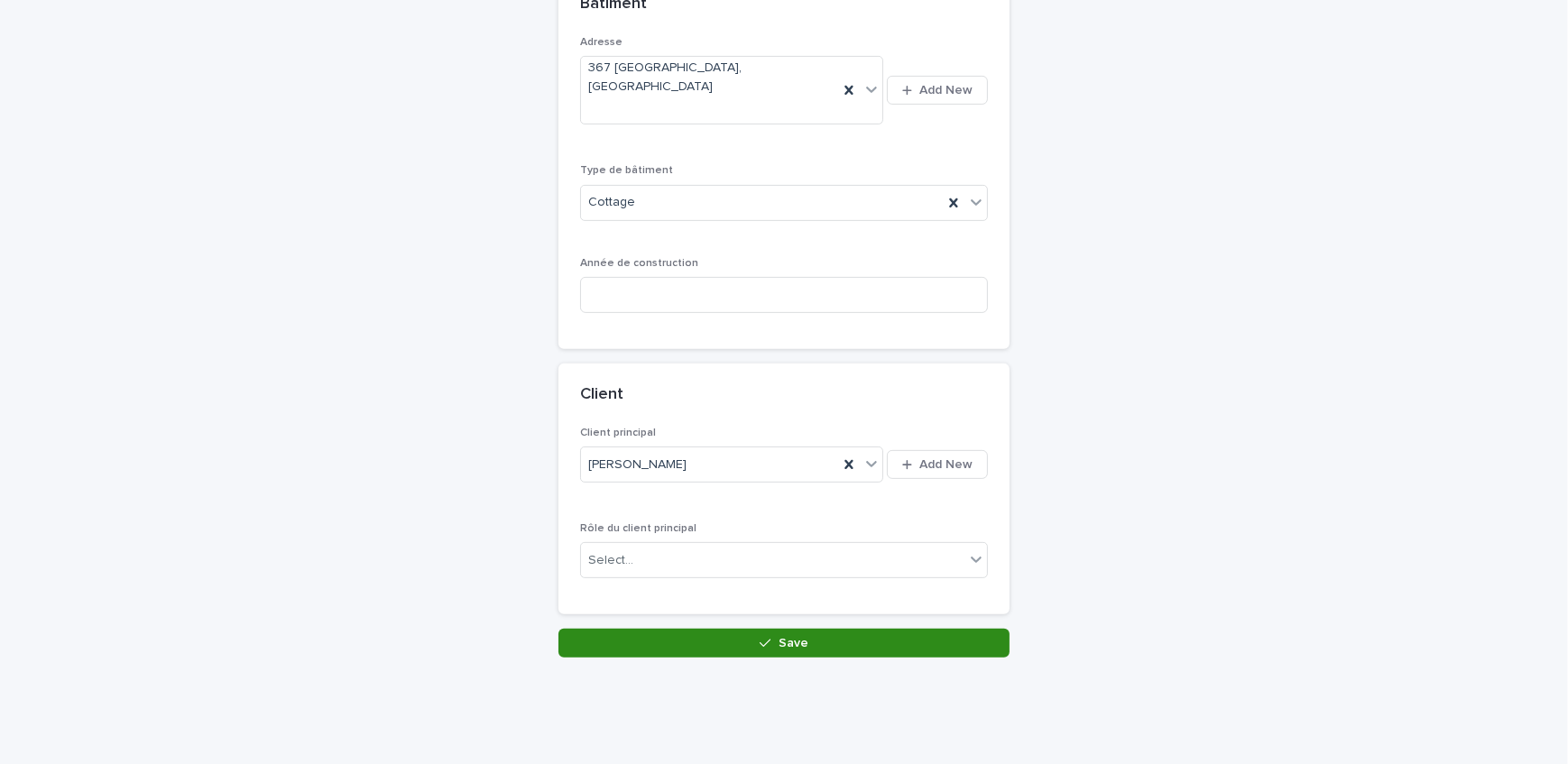
click at [813, 629] on button "Save" at bounding box center [784, 643] width 451 height 28
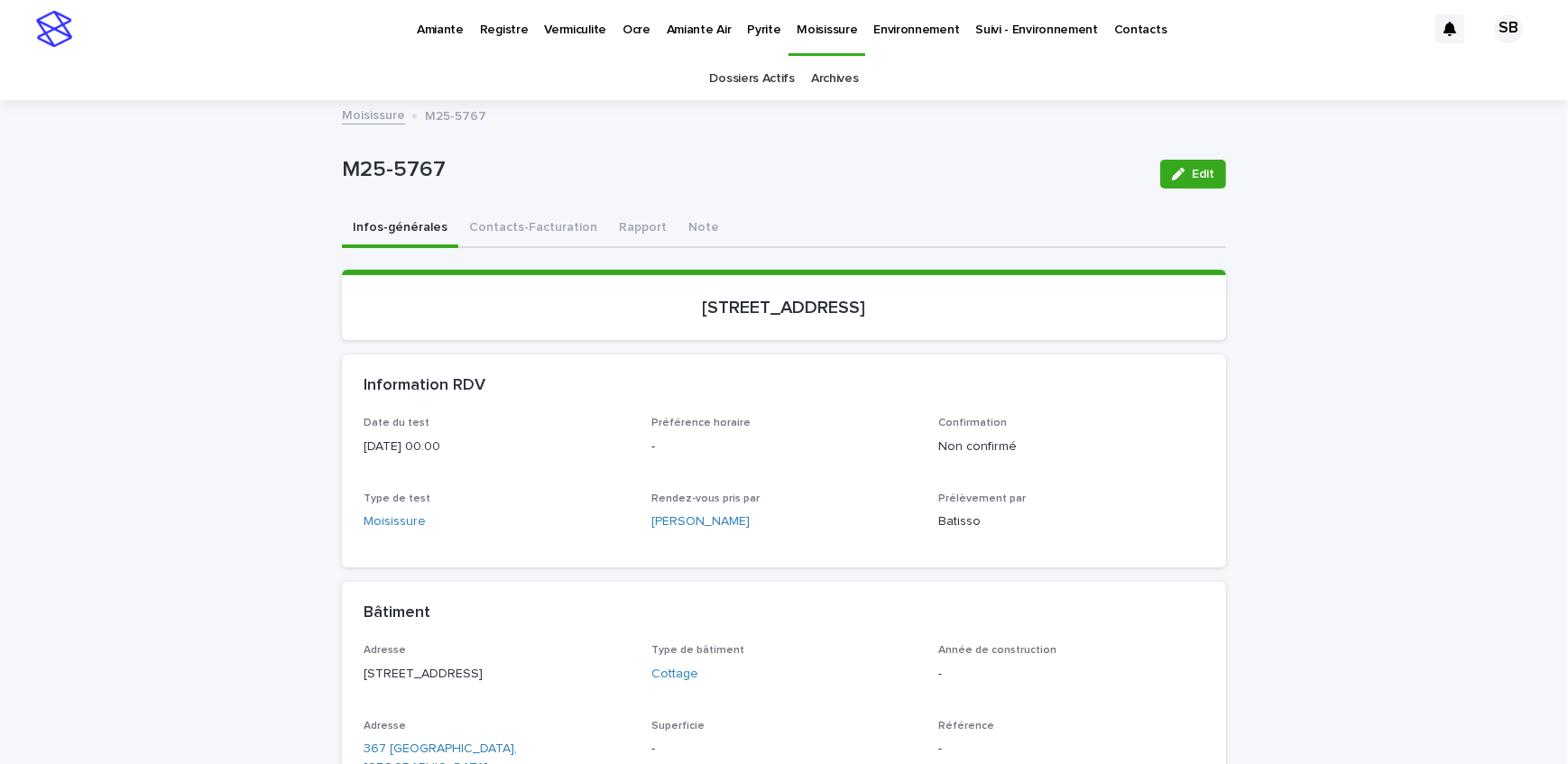
click at [366, 114] on link "Moisissure" at bounding box center [373, 114] width 63 height 21
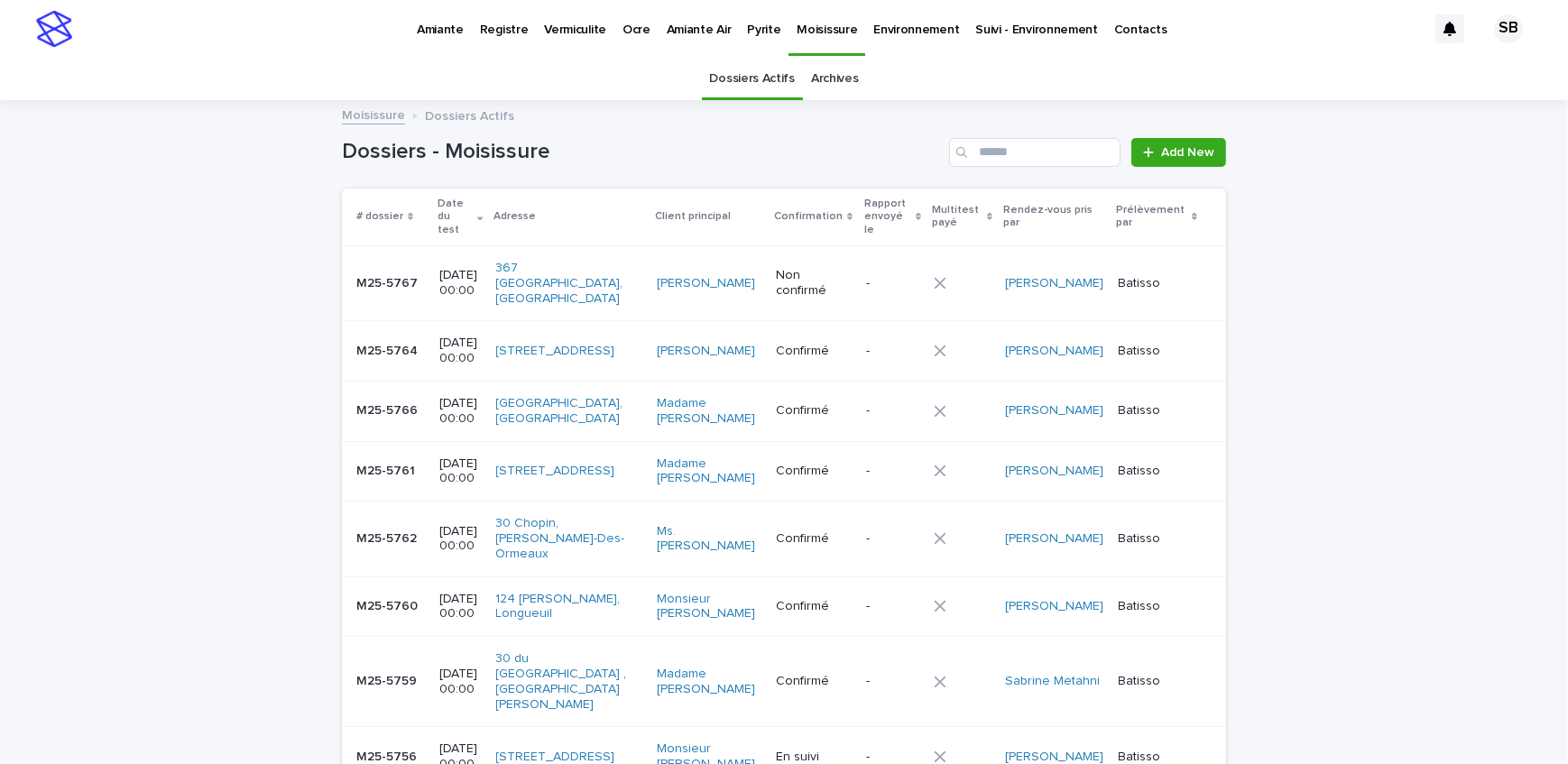
click at [742, 37] on link "Pyrite" at bounding box center [764, 28] width 50 height 56
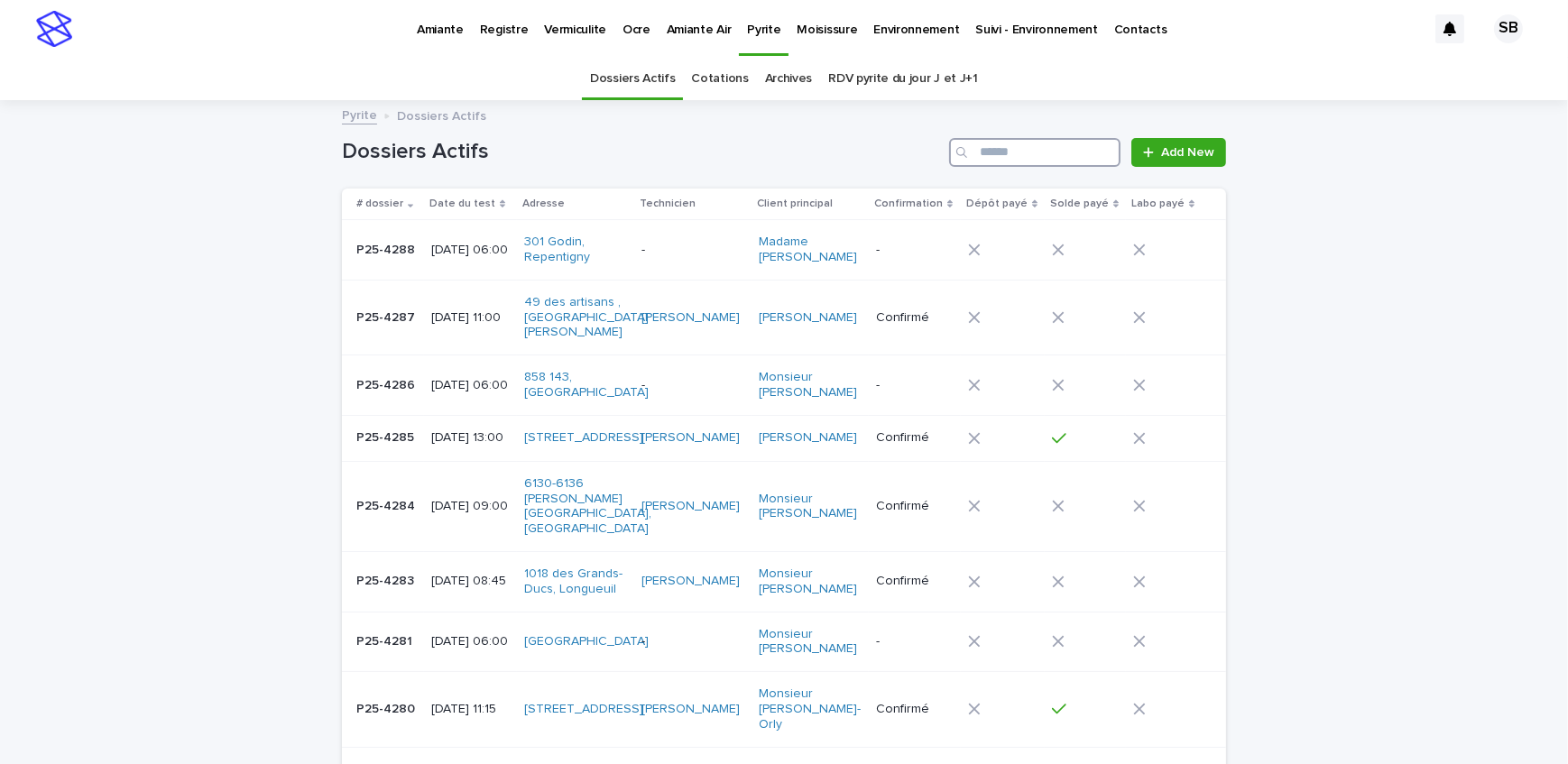
click at [1001, 157] on input "Search" at bounding box center [1034, 152] width 171 height 28
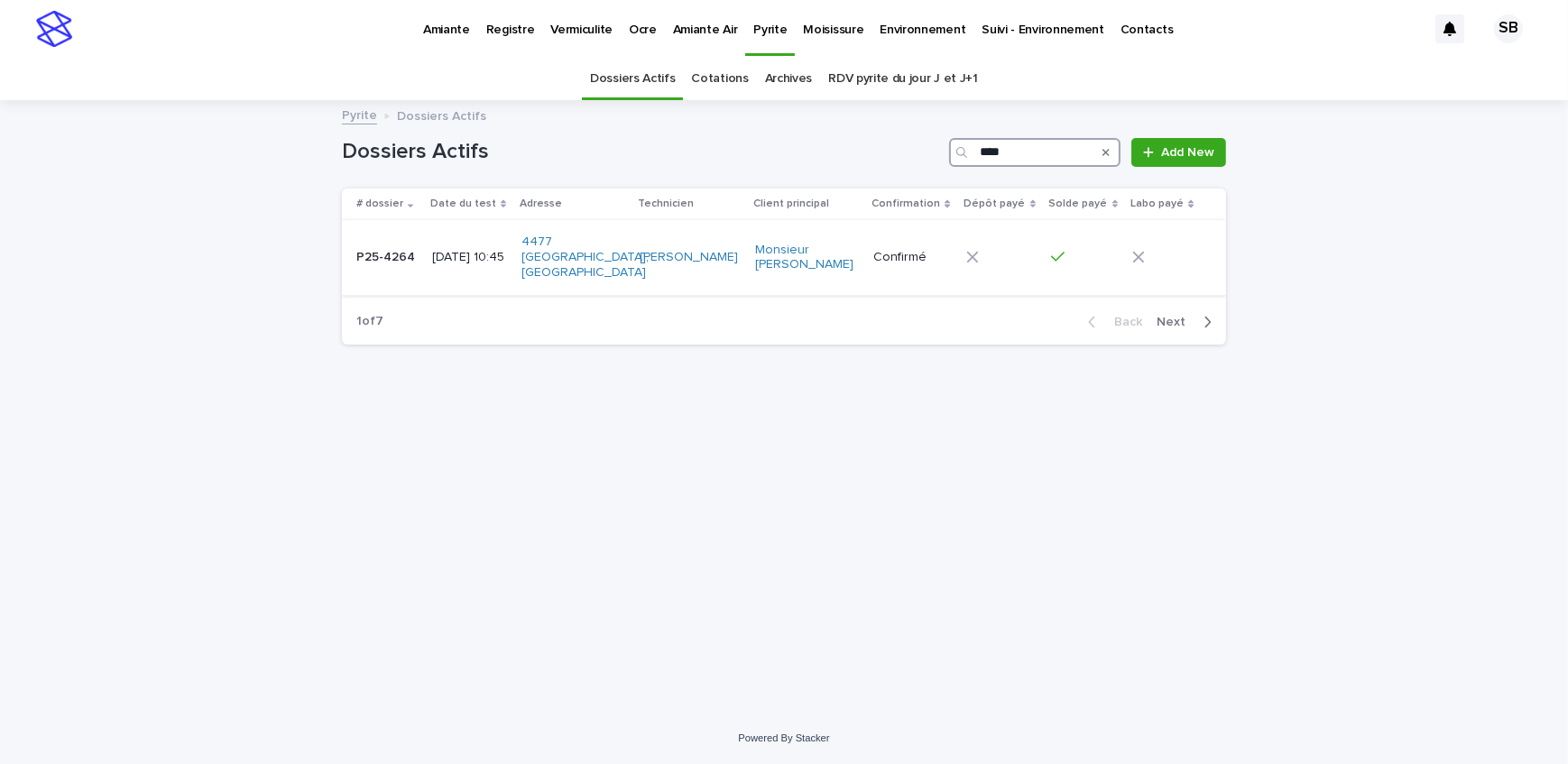
type input "****"
click at [403, 247] on p "P25-4264" at bounding box center [388, 256] width 62 height 19
